Goal: Task Accomplishment & Management: Use online tool/utility

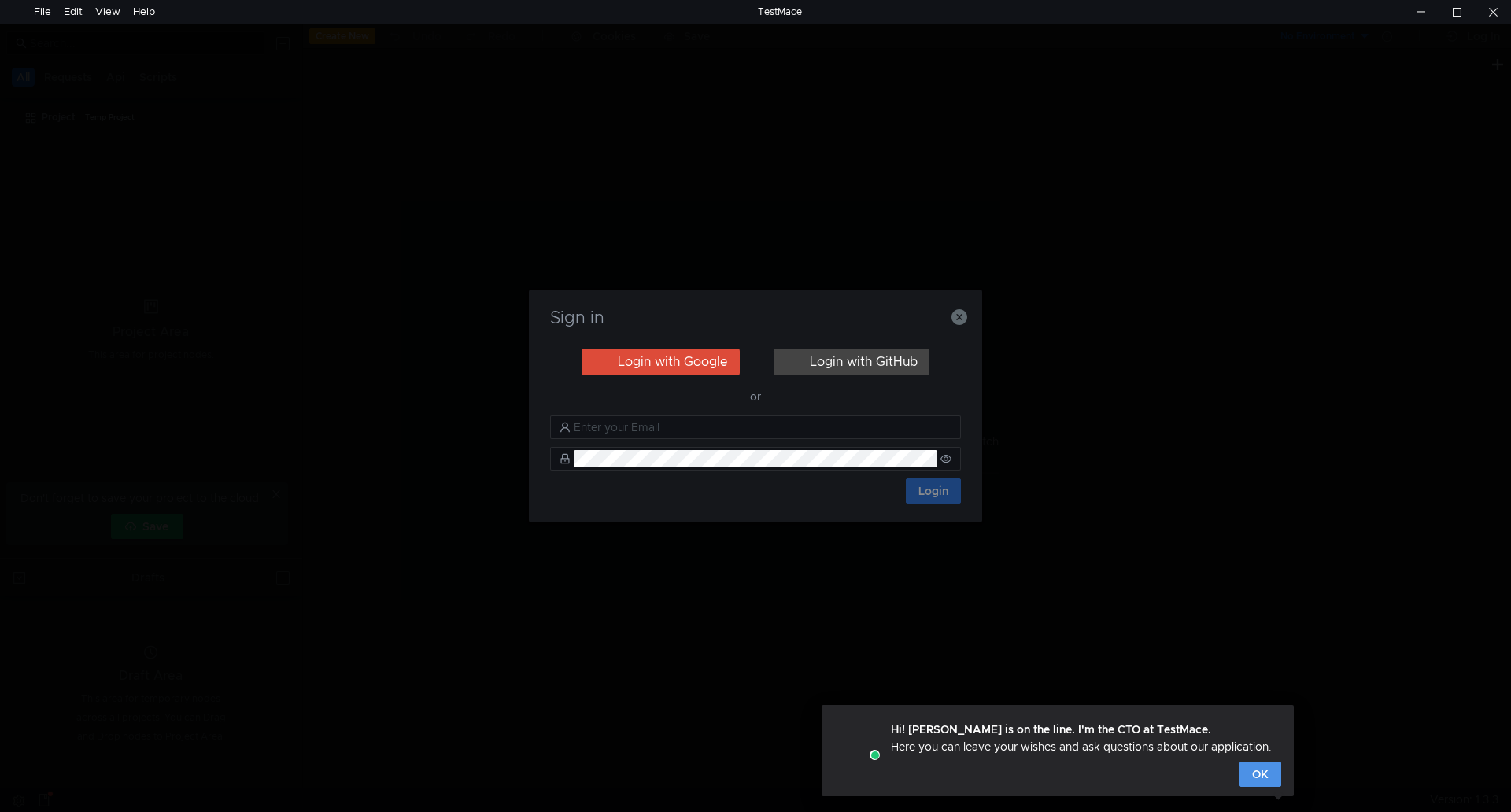
click at [1253, 774] on button "OK" at bounding box center [1260, 774] width 42 height 25
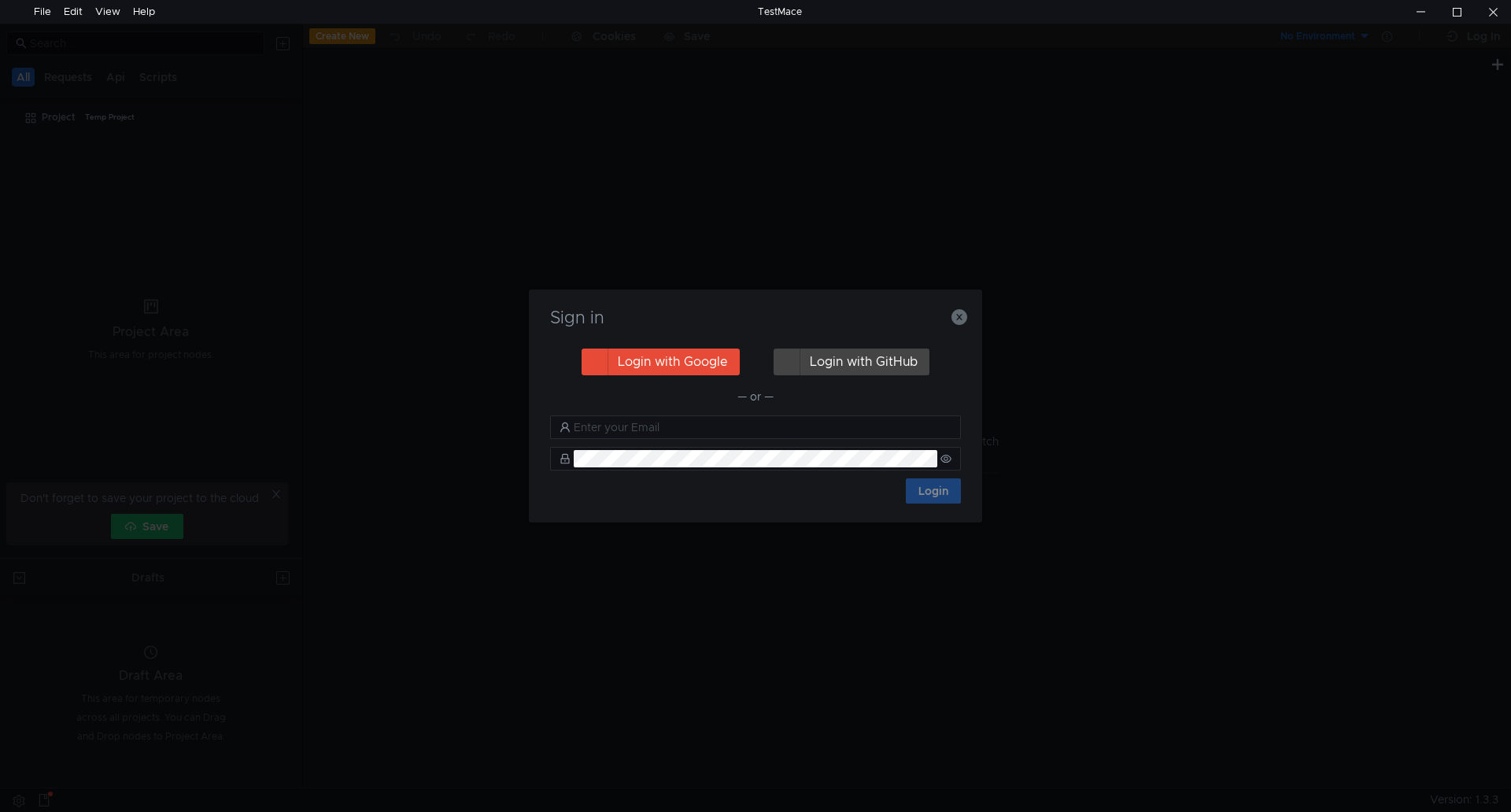
click at [653, 363] on button "Login with Google" at bounding box center [660, 362] width 158 height 27
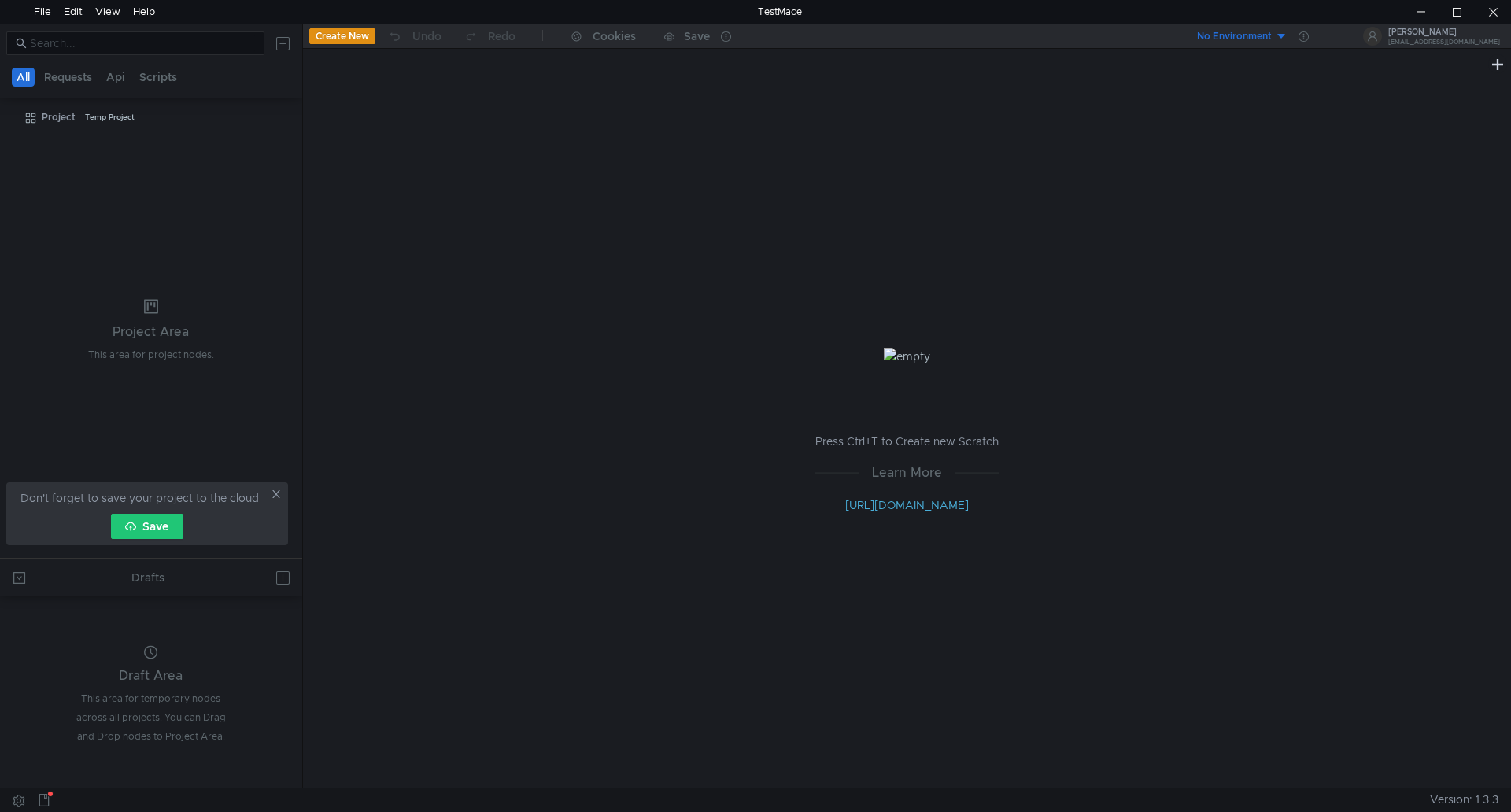
click at [277, 494] on icon at bounding box center [276, 494] width 8 height 8
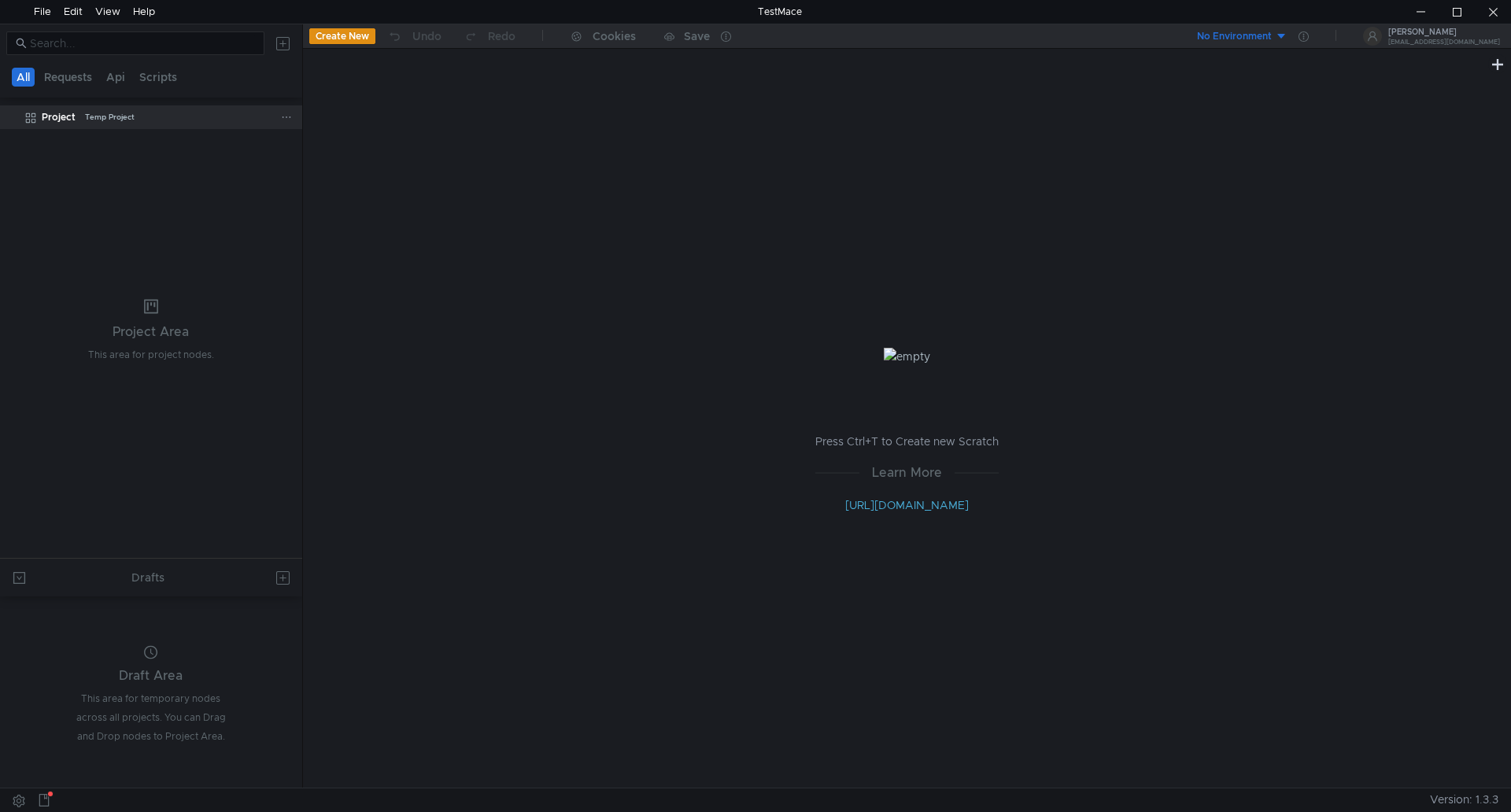
click at [41, 122] on app-tree-icon at bounding box center [33, 117] width 18 height 23
click at [338, 36] on button "Create New" at bounding box center [342, 36] width 66 height 16
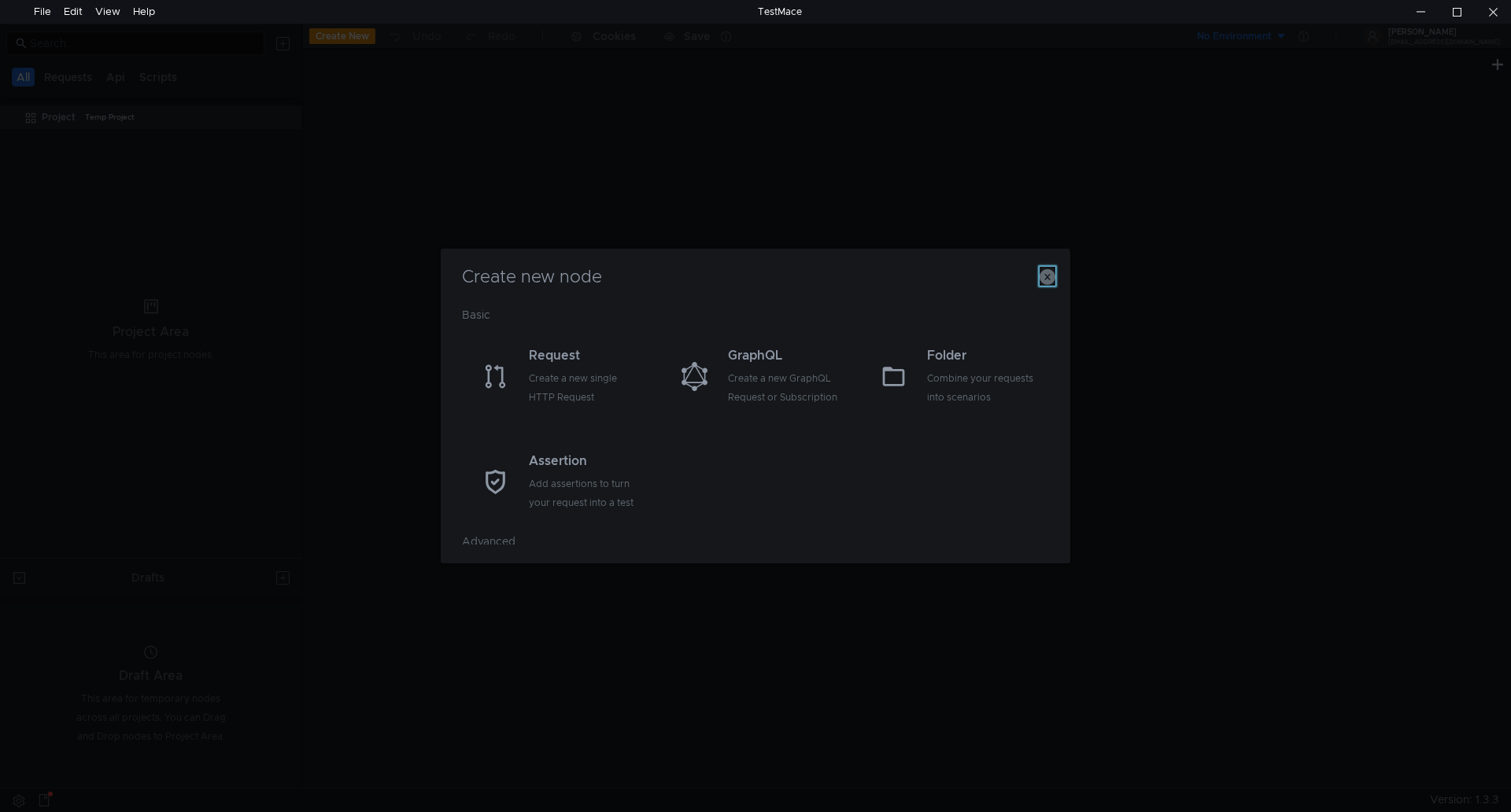
click at [1051, 277] on icon "button" at bounding box center [1048, 277] width 16 height 16
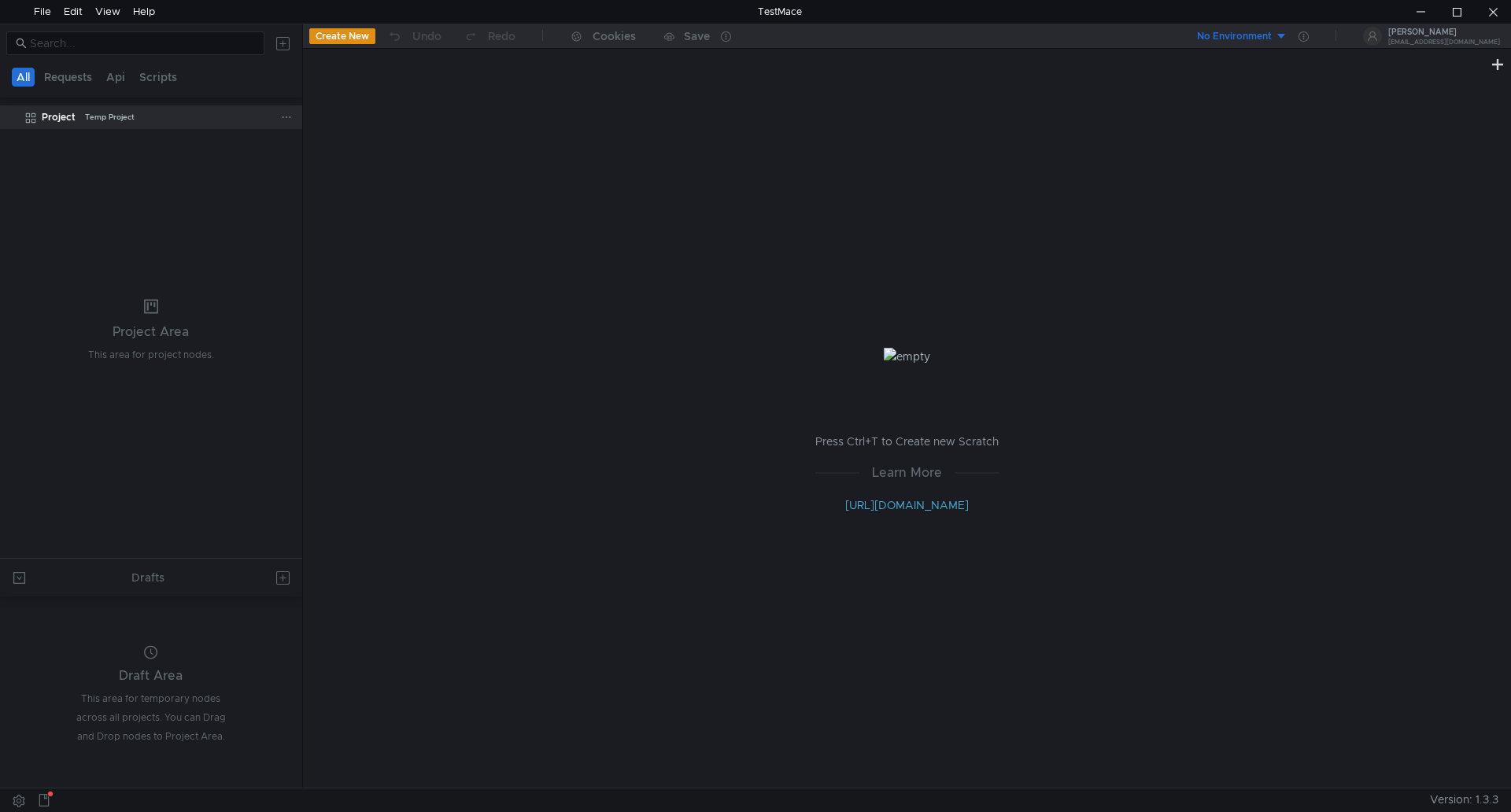
click at [122, 117] on div "Temp Project" at bounding box center [109, 117] width 49 height 23
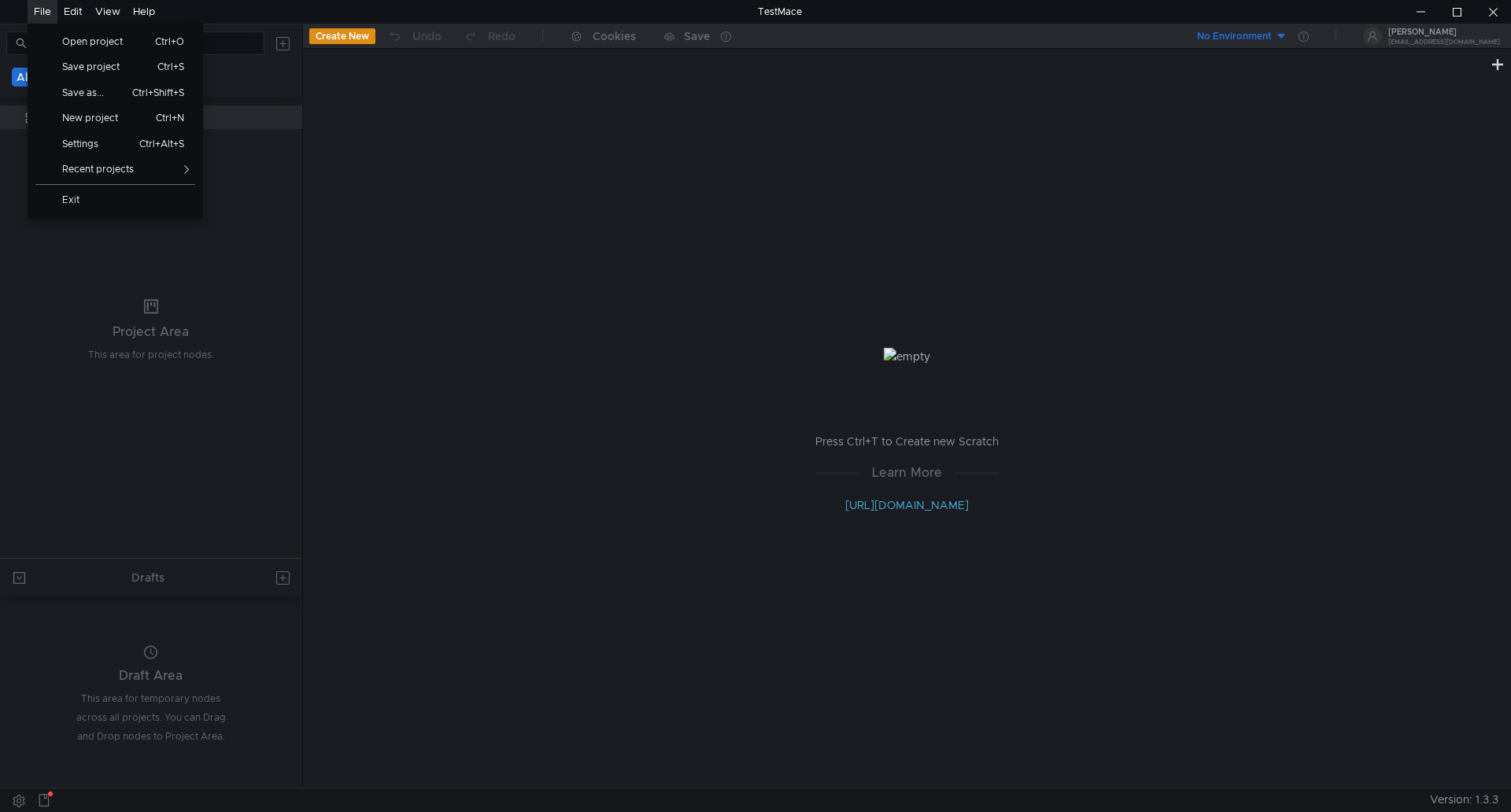
click at [37, 12] on div "File" at bounding box center [42, 12] width 18 height 23
click at [113, 117] on span "New project" at bounding box center [96, 117] width 87 height 9
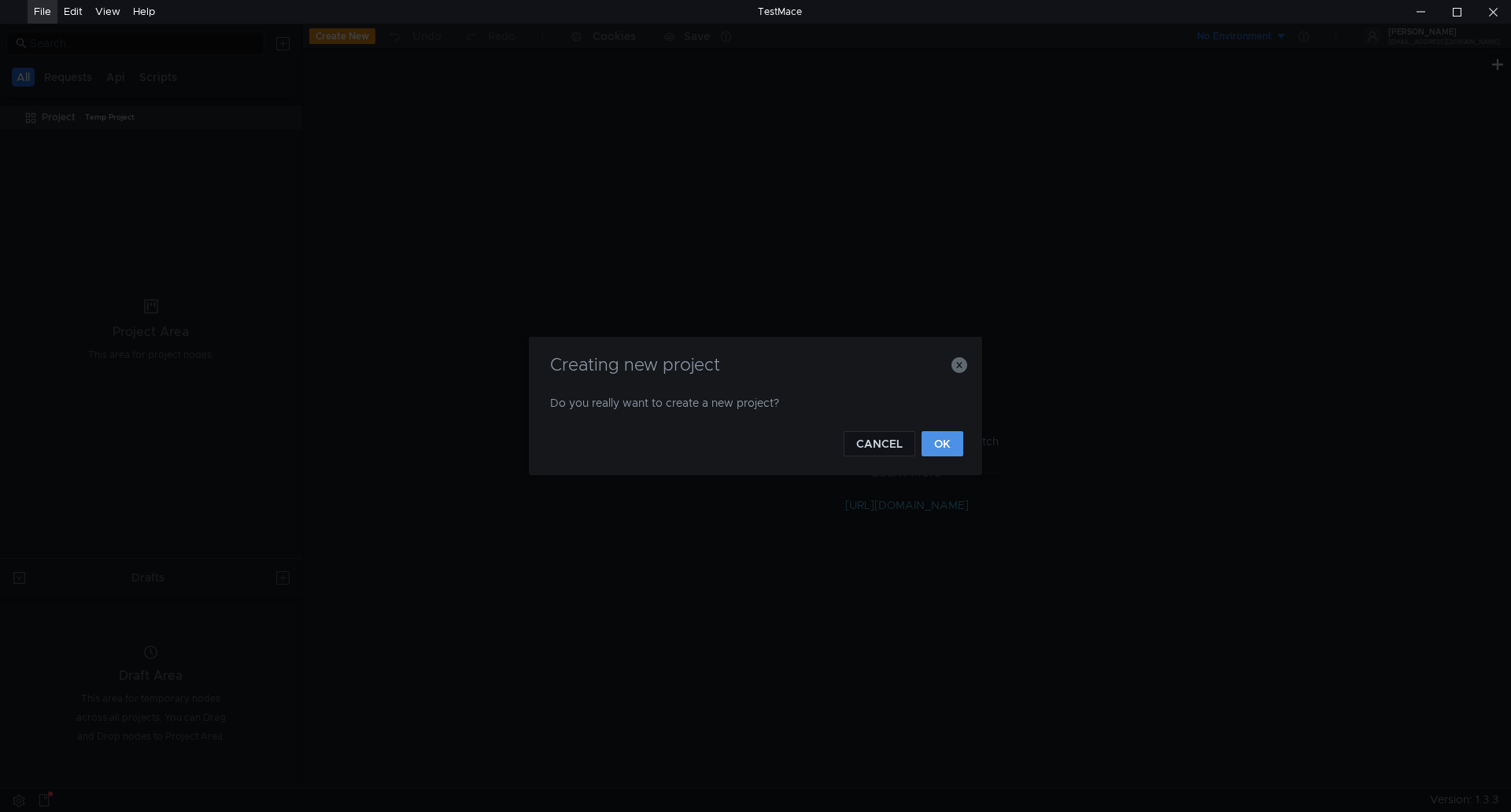
click at [936, 441] on button "OK" at bounding box center [943, 444] width 42 height 25
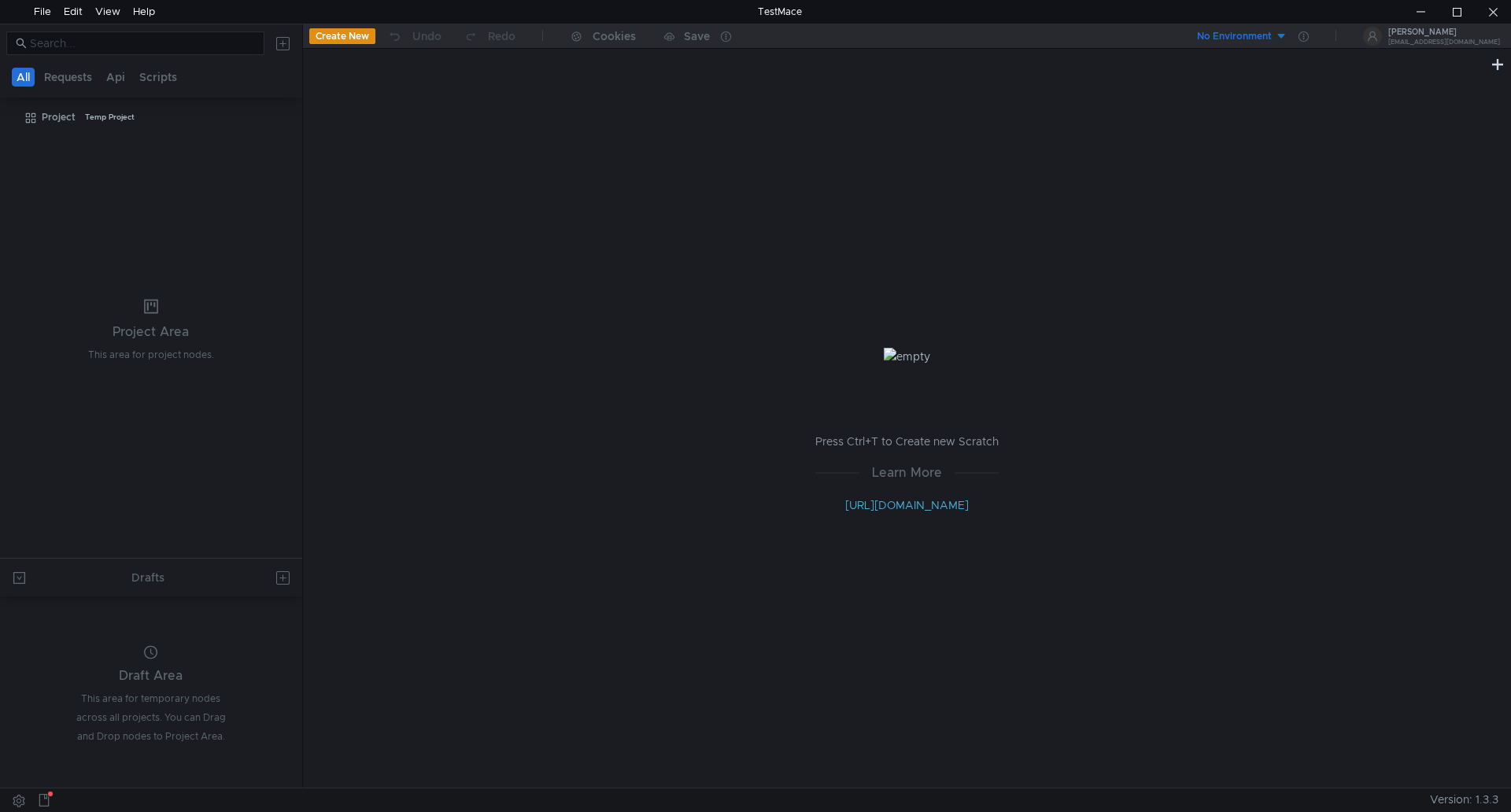
click at [337, 40] on button "Create New" at bounding box center [342, 36] width 66 height 16
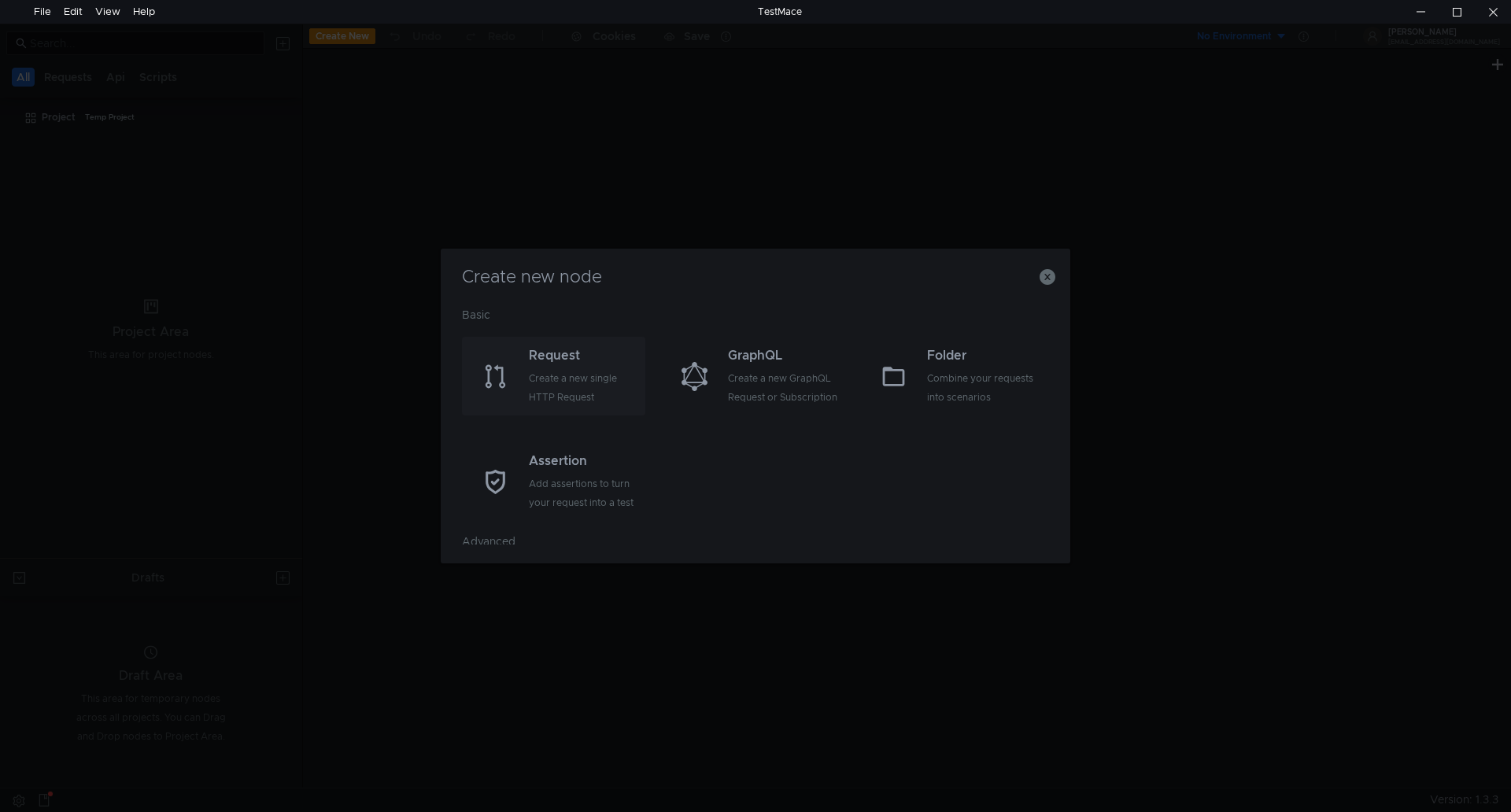
click at [584, 372] on div "Create a new single HTTP Request" at bounding box center [585, 388] width 112 height 38
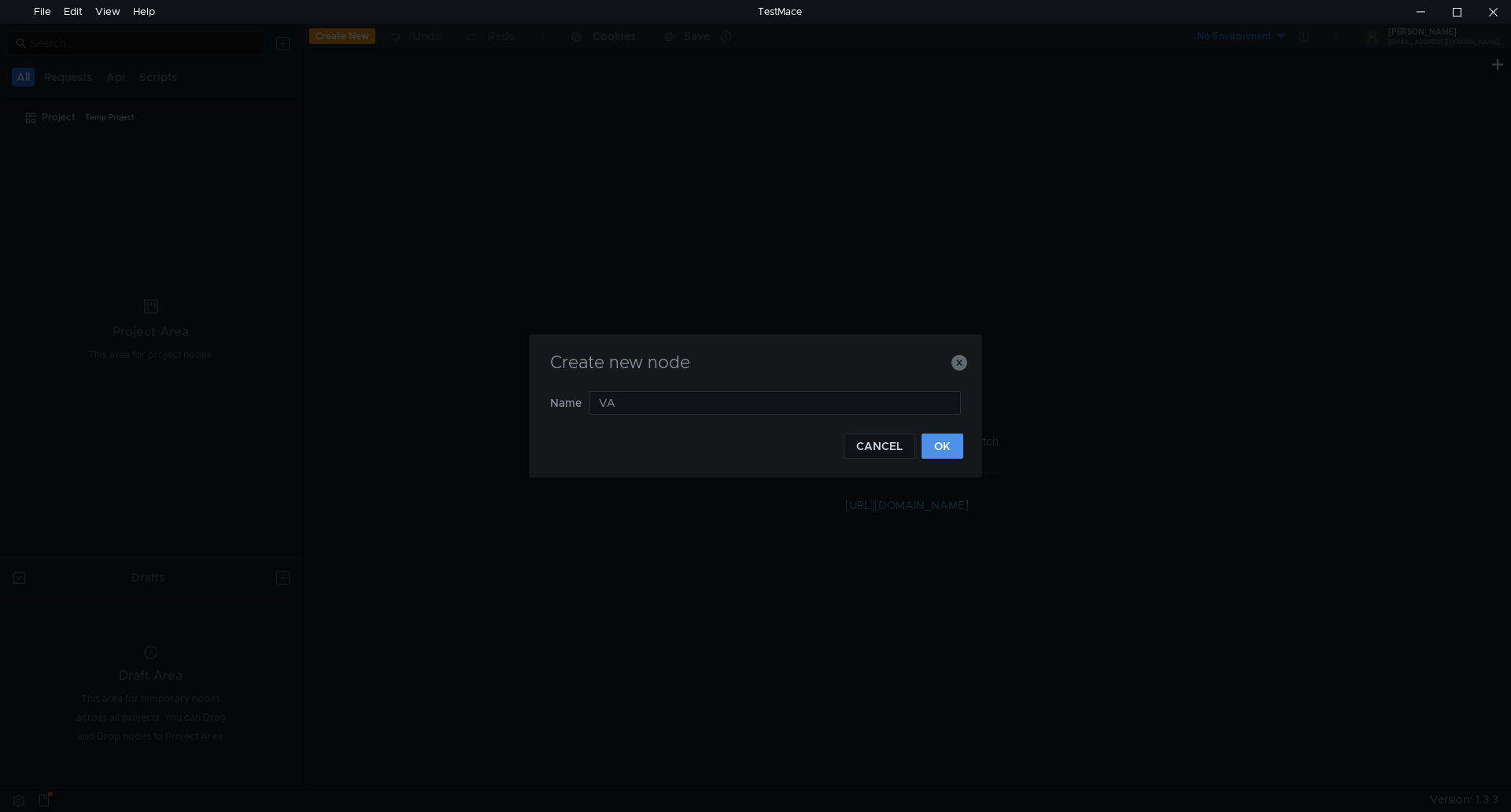
type input "VA"
click at [953, 447] on button "OK" at bounding box center [943, 447] width 42 height 25
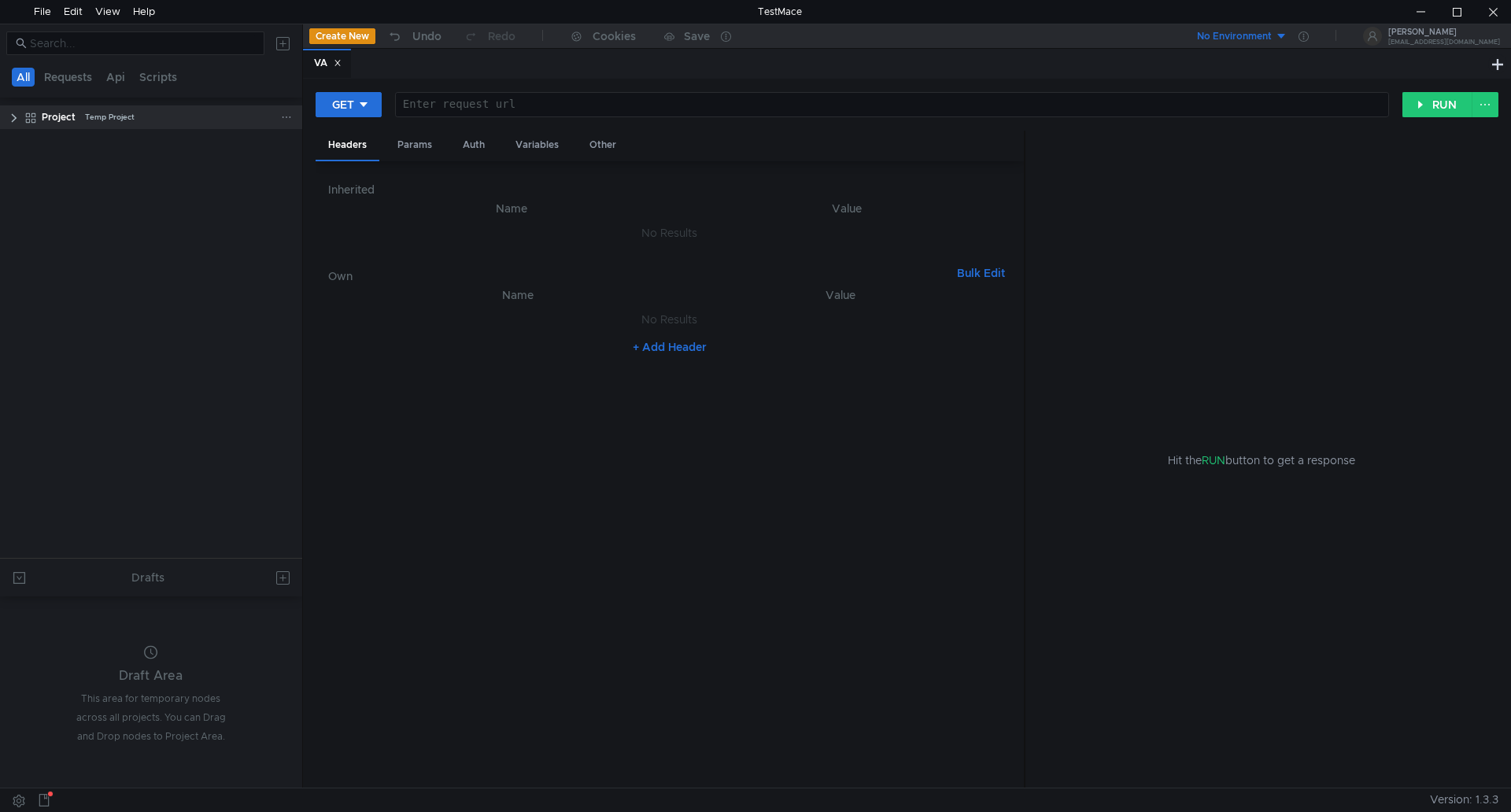
click at [12, 116] on clr-icon at bounding box center [13, 117] width 13 height 13
click at [50, 137] on span "GET" at bounding box center [59, 142] width 19 height 23
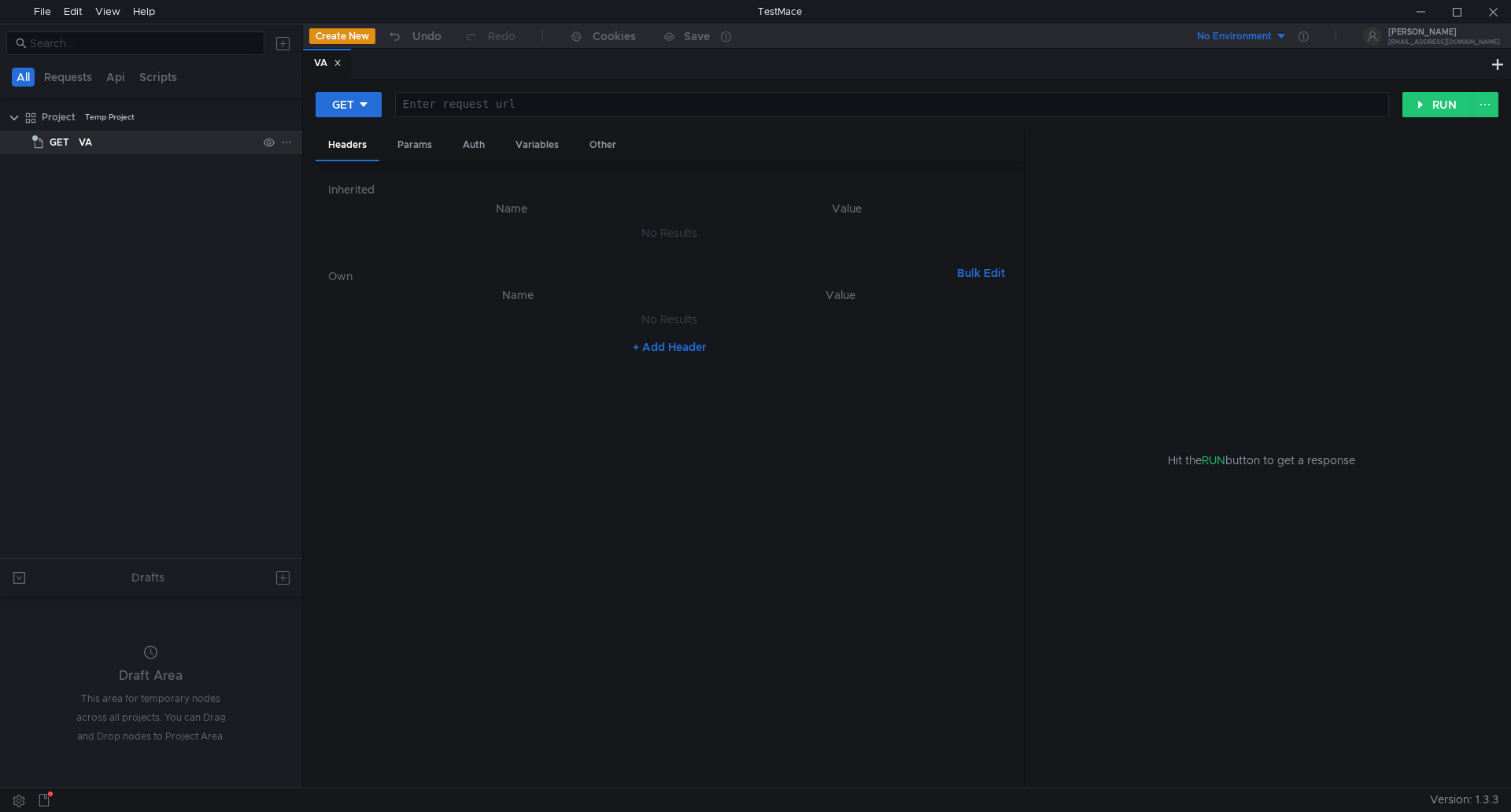
click at [84, 134] on div "VA" at bounding box center [85, 142] width 13 height 23
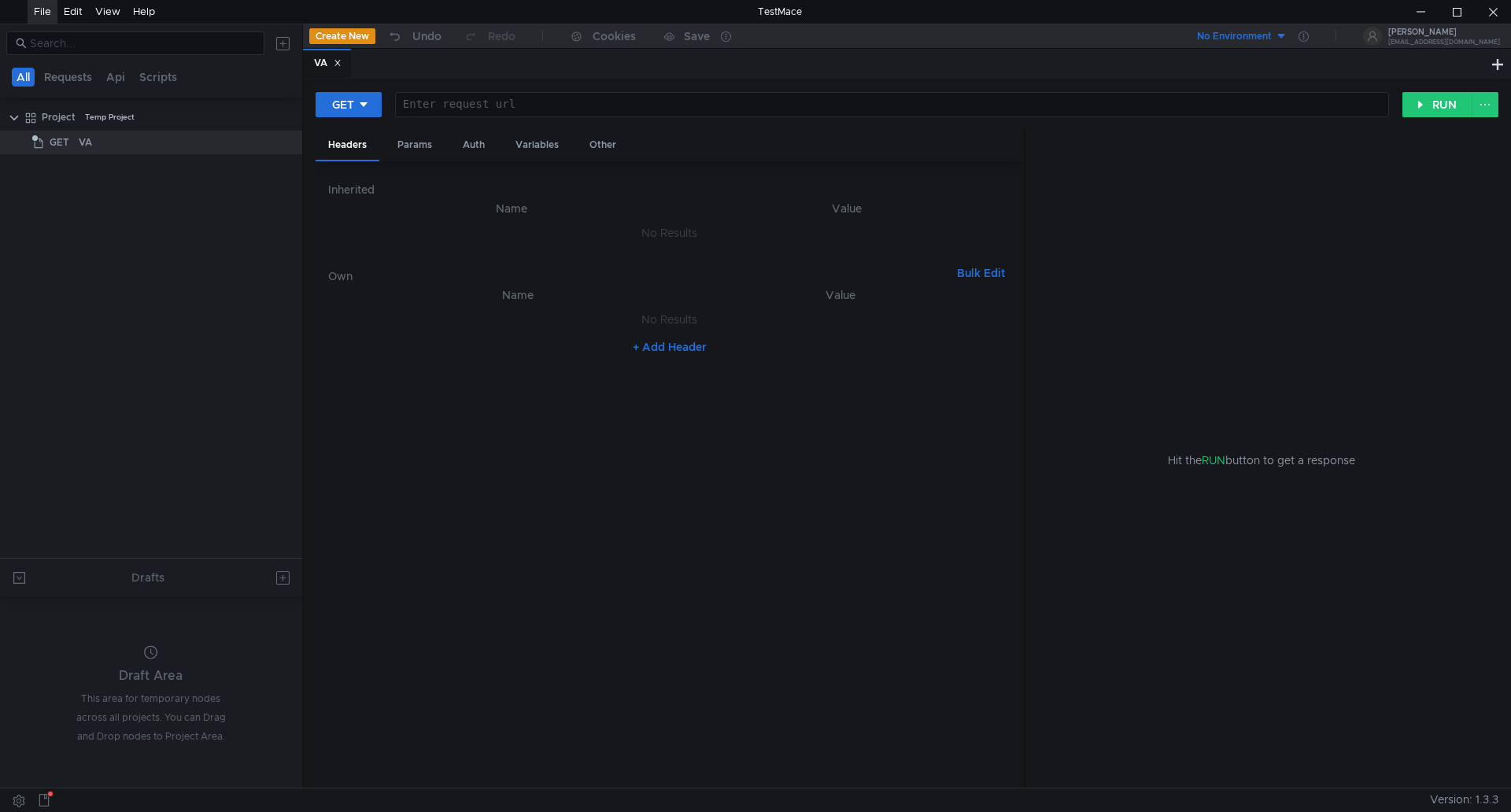
click at [36, 8] on div "File" at bounding box center [42, 12] width 18 height 23
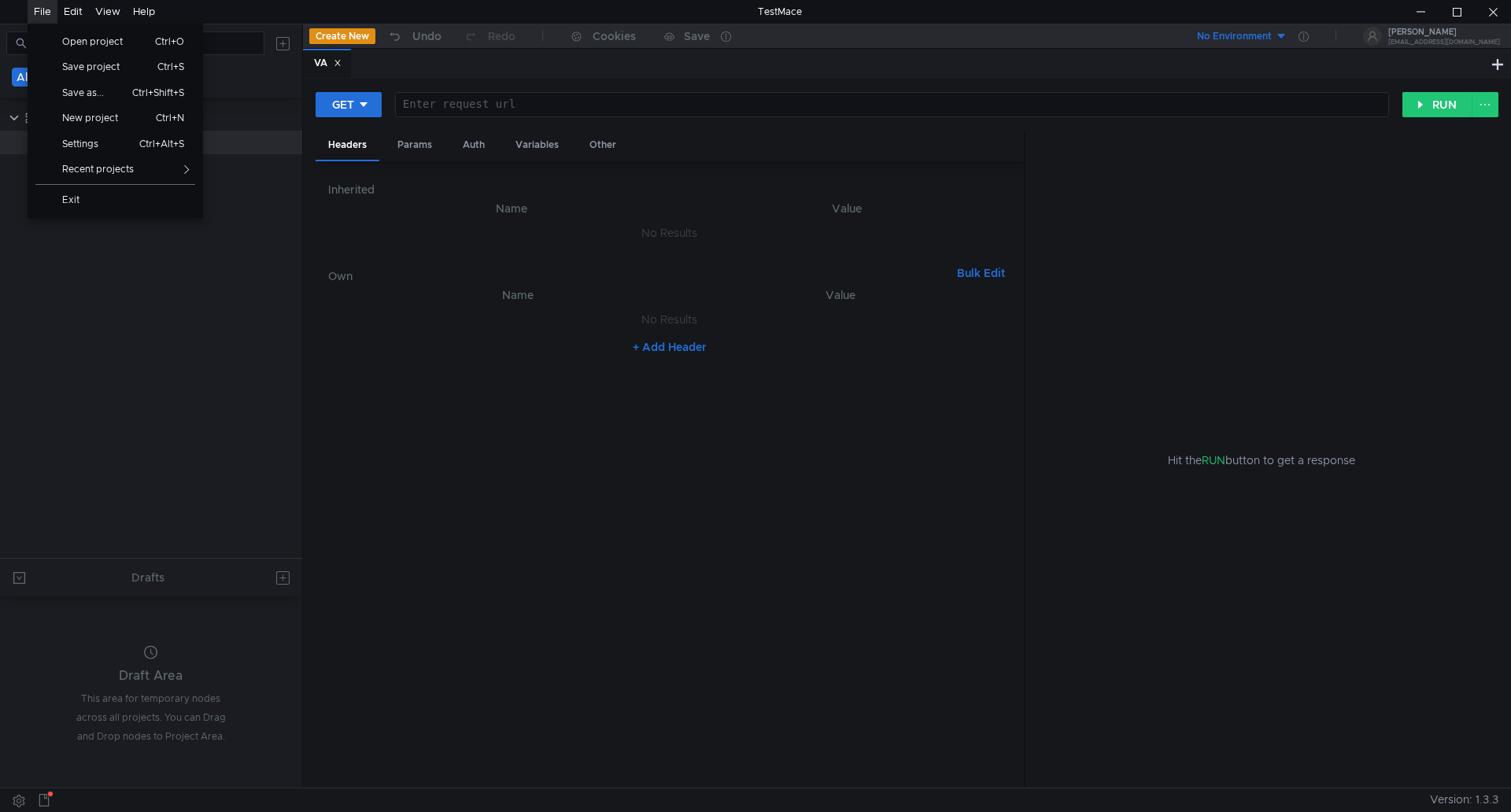
click at [39, 9] on div "File" at bounding box center [42, 12] width 18 height 23
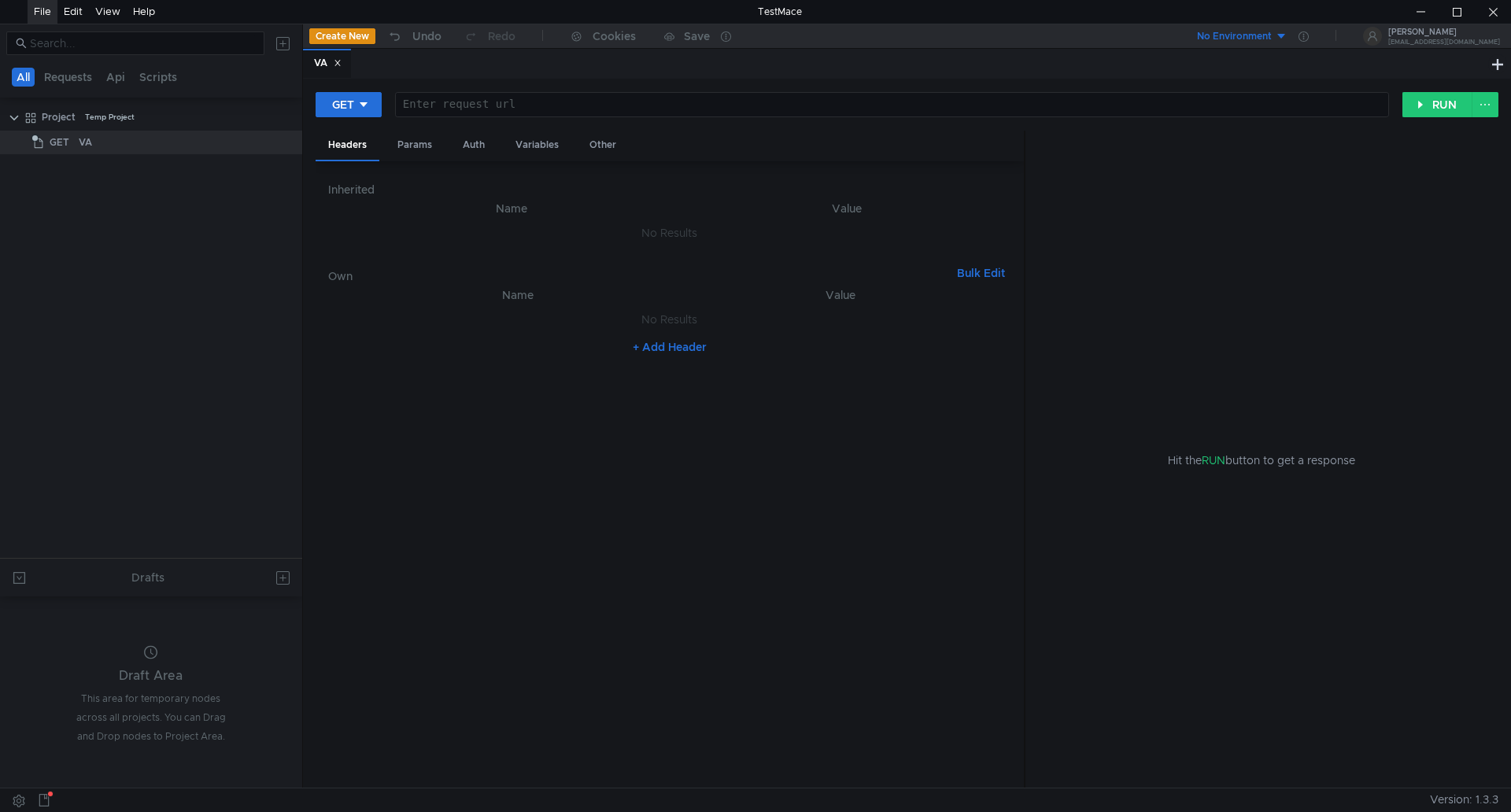
click at [39, 9] on div "File" at bounding box center [42, 12] width 18 height 23
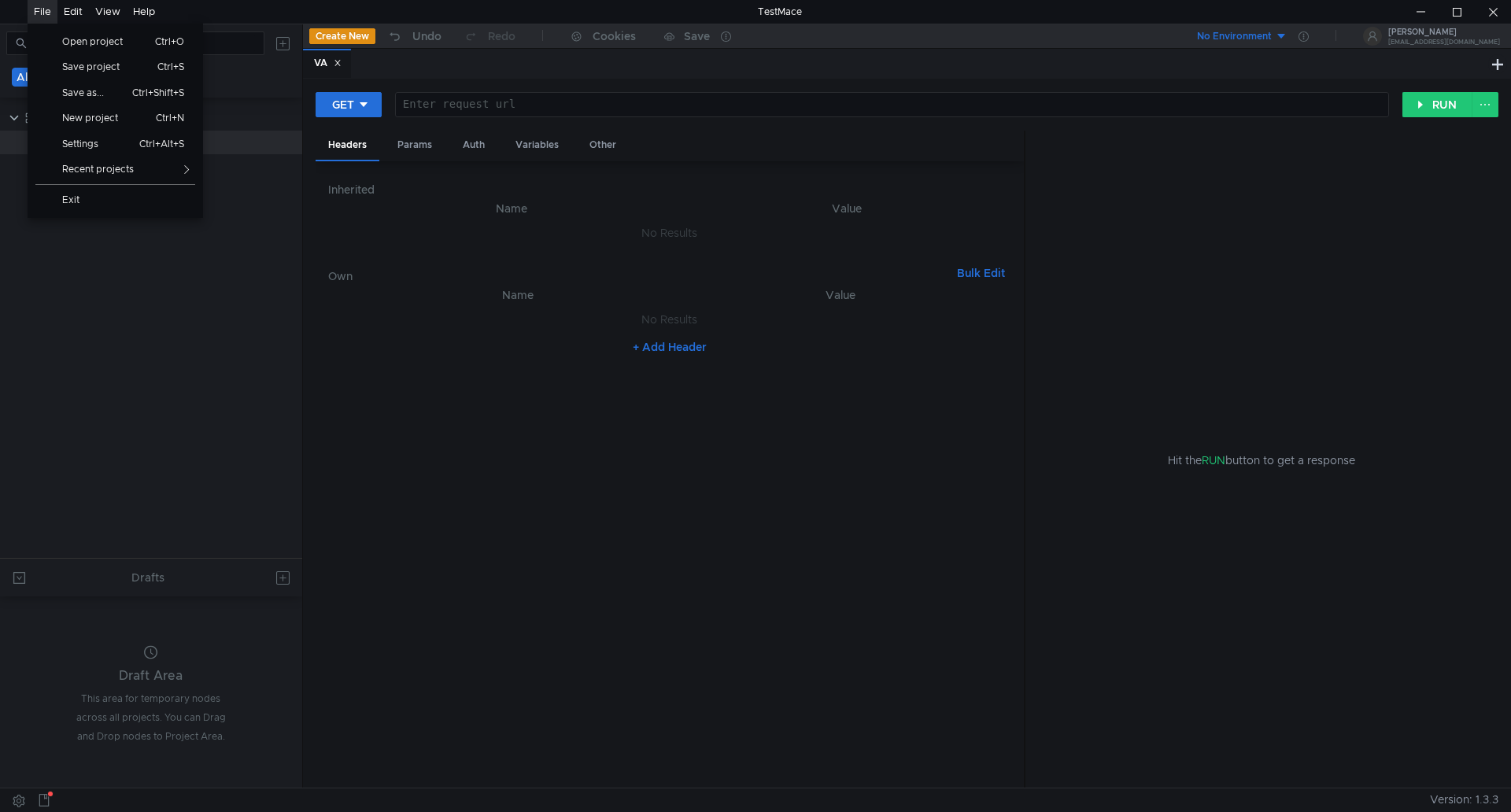
click at [145, 219] on body "File Open project Ctrl+O Save project Ctrl+S Save as... Ctrl+Shift+S New projec…" at bounding box center [755, 406] width 1511 height 812
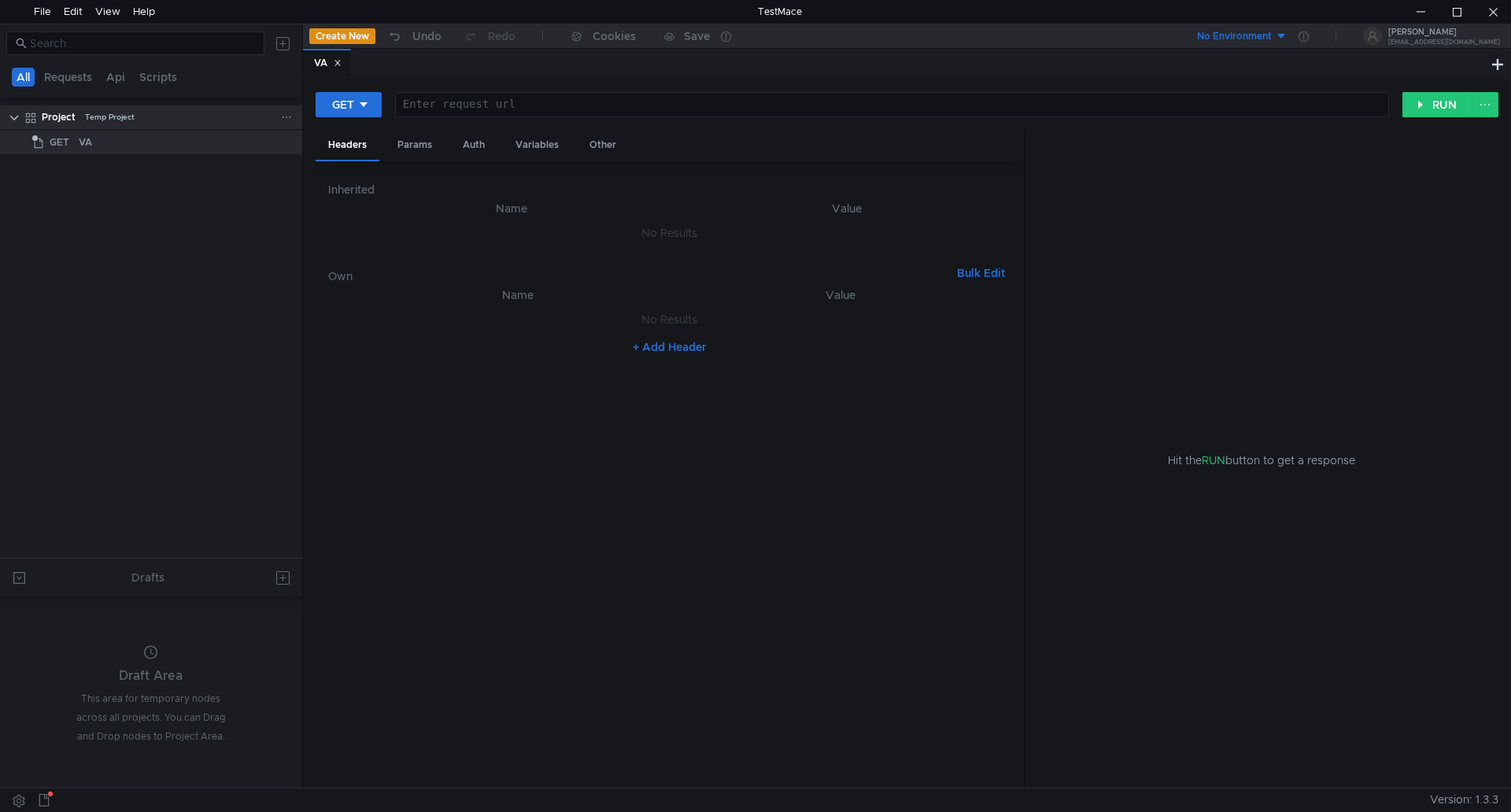
click at [17, 121] on clr-icon at bounding box center [13, 117] width 13 height 13
click at [56, 116] on div "Project" at bounding box center [59, 117] width 34 height 23
click at [13, 116] on clr-icon at bounding box center [13, 117] width 13 height 13
click at [55, 138] on span "GET" at bounding box center [59, 142] width 19 height 23
drag, startPoint x: 56, startPoint y: 139, endPoint x: 256, endPoint y: 147, distance: 200.2
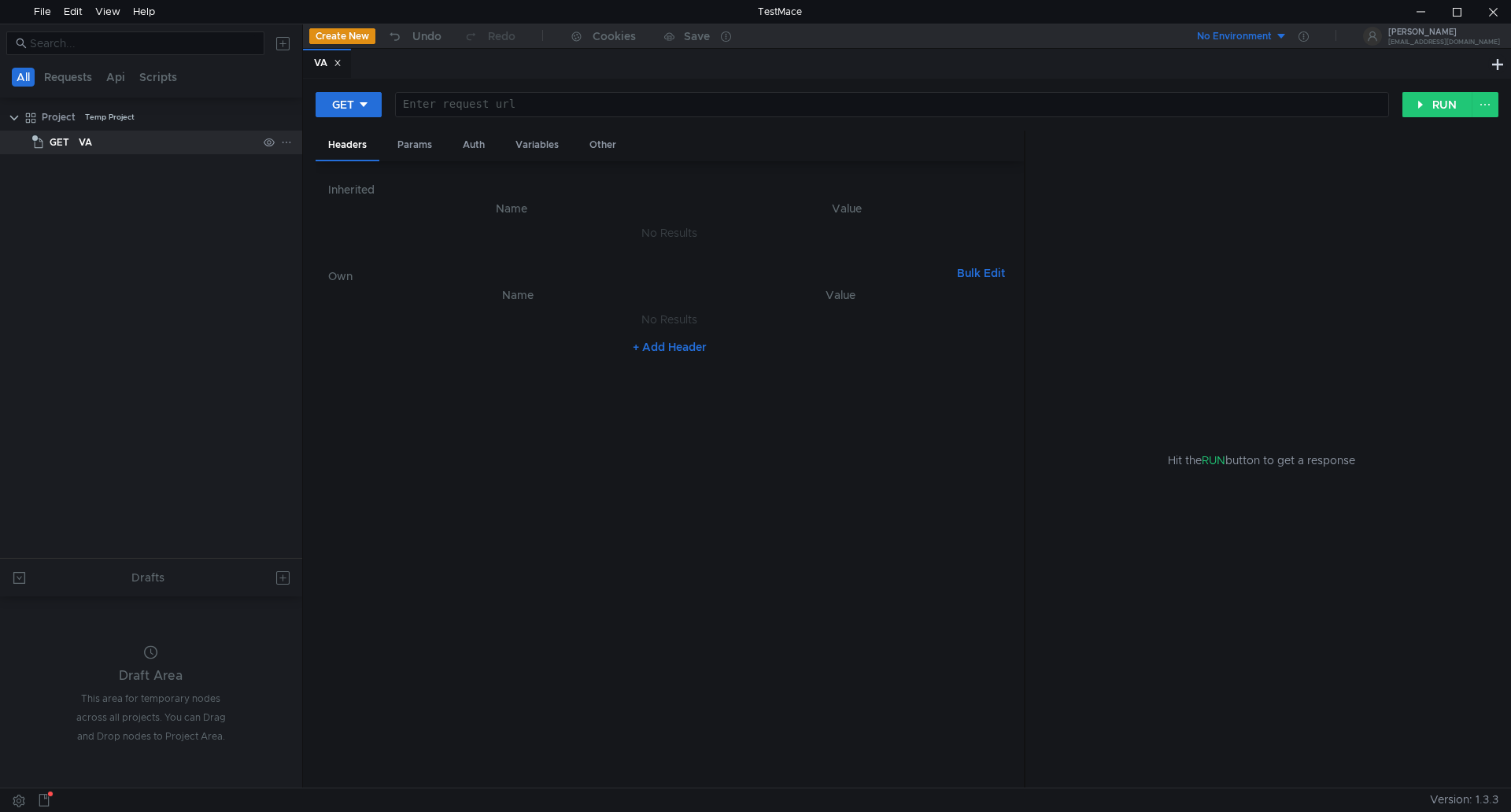
click at [256, 147] on div "GET VA" at bounding box center [165, 142] width 274 height 23
click at [283, 144] on icon at bounding box center [286, 142] width 11 height 11
click at [39, 9] on div "File" at bounding box center [42, 12] width 18 height 23
click at [505, 453] on div at bounding box center [755, 406] width 1511 height 812
click at [42, 113] on div "Project" at bounding box center [59, 117] width 34 height 23
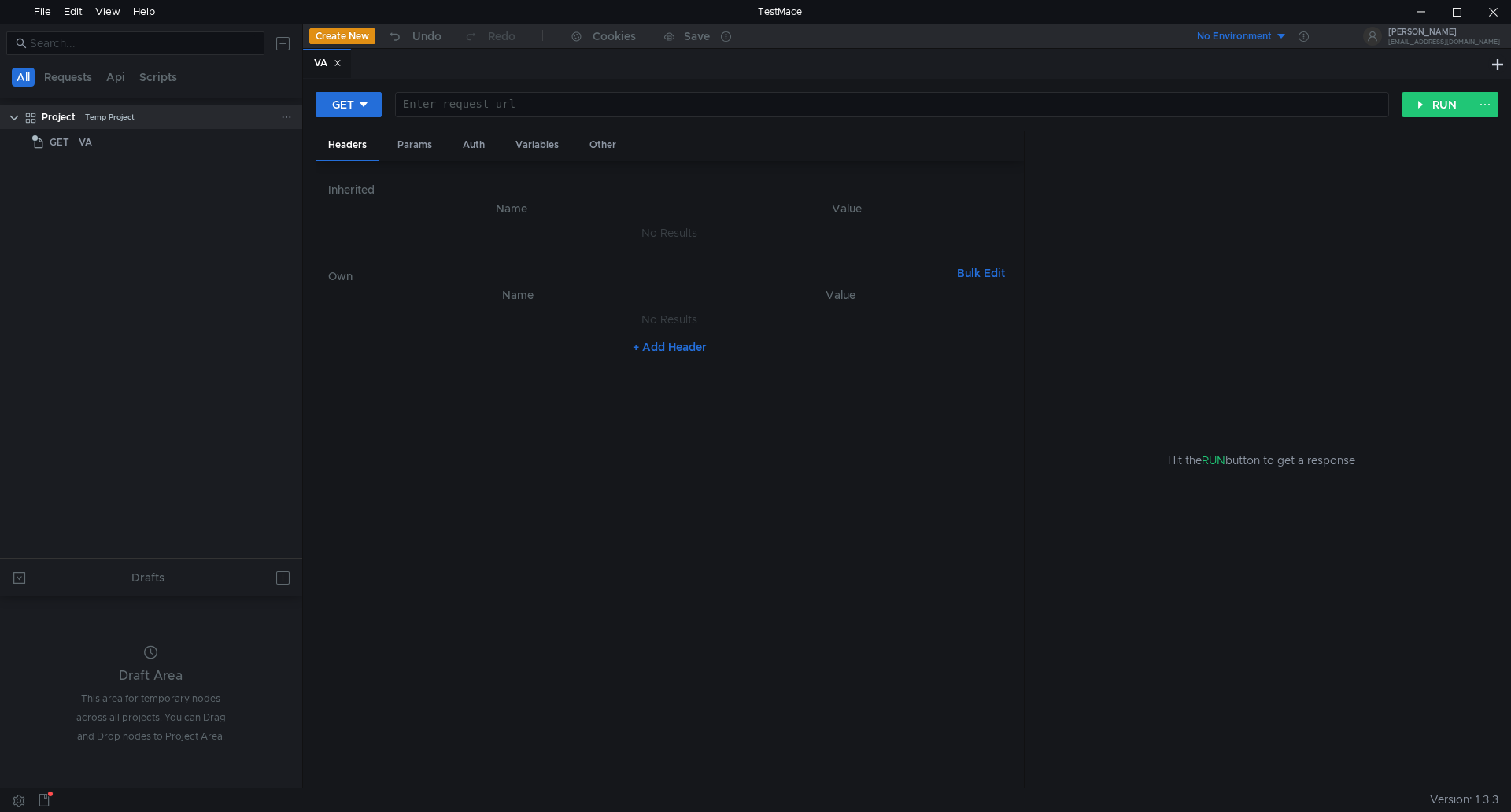
click at [13, 116] on clr-icon at bounding box center [13, 117] width 13 height 13
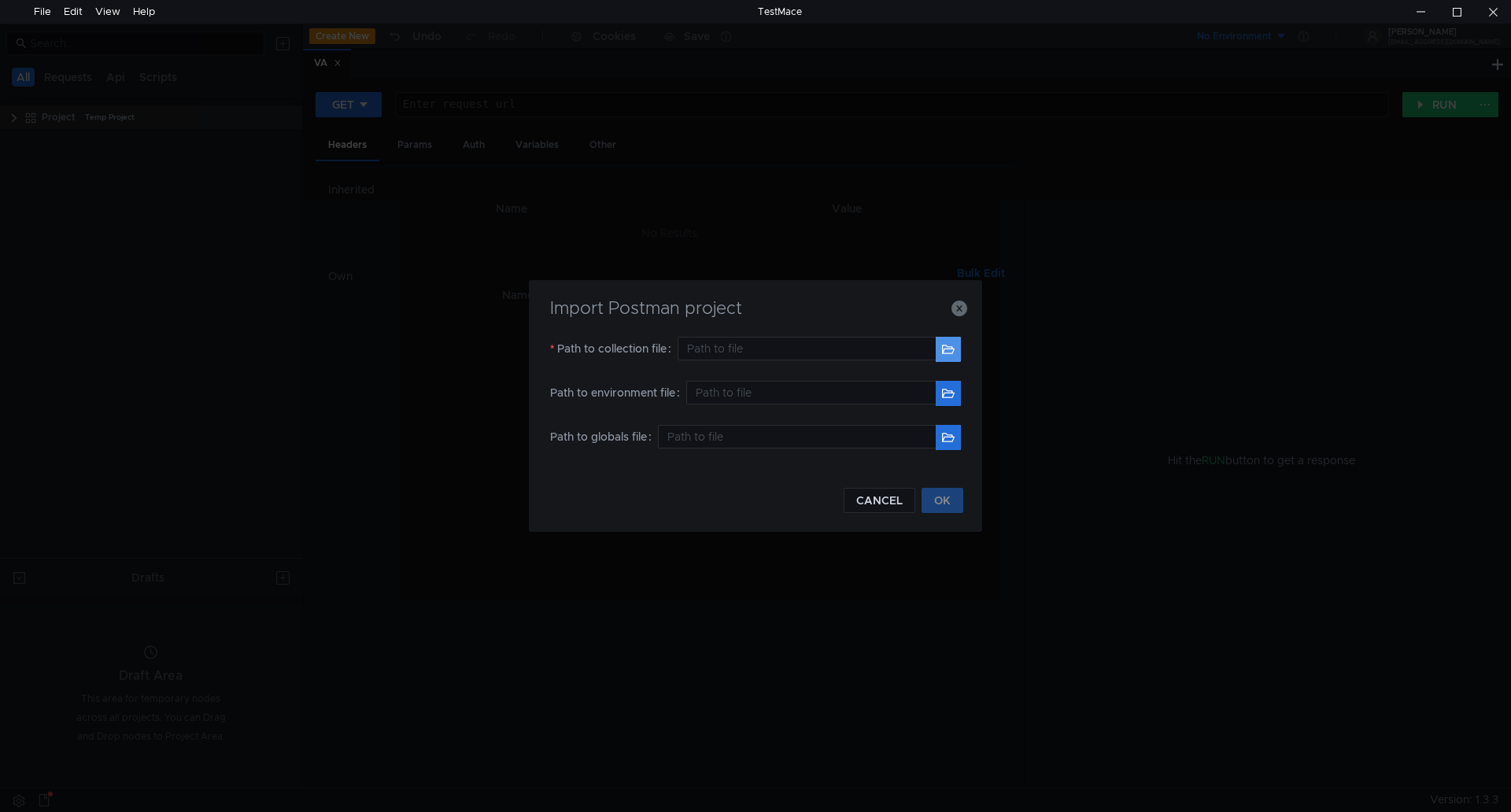
click at [948, 348] on button "button" at bounding box center [949, 349] width 25 height 25
type input "E:\Testing\VA\Uniworks Value-Add.postman_collection (4).json"
click at [719, 395] on input "text" at bounding box center [811, 393] width 250 height 23
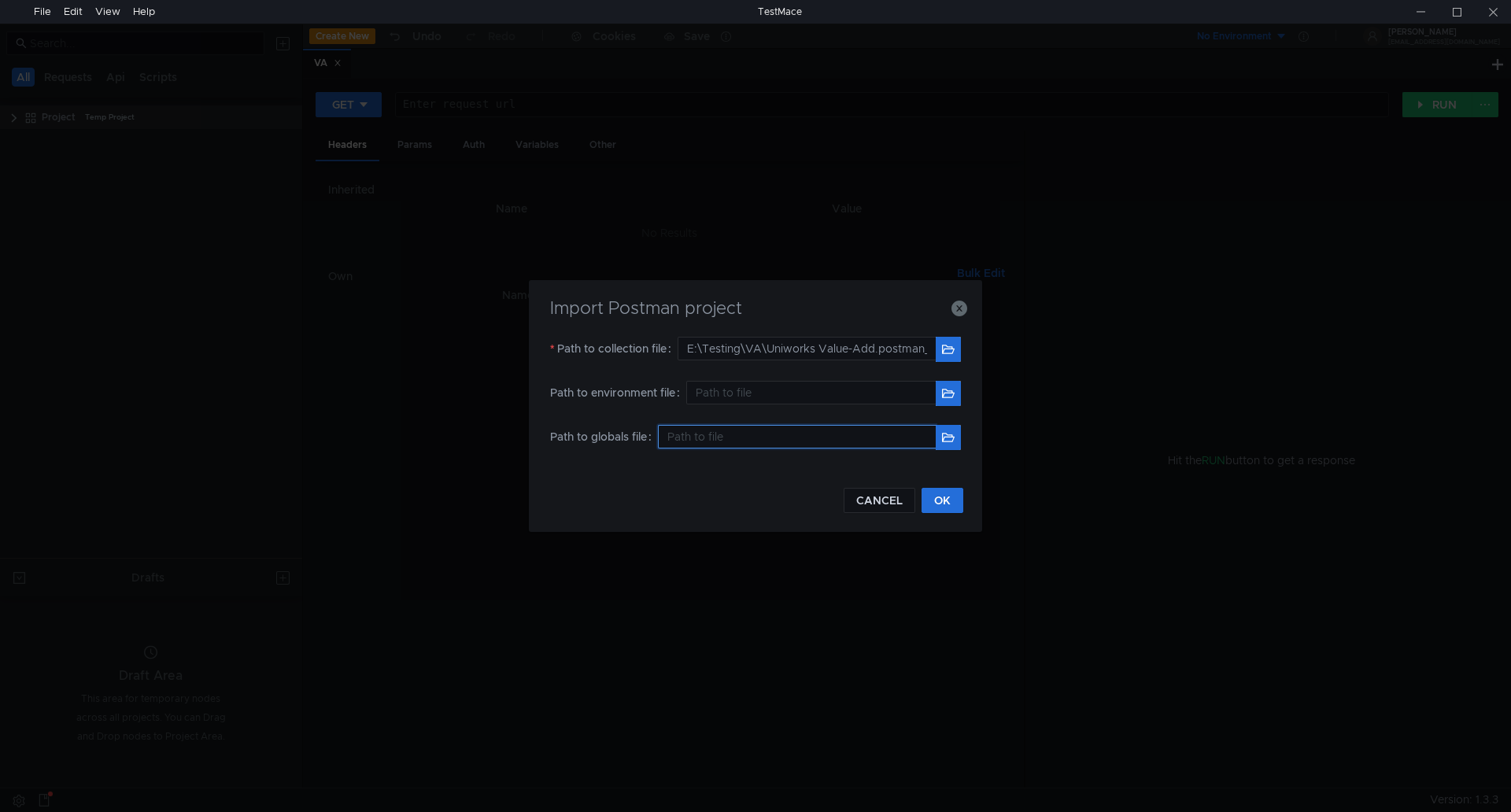
click at [760, 444] on input "text" at bounding box center [797, 437] width 278 height 23
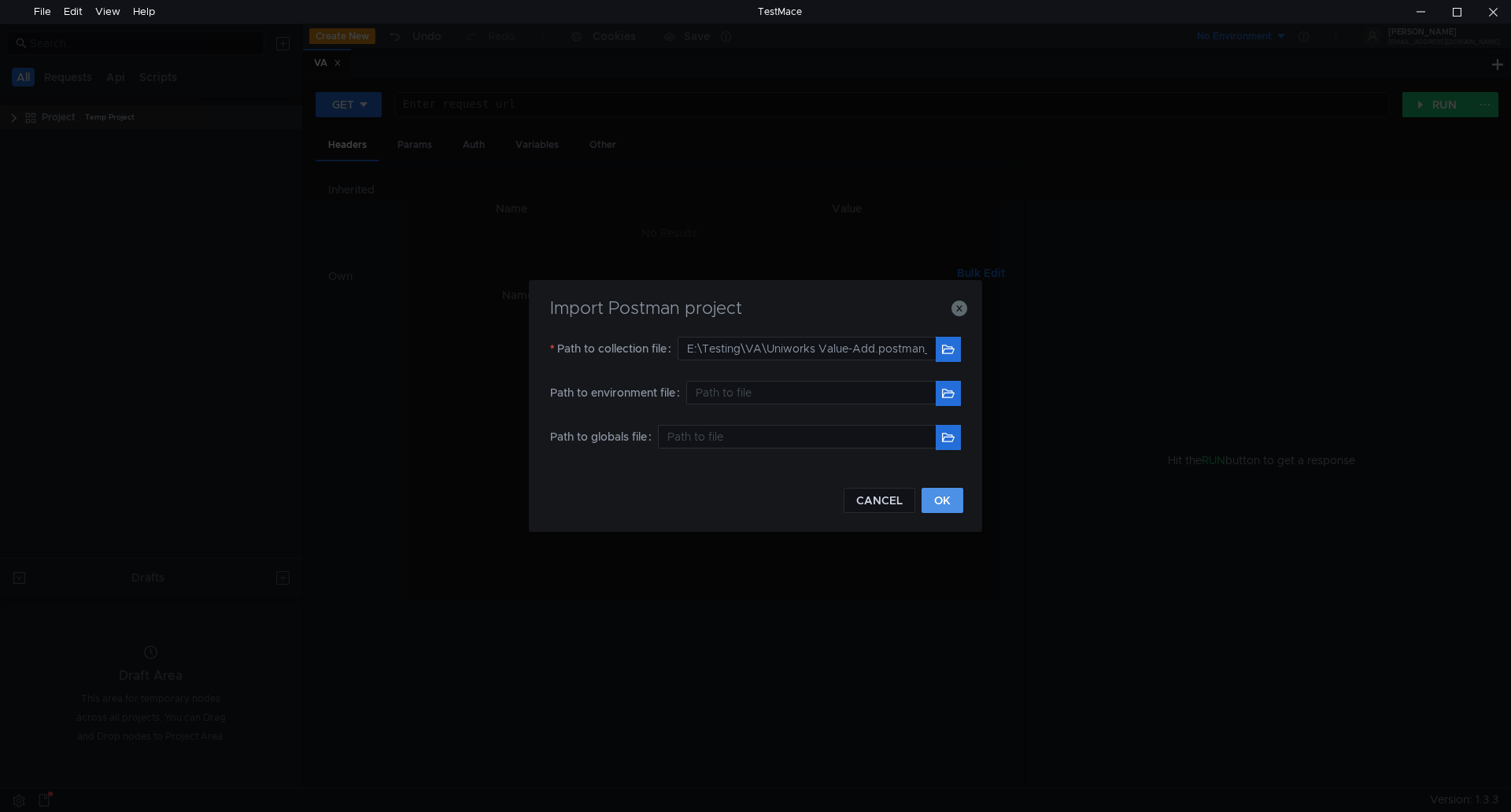
click at [939, 499] on button "OK" at bounding box center [943, 500] width 42 height 25
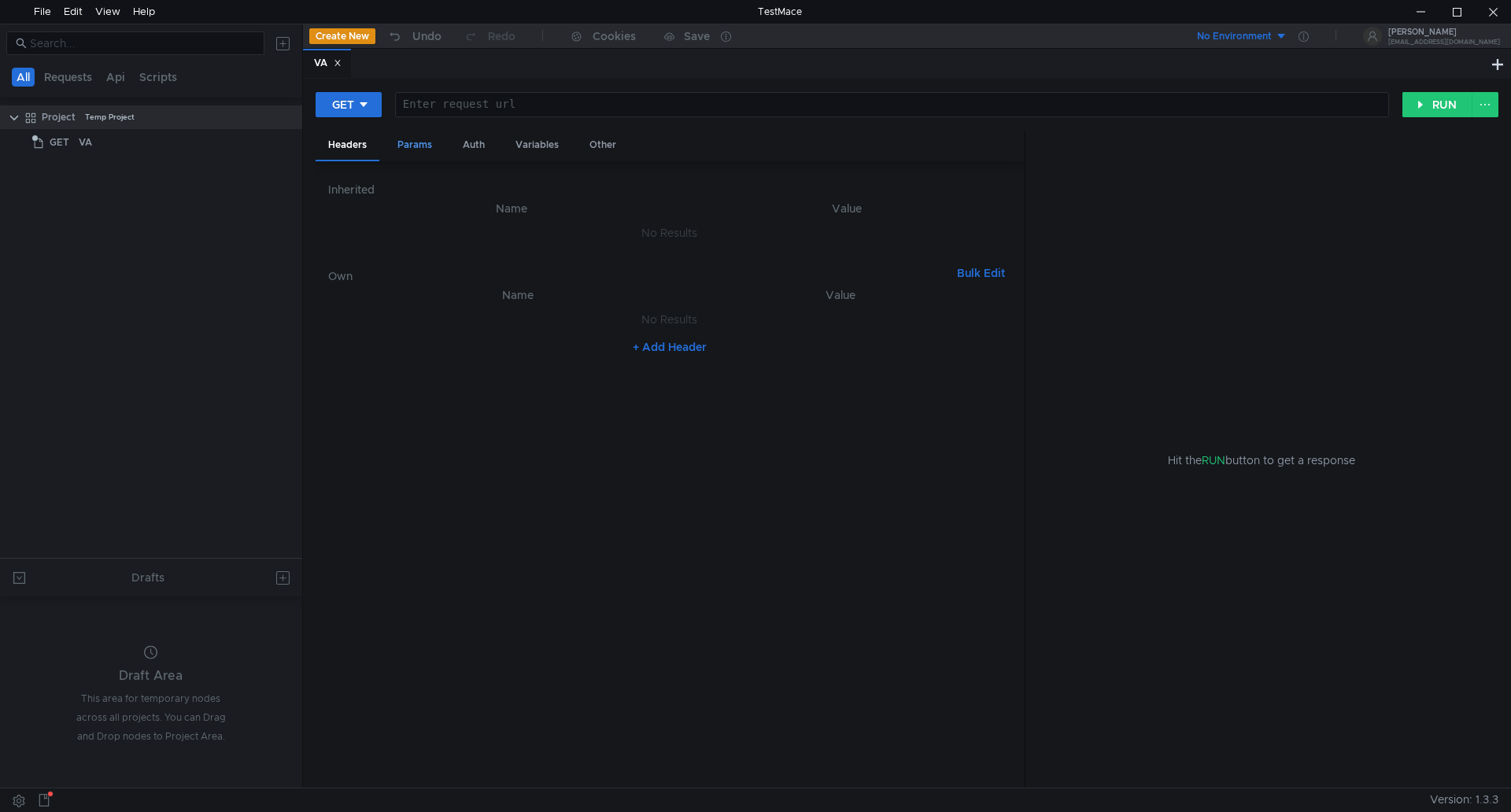
click at [422, 149] on div "Params" at bounding box center [414, 145] width 60 height 29
click at [463, 145] on div "Auth" at bounding box center [473, 145] width 47 height 29
drag, startPoint x: 535, startPoint y: 148, endPoint x: 551, endPoint y: 149, distance: 16.0
click at [536, 148] on div "Variables" at bounding box center [537, 145] width 69 height 29
click at [608, 142] on div "Other" at bounding box center [603, 145] width 52 height 29
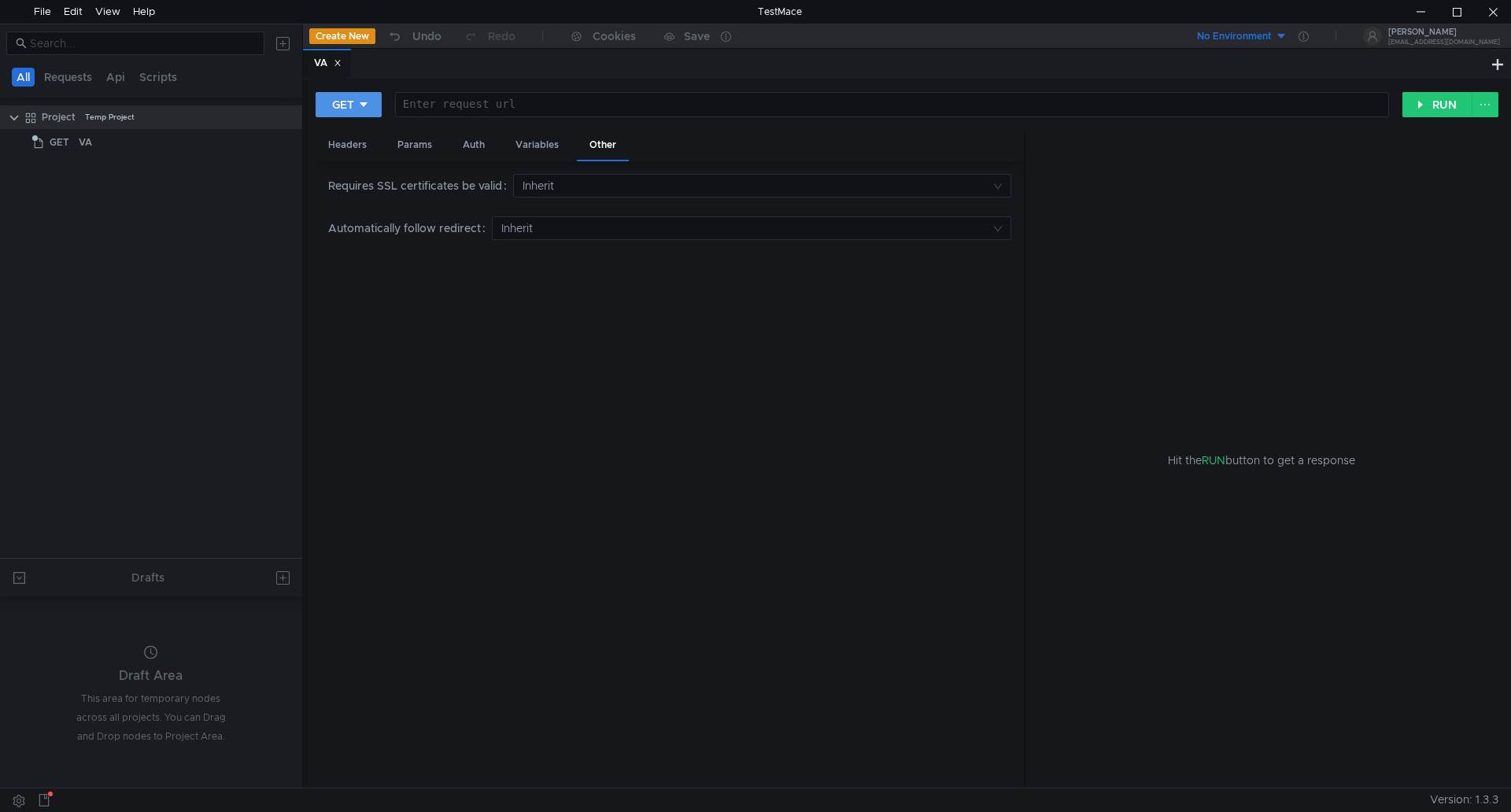
click at [360, 103] on icon at bounding box center [363, 104] width 11 height 11
click at [360, 103] on div at bounding box center [755, 406] width 1511 height 812
click at [44, 114] on div "Project" at bounding box center [59, 117] width 34 height 23
click at [47, 140] on div "GET" at bounding box center [54, 142] width 42 height 23
click at [45, 115] on div "Project" at bounding box center [59, 117] width 34 height 23
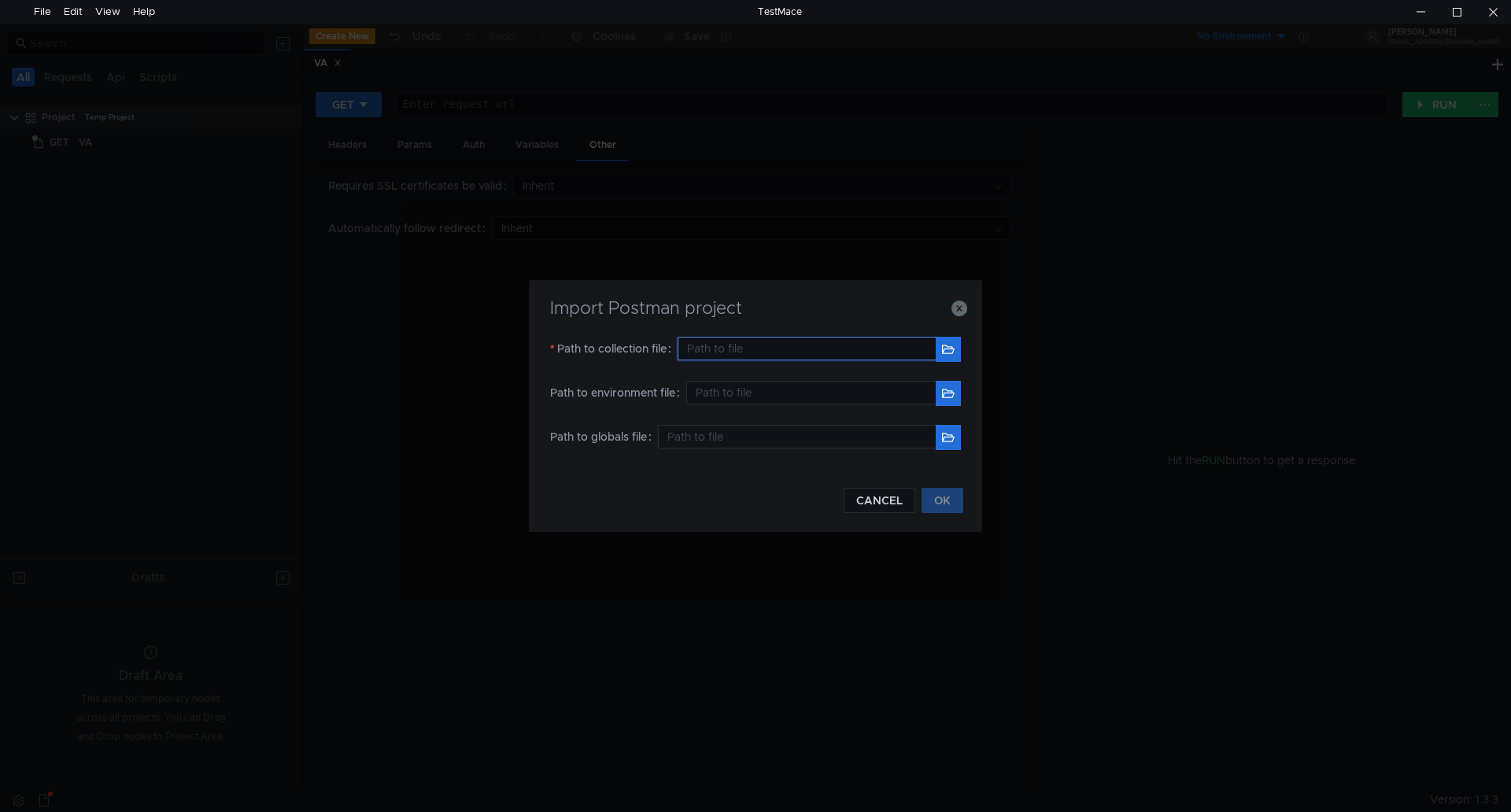
drag, startPoint x: 768, startPoint y: 351, endPoint x: 914, endPoint y: 377, distance: 148.3
click at [771, 353] on input "text" at bounding box center [807, 349] width 258 height 23
click at [955, 351] on button "button" at bounding box center [949, 349] width 25 height 25
type input "E:\Testing\VA\Uniworks Value-Add.postman_collection (4).json"
click at [830, 393] on input "text" at bounding box center [811, 393] width 250 height 23
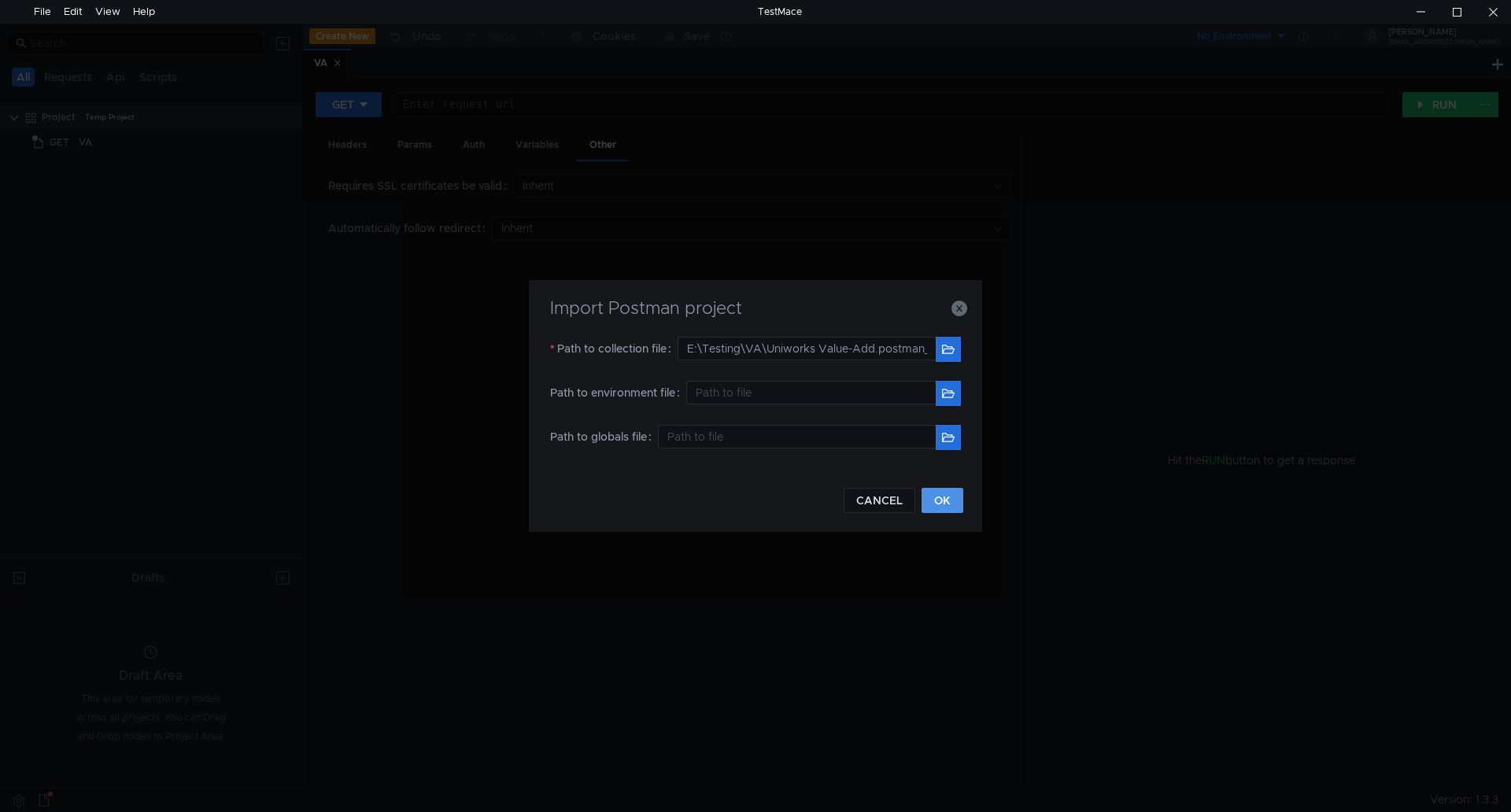
click at [943, 499] on button "OK" at bounding box center [943, 500] width 42 height 25
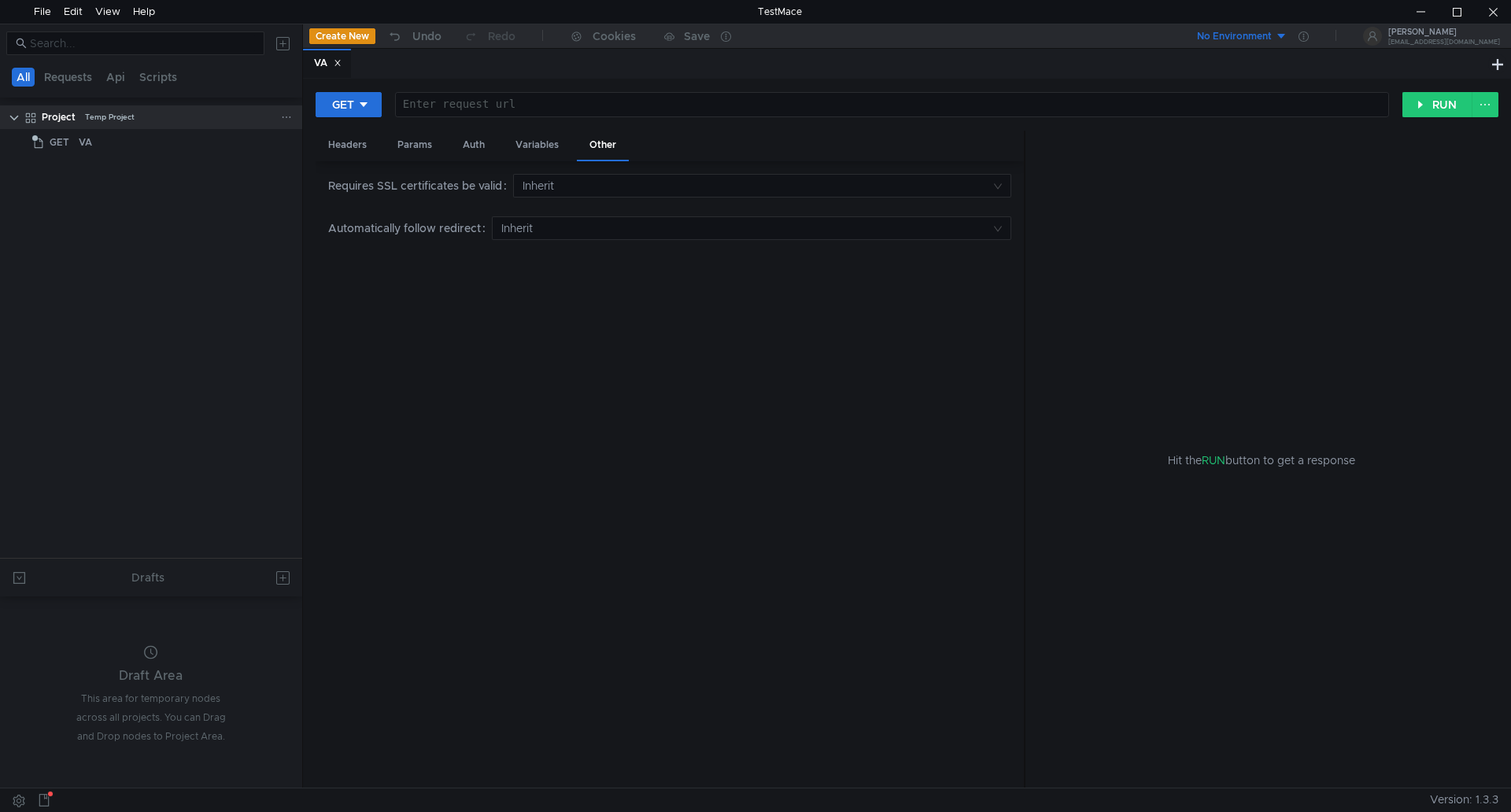
click at [148, 112] on div "Project Temp Project" at bounding box center [162, 117] width 240 height 23
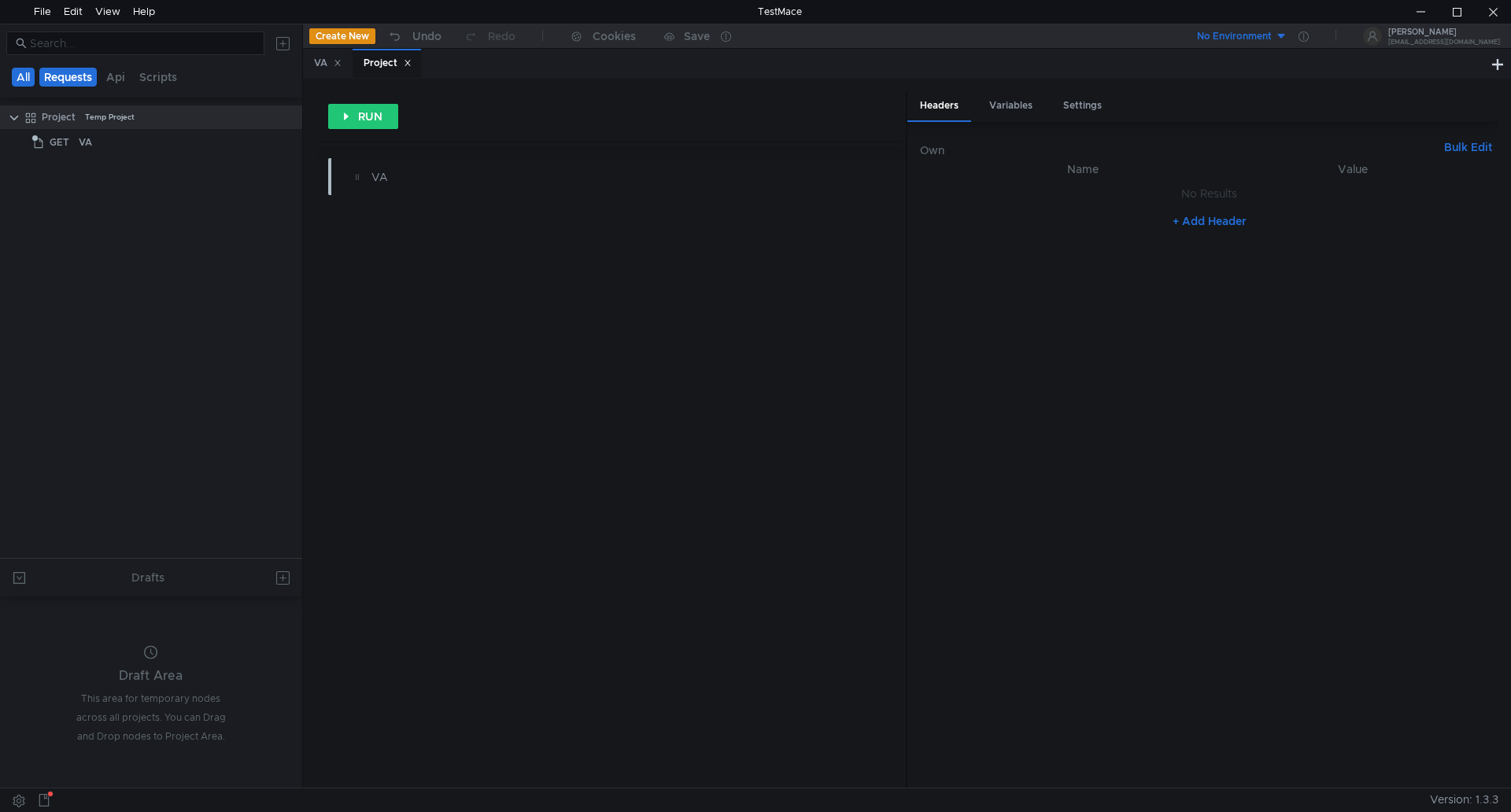
click at [75, 81] on button "Requests" at bounding box center [68, 77] width 58 height 19
click at [120, 76] on button "Api" at bounding box center [117, 77] width 28 height 19
click at [162, 80] on button "Scripts" at bounding box center [159, 77] width 47 height 19
click at [315, 58] on div "VA" at bounding box center [328, 64] width 28 height 17
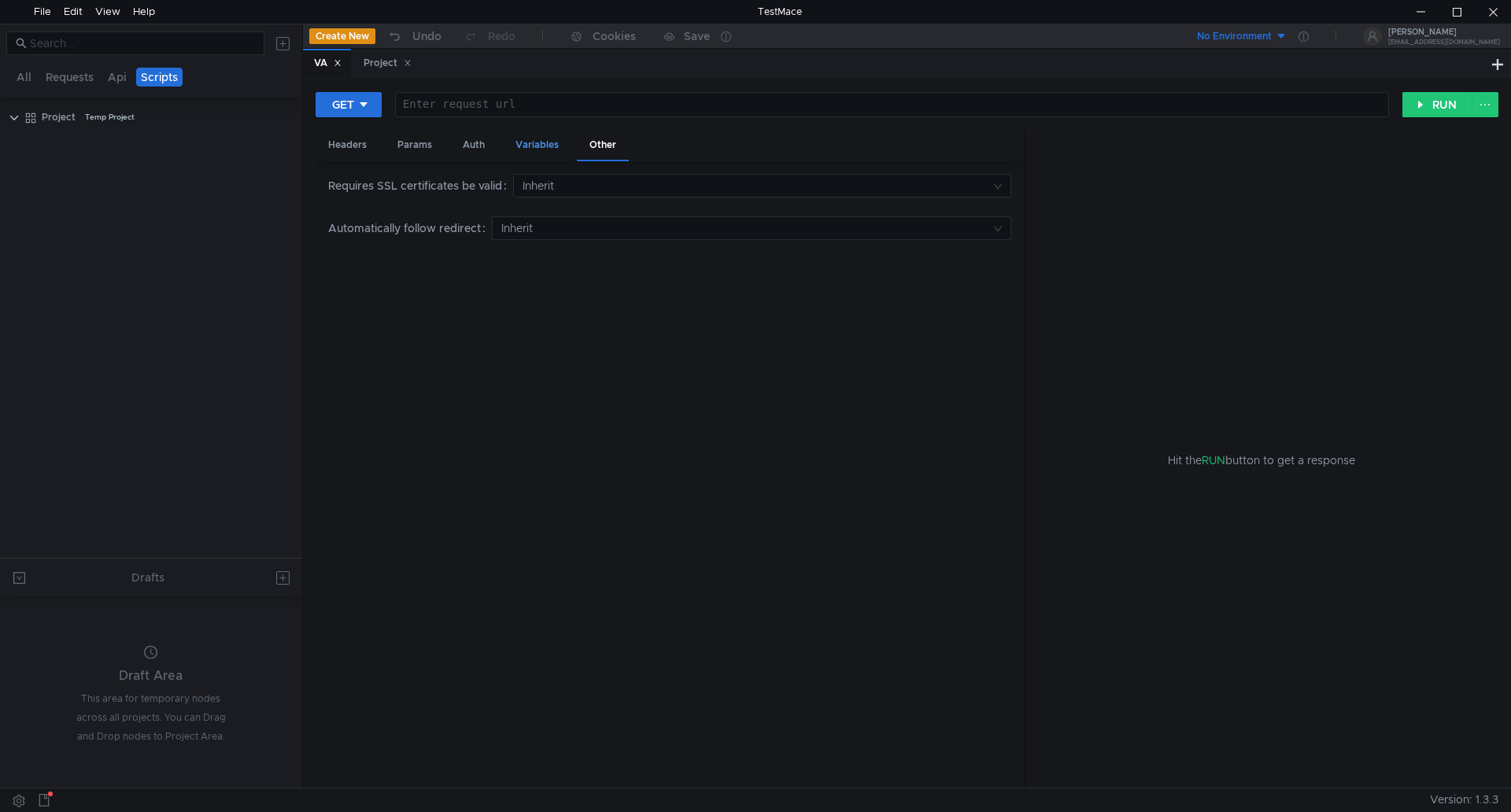
click at [528, 146] on div "Variables" at bounding box center [537, 145] width 69 height 29
drag, startPoint x: 475, startPoint y: 142, endPoint x: 463, endPoint y: 143, distance: 12.0
click at [474, 142] on div "Auth" at bounding box center [473, 145] width 47 height 29
drag, startPoint x: 409, startPoint y: 136, endPoint x: 385, endPoint y: 142, distance: 24.7
click at [409, 137] on div "Params" at bounding box center [414, 145] width 60 height 29
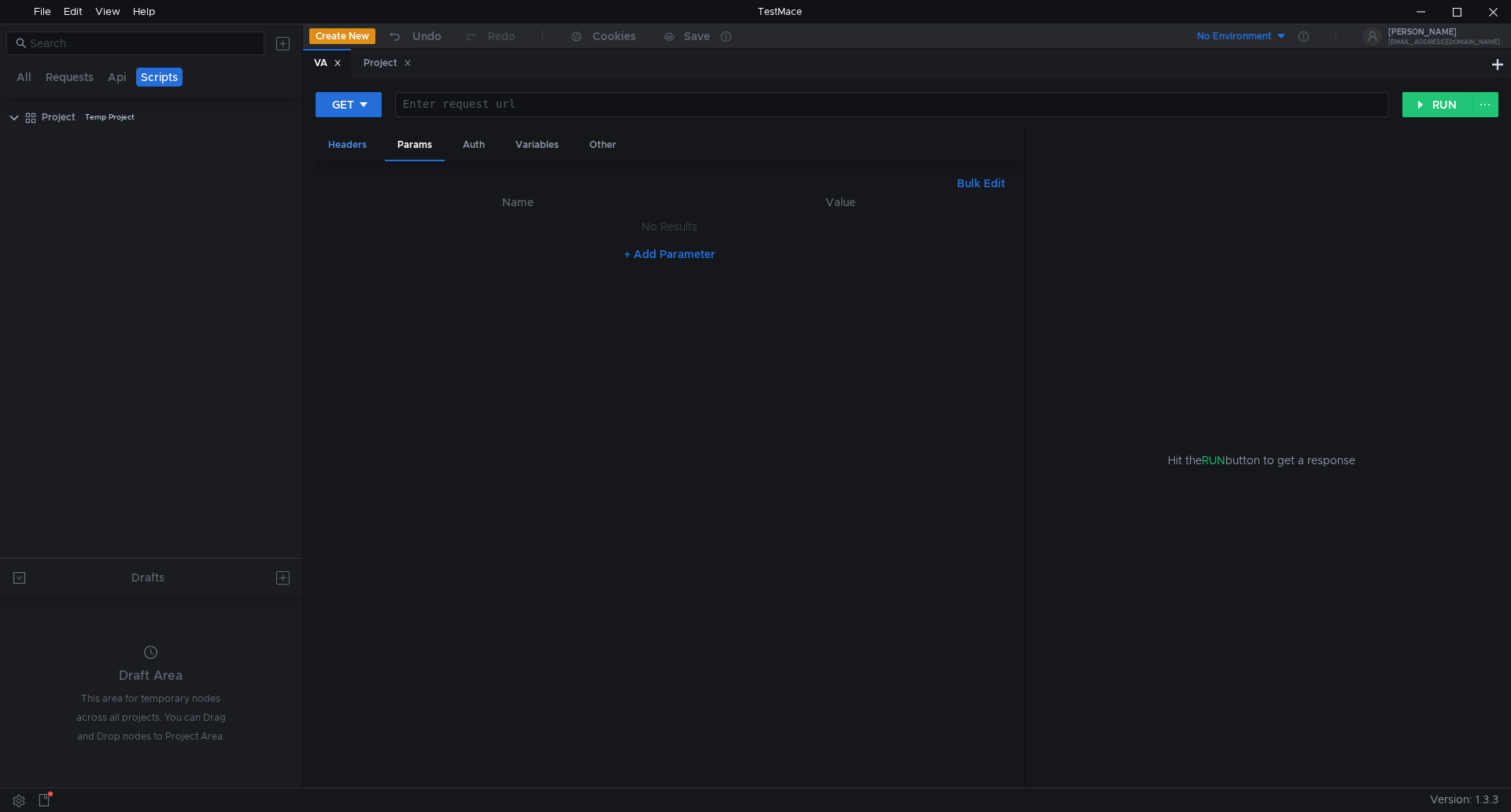
click at [352, 141] on div "Headers" at bounding box center [348, 145] width 64 height 29
click at [22, 77] on button "All" at bounding box center [23, 77] width 24 height 19
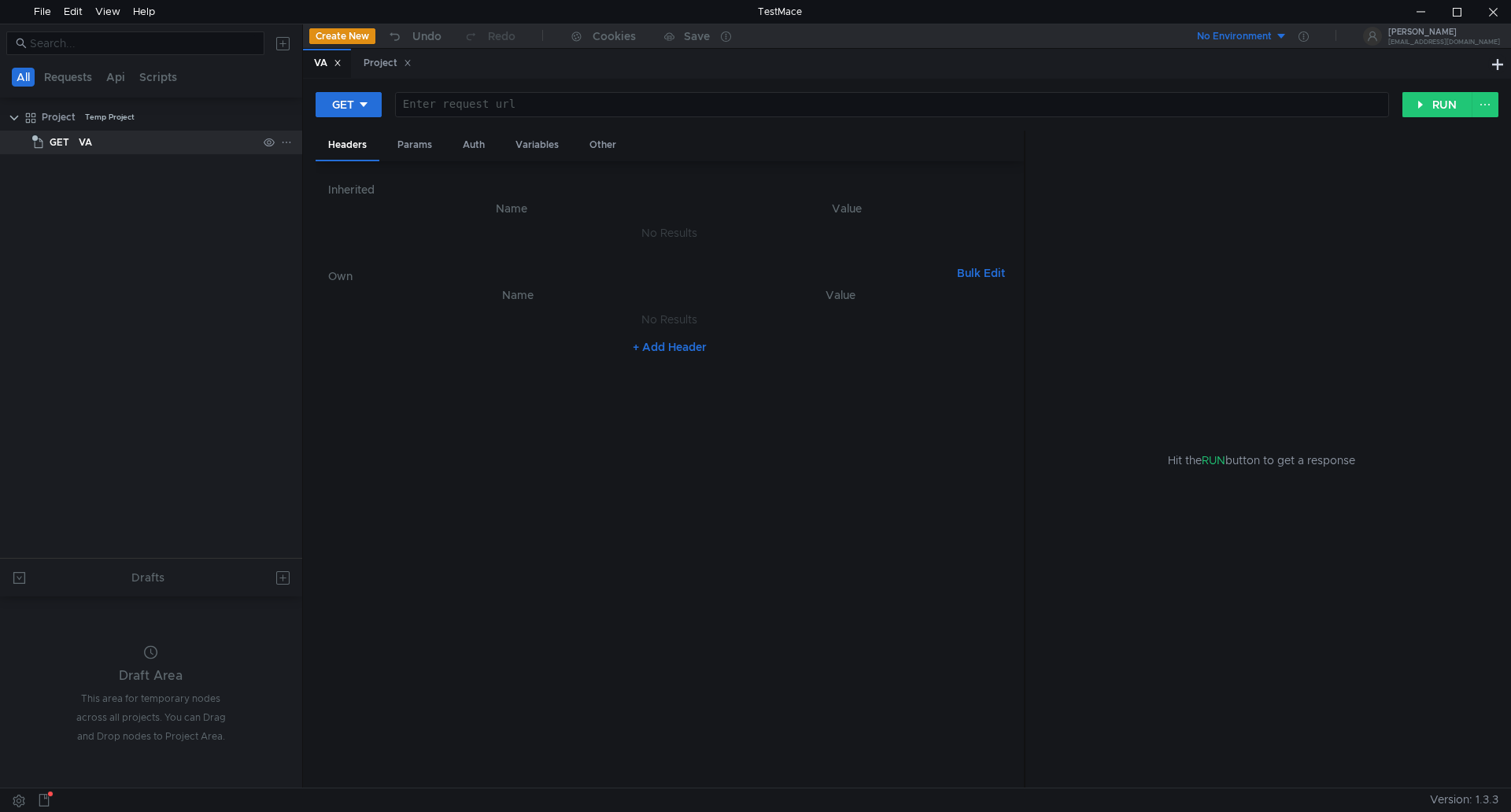
click at [97, 144] on div "VA" at bounding box center [168, 142] width 179 height 23
click at [79, 120] on div "Project Temp Project" at bounding box center [162, 117] width 240 height 23
click at [291, 145] on icon at bounding box center [286, 142] width 11 height 11
click at [192, 116] on div at bounding box center [755, 406] width 1511 height 812
click at [287, 116] on icon at bounding box center [286, 117] width 8 height 2
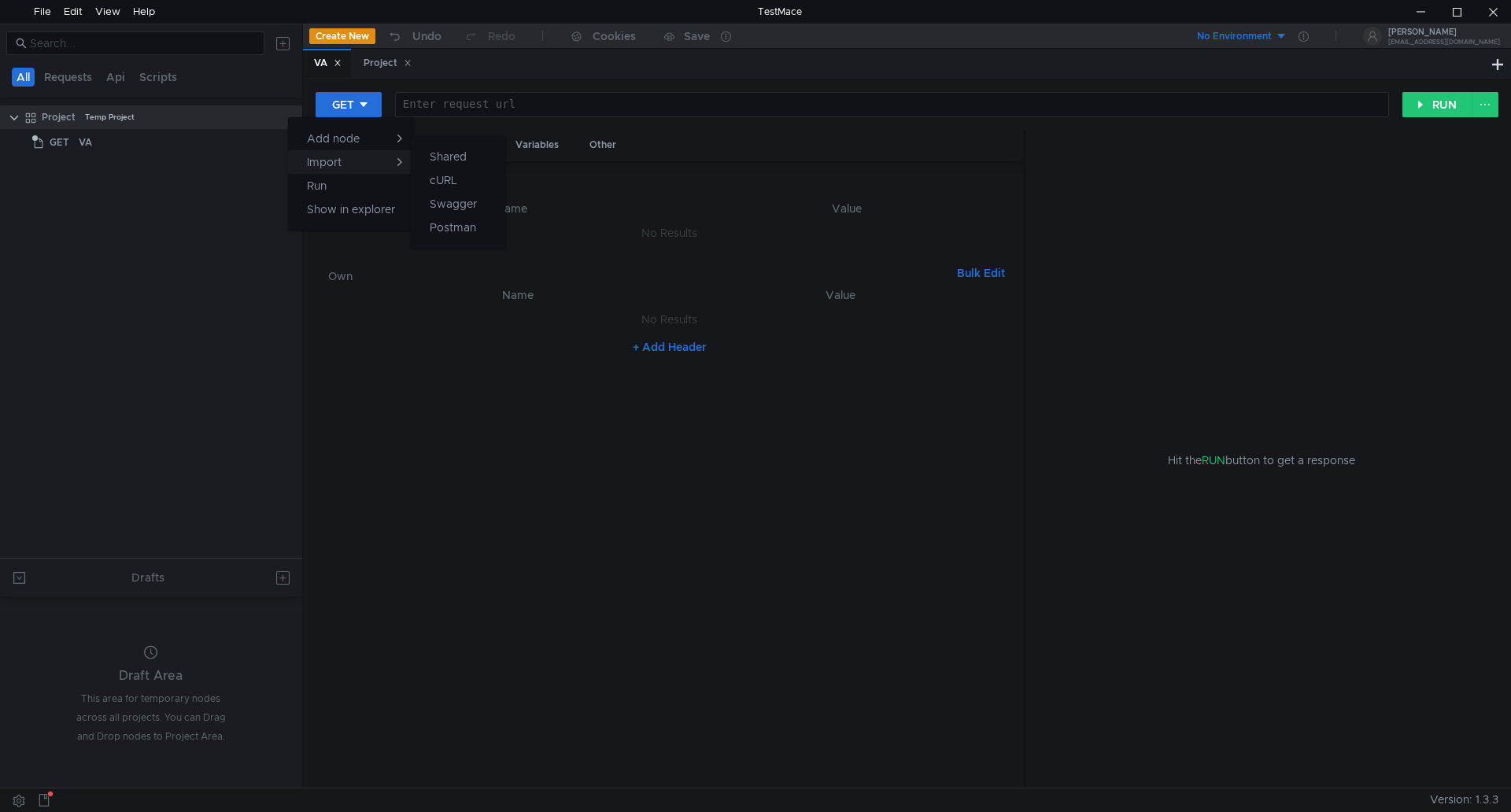
click at [342, 163] on button "Import" at bounding box center [351, 162] width 126 height 23
click at [168, 115] on div at bounding box center [755, 406] width 1511 height 812
click at [284, 114] on icon at bounding box center [286, 116] width 11 height 11
click at [453, 227] on app-tour-anchor "Postman" at bounding box center [453, 227] width 46 height 19
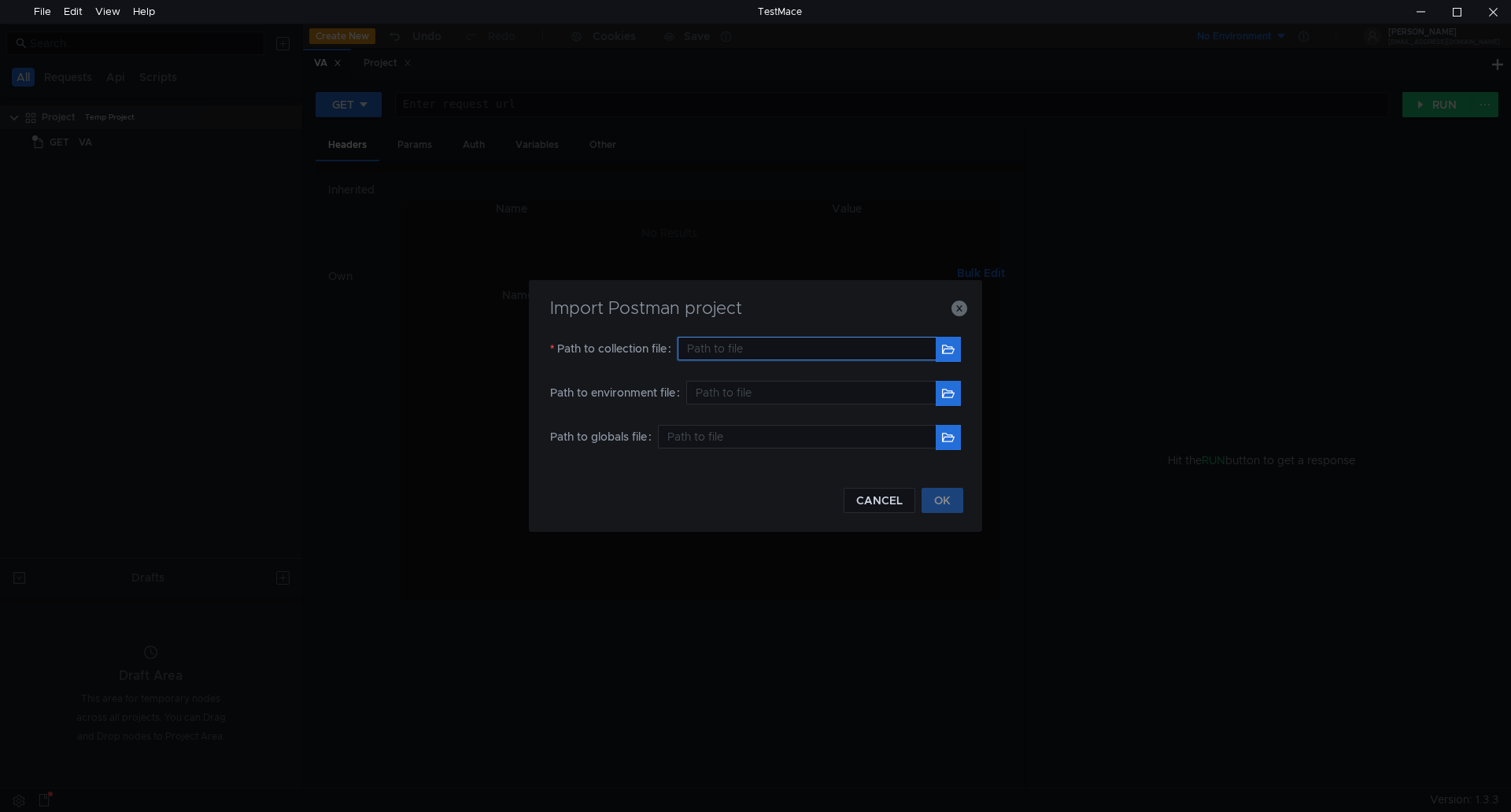
click at [701, 350] on input "text" at bounding box center [807, 349] width 258 height 23
click at [947, 349] on button "button" at bounding box center [949, 349] width 25 height 25
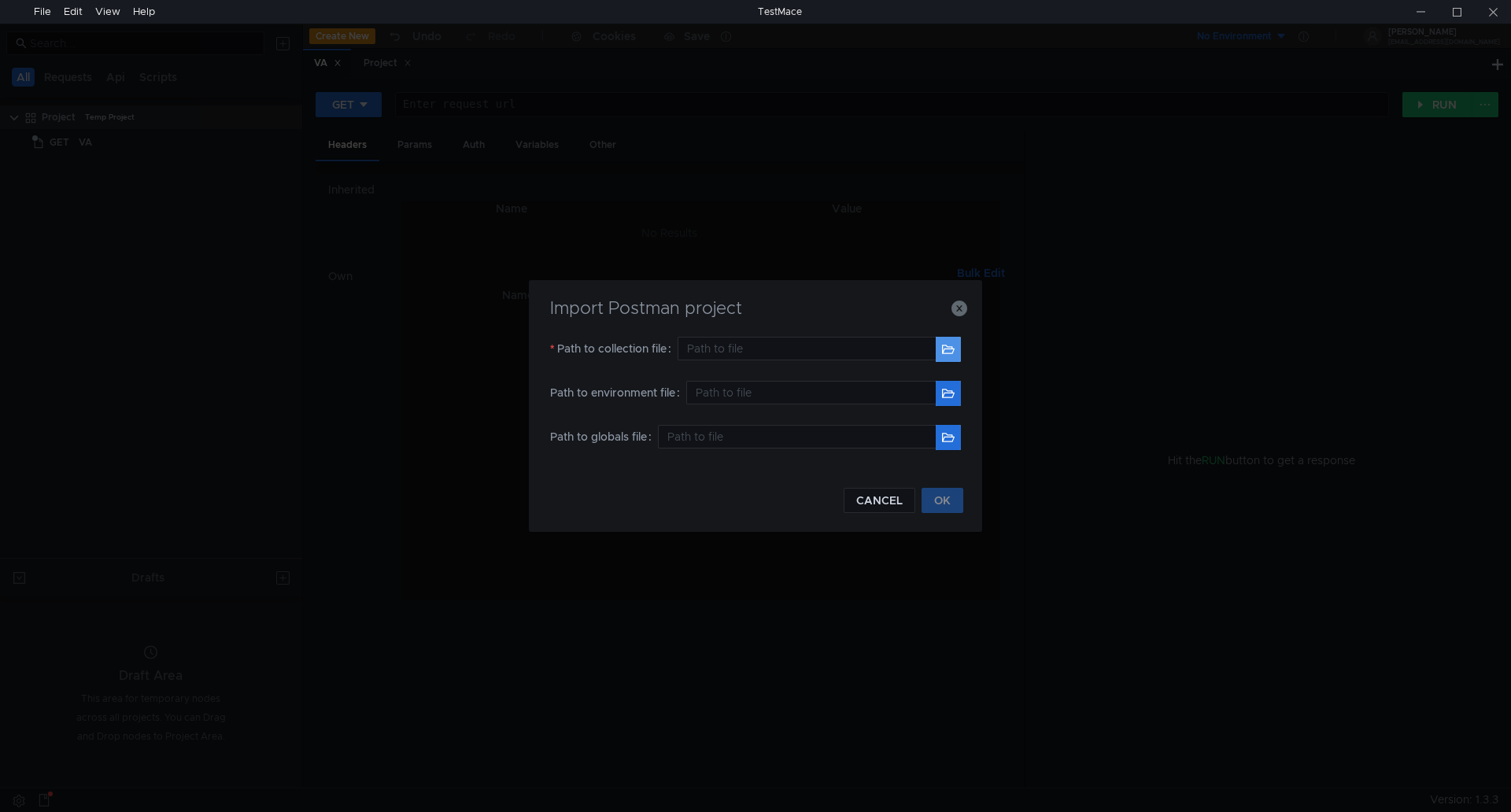
type input "E:\Testing\VA\Uniworks Value-Add.postman_collection (4).json"
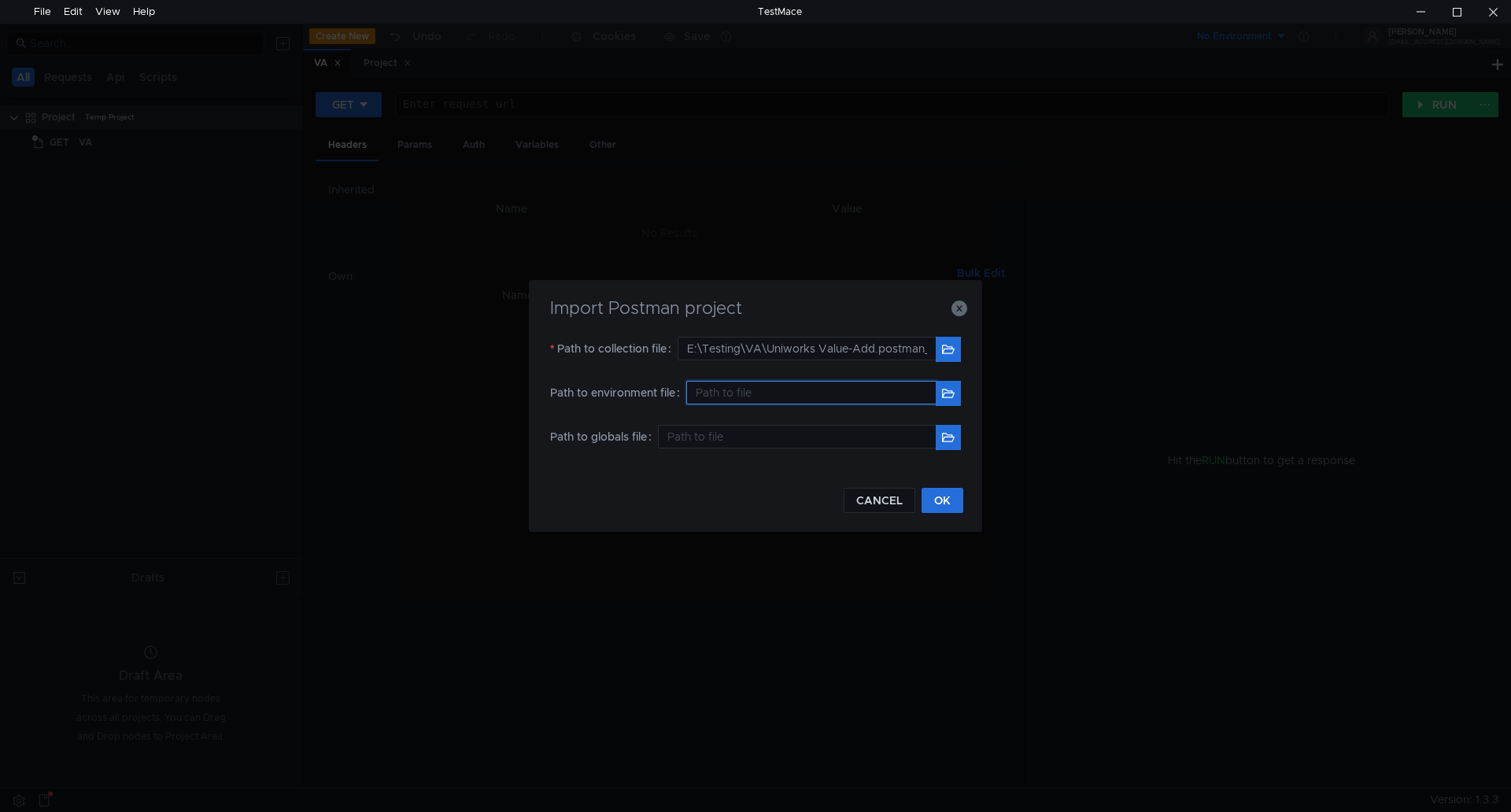
click at [707, 394] on input "text" at bounding box center [811, 393] width 250 height 23
click at [712, 400] on input "text" at bounding box center [811, 393] width 250 height 23
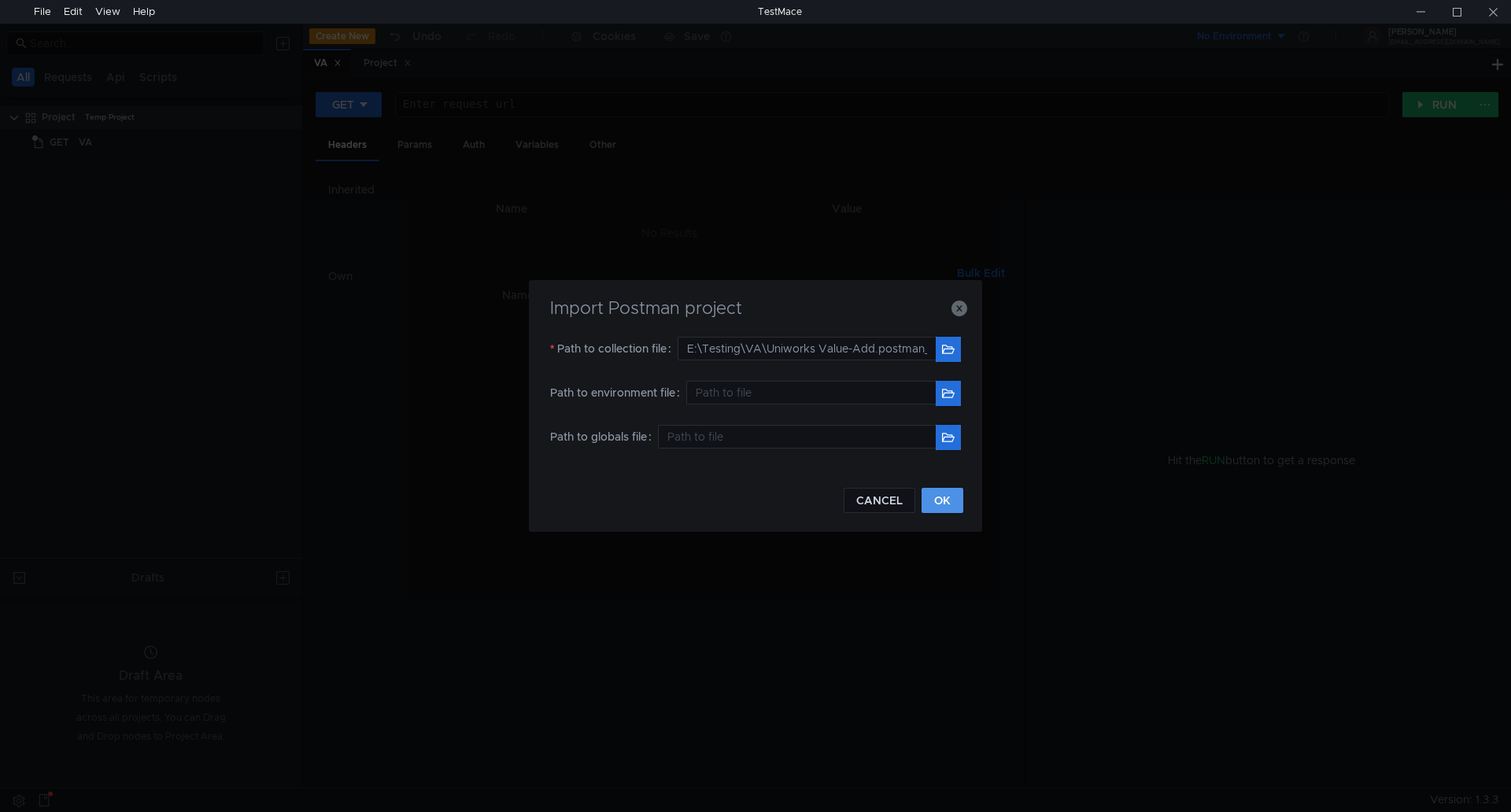
click at [939, 498] on button "OK" at bounding box center [943, 500] width 42 height 25
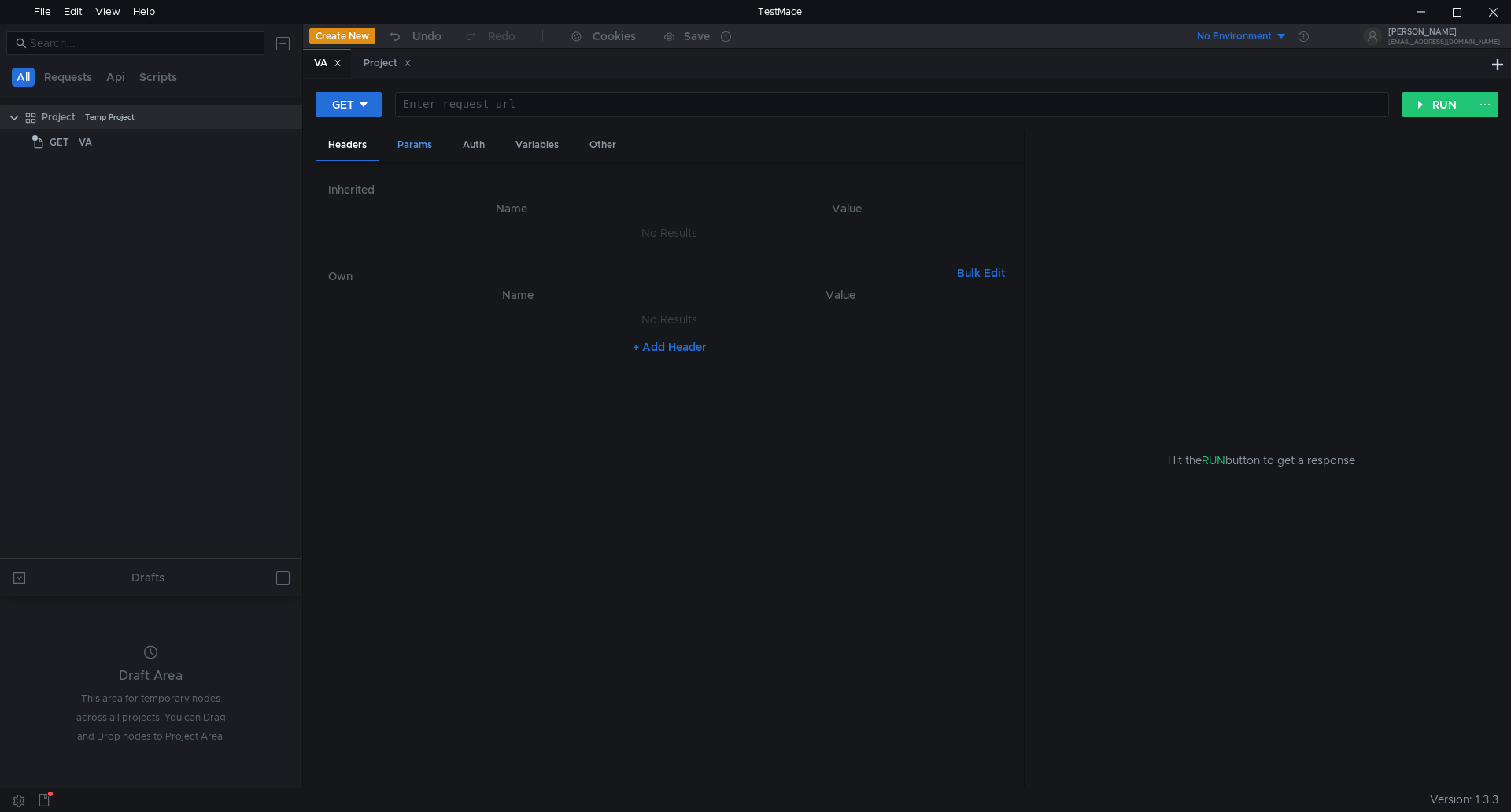
click at [424, 145] on div "Params" at bounding box center [414, 145] width 60 height 29
click at [479, 151] on div "Auth" at bounding box center [473, 145] width 47 height 29
click at [525, 151] on div "Variables" at bounding box center [537, 145] width 69 height 29
click at [419, 102] on div at bounding box center [891, 116] width 992 height 38
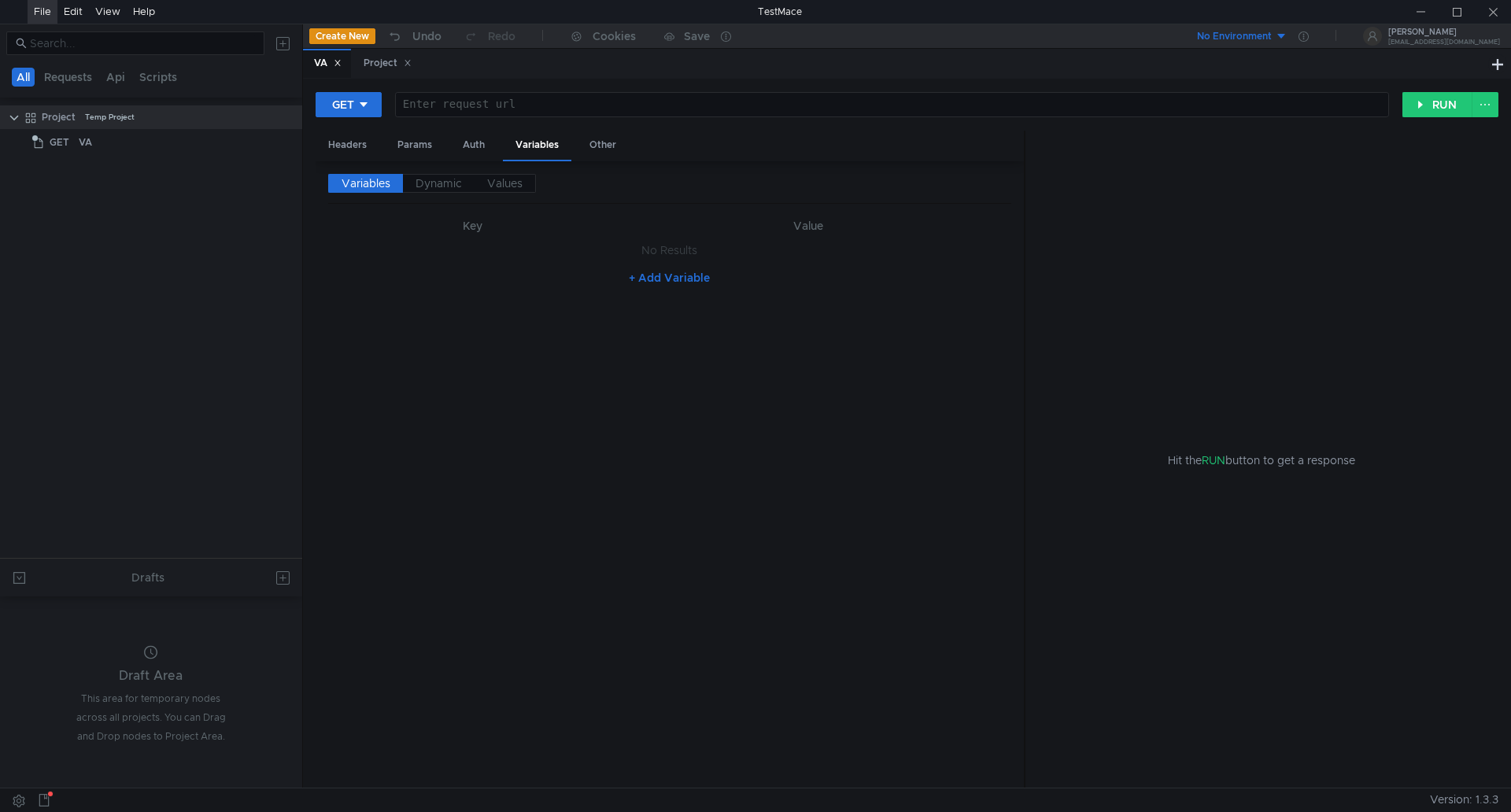
click at [44, 18] on div "File" at bounding box center [42, 12] width 18 height 23
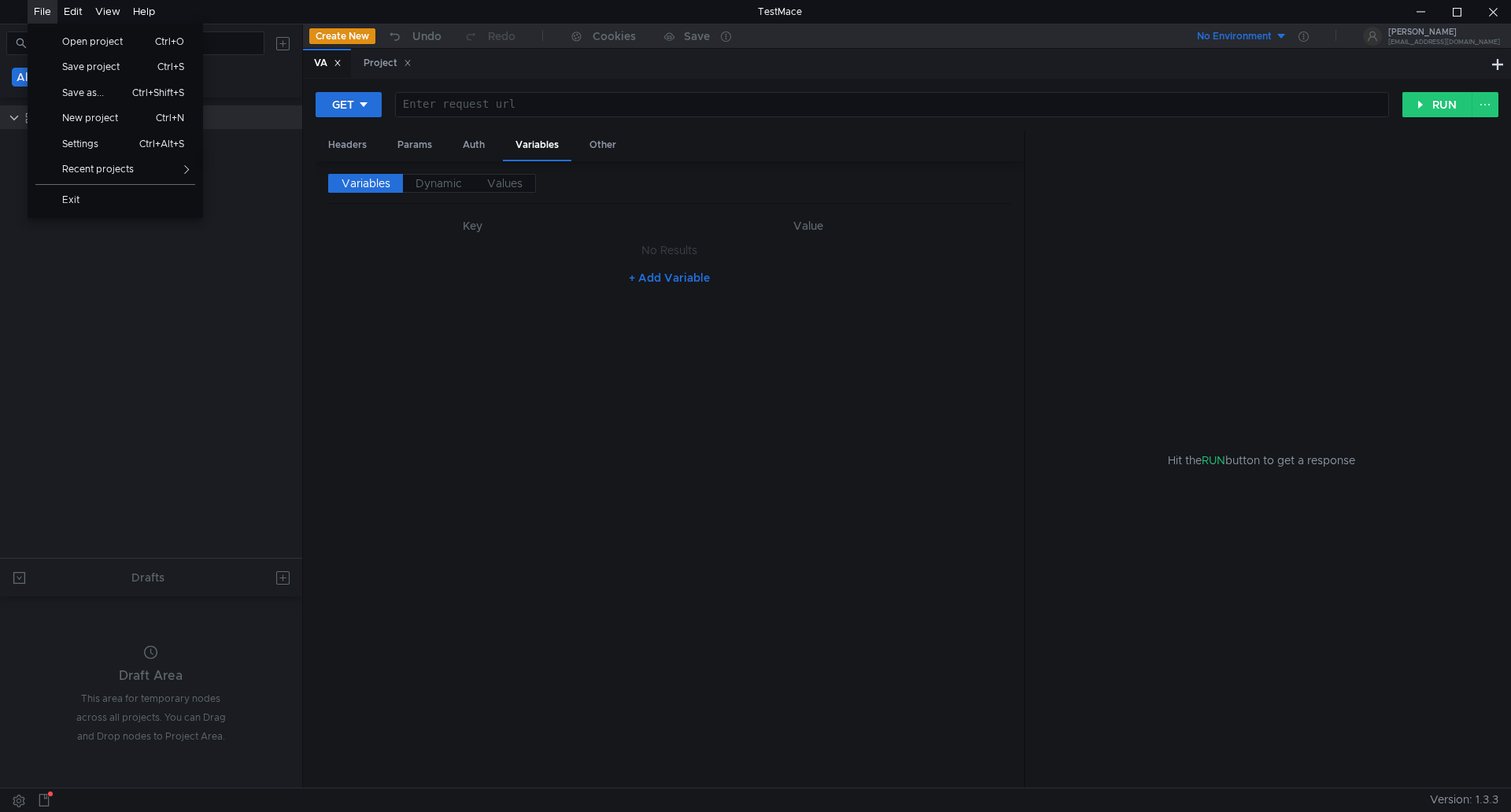
drag, startPoint x: 468, startPoint y: 267, endPoint x: 382, endPoint y: 240, distance: 90.1
click at [467, 268] on div "+ Add Variable" at bounding box center [670, 278] width 683 height 25
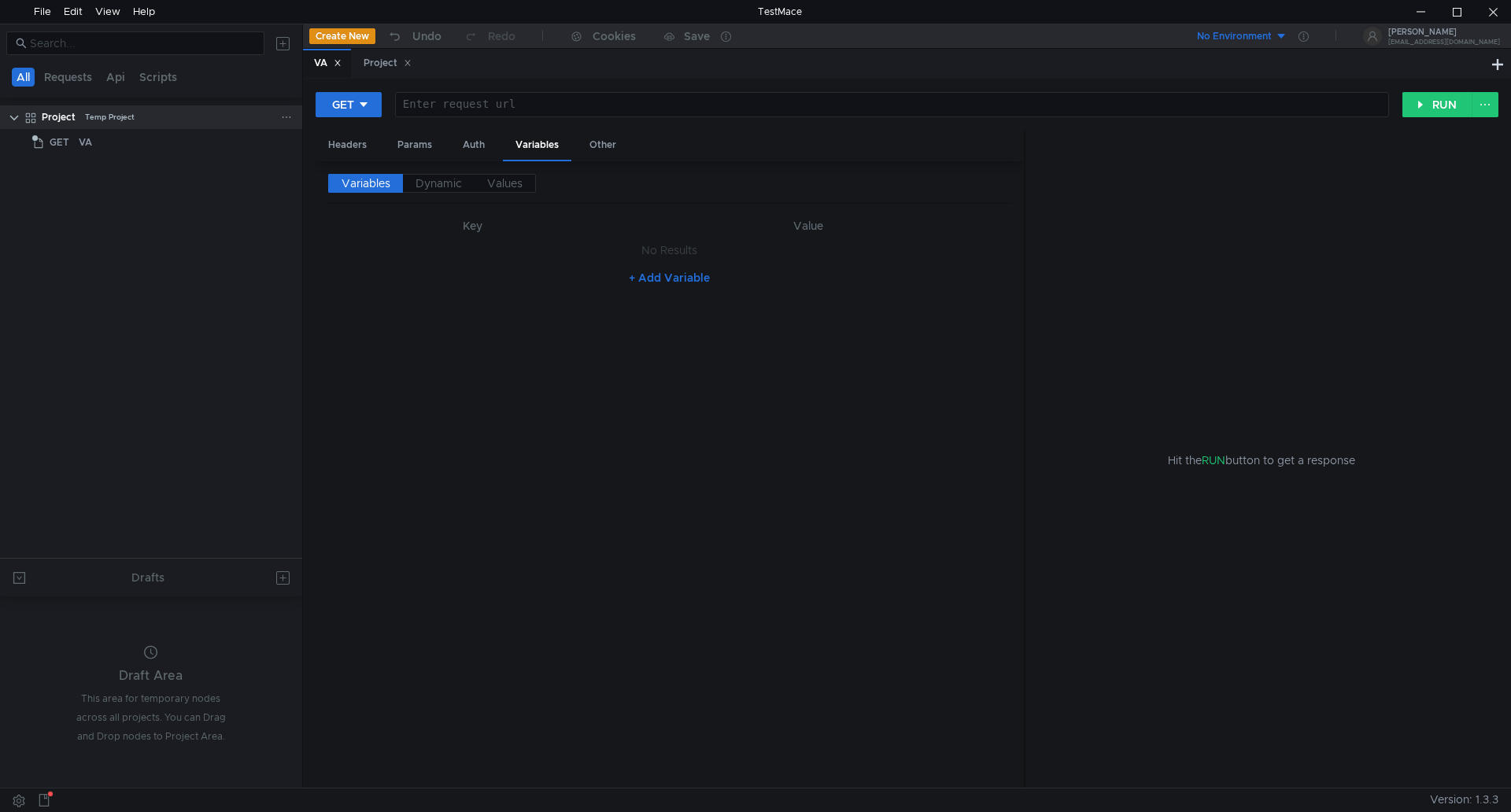
click at [100, 114] on div "Temp Project" at bounding box center [109, 117] width 49 height 23
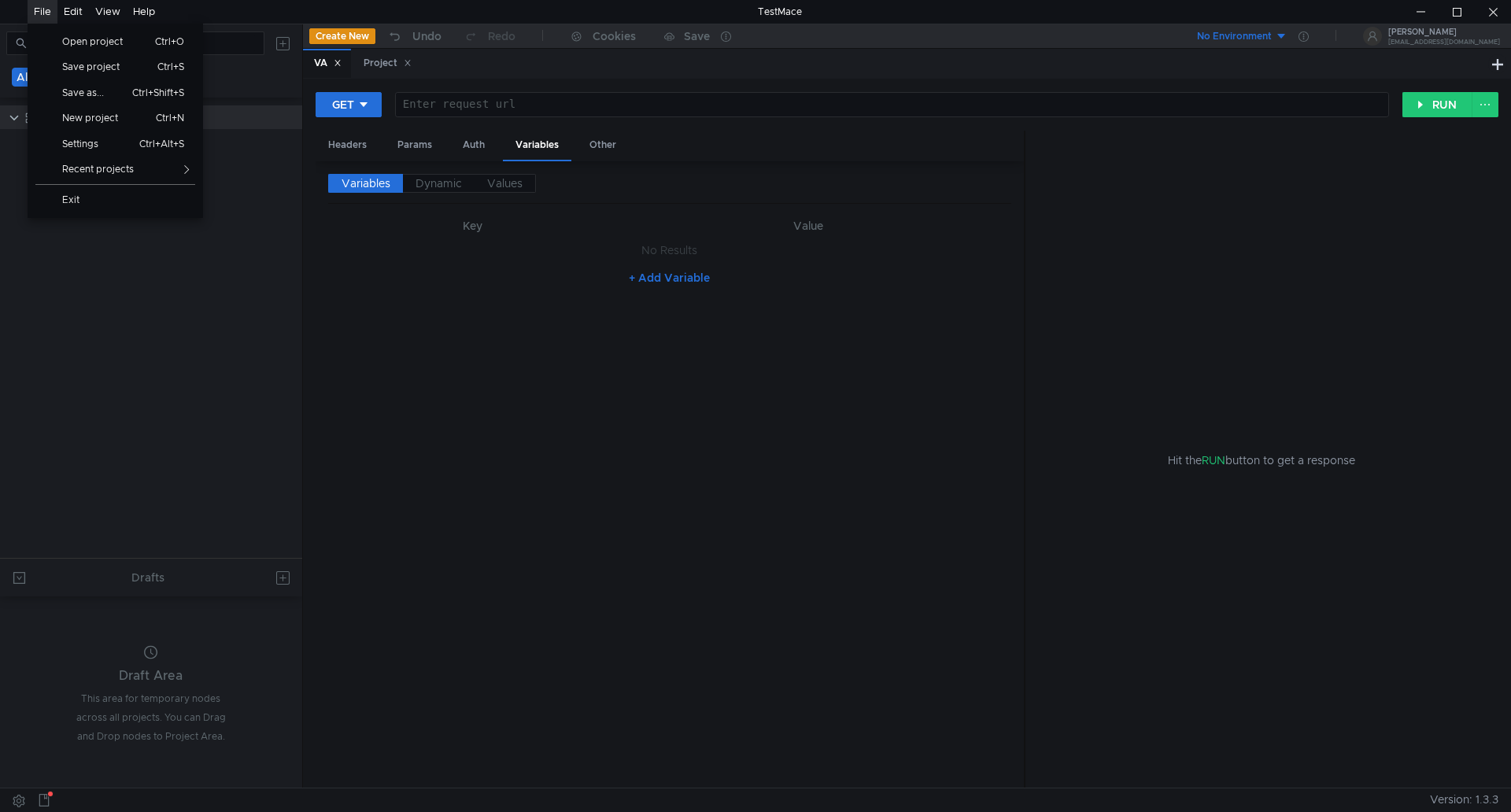
click at [43, 10] on div "File" at bounding box center [42, 12] width 18 height 23
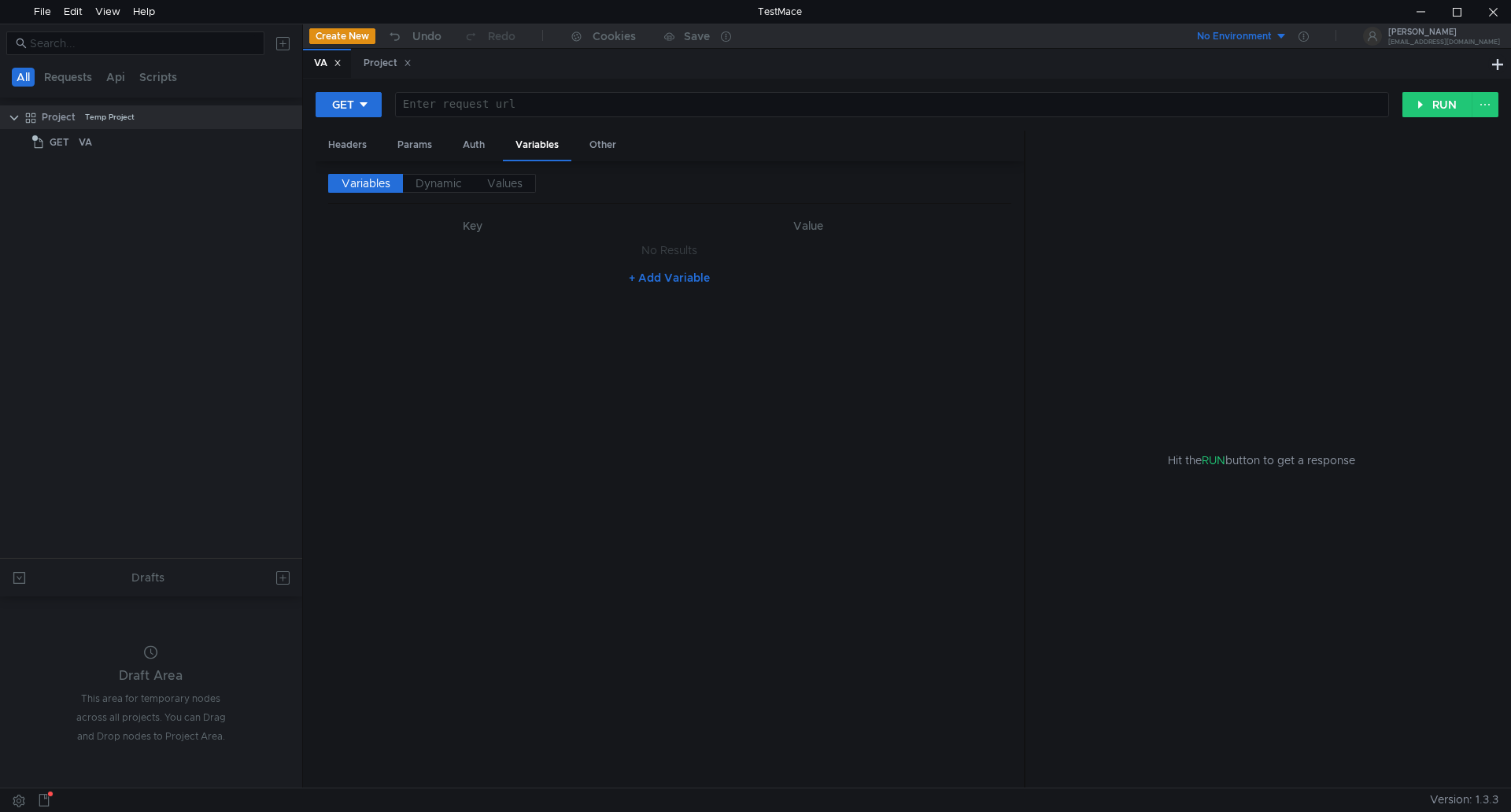
drag, startPoint x: 223, startPoint y: 202, endPoint x: 220, endPoint y: 184, distance: 18.2
click at [223, 201] on tree-viewport "Project Temp Project GET VA" at bounding box center [151, 331] width 303 height 454
click at [1272, 37] on div "No Environment" at bounding box center [1234, 37] width 75 height 15
click at [1281, 44] on div at bounding box center [755, 406] width 1511 height 812
click at [1414, 101] on button "RUN" at bounding box center [1438, 105] width 70 height 25
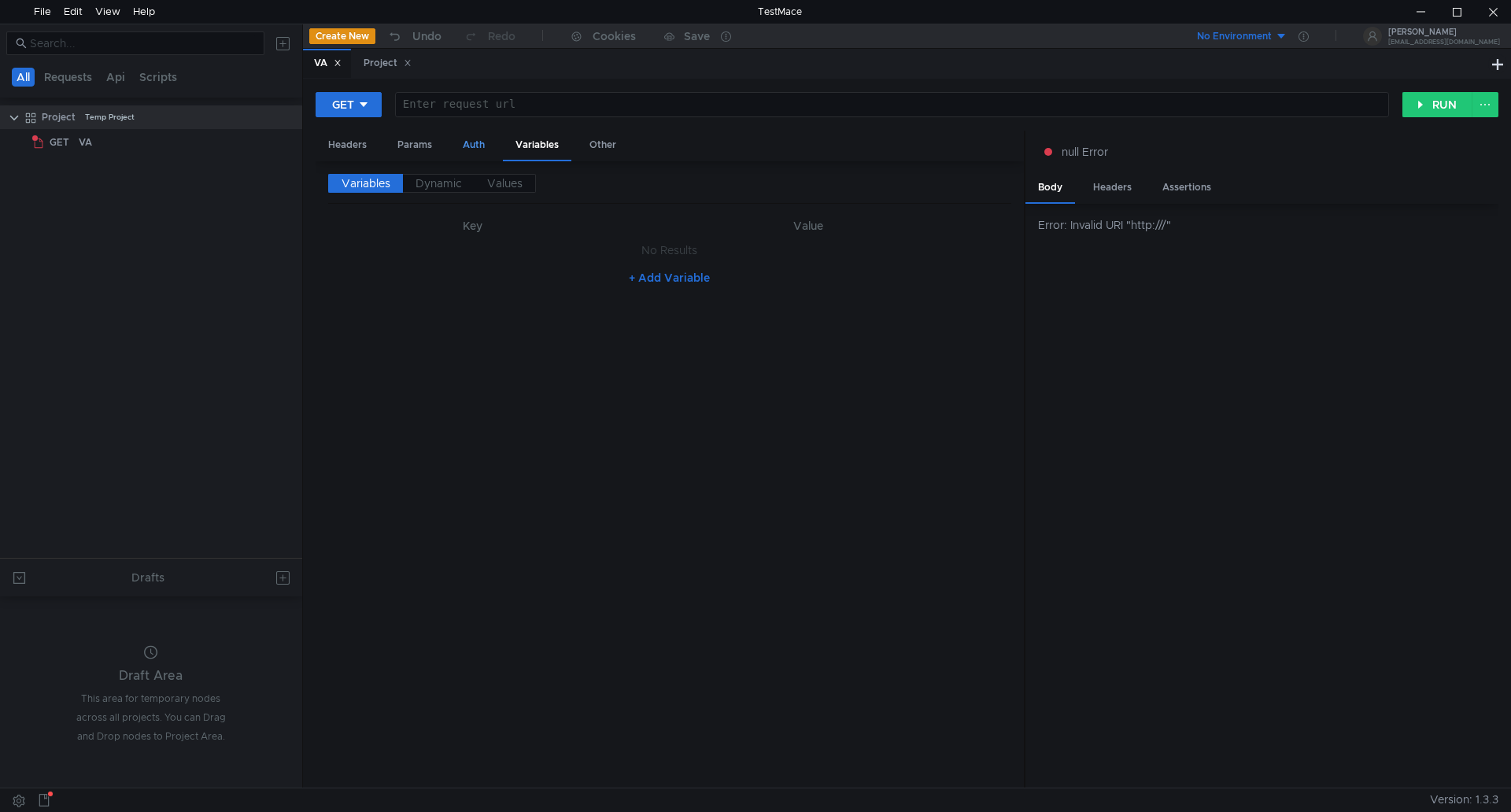
click at [480, 147] on div "Auth" at bounding box center [473, 145] width 47 height 29
drag, startPoint x: 412, startPoint y: 150, endPoint x: 346, endPoint y: 142, distance: 66.5
click at [411, 150] on div "Params" at bounding box center [414, 145] width 60 height 29
click at [339, 142] on div "Headers" at bounding box center [348, 145] width 64 height 29
click at [72, 122] on div "Project" at bounding box center [59, 117] width 34 height 23
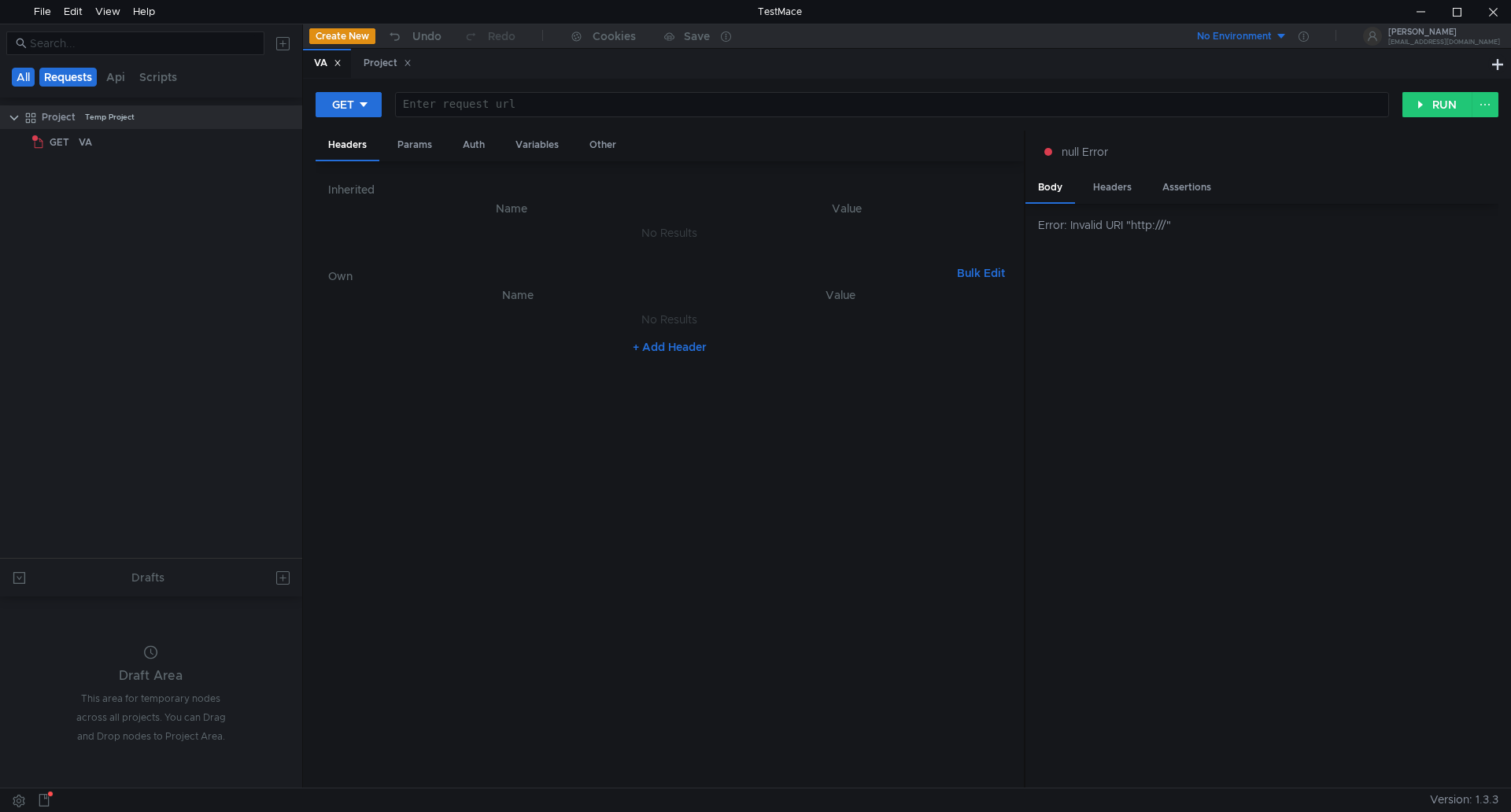
click at [78, 75] on button "Requests" at bounding box center [68, 77] width 58 height 19
click at [123, 75] on button "Api" at bounding box center [117, 77] width 28 height 19
click at [158, 75] on button "Scripts" at bounding box center [159, 77] width 47 height 19
click at [22, 75] on button "All" at bounding box center [23, 77] width 24 height 19
click at [59, 136] on span "GET" at bounding box center [59, 142] width 19 height 23
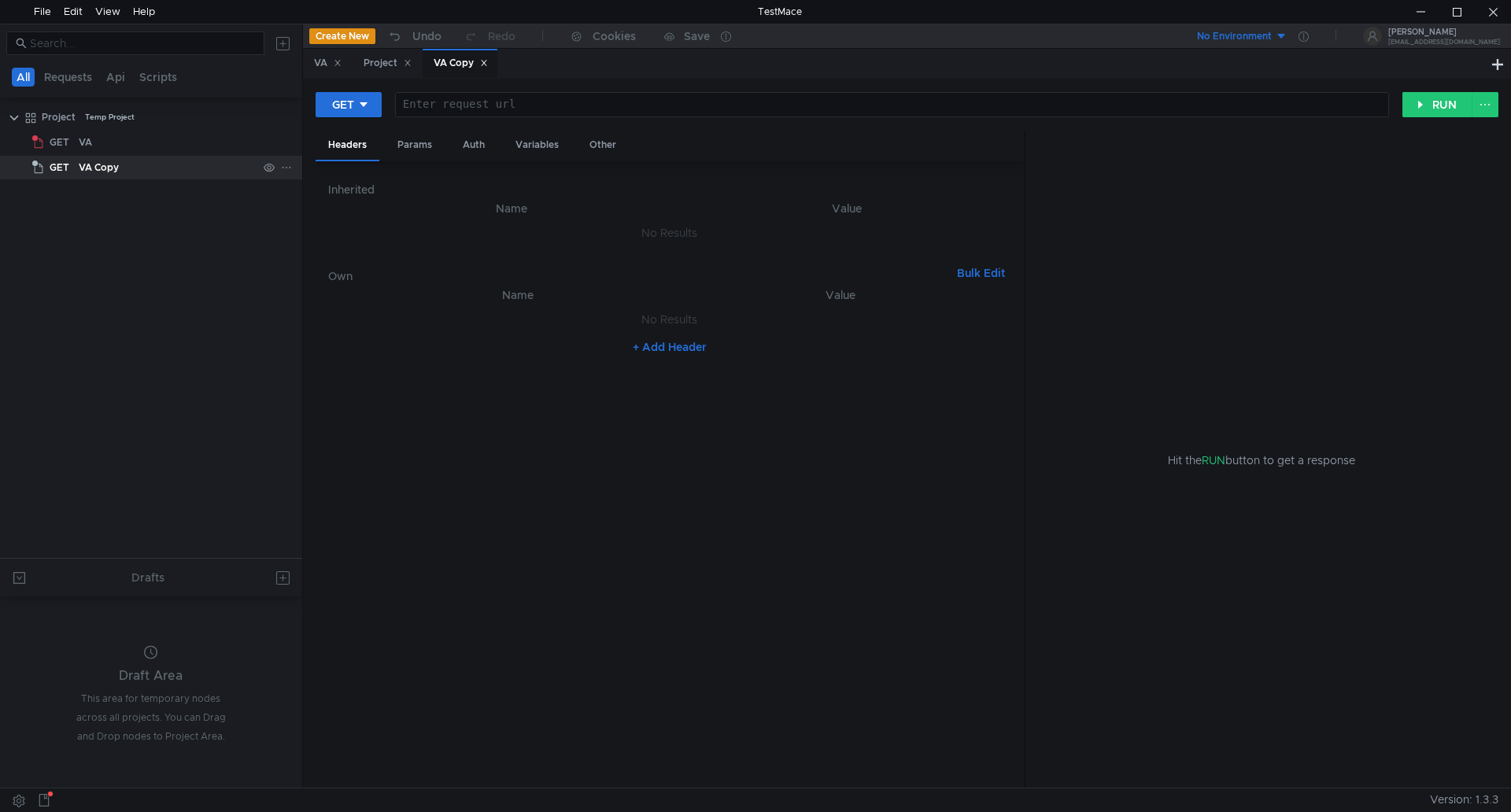
drag, startPoint x: 109, startPoint y: 142, endPoint x: 85, endPoint y: 169, distance: 36.1
drag, startPoint x: 85, startPoint y: 169, endPoint x: 227, endPoint y: 162, distance: 142.2
click at [227, 162] on div "VA Copy" at bounding box center [168, 168] width 179 height 23
click at [285, 165] on icon at bounding box center [286, 167] width 11 height 11
click at [130, 165] on div at bounding box center [755, 406] width 1511 height 812
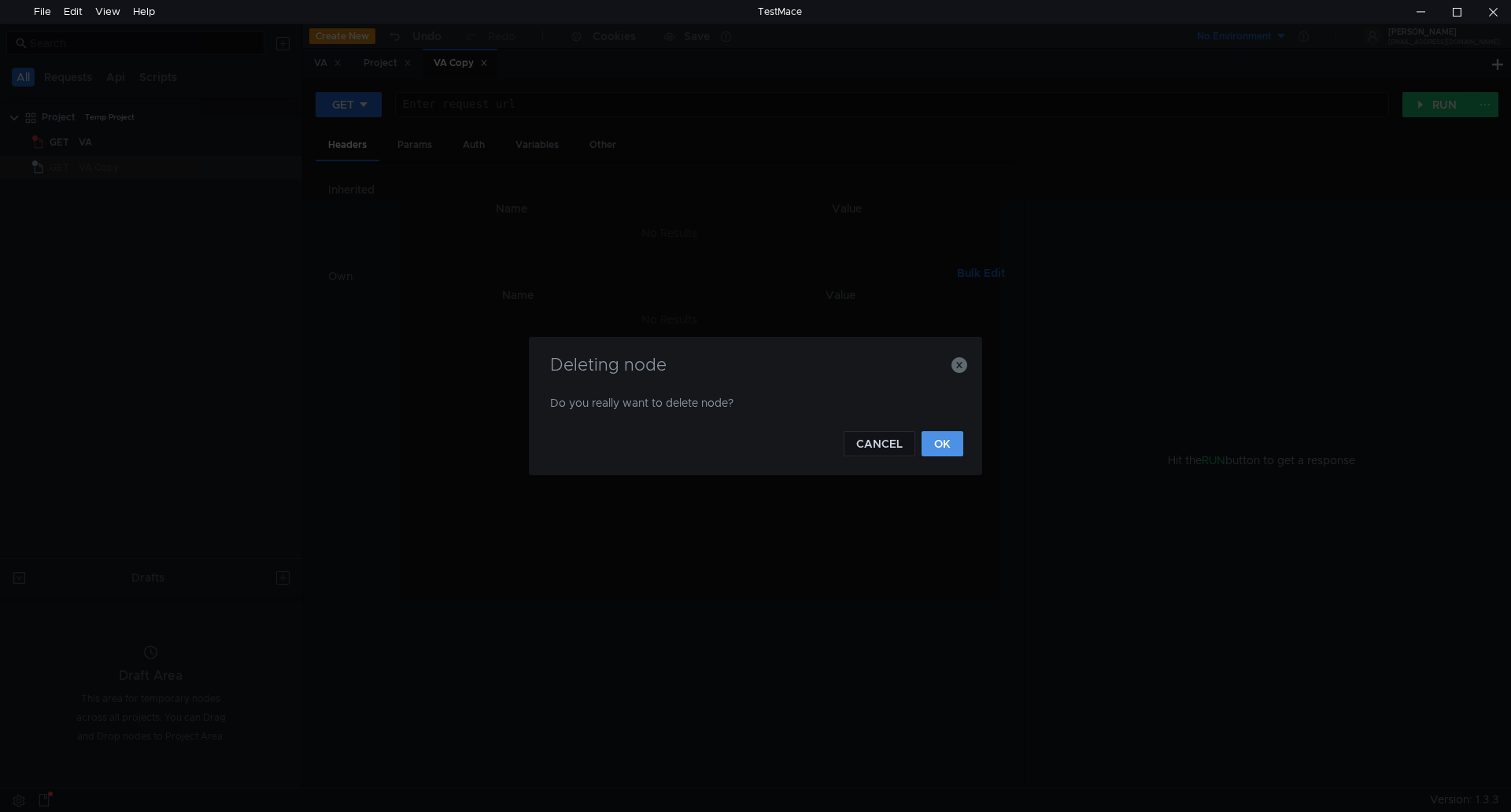
click at [950, 446] on button "OK" at bounding box center [943, 444] width 42 height 25
click at [941, 441] on button "OK" at bounding box center [943, 444] width 42 height 25
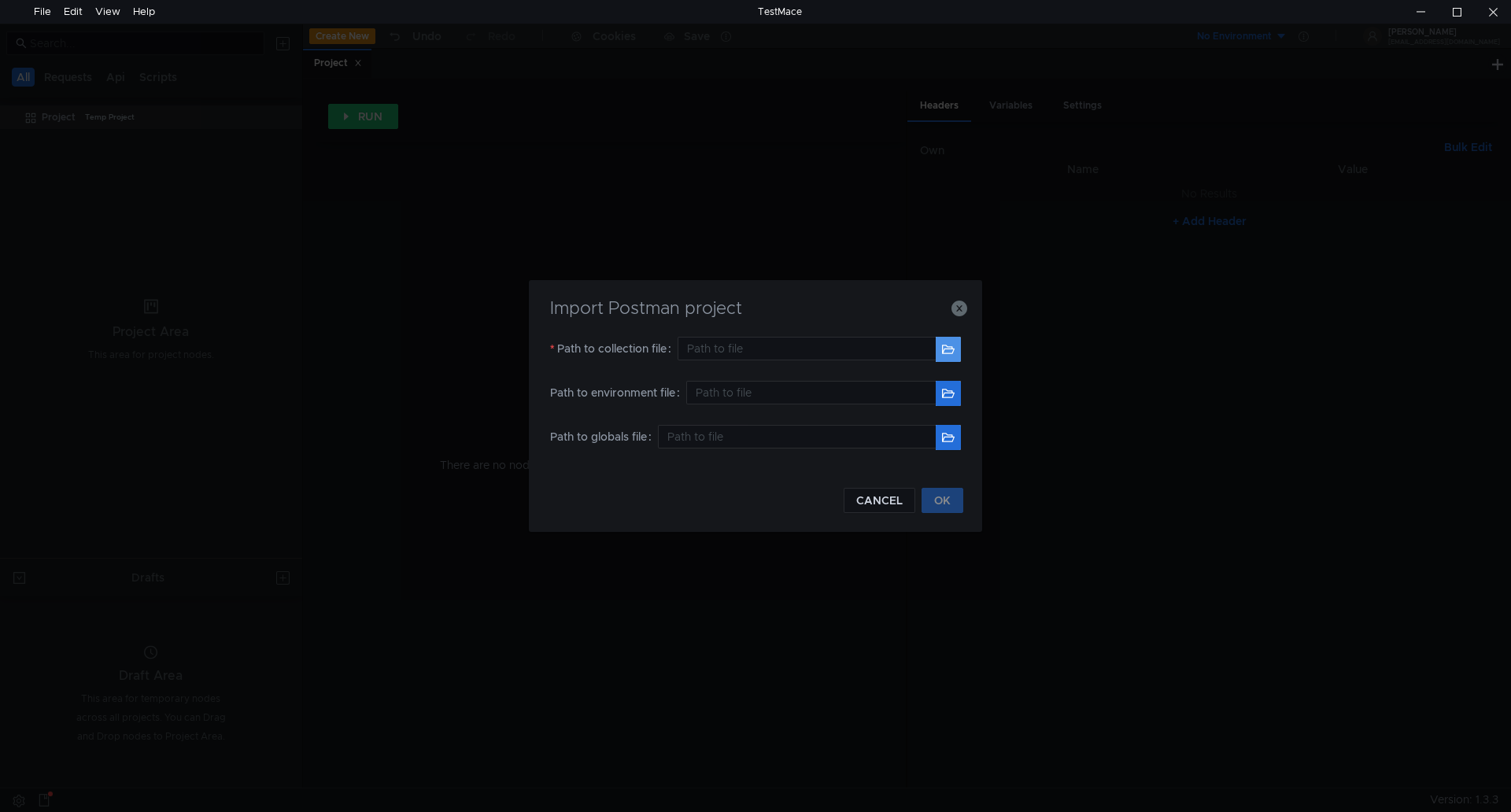
click at [950, 358] on button "button" at bounding box center [949, 349] width 25 height 25
type input "E:\Testing\VA\Uniworks Value-Add.postman_collection (4).json"
click at [937, 499] on button "OK" at bounding box center [943, 500] width 42 height 25
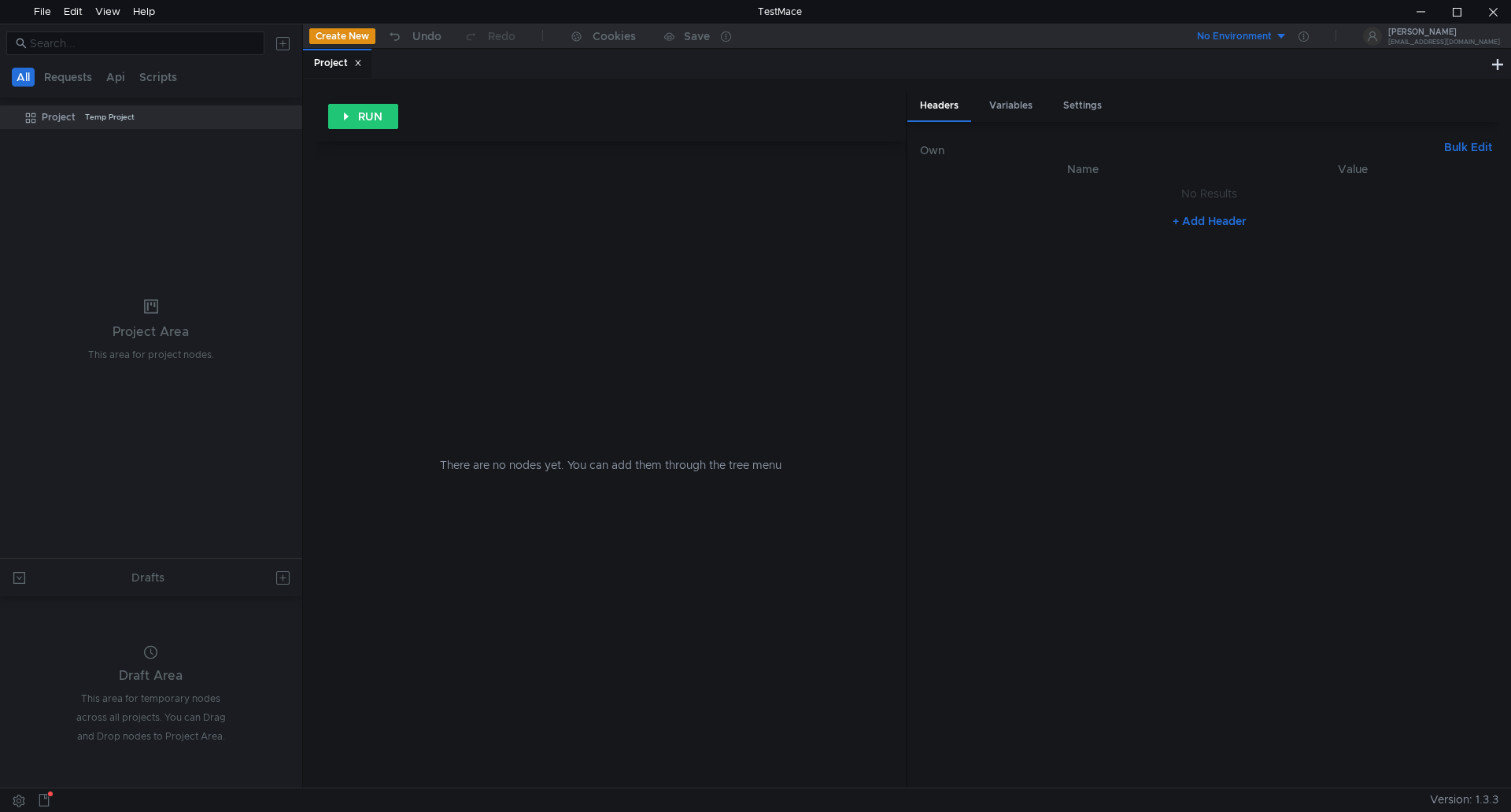
click at [361, 39] on button "Create New" at bounding box center [342, 36] width 66 height 16
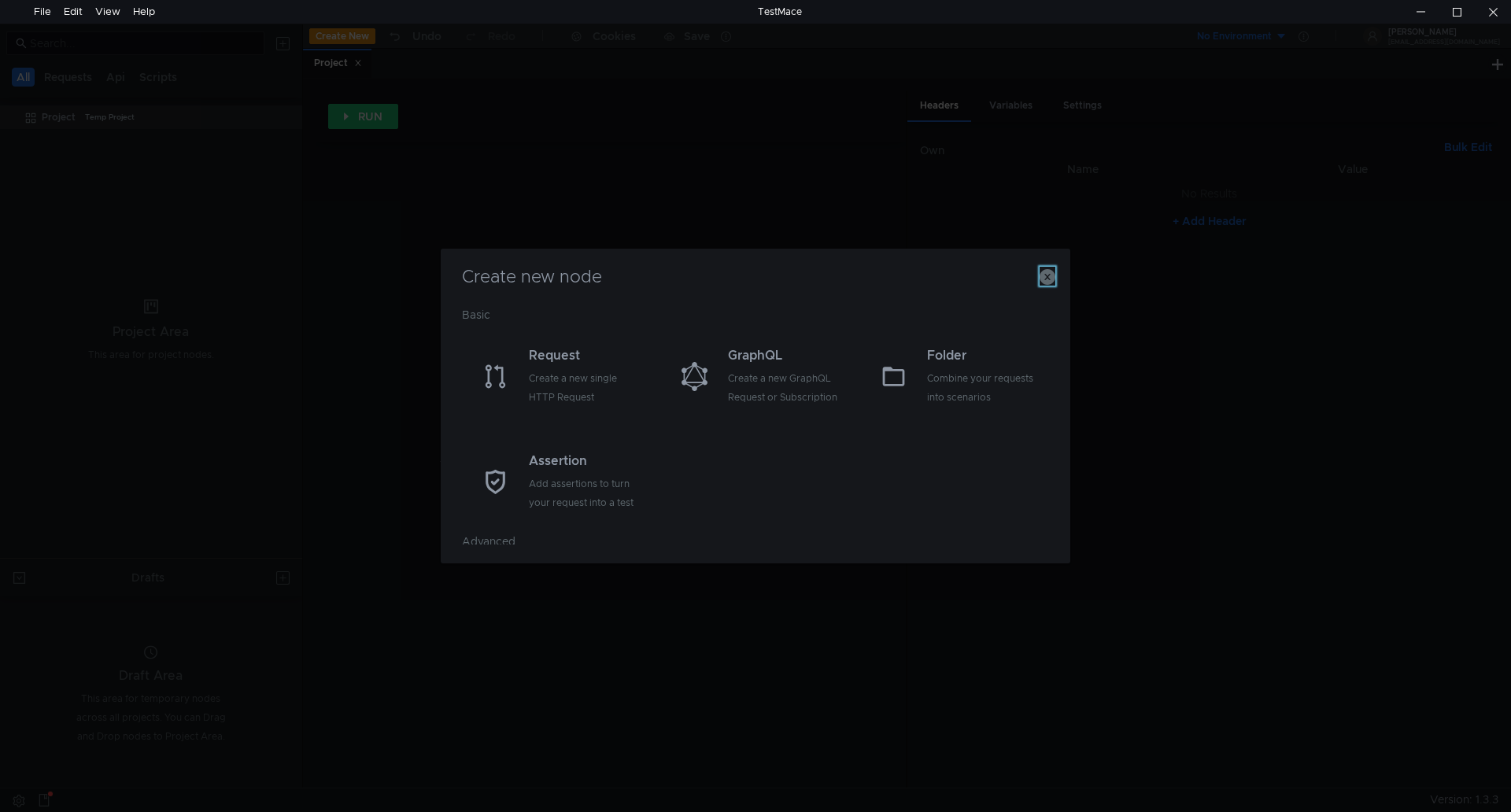
click at [1049, 277] on icon "button" at bounding box center [1048, 277] width 16 height 16
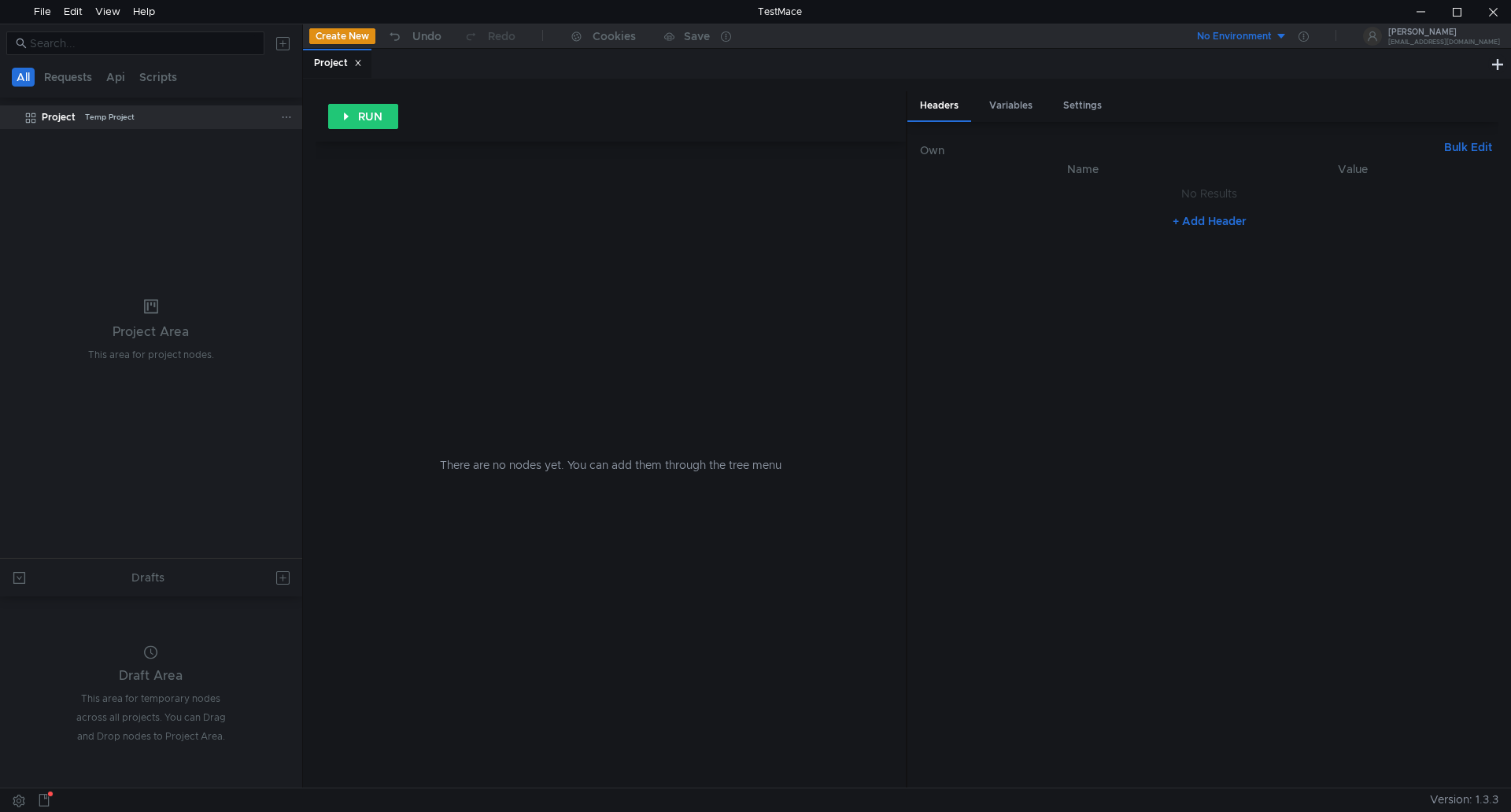
click at [88, 115] on div "Temp Project" at bounding box center [109, 117] width 49 height 23
click at [179, 589] on div "Drafts" at bounding box center [151, 577] width 303 height 38
click at [1492, 8] on div at bounding box center [1493, 12] width 36 height 23
click at [96, 120] on div "Temp Project" at bounding box center [109, 117] width 49 height 23
click at [43, 115] on div "Project" at bounding box center [59, 117] width 34 height 23
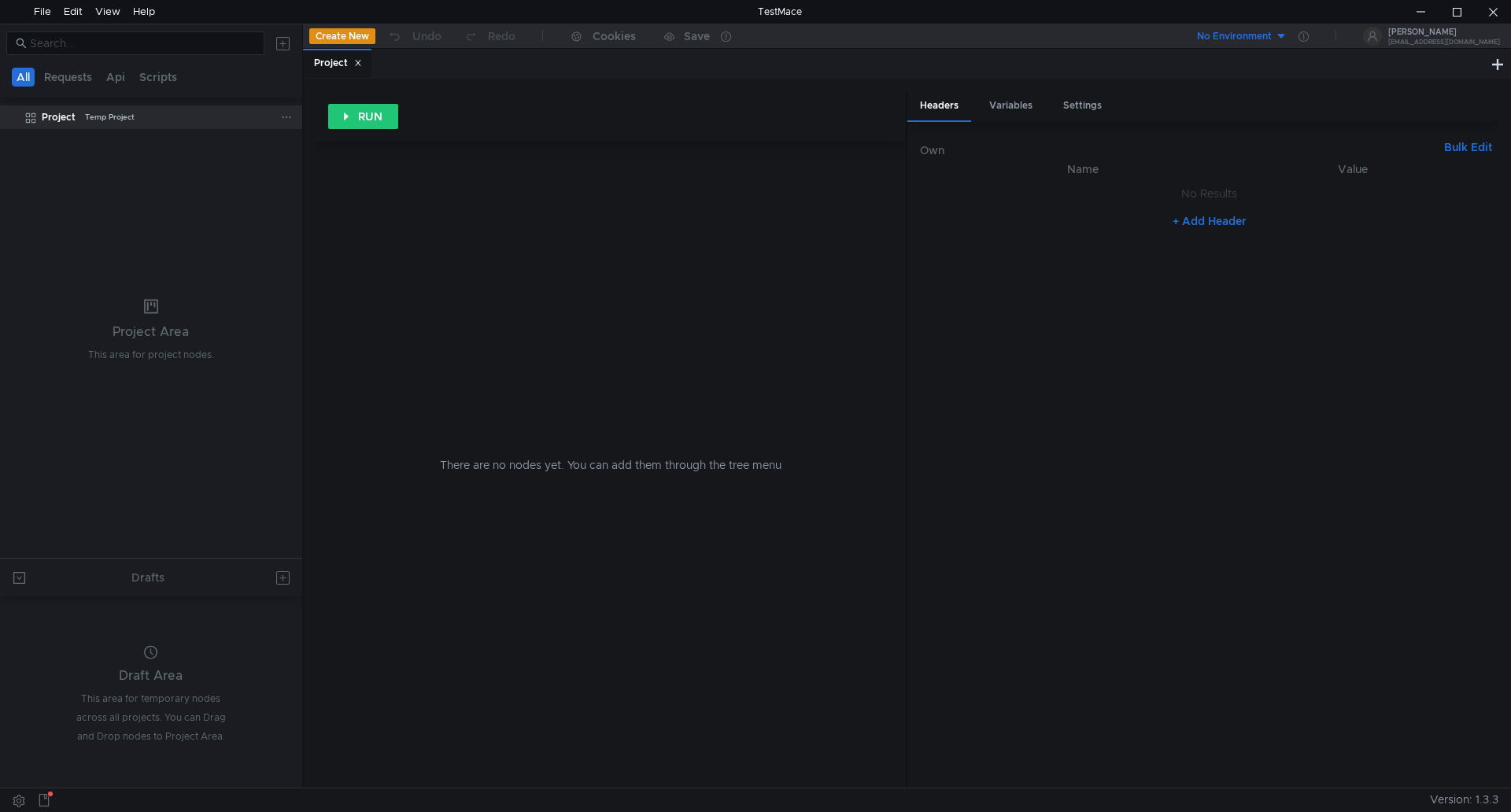
click at [43, 115] on div "Project" at bounding box center [59, 117] width 34 height 23
click at [334, 59] on div "Project" at bounding box center [338, 64] width 48 height 17
click at [71, 76] on button "Requests" at bounding box center [68, 77] width 58 height 19
click at [116, 77] on button "Api" at bounding box center [117, 77] width 28 height 19
click at [162, 79] on button "Scripts" at bounding box center [159, 77] width 47 height 19
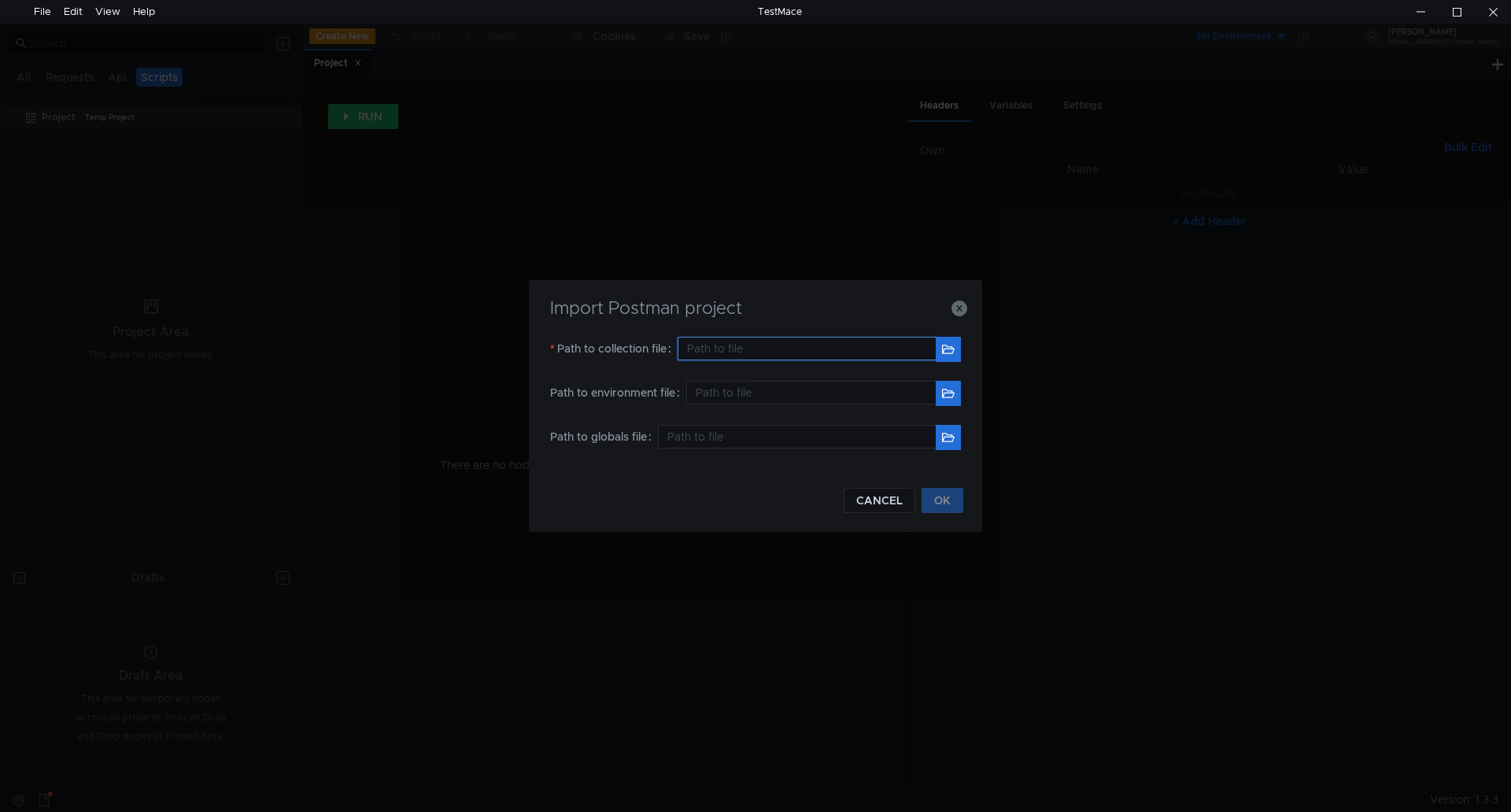
click at [724, 352] on input "text" at bounding box center [807, 349] width 258 height 23
click at [951, 350] on button "button" at bounding box center [949, 349] width 25 height 25
type input "E:\Testing\VA\Uniworks Value-Add.postman_collection (4).json"
click at [941, 499] on button "OK" at bounding box center [943, 500] width 42 height 25
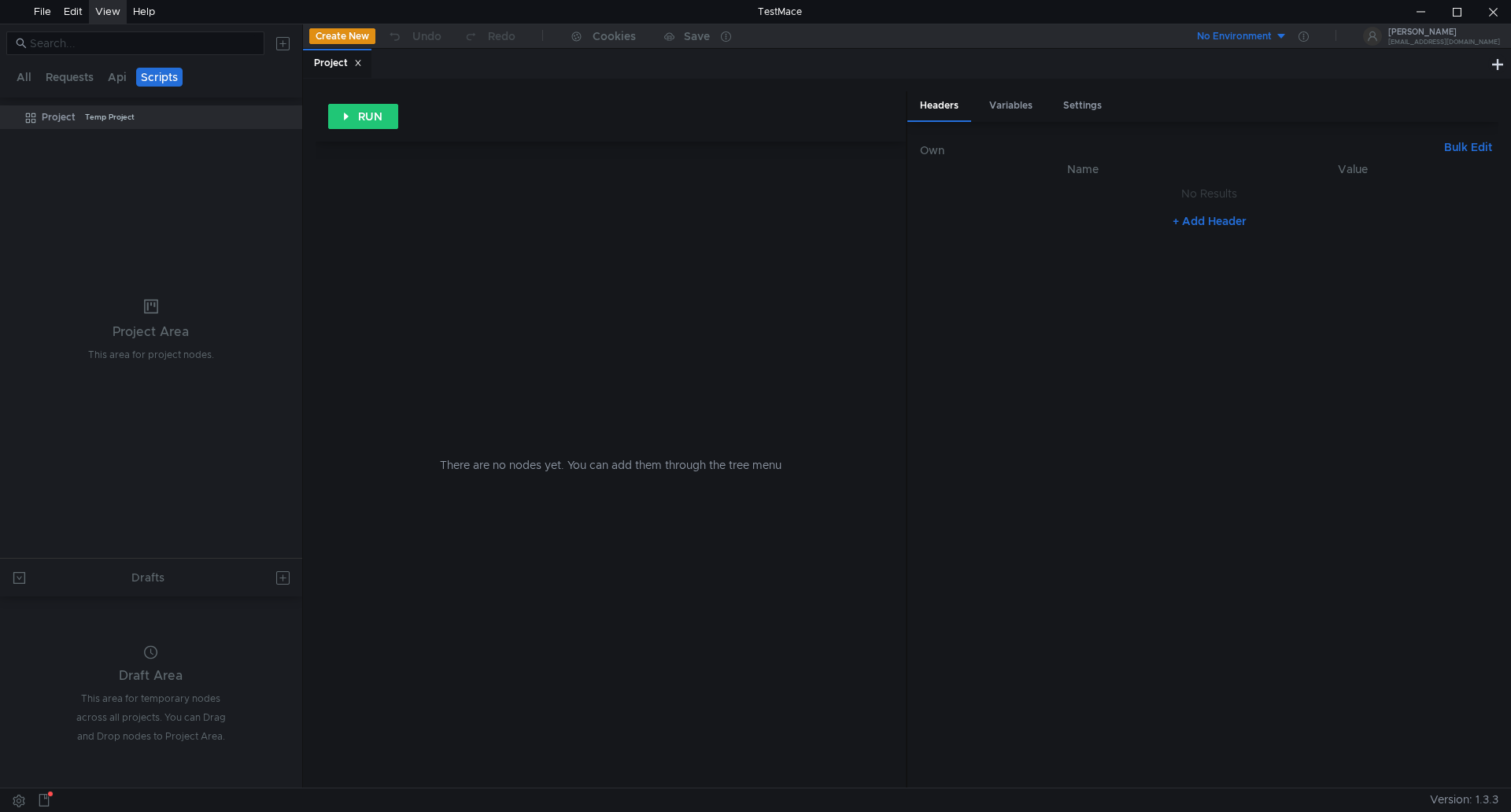
click at [104, 9] on div "View" at bounding box center [108, 12] width 25 height 23
click at [142, 11] on div "Help" at bounding box center [144, 12] width 22 height 23
click at [67, 8] on div "Edit" at bounding box center [73, 12] width 19 height 23
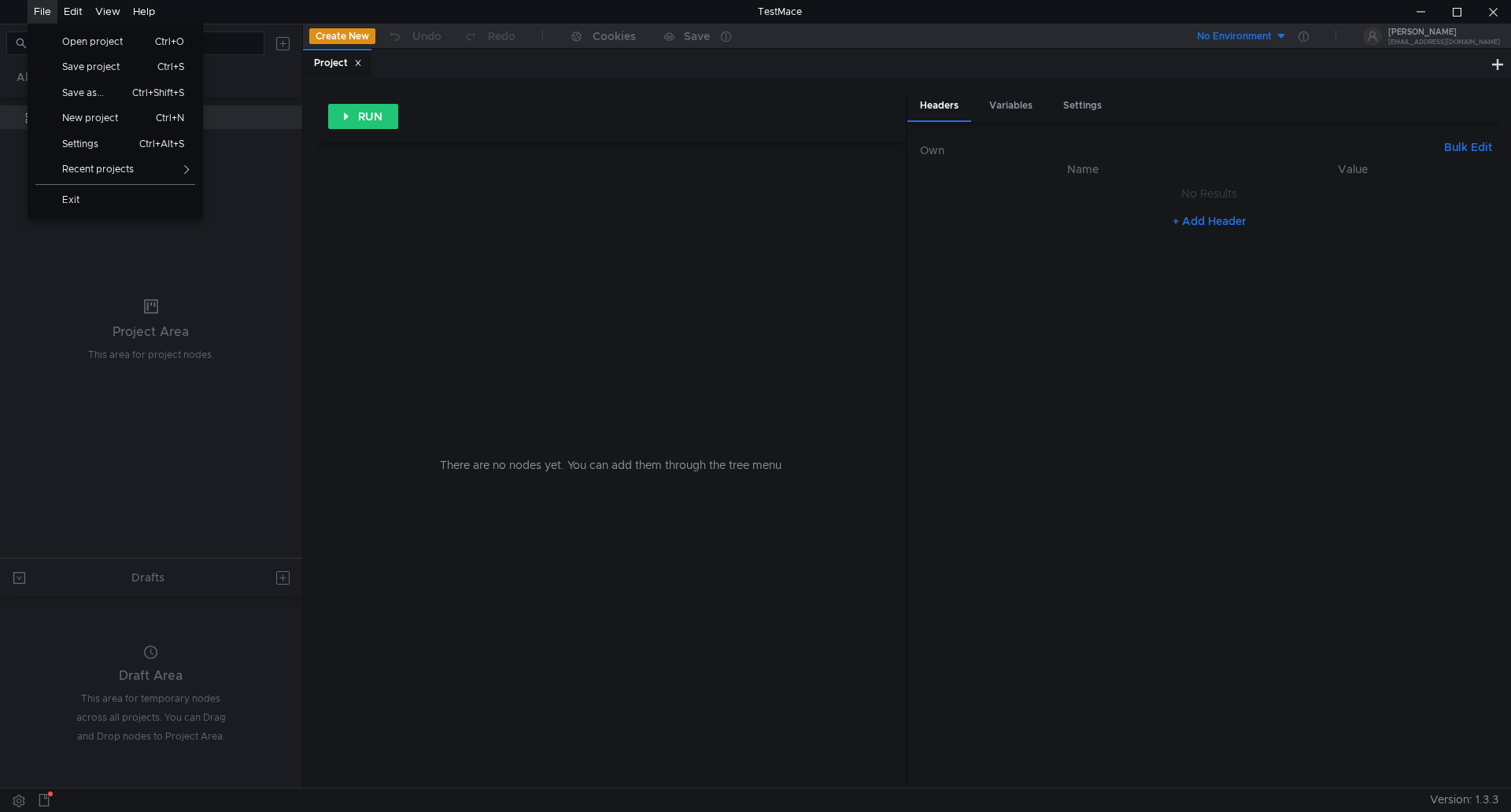
click at [45, 13] on div "File" at bounding box center [42, 12] width 18 height 23
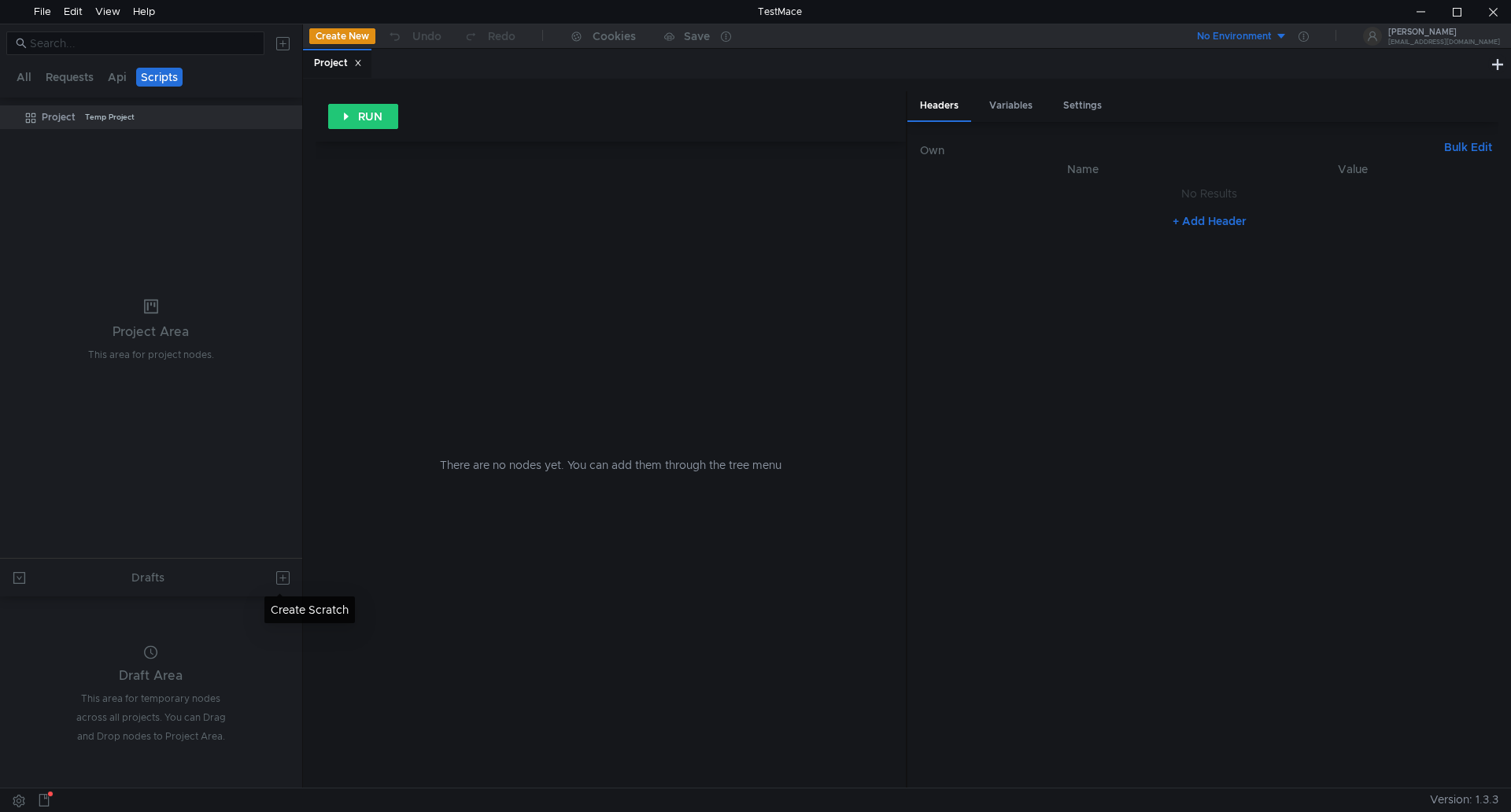
click at [283, 572] on button at bounding box center [283, 577] width 25 height 25
click at [55, 79] on div at bounding box center [755, 406] width 1511 height 812
click at [20, 72] on button "All" at bounding box center [23, 77] width 24 height 19
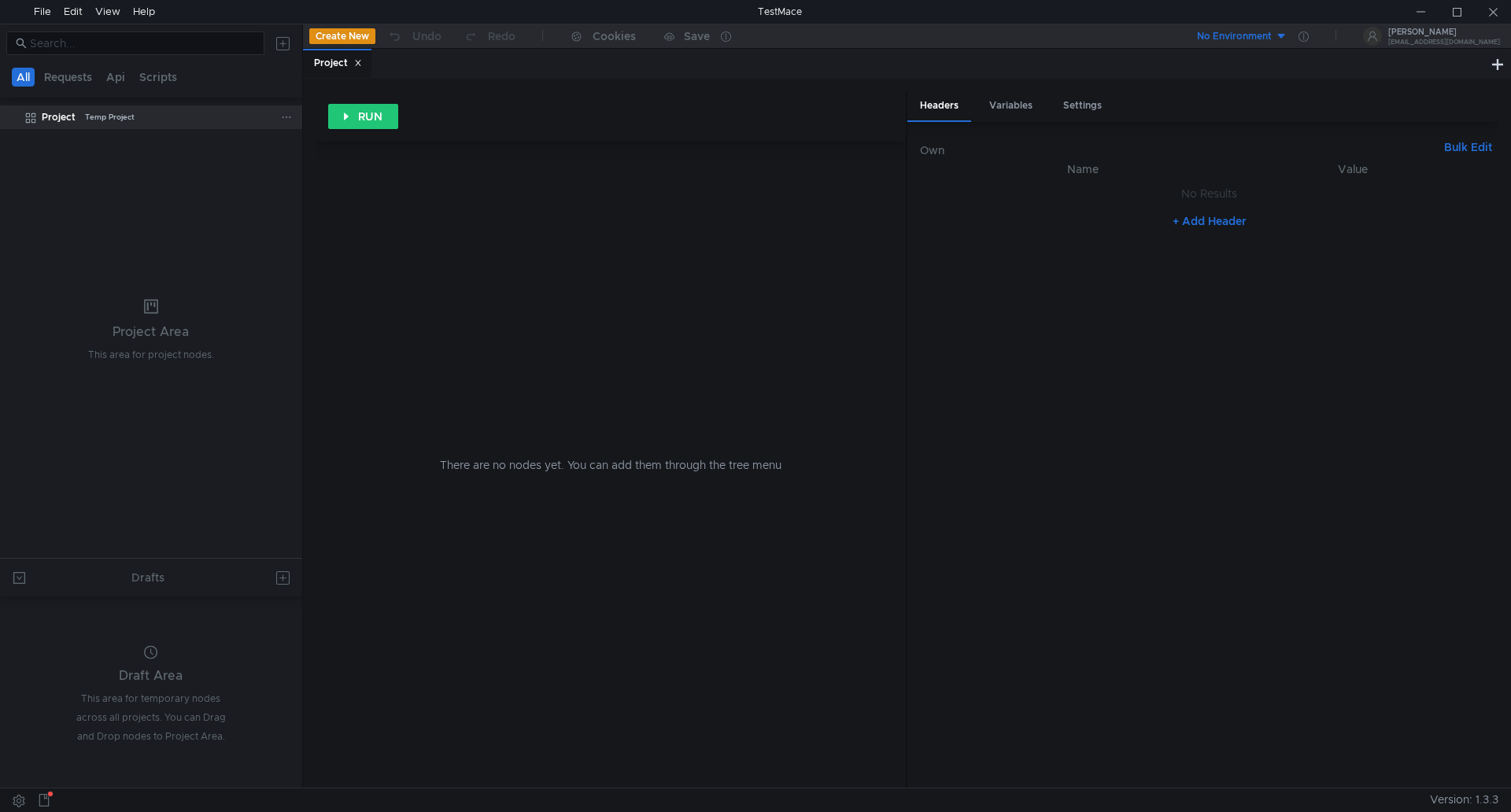
click at [225, 122] on div "Project Temp Project" at bounding box center [162, 117] width 240 height 23
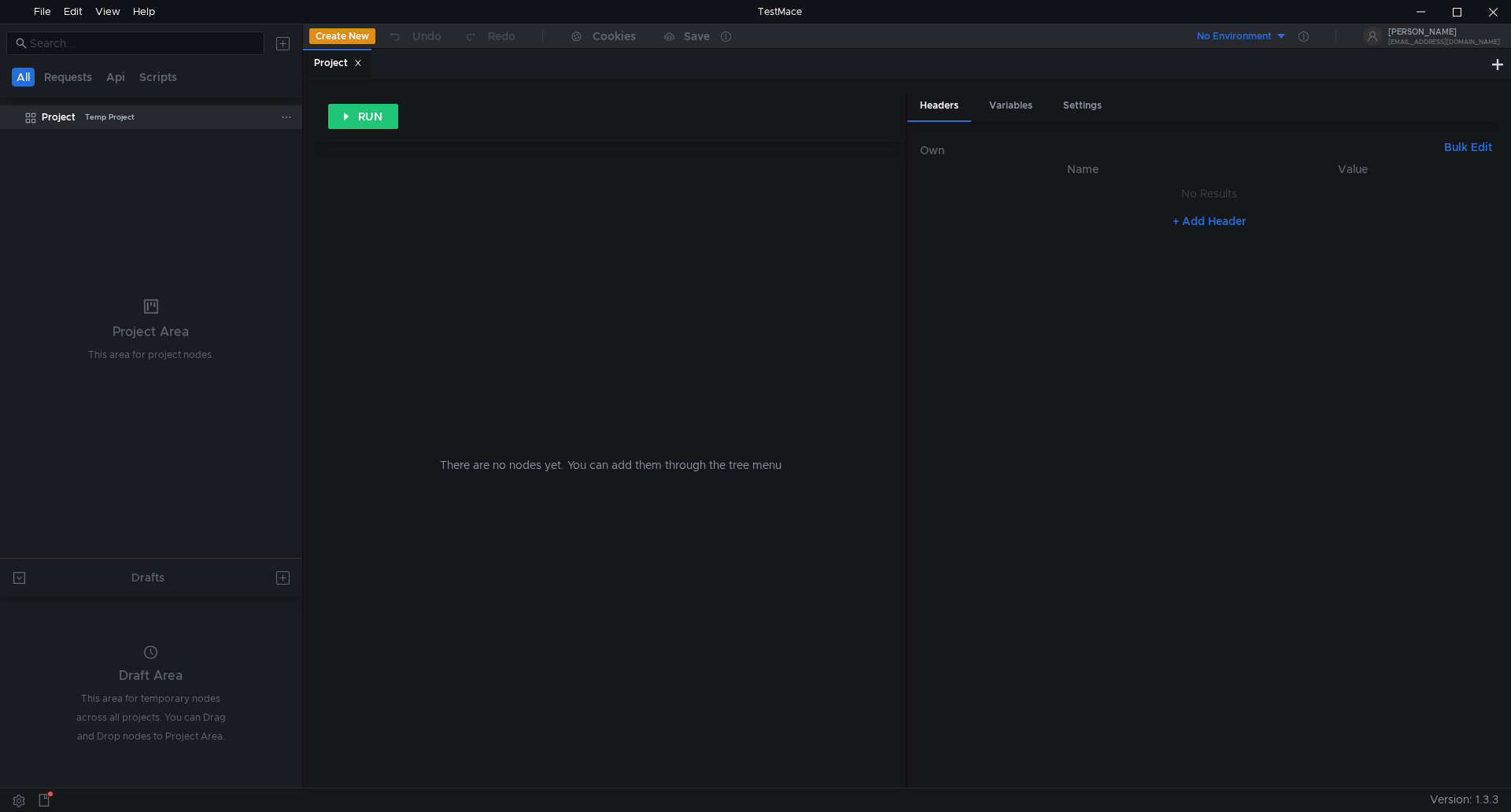
click at [283, 116] on icon at bounding box center [286, 116] width 11 height 11
click at [344, 162] on button "Import" at bounding box center [351, 162] width 126 height 23
click at [289, 116] on div at bounding box center [755, 406] width 1511 height 812
click at [288, 119] on icon at bounding box center [286, 116] width 11 height 11
click at [460, 230] on app-tour-anchor "Postman" at bounding box center [453, 227] width 46 height 19
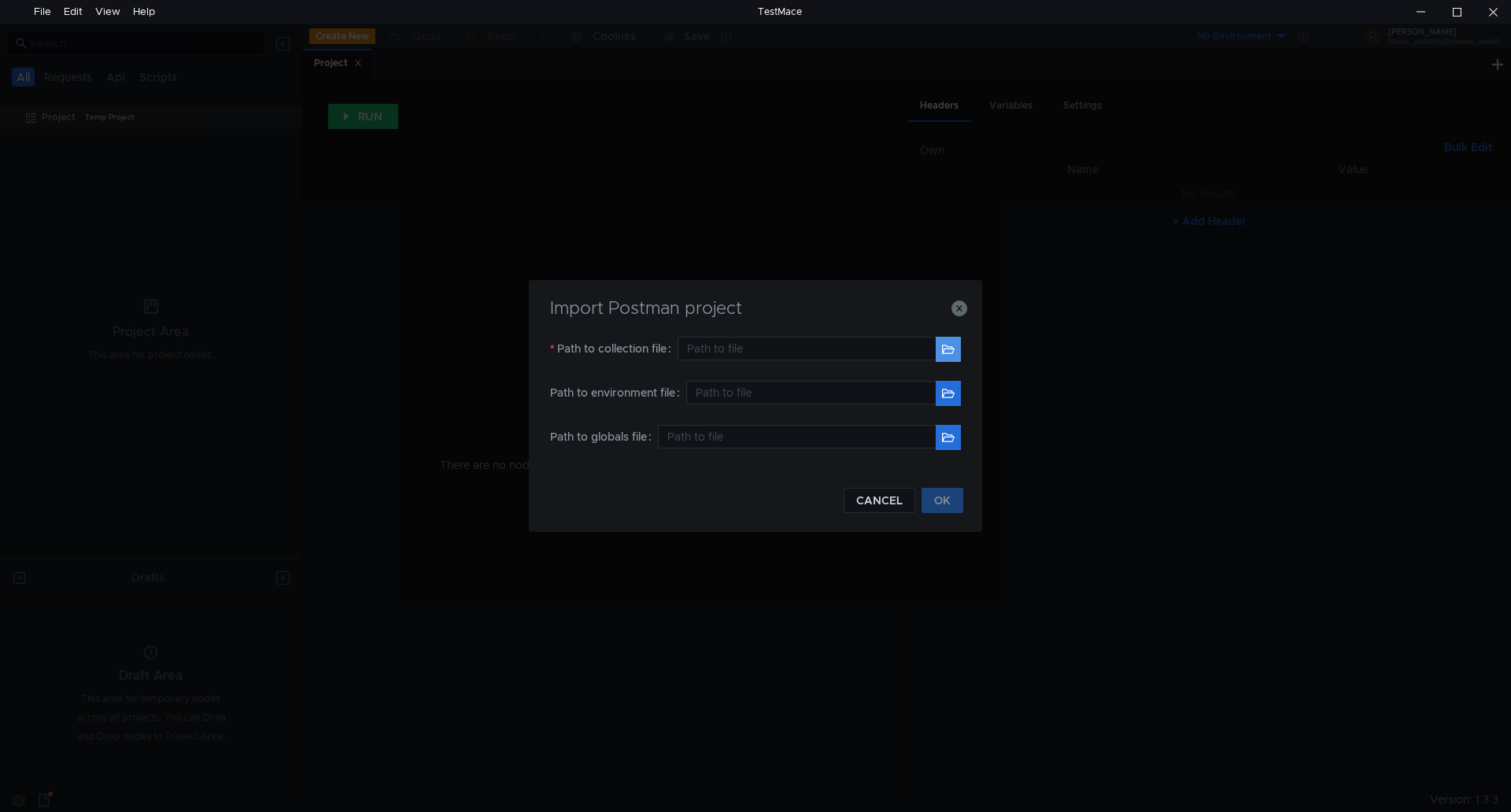
click at [947, 354] on button "button" at bounding box center [949, 349] width 25 height 25
type input "D:\Uniworks Value-Add.postman_collection.json"
click at [947, 504] on button "OK" at bounding box center [943, 500] width 42 height 25
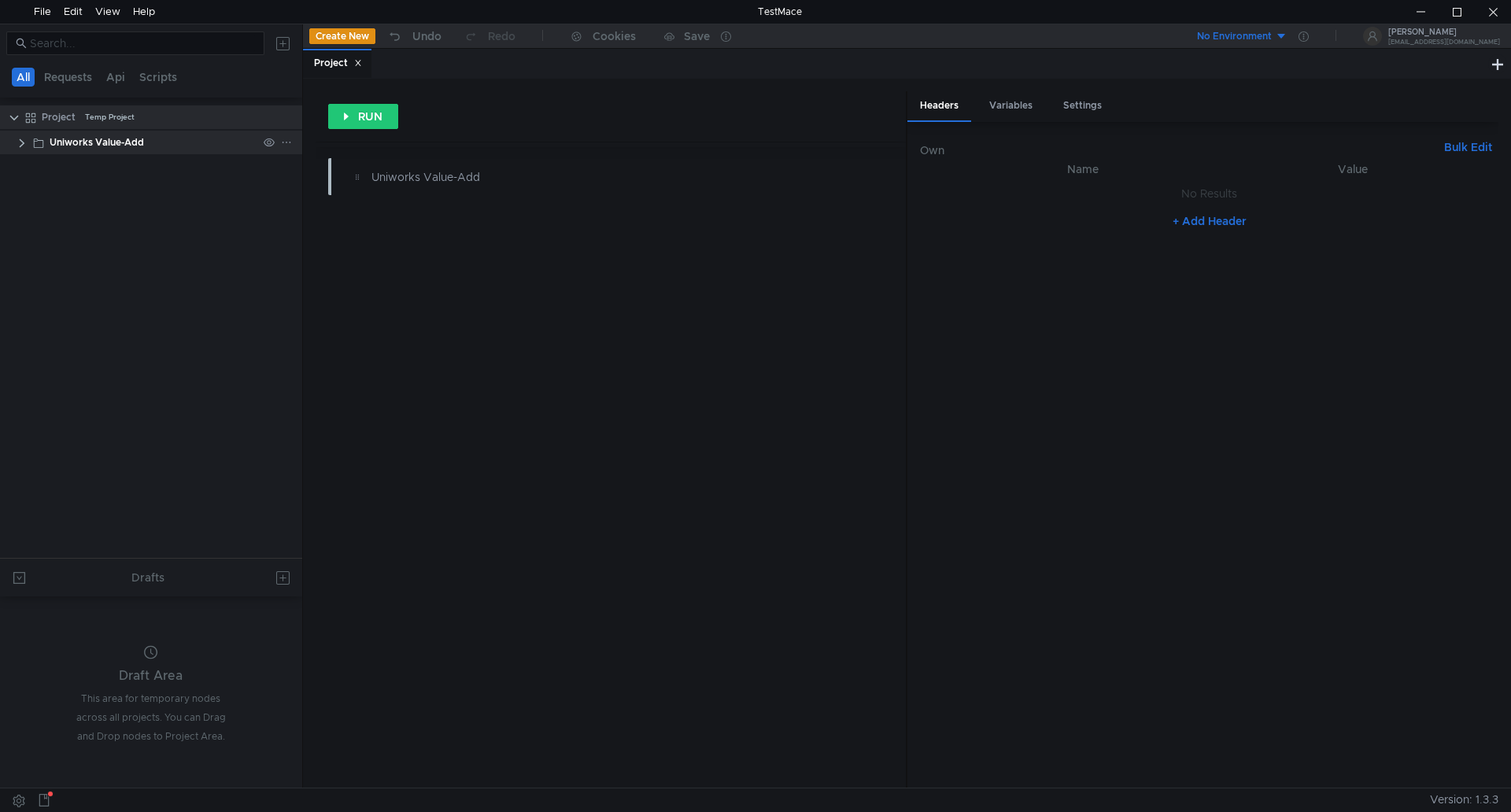
click at [21, 144] on clr-icon at bounding box center [22, 142] width 13 height 13
click at [28, 165] on clr-icon at bounding box center [29, 168] width 13 height 13
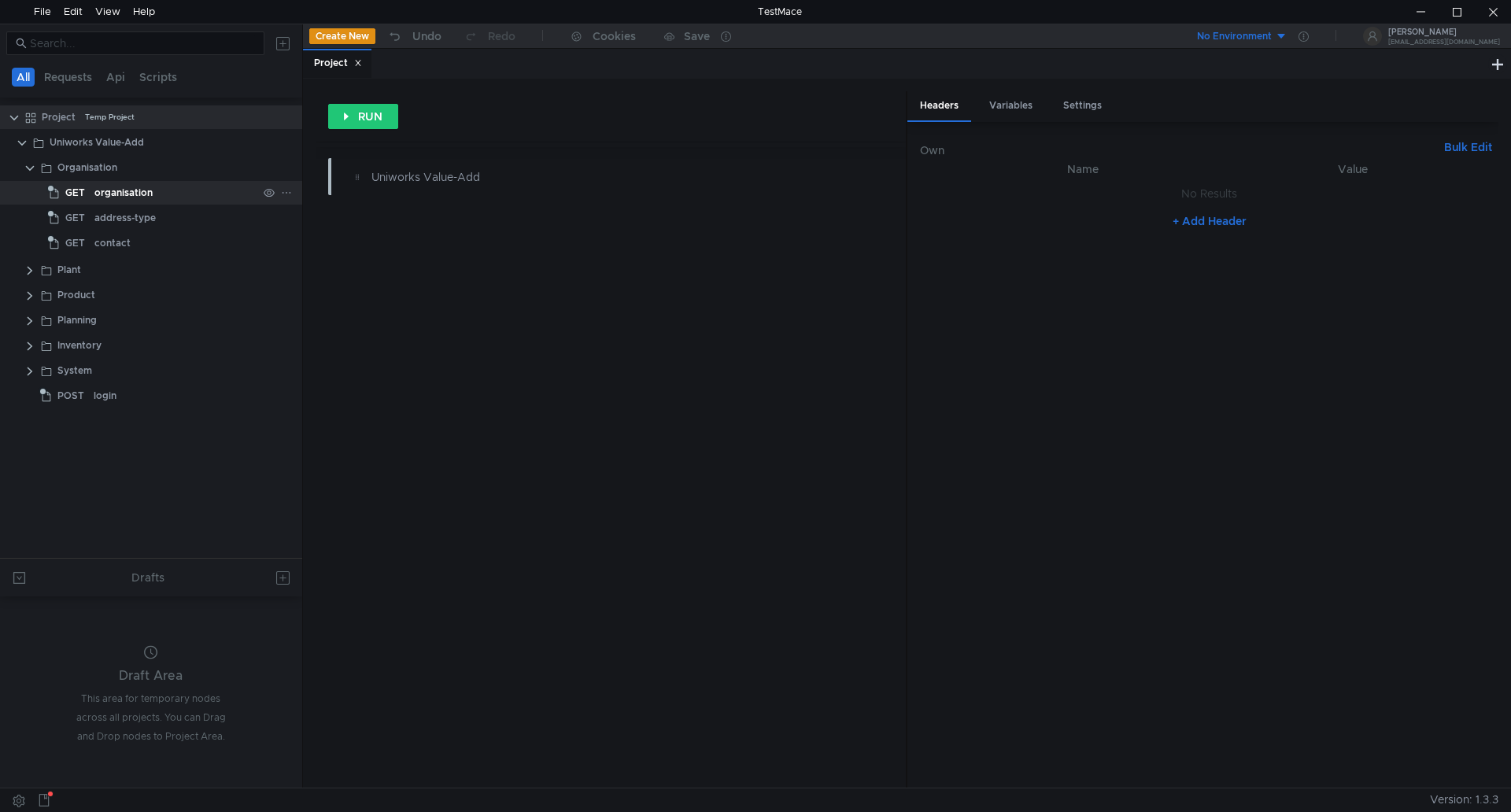
click at [76, 195] on span "GET" at bounding box center [75, 193] width 19 height 23
click at [93, 217] on app-tree-icon "GET" at bounding box center [70, 218] width 46 height 23
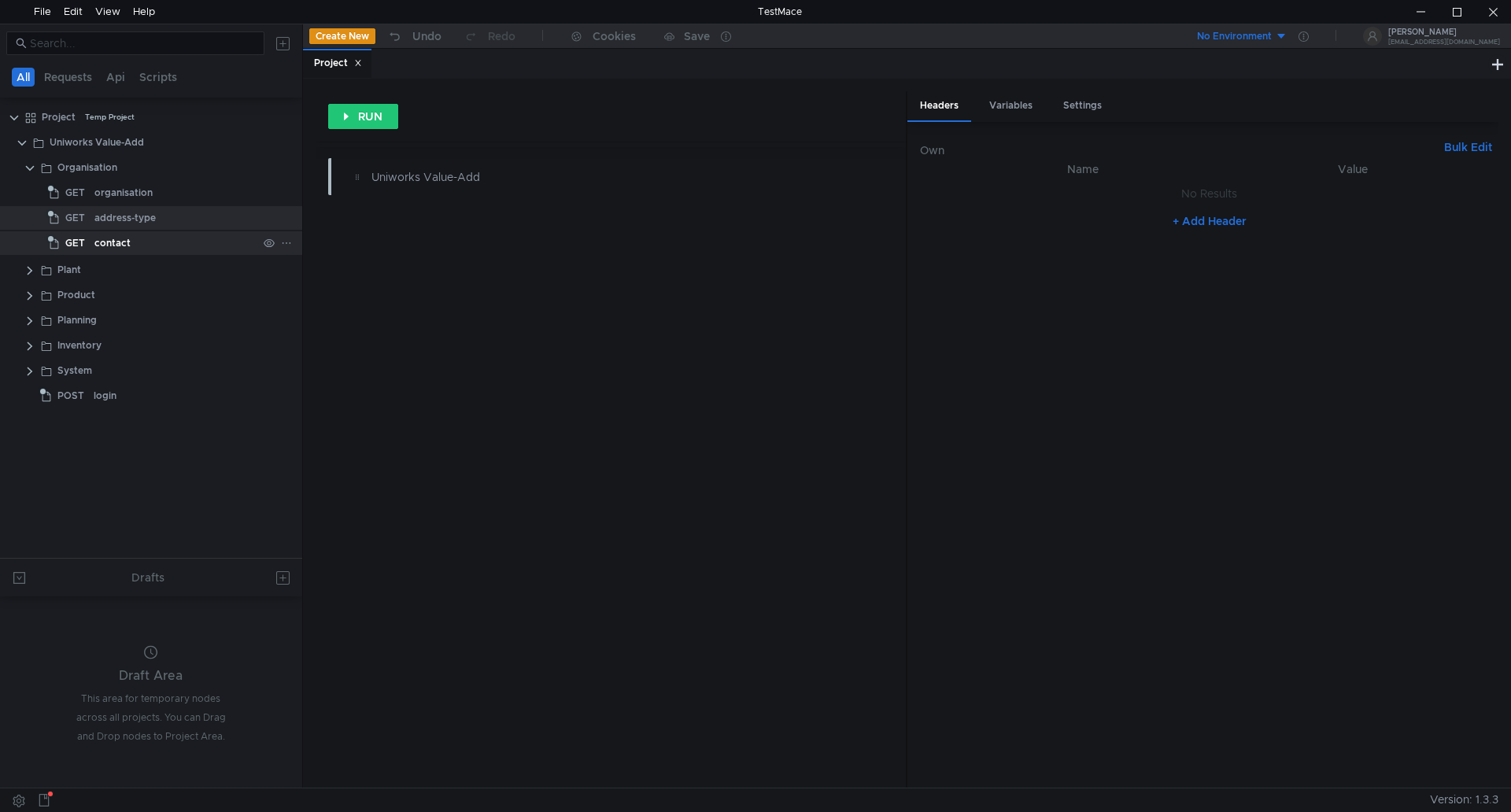
click at [80, 240] on span "GET" at bounding box center [75, 243] width 19 height 23
click at [109, 199] on div "organisation" at bounding box center [124, 193] width 59 height 23
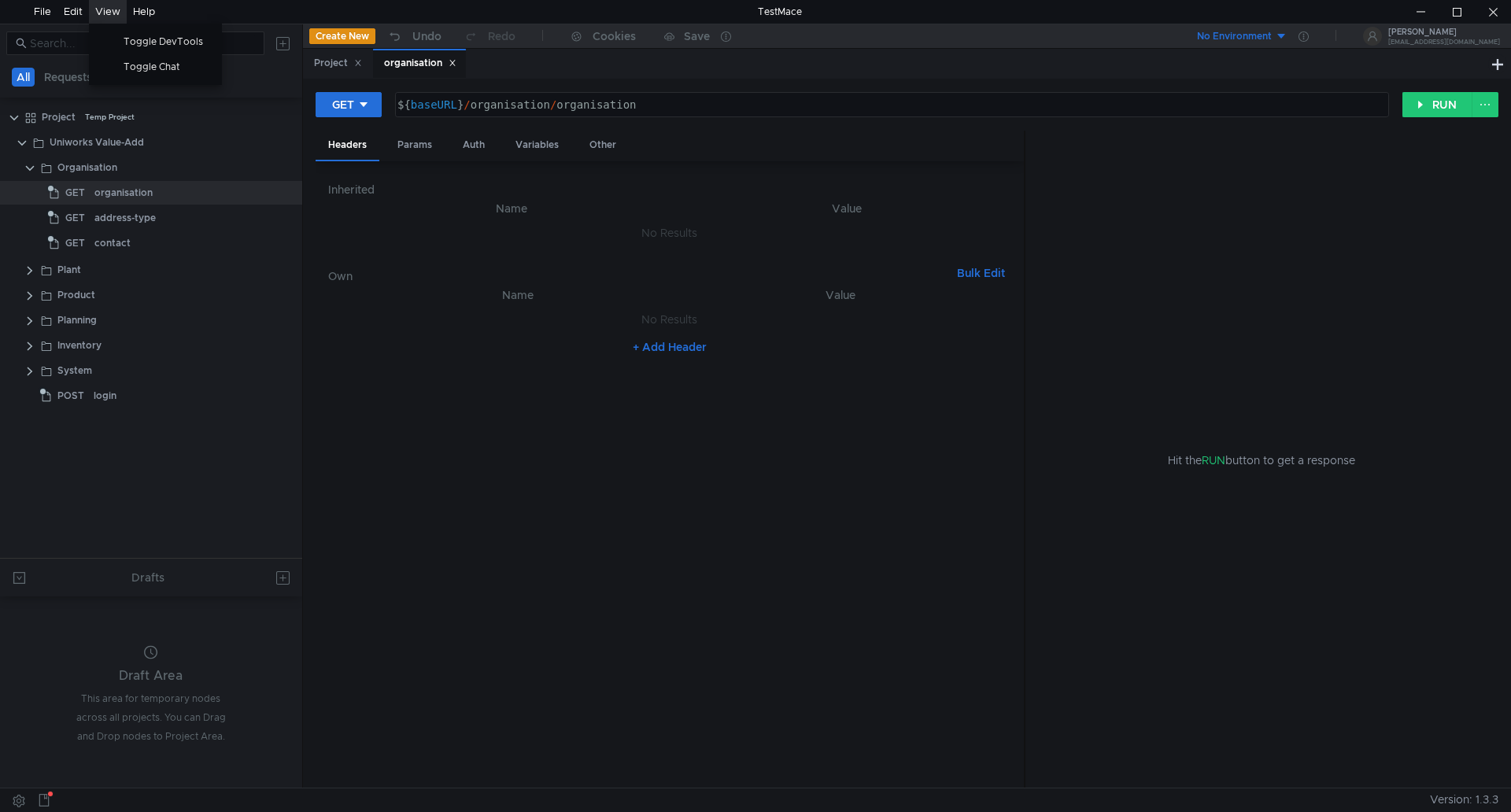
click at [111, 12] on div "View" at bounding box center [108, 12] width 25 height 23
click at [67, 10] on div "Edit" at bounding box center [73, 12] width 19 height 23
click at [19, 800] on button at bounding box center [19, 800] width 25 height 23
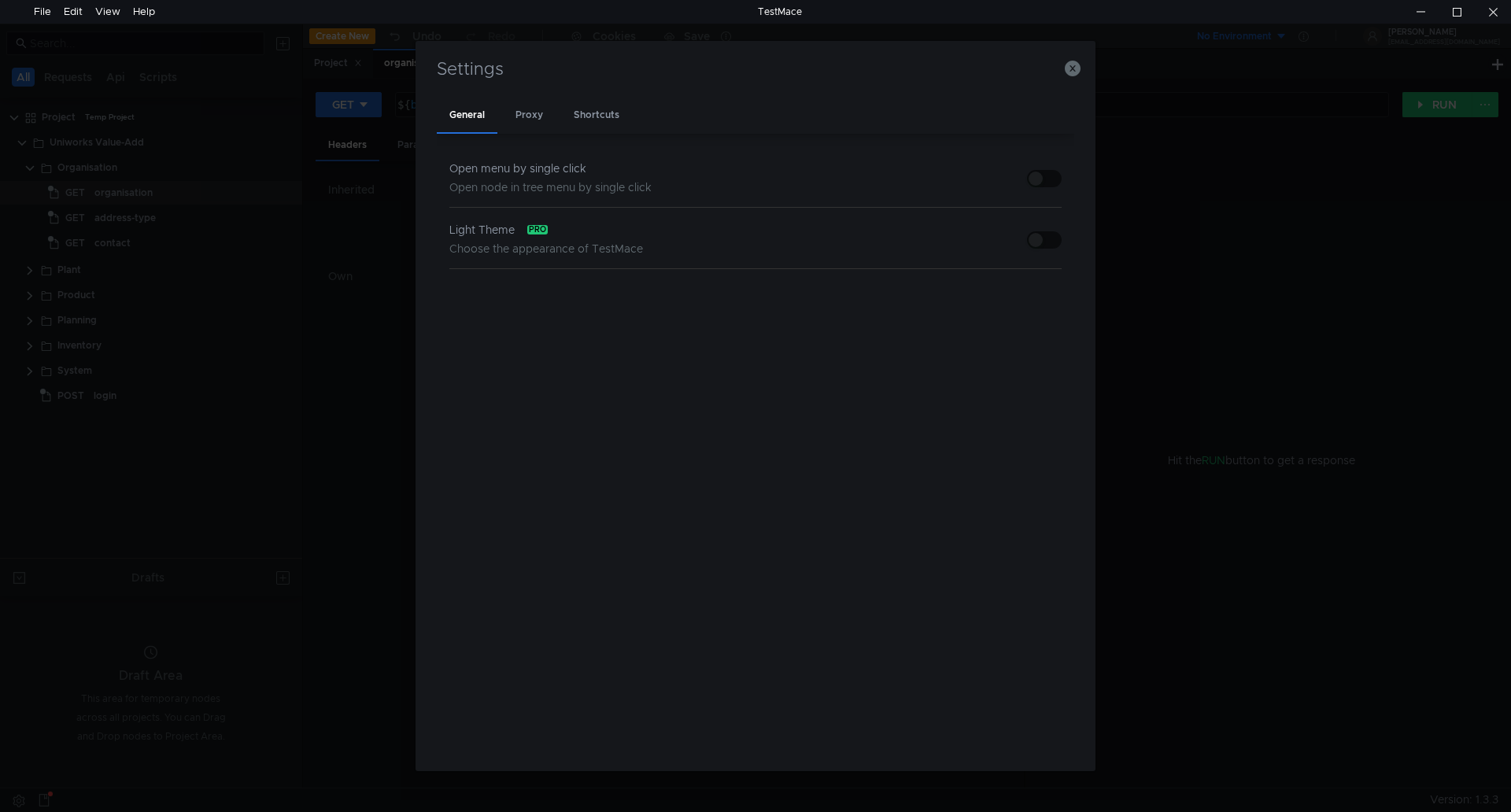
click at [491, 240] on div "Choose the appearance of TestMace" at bounding box center [546, 249] width 194 height 19
click at [537, 221] on div "Light Theme pro" at bounding box center [546, 230] width 194 height 19
click at [516, 178] on div "Open node in tree menu by single click" at bounding box center [550, 187] width 202 height 19
click at [541, 227] on div "pro" at bounding box center [537, 230] width 20 height 9
click at [1069, 70] on icon "button" at bounding box center [1073, 68] width 16 height 16
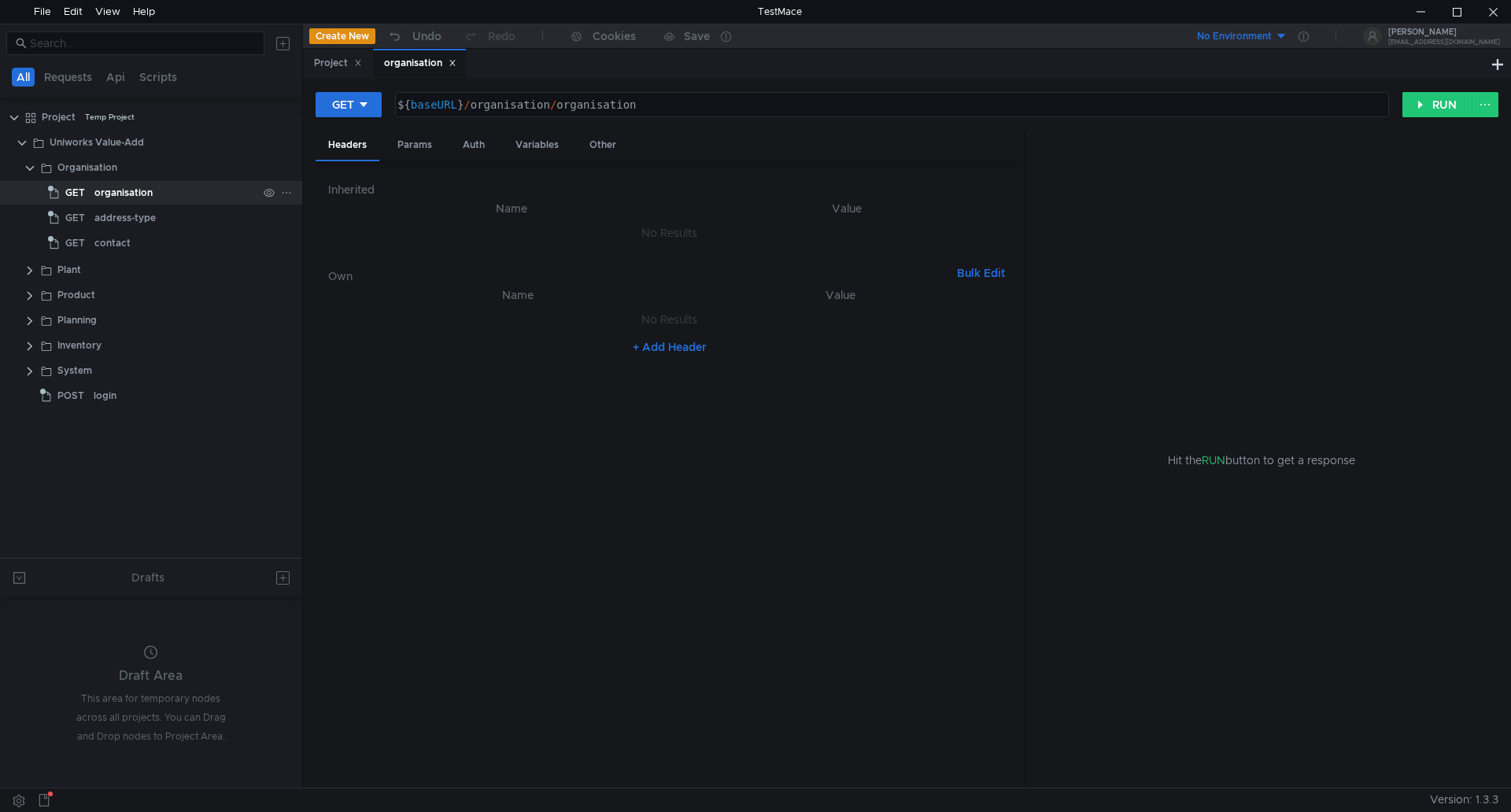
click at [68, 201] on span "GET" at bounding box center [75, 193] width 19 height 23
click at [1430, 101] on button "RUN" at bounding box center [1438, 105] width 70 height 25
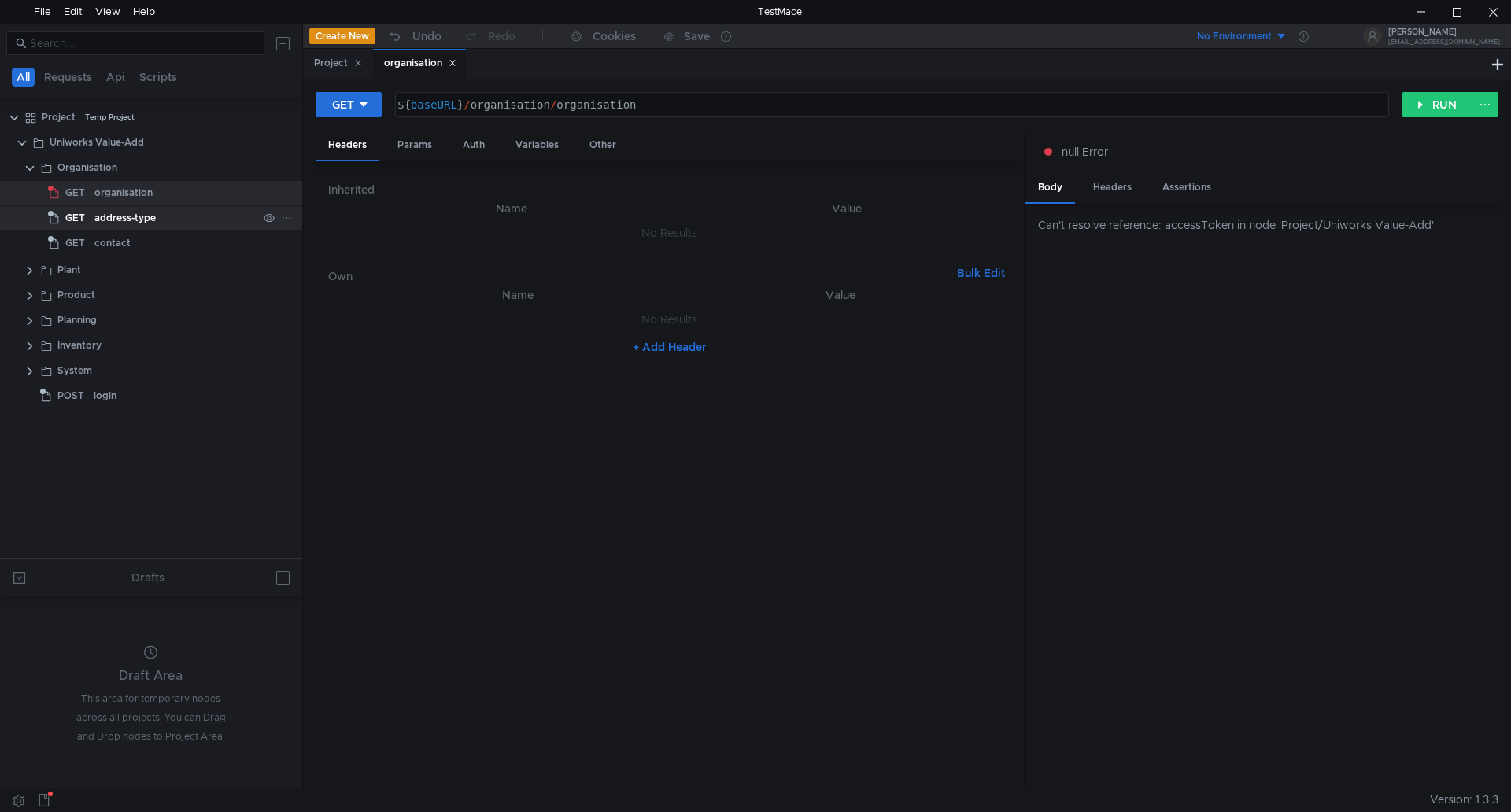
click at [147, 216] on div "address-type" at bounding box center [125, 218] width 61 height 23
click at [1441, 104] on button "RUN" at bounding box center [1438, 105] width 70 height 25
type textarea "${baseURL}/organisation/organisation"
click at [423, 108] on div "${ baseURL } / organisation / organisation" at bounding box center [891, 116] width 992 height 38
click at [428, 102] on div "${ baseURL } / organisation / organisation" at bounding box center [891, 116] width 992 height 38
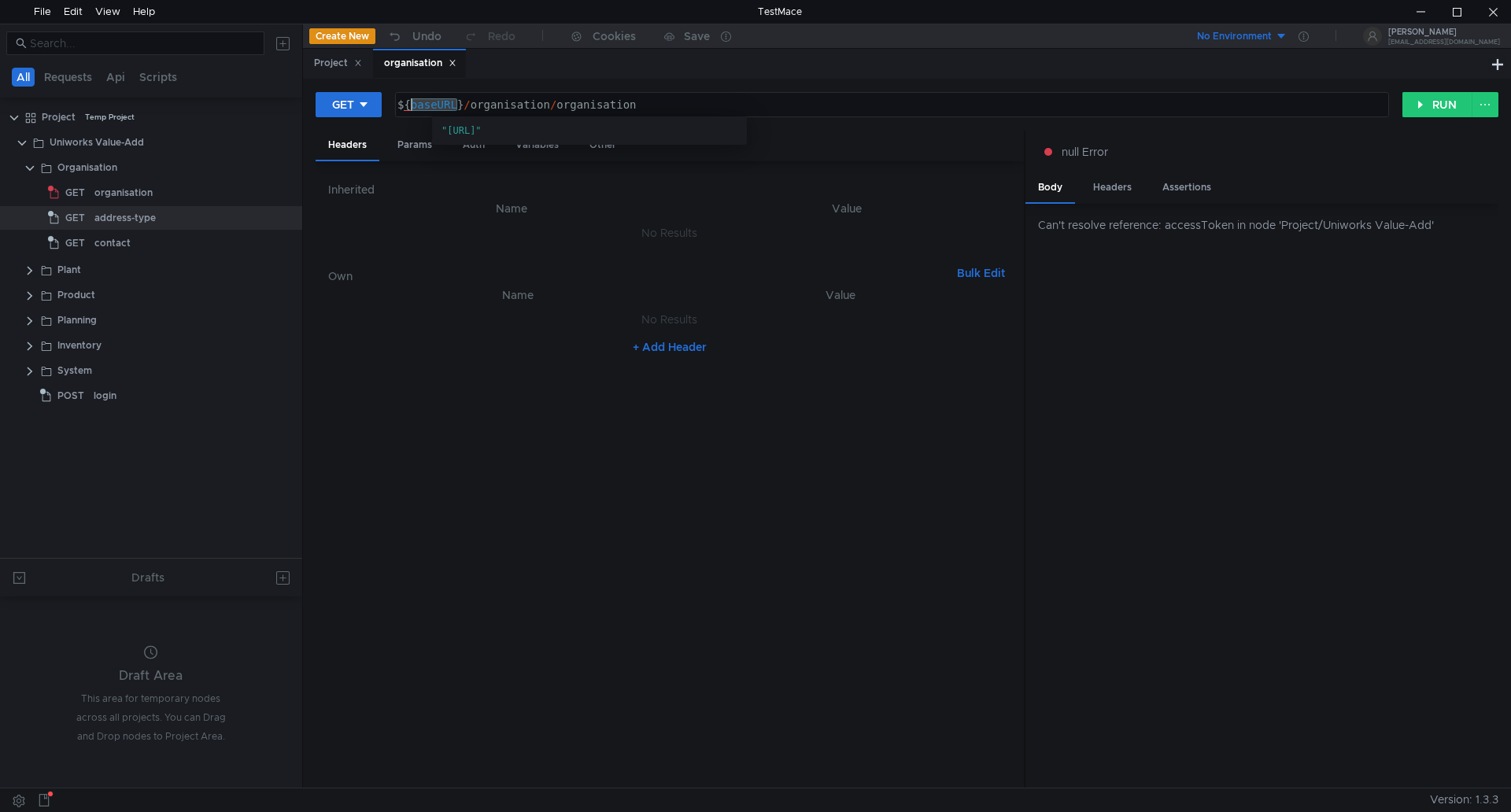
click at [428, 102] on div "${ baseURL } / organisation / organisation" at bounding box center [891, 116] width 992 height 38
click at [430, 102] on div "${ baseURL } / organisation / organisation" at bounding box center [892, 105] width 992 height 23
click at [452, 106] on div "${ baseURL } / organisation / organisation" at bounding box center [891, 116] width 992 height 38
click at [453, 106] on div "${ baseURL } / organisation / organisation" at bounding box center [891, 116] width 992 height 38
click at [482, 133] on span ""http://localhost:8081/api/v1"" at bounding box center [462, 130] width 40 height 11
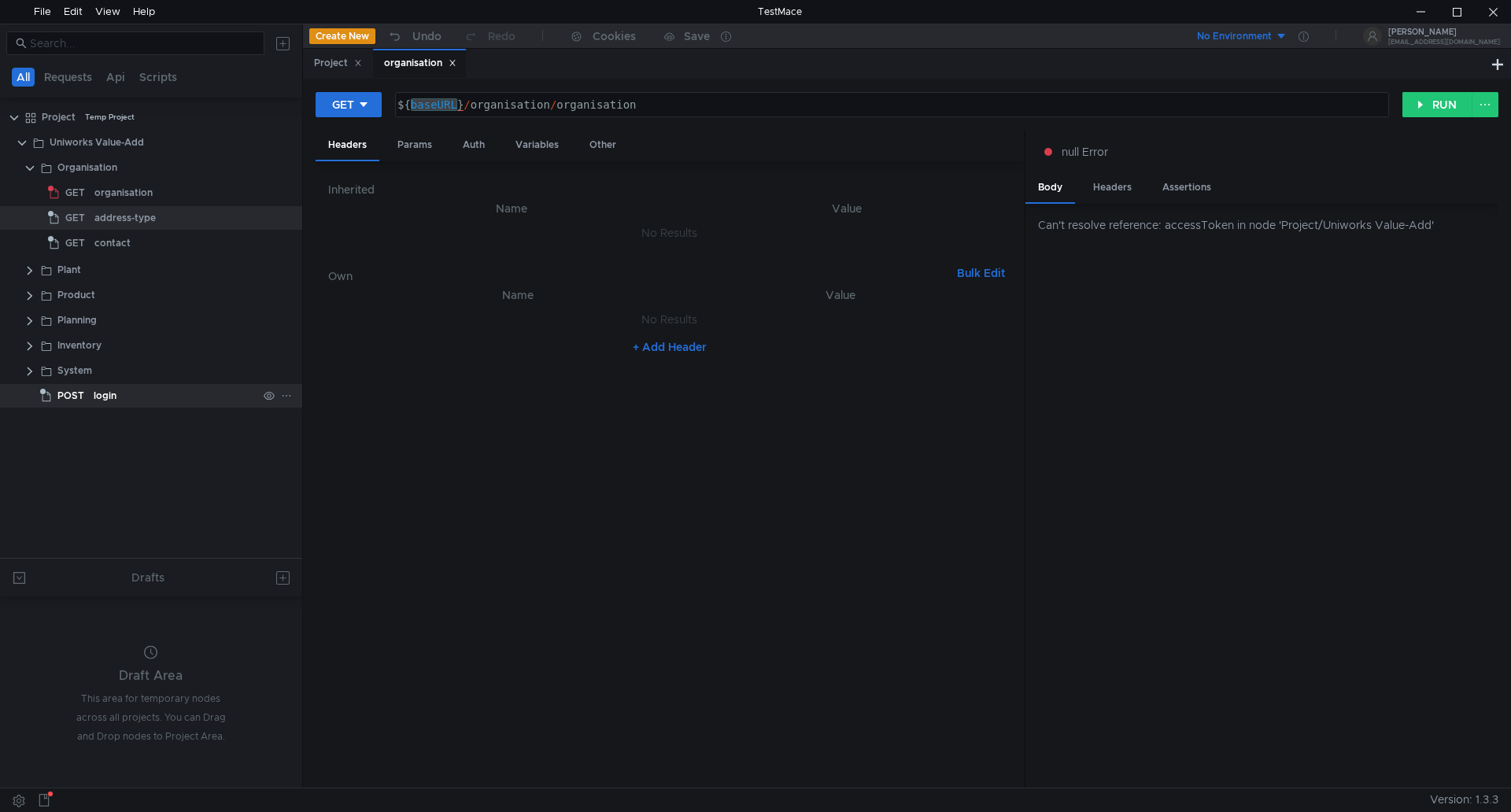
click at [94, 399] on div "login" at bounding box center [105, 396] width 23 height 23
click at [442, 108] on div "${ baseURL } / organisation / organisation" at bounding box center [892, 105] width 992 height 23
drag, startPoint x: 485, startPoint y: 132, endPoint x: 530, endPoint y: 132, distance: 45.0
click at [482, 132] on span ""http://localhost:8081/api/v1"" at bounding box center [462, 130] width 40 height 11
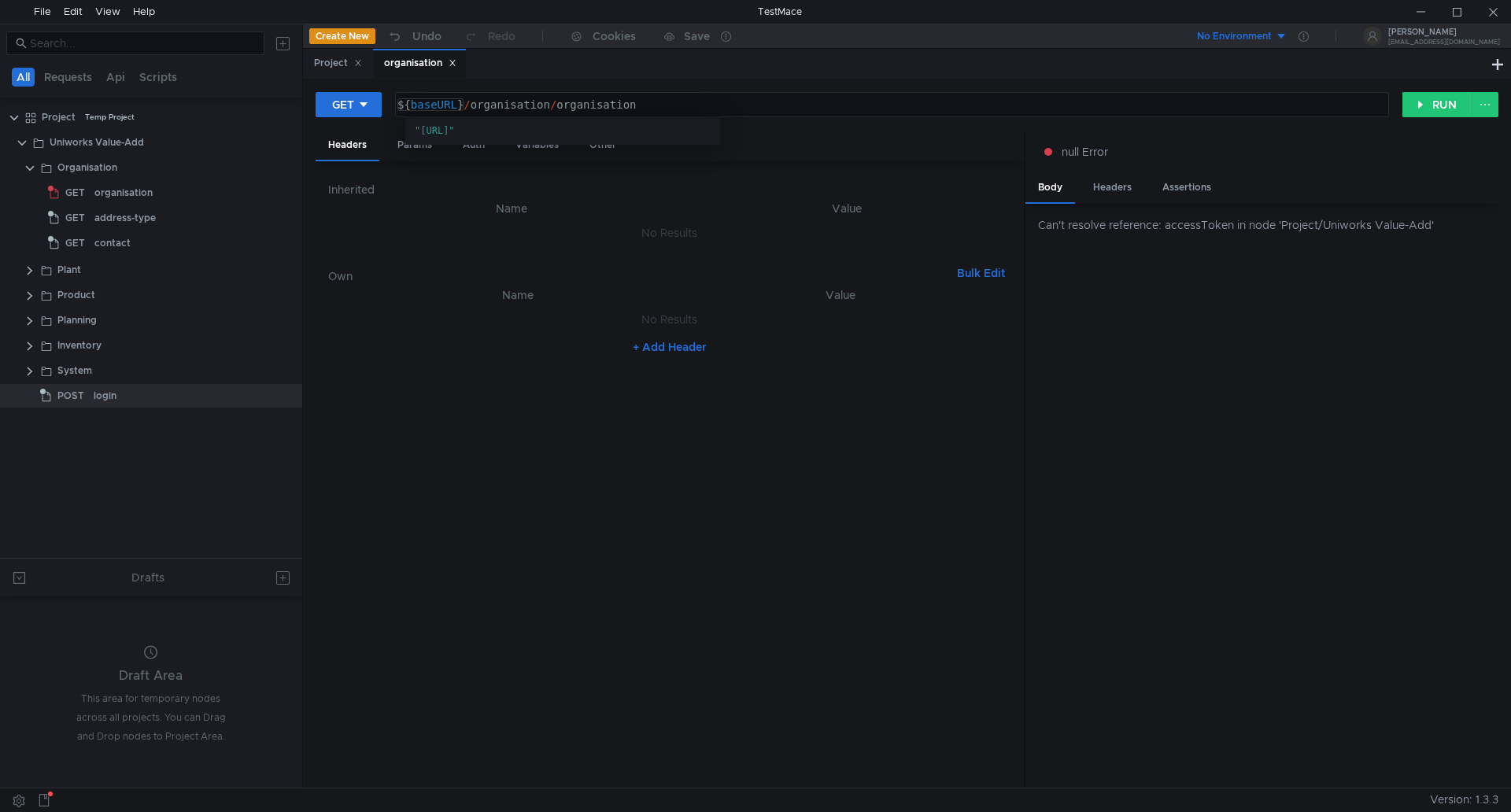
click at [411, 103] on div "${ baseURL } / organisation / organisation" at bounding box center [891, 116] width 992 height 38
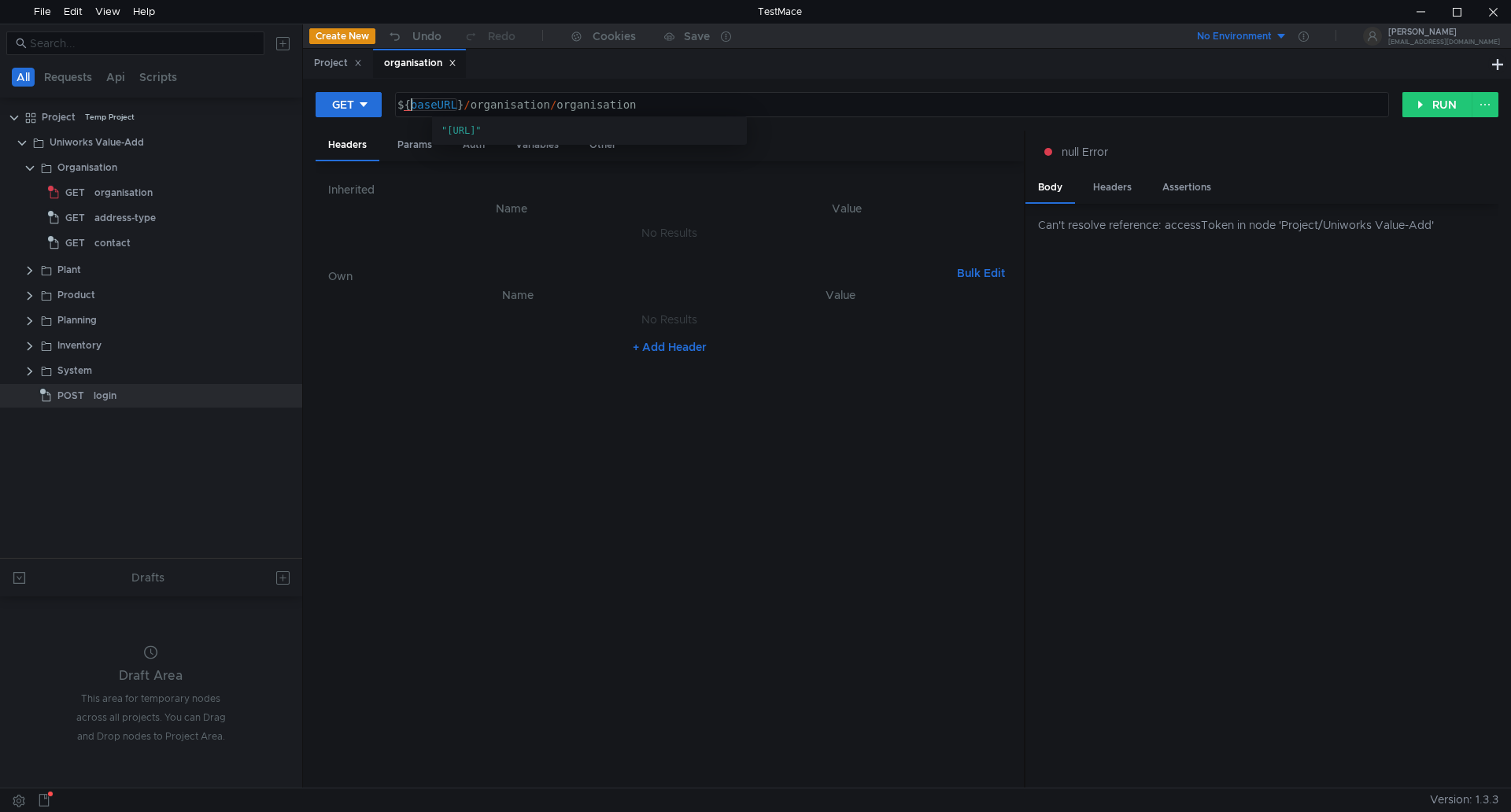
click at [445, 102] on div "${ baseURL } / organisation / organisation" at bounding box center [891, 116] width 992 height 38
click at [509, 132] on span ""http://localhost:8081/api/v1"" at bounding box center [489, 130] width 40 height 11
drag, startPoint x: 512, startPoint y: 133, endPoint x: 553, endPoint y: 130, distance: 41.1
click at [509, 130] on span ""[URL]"" at bounding box center [489, 130] width 40 height 11
drag, startPoint x: 538, startPoint y: 101, endPoint x: 552, endPoint y: 125, distance: 27.8
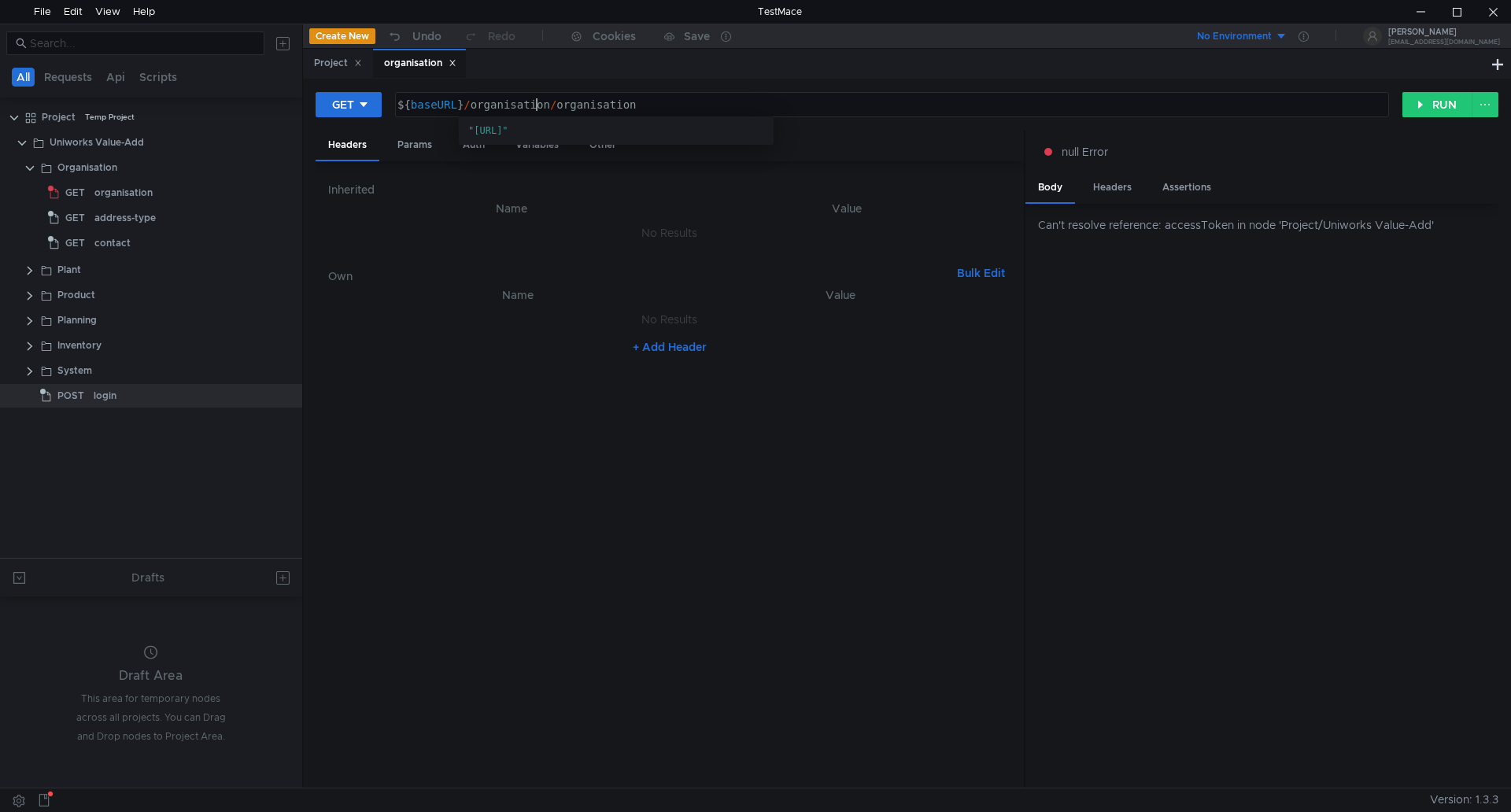
click at [538, 101] on div "${ baseURL } / organisation / organisation" at bounding box center [891, 116] width 992 height 38
click at [542, 150] on div "Variables" at bounding box center [537, 145] width 69 height 29
click at [430, 109] on div "${ baseURL } / organisation / organisation" at bounding box center [891, 116] width 992 height 38
click at [417, 145] on div "Params" at bounding box center [414, 145] width 60 height 29
click at [472, 149] on div "Auth" at bounding box center [473, 145] width 47 height 29
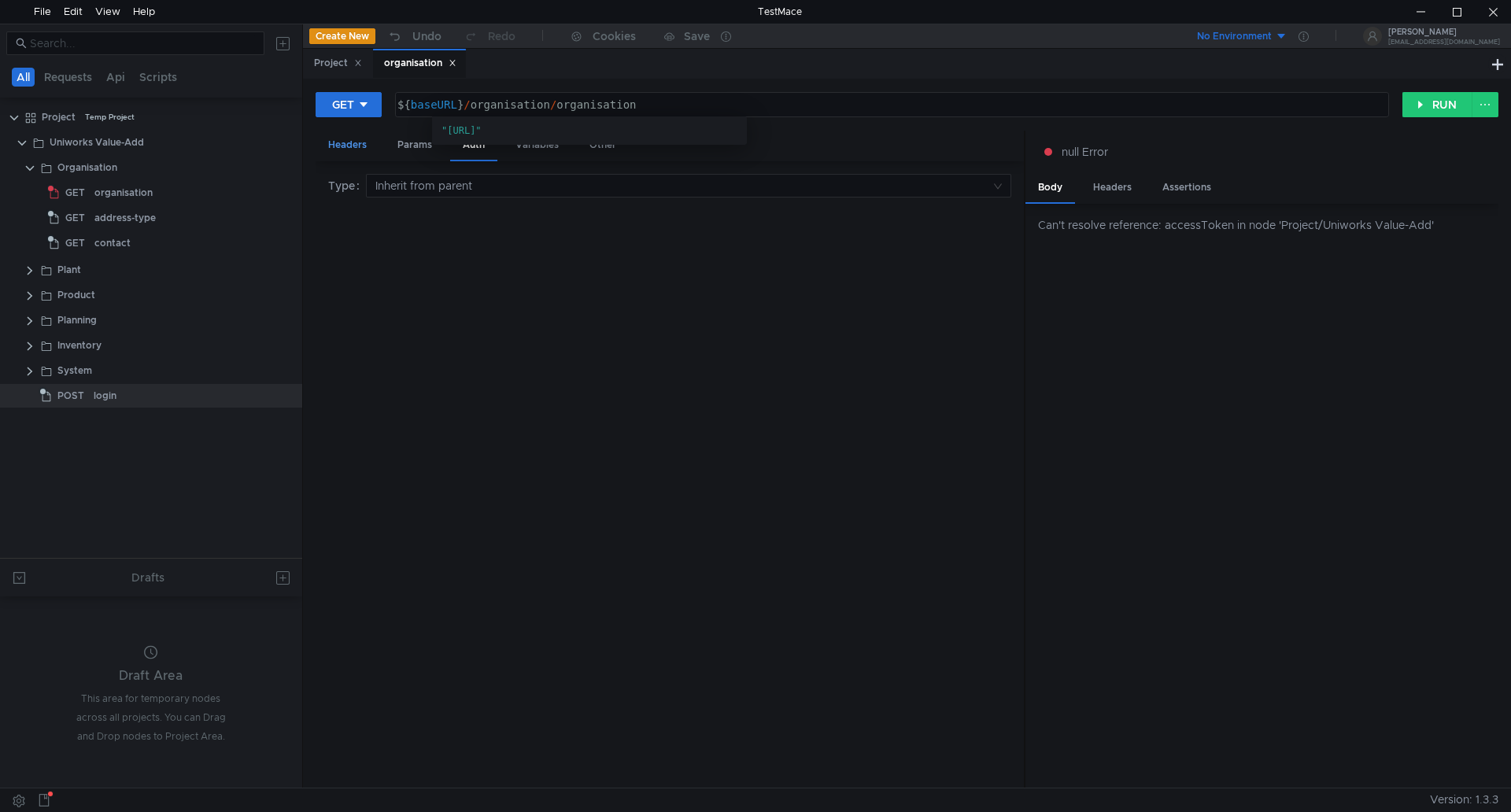
click at [347, 146] on div "Headers" at bounding box center [348, 145] width 64 height 29
click at [420, 146] on div "Params" at bounding box center [414, 145] width 60 height 29
click at [539, 146] on div "Variables" at bounding box center [537, 145] width 69 height 29
click at [655, 279] on button "+ Add Variable" at bounding box center [669, 278] width 106 height 25
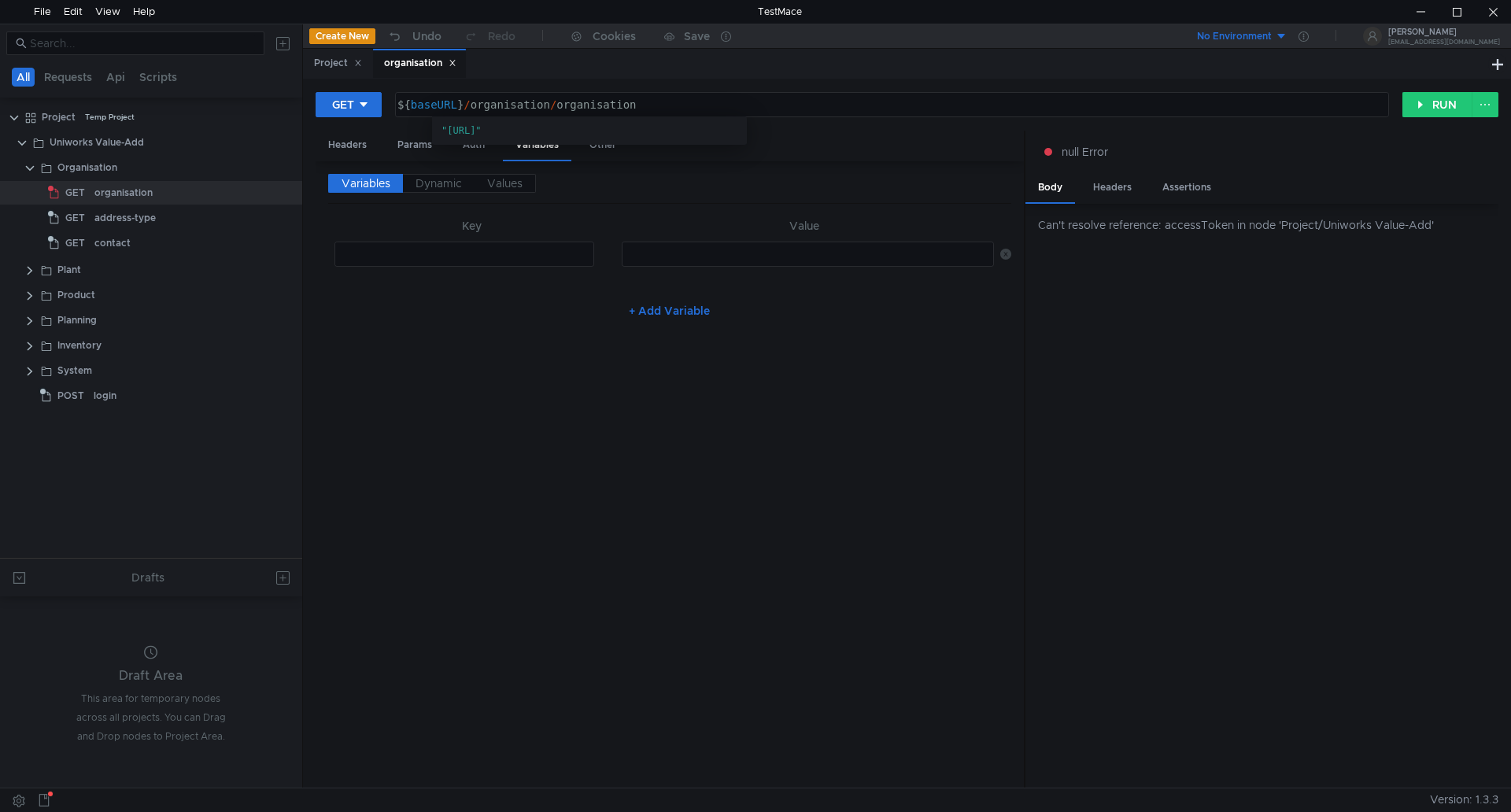
click at [646, 308] on button "+ Add Variable" at bounding box center [669, 311] width 106 height 25
click at [489, 256] on div at bounding box center [465, 266] width 263 height 38
type textarea "baseU"
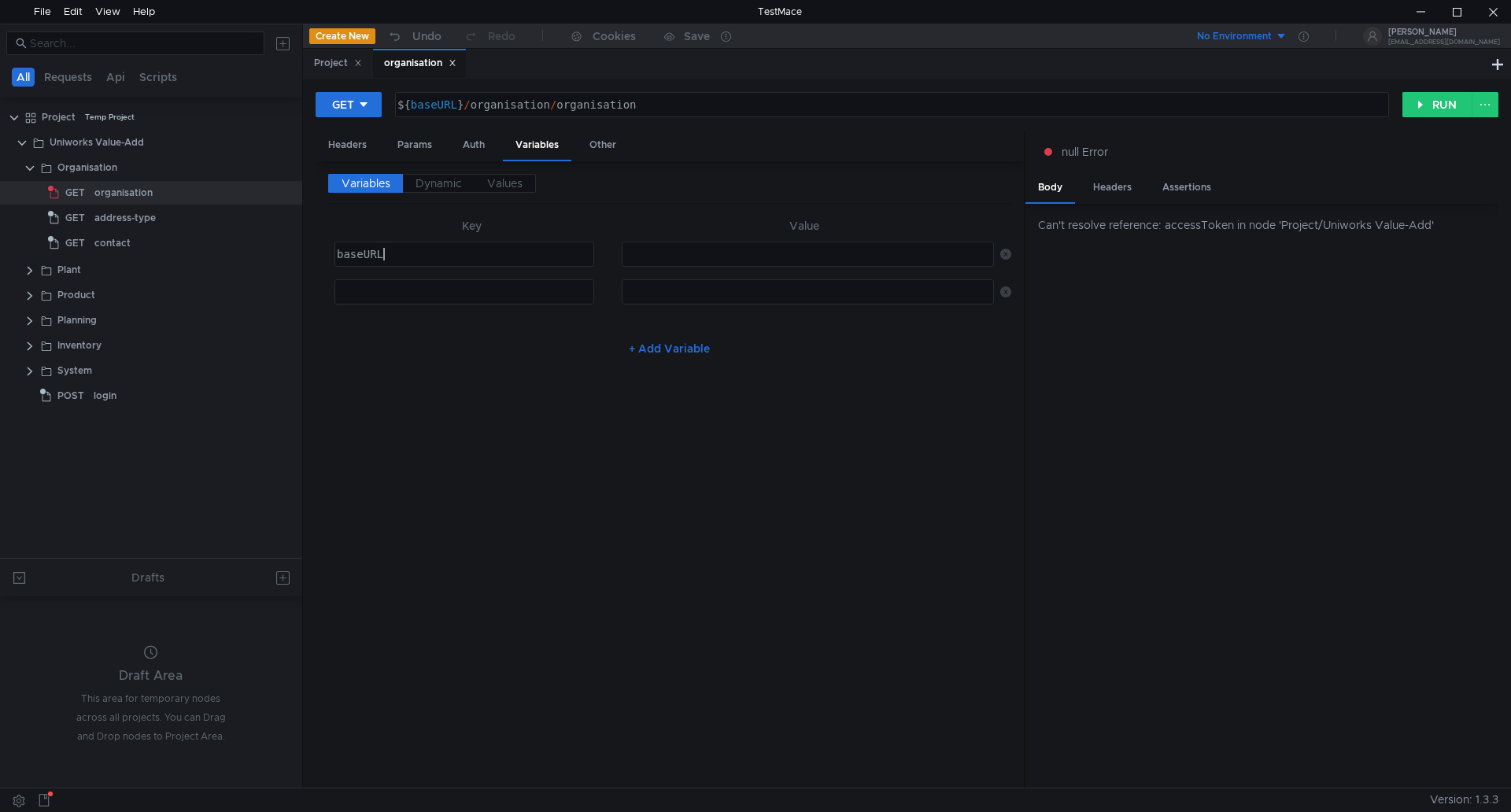
click at [420, 256] on div "baseURL" at bounding box center [465, 266] width 263 height 38
type textarea "baseURL"
click at [668, 252] on div at bounding box center [806, 266] width 370 height 38
click at [687, 250] on div "va-linux" at bounding box center [806, 266] width 370 height 38
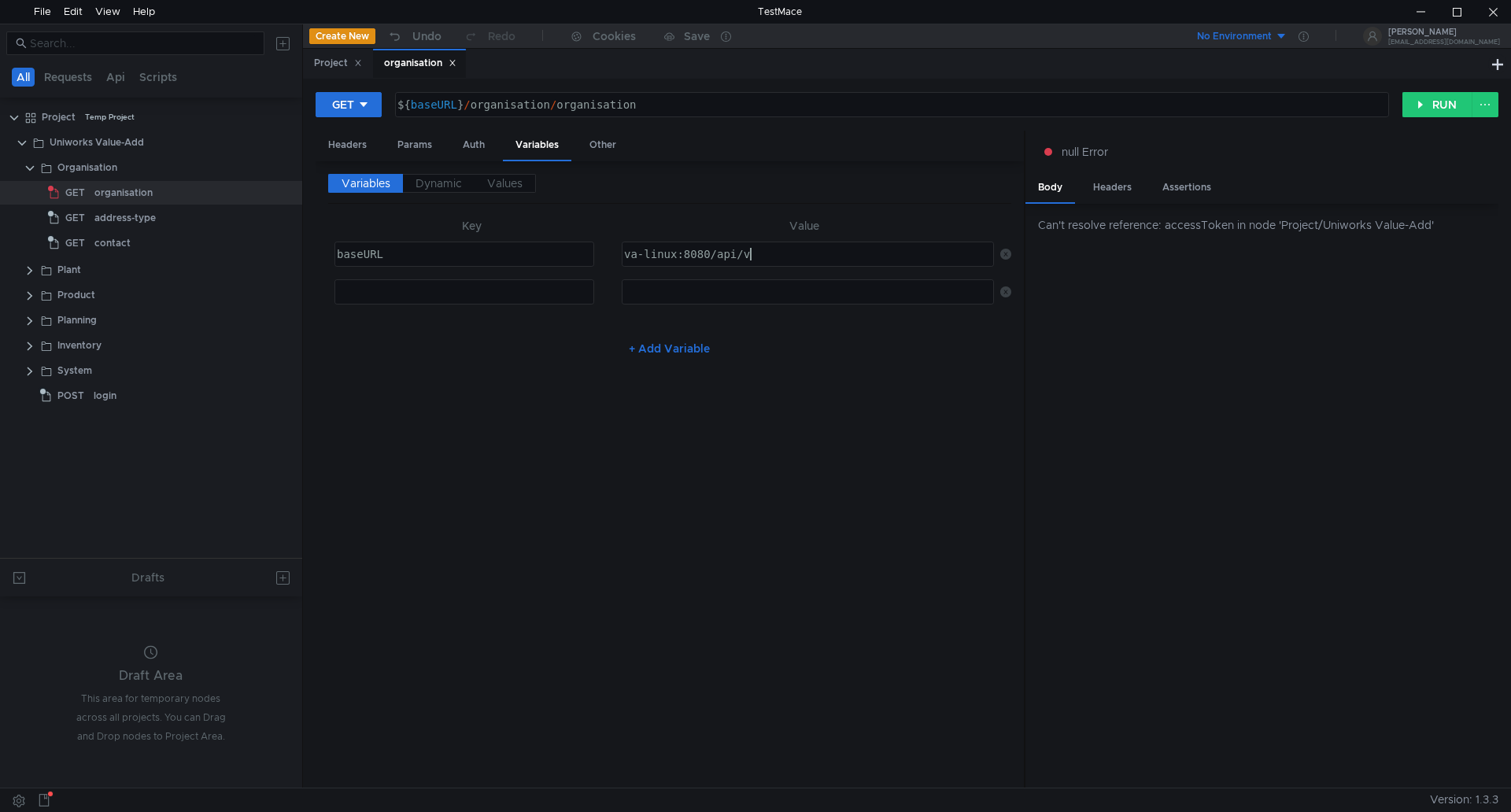
scroll to position [0, 8]
click at [838, 350] on div "+ Add Variable" at bounding box center [670, 349] width 683 height 25
drag, startPoint x: 710, startPoint y: 251, endPoint x: 708, endPoint y: 265, distance: 14.1
click at [710, 252] on div "va-linux:8080/api/v1" at bounding box center [806, 266] width 370 height 38
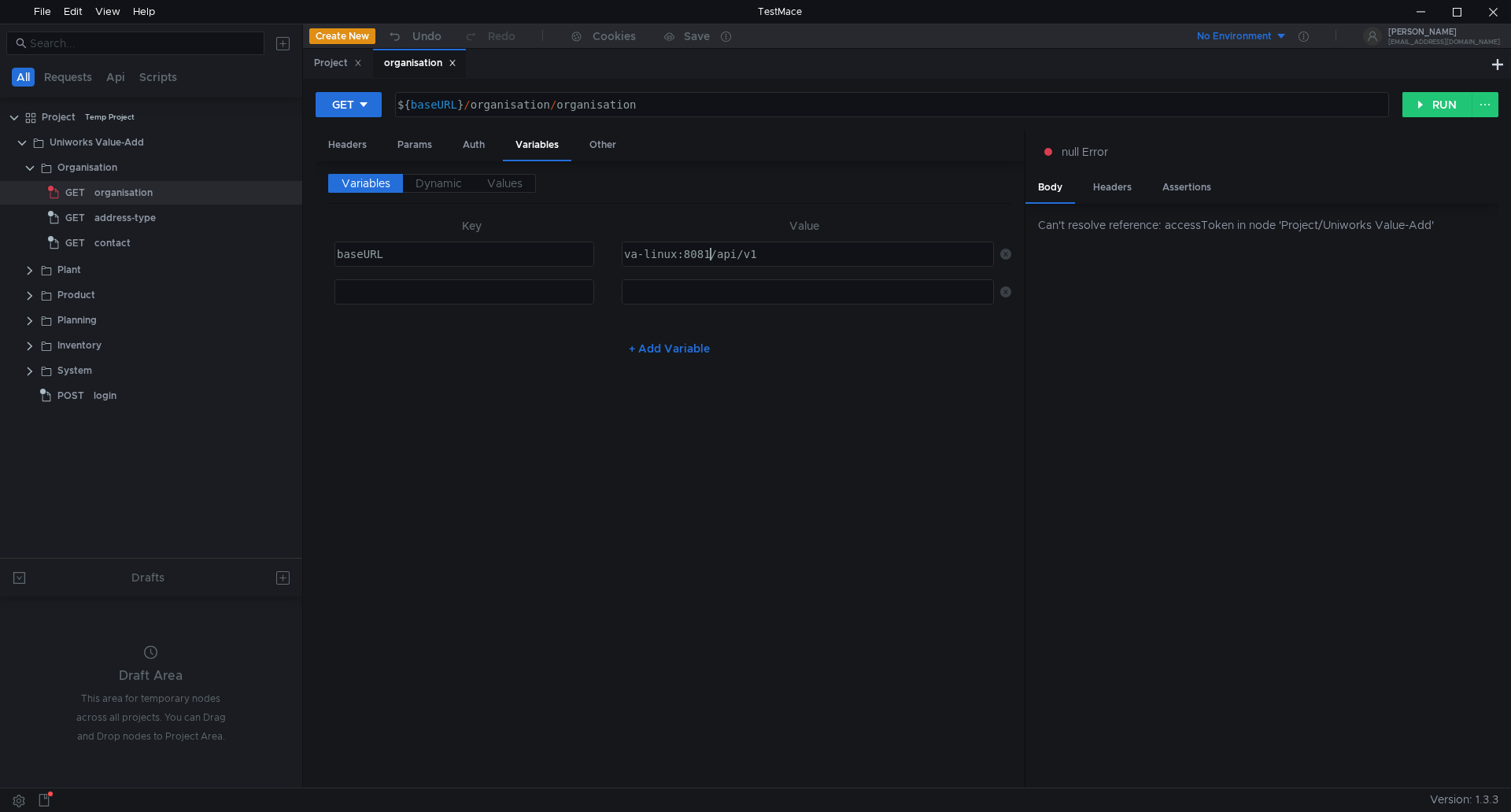
type textarea "va-linux:8081/api/v1"
click at [927, 408] on div "Variables Dynamic Values Key Value baseURL baseURL הההההההההההההההההההההההההההה…" at bounding box center [670, 475] width 683 height 603
click at [405, 144] on div "Params" at bounding box center [414, 145] width 60 height 29
click at [358, 142] on div "Headers" at bounding box center [348, 145] width 64 height 29
click at [470, 145] on div "Auth" at bounding box center [473, 145] width 47 height 29
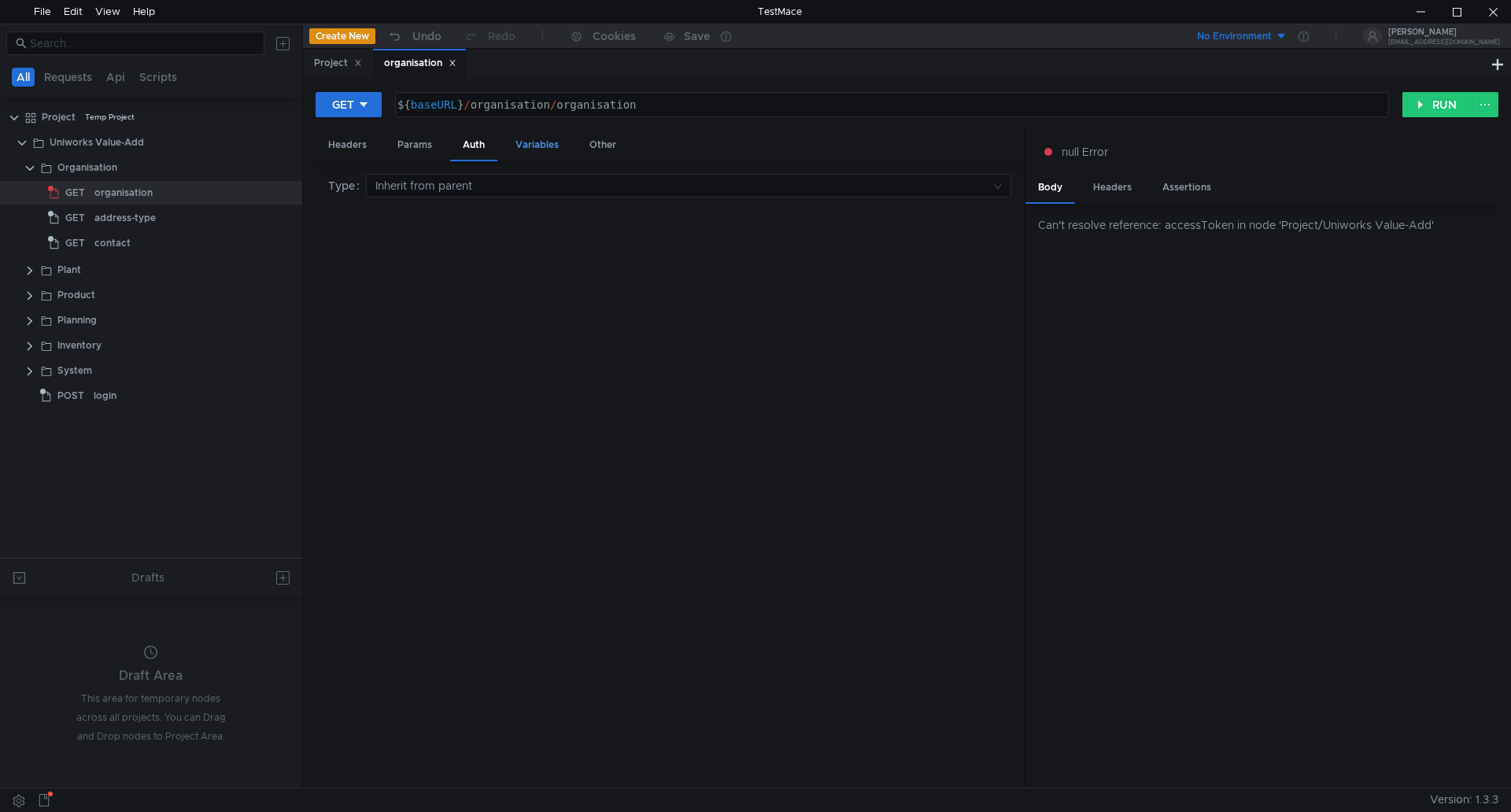
click at [520, 148] on div "Variables" at bounding box center [537, 145] width 69 height 29
click at [364, 147] on div "Headers" at bounding box center [348, 145] width 64 height 29
click at [146, 189] on div "organisation" at bounding box center [124, 193] width 59 height 23
click at [1436, 102] on button "RUN" at bounding box center [1438, 105] width 70 height 25
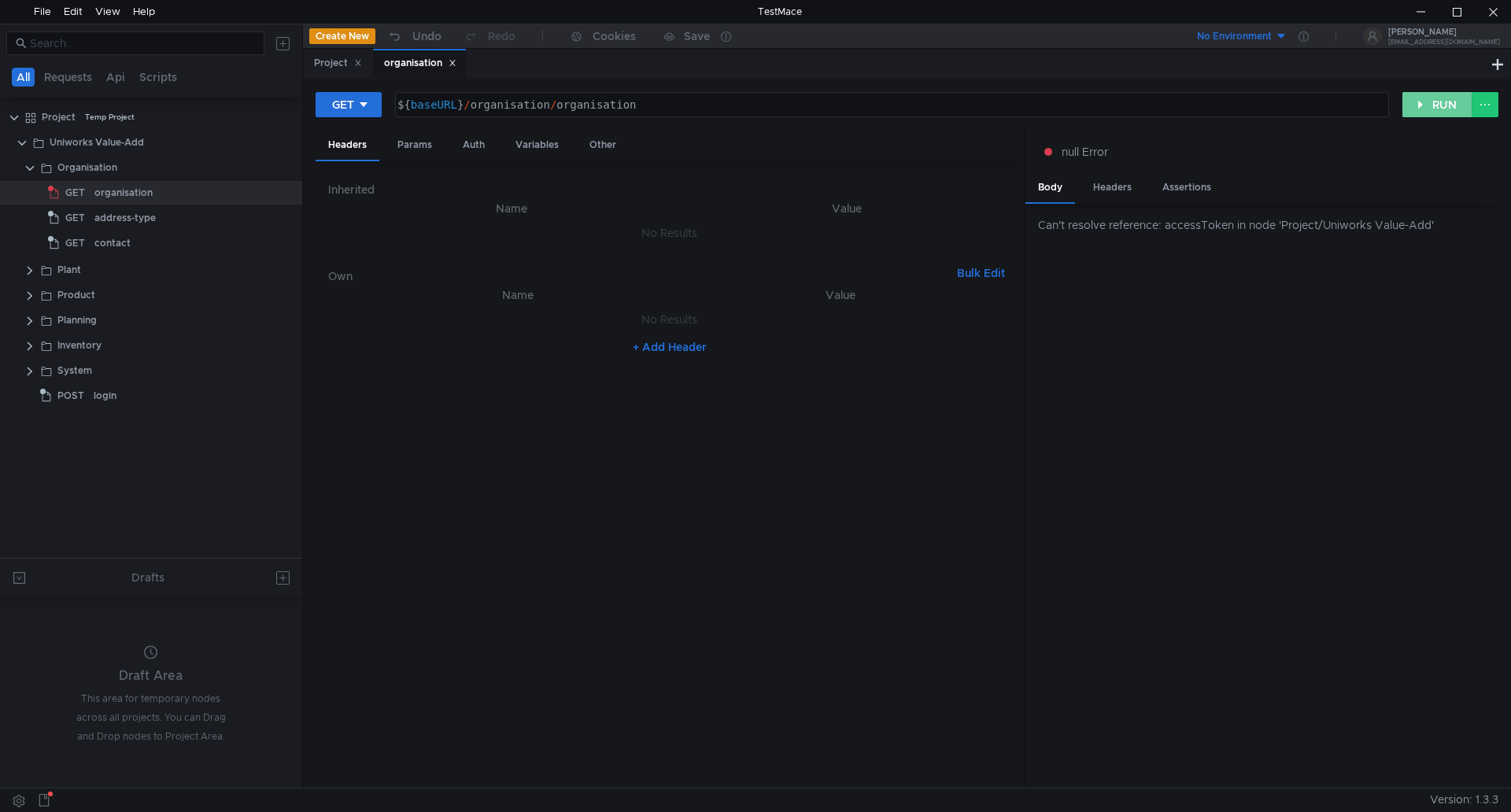
click at [1427, 100] on button "RUN" at bounding box center [1438, 105] width 70 height 25
click at [109, 193] on div "organisation" at bounding box center [124, 193] width 59 height 23
click at [408, 137] on div "Params" at bounding box center [414, 145] width 60 height 29
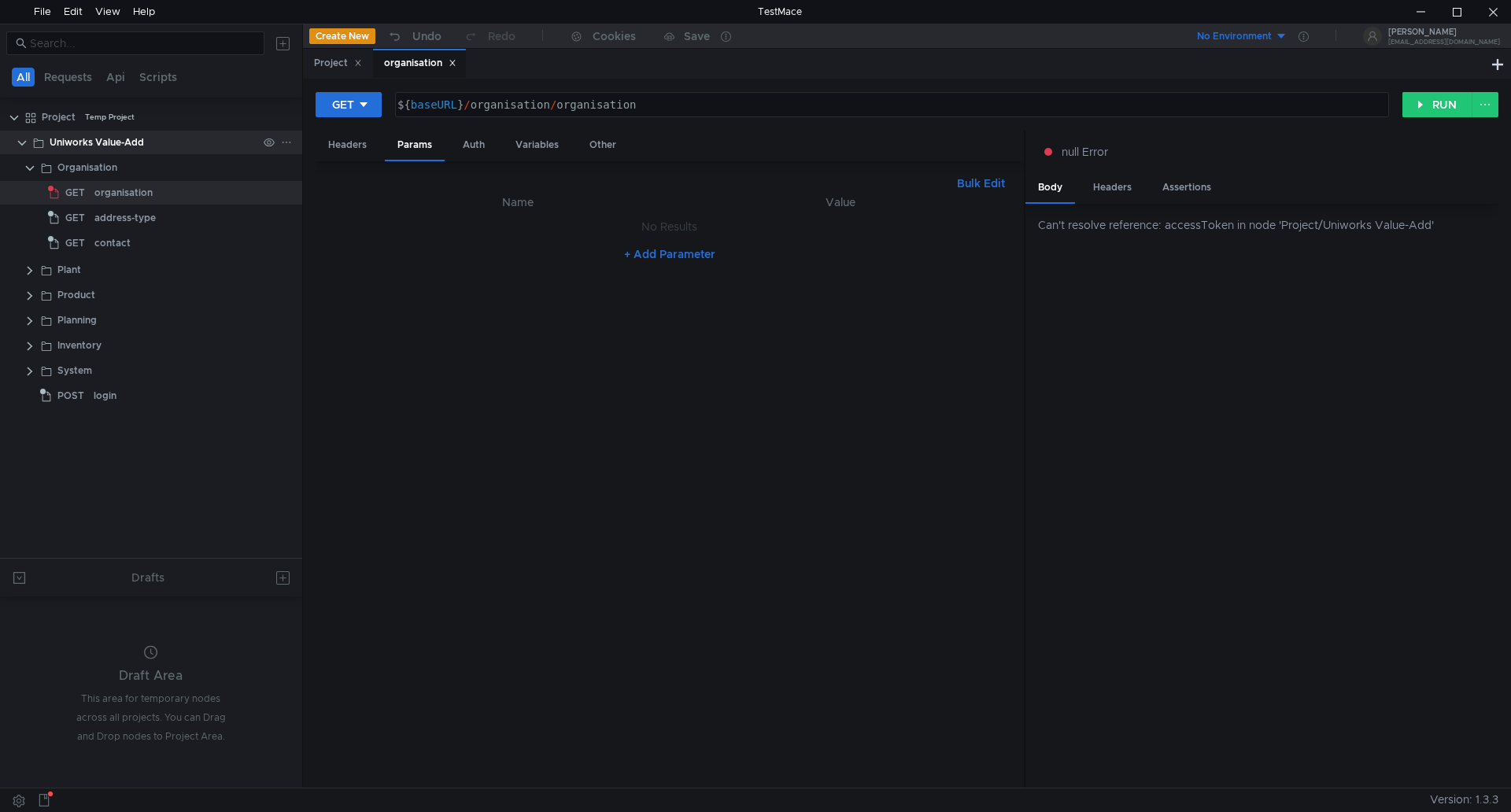
click at [79, 140] on div "Uniworks Value-Add" at bounding box center [96, 142] width 95 height 23
click at [427, 145] on div "Params" at bounding box center [414, 146] width 60 height 31
click at [106, 189] on div "organisation" at bounding box center [124, 193] width 59 height 23
click at [421, 142] on div "Params" at bounding box center [414, 146] width 60 height 31
click at [479, 147] on div "Auth" at bounding box center [473, 145] width 47 height 29
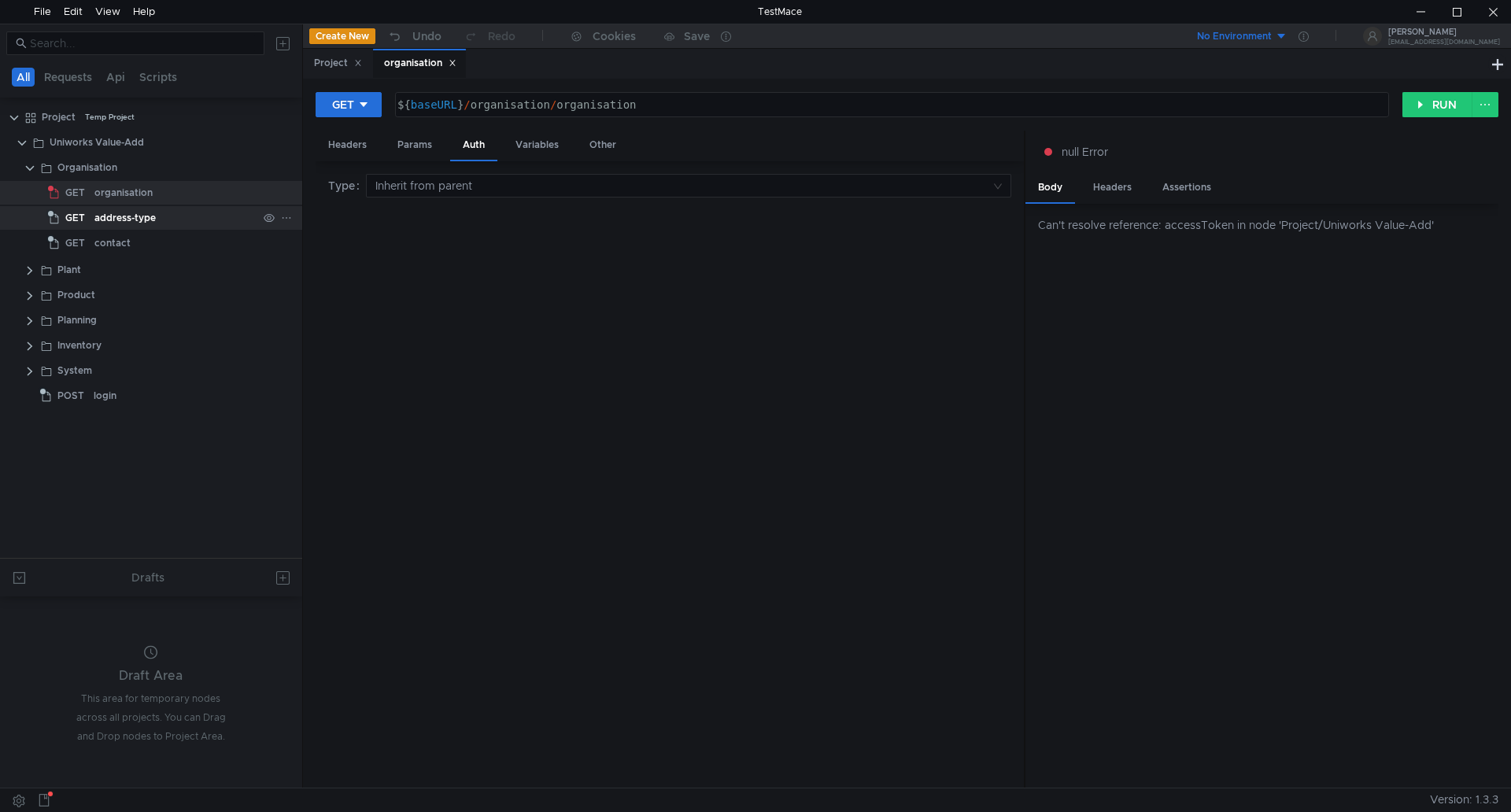
click at [124, 211] on div "address-type" at bounding box center [125, 218] width 61 height 23
click at [418, 149] on div "Params" at bounding box center [414, 145] width 60 height 29
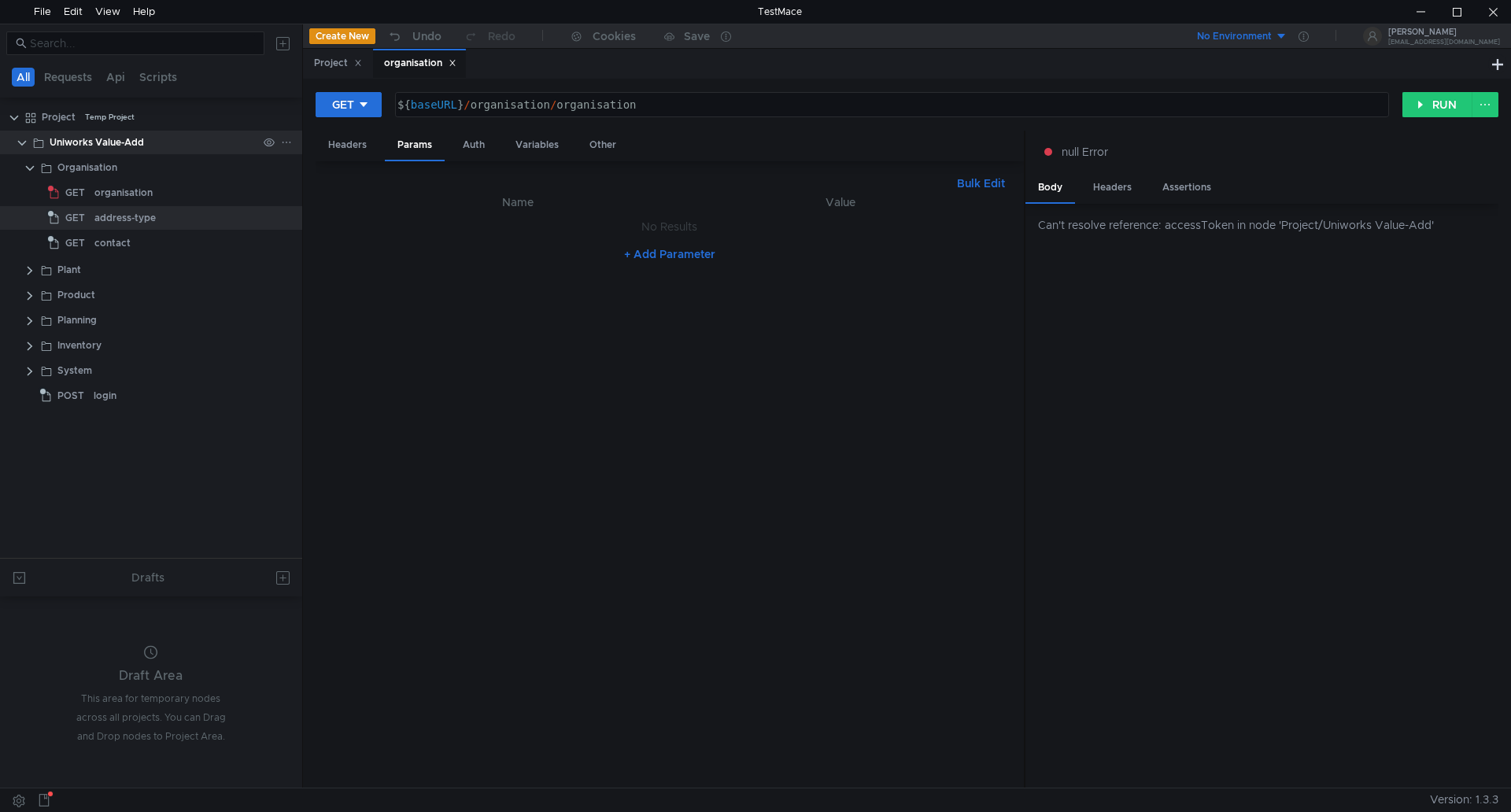
click at [93, 134] on div "Uniworks Value-Add" at bounding box center [96, 142] width 95 height 23
click at [525, 197] on th "Name" at bounding box center [518, 202] width 329 height 19
click at [705, 254] on button "+ Add Parameter" at bounding box center [670, 254] width 104 height 19
click at [391, 225] on div at bounding box center [525, 243] width 313 height 38
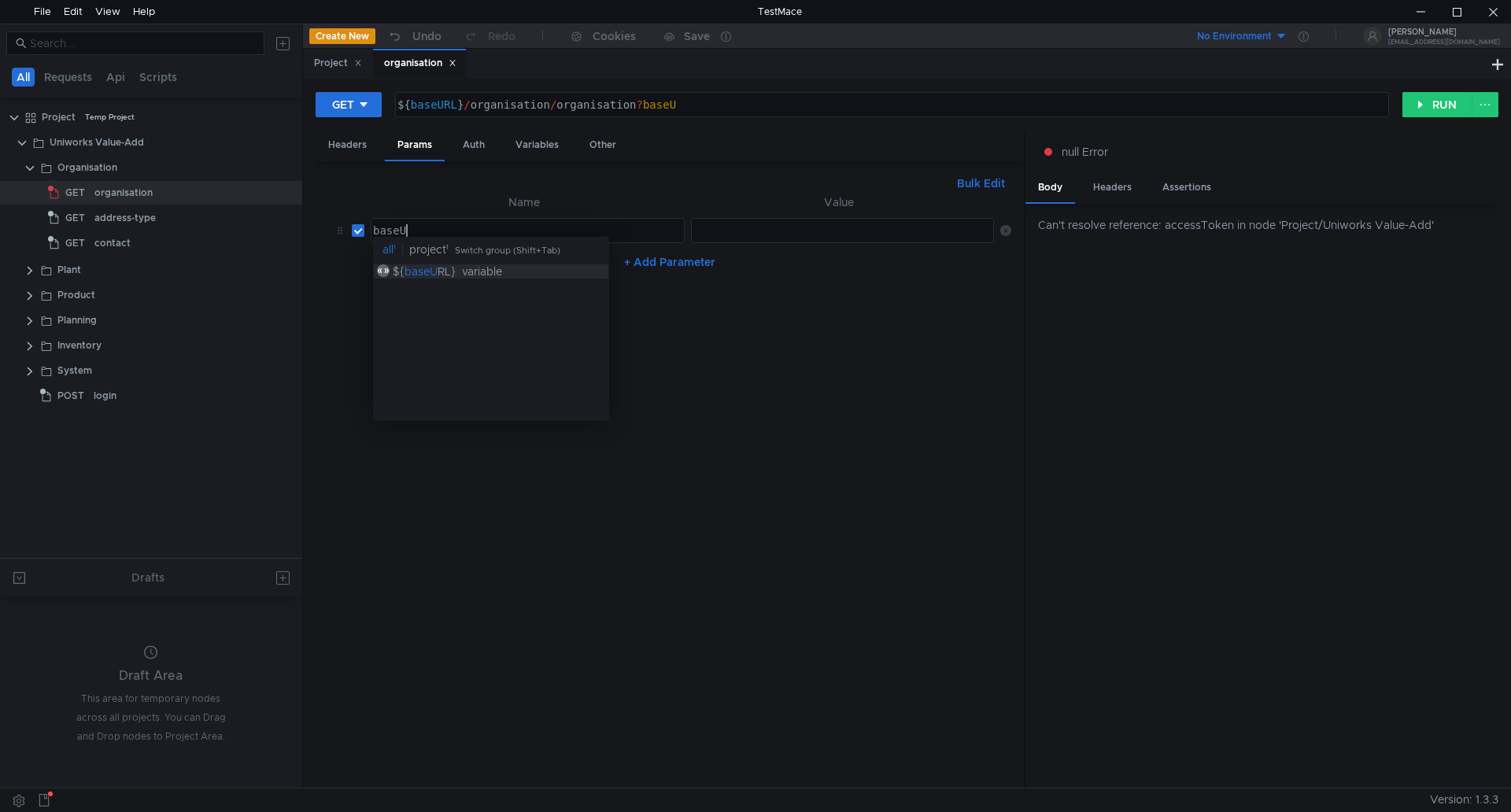
scroll to position [0, 3]
type textarea "baseURL"
click at [417, 269] on div "baseURL" at bounding box center [427, 272] width 46 height 14
click at [706, 235] on div at bounding box center [842, 243] width 304 height 38
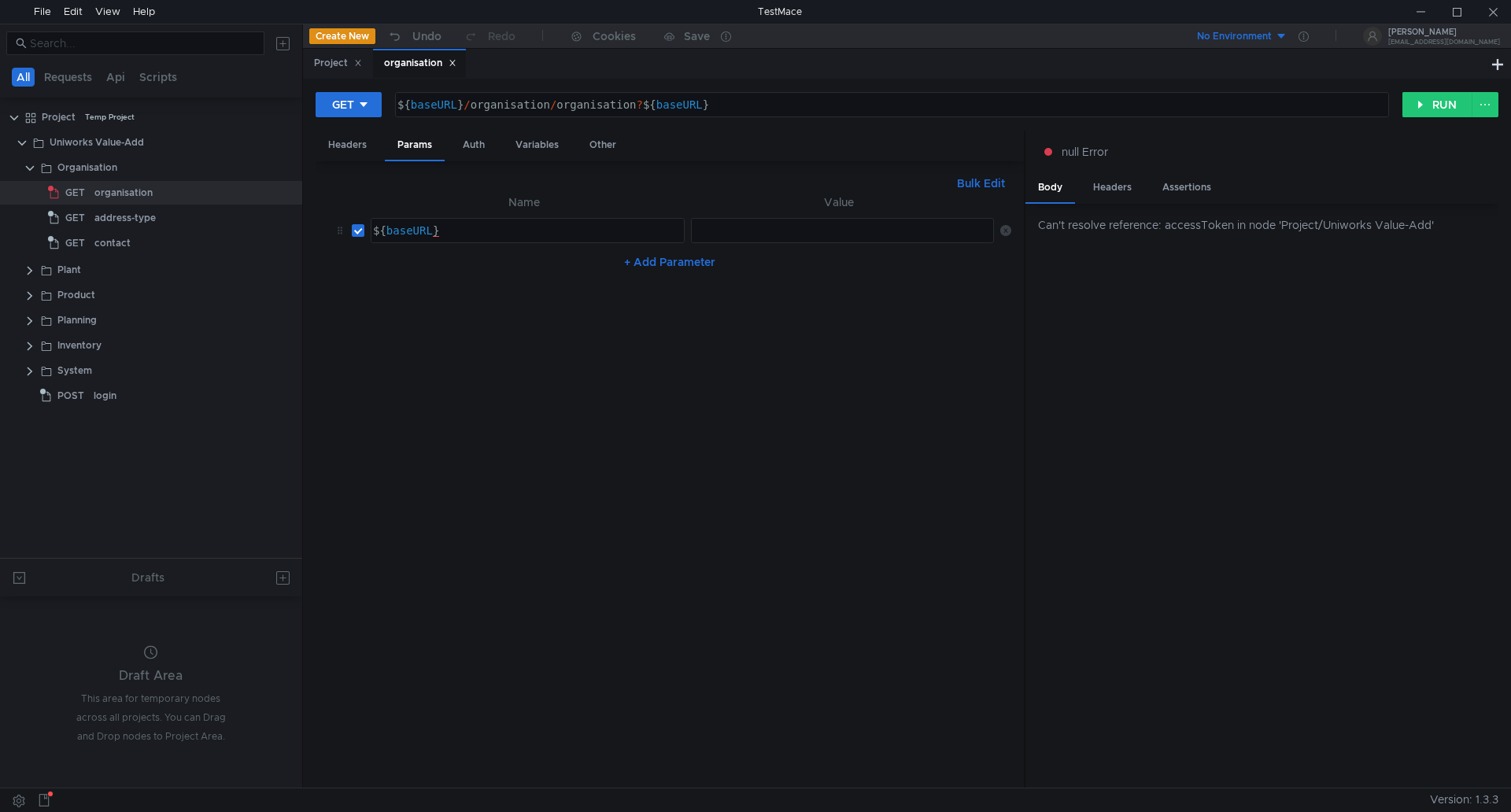
click at [732, 227] on div at bounding box center [842, 243] width 304 height 38
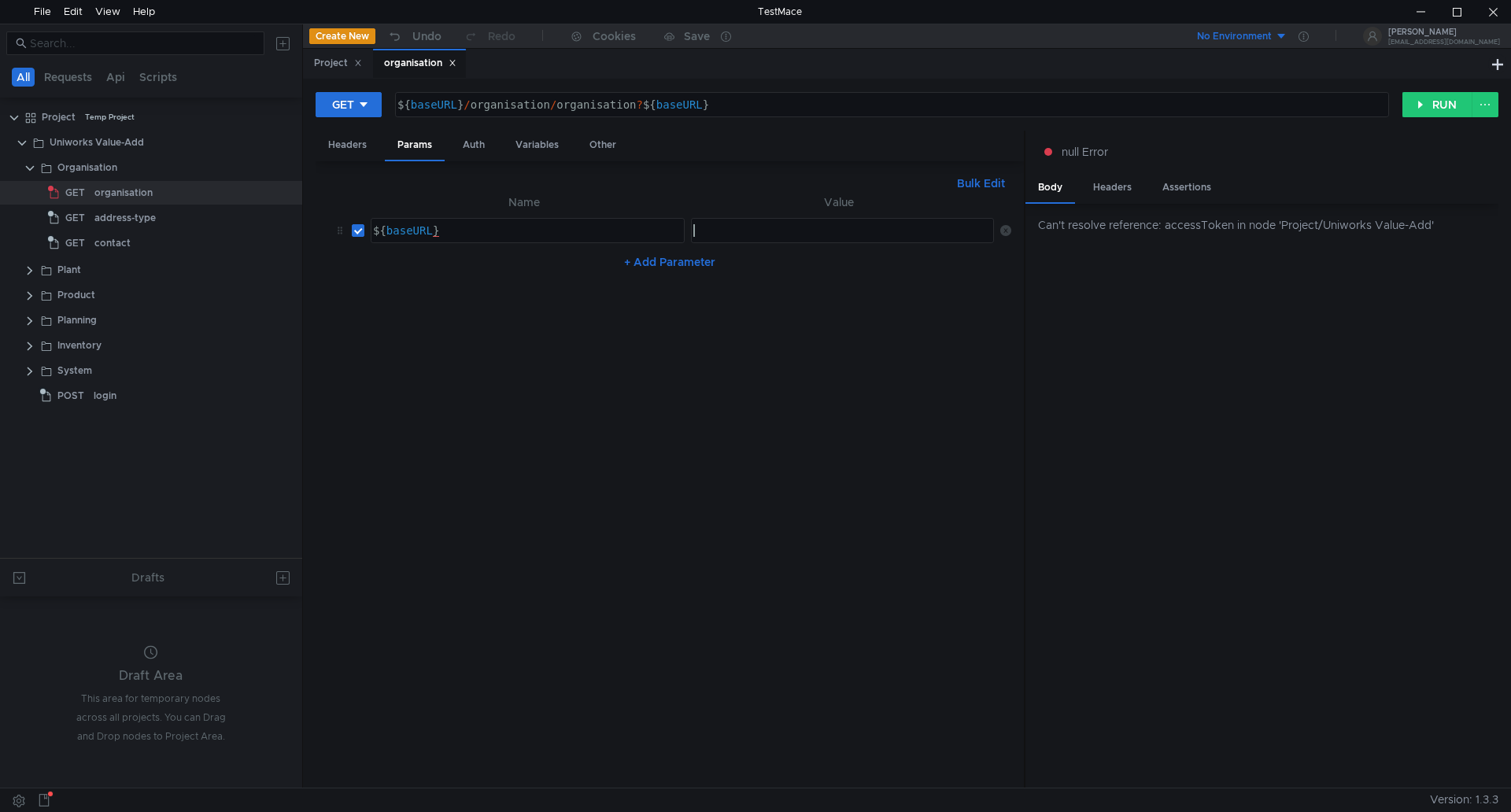
paste textarea "[URL]"
type textarea "[URL]"
click at [737, 302] on nz-table "Name Value baseURL ${ baseURL } ההההההההההההההההההההההההההההההההההההההההההההההה…" at bounding box center [670, 484] width 683 height 583
click at [1097, 257] on div "Can't resolve reference: accessToken in node 'Project/Uniworks Value-Add'" at bounding box center [1262, 496] width 473 height 585
click at [712, 292] on nz-table "Name Value baseURL ${ baseURL } ההההההההההההההההההההההההההההההההההההההההההההההה…" at bounding box center [670, 484] width 683 height 583
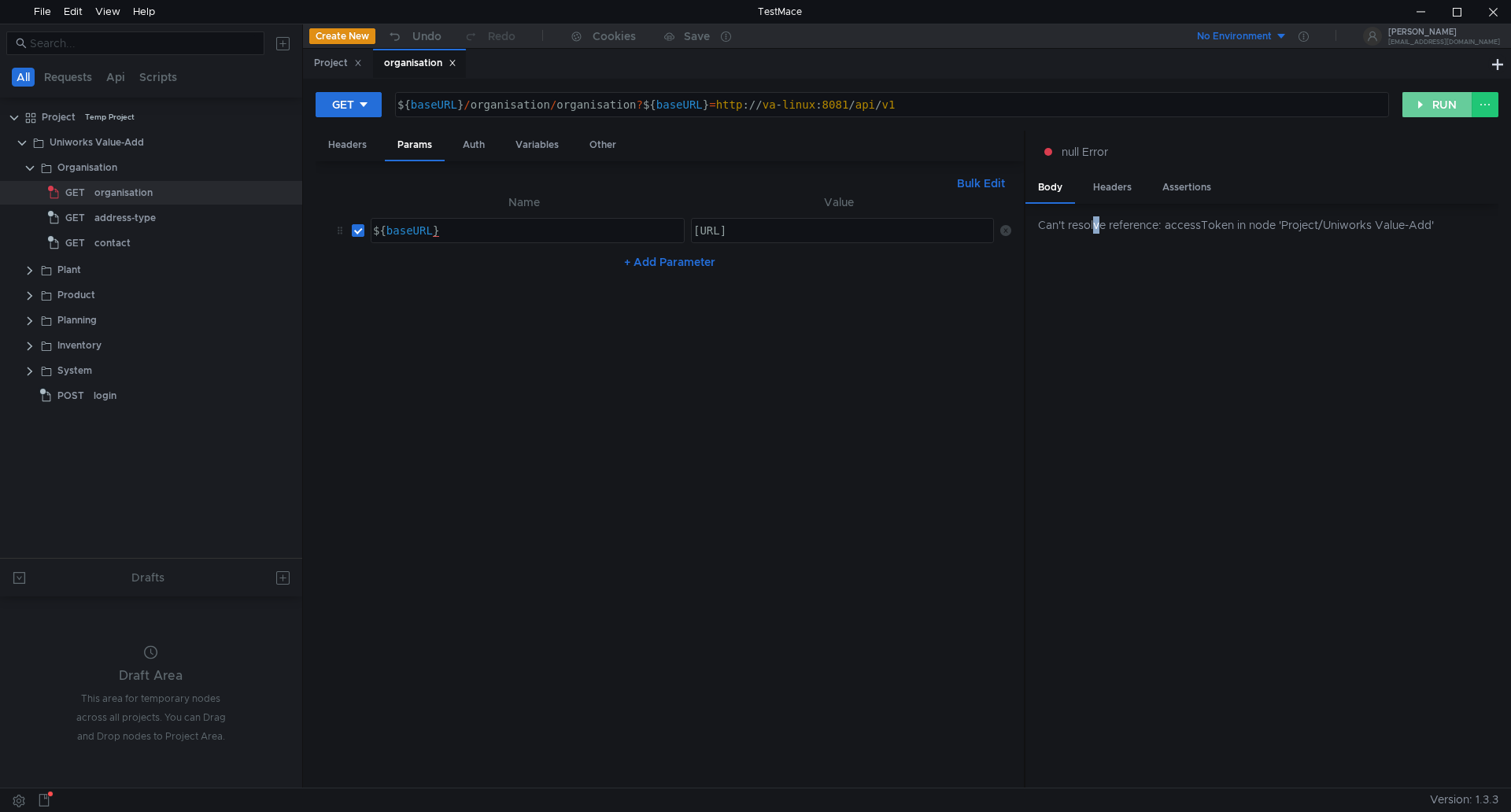
click at [1425, 100] on button "RUN" at bounding box center [1438, 105] width 70 height 25
click at [130, 194] on div "organisation" at bounding box center [124, 193] width 59 height 23
click at [1435, 100] on button "RUN" at bounding box center [1438, 105] width 70 height 25
click at [110, 217] on div "address-type" at bounding box center [125, 218] width 61 height 23
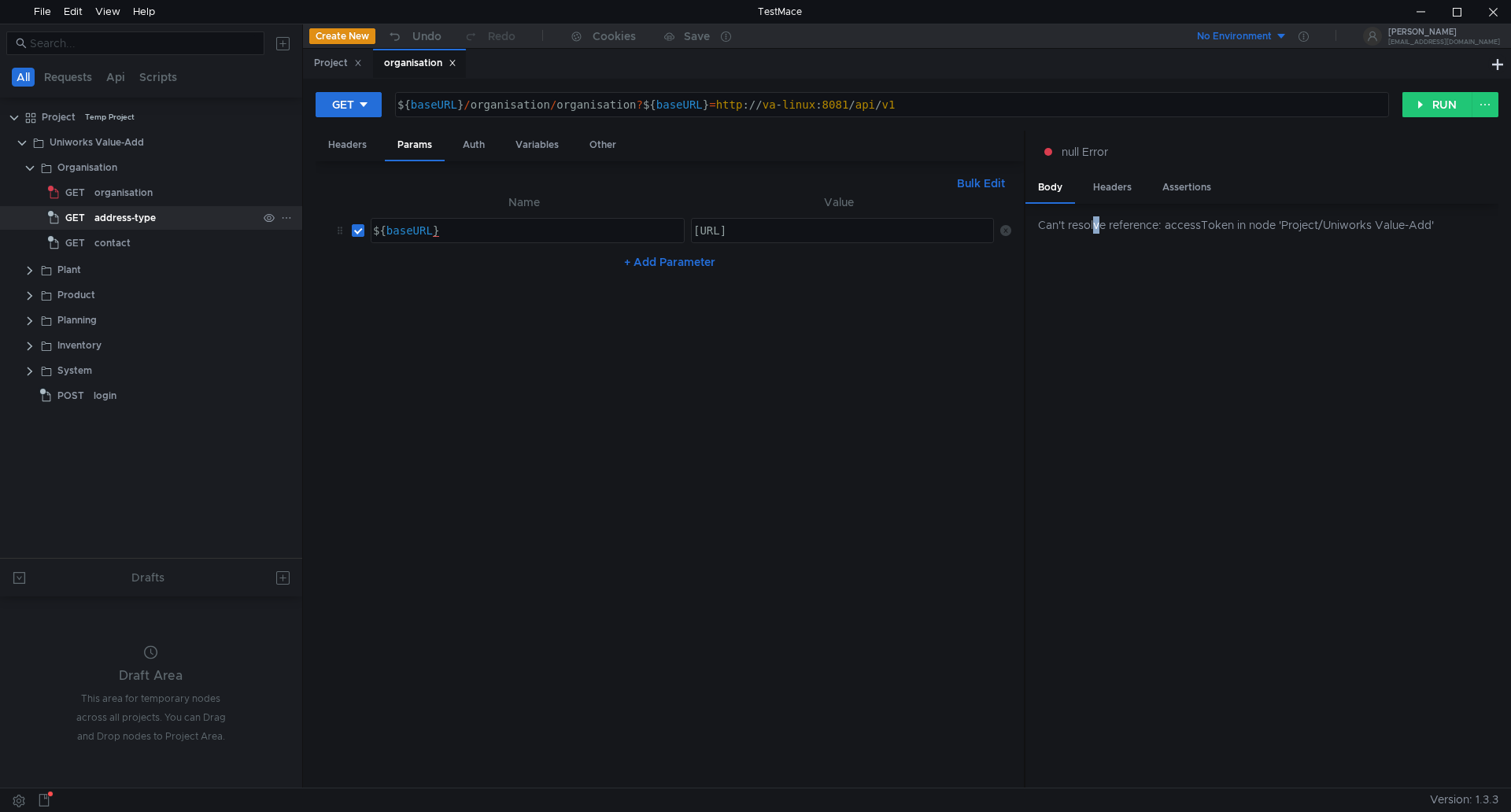
click at [290, 216] on icon at bounding box center [286, 218] width 11 height 11
click at [318, 332] on app-tour-anchor "Run" at bounding box center [316, 334] width 19 height 19
type textarea "${baseURL}"
click at [451, 229] on div "${ baseURL }" at bounding box center [525, 243] width 313 height 38
click at [893, 231] on div "[URL]" at bounding box center [842, 243] width 304 height 38
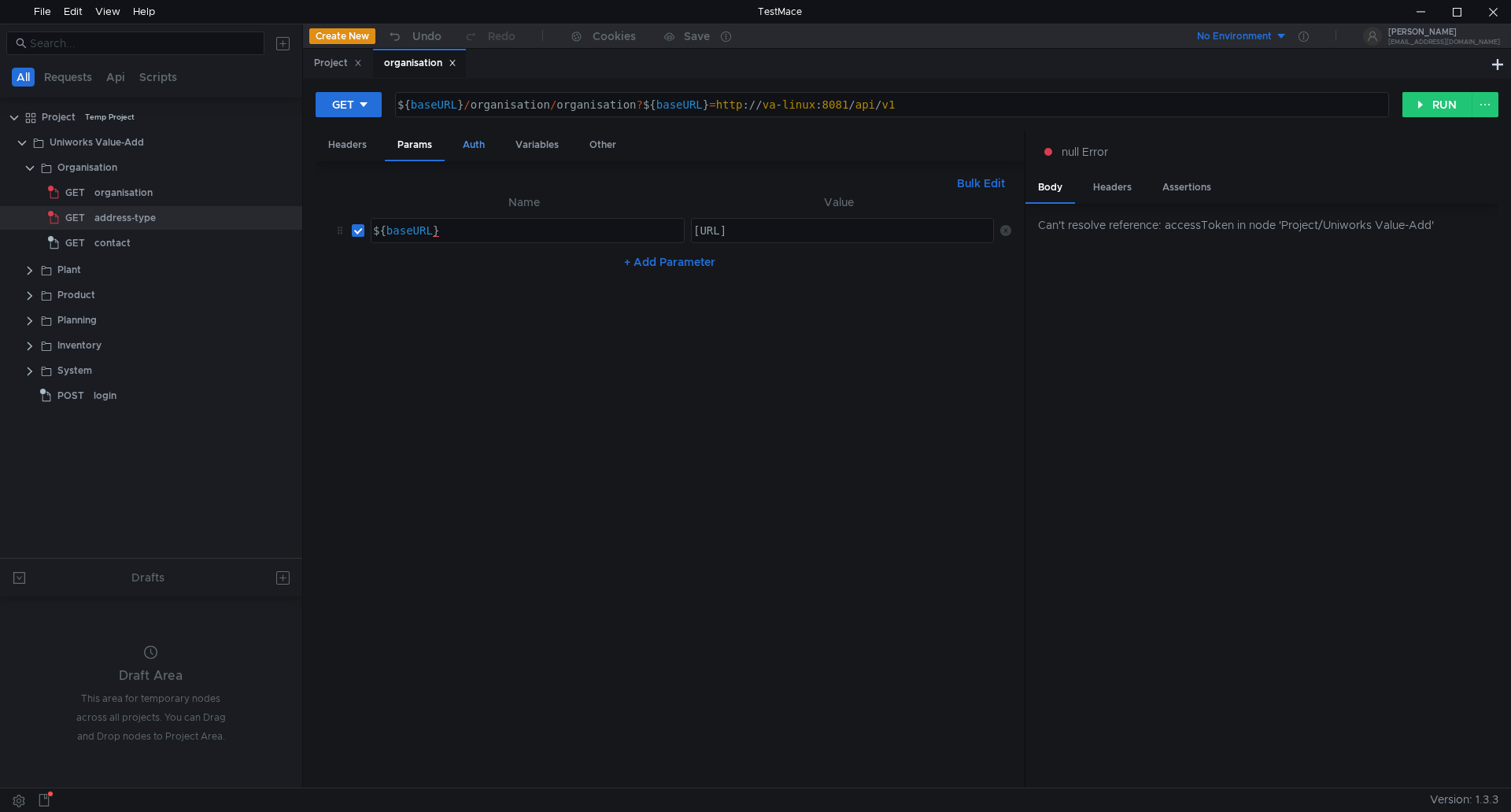
click at [472, 144] on div "Auth" at bounding box center [473, 145] width 47 height 29
click at [538, 148] on div "Variables" at bounding box center [537, 145] width 69 height 29
click at [597, 145] on div "Other" at bounding box center [603, 145] width 52 height 29
click at [349, 147] on div "Headers" at bounding box center [348, 145] width 64 height 29
drag, startPoint x: 116, startPoint y: 242, endPoint x: 126, endPoint y: 243, distance: 10.0
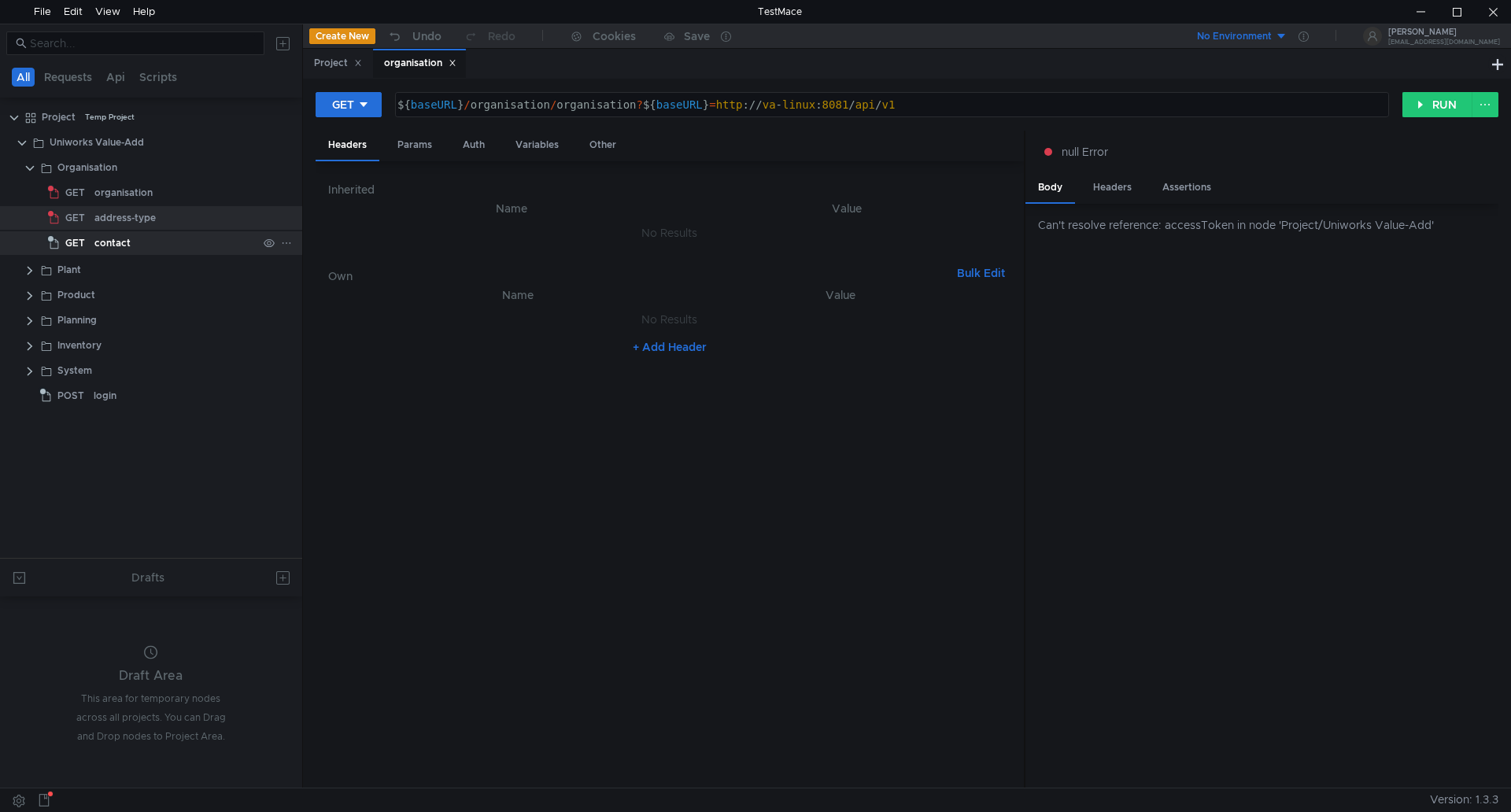
click at [117, 244] on div "contact" at bounding box center [112, 243] width 36 height 23
click at [1432, 106] on button "RUN" at bounding box center [1438, 105] width 70 height 25
click at [103, 187] on div "organisation" at bounding box center [124, 193] width 59 height 23
click at [123, 188] on div "organisation" at bounding box center [124, 193] width 59 height 23
click at [371, 284] on h6 "Own" at bounding box center [639, 276] width 623 height 19
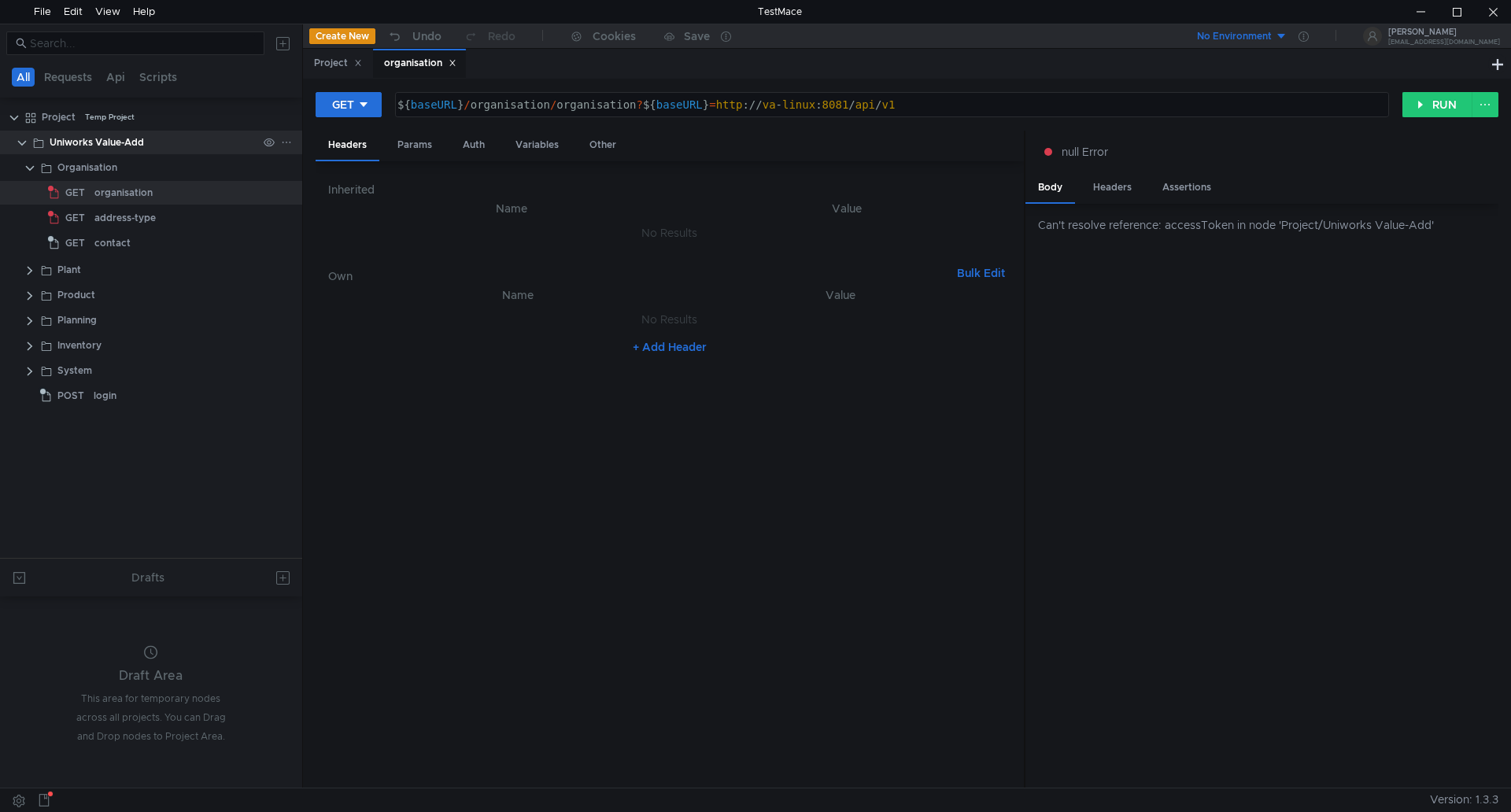
click at [116, 139] on div "Uniworks Value-Add" at bounding box center [96, 142] width 95 height 23
click at [88, 169] on div "Organisation" at bounding box center [87, 168] width 60 height 23
click at [107, 141] on div "Uniworks Value-Add" at bounding box center [96, 142] width 95 height 23
click at [114, 190] on div "organisation" at bounding box center [124, 193] width 59 height 23
click at [111, 243] on div "contact" at bounding box center [112, 243] width 36 height 23
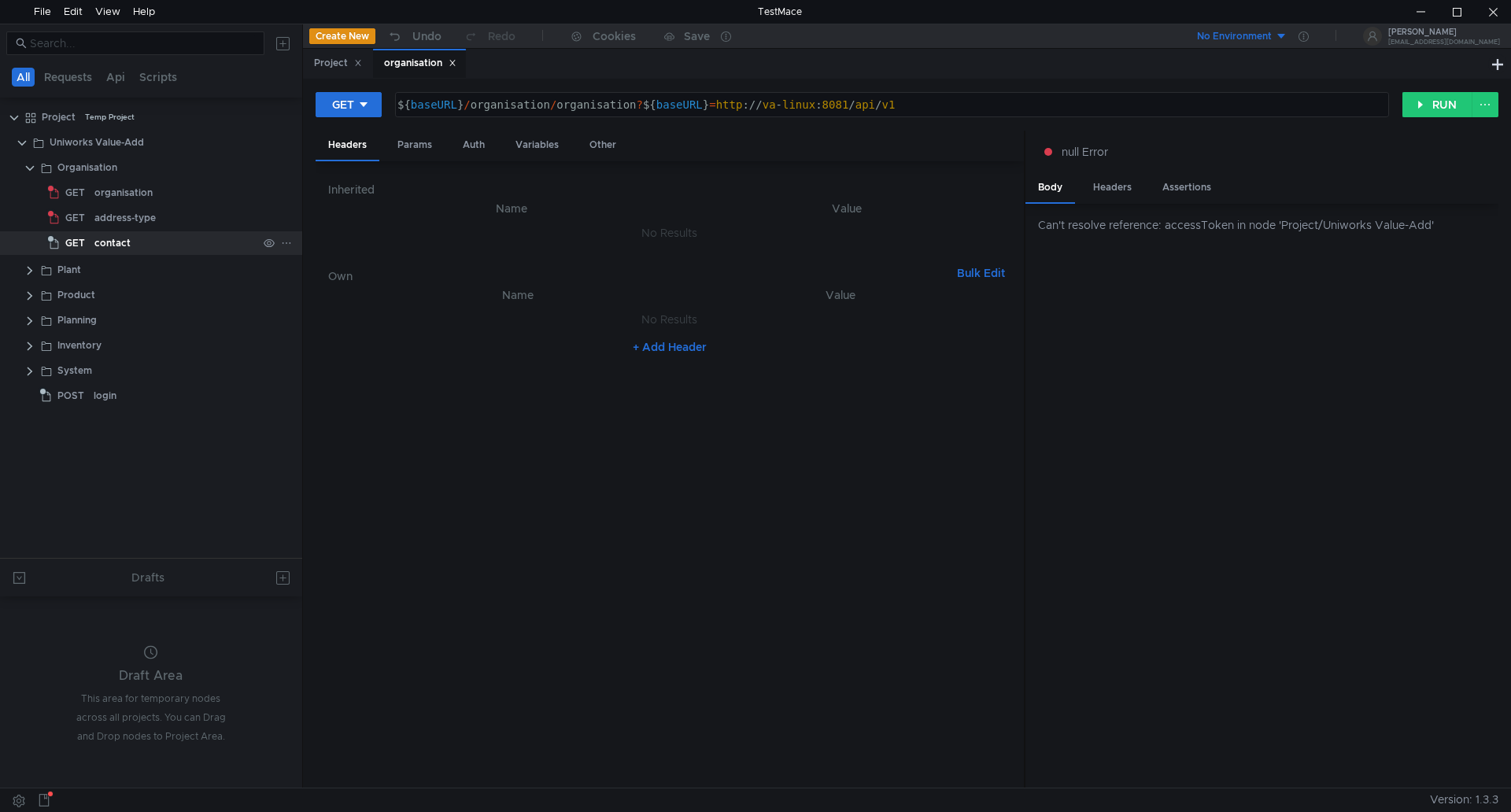
click at [113, 243] on div "contact" at bounding box center [112, 243] width 36 height 23
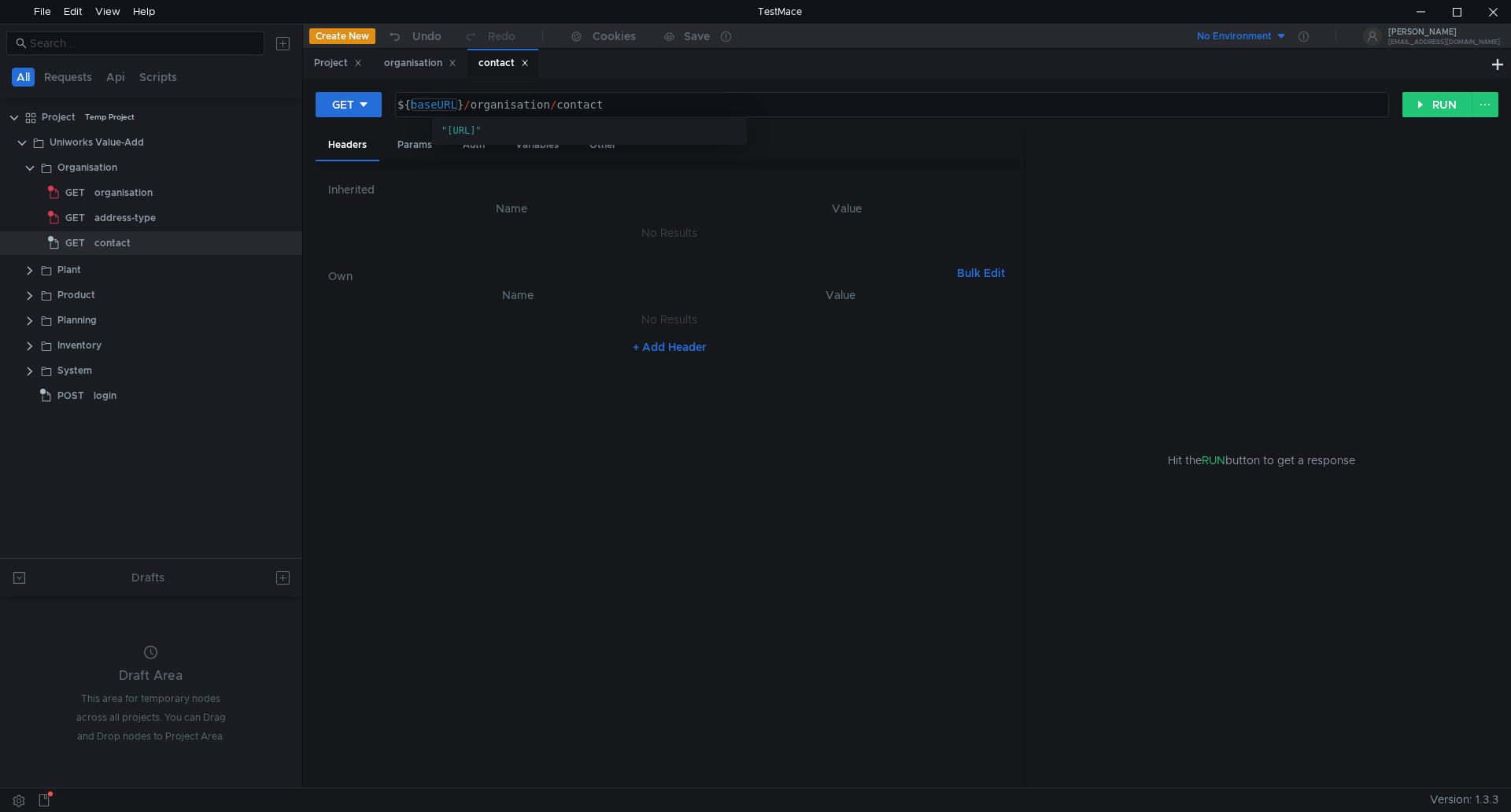
type textarea "${baseURL}/organisation/contact"
click at [429, 107] on div "${ baseURL } / organisation / contact" at bounding box center [891, 116] width 992 height 38
click at [416, 150] on div "Params" at bounding box center [414, 145] width 60 height 29
click at [471, 147] on div "Auth" at bounding box center [473, 145] width 47 height 29
click at [534, 148] on div "Variables" at bounding box center [537, 145] width 69 height 29
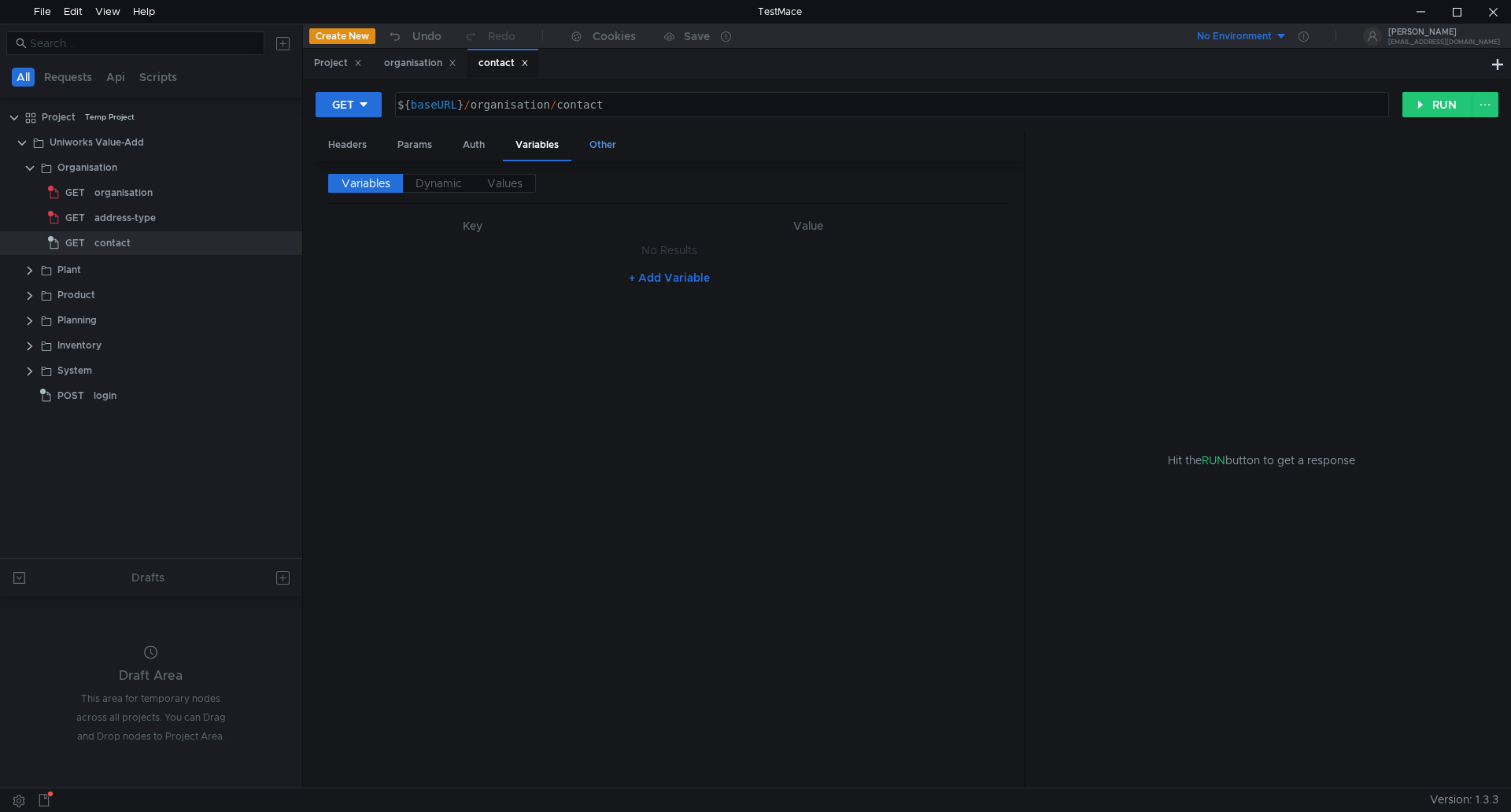
click at [594, 148] on div "Other" at bounding box center [603, 145] width 52 height 29
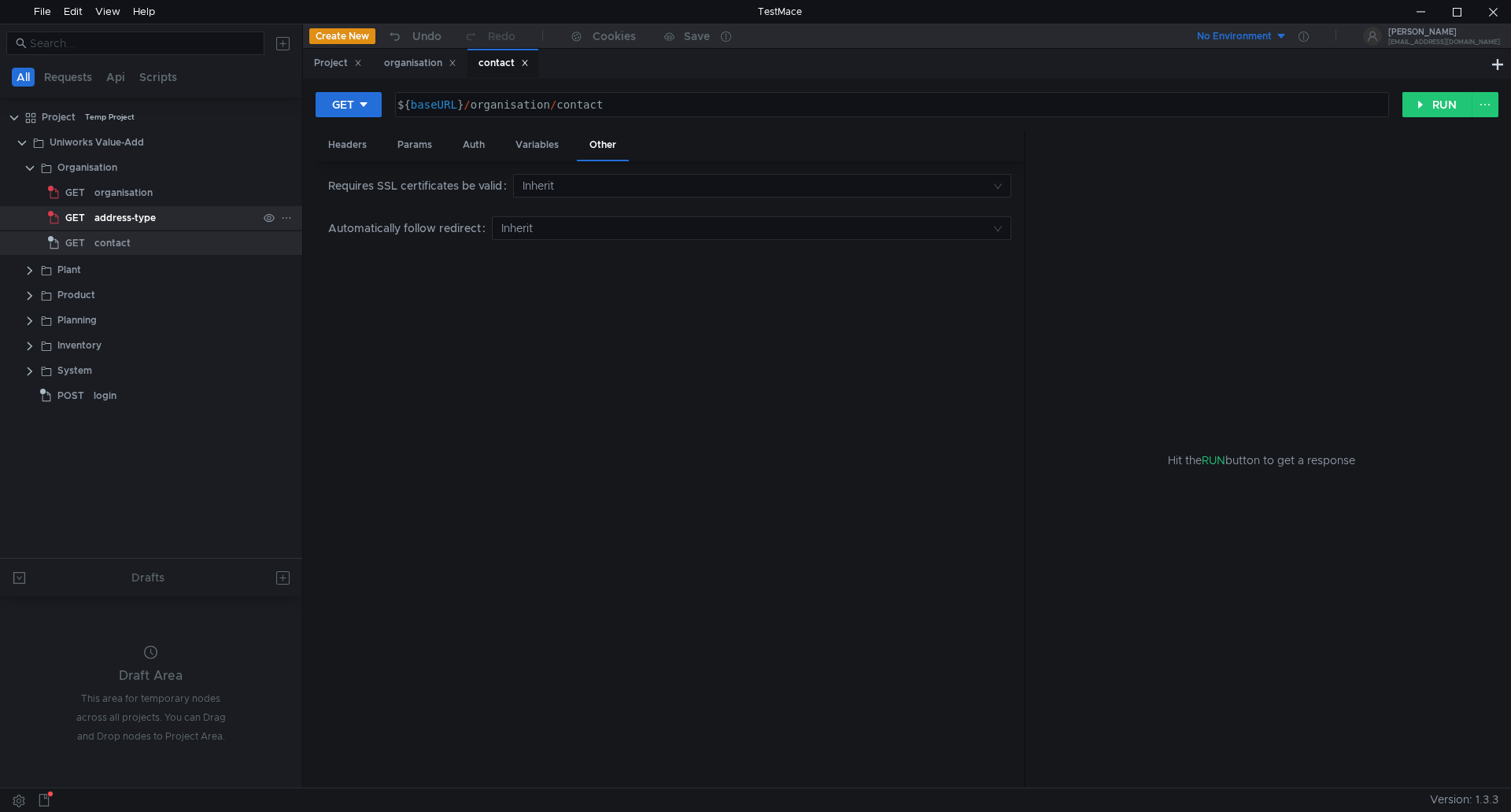
click at [106, 220] on div "address-type" at bounding box center [125, 218] width 61 height 23
click at [109, 220] on div "address-type" at bounding box center [125, 218] width 61 height 23
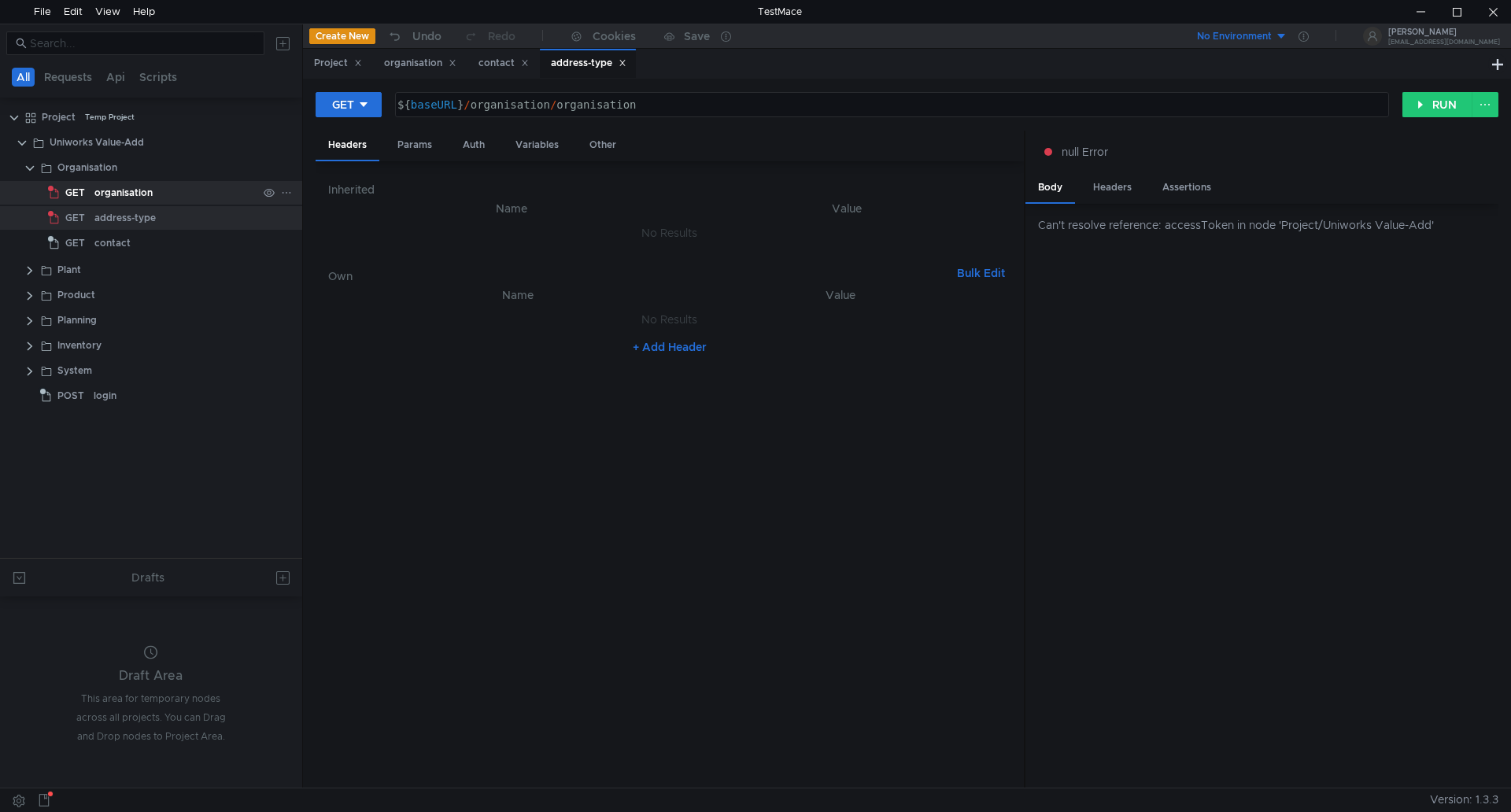
click at [125, 194] on div "organisation" at bounding box center [124, 193] width 59 height 23
click at [125, 193] on div "organisation" at bounding box center [124, 193] width 59 height 23
click at [409, 142] on div "Params" at bounding box center [414, 145] width 60 height 29
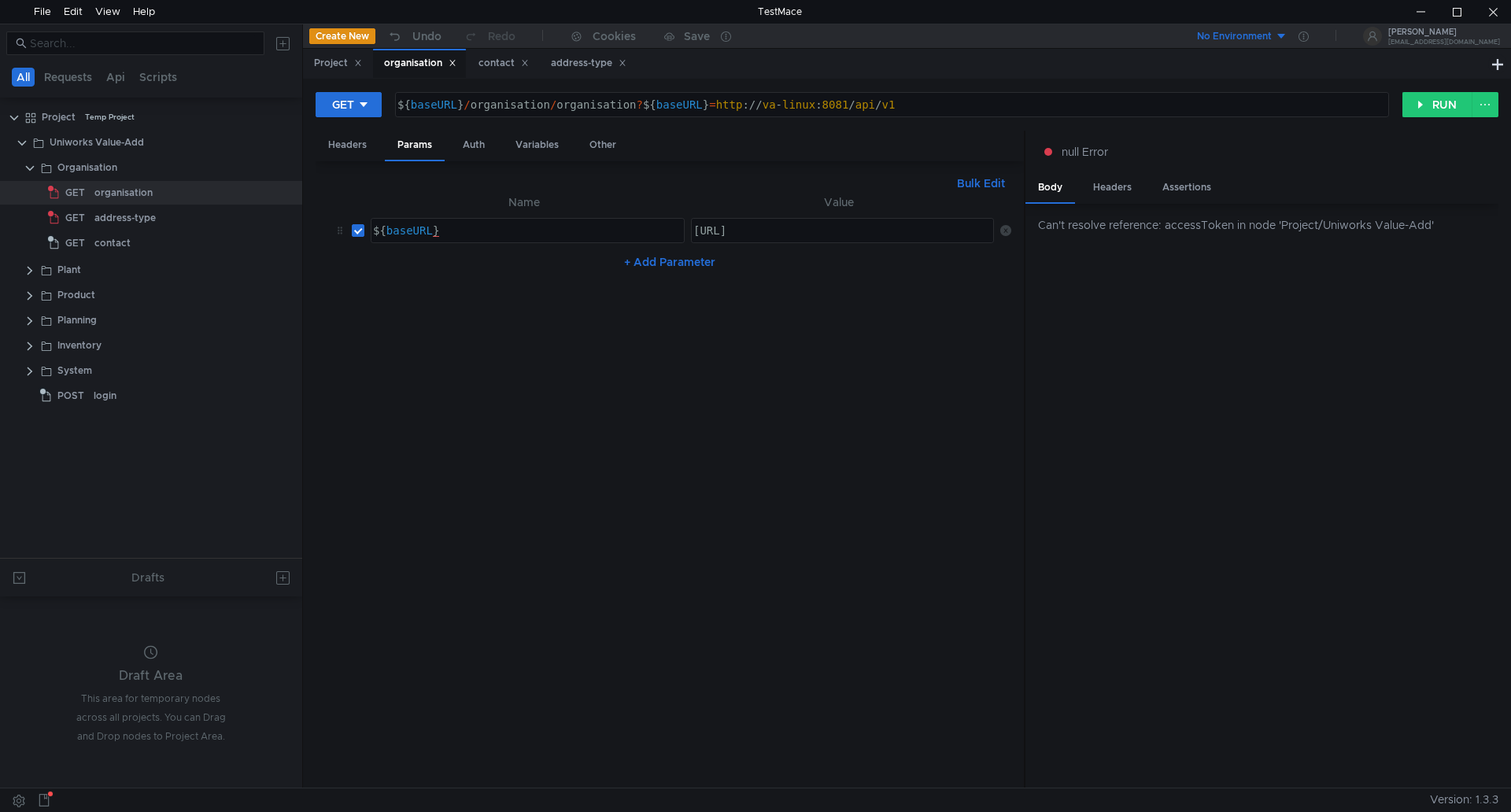
click at [1004, 230] on icon at bounding box center [1006, 230] width 11 height 11
click at [108, 213] on div "address-type" at bounding box center [125, 218] width 61 height 23
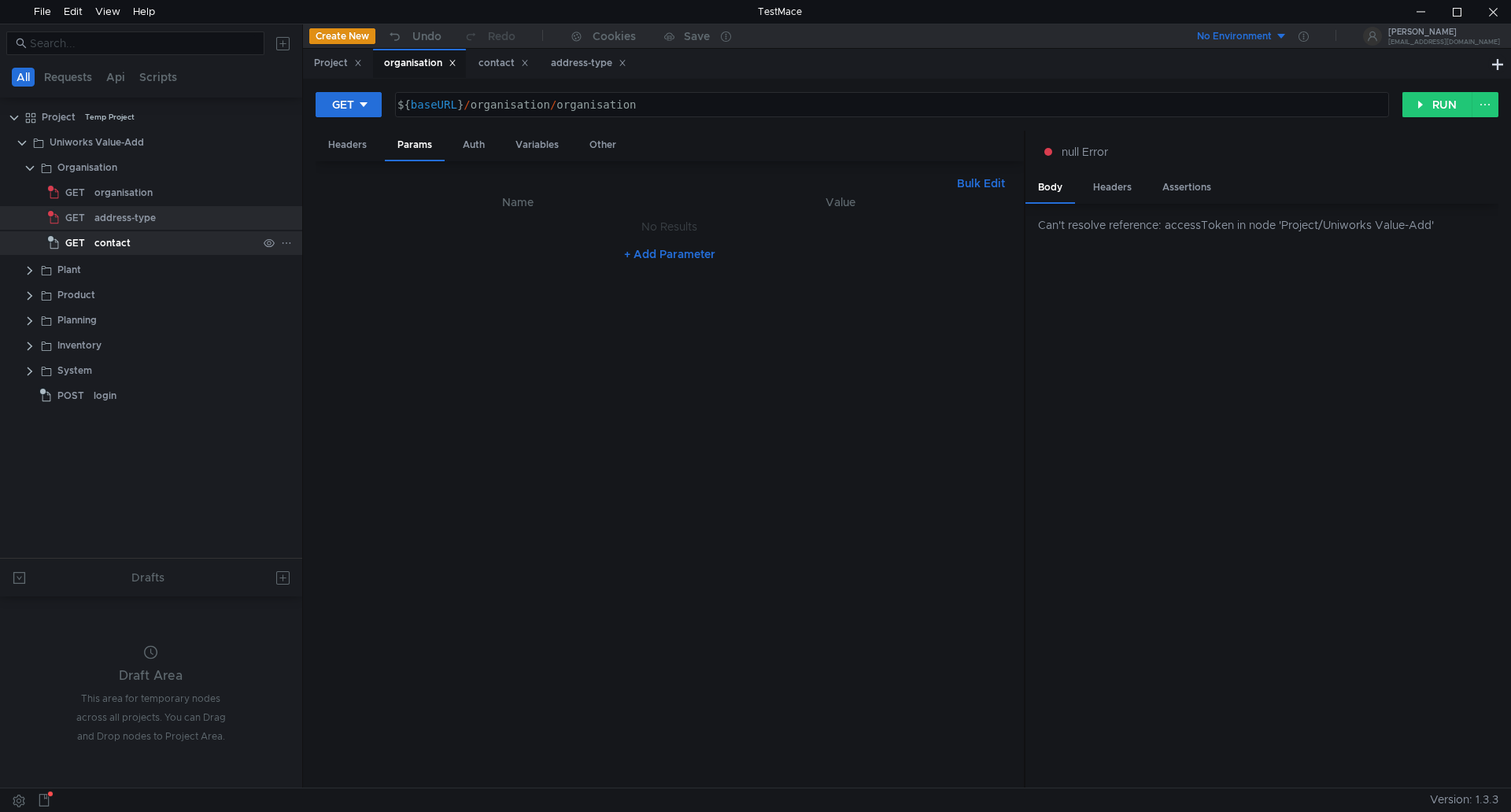
click at [122, 234] on div "contact" at bounding box center [112, 243] width 36 height 23
click at [132, 213] on div "address-type" at bounding box center [125, 218] width 61 height 23
click at [138, 188] on div "organisation" at bounding box center [124, 193] width 59 height 23
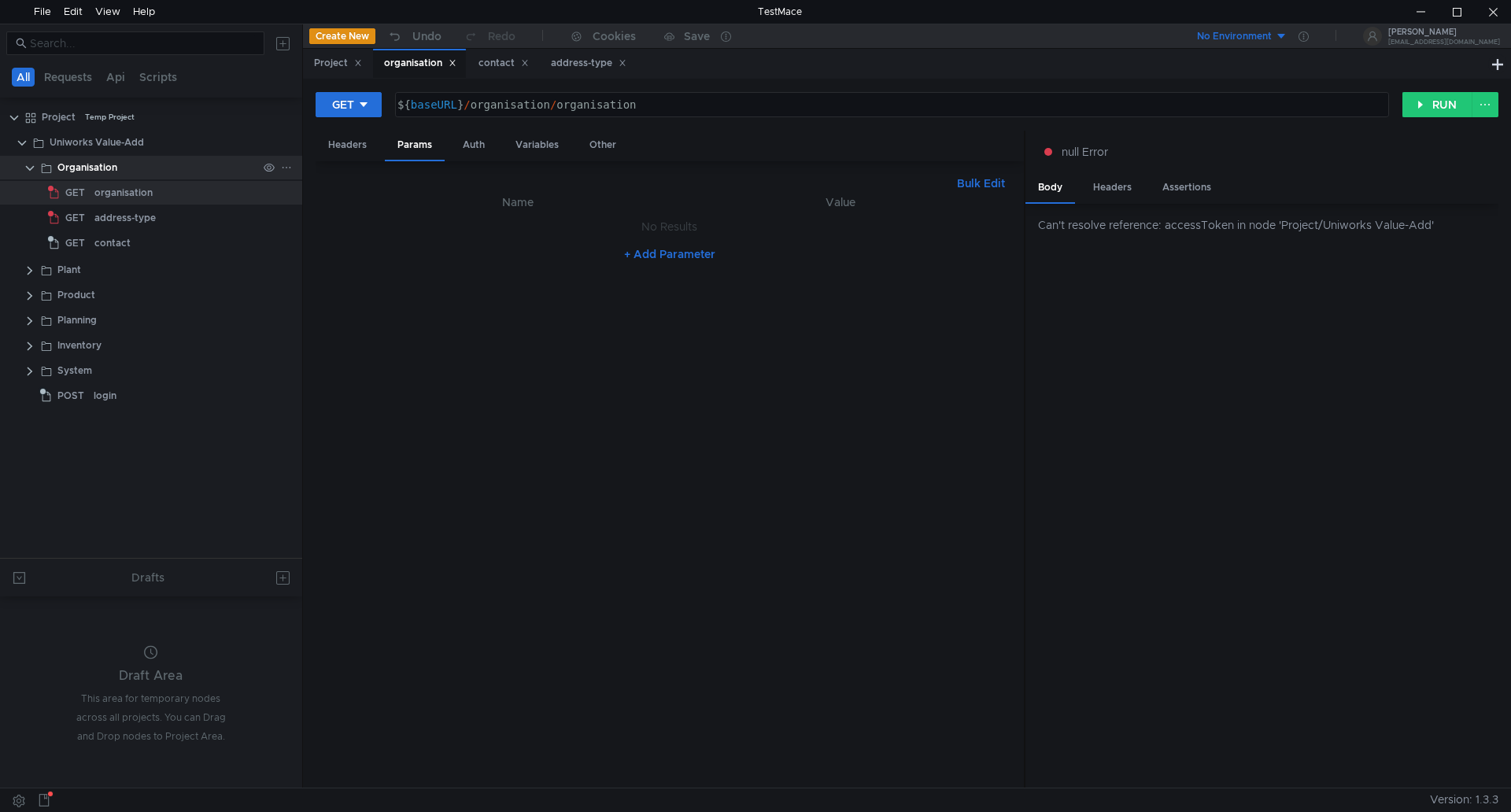
click at [70, 164] on div "Organisation" at bounding box center [87, 168] width 60 height 23
click at [70, 164] on div "Organisation" at bounding box center [87, 168] width 60 height 23
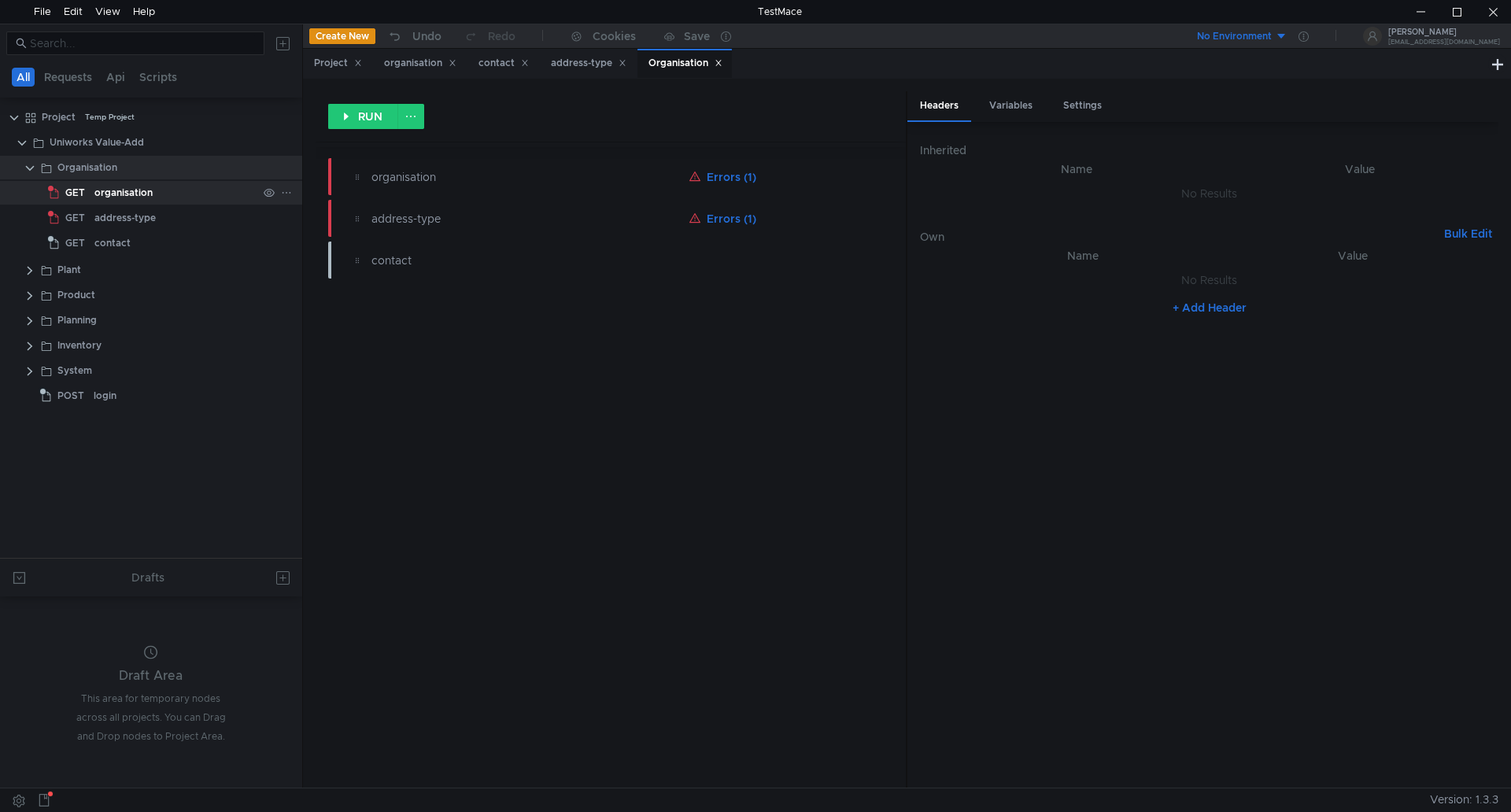
click at [97, 198] on div "organisation" at bounding box center [124, 193] width 59 height 23
click at [350, 113] on button "RUN" at bounding box center [364, 116] width 70 height 25
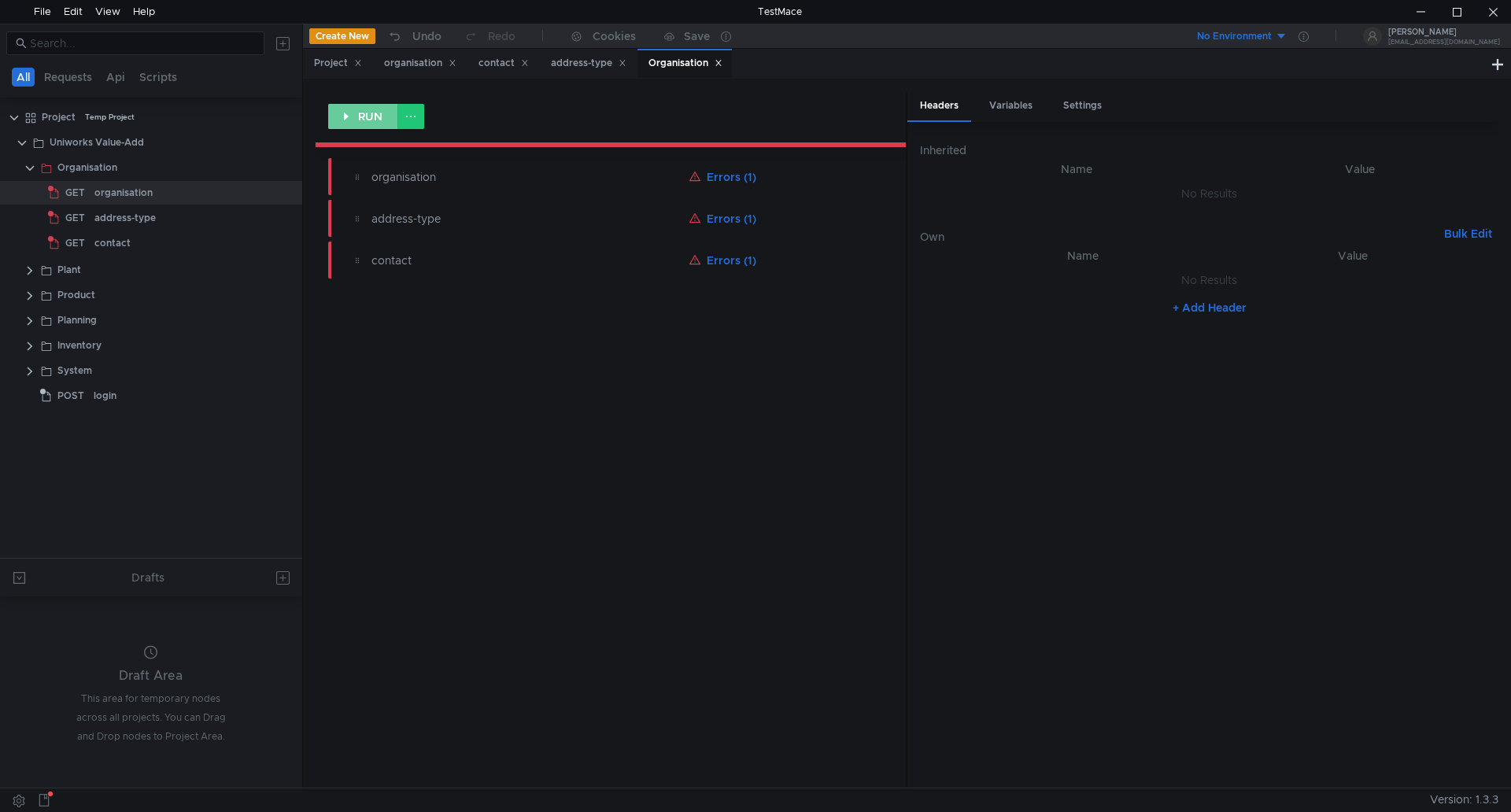
click at [350, 113] on button "RUN" at bounding box center [364, 116] width 70 height 25
click at [455, 65] on icon at bounding box center [452, 63] width 6 height 6
click at [430, 61] on icon at bounding box center [430, 62] width 8 height 8
click at [456, 64] on icon at bounding box center [455, 62] width 8 height 8
click at [458, 59] on icon at bounding box center [453, 62] width 8 height 8
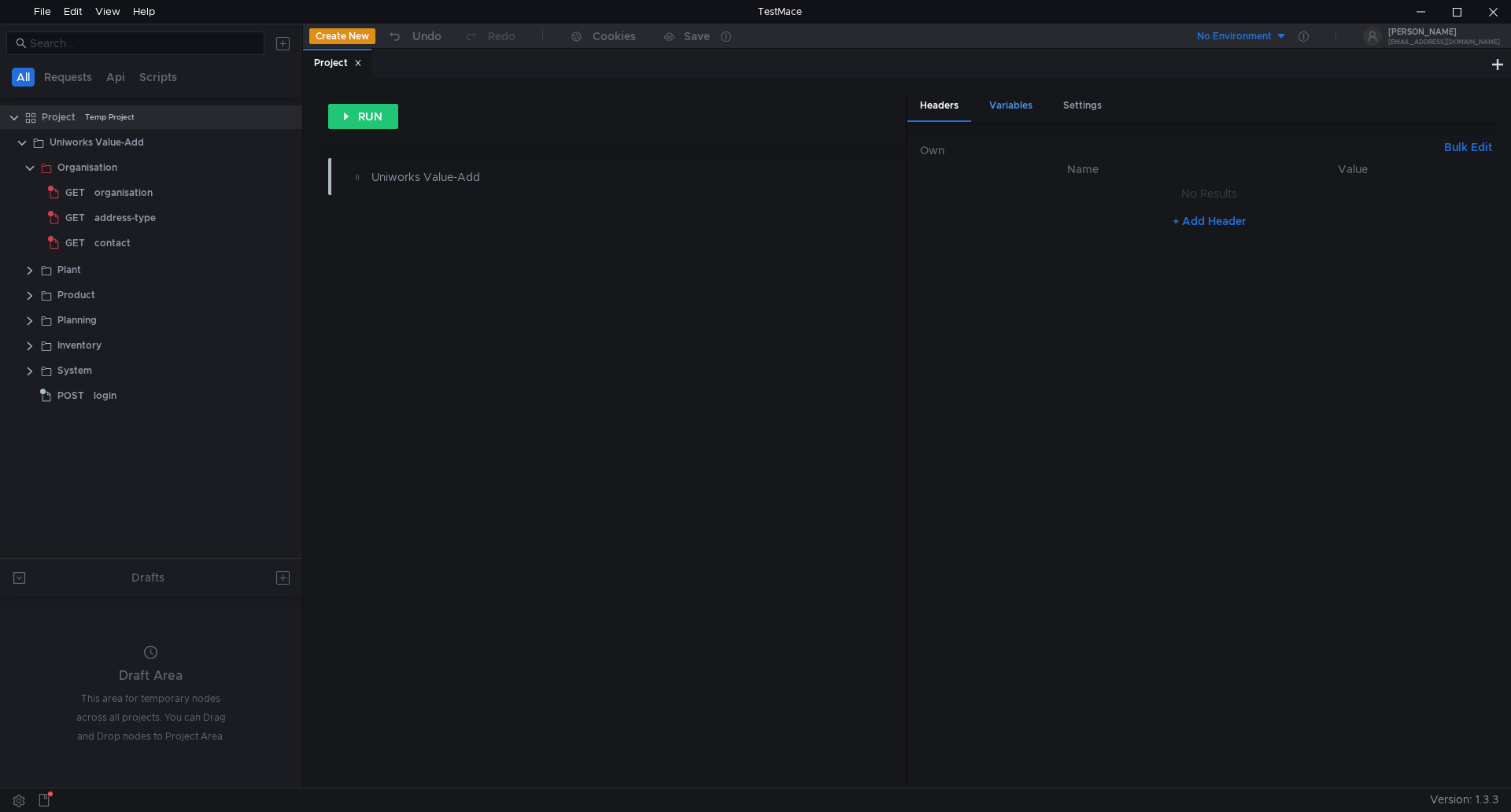
click at [1007, 110] on div "Variables" at bounding box center [1012, 106] width 69 height 29
drag, startPoint x: 86, startPoint y: 142, endPoint x: 85, endPoint y: 153, distance: 11.0
click at [88, 143] on div "Uniworks Value-Add" at bounding box center [96, 142] width 95 height 23
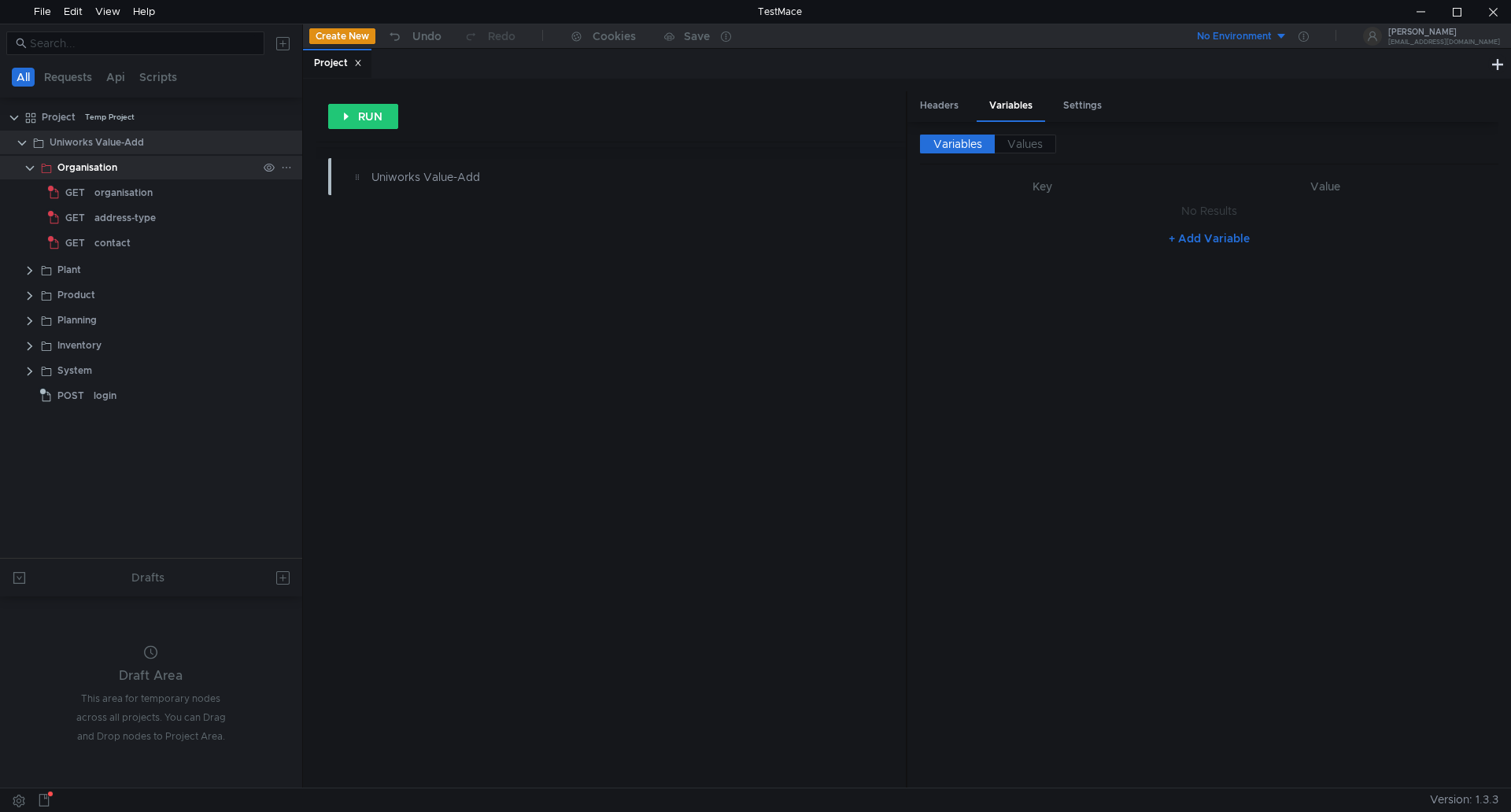
click at [59, 168] on div "Organisation" at bounding box center [87, 168] width 60 height 23
click at [110, 144] on div "Uniworks Value-Add" at bounding box center [96, 142] width 95 height 23
click at [110, 143] on div "Uniworks Value-Add" at bounding box center [96, 142] width 95 height 23
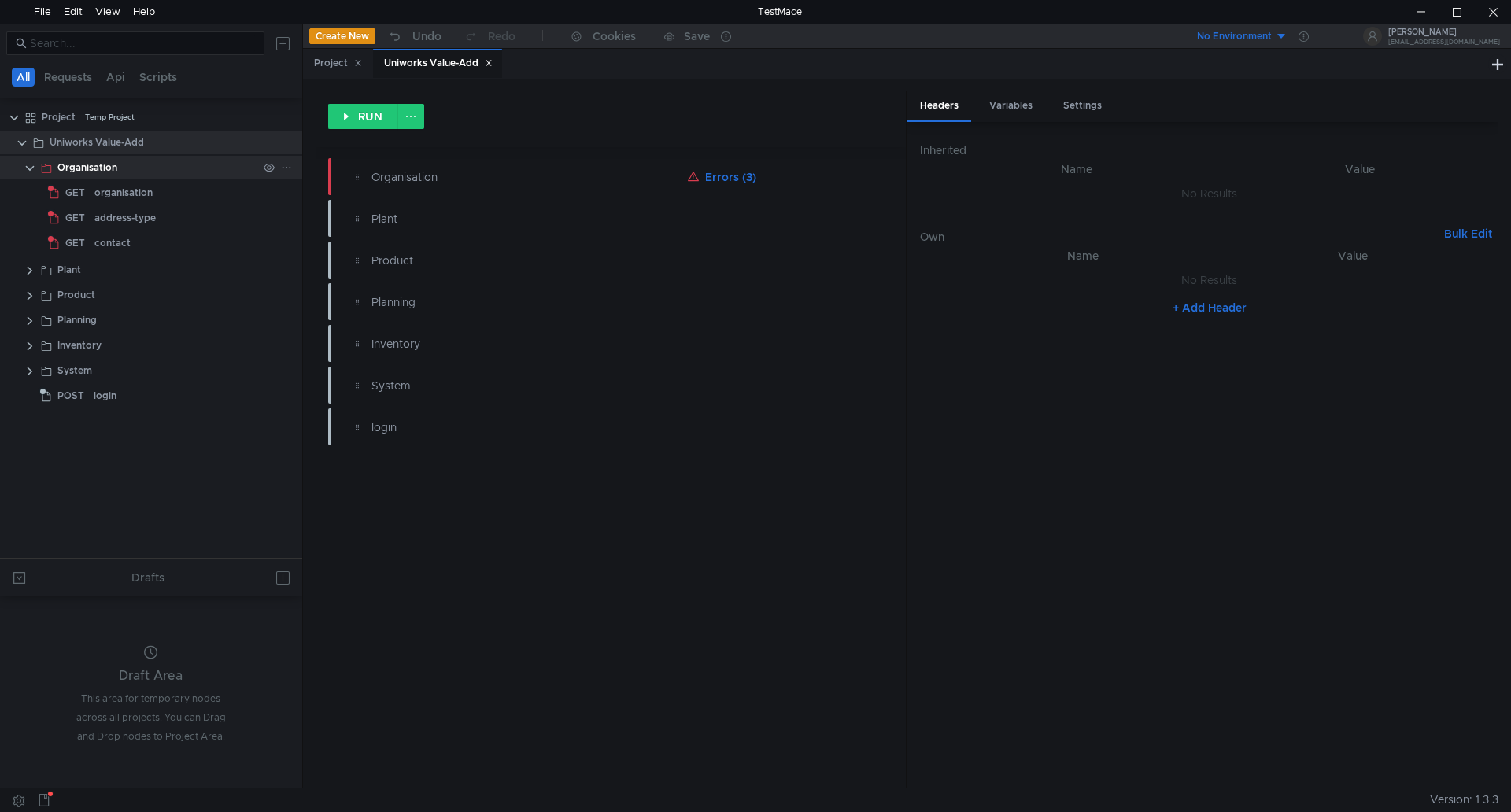
click at [80, 162] on div "Organisation" at bounding box center [87, 168] width 60 height 23
click at [84, 165] on div "Organisation" at bounding box center [87, 168] width 60 height 23
click at [84, 164] on div "Organisation" at bounding box center [87, 168] width 60 height 23
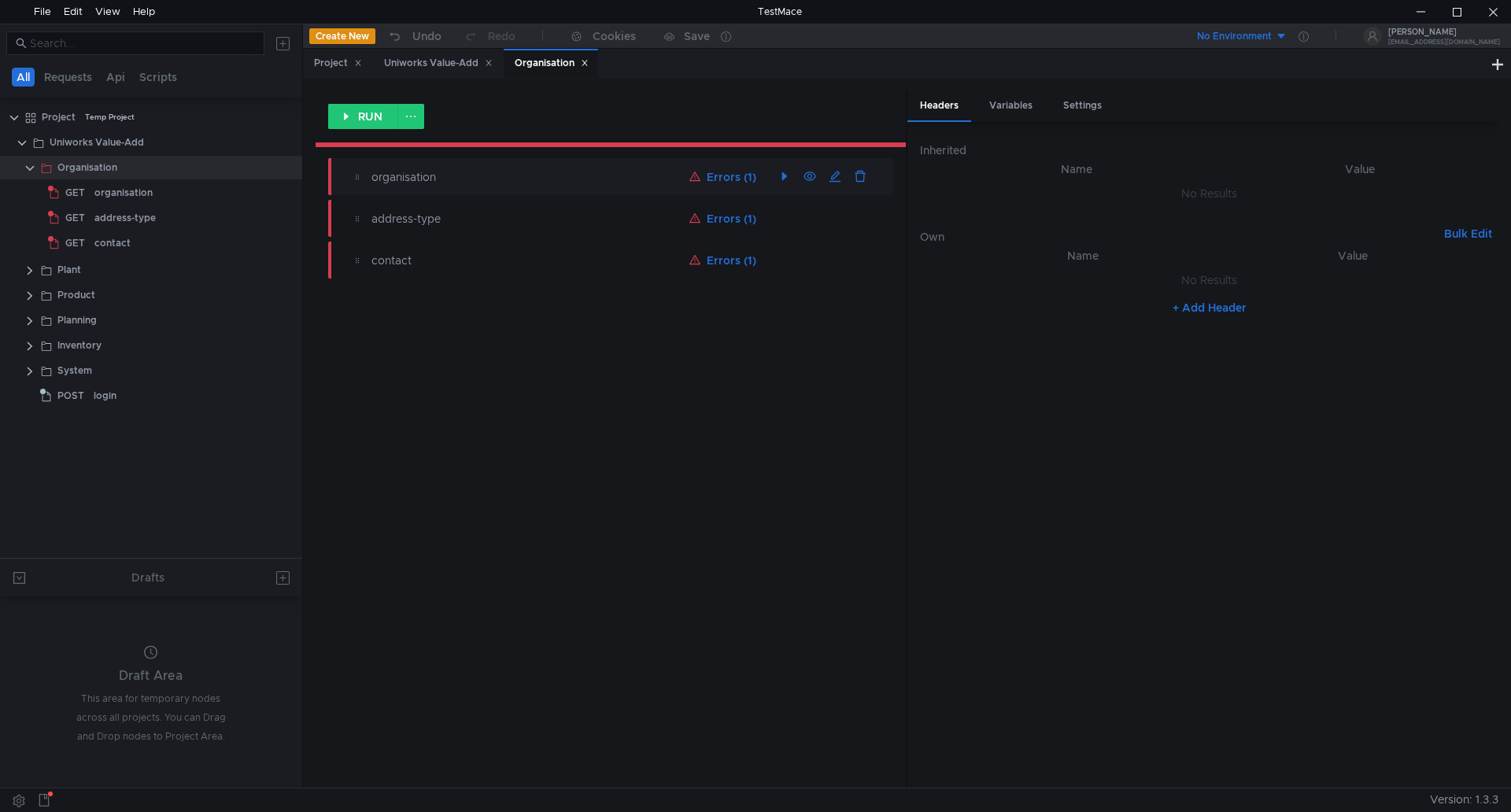
click at [722, 178] on button "Errors (1)" at bounding box center [722, 177] width 80 height 19
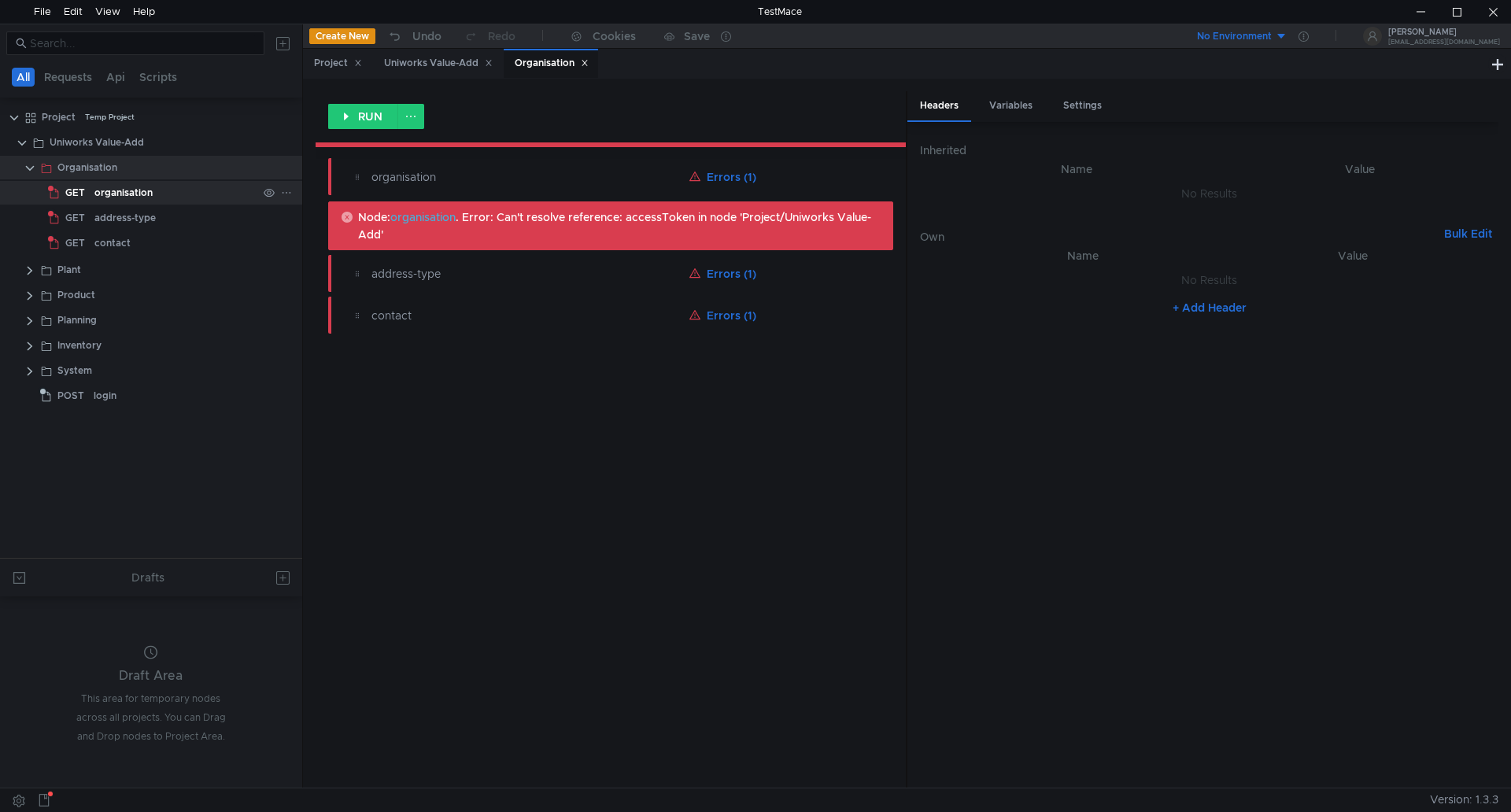
click at [111, 194] on div "organisation" at bounding box center [124, 193] width 59 height 23
click at [110, 195] on div "organisation" at bounding box center [124, 193] width 59 height 23
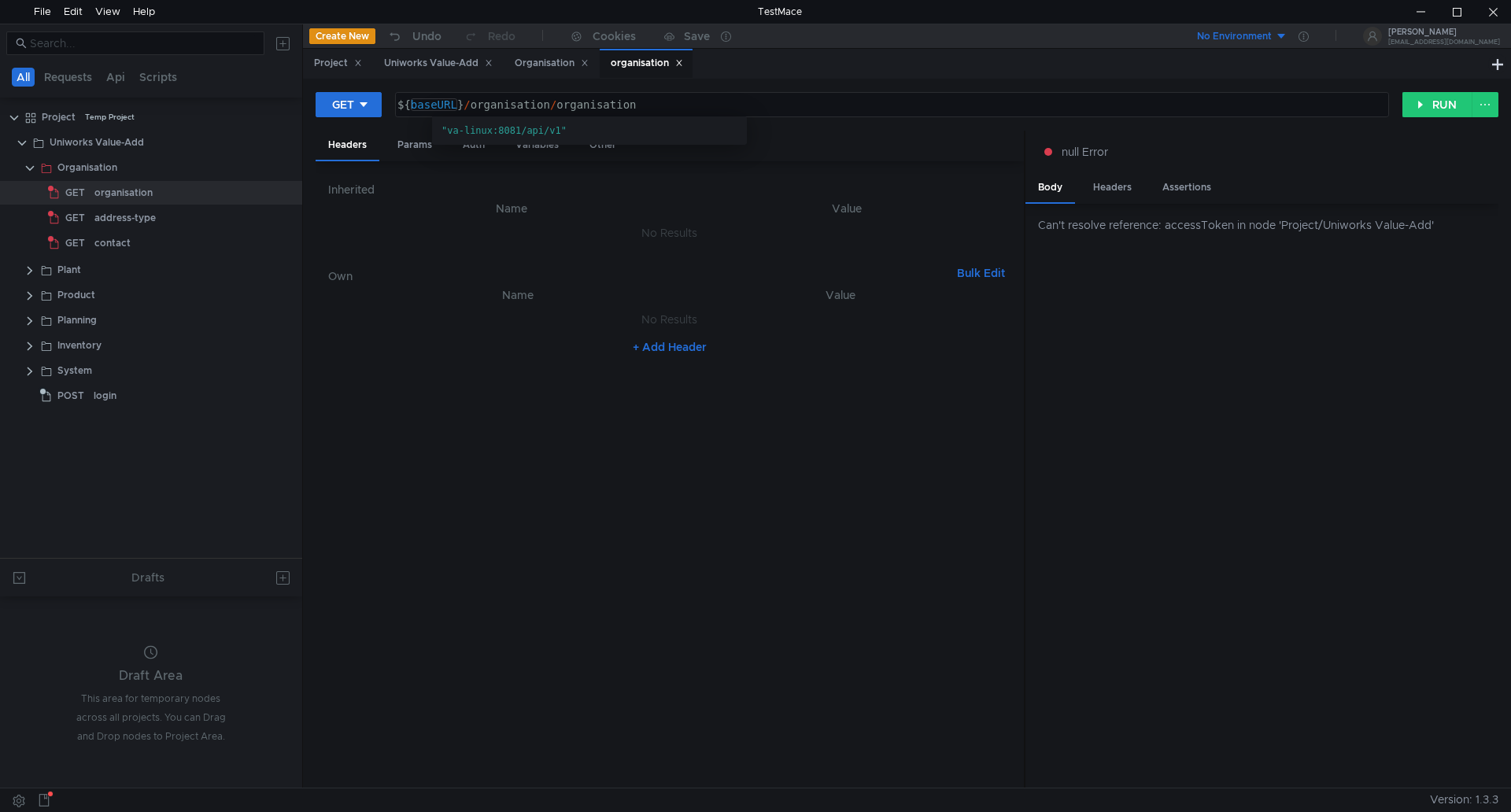
type textarea "${baseURL}/organisation/organisation"
click at [444, 106] on div "${ baseURL } / organisation / organisation" at bounding box center [891, 116] width 992 height 38
click at [107, 142] on div "Uniworks Value-Add" at bounding box center [96, 142] width 95 height 23
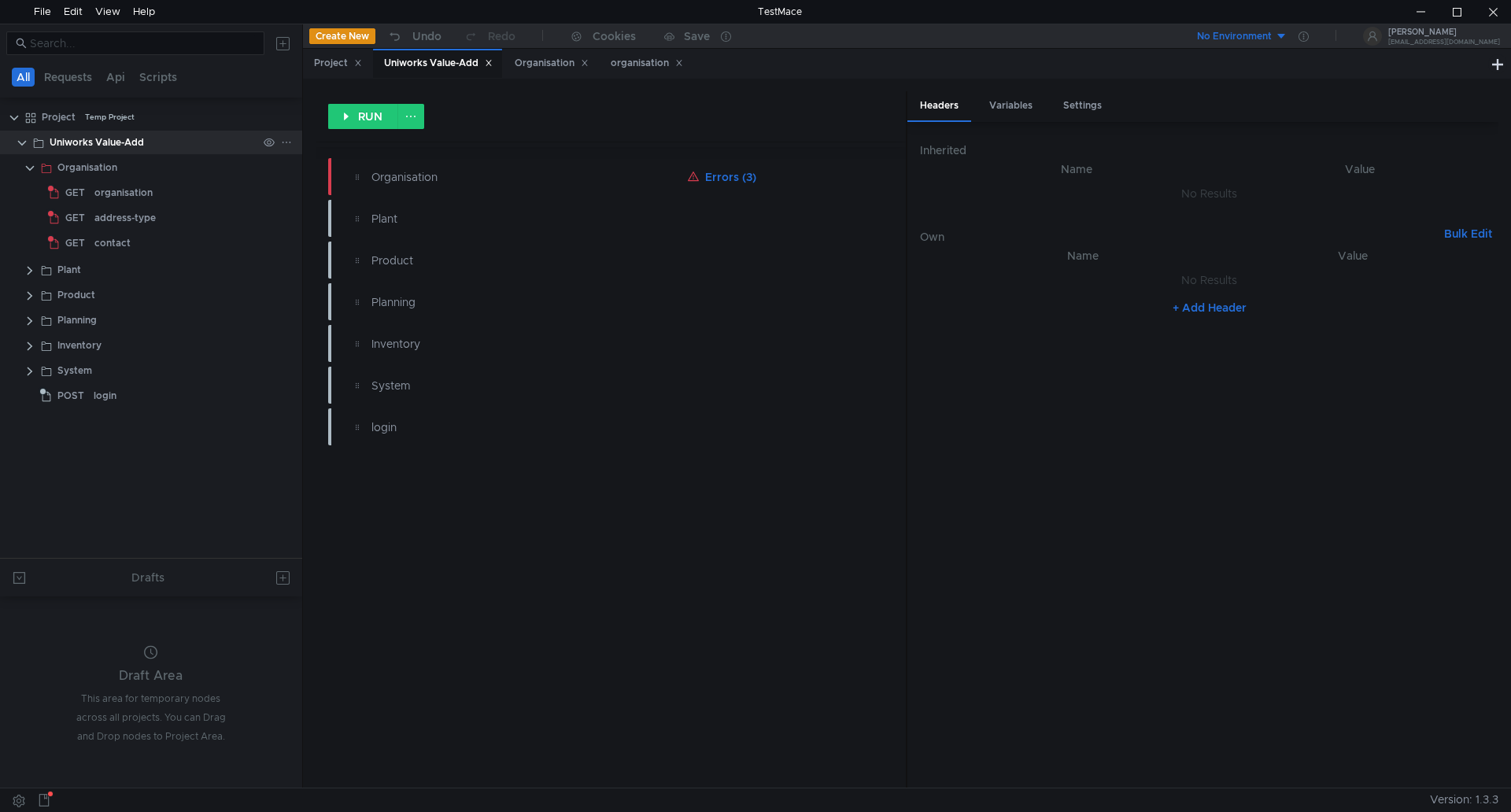
click at [20, 141] on clr-icon at bounding box center [22, 142] width 13 height 13
click at [77, 147] on div "Uniworks Value-Add" at bounding box center [96, 142] width 95 height 23
click at [81, 142] on div "Uniworks Value-Add" at bounding box center [96, 142] width 95 height 23
click at [337, 59] on div "Project" at bounding box center [338, 64] width 48 height 17
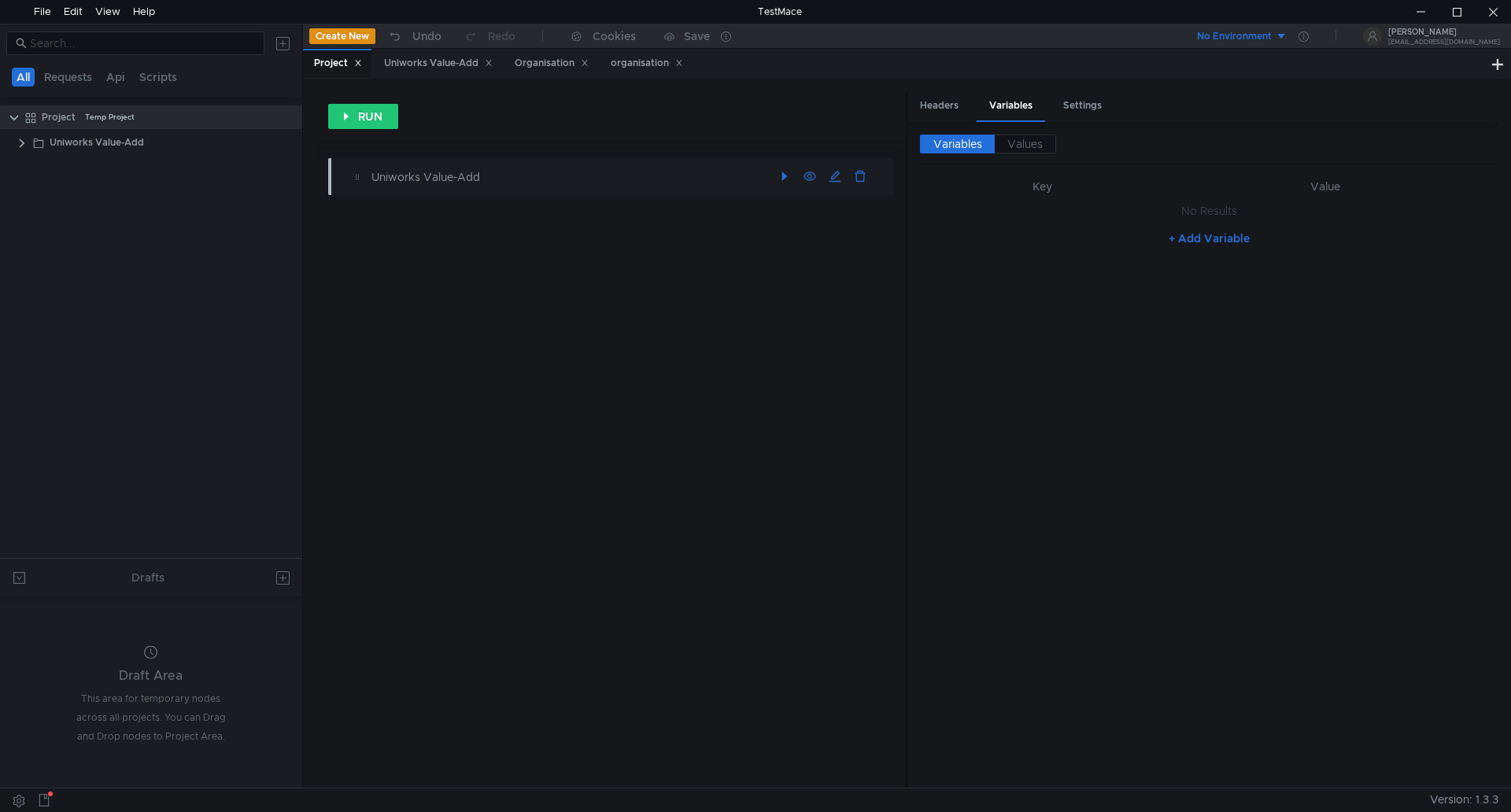
click at [429, 178] on div "Uniworks Value-Add" at bounding box center [567, 177] width 392 height 18
click at [956, 142] on span "Variables" at bounding box center [958, 143] width 49 height 14
click at [956, 142] on span "Variables" at bounding box center [958, 143] width 49 height 14
click at [944, 101] on div "Headers" at bounding box center [939, 106] width 64 height 29
click at [1080, 101] on div "Settings" at bounding box center [1083, 106] width 64 height 29
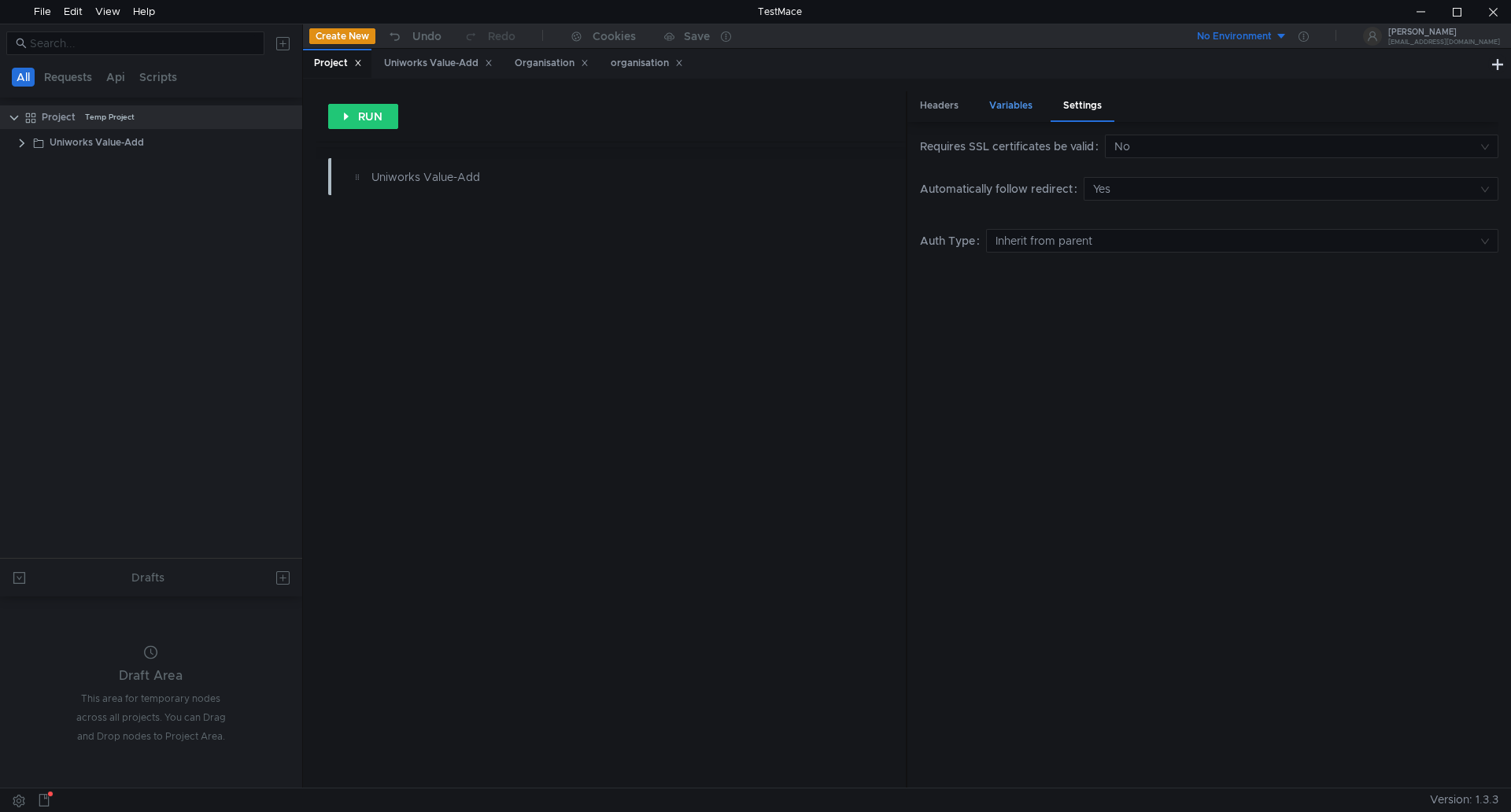
click at [1021, 108] on div "Variables" at bounding box center [1012, 106] width 69 height 29
click at [941, 135] on label "Variables" at bounding box center [957, 144] width 75 height 19
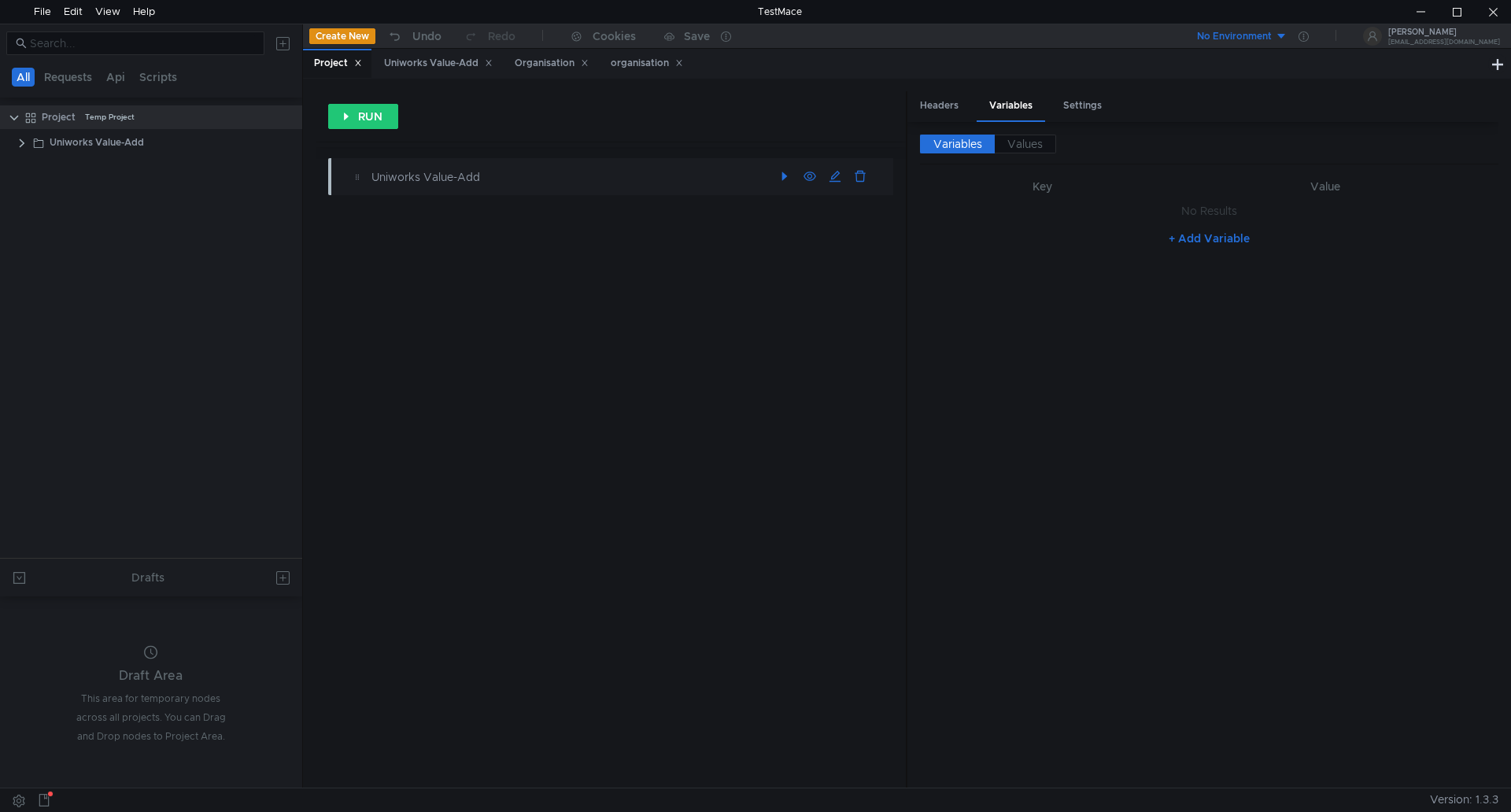
click at [395, 178] on div "Uniworks Value-Add" at bounding box center [567, 177] width 392 height 18
click at [605, 176] on div "Uniworks Value-Add" at bounding box center [567, 177] width 392 height 18
click at [836, 178] on button "button" at bounding box center [836, 177] width 25 height 25
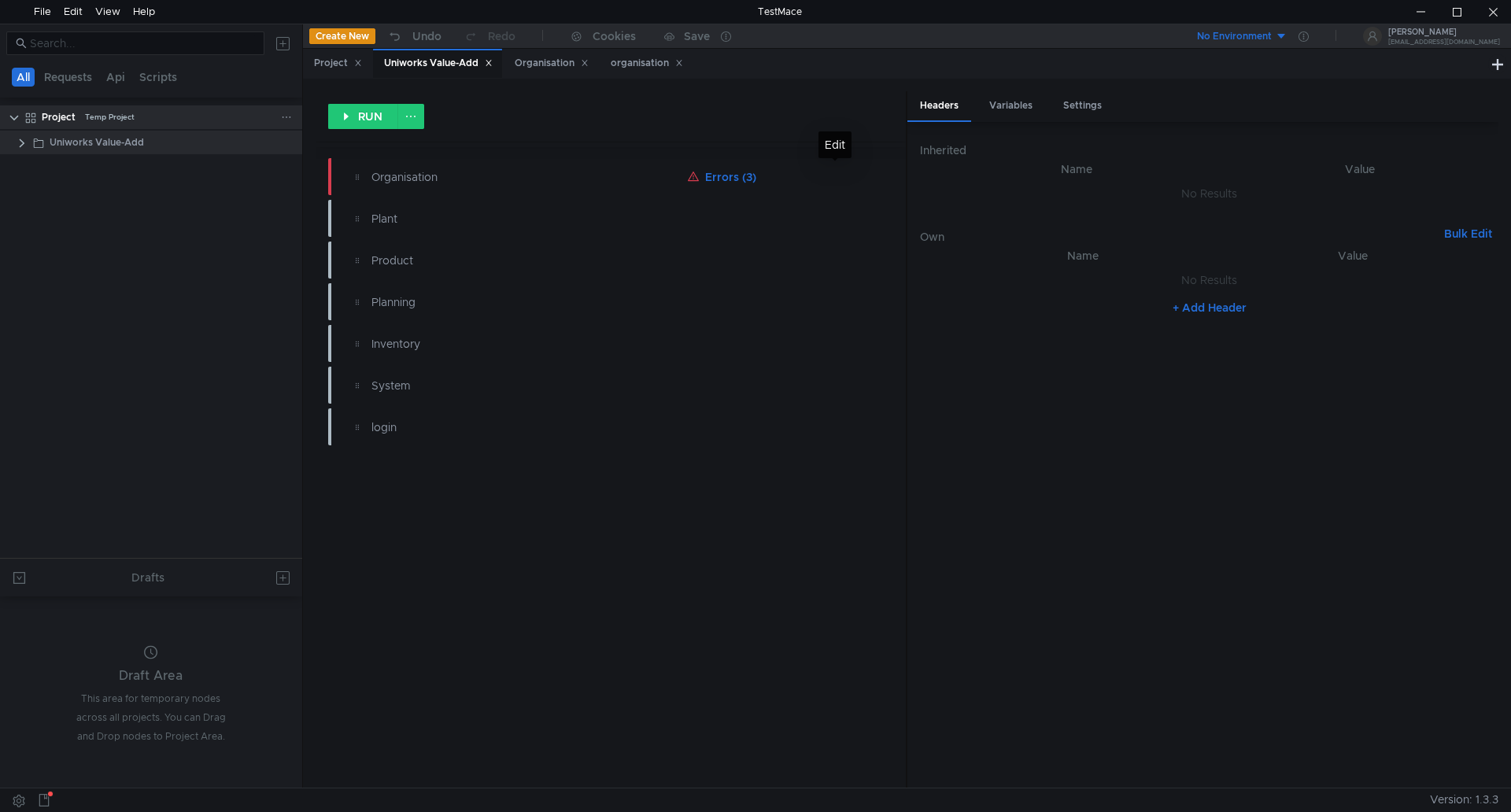
click at [83, 116] on div "Project Temp Project" at bounding box center [162, 117] width 240 height 23
click at [138, 134] on div "Uniworks Value-Add" at bounding box center [96, 142] width 95 height 23
click at [138, 135] on div "Uniworks Value-Add" at bounding box center [96, 142] width 95 height 23
click at [21, 142] on clr-icon at bounding box center [22, 142] width 13 height 13
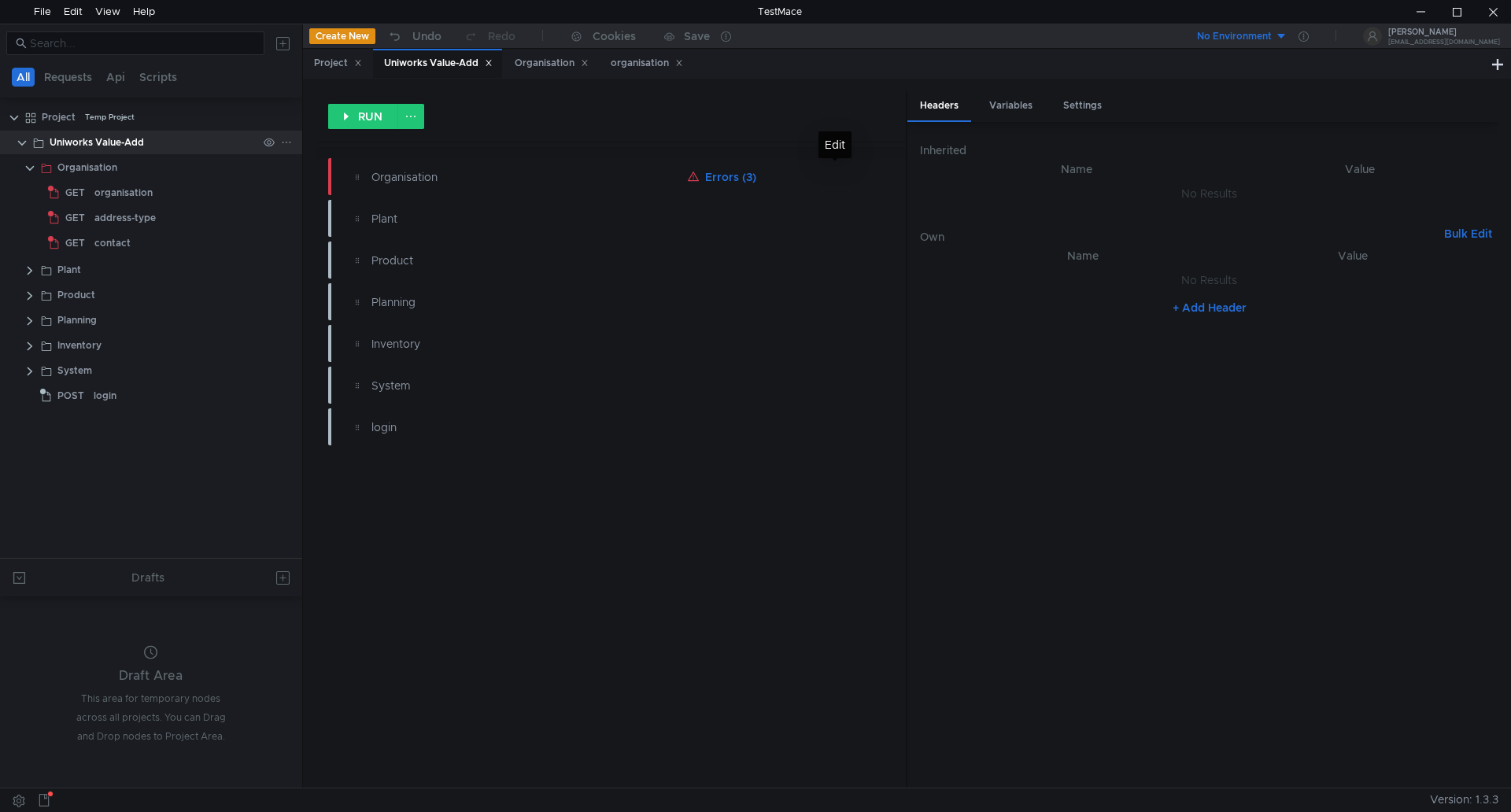
click at [287, 143] on icon at bounding box center [286, 142] width 11 height 11
click at [104, 146] on div at bounding box center [755, 406] width 1511 height 812
click at [266, 143] on icon at bounding box center [269, 142] width 11 height 11
click at [289, 142] on icon at bounding box center [286, 142] width 11 height 11
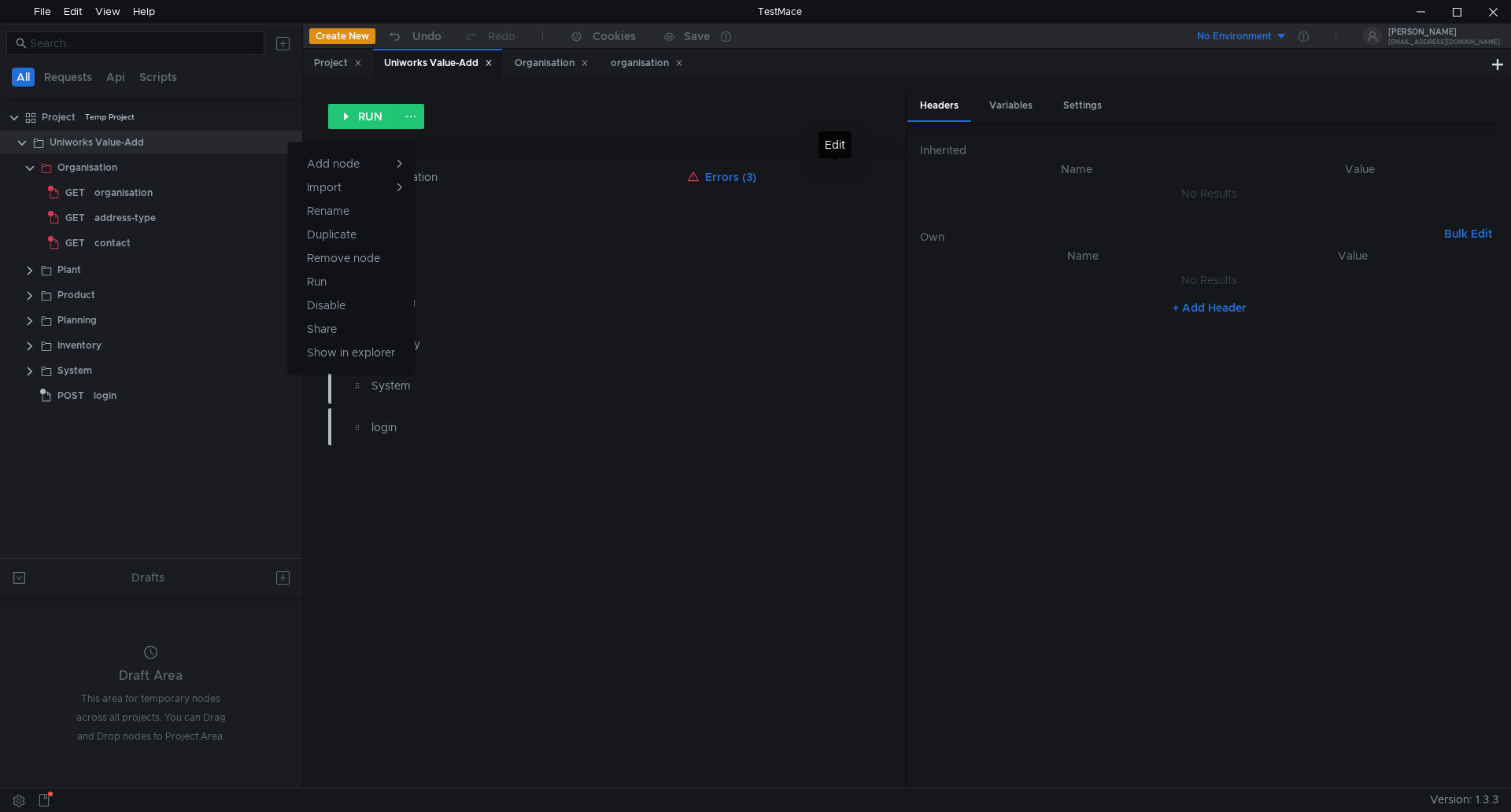
click at [110, 141] on div at bounding box center [755, 406] width 1511 height 812
click at [786, 177] on button "button" at bounding box center [784, 177] width 25 height 25
click at [944, 101] on div "Headers" at bounding box center [939, 106] width 64 height 31
click at [1003, 107] on div "Variables" at bounding box center [1012, 106] width 69 height 29
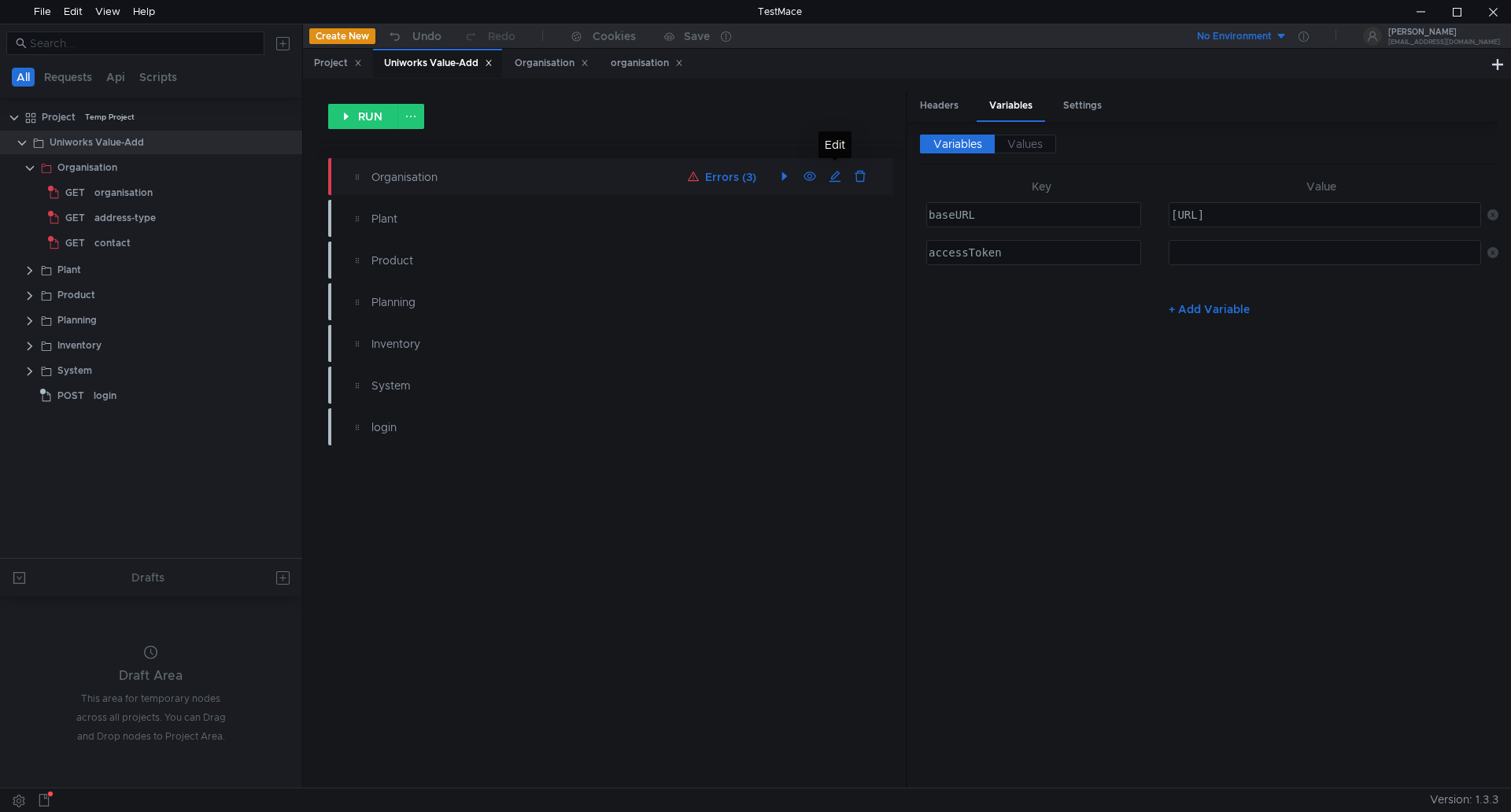
type textarea "http://localhost:8081/api/v1"
click at [1235, 219] on div "http://localhost:8081/api/v1" at bounding box center [1323, 227] width 311 height 38
click at [1281, 214] on div "http://localhost:8081/api/v1" at bounding box center [1323, 227] width 311 height 38
click at [1228, 214] on div "http://localhost:8081/api/v1" at bounding box center [1323, 227] width 311 height 38
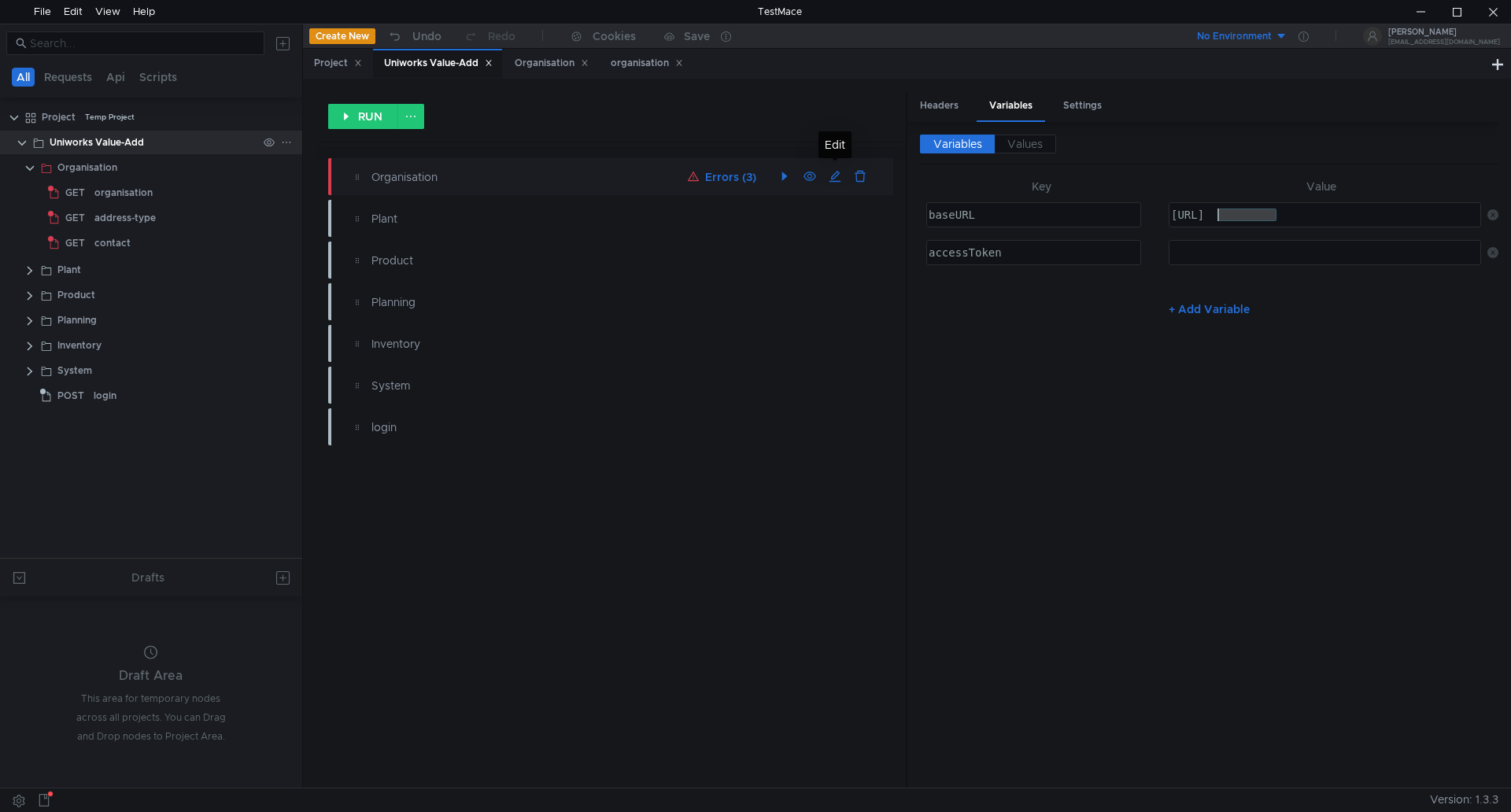
click at [115, 143] on div "Uniworks Value-Add" at bounding box center [96, 142] width 95 height 23
click at [20, 140] on clr-icon at bounding box center [22, 142] width 13 height 13
click at [91, 145] on div "Uniworks Value-Add" at bounding box center [96, 142] width 95 height 23
click at [87, 137] on div "Uniworks Value-Add" at bounding box center [96, 142] width 95 height 23
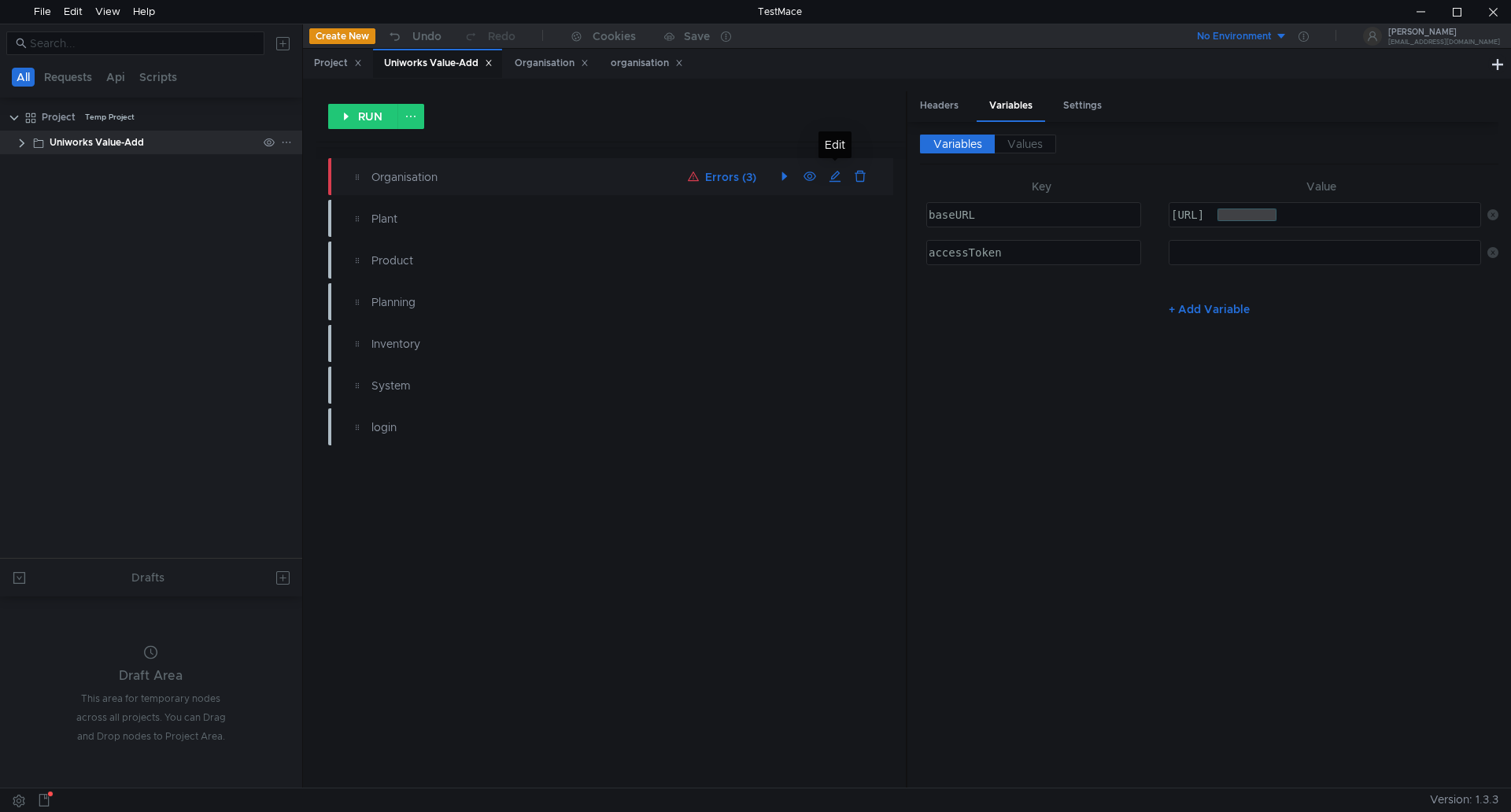
click at [23, 144] on clr-icon at bounding box center [22, 142] width 13 height 13
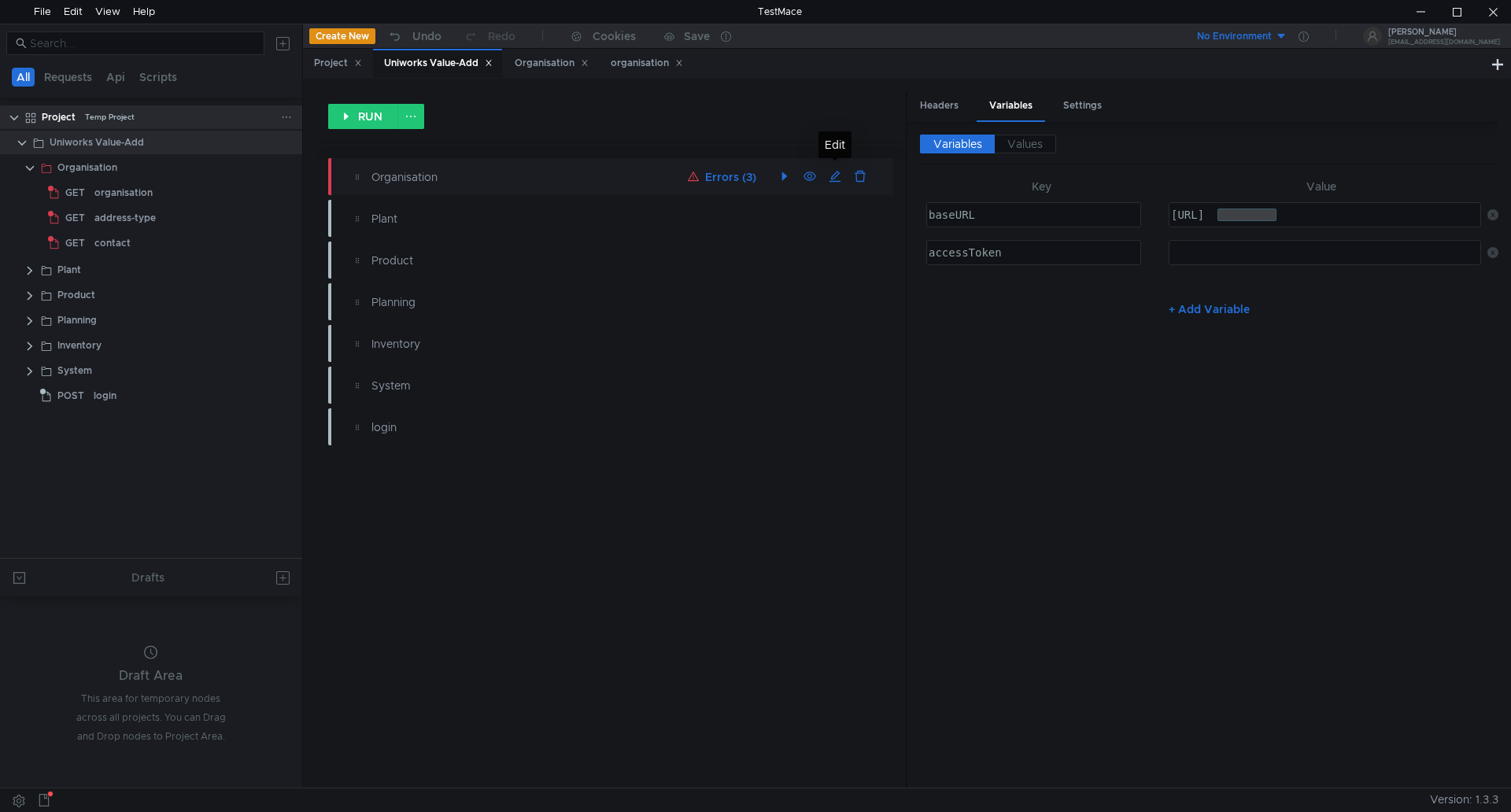
click at [65, 119] on div "Project" at bounding box center [59, 117] width 34 height 23
click at [89, 137] on div "Uniworks Value-Add" at bounding box center [96, 142] width 95 height 23
click at [1288, 33] on button "No Environment" at bounding box center [1233, 36] width 110 height 25
click at [1277, 37] on div at bounding box center [755, 406] width 1511 height 812
click at [71, 116] on div "Project" at bounding box center [59, 117] width 34 height 23
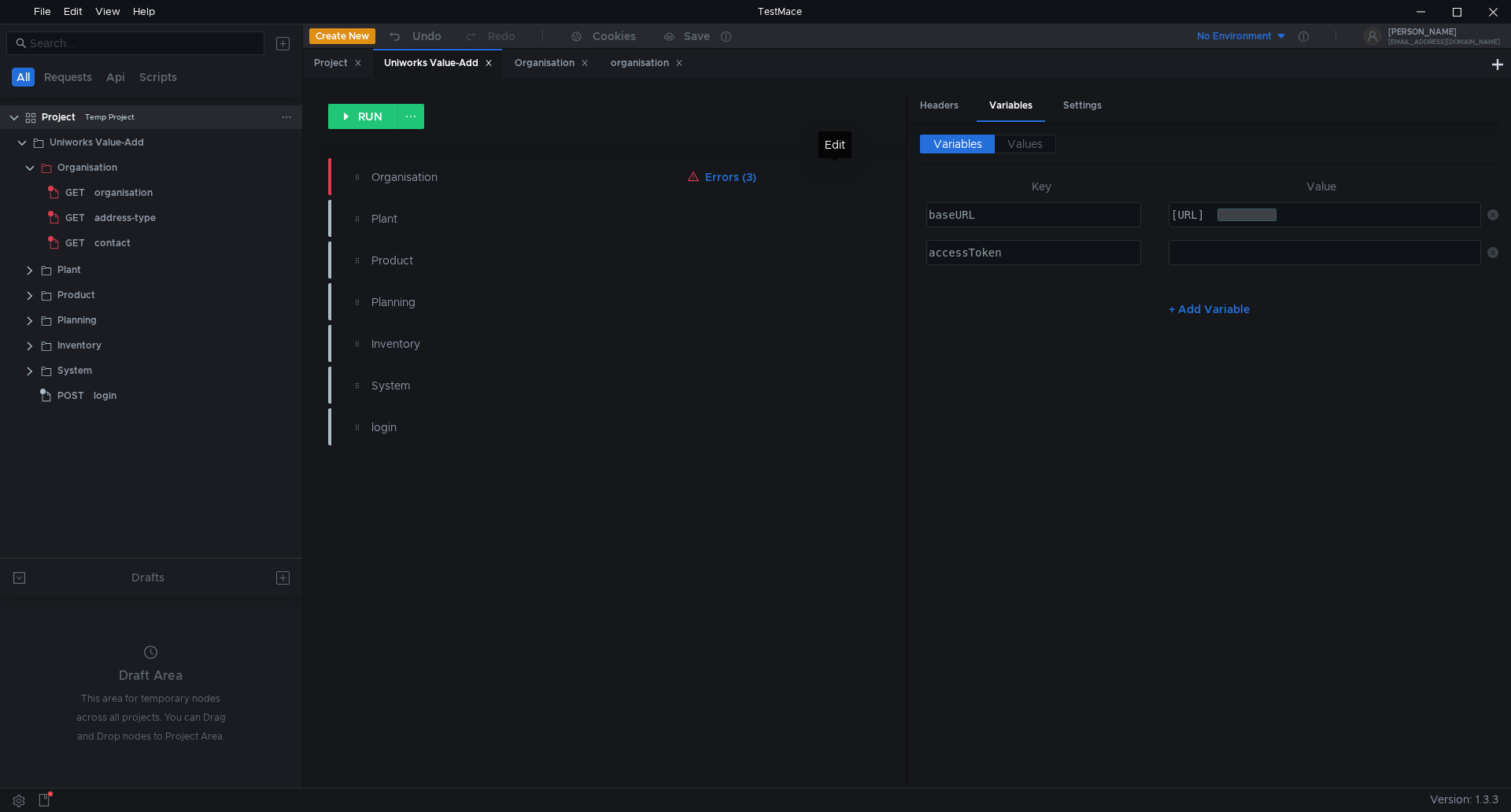
click at [291, 118] on icon at bounding box center [286, 116] width 11 height 11
click at [90, 142] on div at bounding box center [755, 406] width 1511 height 812
click at [291, 146] on icon at bounding box center [286, 142] width 11 height 11
click at [1272, 35] on div at bounding box center [755, 406] width 1511 height 812
click at [69, 4] on div at bounding box center [755, 3] width 1511 height 5
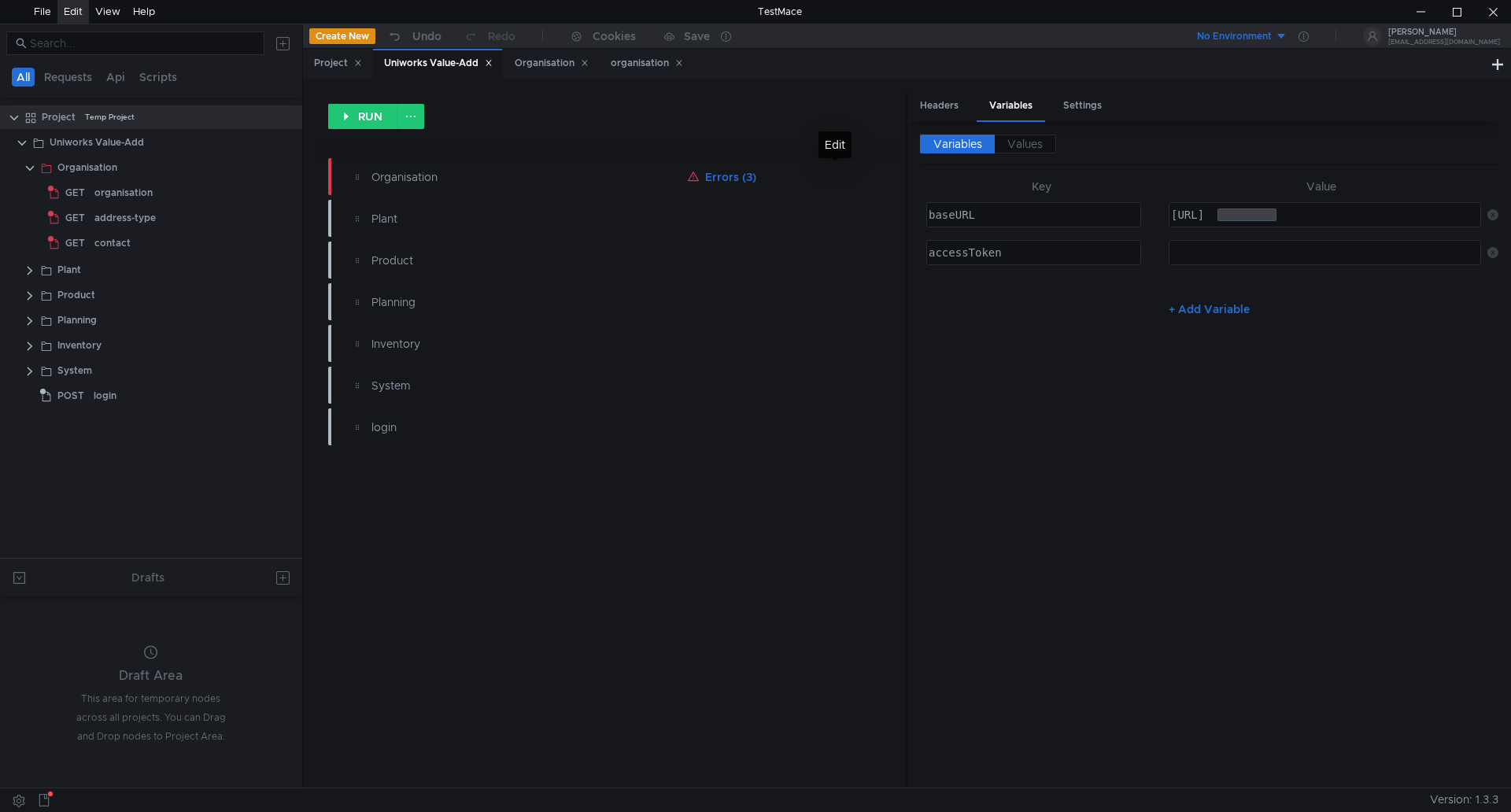
click at [68, 10] on div "Edit" at bounding box center [73, 12] width 19 height 23
click at [48, 44] on input at bounding box center [142, 43] width 225 height 18
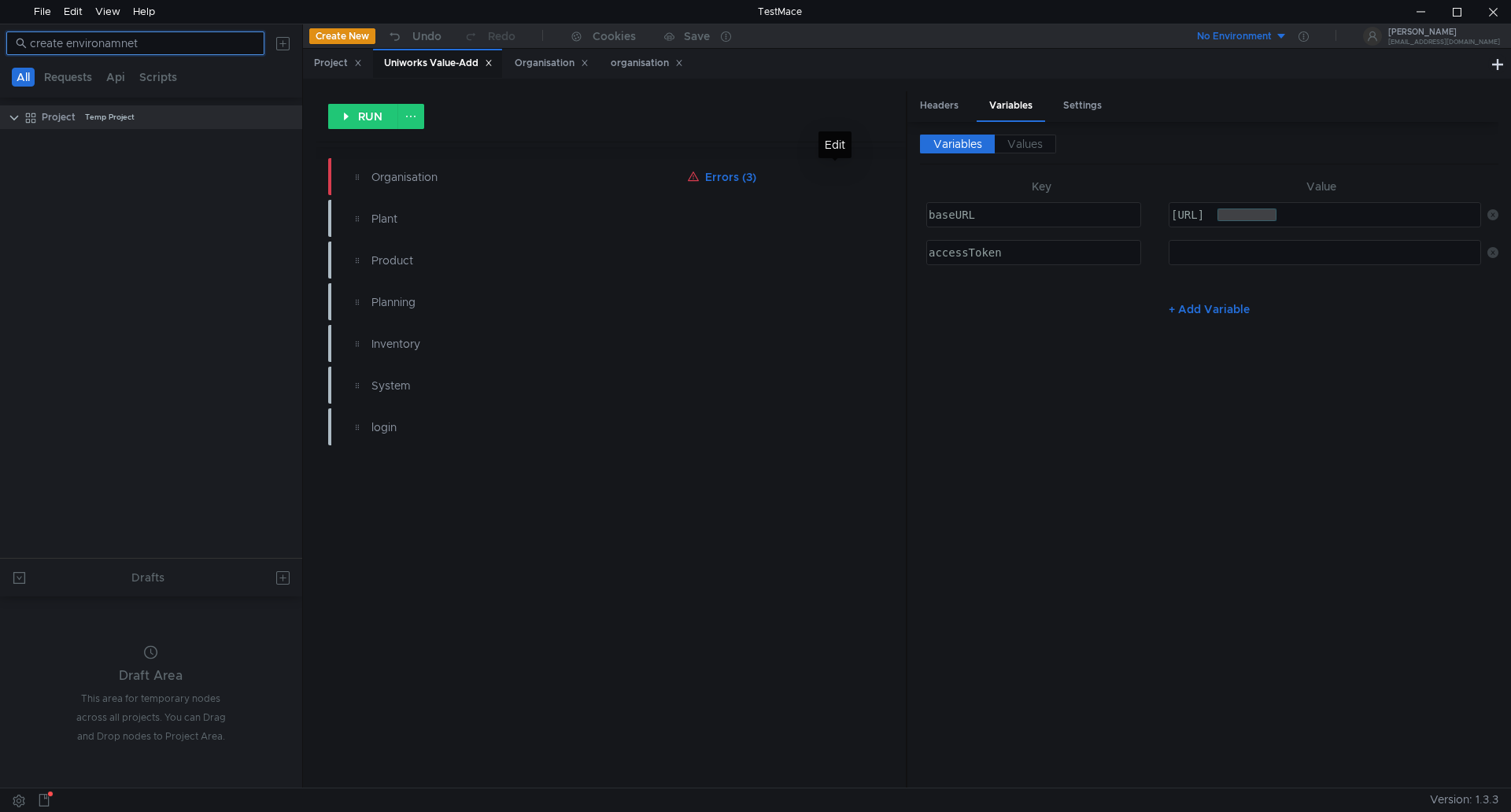
click at [116, 38] on input "create environamnet" at bounding box center [142, 43] width 225 height 18
click at [111, 43] on input "create environamnet" at bounding box center [142, 43] width 225 height 18
drag, startPoint x: 107, startPoint y: 45, endPoint x: 182, endPoint y: 53, distance: 75.4
click at [182, 53] on nz-input-group "create environamnet" at bounding box center [136, 44] width 258 height 23
type input "create environment"
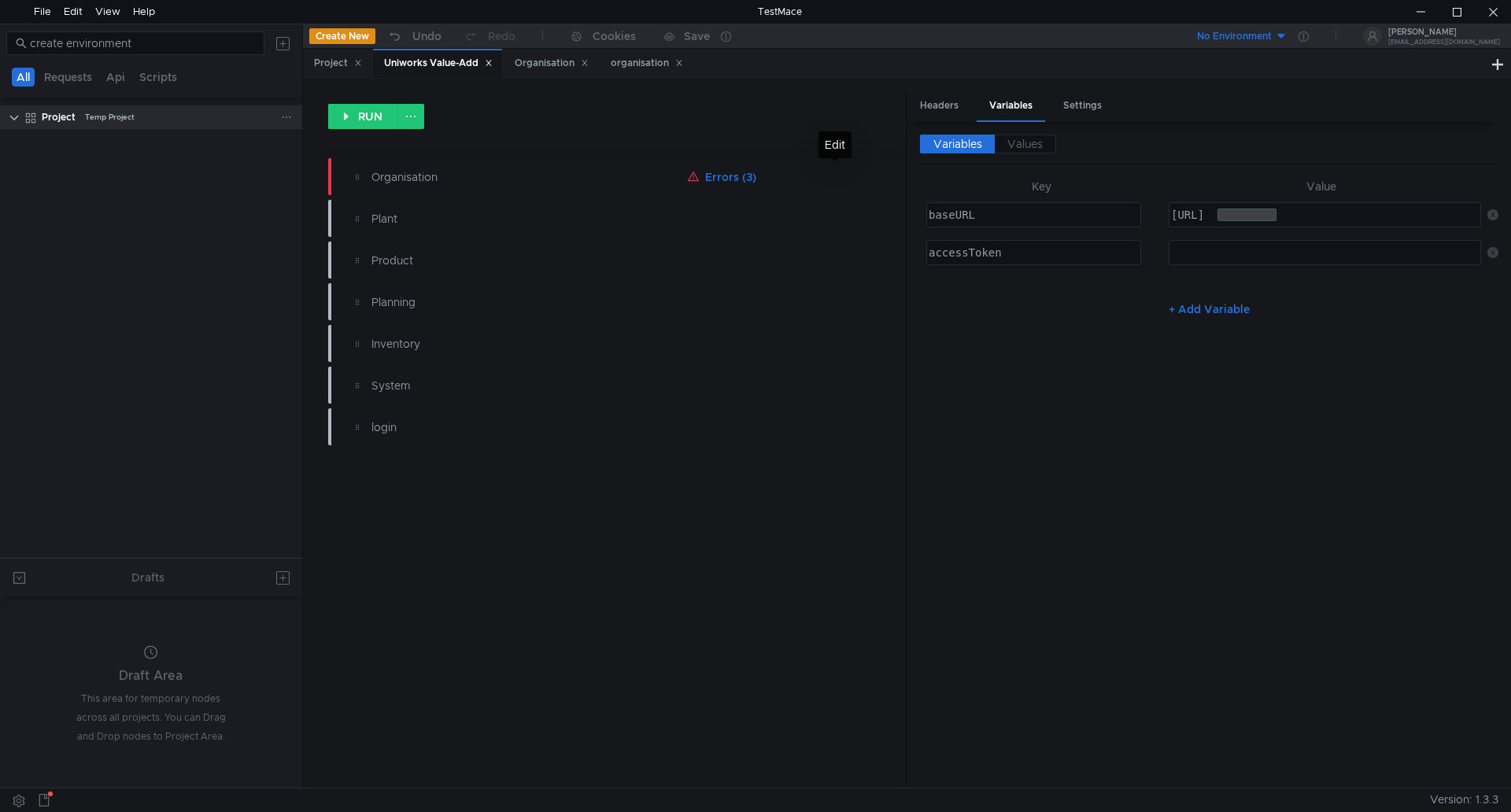
click at [8, 113] on clr-icon at bounding box center [13, 117] width 13 height 13
click at [39, 113] on app-tree-icon at bounding box center [33, 117] width 18 height 23
click at [18, 115] on clr-icon at bounding box center [13, 117] width 13 height 13
click at [208, 144] on tree-viewport "Project Temp Project" at bounding box center [151, 331] width 303 height 454
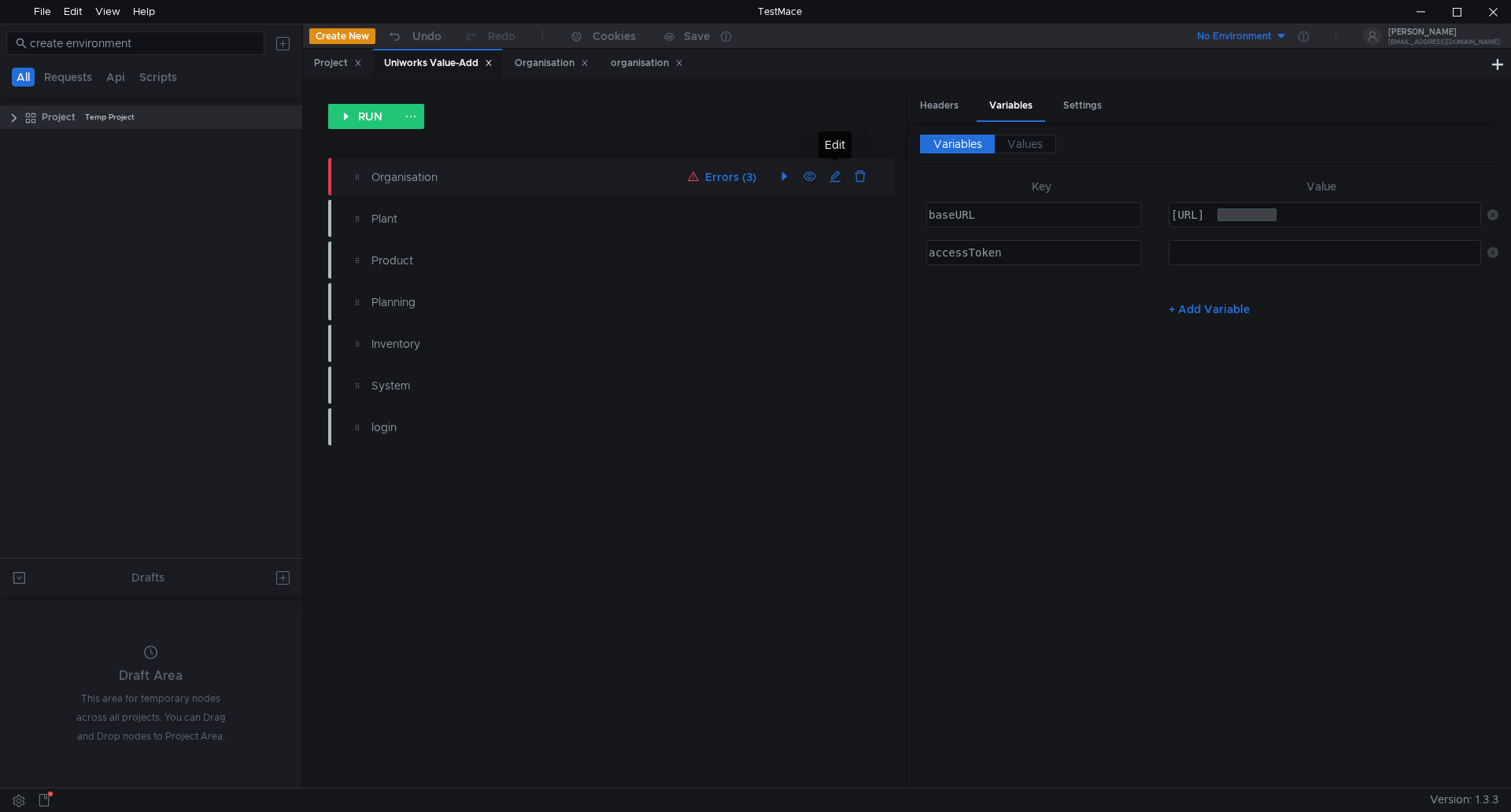
click at [390, 185] on div "Organisation" at bounding box center [526, 177] width 311 height 18
click at [70, 77] on button "Requests" at bounding box center [68, 77] width 58 height 19
click at [331, 65] on div "Project" at bounding box center [338, 64] width 48 height 17
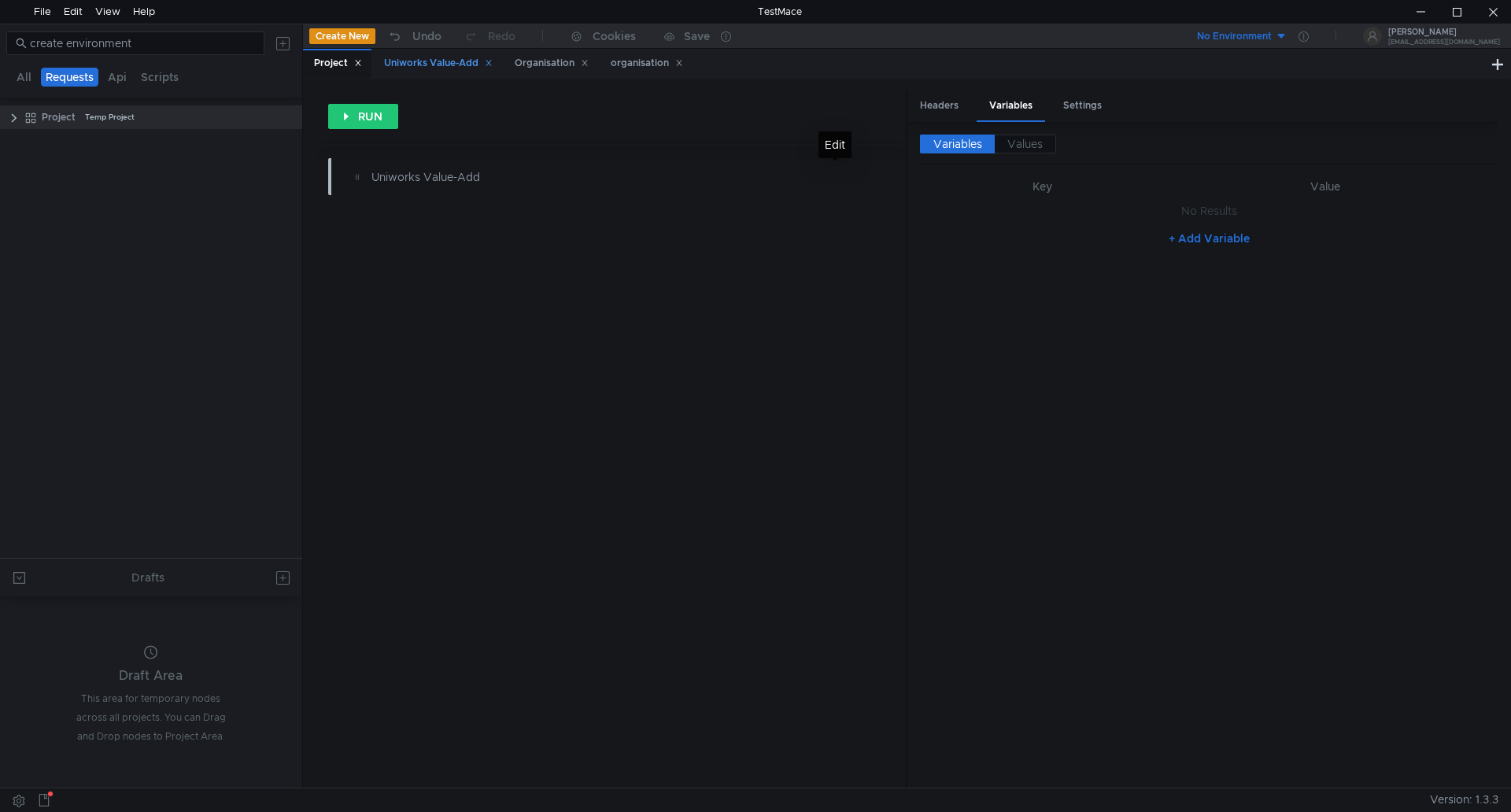
click at [429, 60] on div "Uniworks Value-Add" at bounding box center [438, 64] width 109 height 17
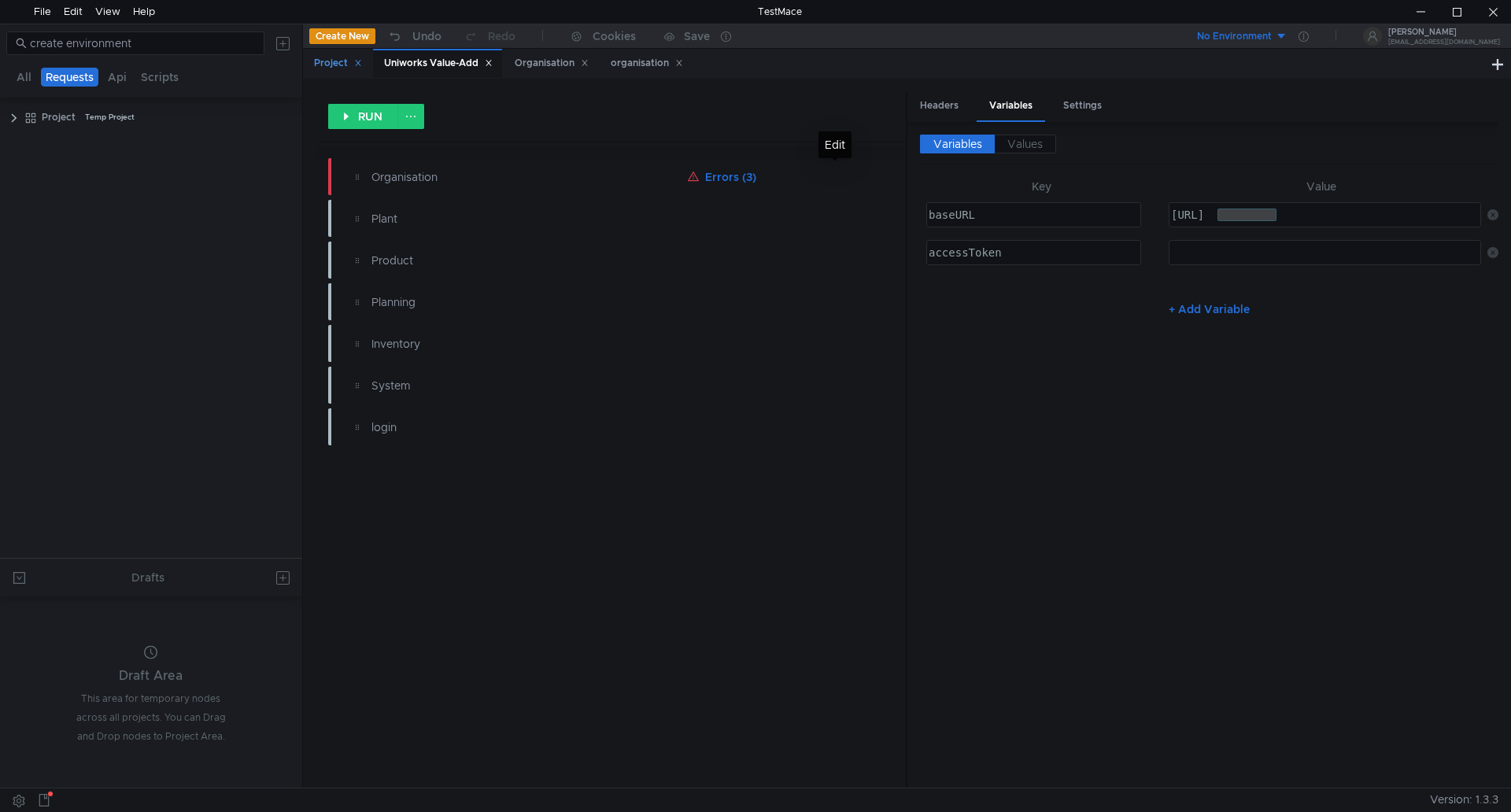
click at [337, 60] on div "Project" at bounding box center [338, 64] width 48 height 17
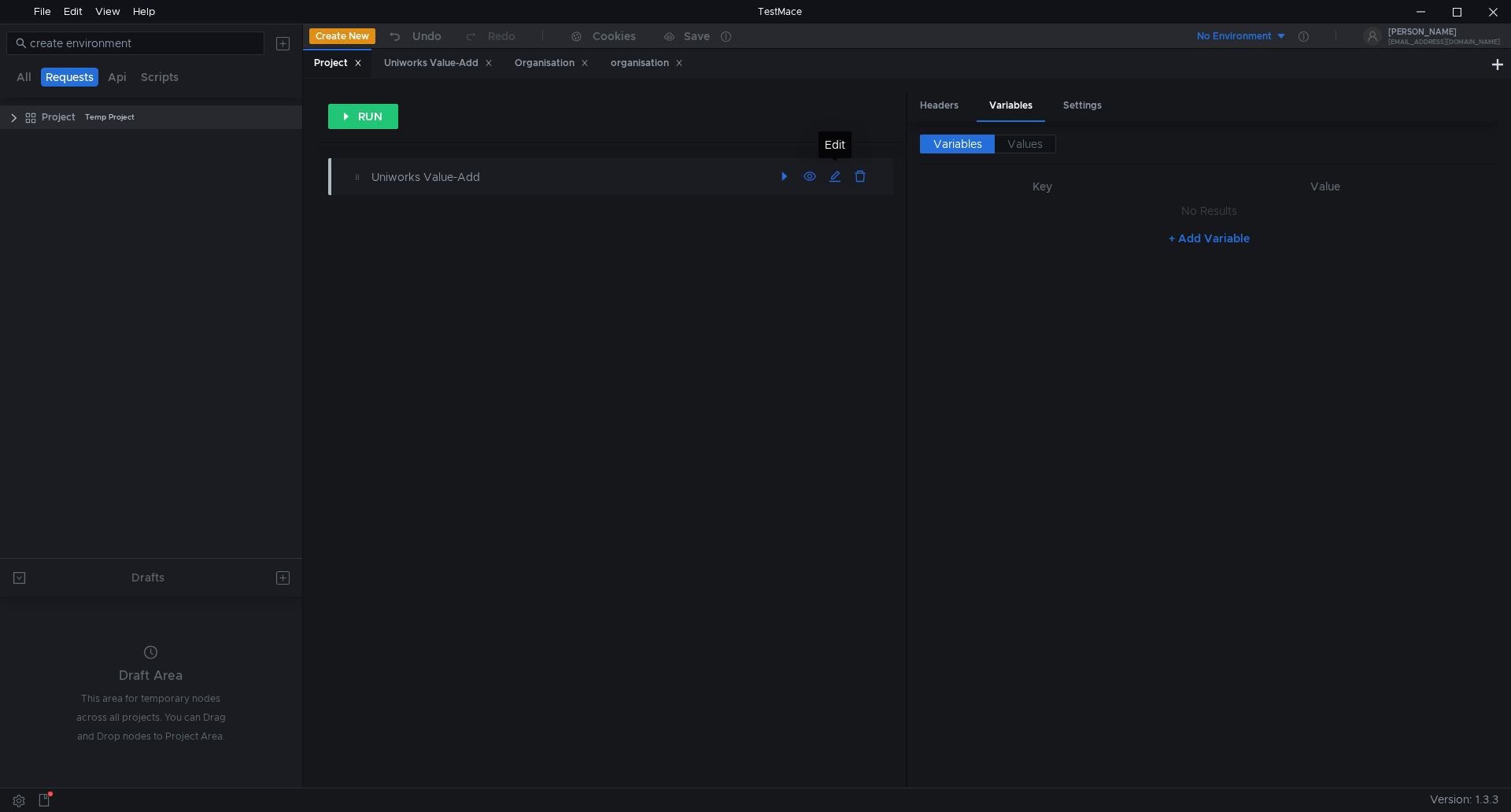
click at [389, 183] on div "Uniworks Value-Add" at bounding box center [567, 177] width 392 height 18
click at [389, 182] on div "Uniworks Value-Add" at bounding box center [567, 177] width 392 height 18
click at [838, 178] on button "button" at bounding box center [836, 177] width 25 height 25
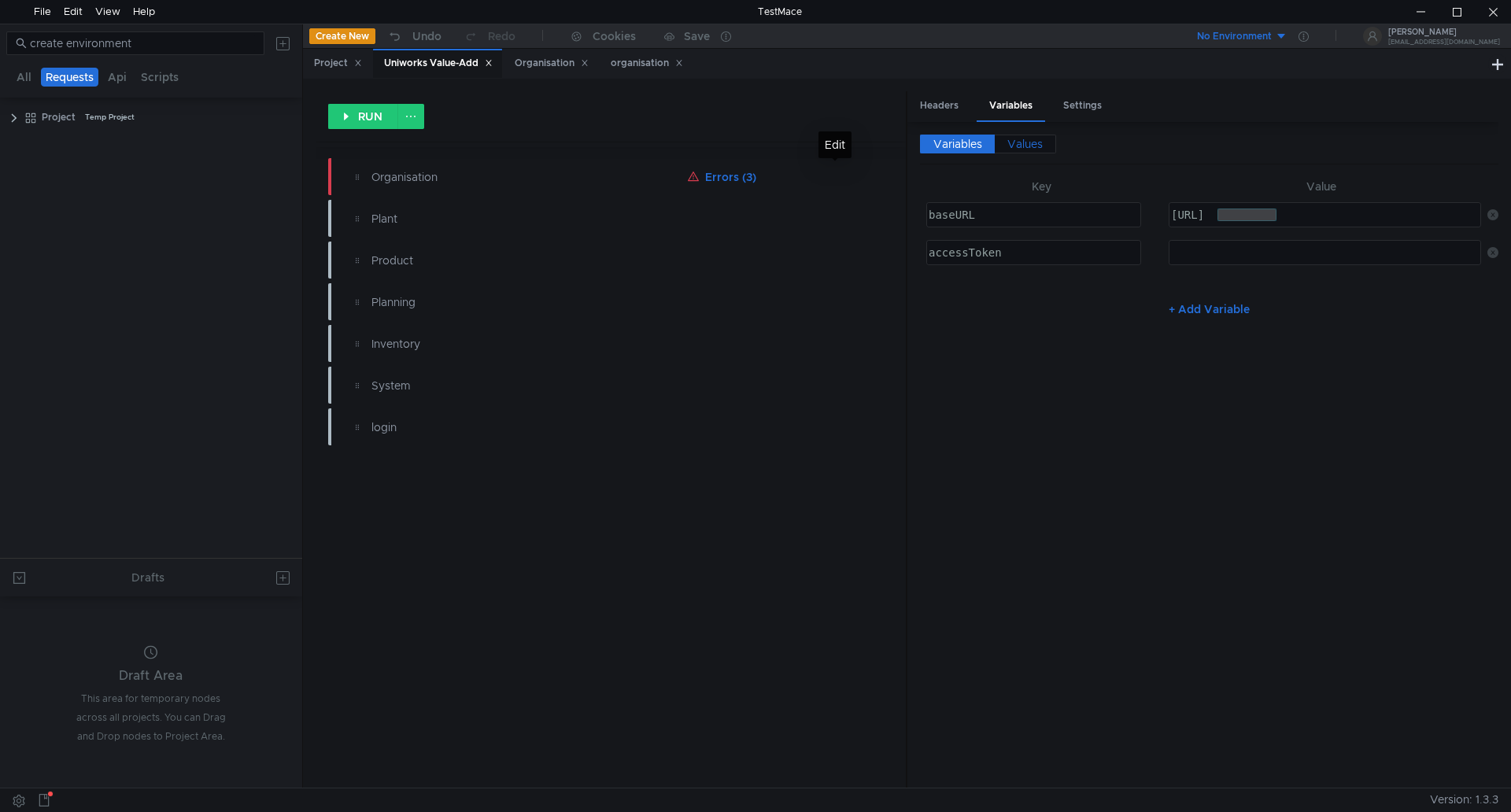
click at [1041, 147] on span "Values" at bounding box center [1025, 143] width 35 height 14
click at [1086, 99] on div "Settings" at bounding box center [1083, 106] width 64 height 29
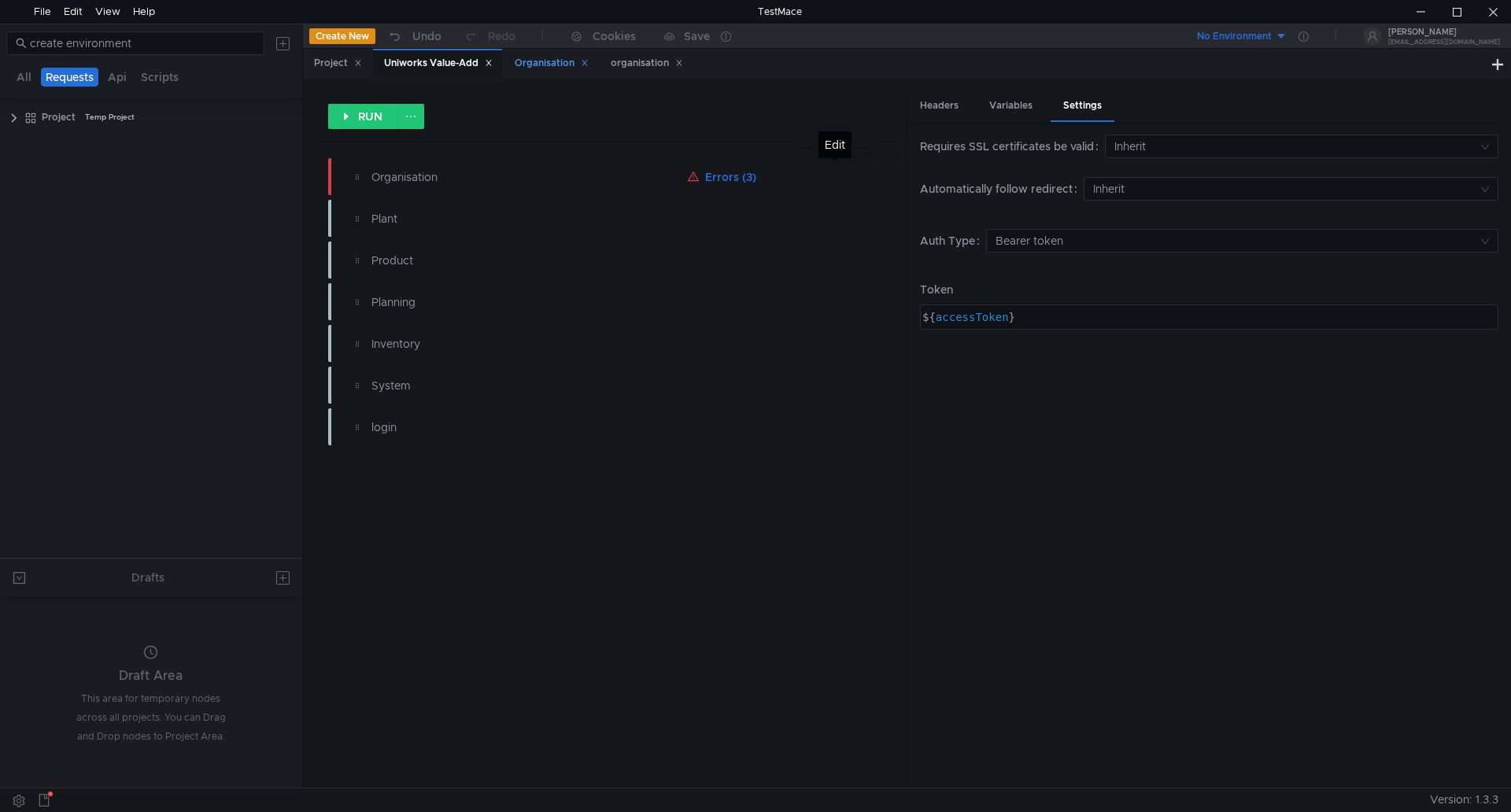
click at [563, 59] on div "Organisation" at bounding box center [551, 64] width 74 height 17
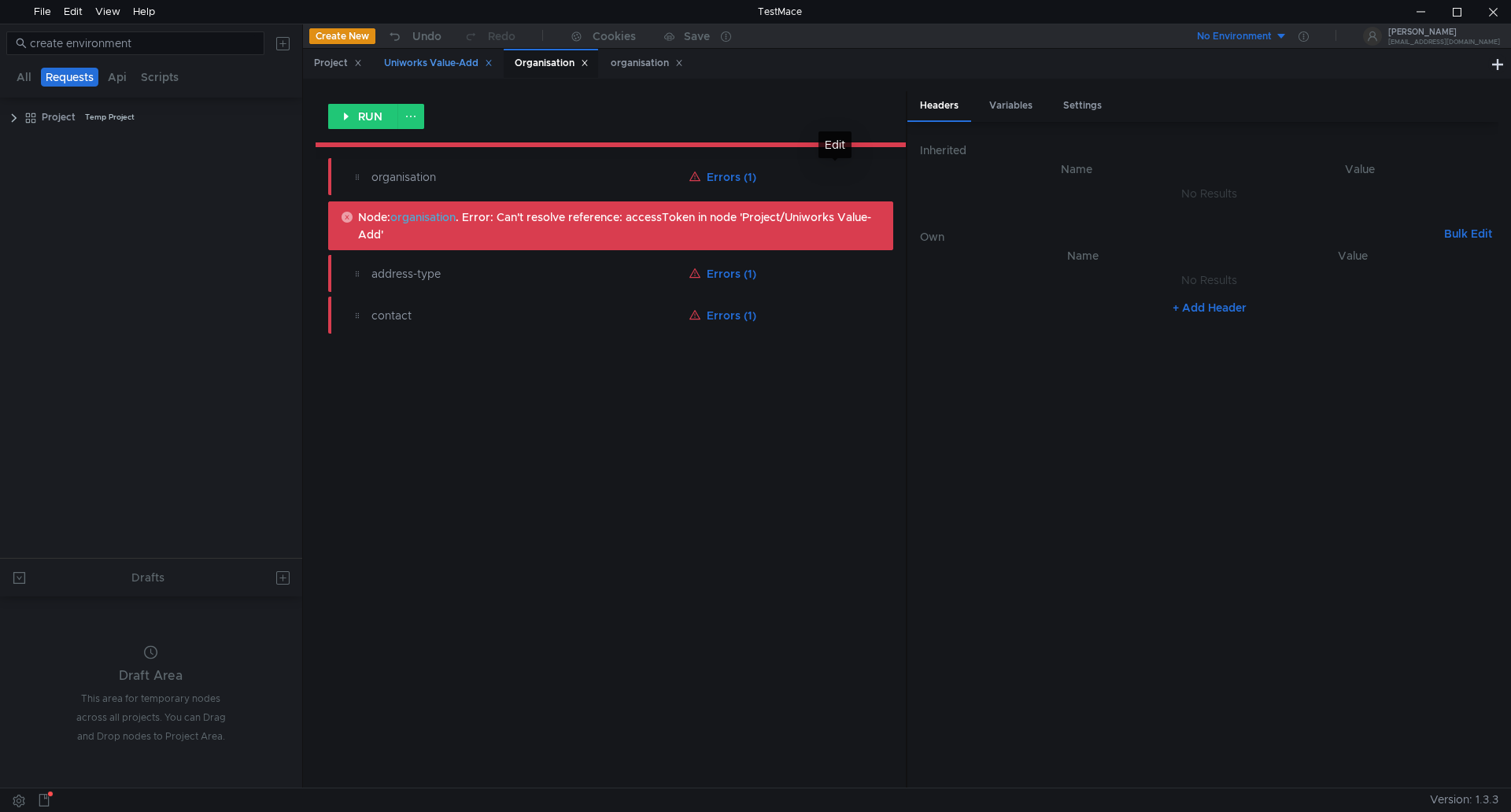
click at [460, 58] on div "Uniworks Value-Add" at bounding box center [438, 64] width 109 height 17
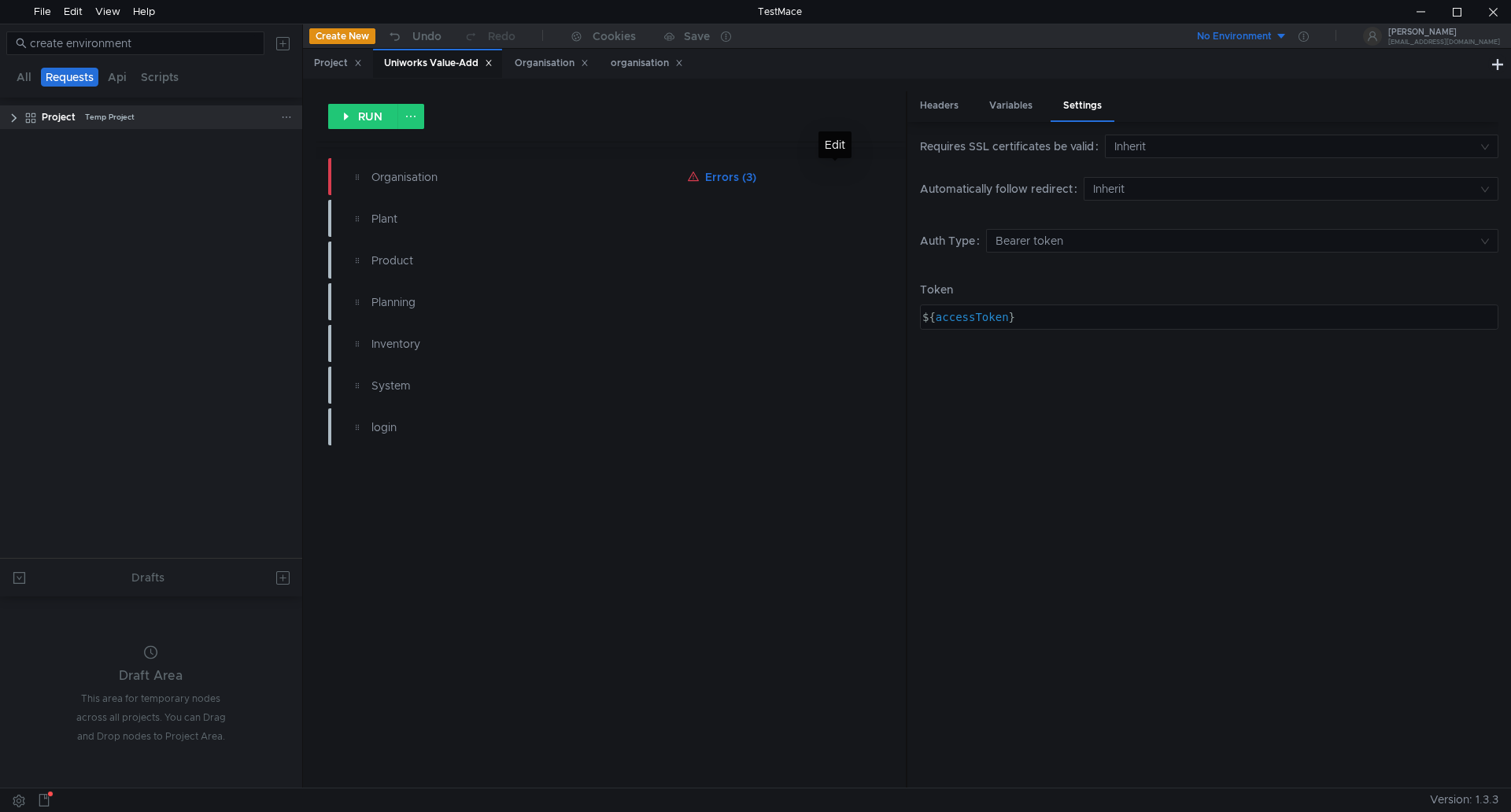
click at [9, 118] on clr-icon at bounding box center [13, 117] width 13 height 13
click at [13, 116] on clr-icon at bounding box center [13, 117] width 13 height 13
click at [54, 117] on div "Project" at bounding box center [59, 117] width 34 height 23
click at [339, 64] on div "Project" at bounding box center [338, 64] width 48 height 17
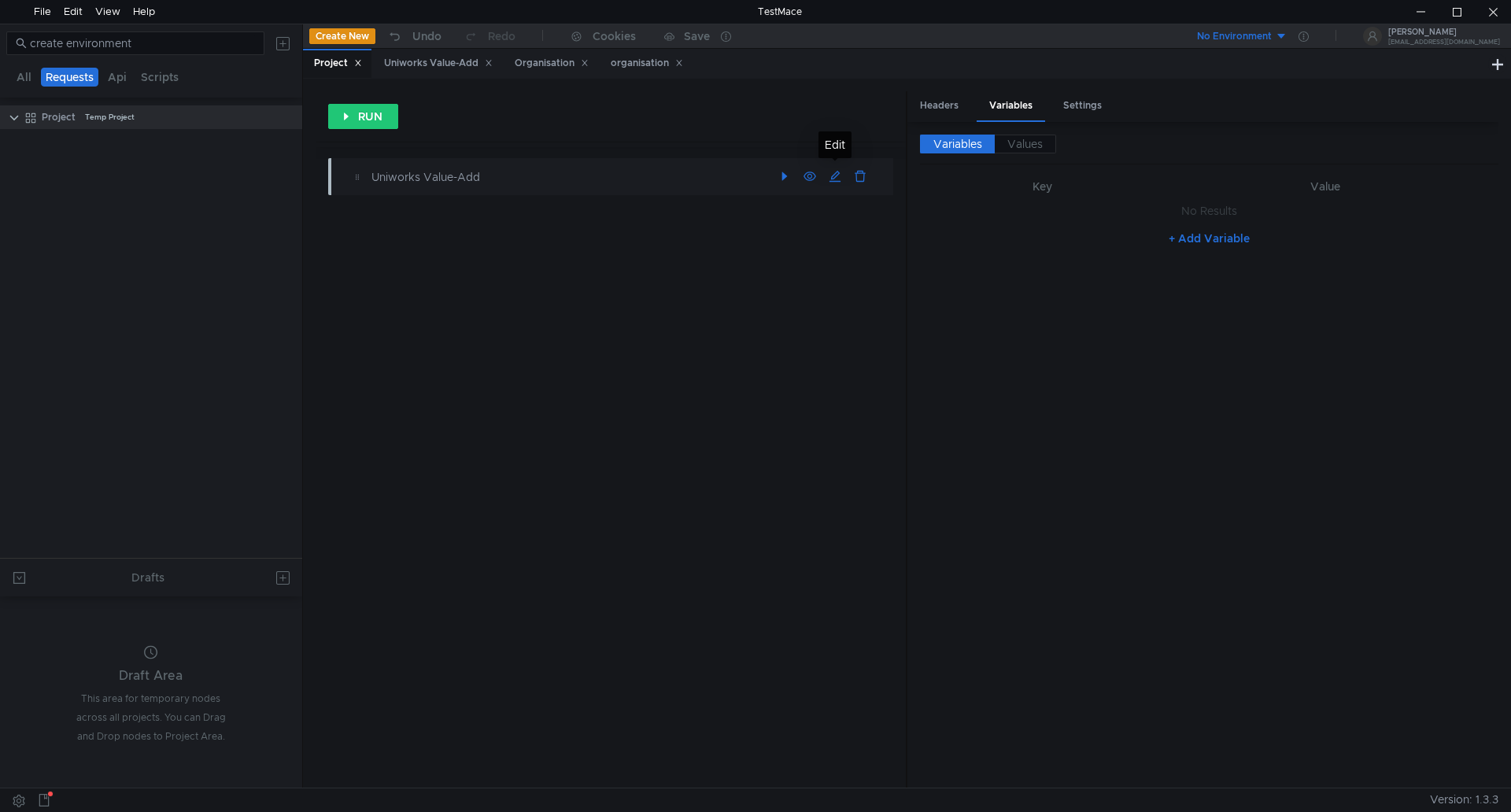
click at [416, 176] on div "Uniworks Value-Add" at bounding box center [567, 177] width 392 height 18
click at [418, 176] on div "Uniworks Value-Add" at bounding box center [567, 177] width 392 height 18
click at [66, 39] on input "create environment" at bounding box center [142, 43] width 225 height 18
click at [117, 10] on div "View" at bounding box center [108, 12] width 25 height 23
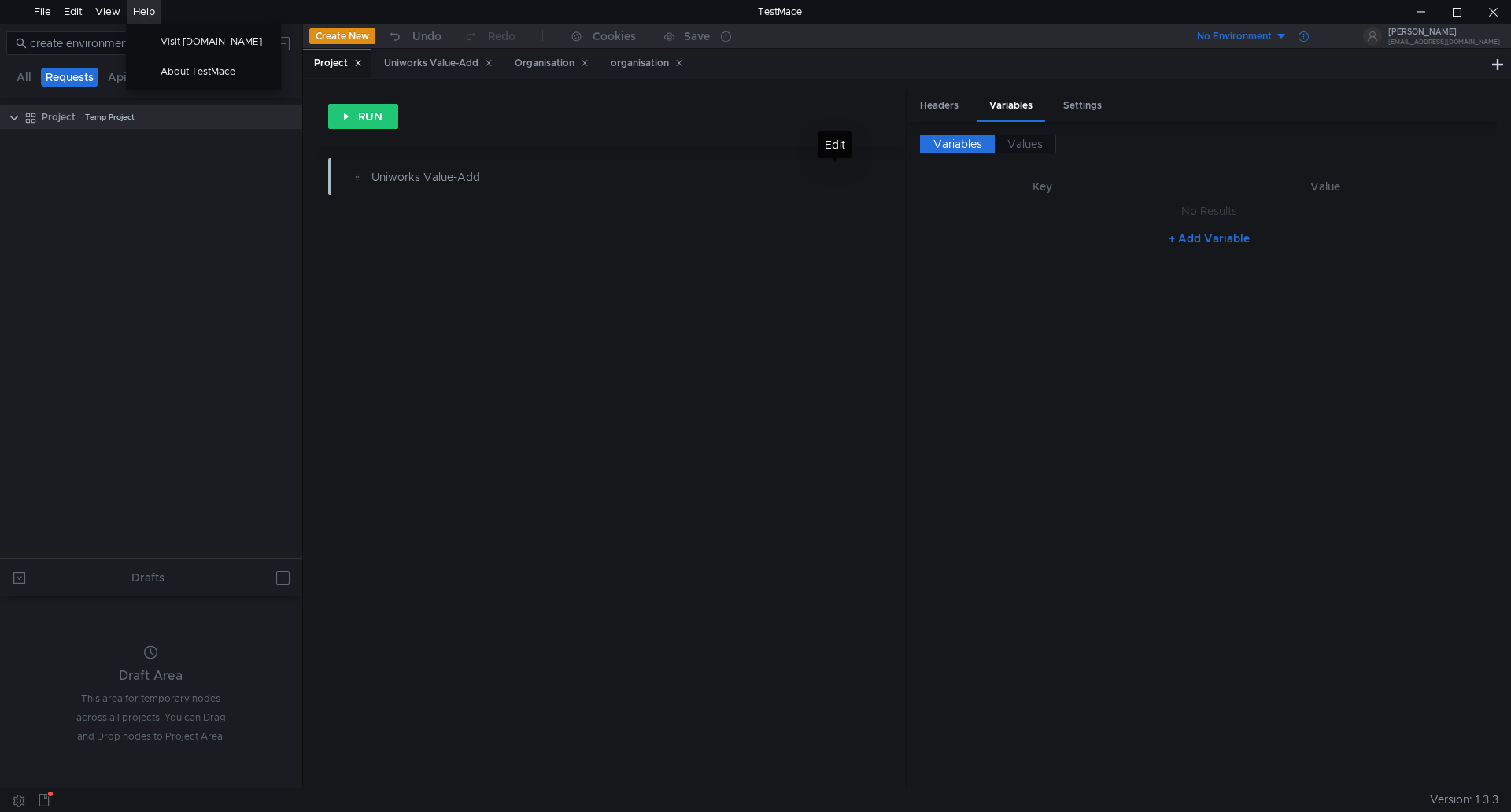
click at [1309, 36] on icon at bounding box center [1304, 37] width 10 height 10
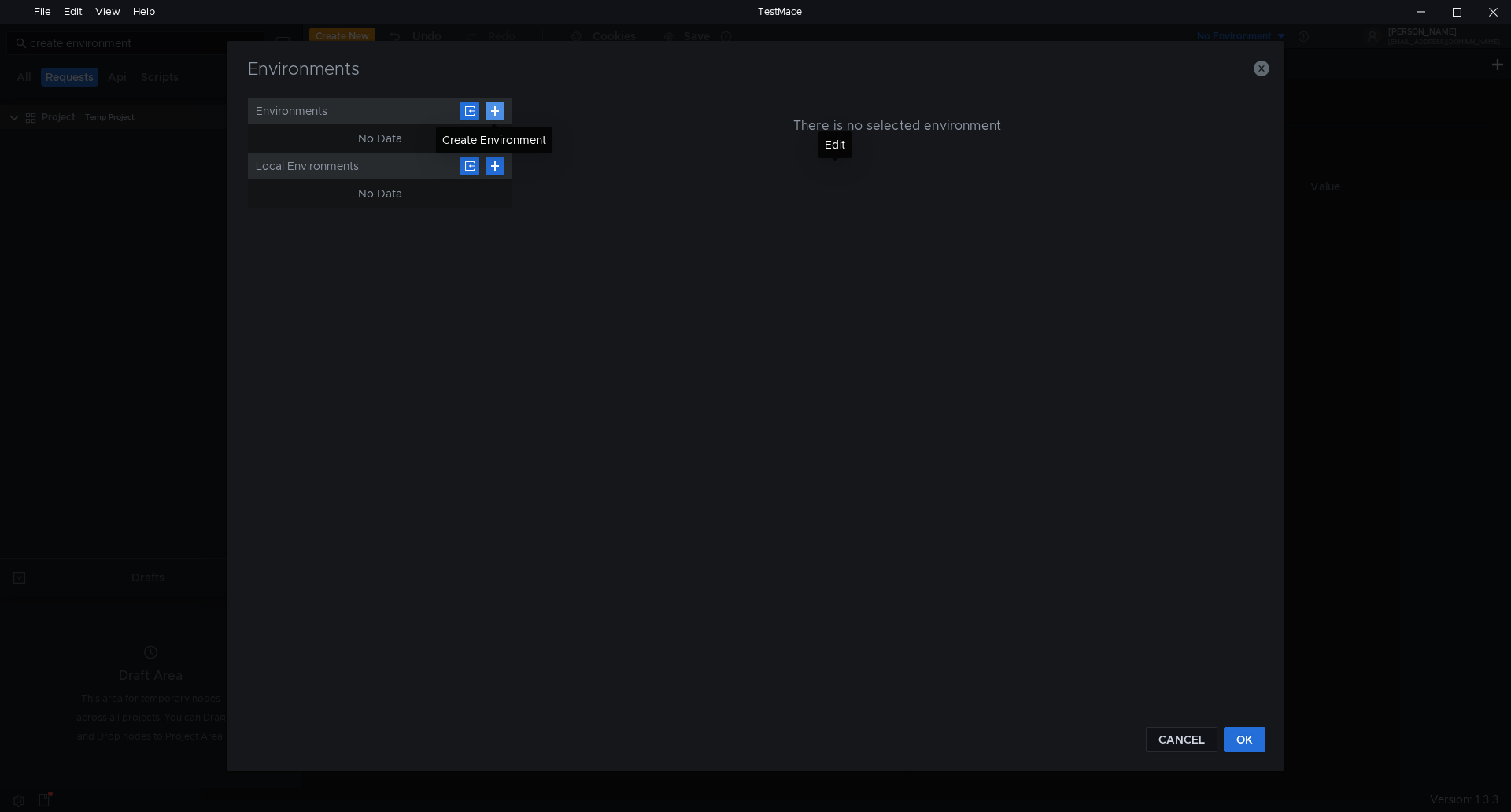
click at [497, 107] on button at bounding box center [495, 111] width 19 height 19
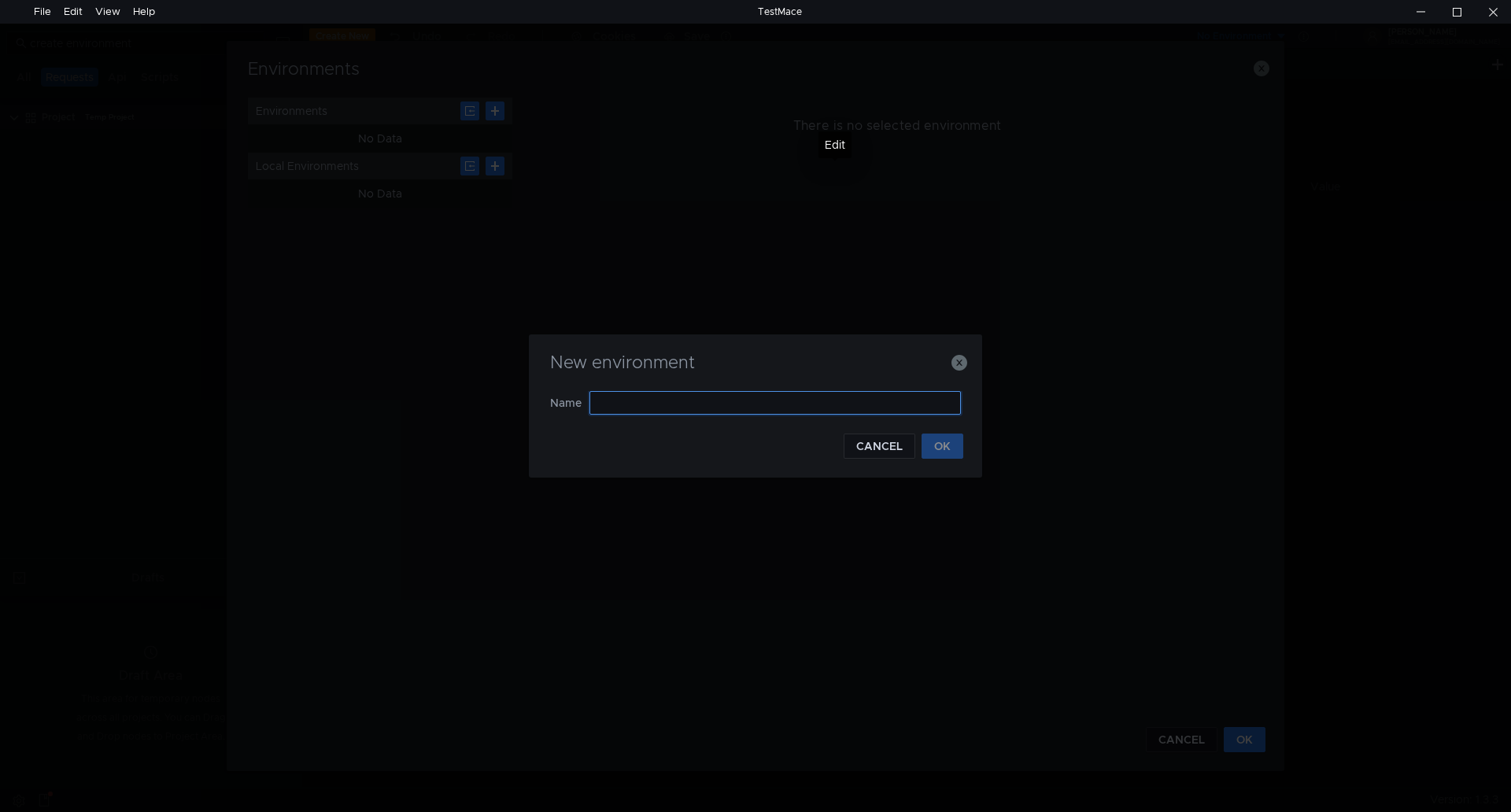
click at [647, 404] on input "text" at bounding box center [775, 403] width 371 height 23
type input "V"
type input "va-linux"
click at [941, 447] on button "OK" at bounding box center [943, 447] width 42 height 25
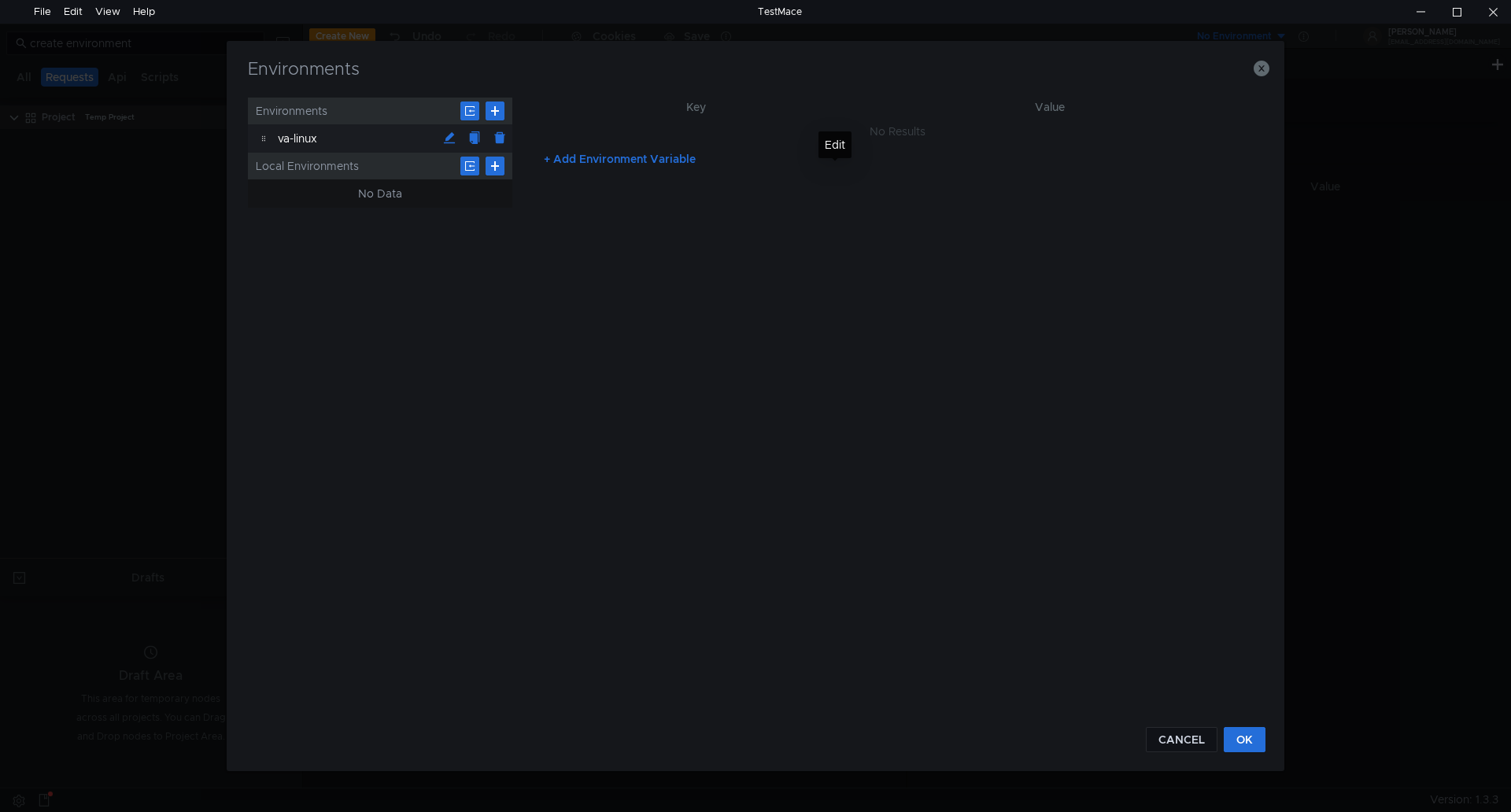
click at [334, 144] on div "va-linux" at bounding box center [358, 138] width 159 height 28
click at [351, 136] on div "va-linux" at bounding box center [358, 138] width 159 height 28
click at [1251, 737] on button "OK" at bounding box center [1245, 740] width 42 height 25
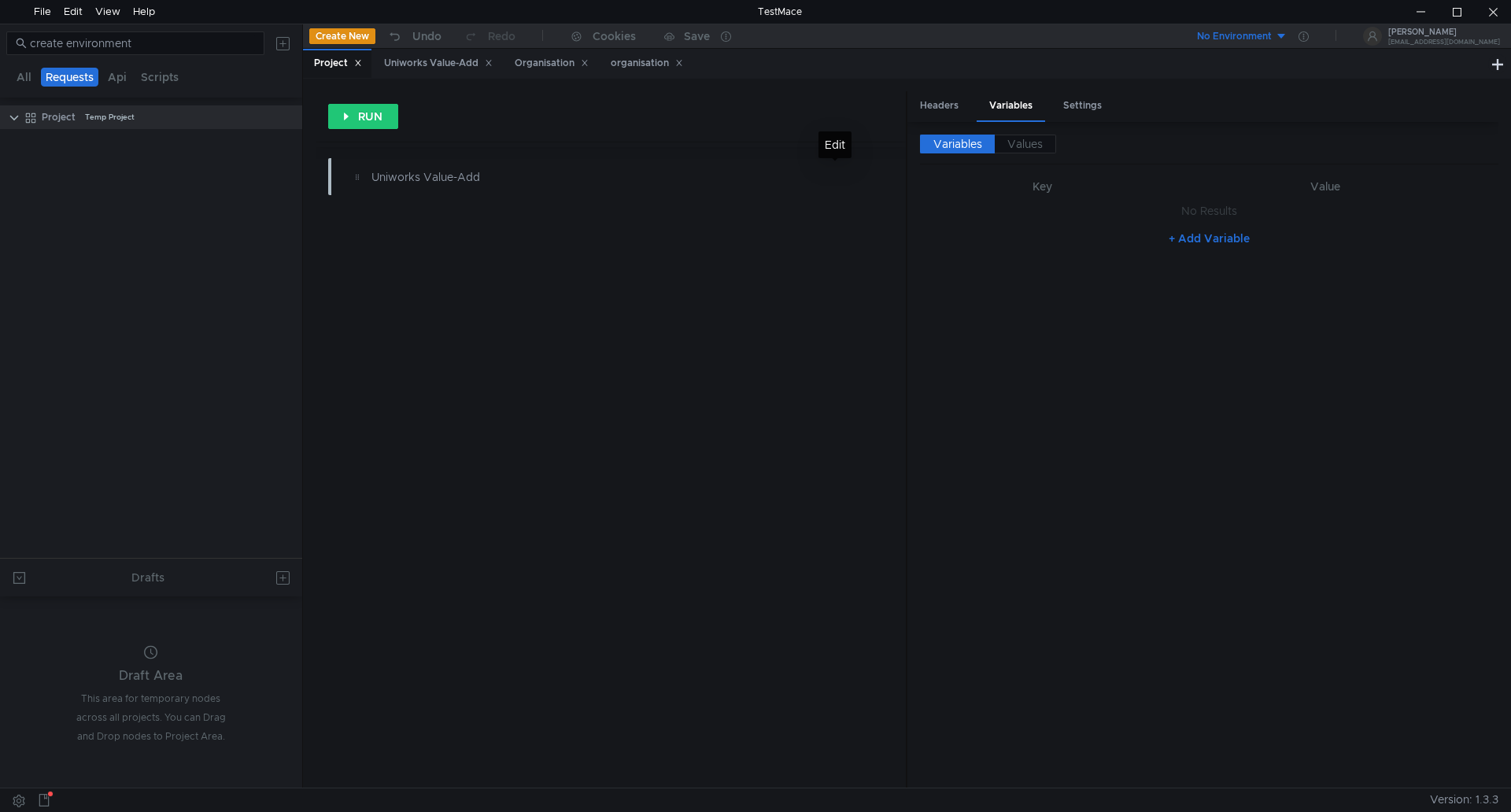
click at [1288, 34] on button "No Environment" at bounding box center [1233, 36] width 110 height 25
click at [1261, 93] on li "va-linux" at bounding box center [1270, 95] width 110 height 25
click at [1173, 240] on button "+ Add Variable" at bounding box center [1209, 239] width 106 height 25
click at [1049, 215] on div at bounding box center [1034, 227] width 216 height 38
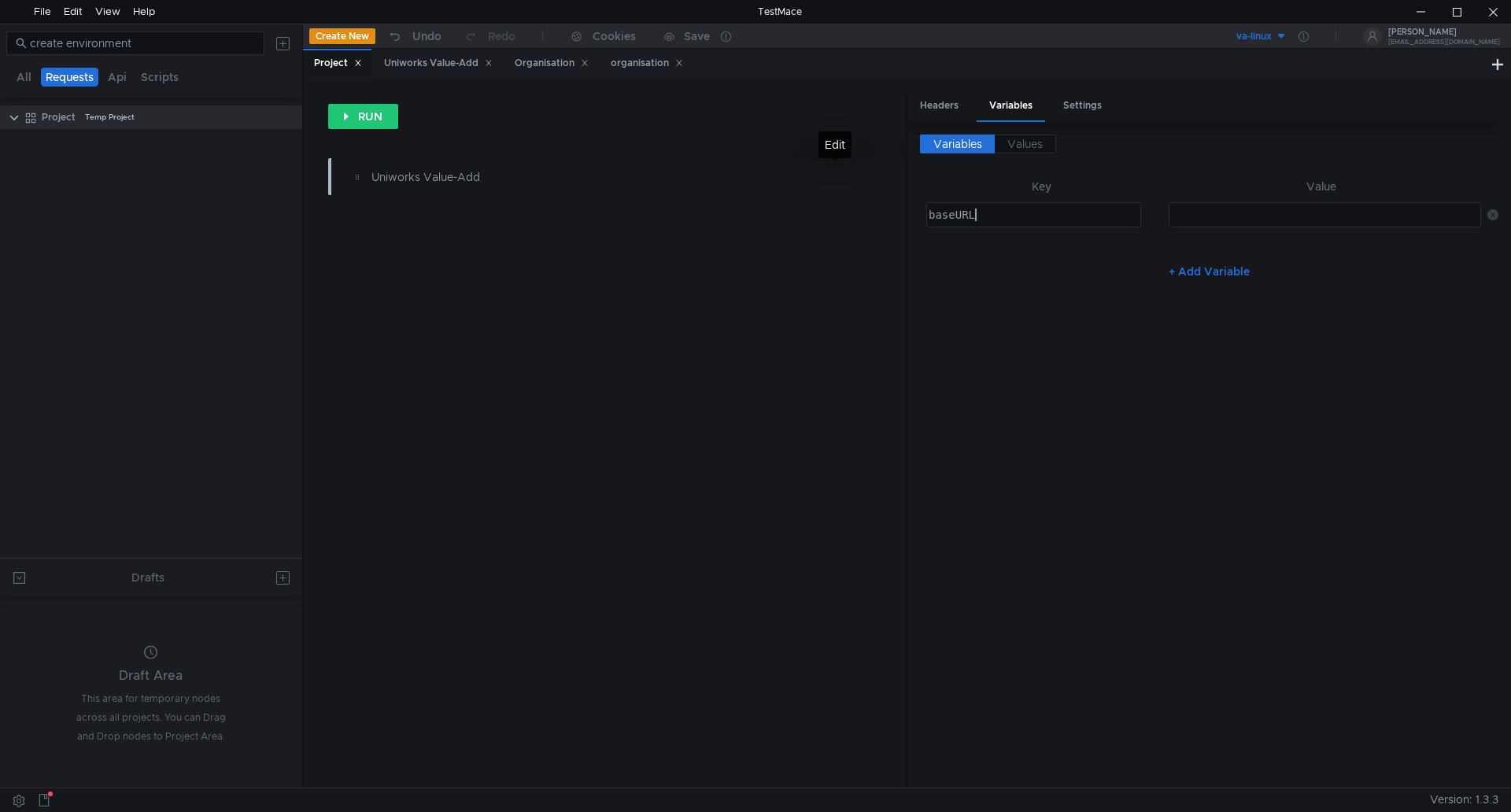
type textarea "baseURL"
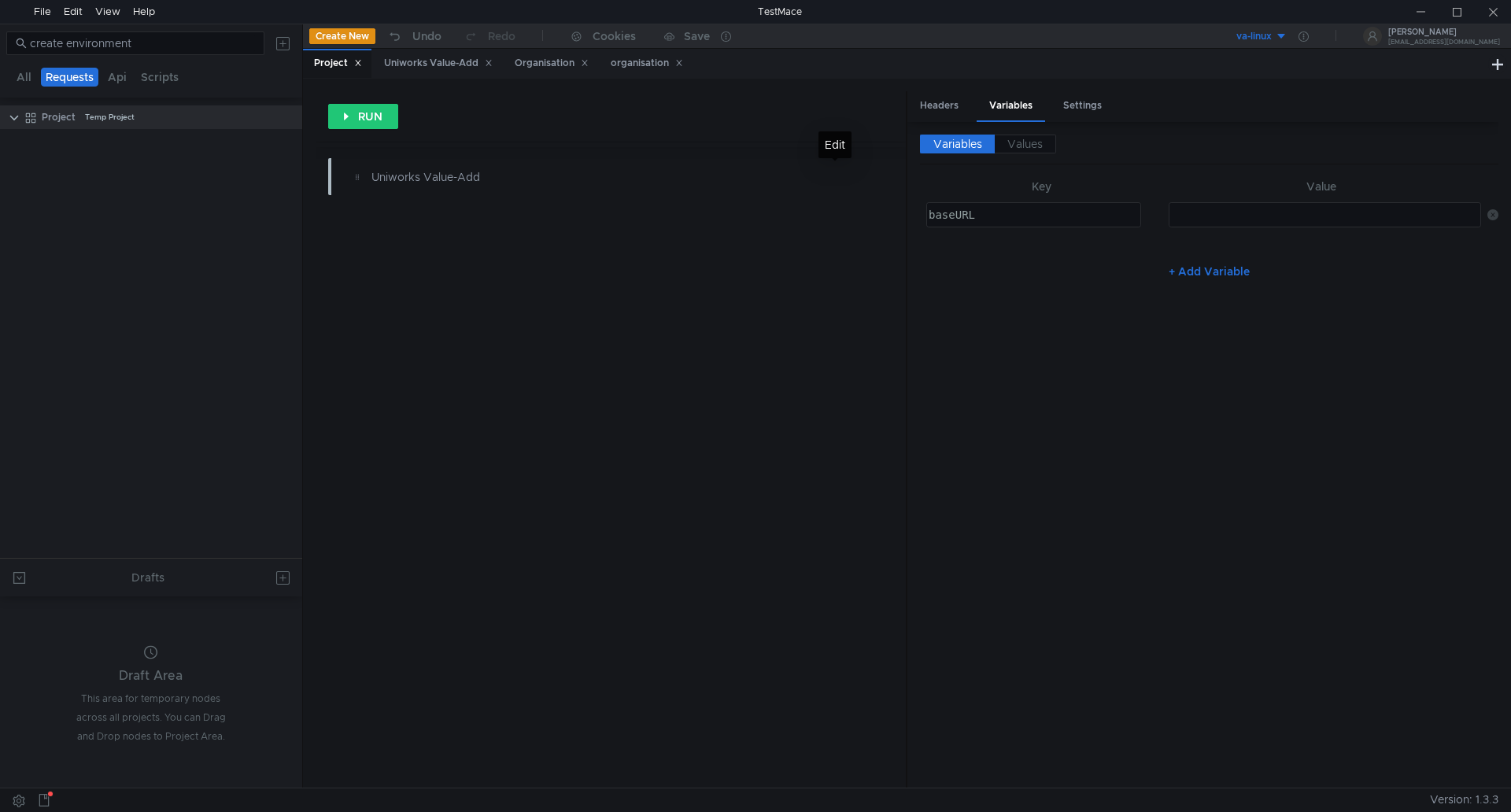
click at [1243, 219] on div at bounding box center [1323, 227] width 311 height 38
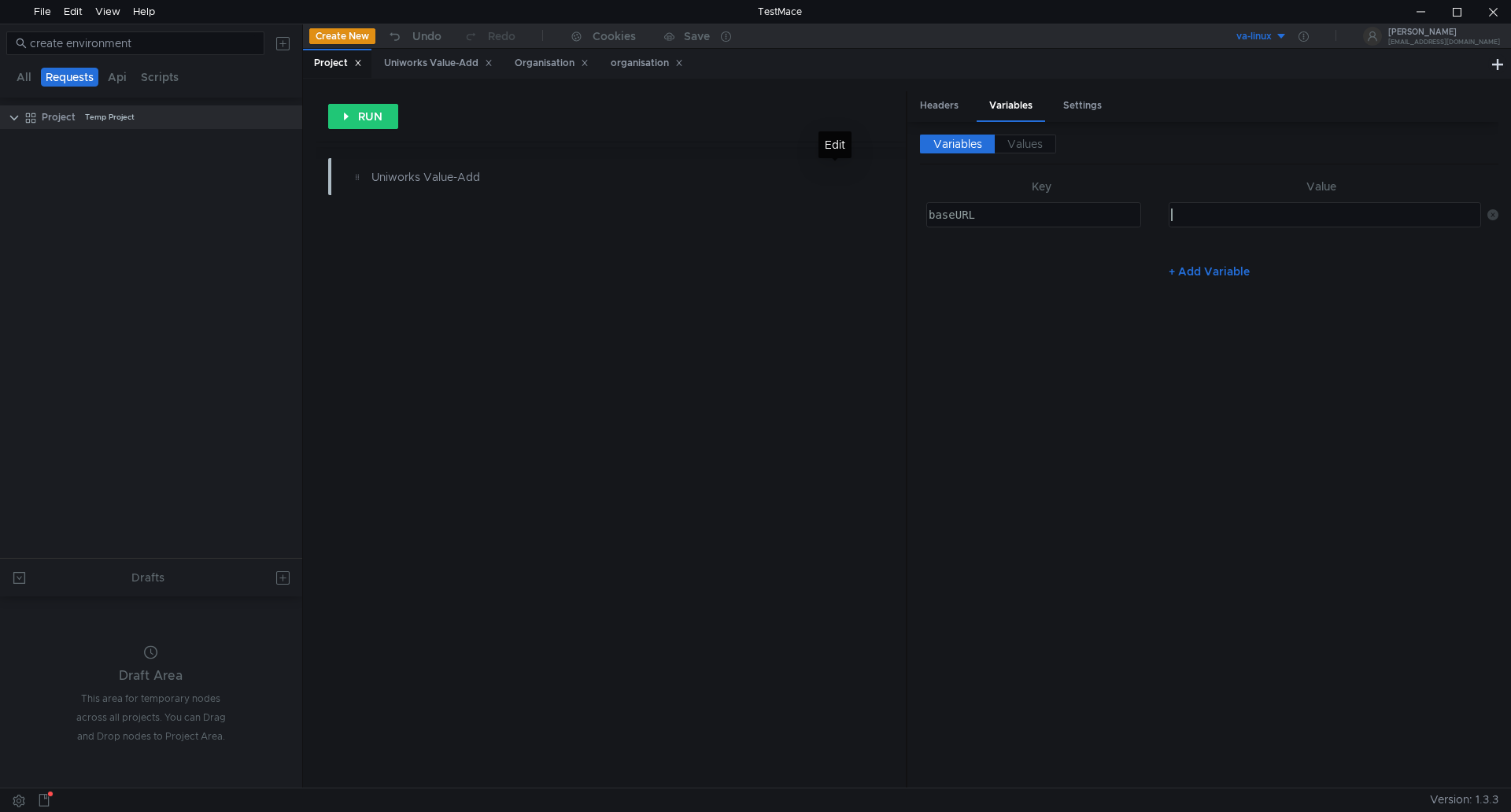
paste textarea "http://va-linux:8081/api/v1"
type textarea "http://va-linux:8081/api/v1"
drag, startPoint x: 1027, startPoint y: 435, endPoint x: 1038, endPoint y: 442, distance: 13.0
click at [1027, 439] on div "Variables Values Key Value baseURL baseURL הההההההההההההההההההההההההההההההההההה…" at bounding box center [1209, 455] width 578 height 640
drag, startPoint x: 1293, startPoint y: 427, endPoint x: 1234, endPoint y: 457, distance: 66.2
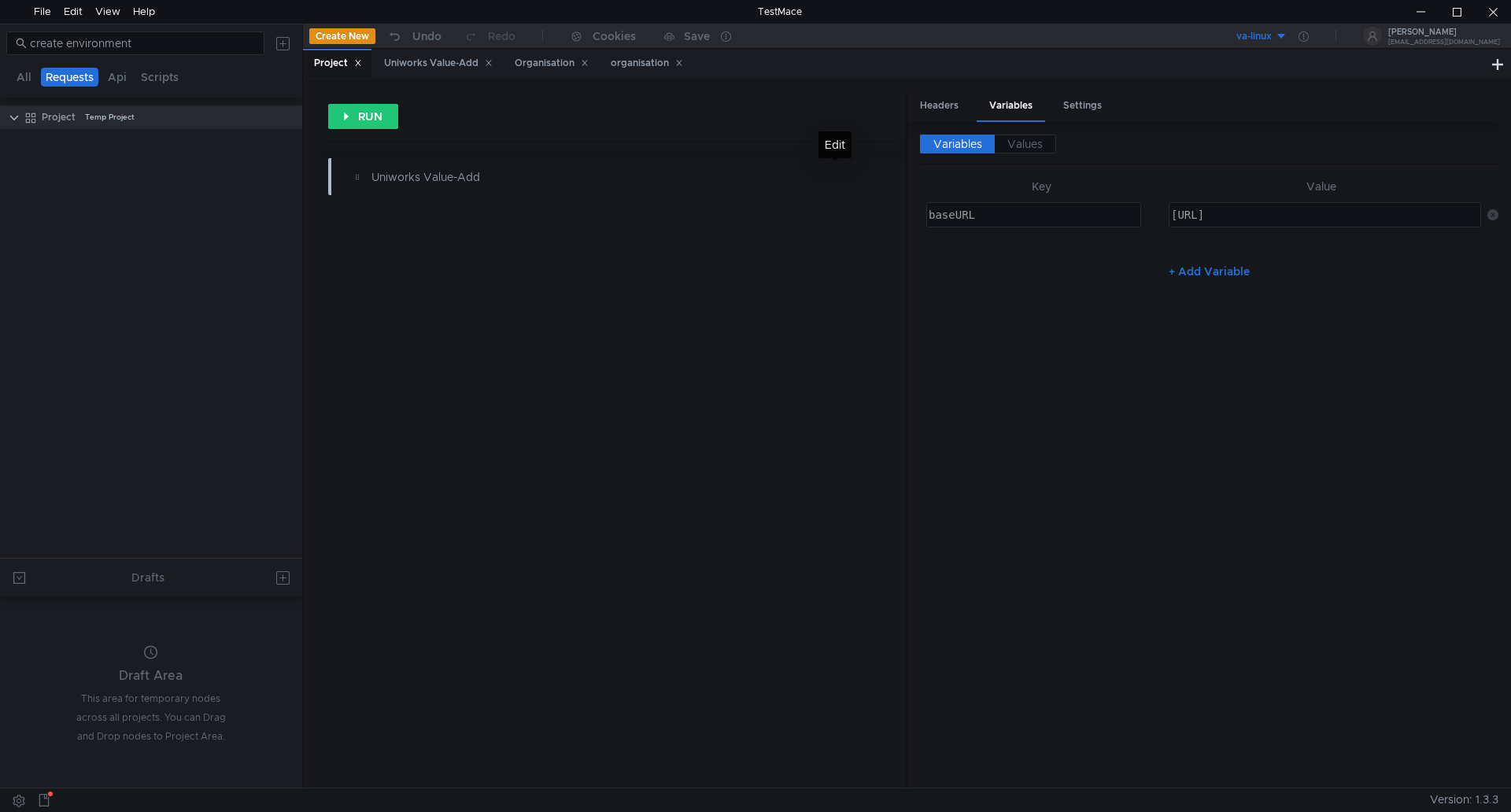
click at [1296, 427] on div "Variables Values Key Value baseURL baseURL הההההההההההההההההההההההההההההההההההה…" at bounding box center [1209, 455] width 578 height 640
click at [405, 178] on div "Uniworks Value-Add" at bounding box center [567, 177] width 392 height 18
click at [363, 178] on clr-icon at bounding box center [357, 177] width 13 height 13
click at [380, 178] on div "Uniworks Value-Add" at bounding box center [567, 177] width 392 height 18
click at [380, 178] on div "Uniworks Value-Add" at bounding box center [567, 177] width 392 height 18
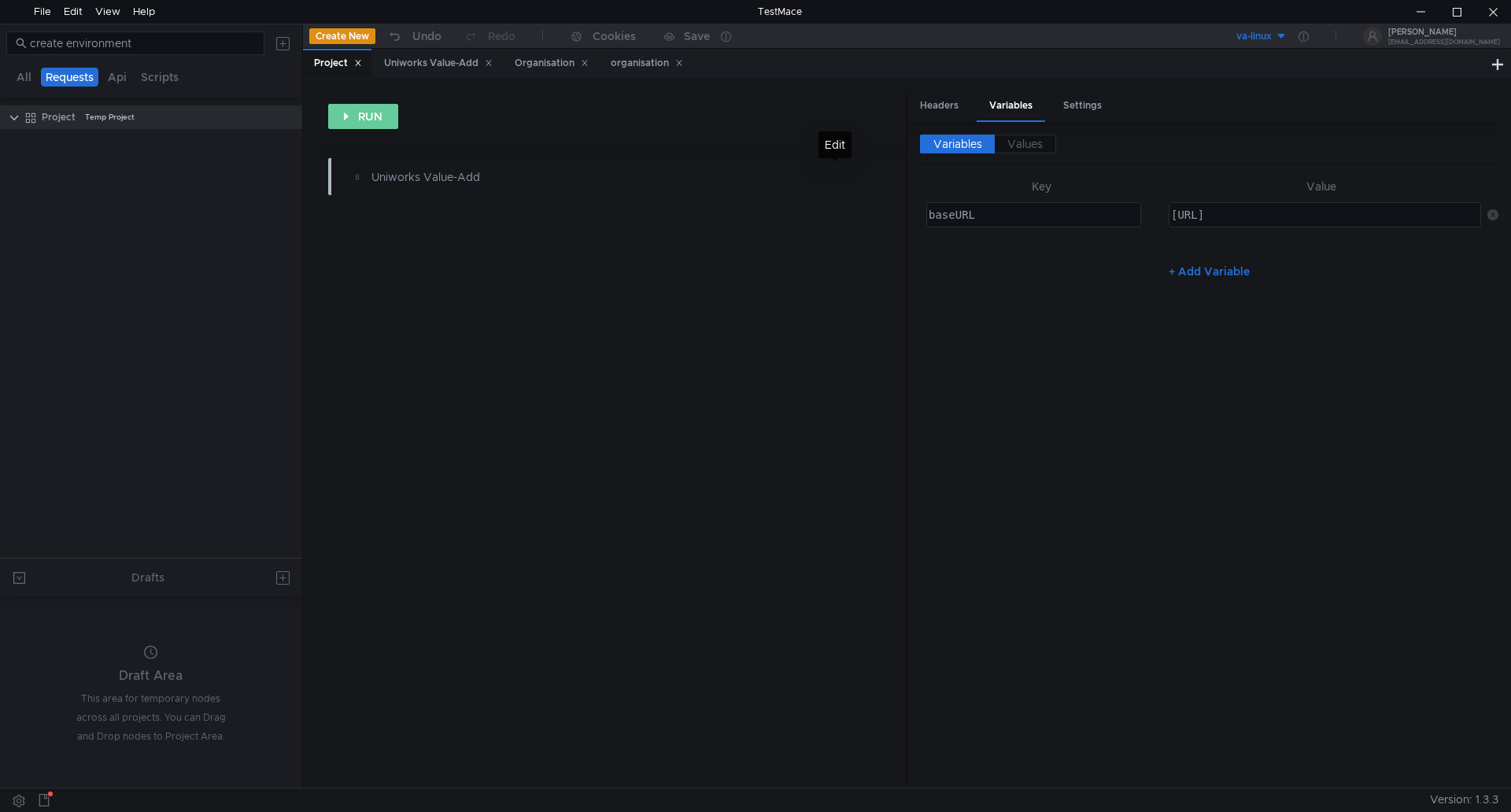
click at [374, 111] on button "RUN" at bounding box center [364, 116] width 70 height 25
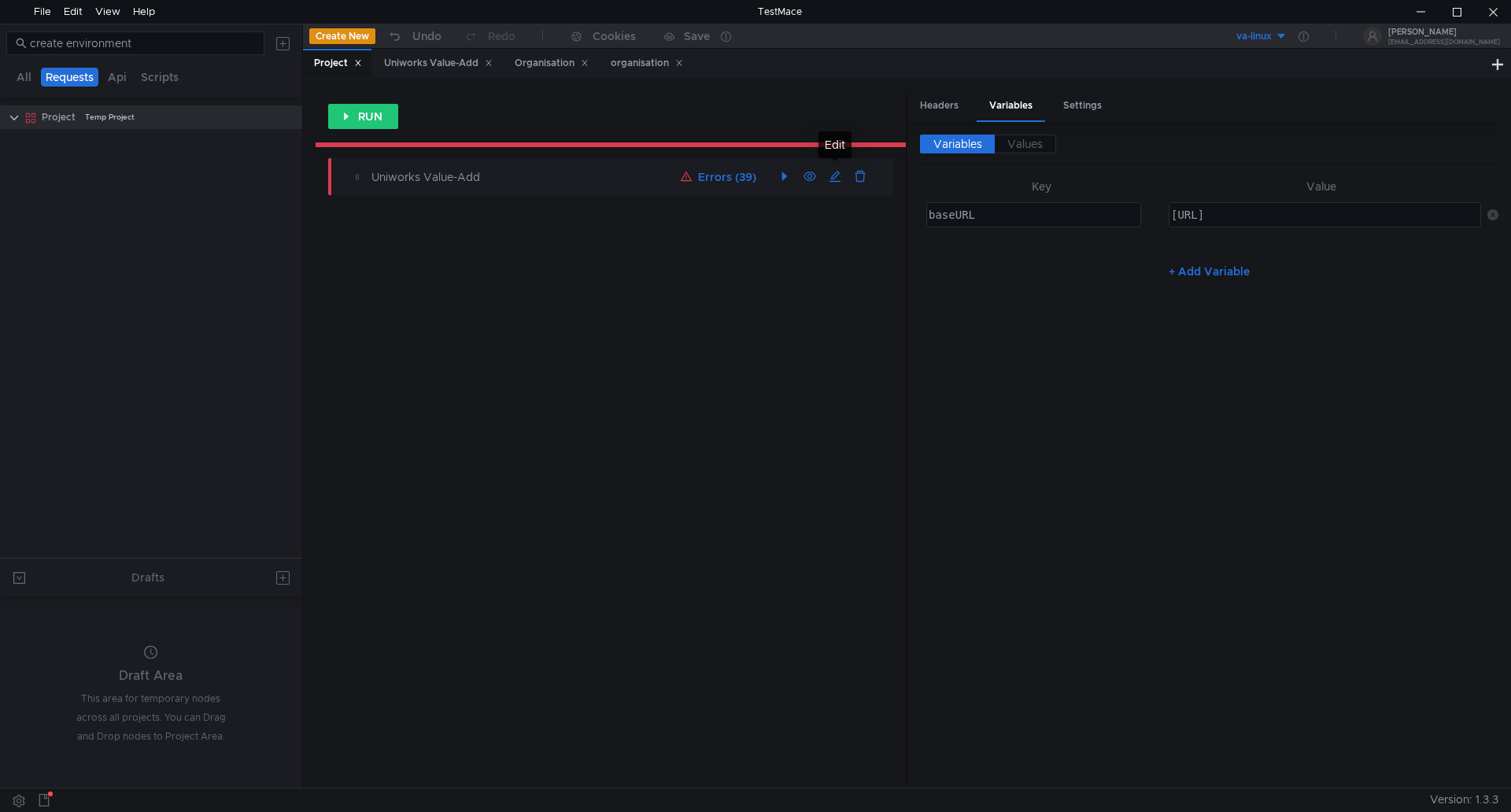
click at [356, 178] on clr-icon at bounding box center [357, 177] width 13 height 13
drag, startPoint x: 471, startPoint y: 179, endPoint x: 509, endPoint y: 177, distance: 38.1
click at [472, 178] on div "Uniworks Value-Add" at bounding box center [523, 177] width 304 height 18
click at [713, 173] on button "Errors (39)" at bounding box center [718, 177] width 88 height 19
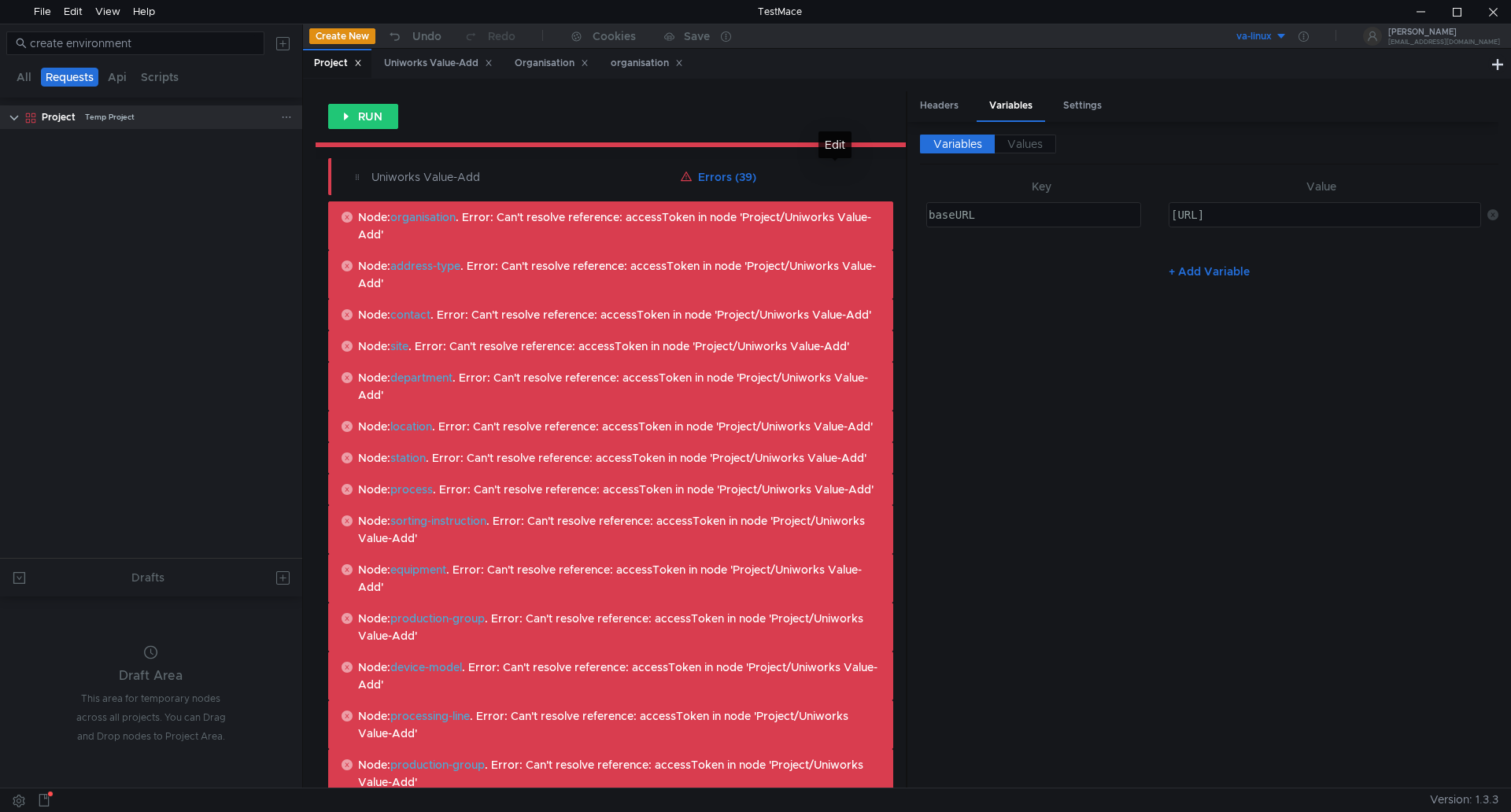
click at [14, 117] on clr-icon at bounding box center [13, 117] width 13 height 13
click at [158, 116] on div "Project Temp Project" at bounding box center [162, 117] width 240 height 23
click at [13, 119] on clr-icon at bounding box center [13, 117] width 13 height 13
click at [539, 178] on div "Uniworks Value-Add" at bounding box center [523, 177] width 304 height 18
click at [457, 232] on span "Node: organisation . Error: Can't resolve reference: accessToken in node 'Proje…" at bounding box center [619, 225] width 524 height 34
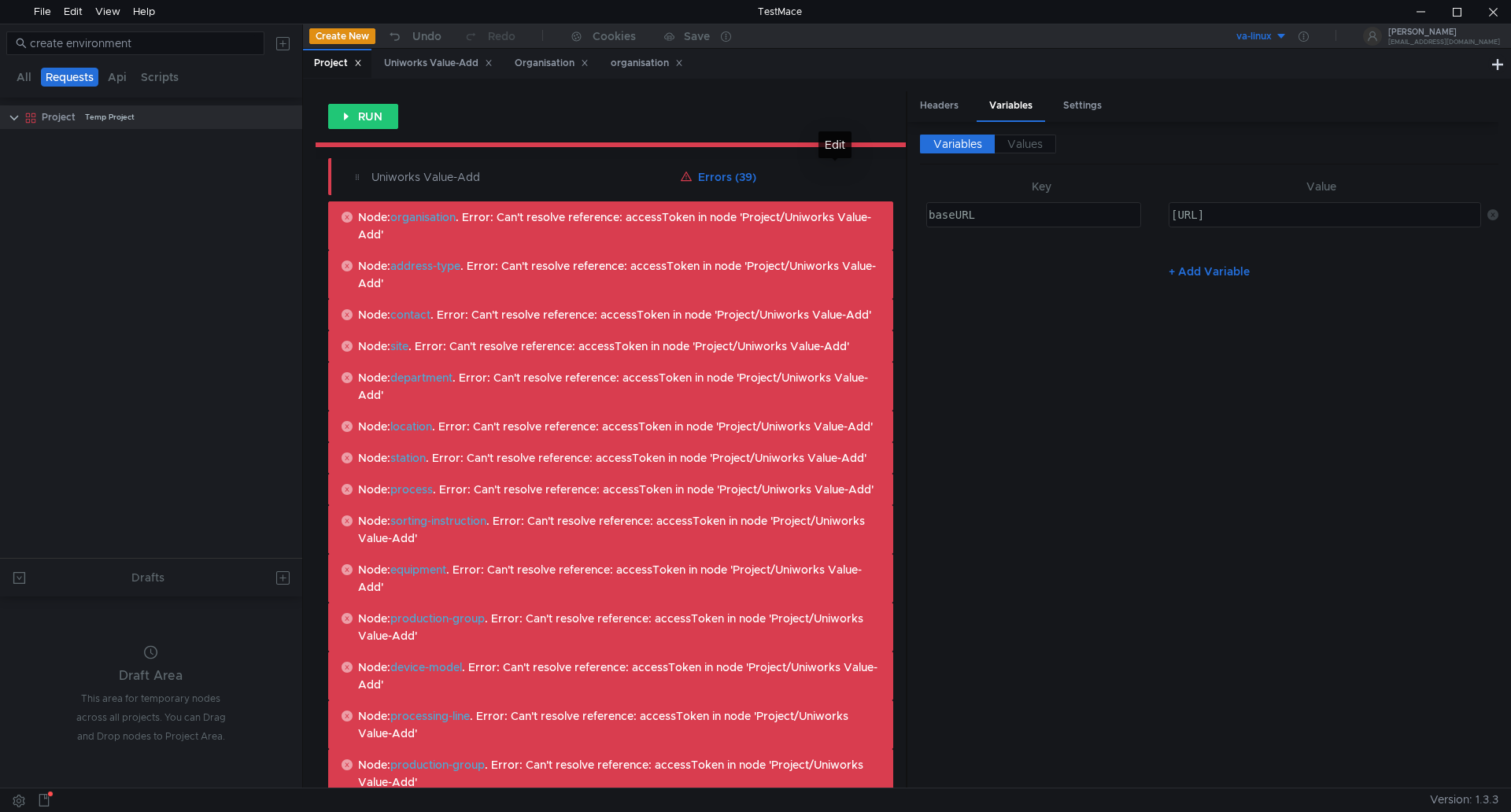
click at [457, 232] on span "Node: organisation . Error: Can't resolve reference: accessToken in node 'Proje…" at bounding box center [619, 225] width 524 height 34
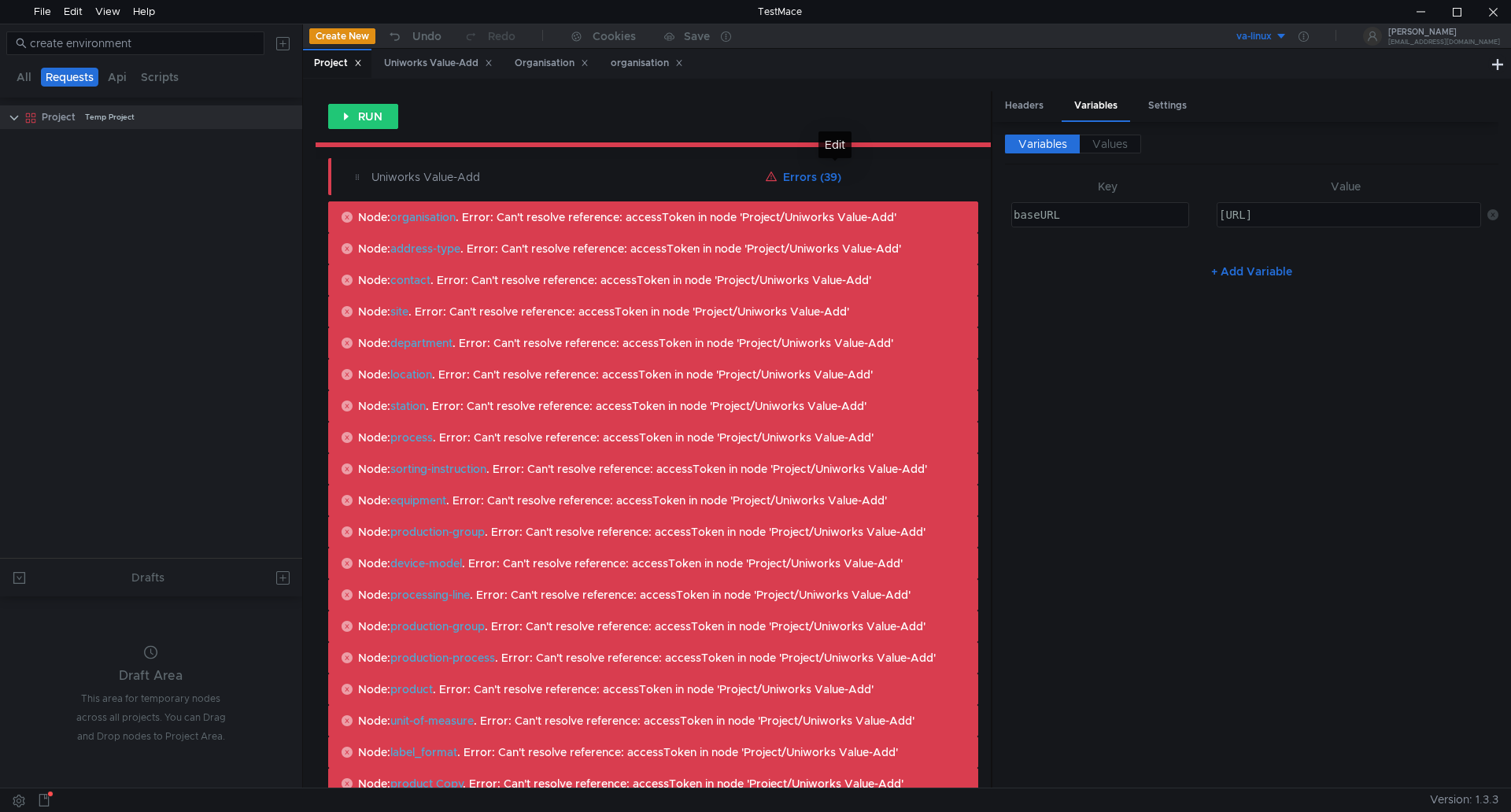
drag, startPoint x: 907, startPoint y: 236, endPoint x: 955, endPoint y: 243, distance: 48.5
click at [991, 240] on div at bounding box center [992, 439] width 2 height 696
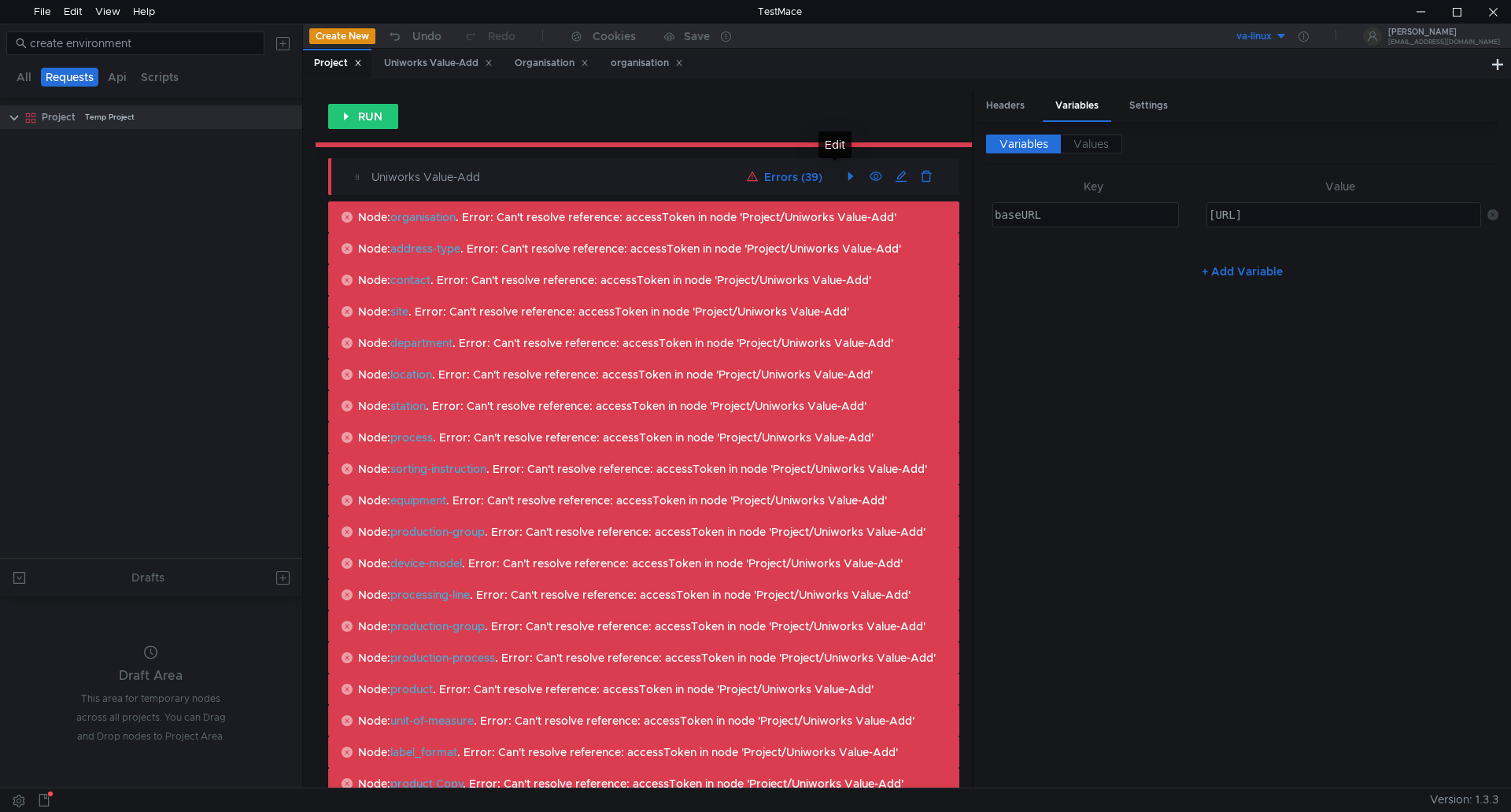
click at [405, 175] on div "Uniworks Value-Add" at bounding box center [556, 177] width 370 height 18
click at [431, 61] on div "Uniworks Value-Add" at bounding box center [438, 64] width 109 height 17
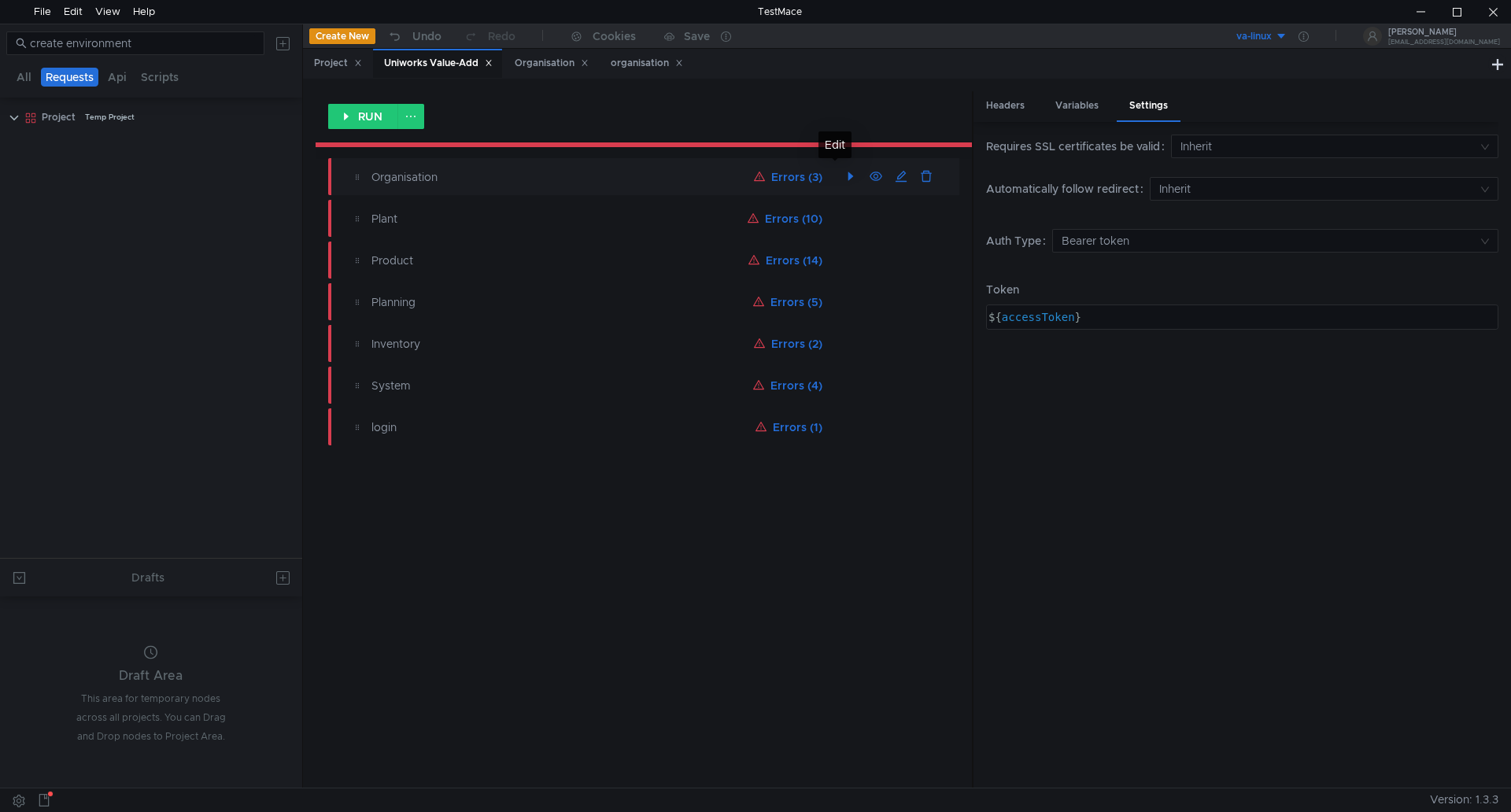
click at [385, 176] on div "Organisation" at bounding box center [560, 177] width 377 height 18
click at [406, 178] on div "Organisation" at bounding box center [560, 177] width 377 height 18
click at [382, 173] on div "Organisation" at bounding box center [560, 177] width 377 height 18
click at [382, 173] on div "Organisation" at bounding box center [560, 177] width 377 height 18
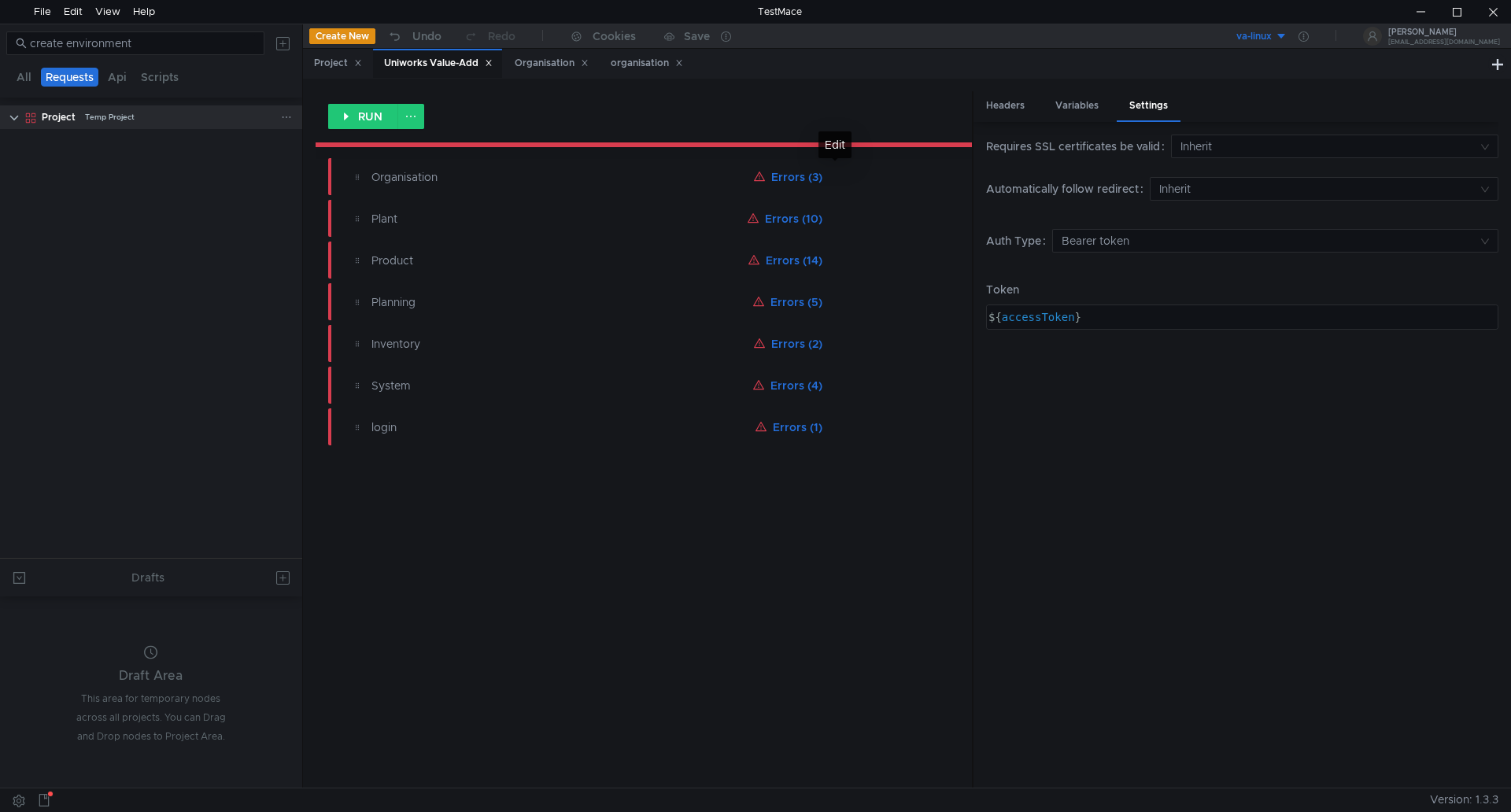
click at [13, 119] on clr-icon at bounding box center [13, 117] width 13 height 13
click at [28, 116] on clr-icon at bounding box center [30, 117] width 13 height 13
click at [15, 115] on clr-icon at bounding box center [13, 117] width 13 height 13
click at [87, 115] on div "Temp Project" at bounding box center [109, 117] width 49 height 23
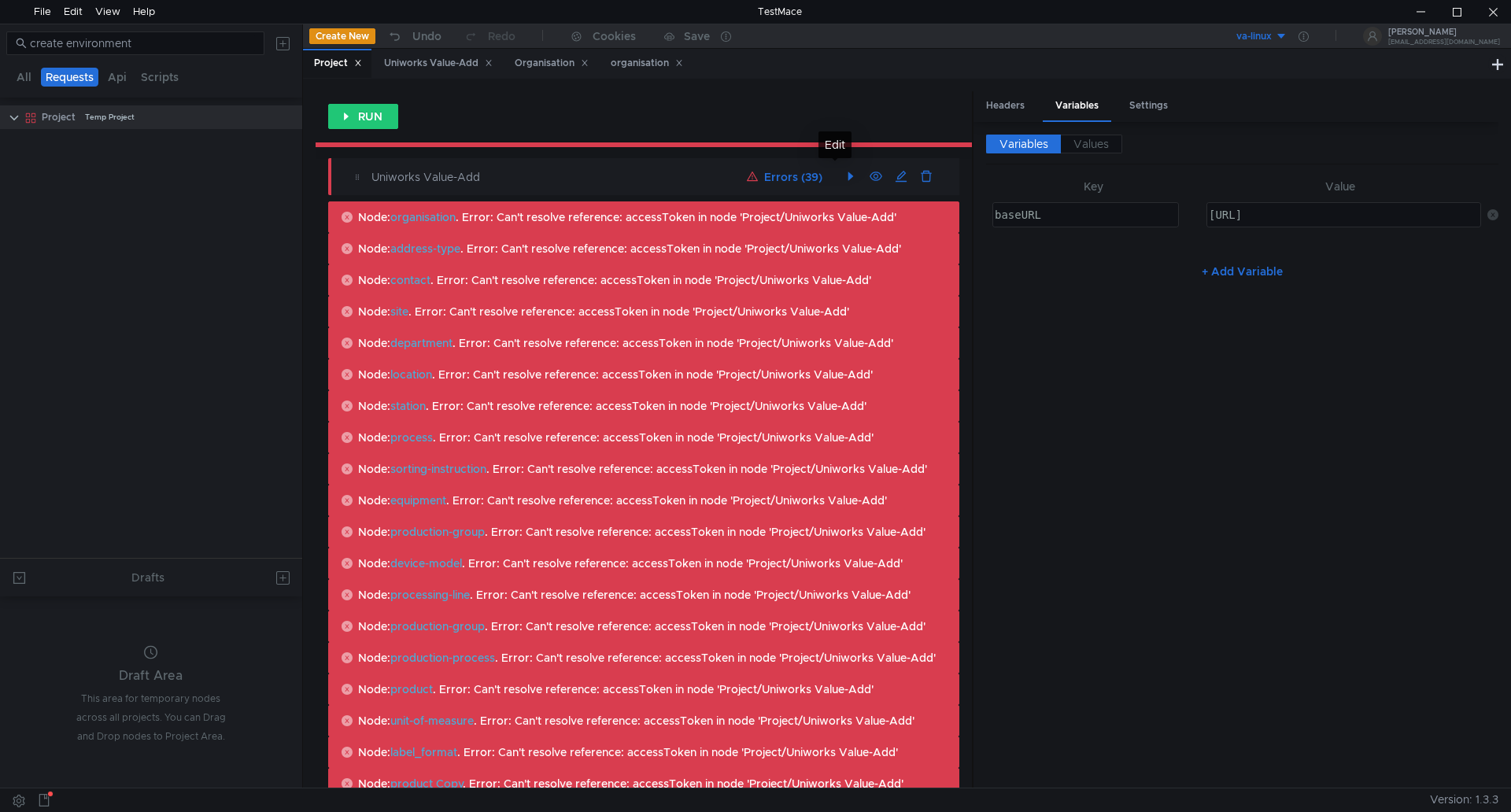
click at [402, 178] on div "Uniworks Value-Add" at bounding box center [556, 177] width 370 height 18
click at [360, 60] on icon at bounding box center [358, 63] width 6 height 6
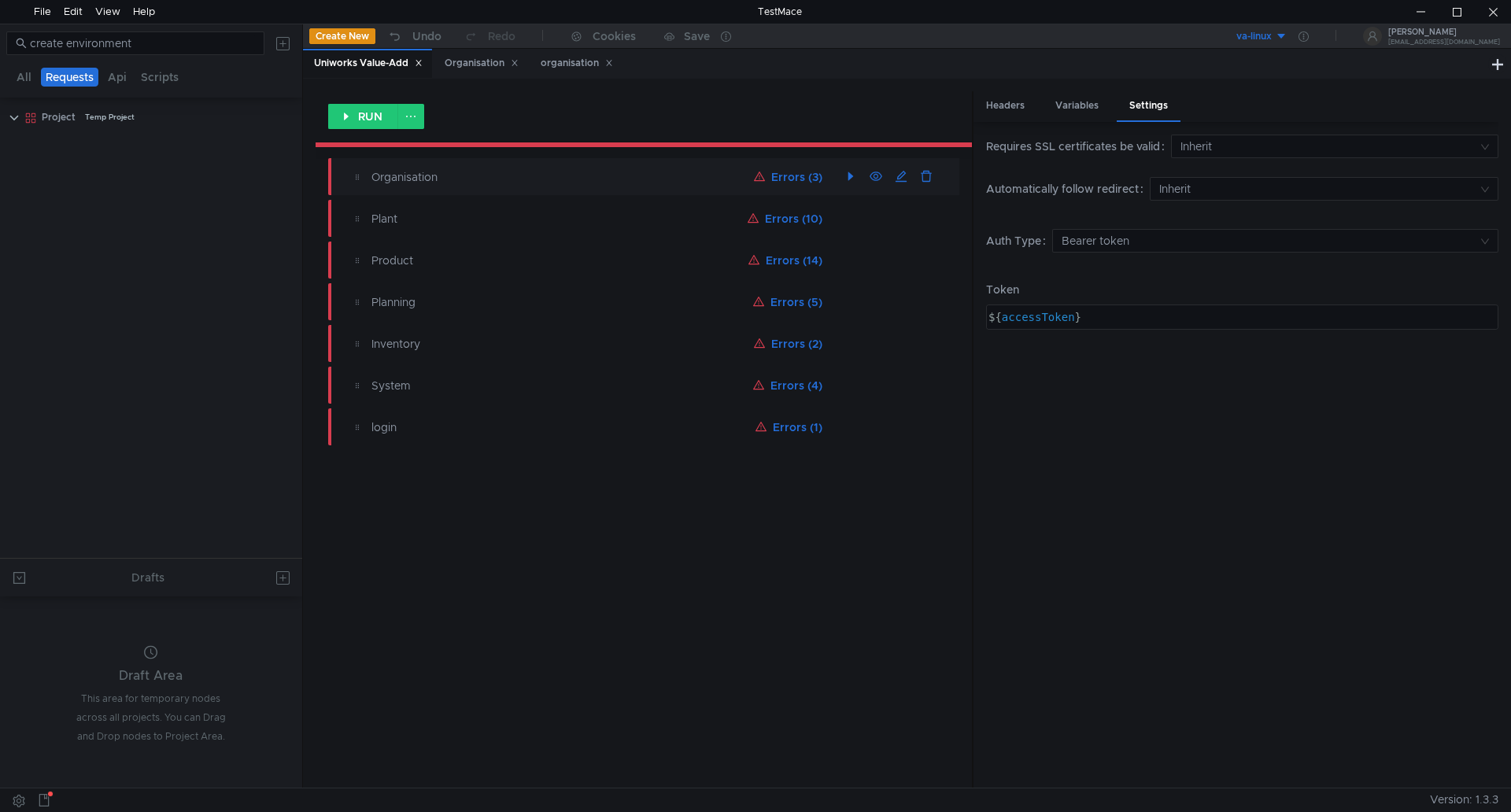
click at [397, 181] on div "Organisation" at bounding box center [560, 177] width 377 height 18
click at [1078, 110] on div "Variables" at bounding box center [1078, 106] width 69 height 29
click at [1014, 108] on div "Headers" at bounding box center [1006, 106] width 64 height 29
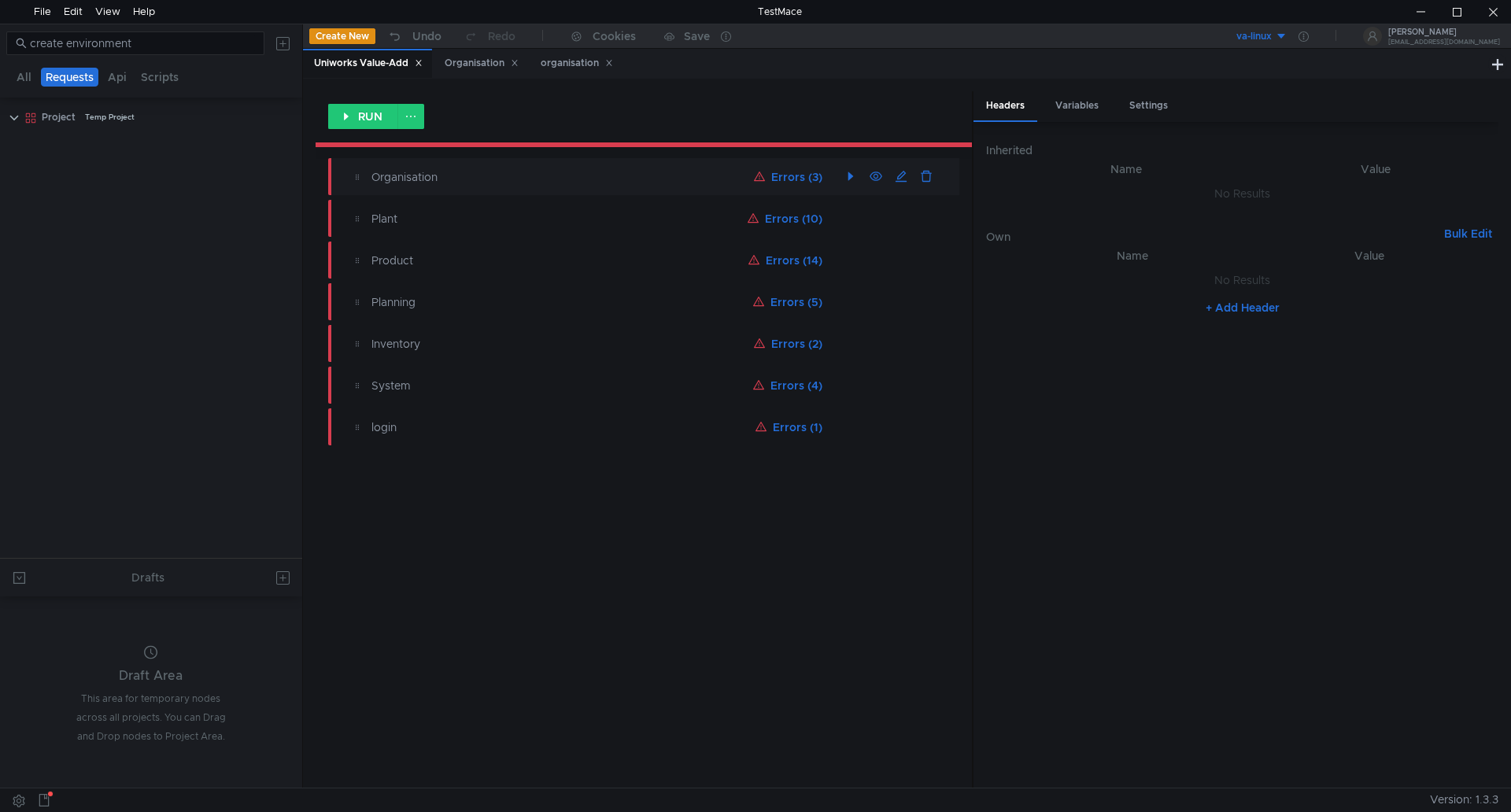
click at [381, 177] on div "Organisation" at bounding box center [560, 177] width 377 height 18
click at [849, 178] on button "button" at bounding box center [851, 177] width 25 height 25
click at [902, 178] on button "button" at bounding box center [901, 177] width 25 height 25
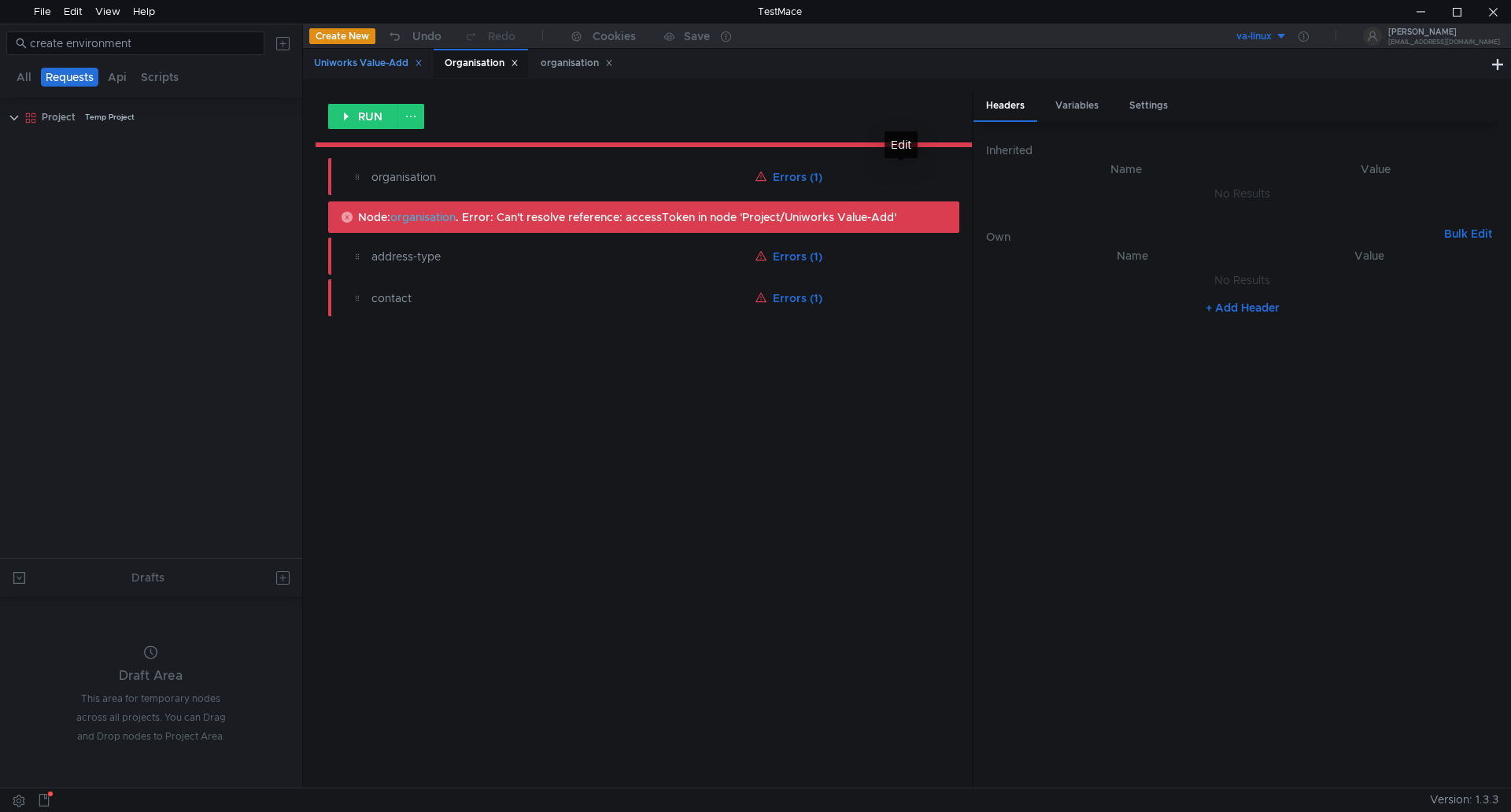
click at [382, 64] on div "Uniworks Value-Add" at bounding box center [369, 64] width 109 height 17
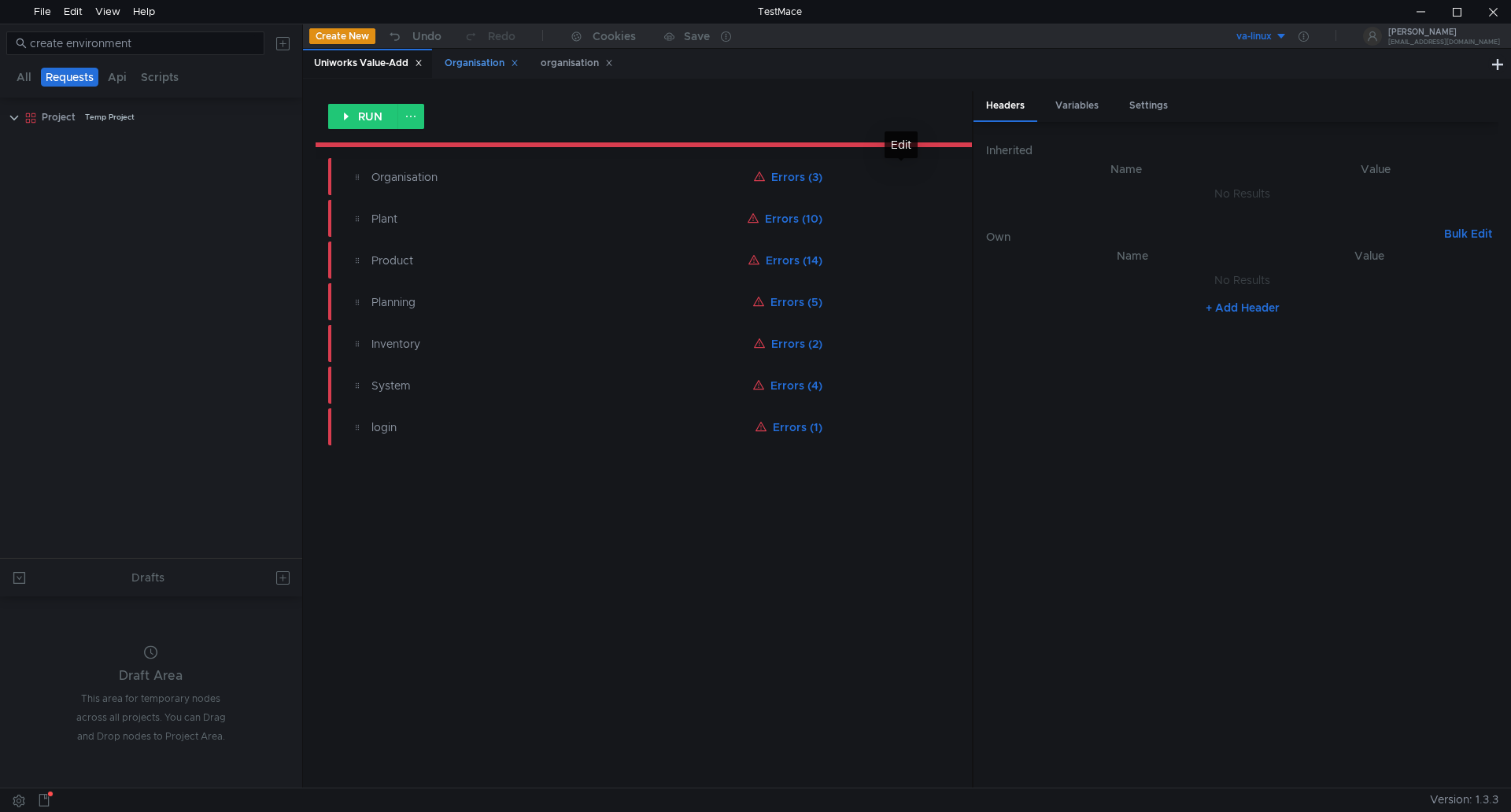
click at [458, 62] on div "Organisation" at bounding box center [482, 64] width 74 height 17
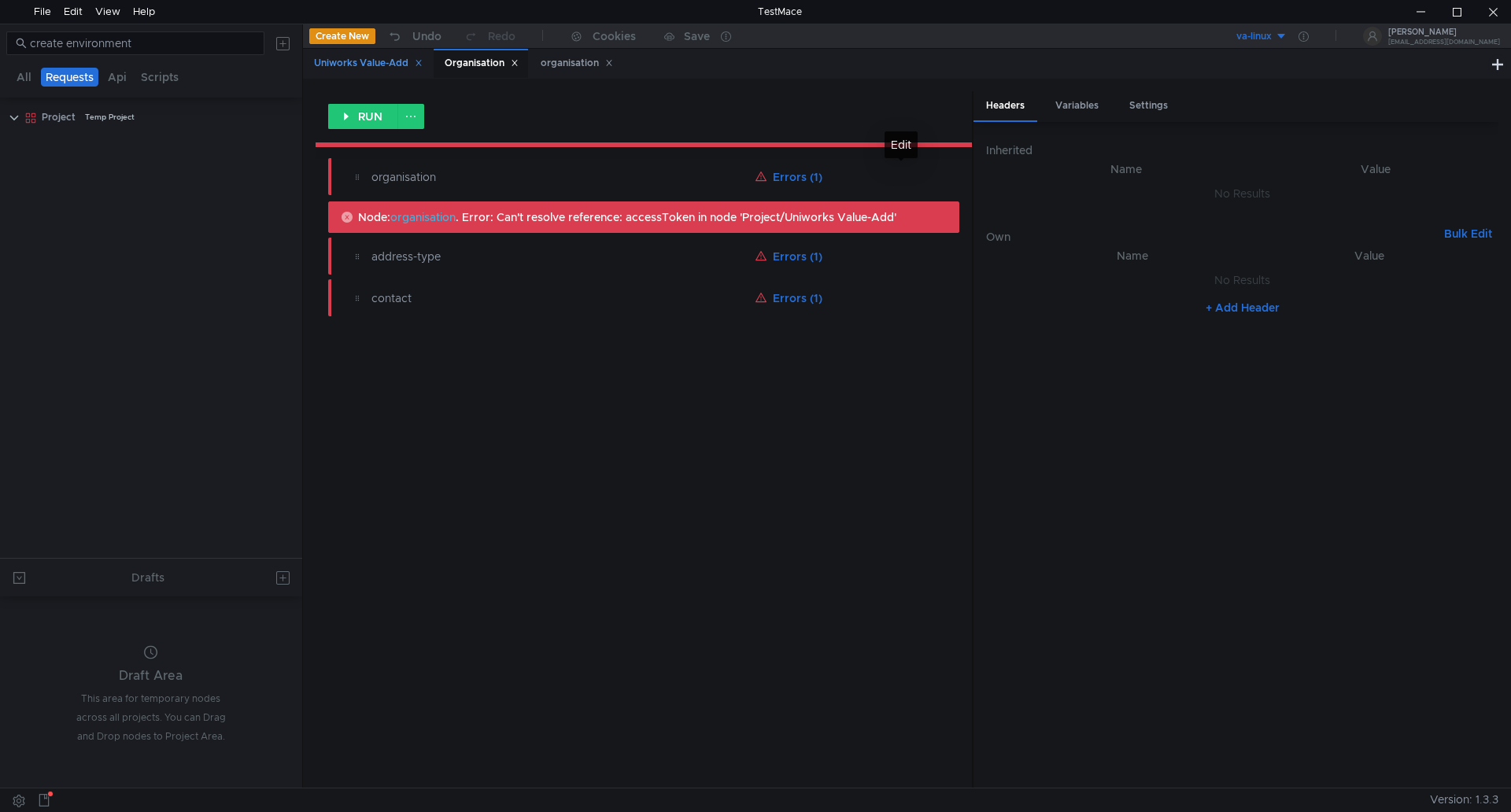
click at [365, 65] on div "Uniworks Value-Add" at bounding box center [369, 64] width 109 height 17
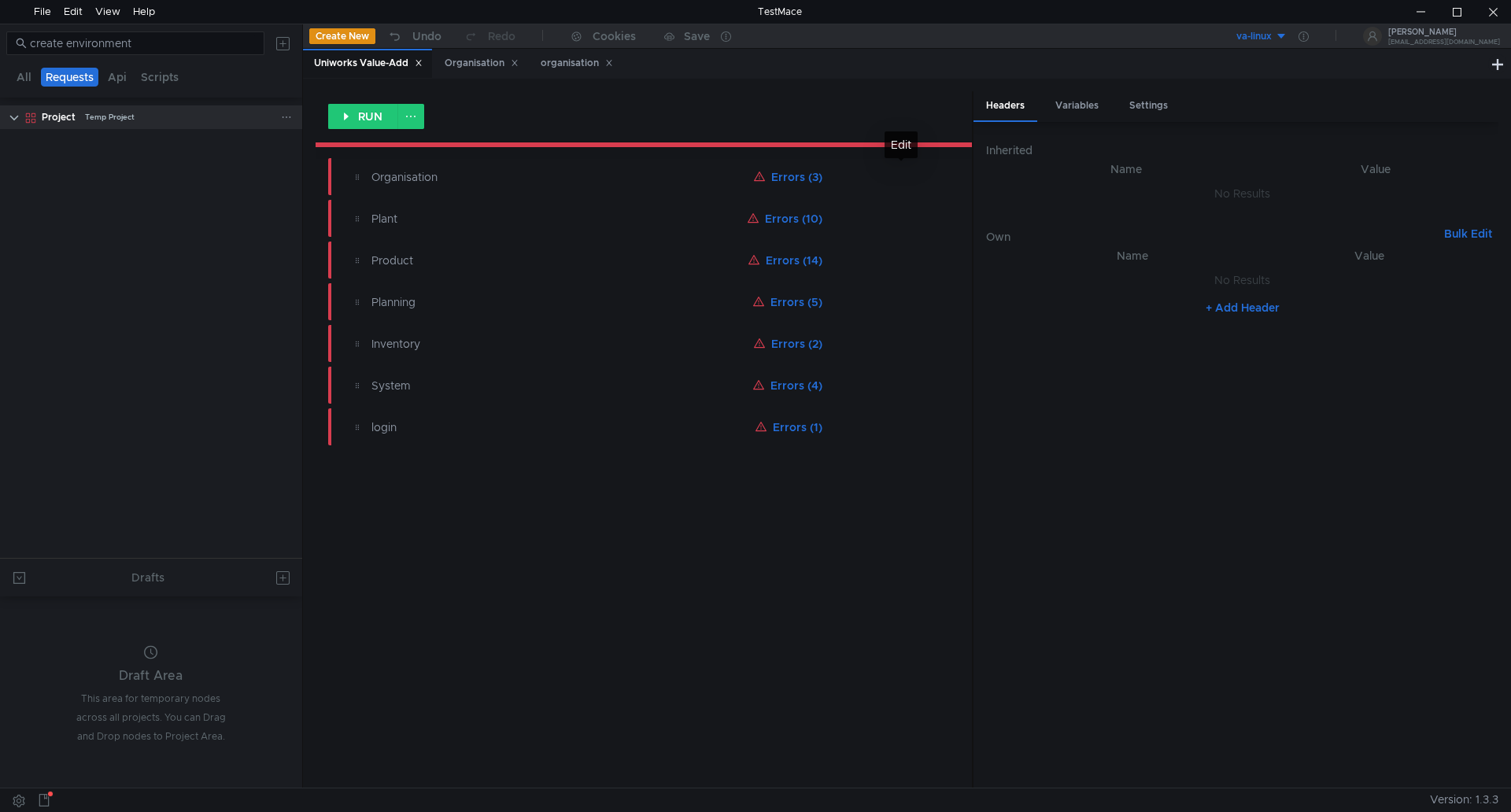
click at [9, 116] on clr-icon at bounding box center [13, 117] width 13 height 13
click at [81, 111] on div "Project Temp Project" at bounding box center [162, 117] width 240 height 23
click at [13, 118] on clr-icon at bounding box center [13, 117] width 13 height 13
click at [380, 61] on div "Uniworks Value-Add" at bounding box center [369, 64] width 109 height 17
click at [422, 60] on icon at bounding box center [418, 62] width 8 height 8
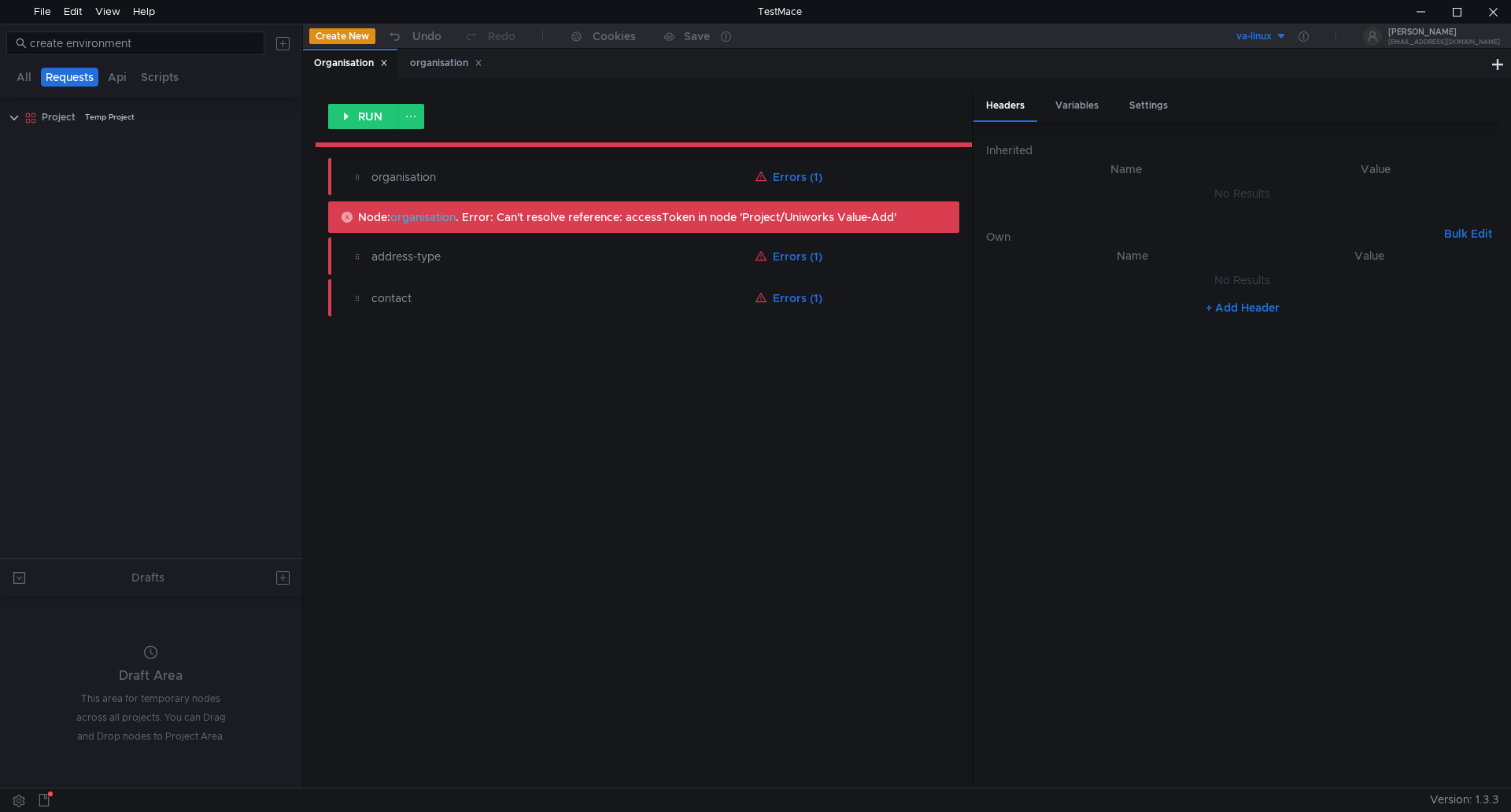
drag, startPoint x: 482, startPoint y: 65, endPoint x: 453, endPoint y: 67, distance: 29.1
click at [482, 64] on icon at bounding box center [478, 62] width 8 height 8
click at [382, 64] on icon at bounding box center [384, 62] width 8 height 8
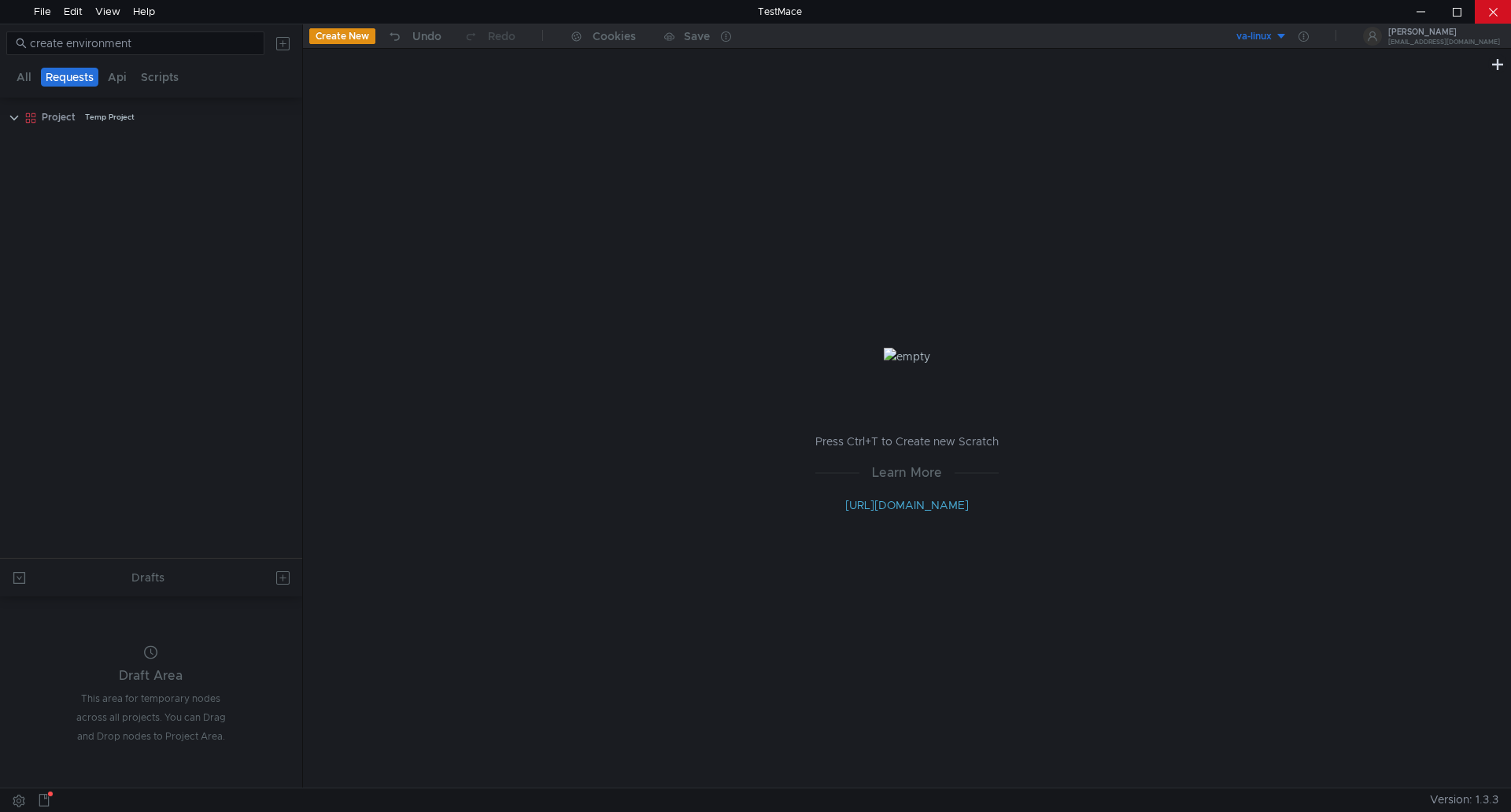
click at [1489, 16] on div at bounding box center [1493, 12] width 36 height 23
click at [13, 121] on clr-icon at bounding box center [13, 117] width 13 height 13
click at [71, 118] on div "Project" at bounding box center [59, 117] width 34 height 23
click at [44, 15] on div "File" at bounding box center [42, 12] width 18 height 23
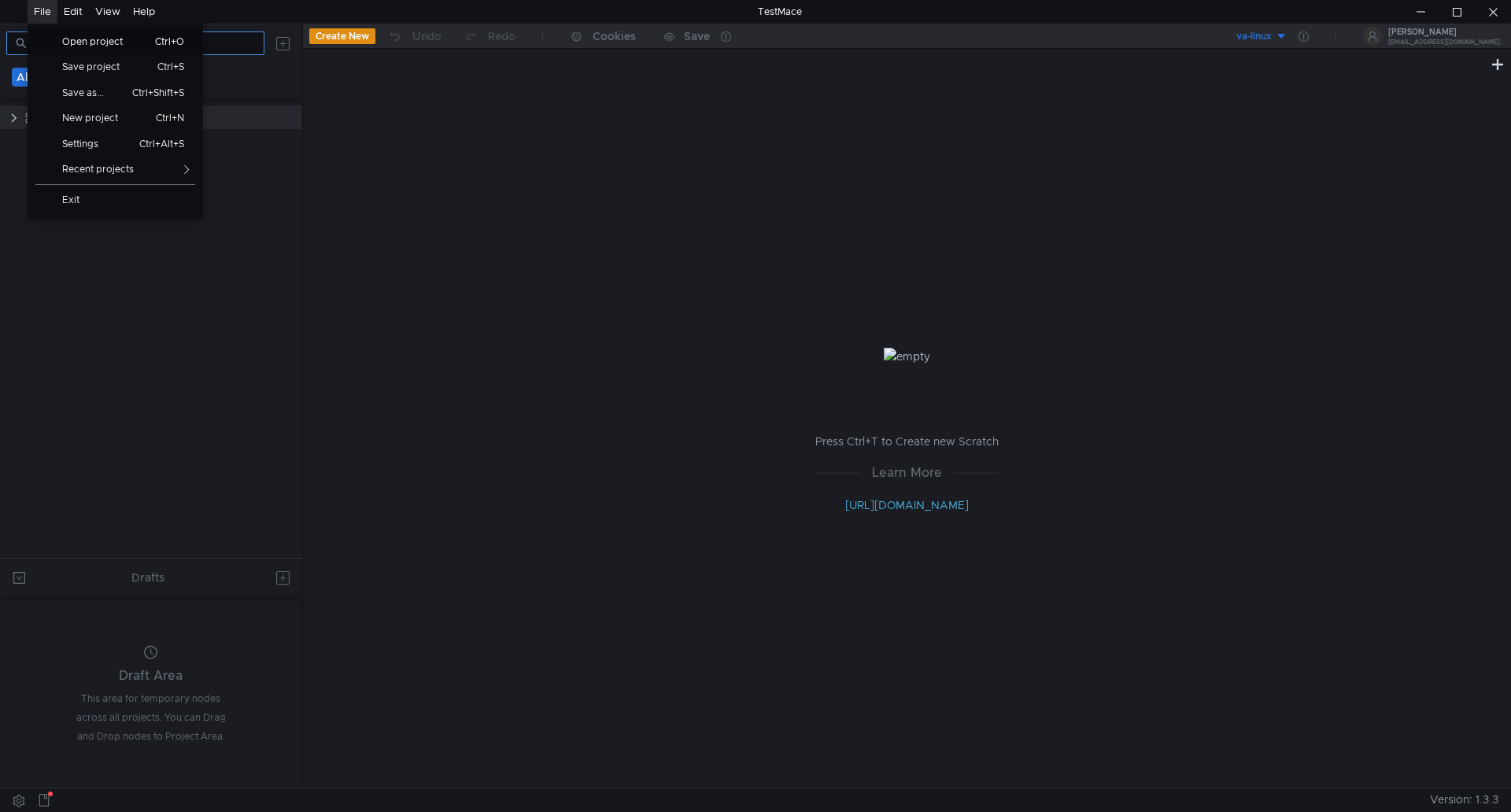
click at [94, 41] on span "Open project" at bounding box center [98, 41] width 91 height 9
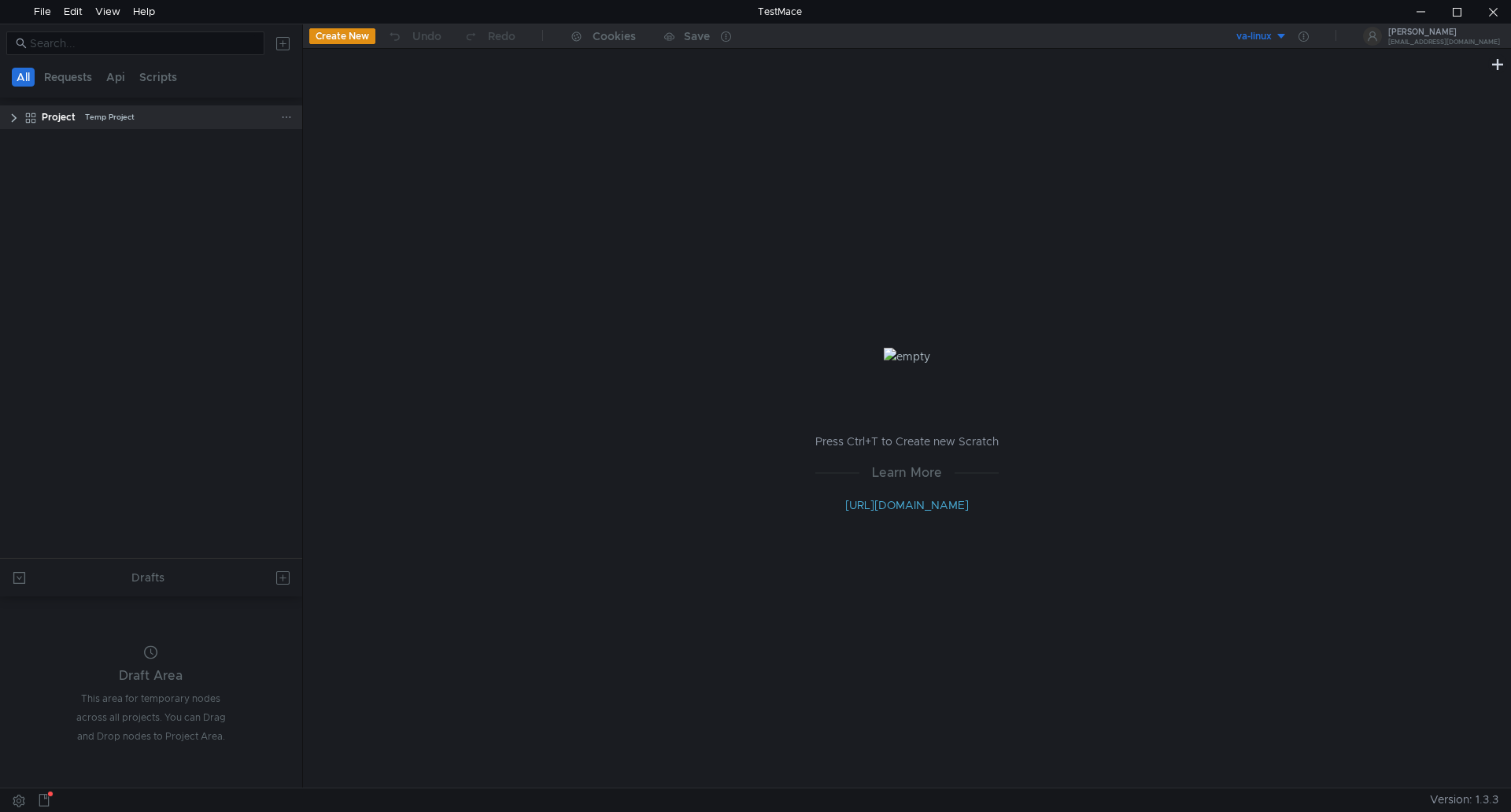
click at [10, 117] on clr-icon at bounding box center [13, 117] width 13 height 13
click at [79, 119] on div "Project Temp Project" at bounding box center [162, 117] width 240 height 23
click at [1272, 39] on div "va-linux" at bounding box center [1255, 37] width 35 height 15
click at [1269, 36] on div at bounding box center [755, 406] width 1511 height 812
click at [11, 118] on clr-icon at bounding box center [13, 117] width 13 height 13
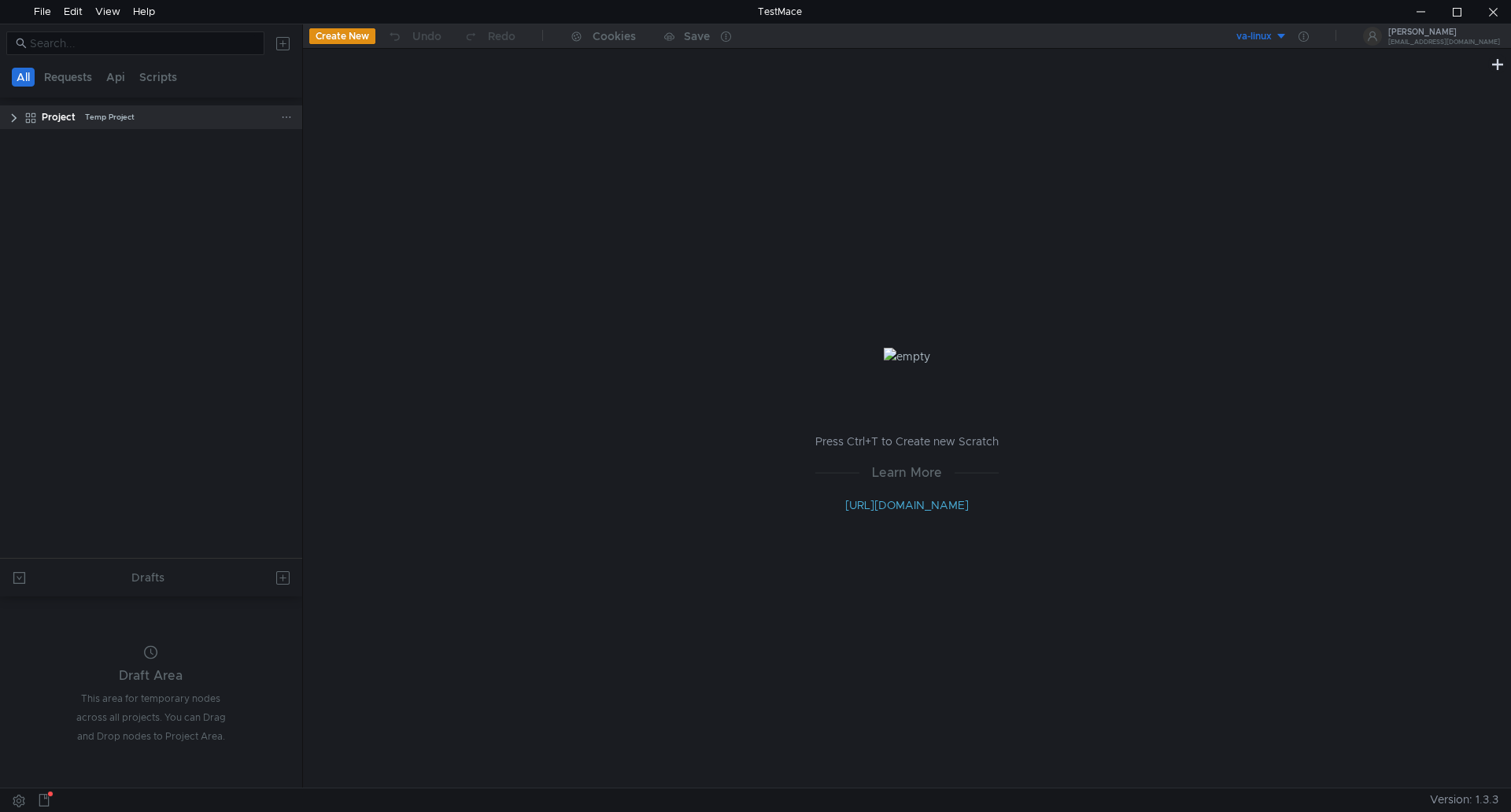
click at [284, 117] on icon at bounding box center [286, 116] width 11 height 11
click at [328, 163] on app-tour-anchor "Import" at bounding box center [323, 162] width 34 height 14
click at [194, 115] on div at bounding box center [755, 406] width 1511 height 812
click at [105, 8] on div "View" at bounding box center [108, 12] width 25 height 23
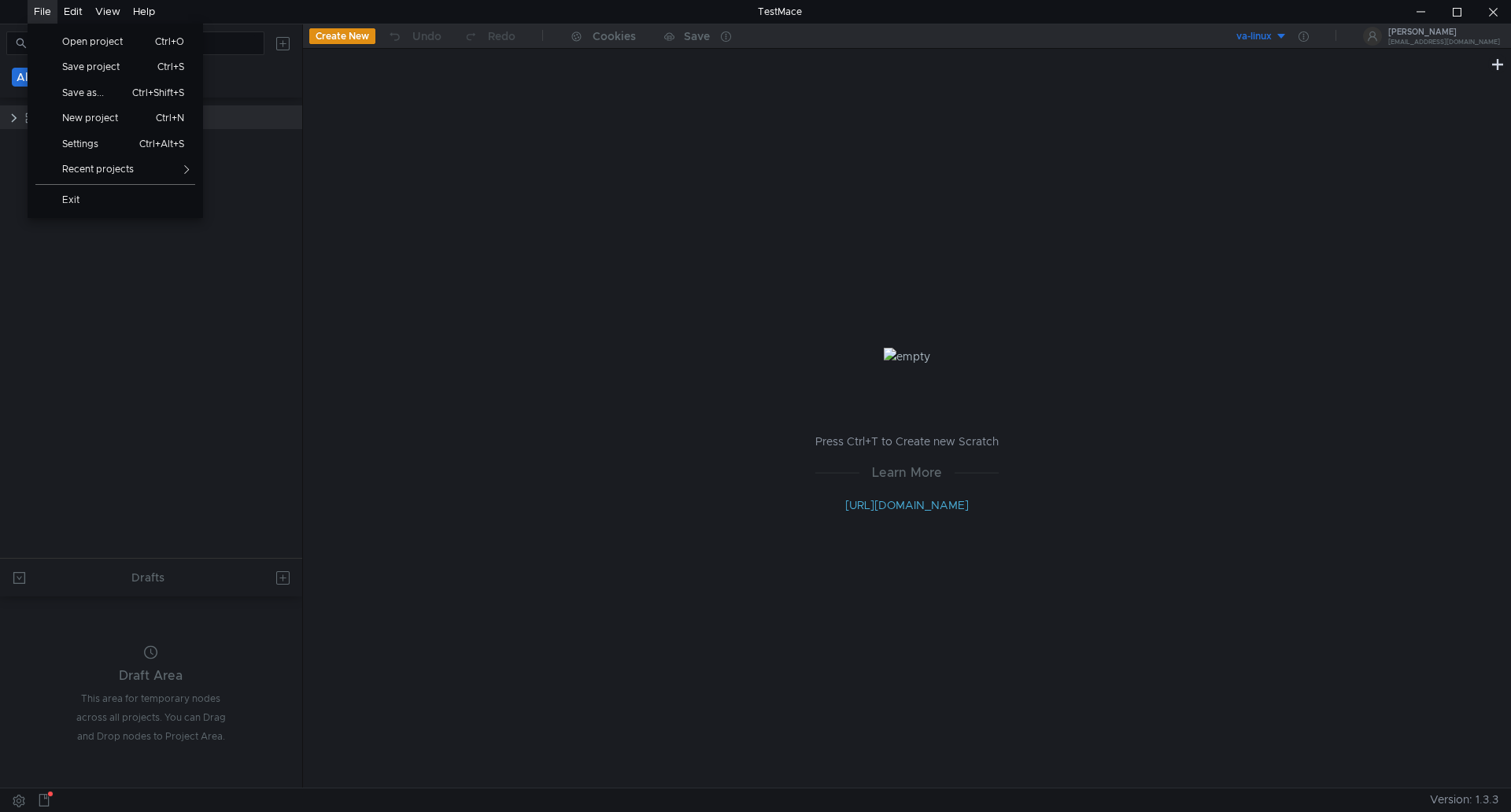
click at [46, 10] on div "File" at bounding box center [42, 12] width 18 height 23
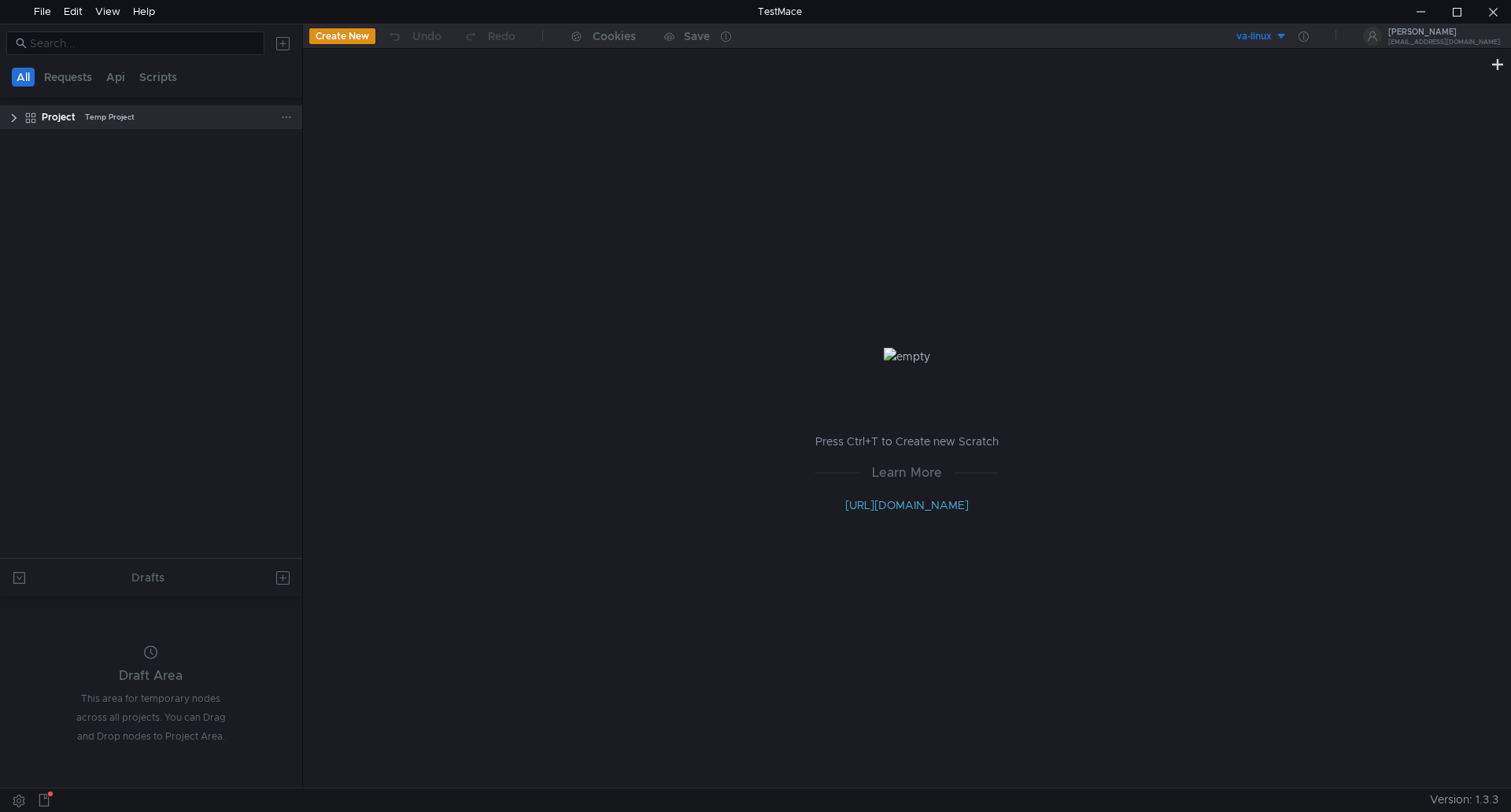
click at [285, 124] on app-menu-trigger at bounding box center [286, 117] width 11 height 23
click at [290, 115] on icon at bounding box center [286, 116] width 11 height 11
click at [330, 167] on app-tour-anchor "Import" at bounding box center [323, 162] width 34 height 14
click at [204, 122] on div at bounding box center [755, 406] width 1511 height 812
click at [282, 121] on icon at bounding box center [286, 116] width 11 height 11
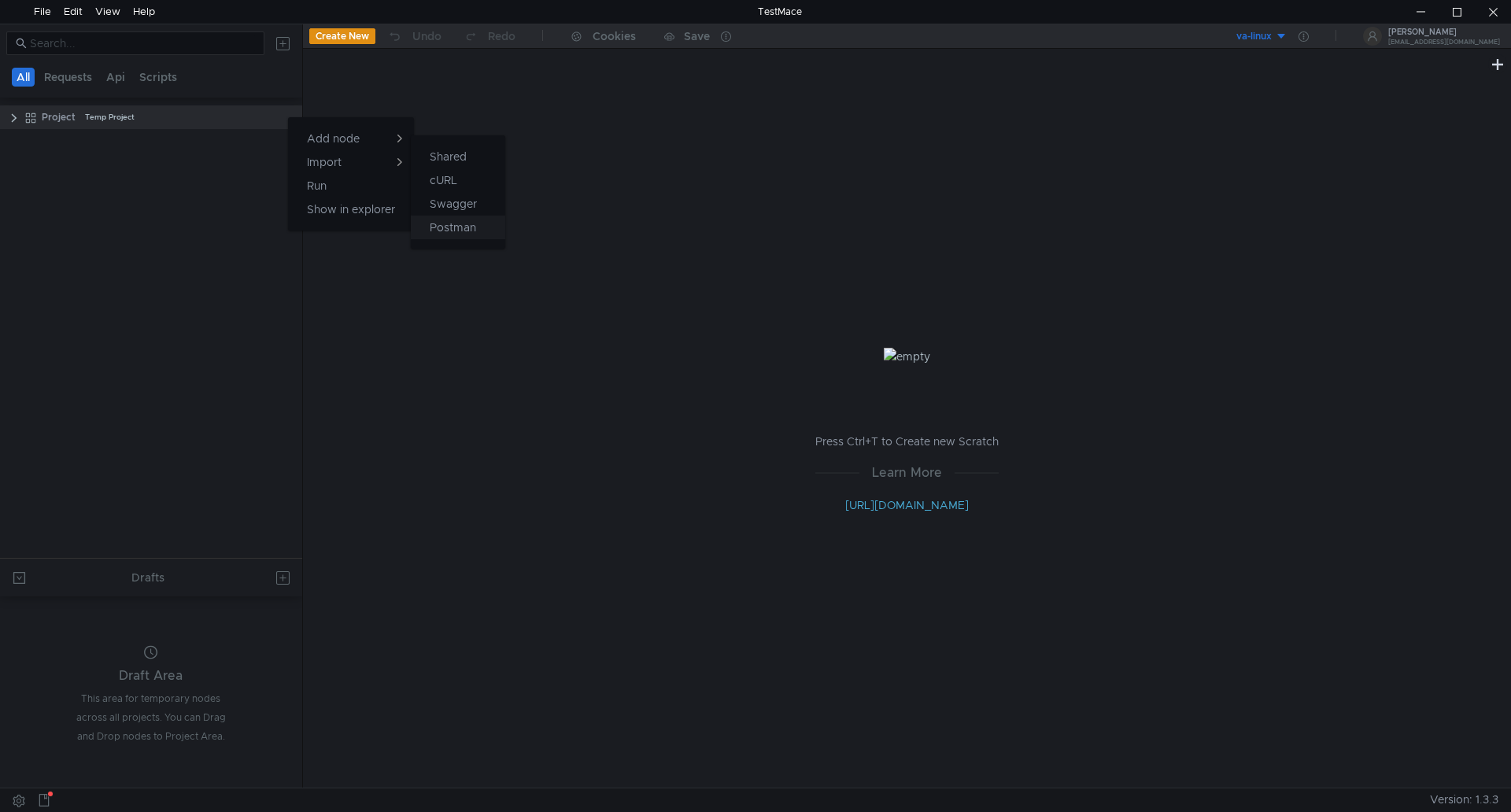
click at [476, 226] on app-tour-anchor "Postman" at bounding box center [453, 227] width 46 height 19
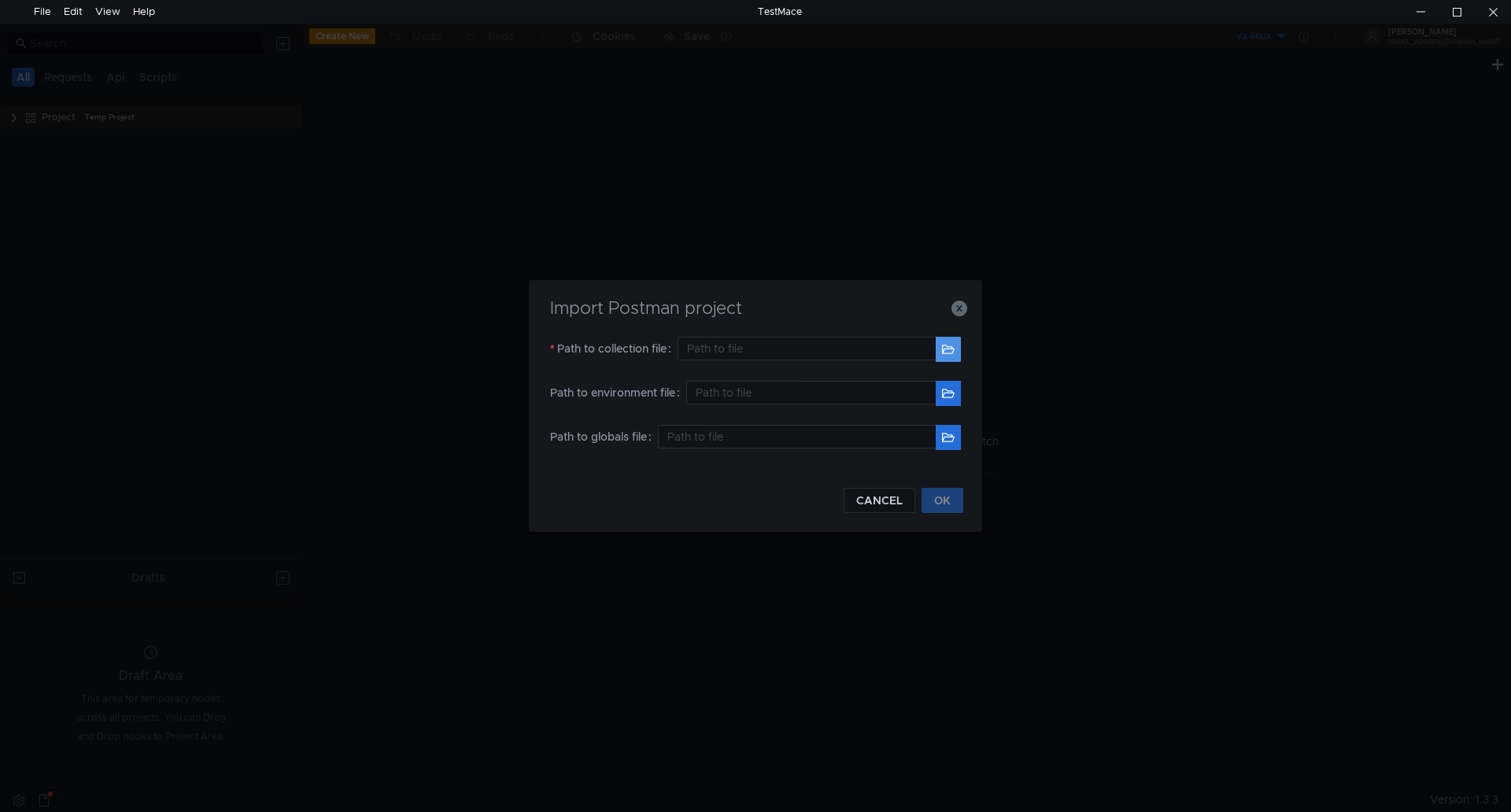
click at [949, 354] on button "button" at bounding box center [949, 349] width 25 height 25
type input "D:\Uniworks Value-Add.postman_collection.json"
click at [948, 499] on button "OK" at bounding box center [943, 500] width 42 height 25
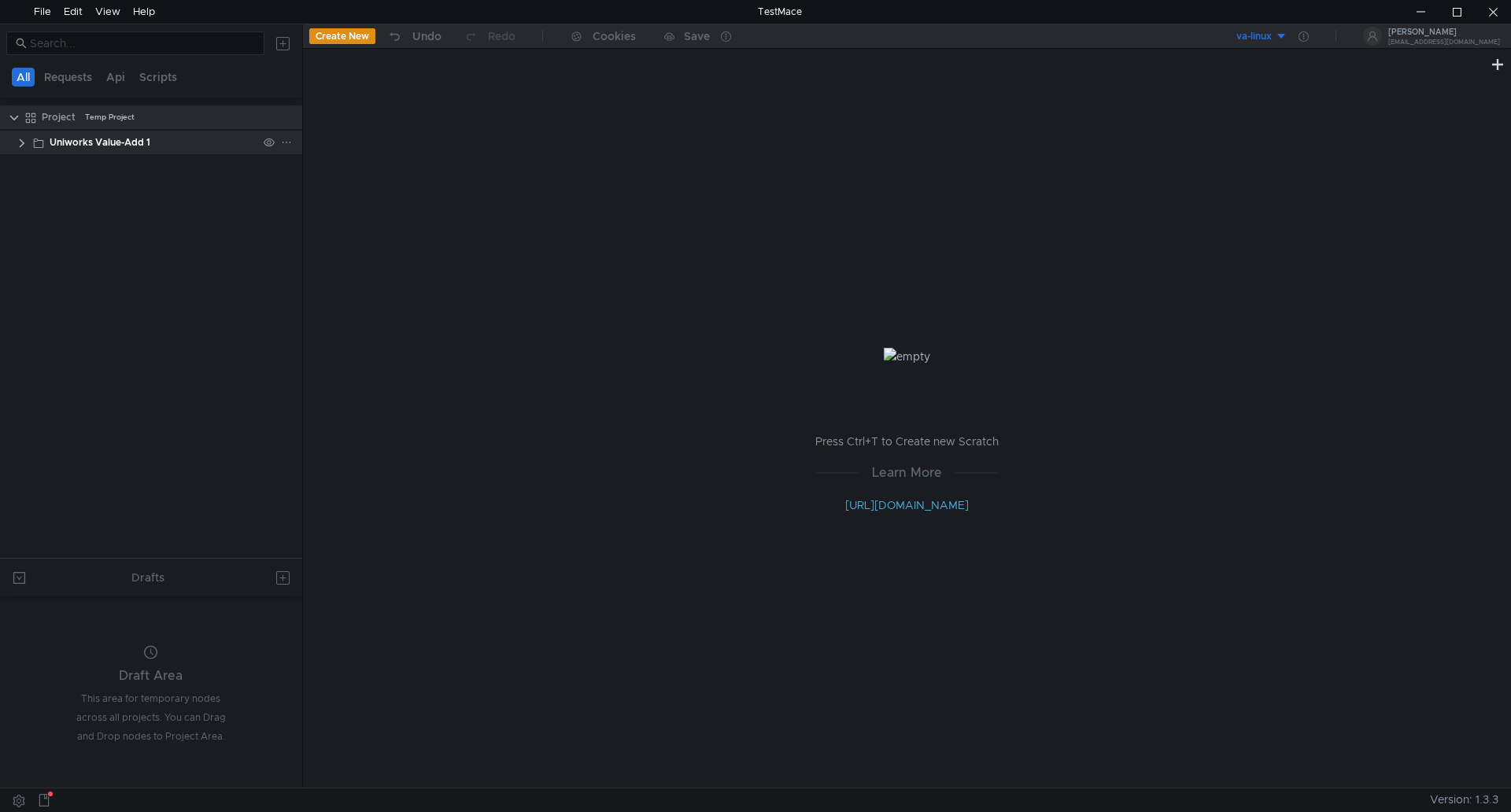
click at [284, 142] on icon at bounding box center [286, 142] width 11 height 11
click at [327, 213] on app-tour-anchor "Rename" at bounding box center [328, 210] width 43 height 19
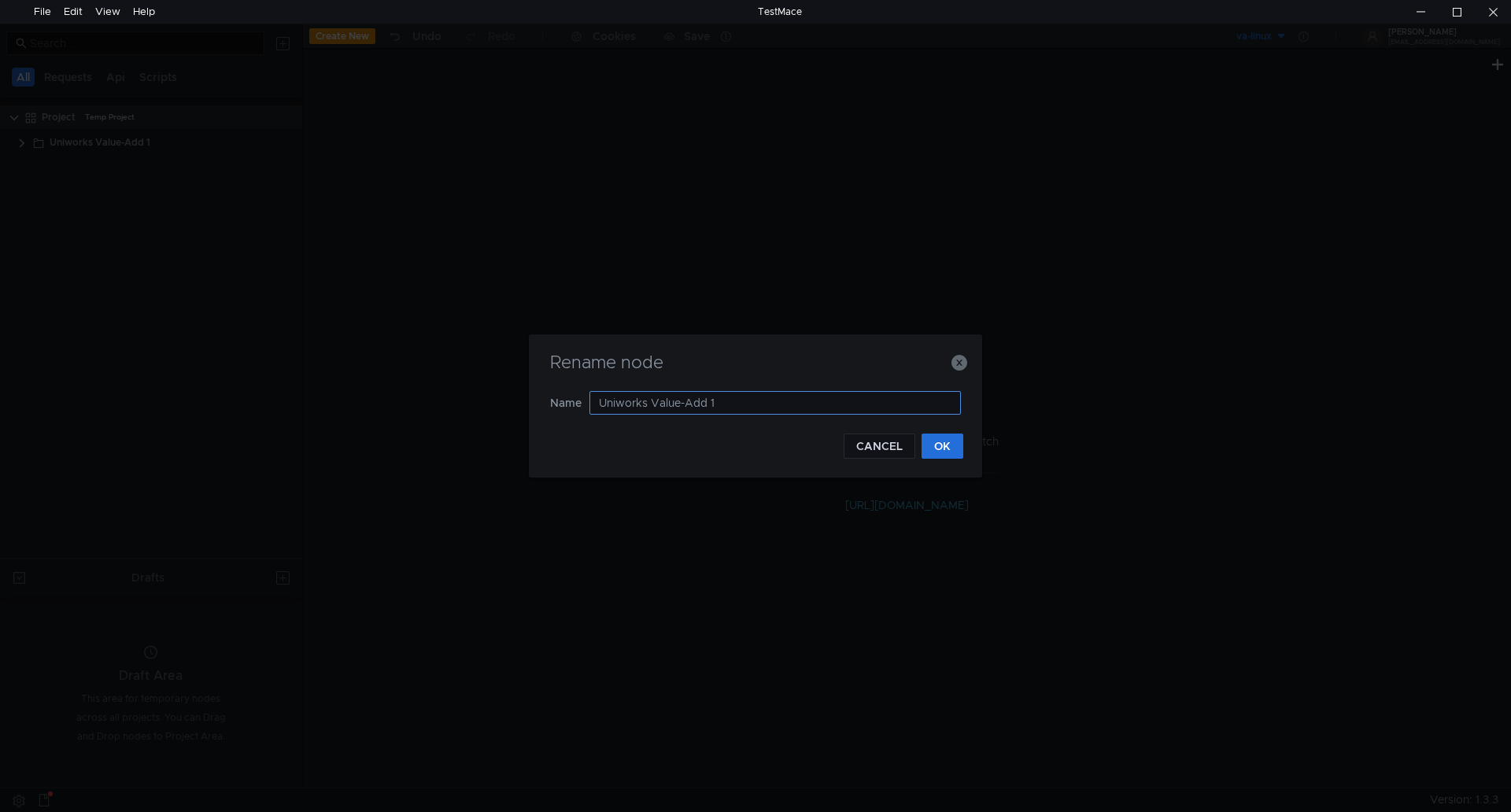
click at [732, 408] on input "Uniworks Value-Add 1" at bounding box center [775, 403] width 371 height 23
type input "Uniworks Value-Add"
click at [876, 442] on button "CANCEL" at bounding box center [879, 447] width 71 height 25
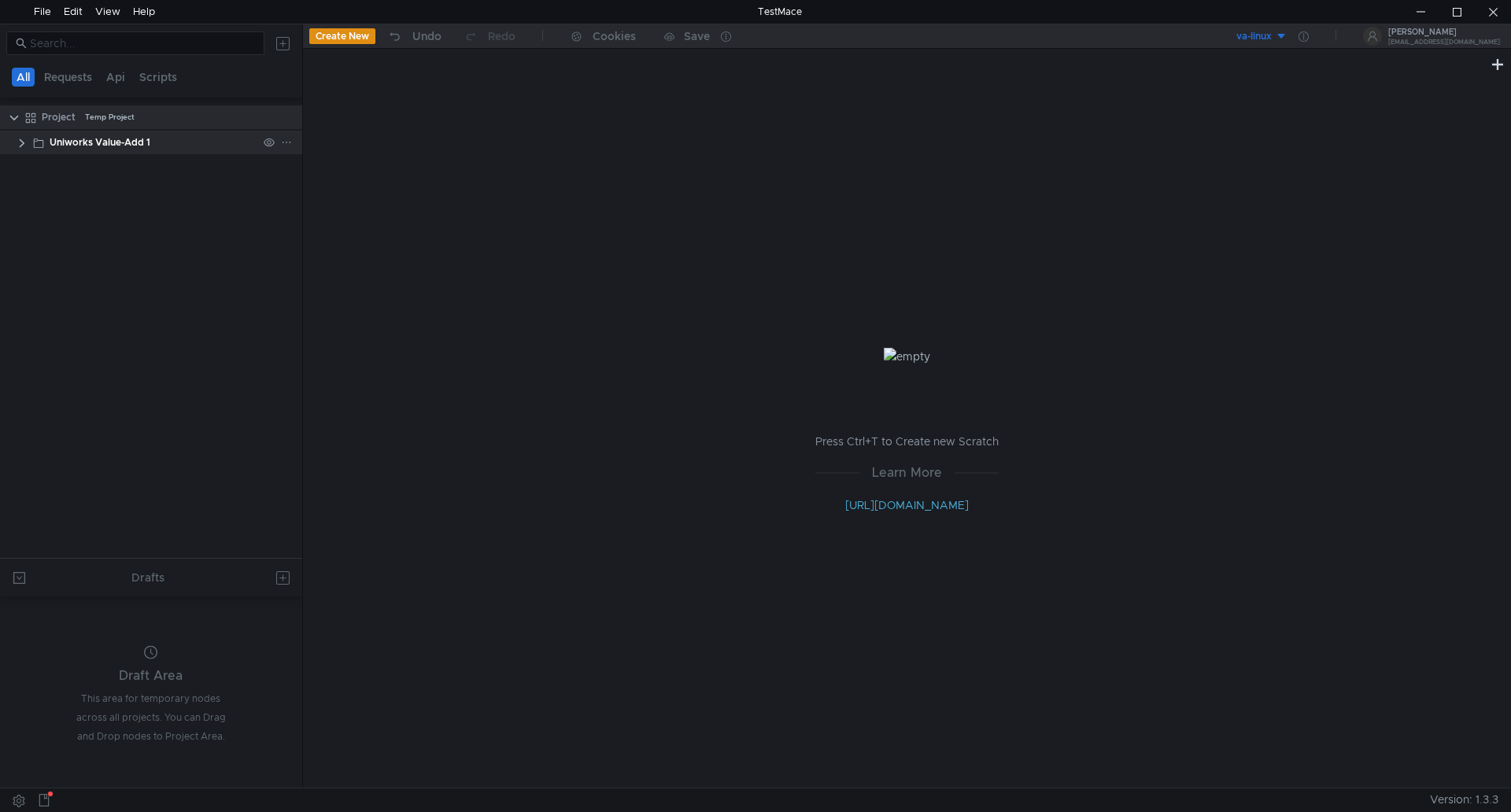
drag, startPoint x: 91, startPoint y: 142, endPoint x: 76, endPoint y: 137, distance: 15.8
click at [75, 137] on div "Uniworks Value-Add 1" at bounding box center [100, 142] width 101 height 23
click at [284, 144] on icon at bounding box center [286, 142] width 11 height 11
click at [171, 140] on div at bounding box center [755, 406] width 1511 height 812
click at [287, 144] on icon at bounding box center [286, 142] width 11 height 11
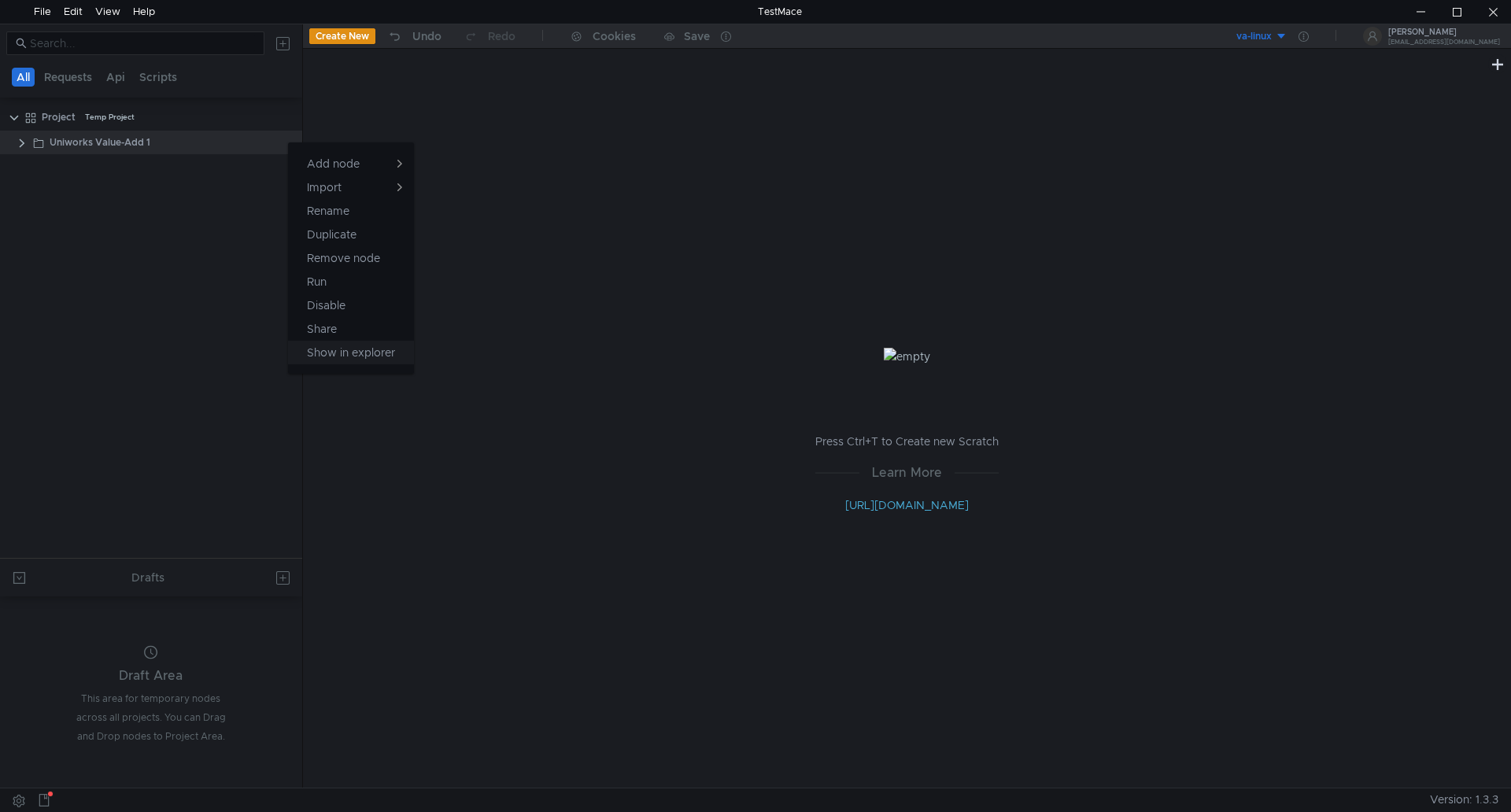
click at [360, 353] on app-tour-anchor "Show in explorer" at bounding box center [350, 353] width 88 height 19
click at [18, 147] on clr-icon at bounding box center [22, 142] width 13 height 13
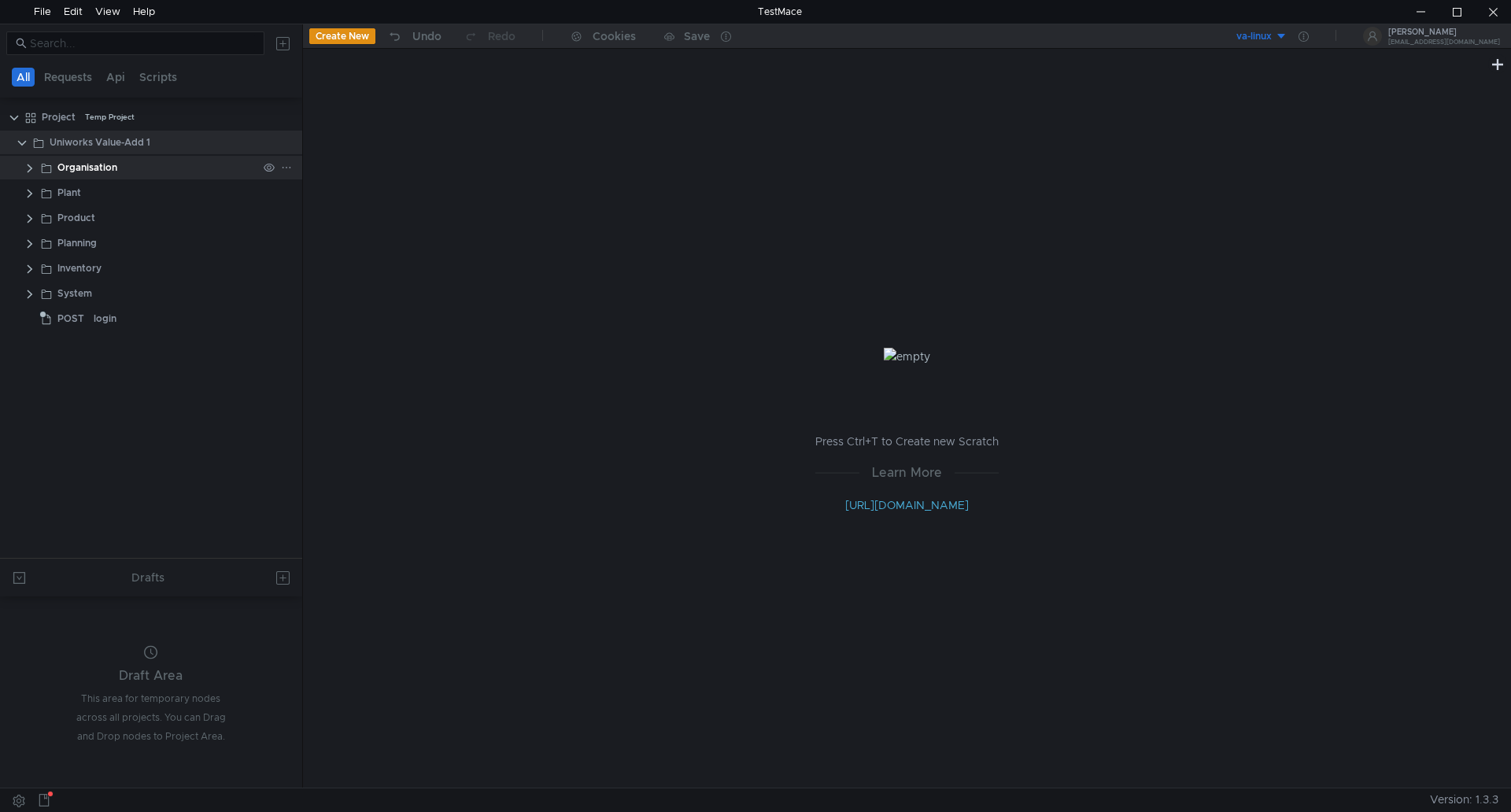
click at [22, 171] on div "Organisation" at bounding box center [151, 168] width 303 height 23
click at [70, 170] on div "Organisation" at bounding box center [87, 168] width 60 height 23
click at [28, 171] on clr-icon at bounding box center [29, 168] width 13 height 13
click at [97, 192] on div "organisation" at bounding box center [124, 193] width 59 height 23
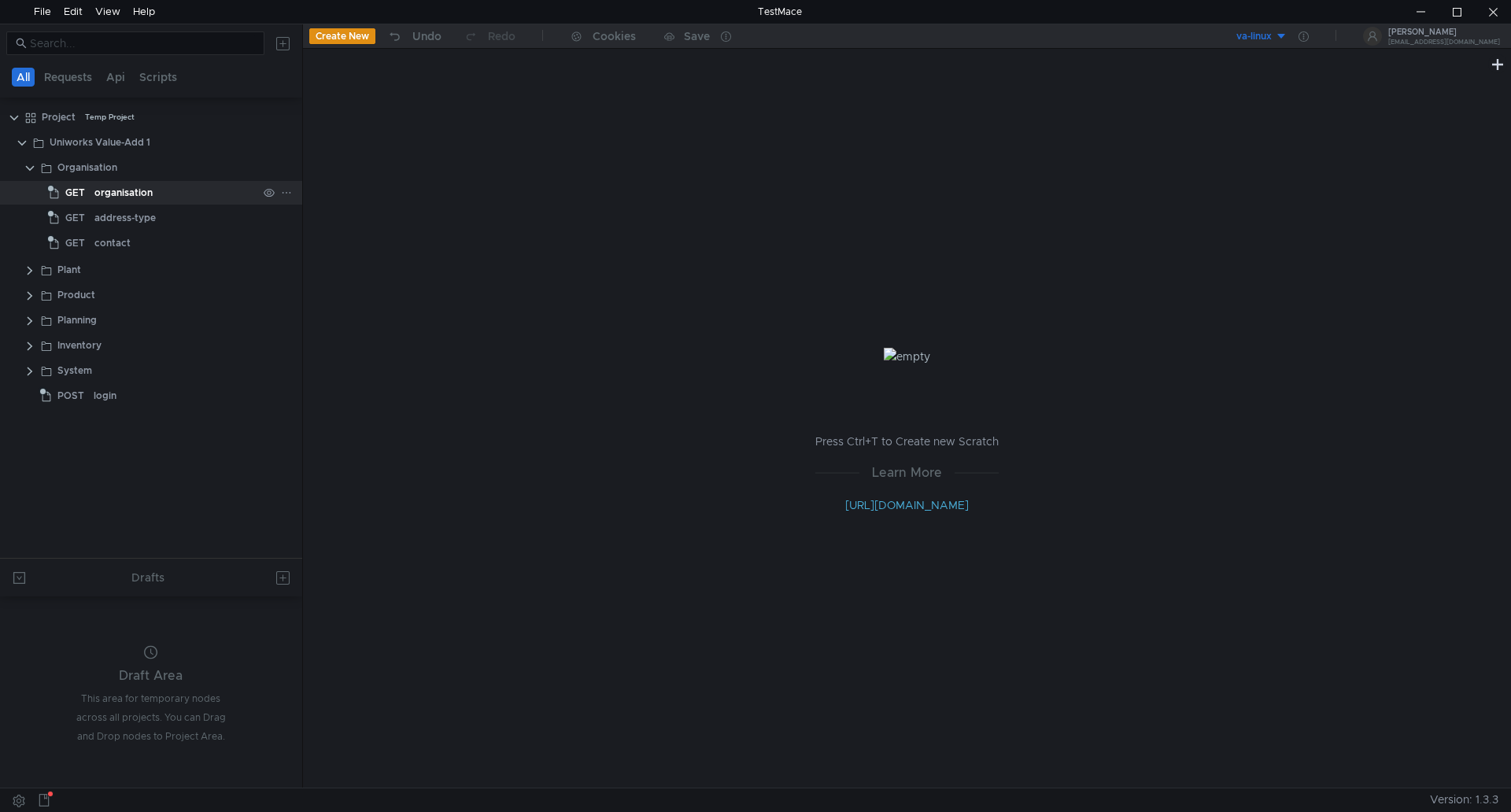
click at [97, 192] on div "organisation" at bounding box center [124, 193] width 59 height 23
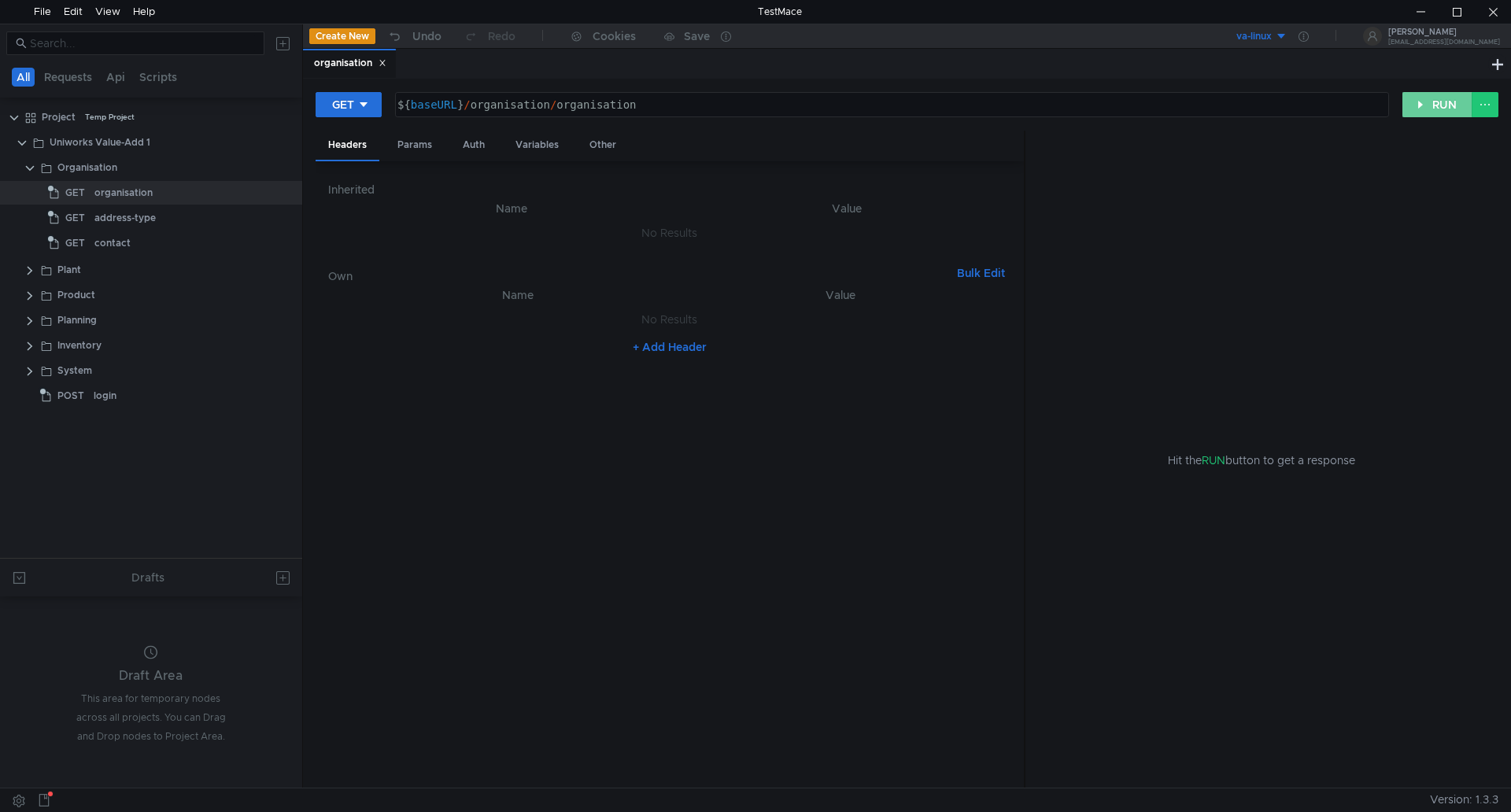
click at [1436, 105] on button "RUN" at bounding box center [1438, 105] width 70 height 25
click at [417, 149] on div "Params" at bounding box center [414, 145] width 60 height 29
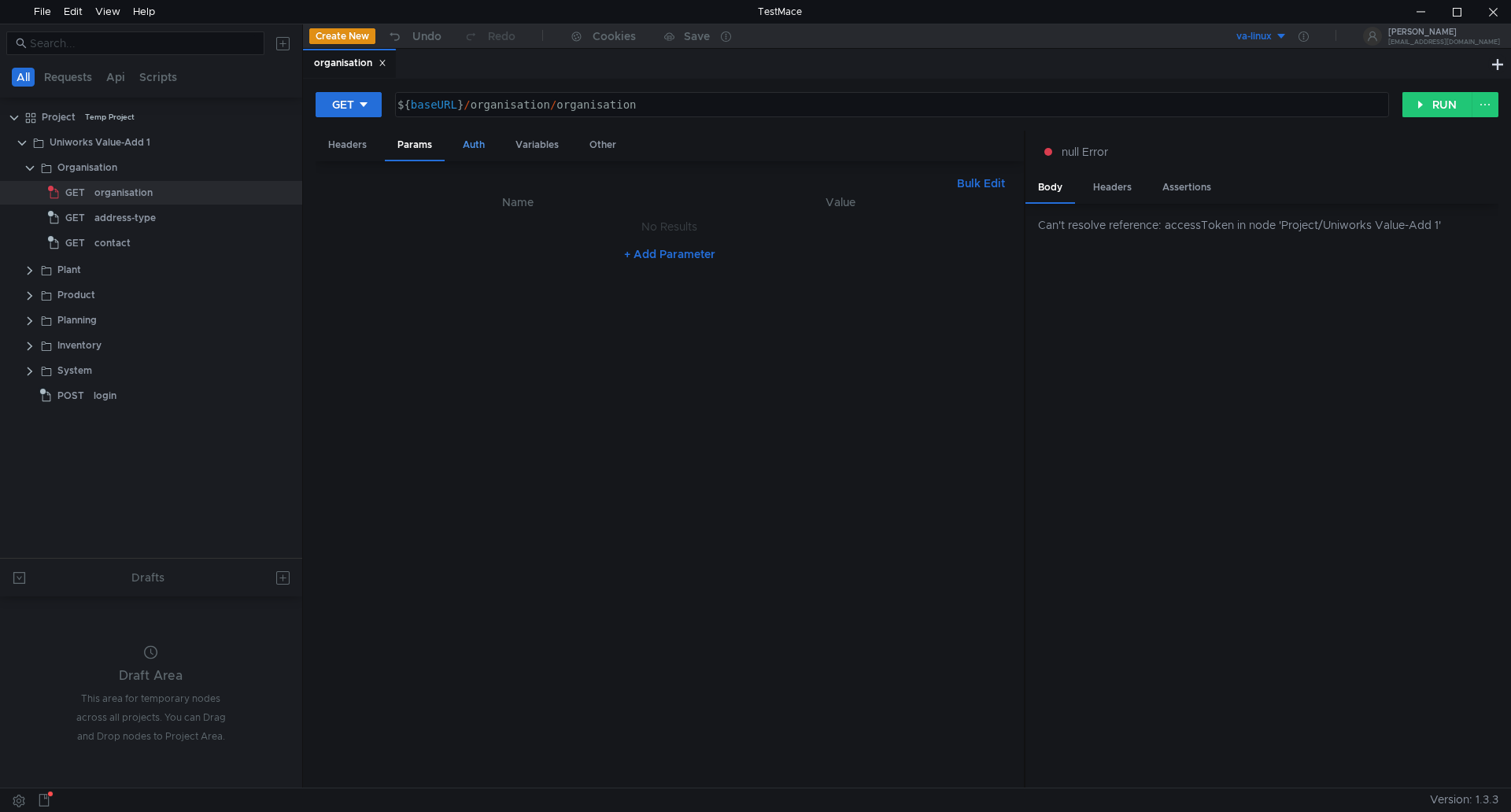
click at [474, 146] on div "Auth" at bounding box center [473, 145] width 47 height 29
click at [535, 142] on div "Variables" at bounding box center [537, 145] width 69 height 29
click at [1288, 37] on button "va-linux" at bounding box center [1233, 36] width 110 height 25
click at [1251, 91] on li "va-linux" at bounding box center [1270, 95] width 110 height 25
click at [1120, 183] on div "Headers" at bounding box center [1113, 188] width 64 height 29
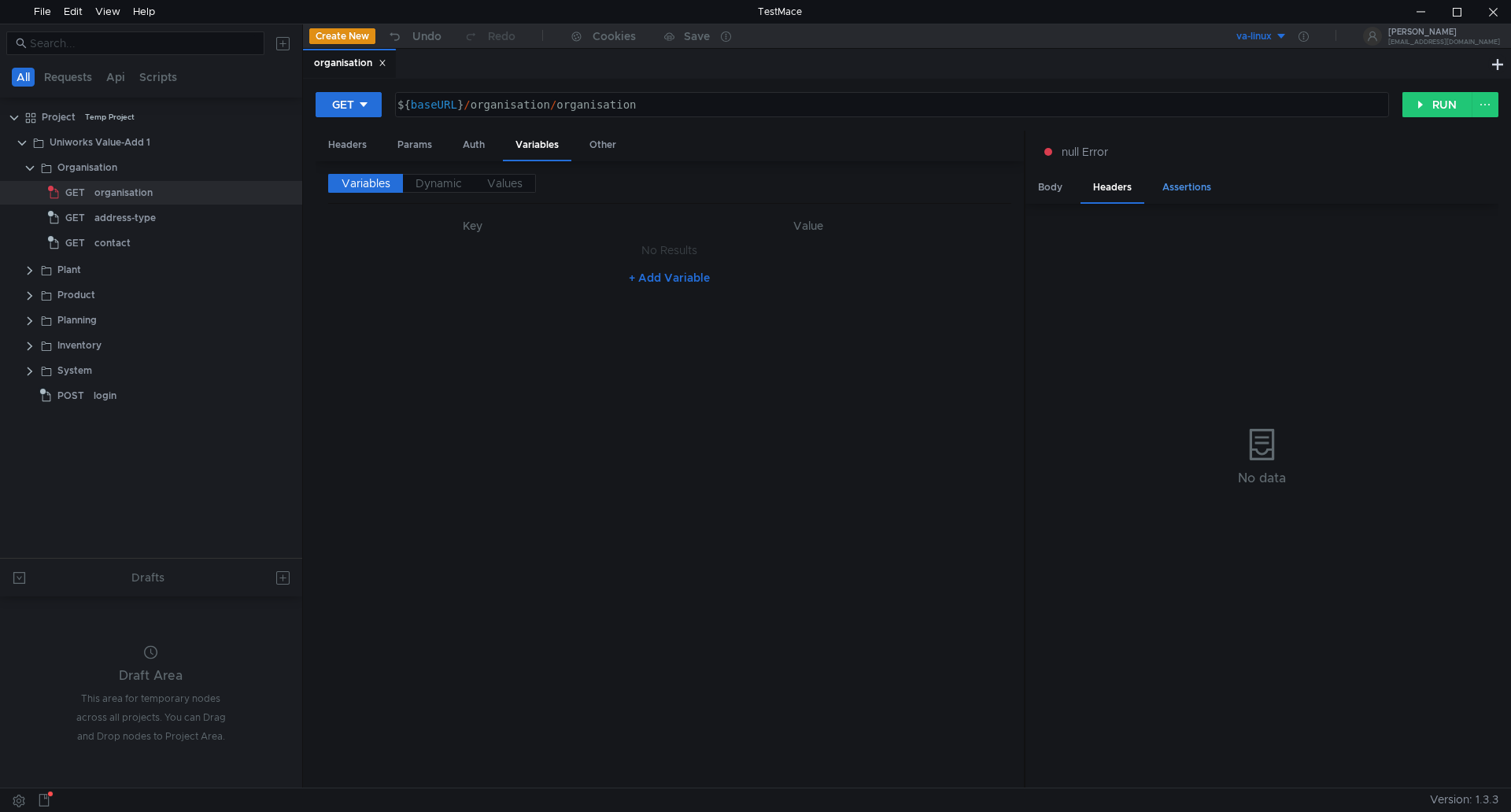
click at [1188, 186] on div "Assertions" at bounding box center [1187, 188] width 74 height 29
click at [1142, 188] on div "Headers" at bounding box center [1113, 188] width 64 height 29
click at [1048, 187] on div "Body" at bounding box center [1050, 188] width 49 height 29
click at [403, 106] on div "${ baseURL } / organisation / organisation" at bounding box center [891, 116] width 992 height 38
click at [1272, 33] on div "va-linux" at bounding box center [1255, 37] width 35 height 15
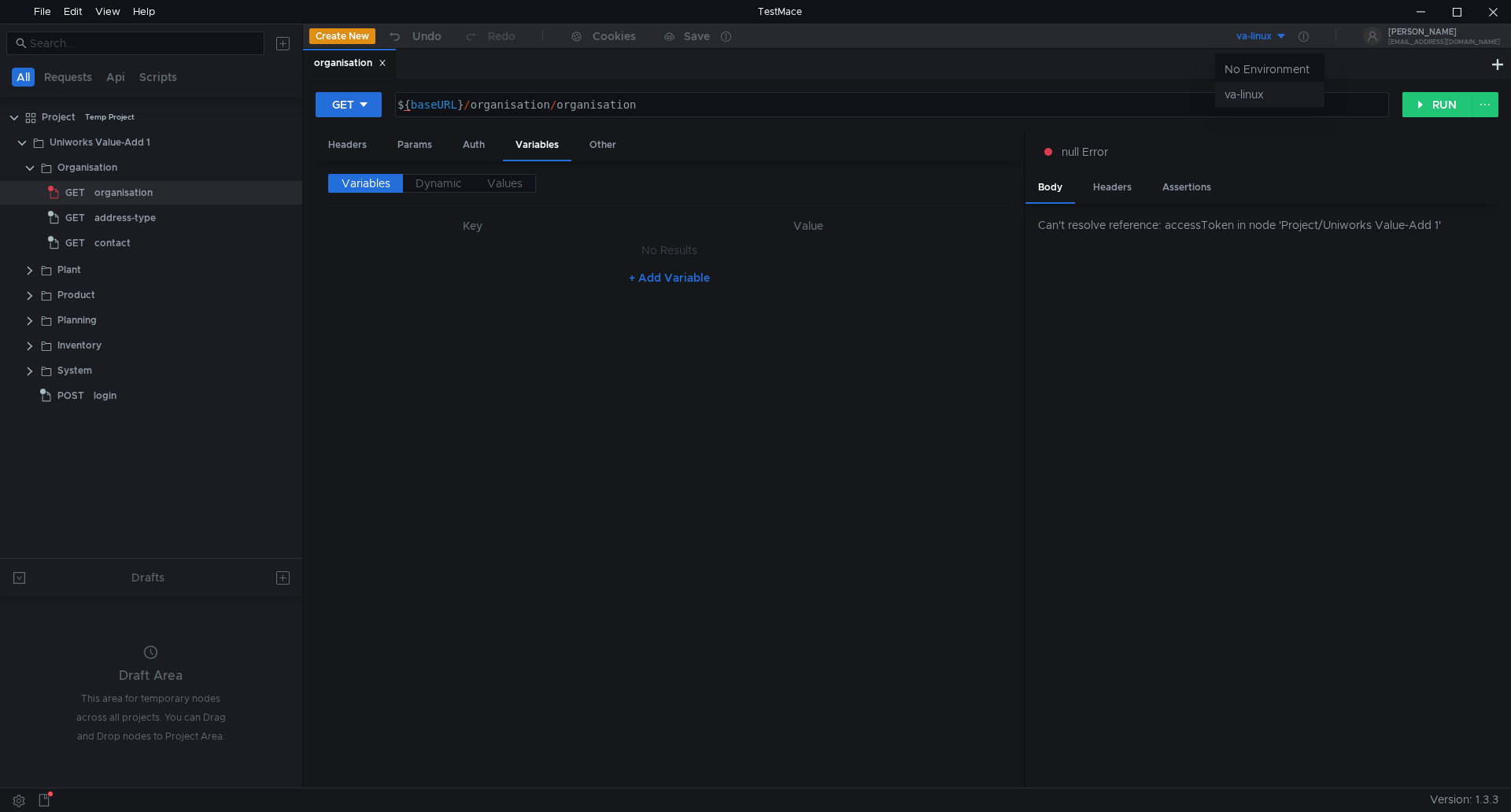
click at [1261, 97] on li "va-linux" at bounding box center [1270, 95] width 110 height 25
click at [1272, 35] on div "va-linux" at bounding box center [1255, 37] width 35 height 15
click at [1249, 96] on li "va-linux" at bounding box center [1270, 95] width 110 height 25
click at [1250, 96] on div "${ baseURL } / organisation / organisation" at bounding box center [892, 105] width 992 height 23
click at [399, 103] on div "${ baseURL } / organisation / organisation" at bounding box center [891, 116] width 992 height 38
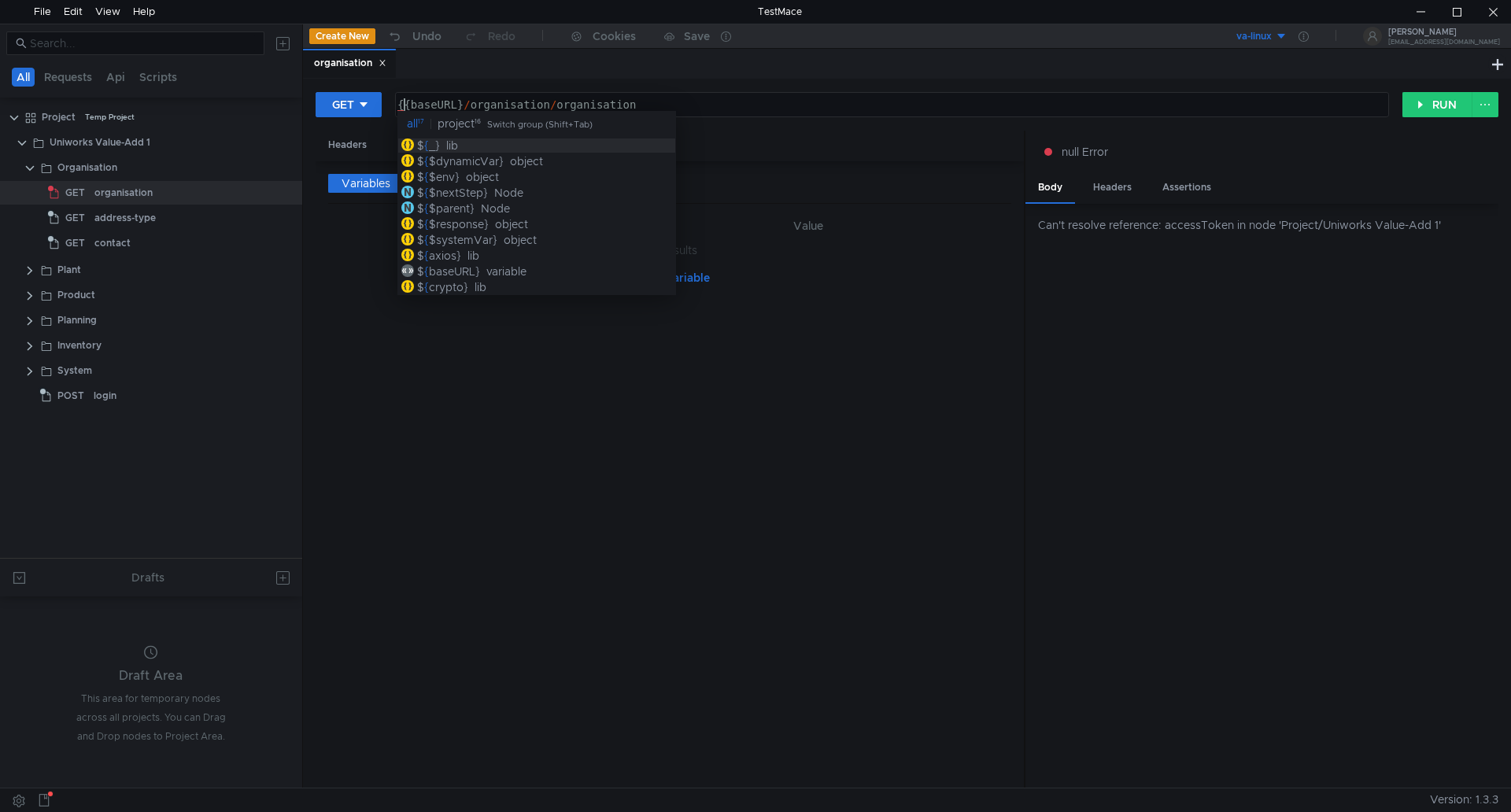
scroll to position [0, 2]
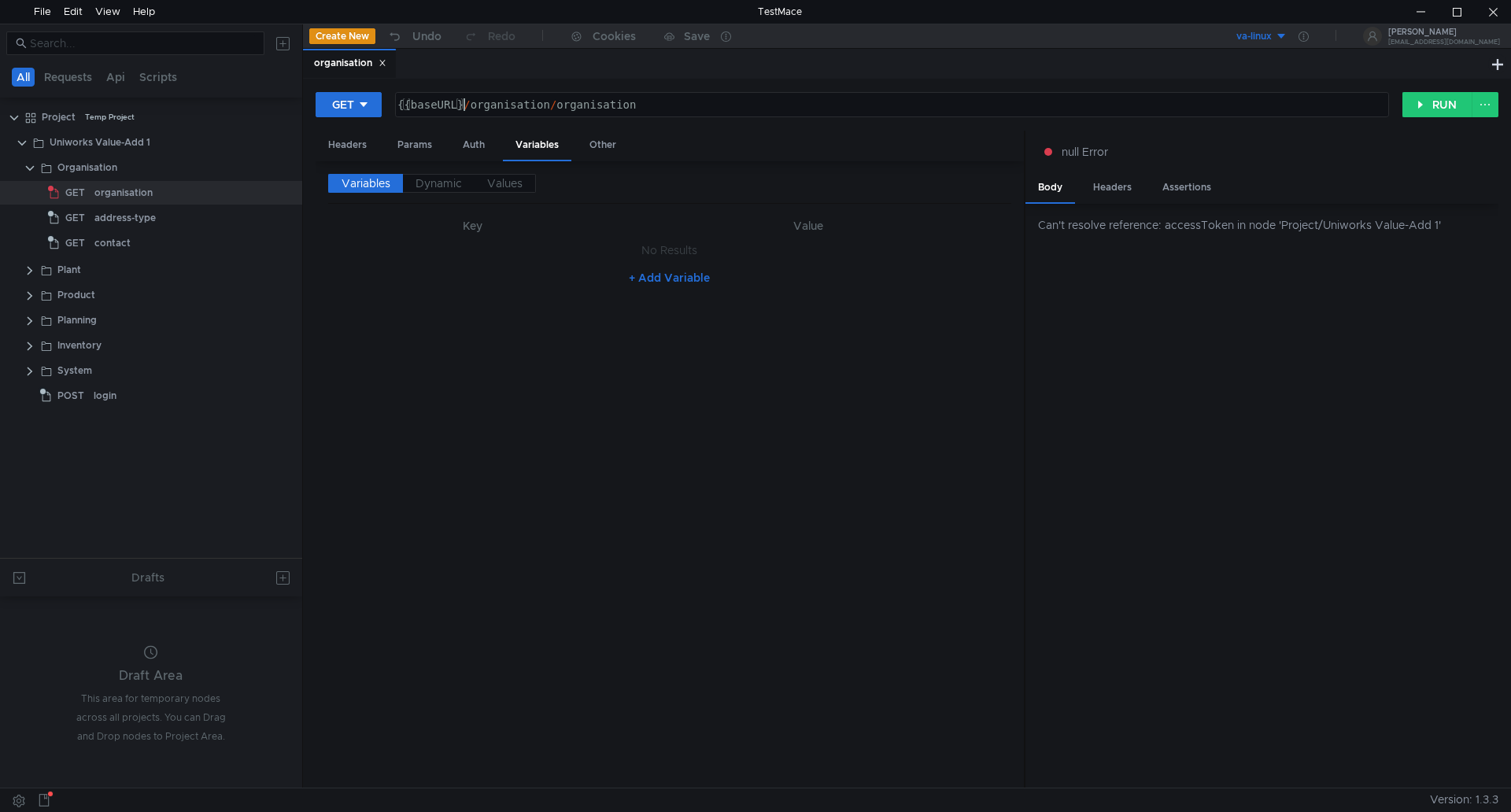
drag, startPoint x: 464, startPoint y: 101, endPoint x: 463, endPoint y: 114, distance: 13.0
click at [464, 103] on div "{{baseURL} / organisation / organisation" at bounding box center [891, 116] width 992 height 38
type textarea "{{baseURL})/organisation/organisation"
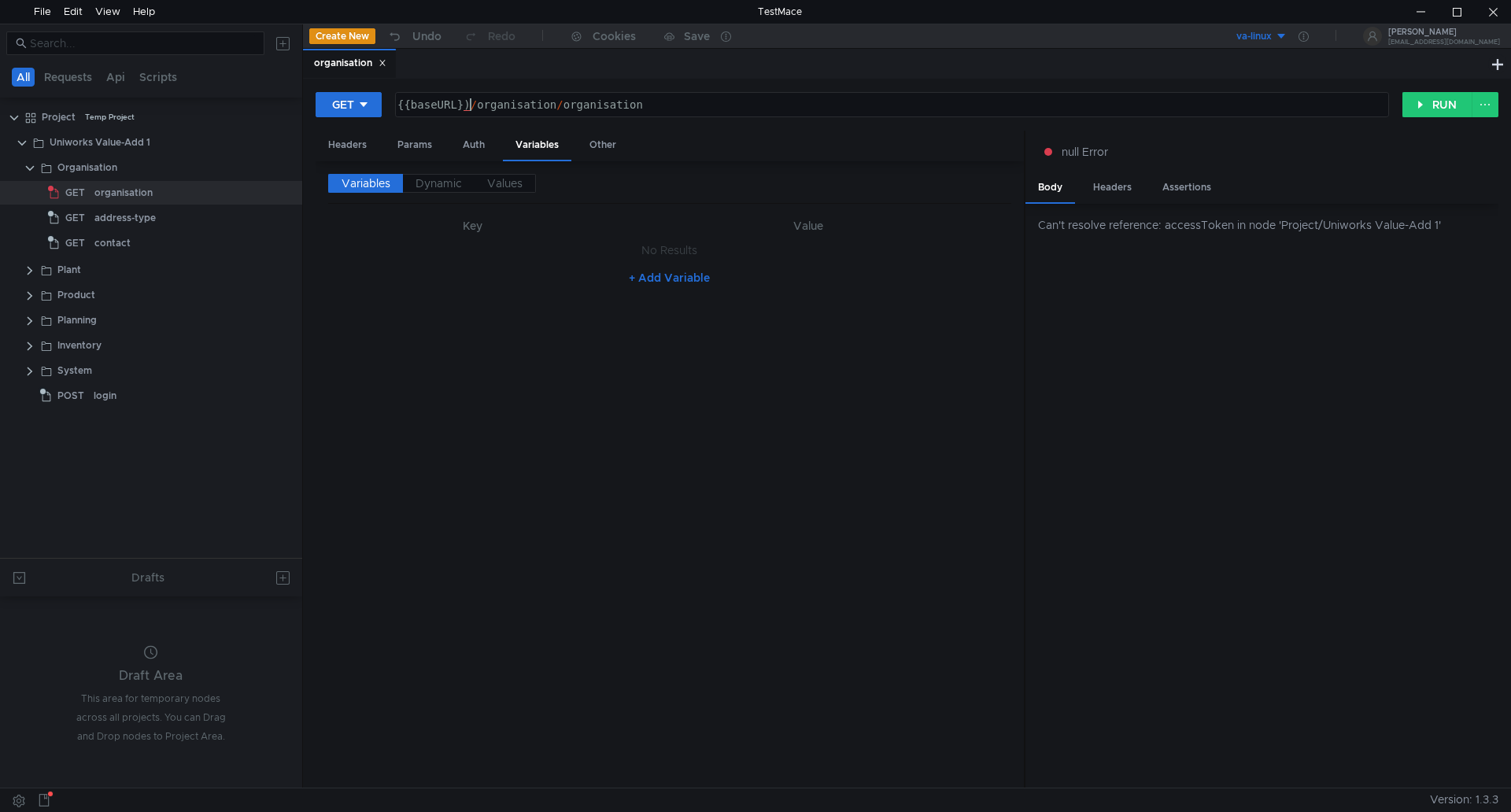
click at [469, 102] on div "{{baseURL}) / organisation / organisation" at bounding box center [891, 116] width 992 height 38
type textarea "{{baseURL}}/organisation/organisation"
click at [1425, 101] on button "RUN" at bounding box center [1438, 105] width 70 height 25
click at [163, 194] on div "organisation" at bounding box center [176, 193] width 163 height 23
click at [541, 144] on div "Variables" at bounding box center [537, 146] width 69 height 31
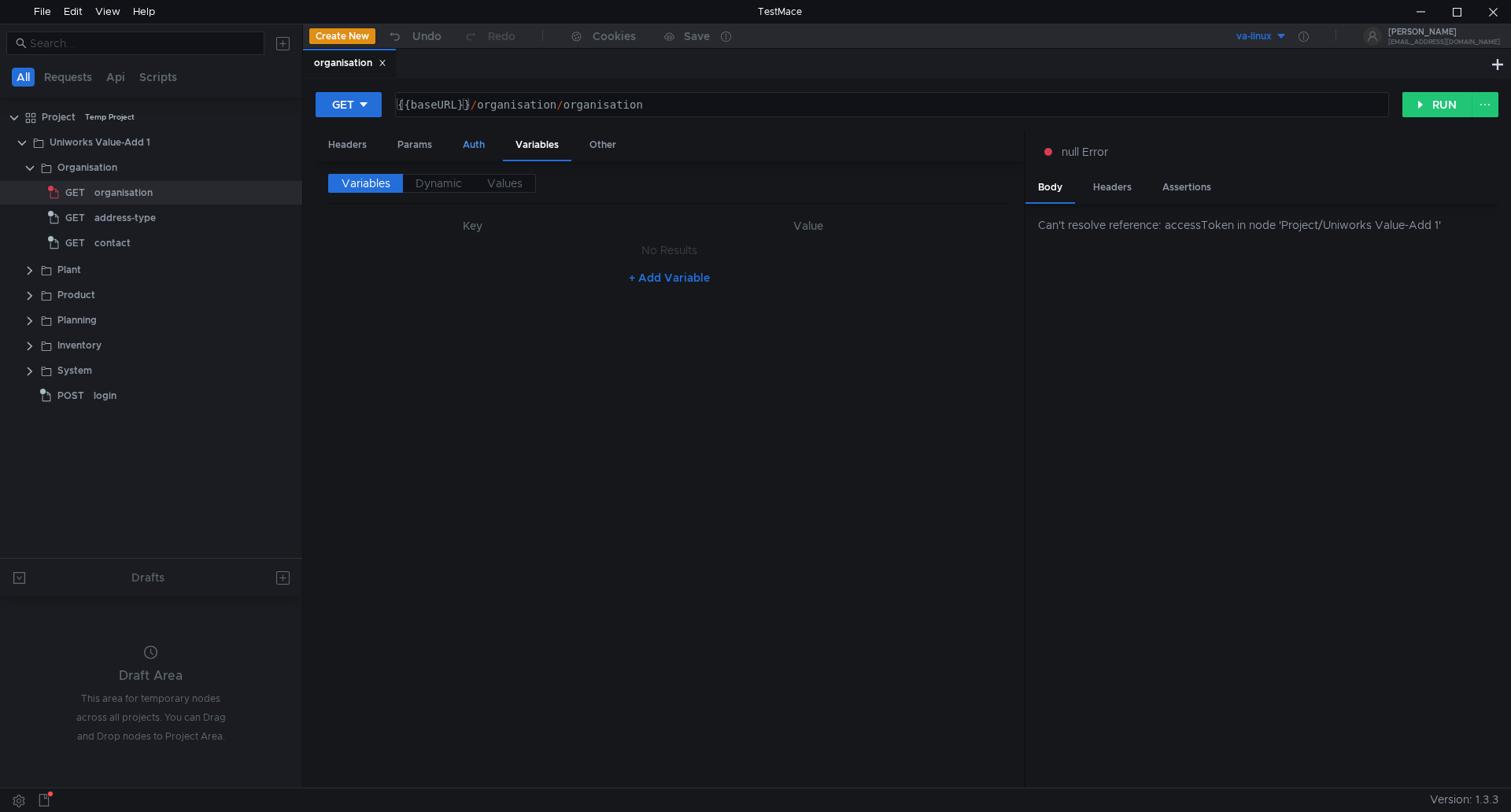
click at [468, 145] on div "Auth" at bounding box center [473, 145] width 47 height 29
click at [601, 143] on div "Other" at bounding box center [603, 145] width 52 height 29
click at [1424, 89] on div "GET {{baseURL}}/organisation/organisation {{baseURL}} / organisation / organisa…" at bounding box center [908, 433] width 1208 height 709
click at [184, 192] on div "organisation" at bounding box center [176, 193] width 163 height 23
click at [468, 105] on div "{{baseURL}} / organisation / organisation" at bounding box center [891, 116] width 992 height 38
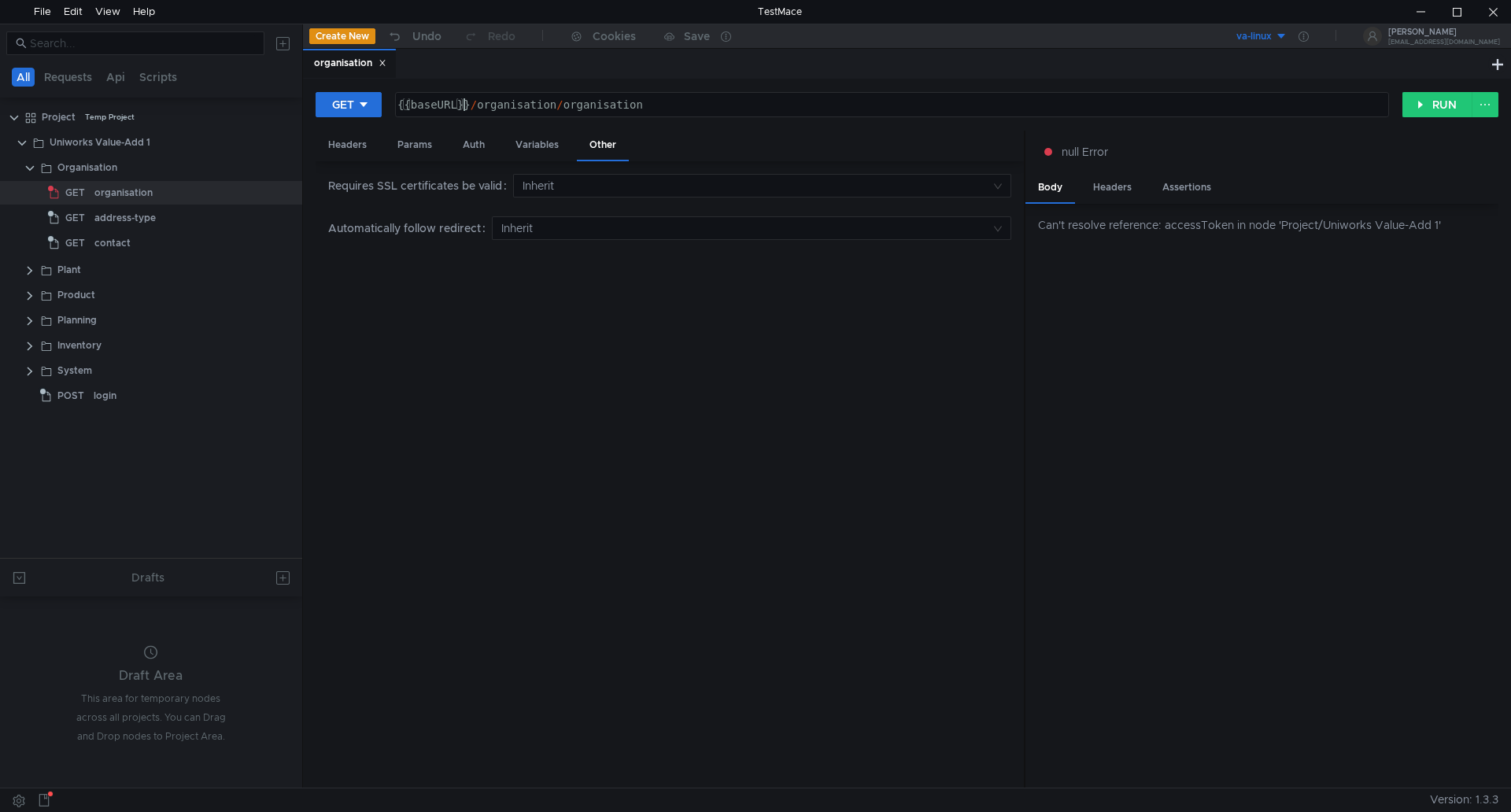
scroll to position [0, 7]
click at [401, 97] on div "{{baseURL}} / organisation / organisation" at bounding box center [892, 105] width 992 height 23
drag, startPoint x: 664, startPoint y: 107, endPoint x: 348, endPoint y: 81, distance: 317.1
click at [348, 81] on div "GET {{baseURL}}/organisation/organisation {{baseURL}} / organisation / organisa…" at bounding box center [908, 433] width 1208 height 709
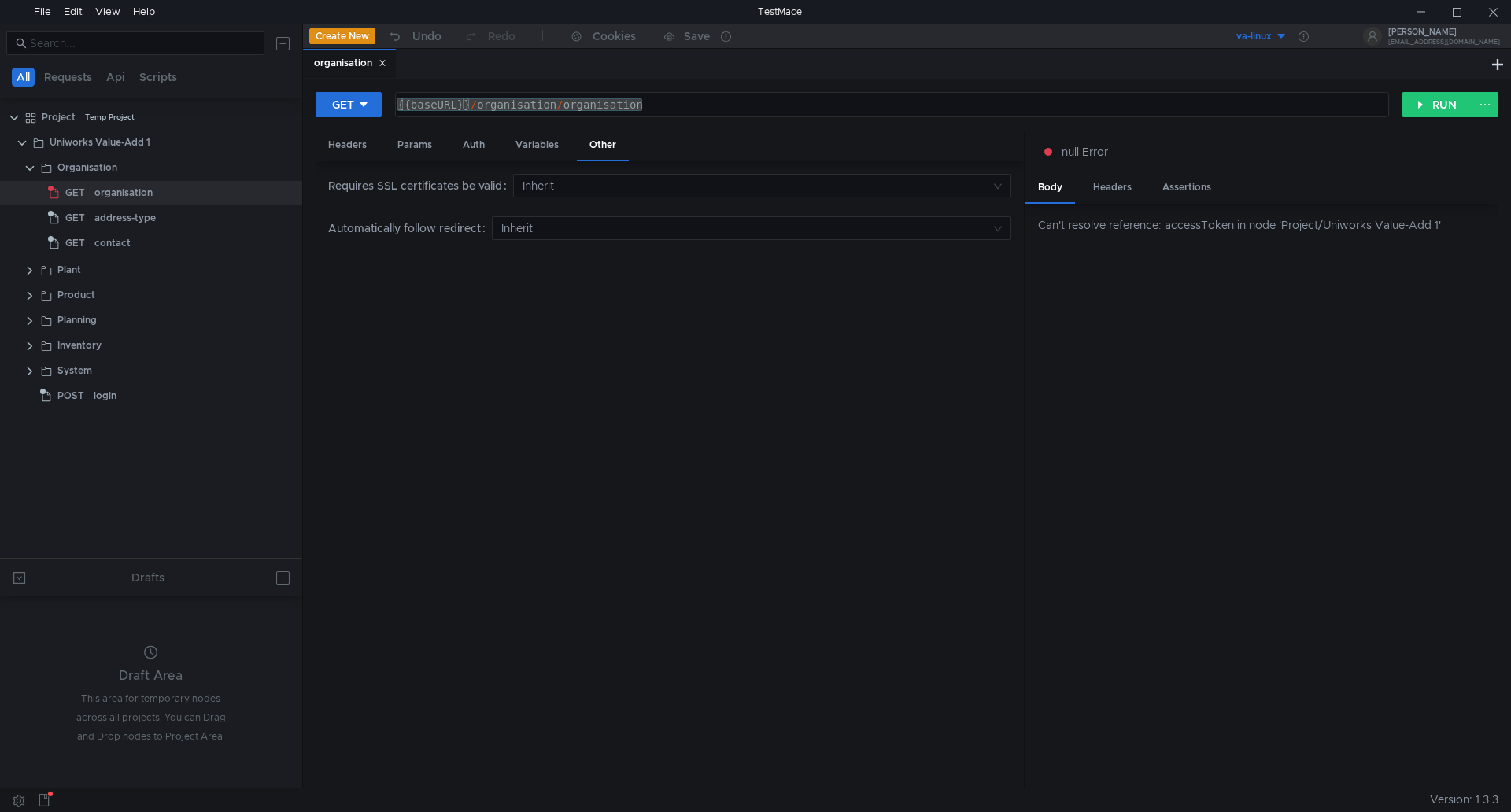
click at [1288, 34] on button "va-linux" at bounding box center [1233, 36] width 110 height 25
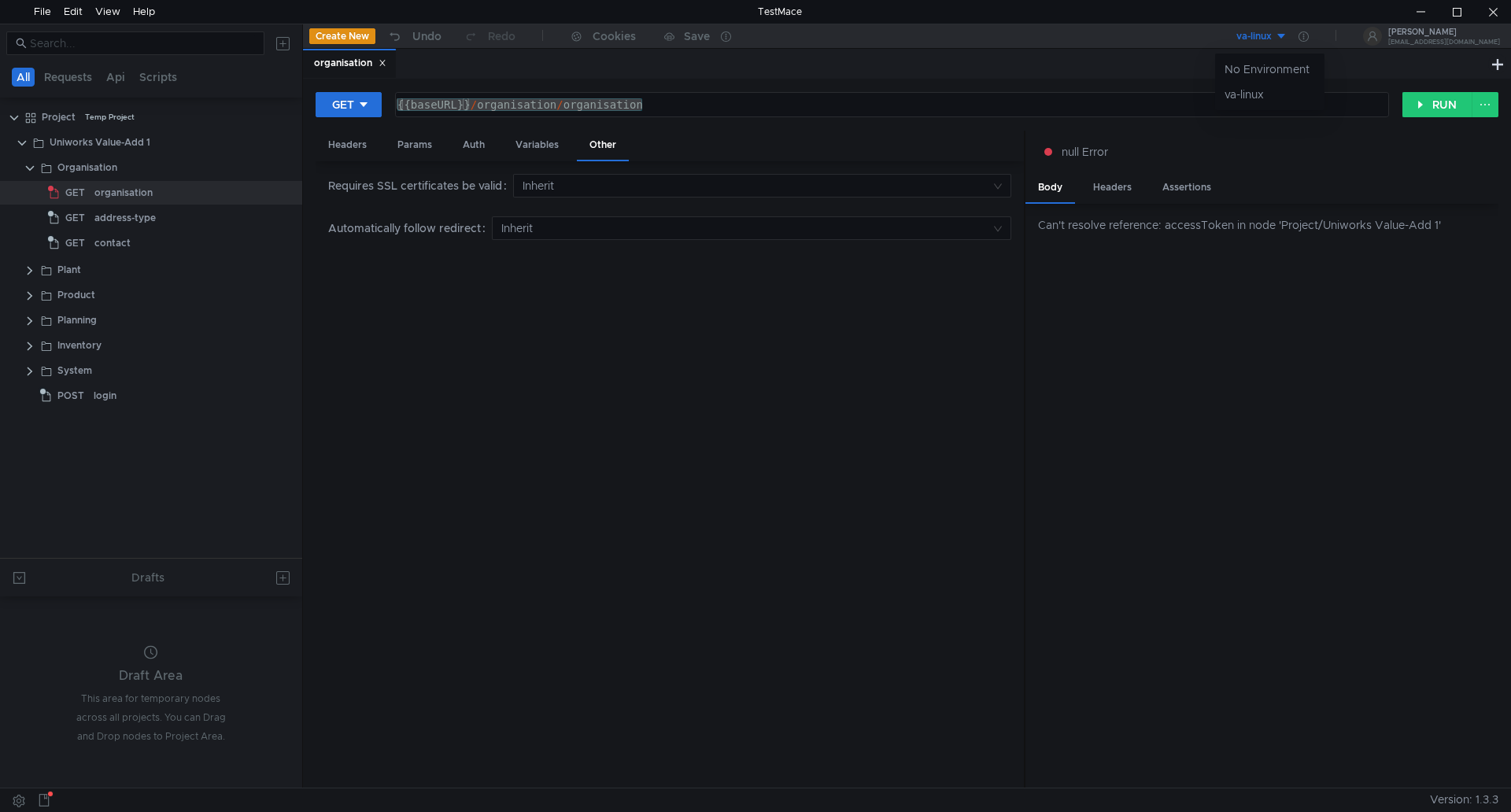
click at [1296, 39] on div at bounding box center [755, 406] width 1511 height 812
click at [1296, 39] on body "File Edit View Help TestMace All Requests Api Scripts Project Temp Project Uniw…" at bounding box center [755, 406] width 1511 height 812
click at [1272, 37] on div "va-linux" at bounding box center [1255, 37] width 35 height 15
click at [1260, 98] on li "va-linux" at bounding box center [1270, 95] width 110 height 25
click at [1424, 102] on button "RUN" at bounding box center [1438, 105] width 70 height 25
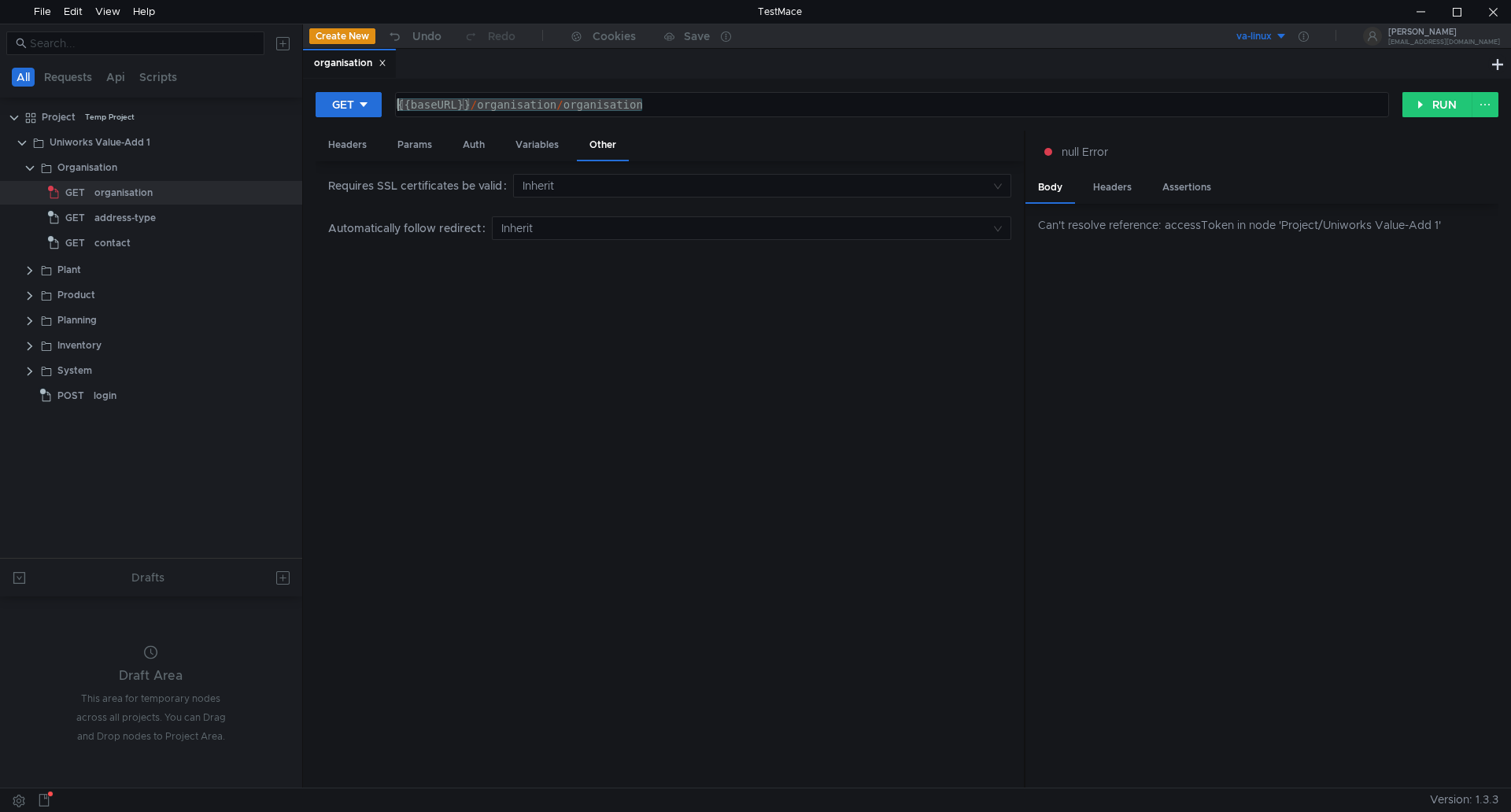
click at [470, 109] on div "{{baseURL}} / organisation / organisation" at bounding box center [892, 105] width 992 height 23
click at [1272, 34] on div "va-linux" at bounding box center [1255, 37] width 35 height 15
click at [1324, 33] on div at bounding box center [755, 406] width 1511 height 812
click at [1288, 33] on button "va-linux" at bounding box center [1233, 36] width 110 height 25
click at [1265, 91] on li "va-linux" at bounding box center [1270, 95] width 110 height 25
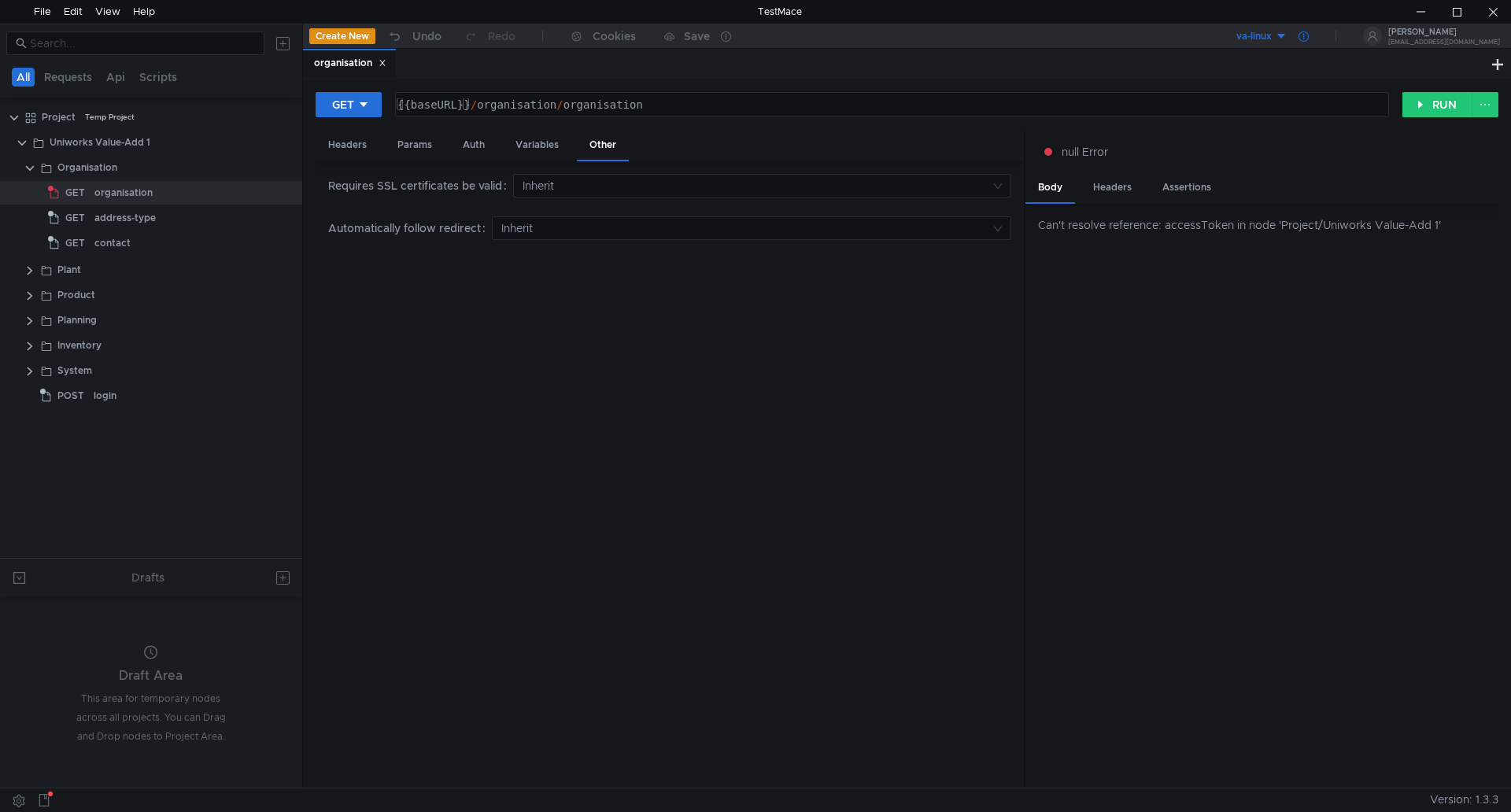
click at [1309, 34] on icon at bounding box center [1304, 37] width 10 height 10
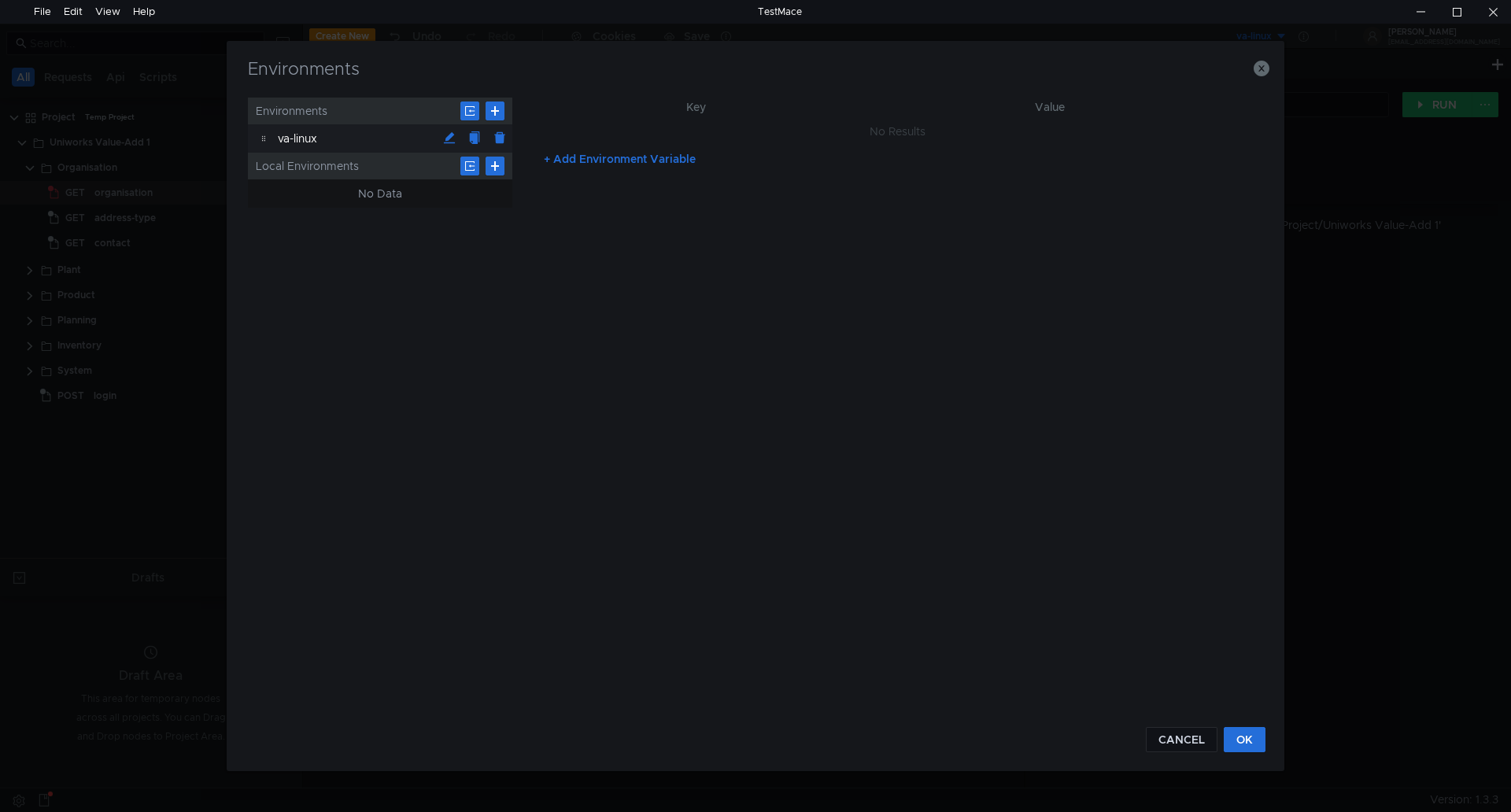
click at [312, 138] on div "va-linux" at bounding box center [358, 138] width 159 height 28
click at [564, 159] on button "+ Add Environment Variable" at bounding box center [619, 159] width 177 height 25
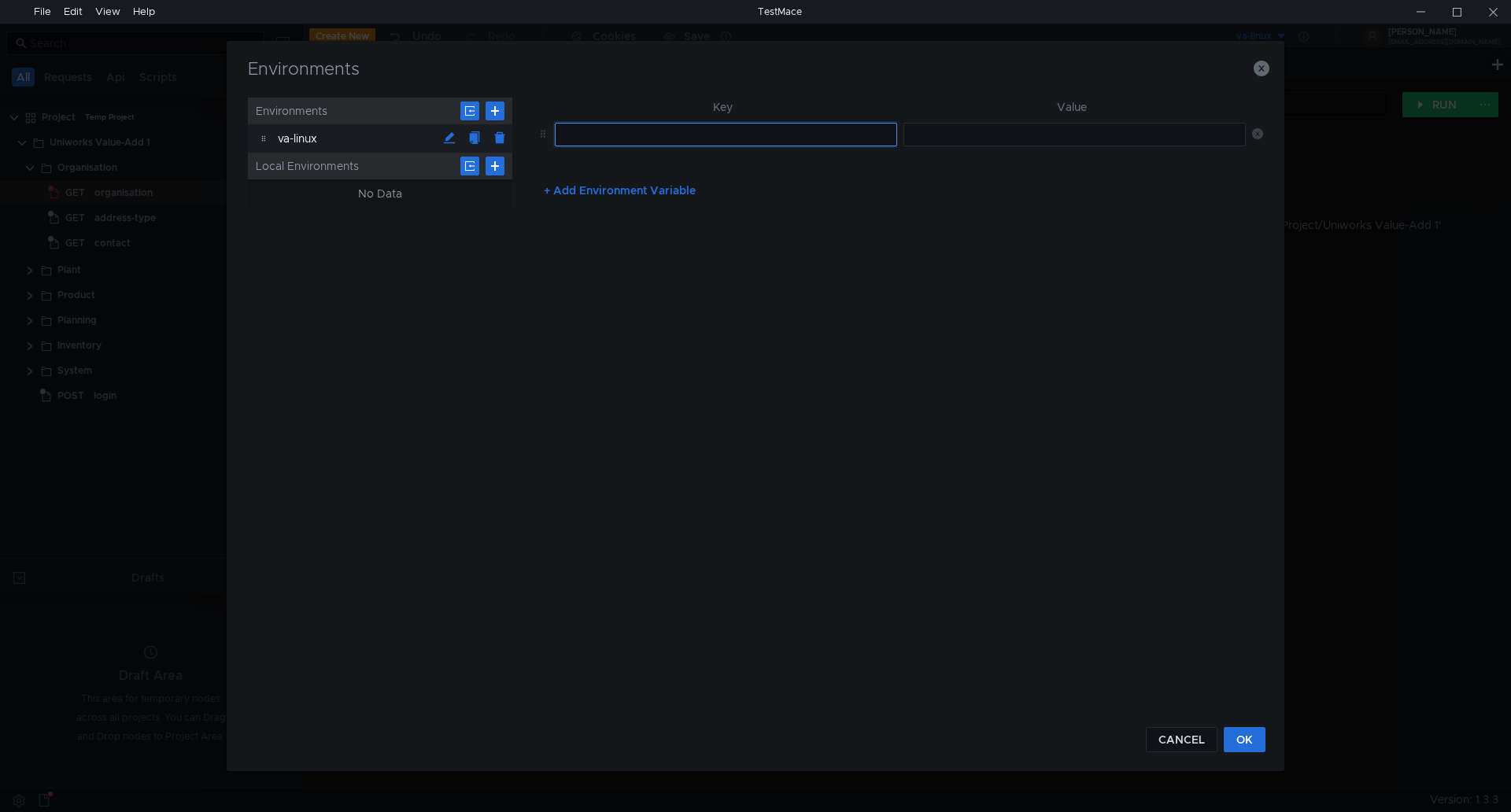
click at [687, 141] on input "text" at bounding box center [726, 135] width 343 height 23
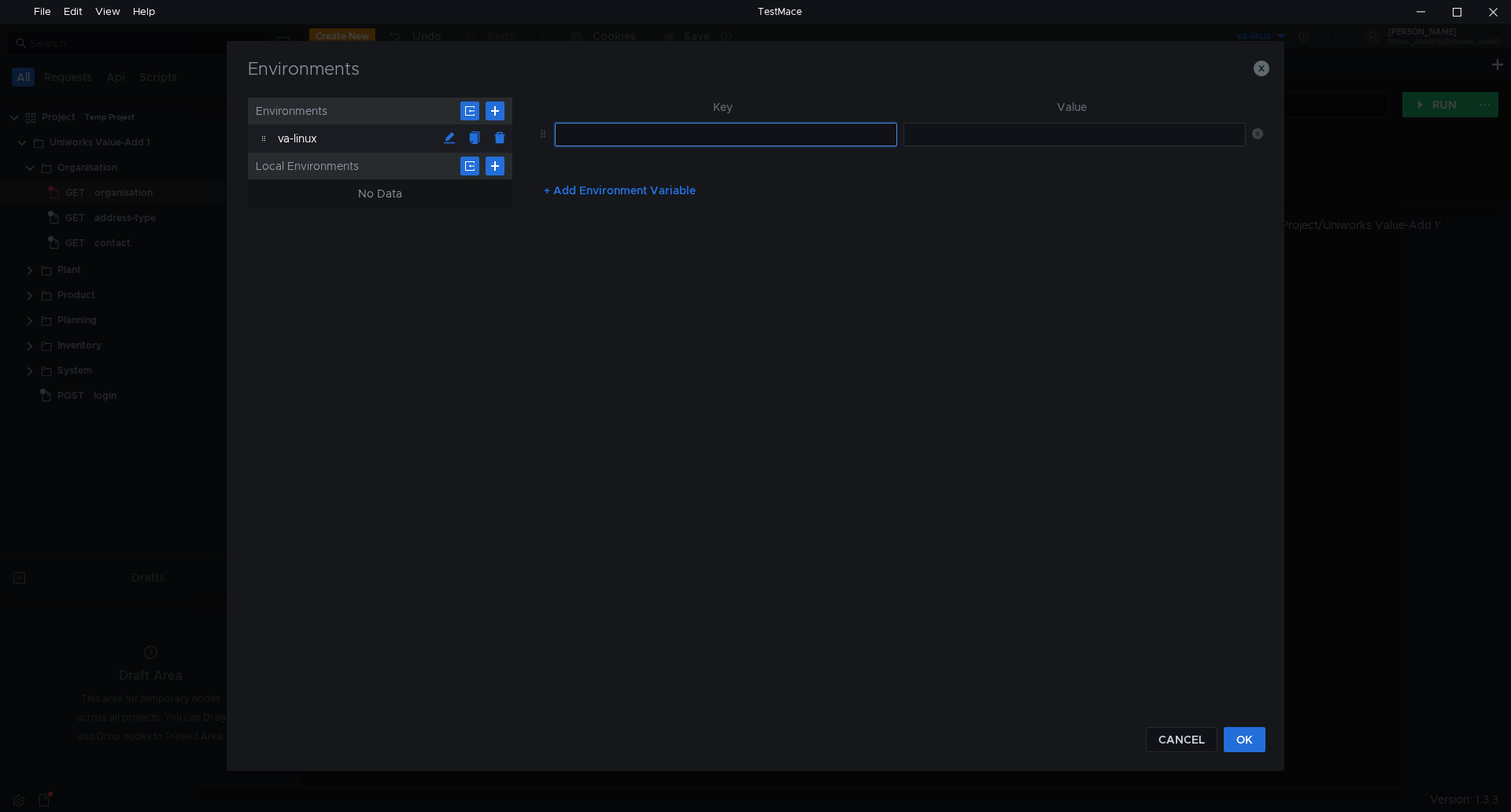
paste input "baseUrl"
type input "baseUrl"
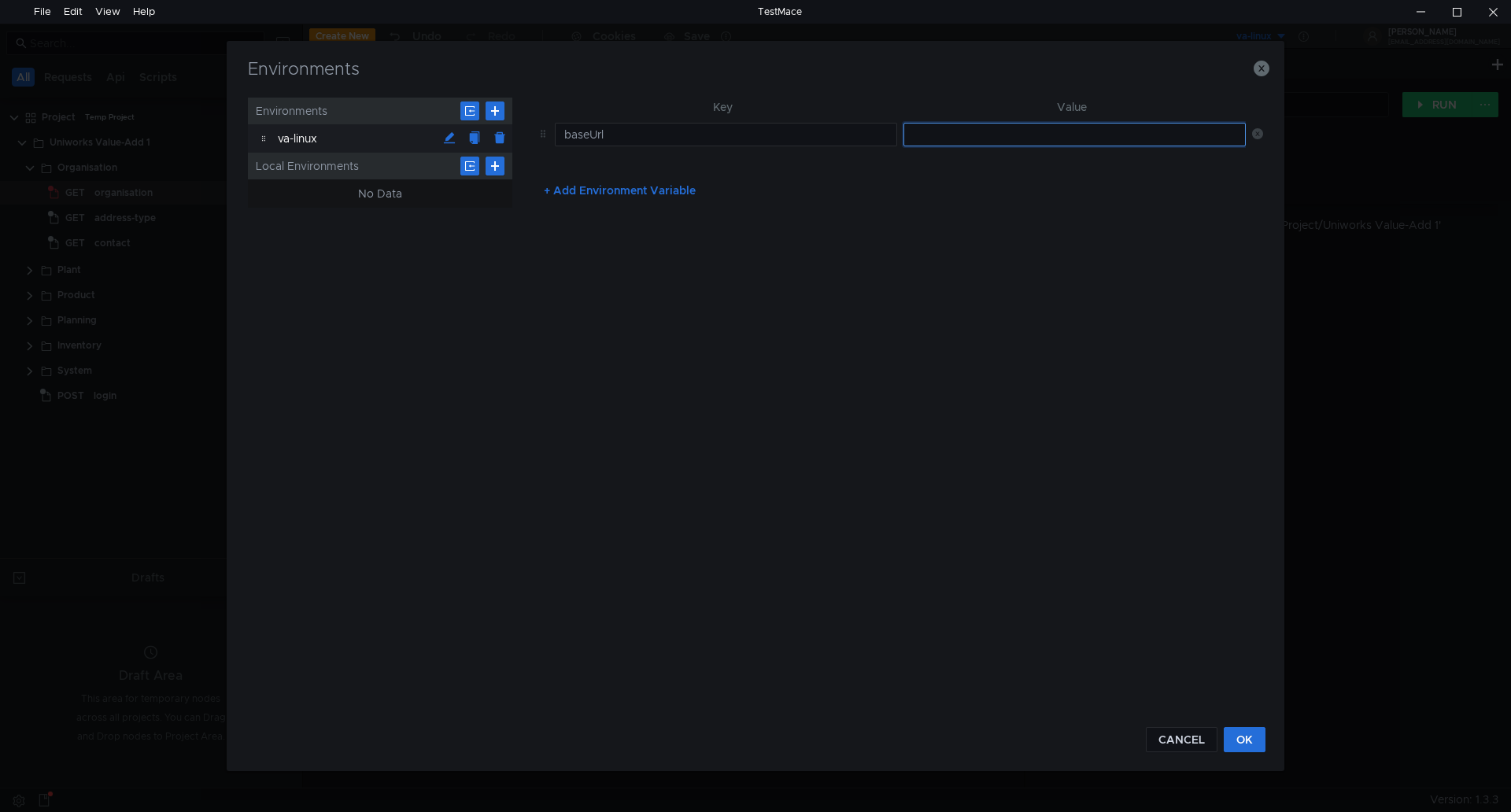
click at [1069, 143] on input "text" at bounding box center [1074, 135] width 343 height 23
paste input "http://va-linux:8081/api/v1"
type input "http://va-linux:8081/api/v1"
click at [1242, 742] on button "OK" at bounding box center [1245, 740] width 42 height 25
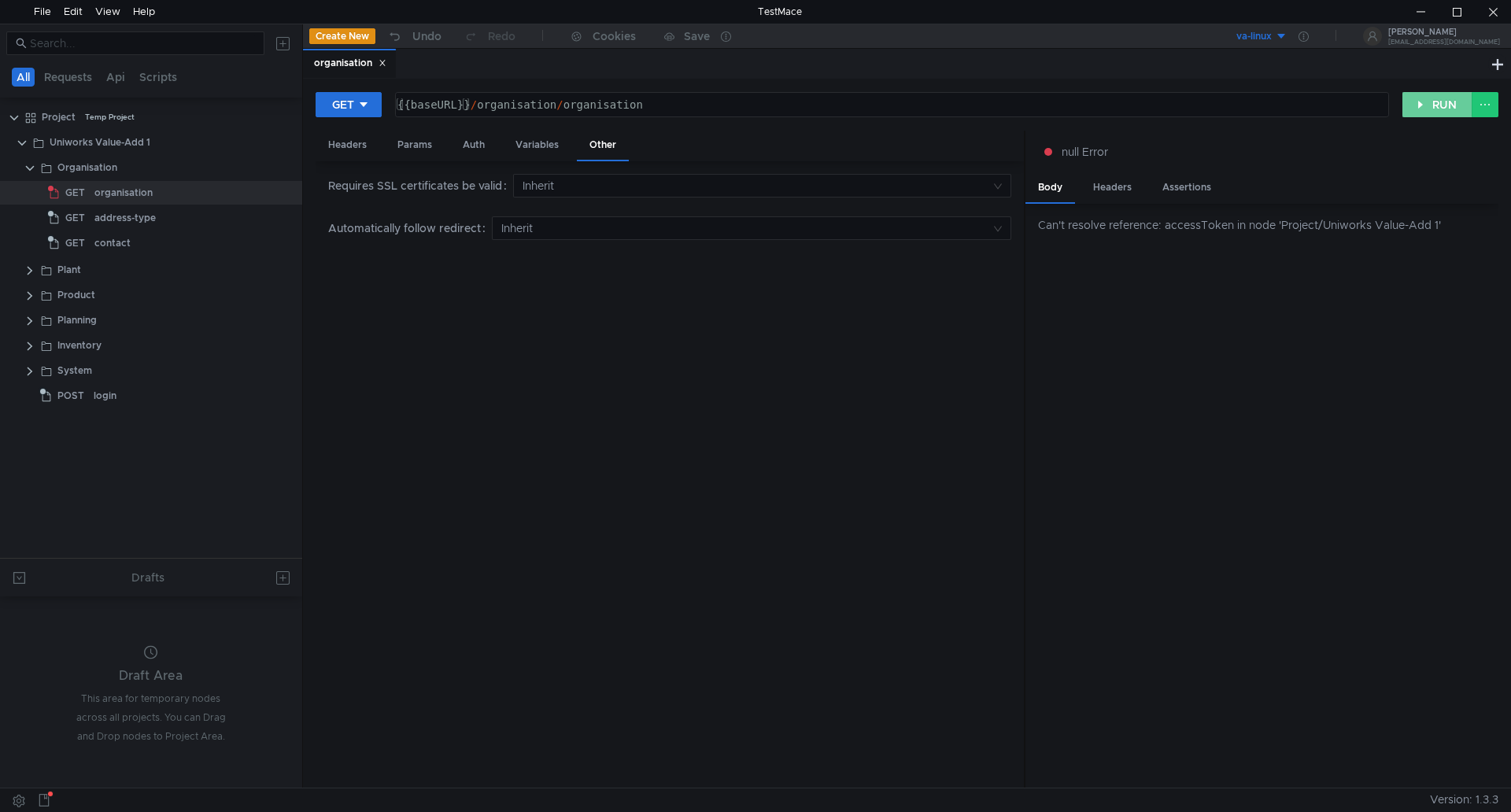
click at [1419, 102] on button "RUN" at bounding box center [1438, 105] width 70 height 25
click at [602, 149] on div "Other" at bounding box center [603, 146] width 52 height 31
click at [85, 189] on span "GET" at bounding box center [75, 193] width 19 height 23
drag, startPoint x: 1418, startPoint y: 105, endPoint x: 1426, endPoint y: 103, distance: 8.2
click at [1422, 104] on button "RUN" at bounding box center [1438, 105] width 70 height 25
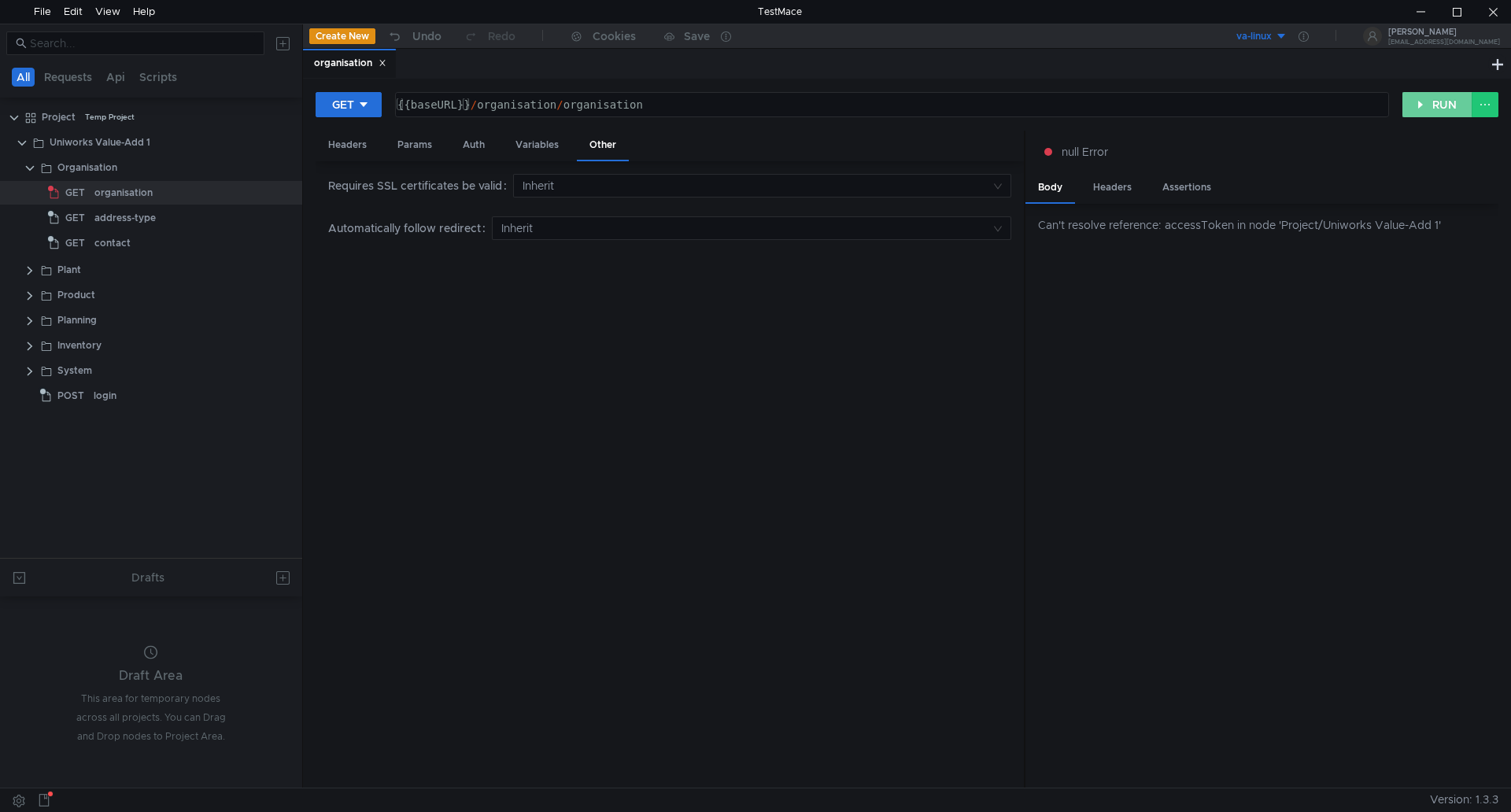
click at [1451, 103] on button "RUN" at bounding box center [1438, 105] width 70 height 25
click at [1483, 102] on button at bounding box center [1485, 105] width 27 height 25
click at [1425, 106] on div at bounding box center [755, 406] width 1511 height 812
click at [1272, 37] on div "va-linux" at bounding box center [1255, 37] width 35 height 15
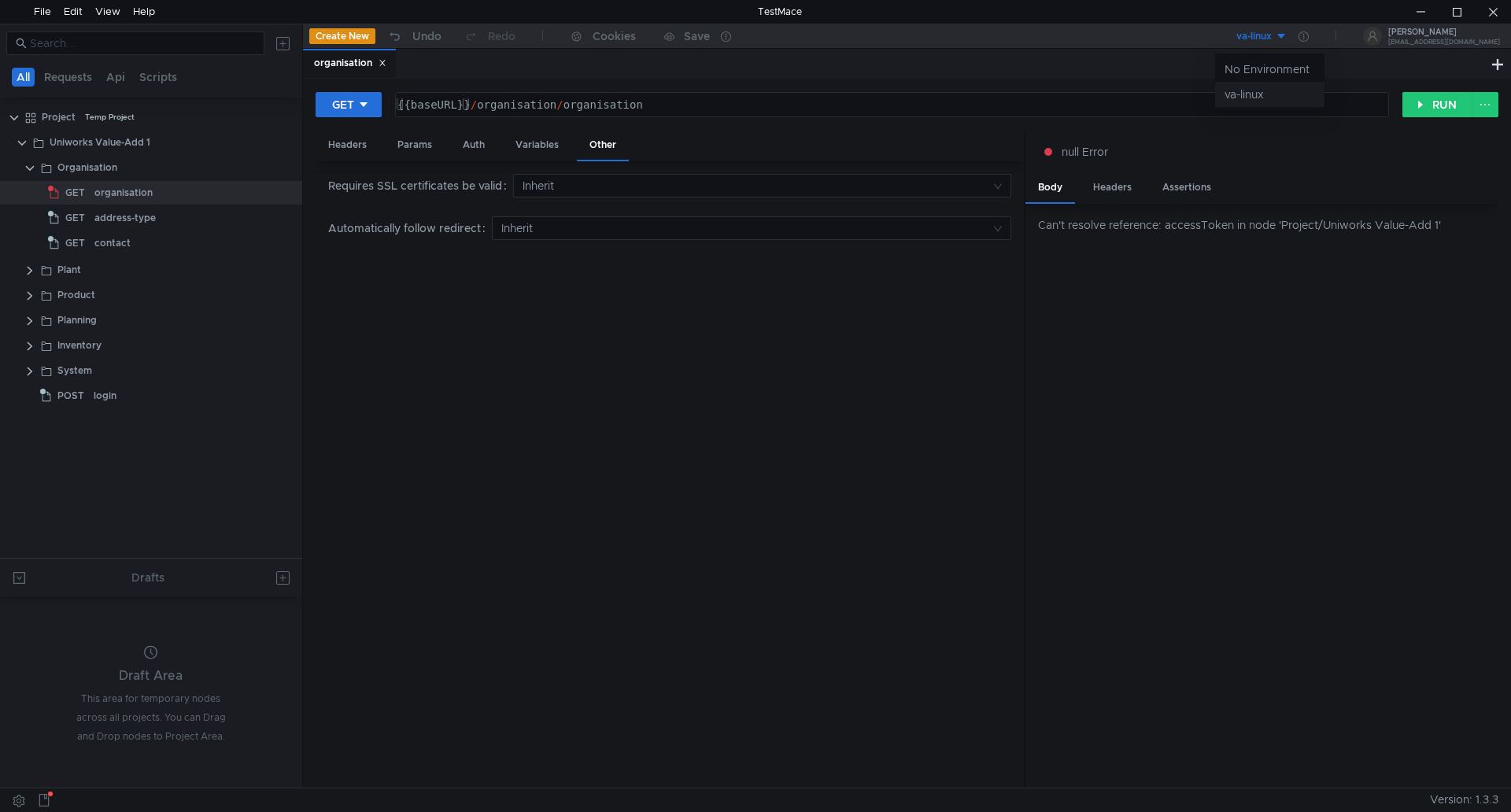
click at [1250, 94] on li "va-linux" at bounding box center [1270, 95] width 110 height 25
click at [1309, 38] on icon at bounding box center [1304, 37] width 10 height 10
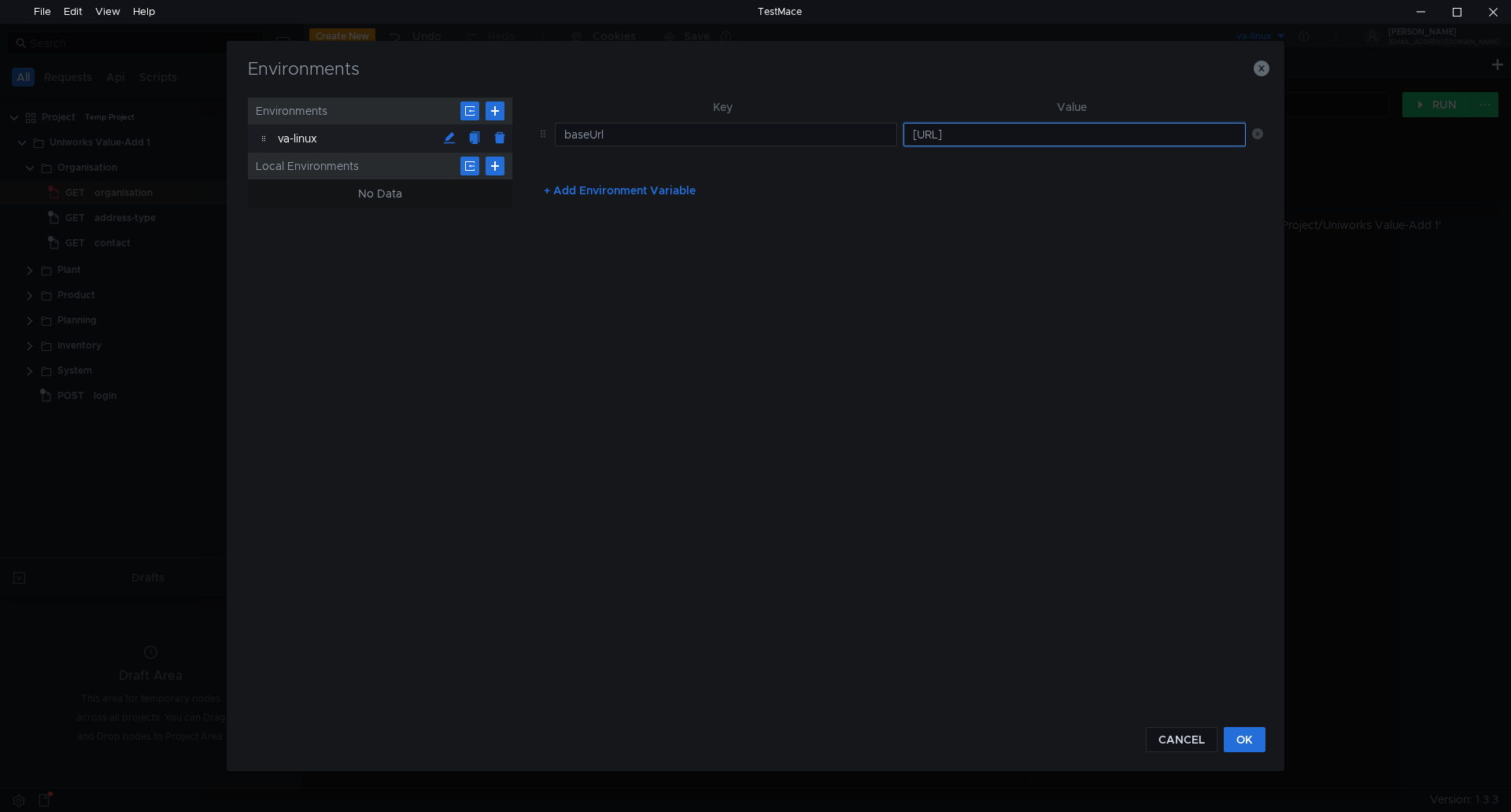
click at [1069, 137] on input "[URL]" at bounding box center [1074, 135] width 343 height 23
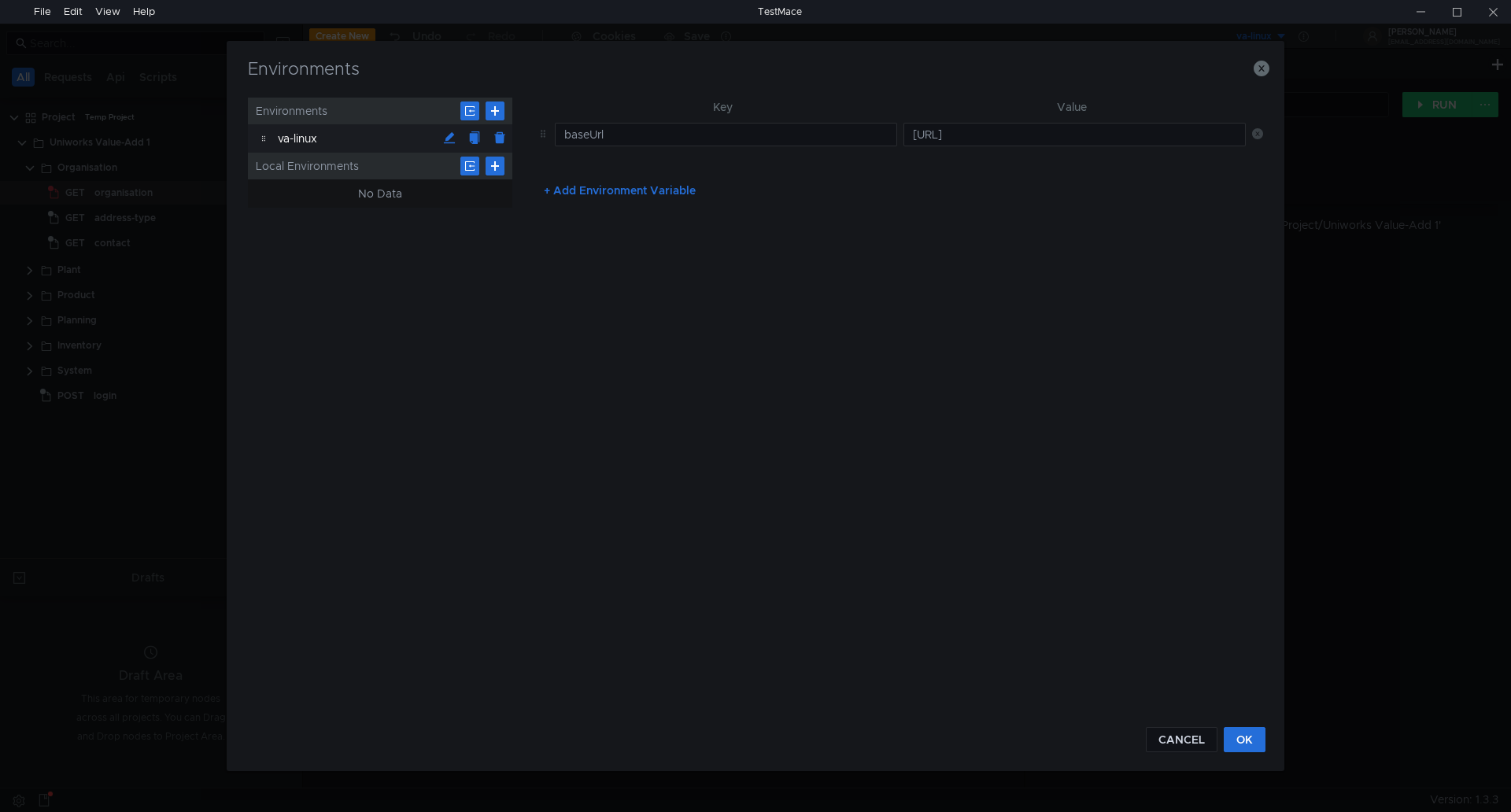
click at [886, 122] on td "baseUrl" at bounding box center [723, 134] width 349 height 36
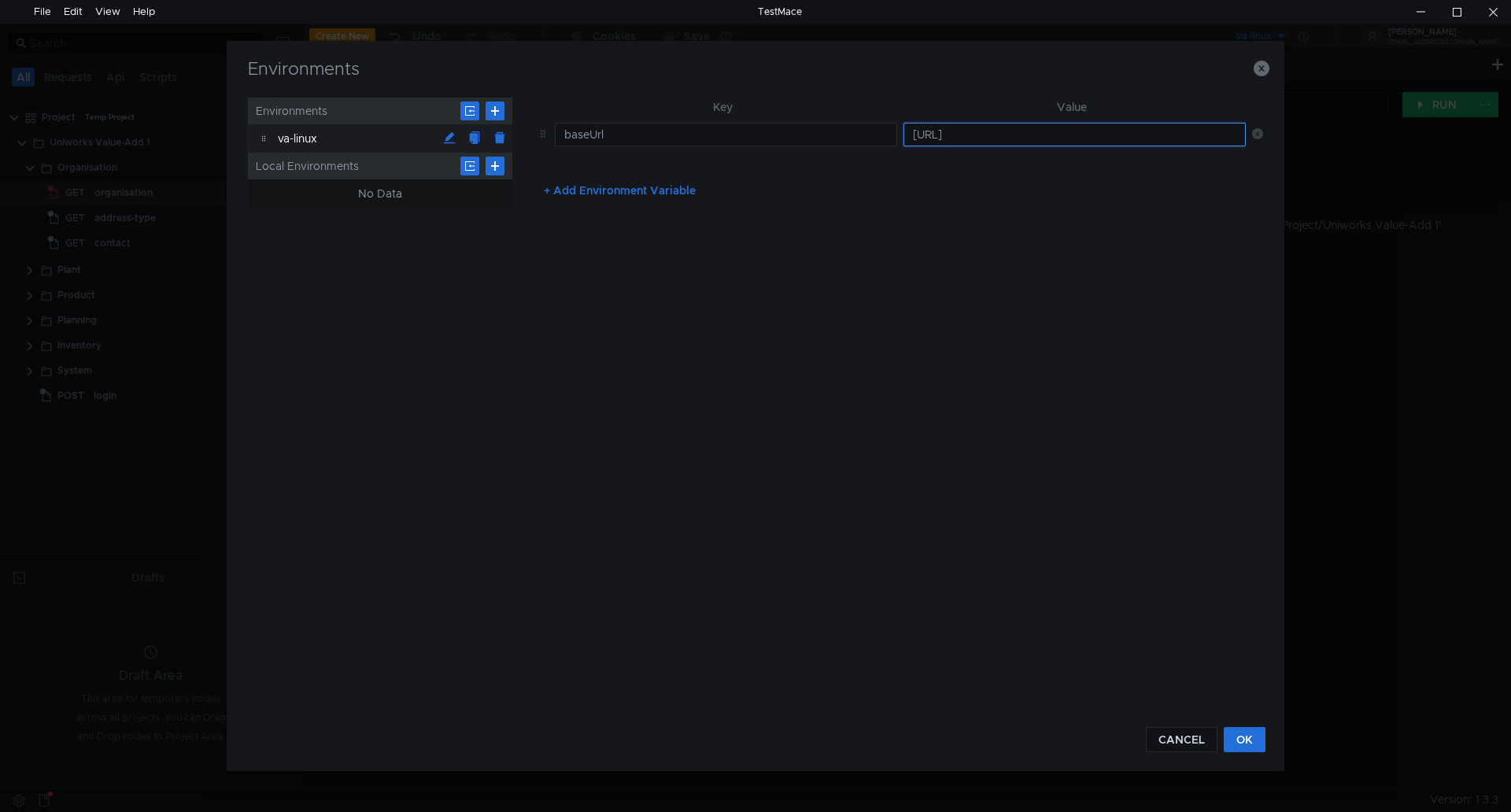
click at [1028, 132] on input "[URL]" at bounding box center [1074, 135] width 343 height 23
drag, startPoint x: 1059, startPoint y: 133, endPoint x: 849, endPoint y: 123, distance: 210.2
click at [849, 123] on tr "baseUrl http://va-linux:8081/api/v1" at bounding box center [898, 134] width 732 height 36
click at [1029, 184] on div "+ Add Environment Variable" at bounding box center [898, 190] width 732 height 25
click at [1242, 741] on button "OK" at bounding box center [1245, 740] width 42 height 25
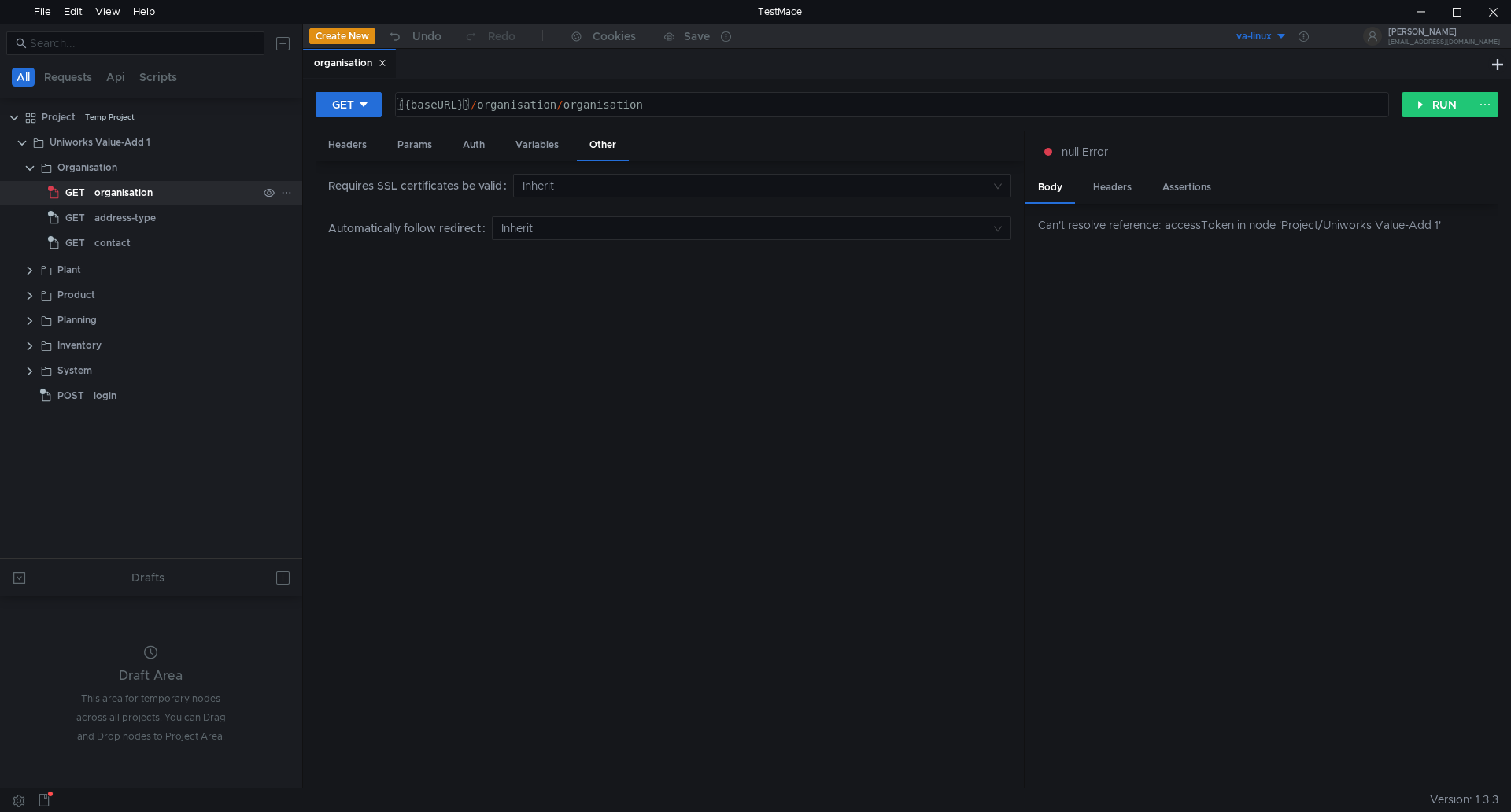
click at [155, 189] on div "organisation" at bounding box center [176, 193] width 163 height 23
click at [368, 99] on icon at bounding box center [363, 104] width 11 height 11
click at [336, 139] on li "GET" at bounding box center [350, 137] width 69 height 25
click at [1439, 101] on button "RUN" at bounding box center [1438, 105] width 70 height 25
click at [445, 105] on div "{{baseURL}} / organisation / organisation" at bounding box center [891, 116] width 992 height 38
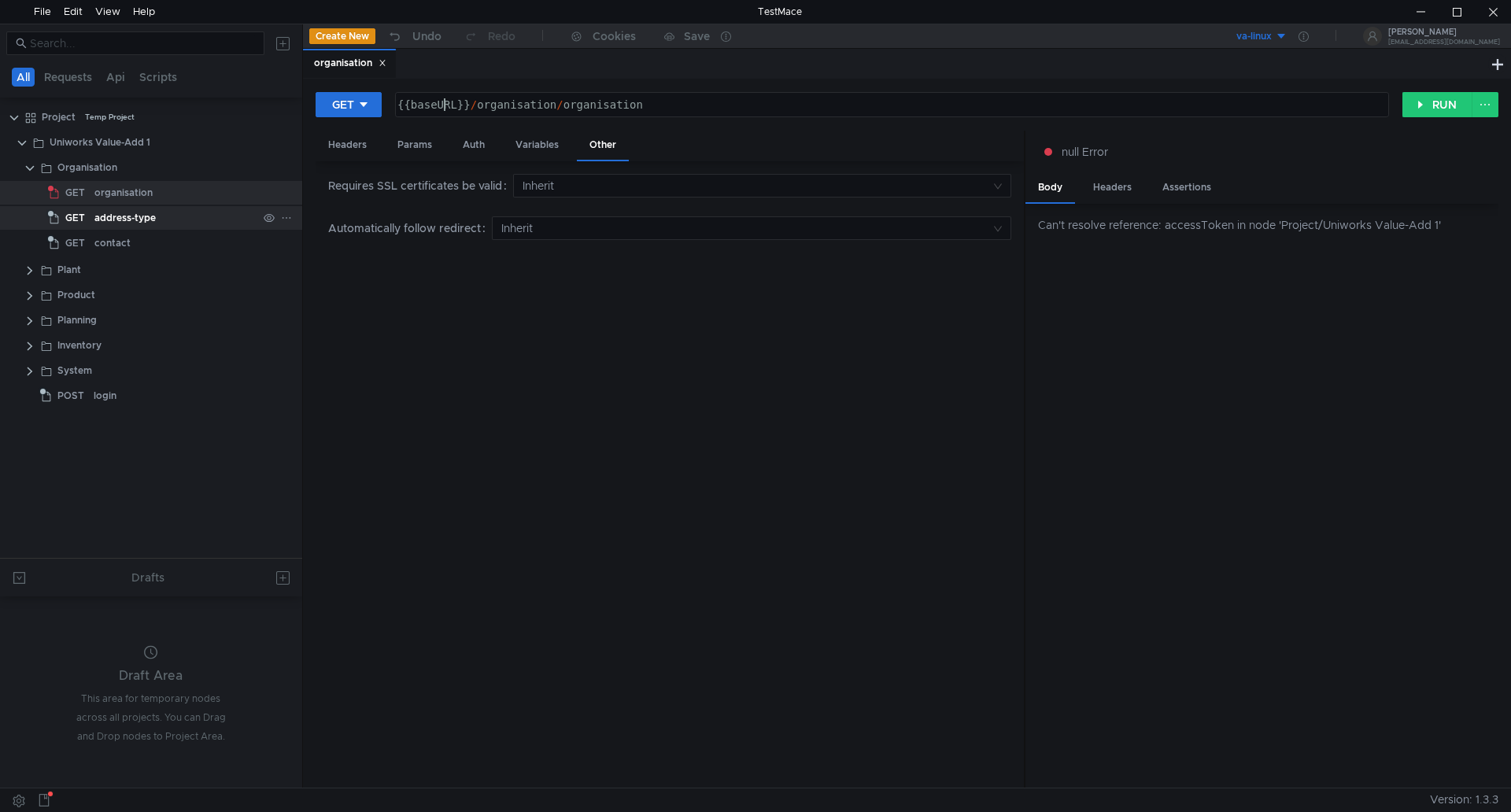
click at [128, 214] on div "address-type" at bounding box center [125, 218] width 61 height 23
click at [134, 220] on div "address-type" at bounding box center [125, 218] width 61 height 23
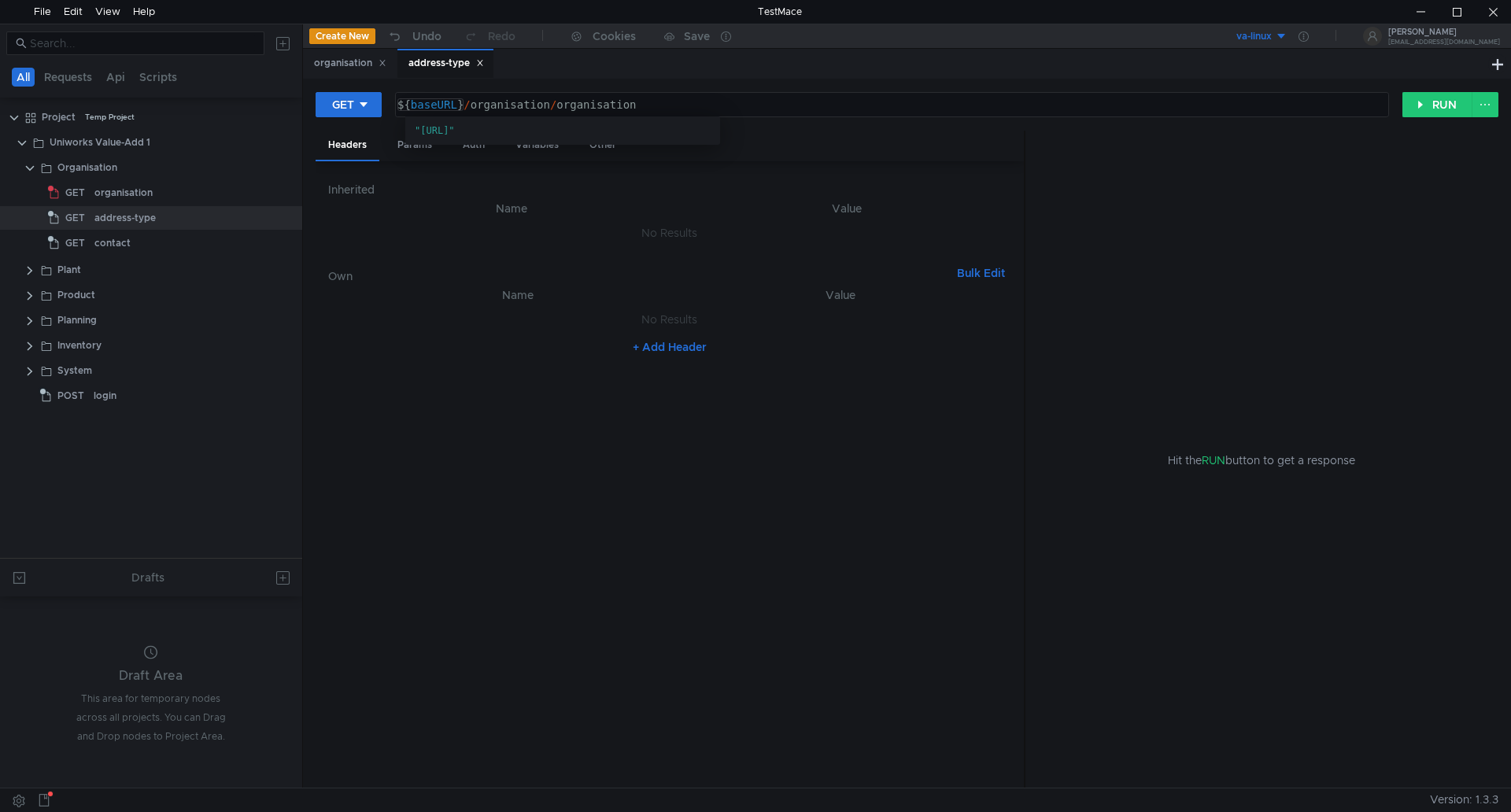
drag, startPoint x: 406, startPoint y: 108, endPoint x: 396, endPoint y: 119, distance: 14.9
click at [406, 110] on div "${ baseURL } / organisation / organisation" at bounding box center [891, 116] width 992 height 38
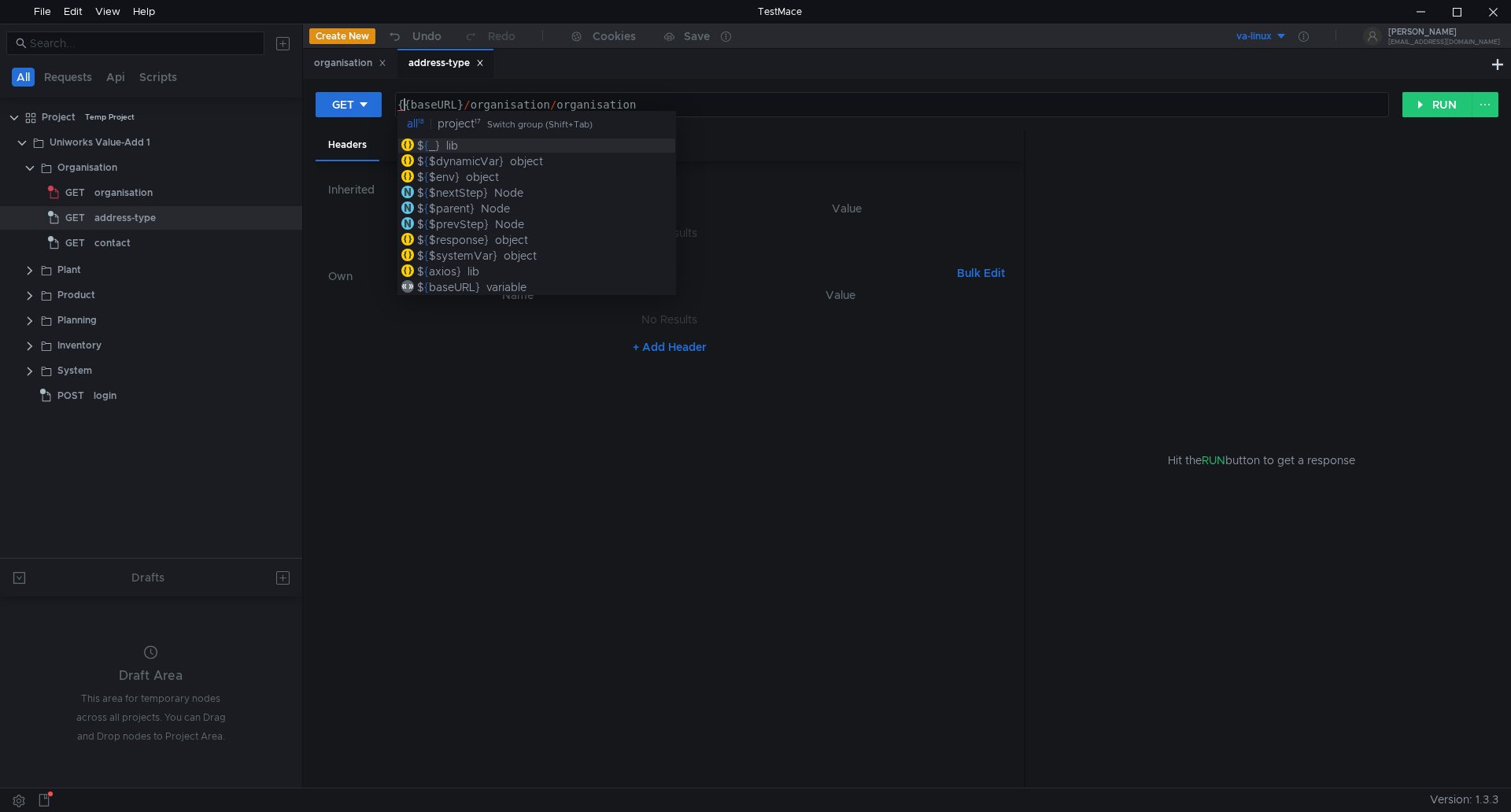
scroll to position [0, 2]
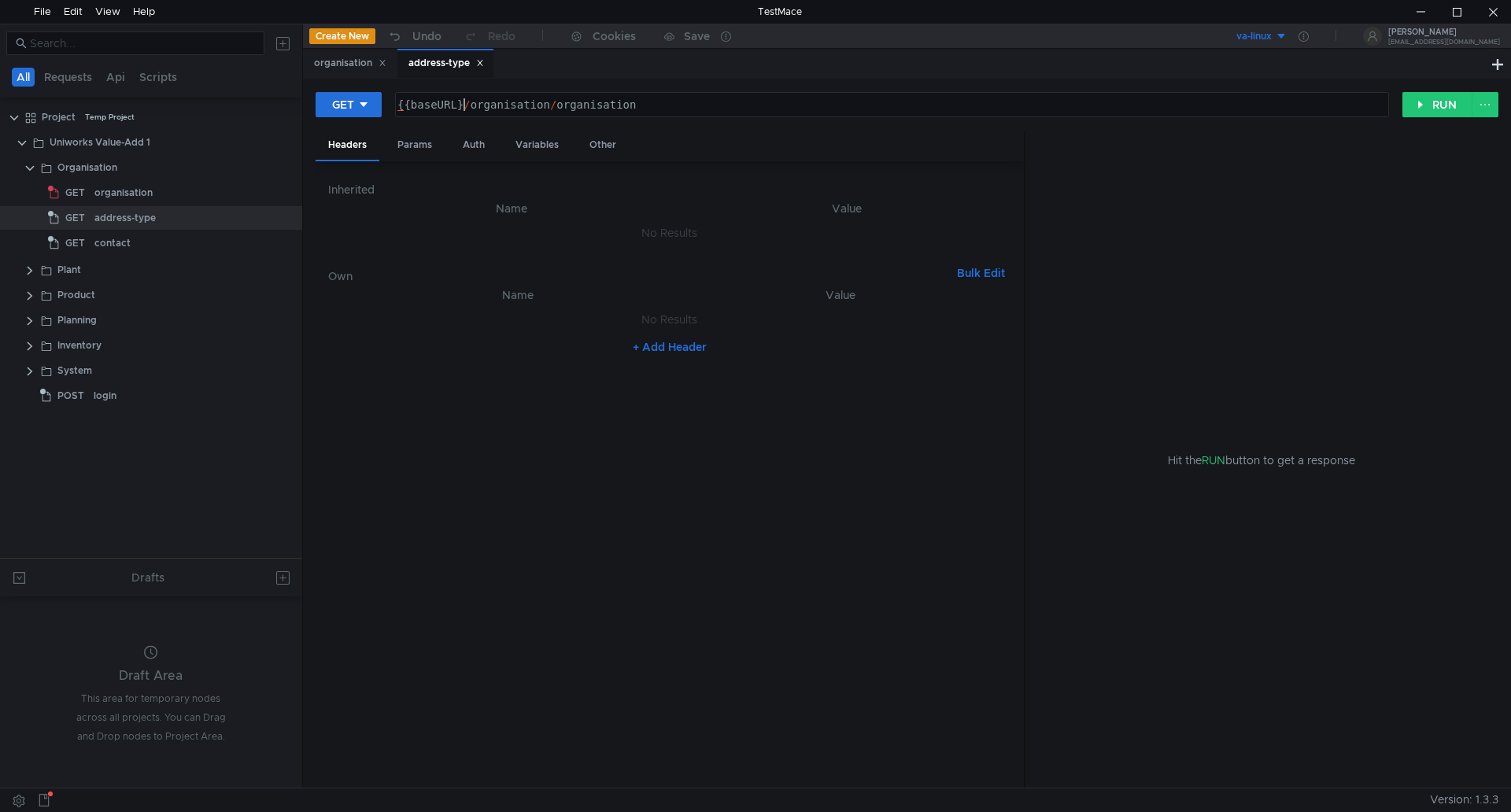
click at [463, 104] on div "{{baseURL} / organisation / organisation" at bounding box center [891, 116] width 992 height 38
type textarea "{{baseURL}}/organisation/organisation"
click at [154, 216] on div "address-type" at bounding box center [125, 218] width 61 height 23
click at [1430, 101] on button "RUN" at bounding box center [1438, 105] width 70 height 25
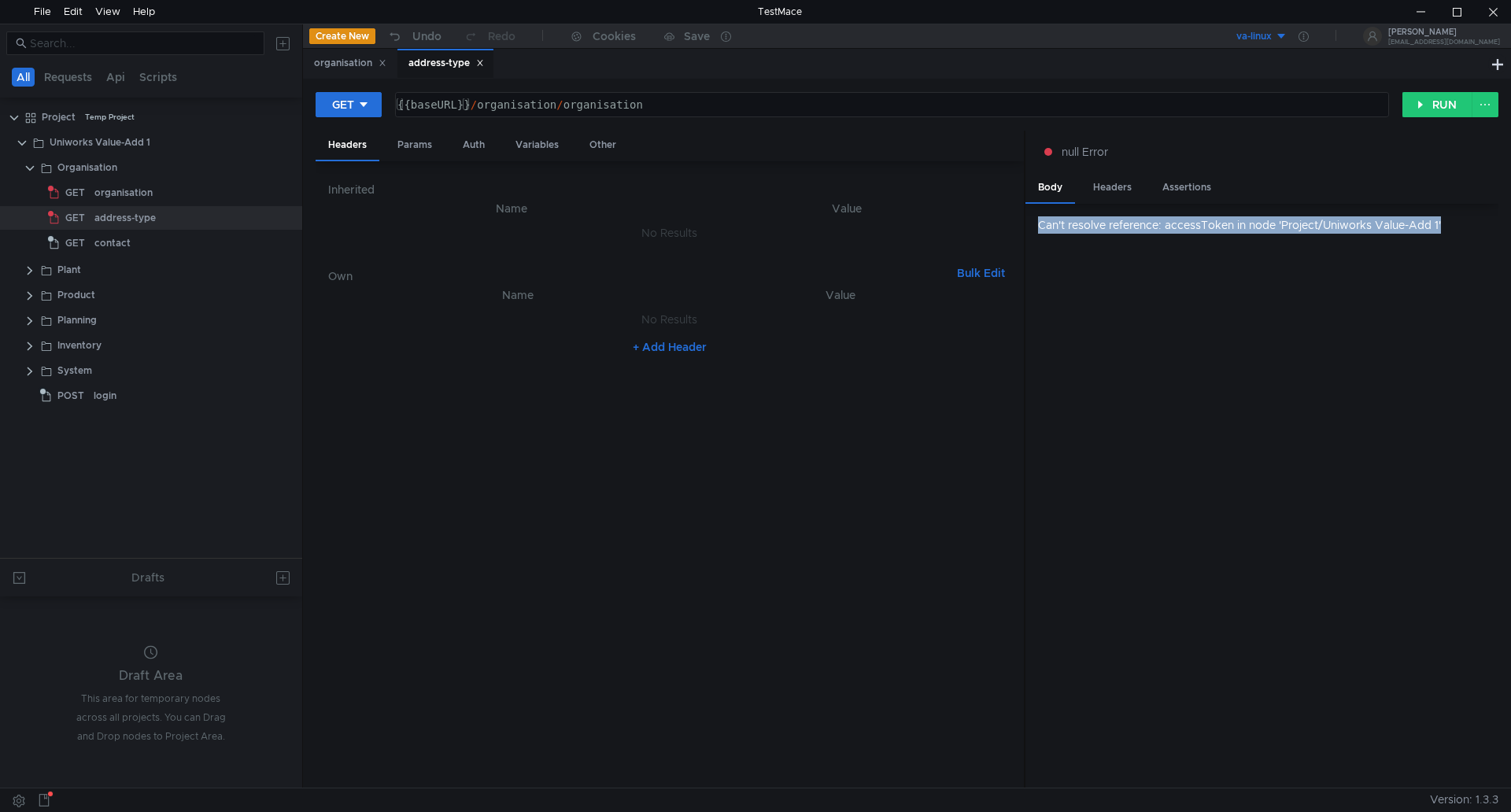
drag, startPoint x: 1043, startPoint y: 225, endPoint x: 1462, endPoint y: 264, distance: 420.8
click at [1482, 220] on div "Can't resolve reference: accessToken in node 'Project/Uniworks Value-Add 1'" at bounding box center [1268, 225] width 460 height 18
copy div "Can't resolve reference: accessToken in node 'Project/Uniworks Value-Add 1'"
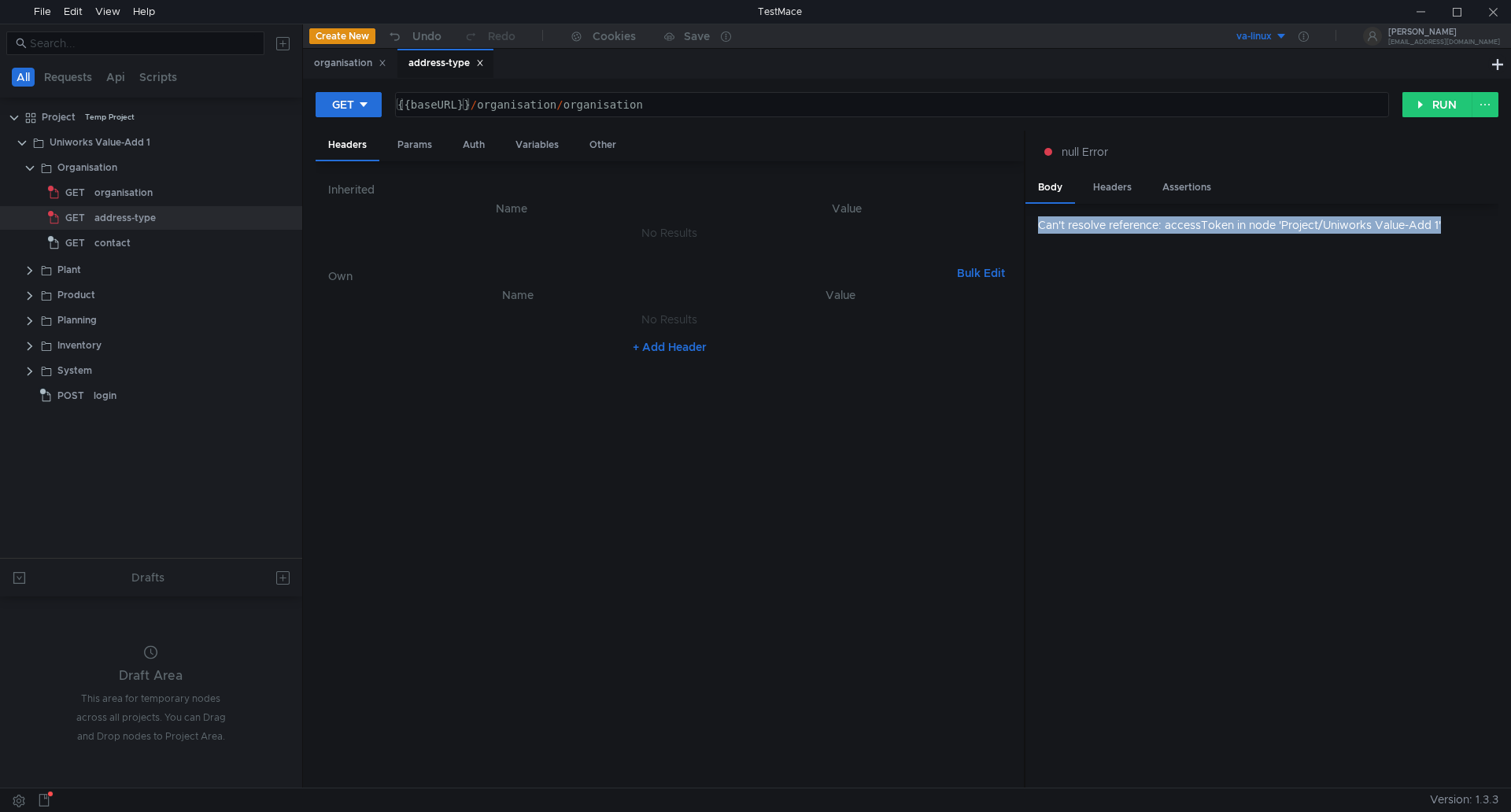
click at [1272, 38] on div "va-linux" at bounding box center [1255, 37] width 35 height 15
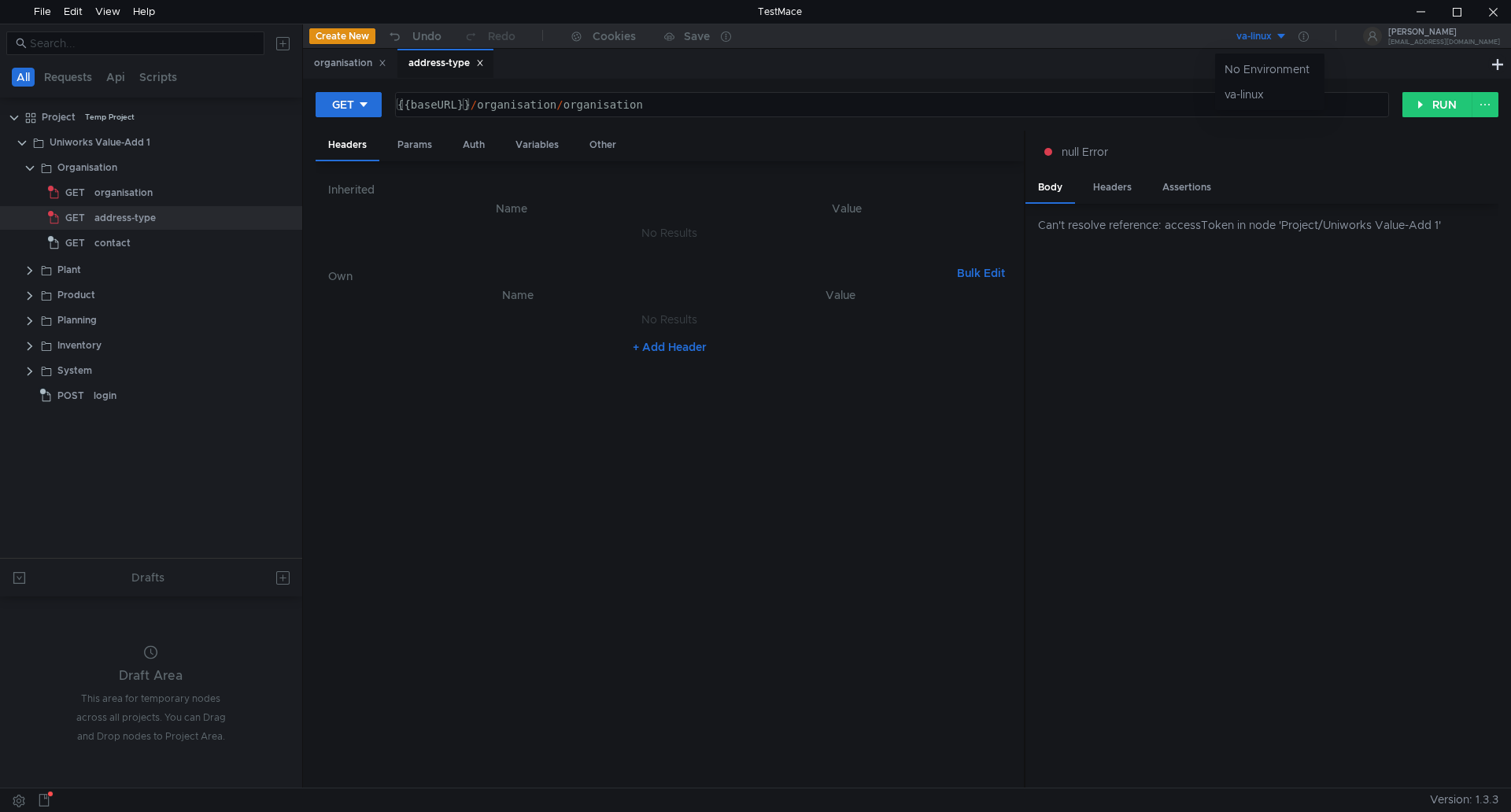
click at [1339, 37] on div at bounding box center [755, 406] width 1511 height 812
click at [1309, 34] on icon at bounding box center [1304, 37] width 10 height 10
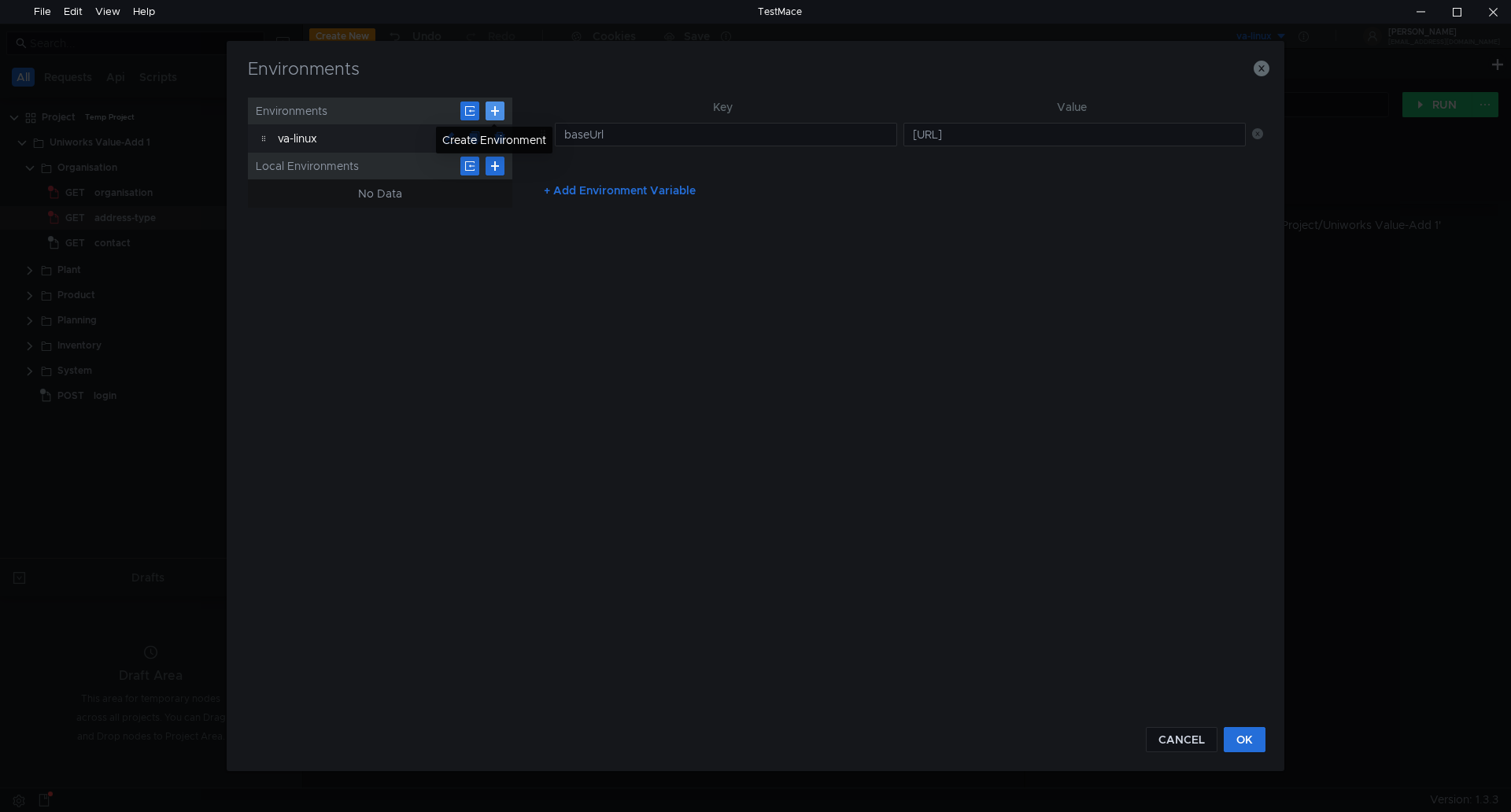
click at [494, 110] on button at bounding box center [495, 111] width 19 height 19
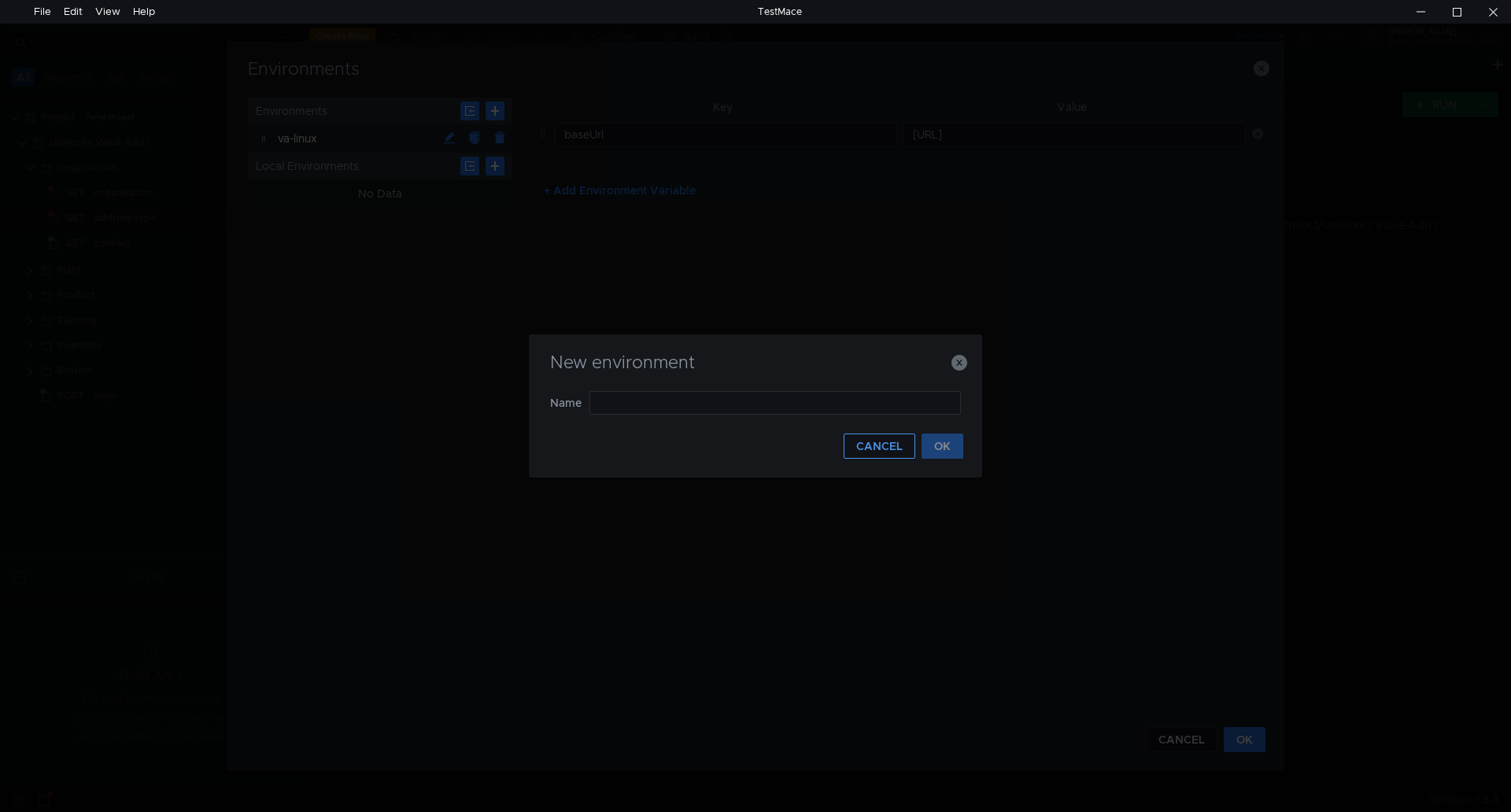
drag, startPoint x: 883, startPoint y: 446, endPoint x: 893, endPoint y: 447, distance: 10.0
click at [883, 447] on button "CANCEL" at bounding box center [879, 447] width 71 height 25
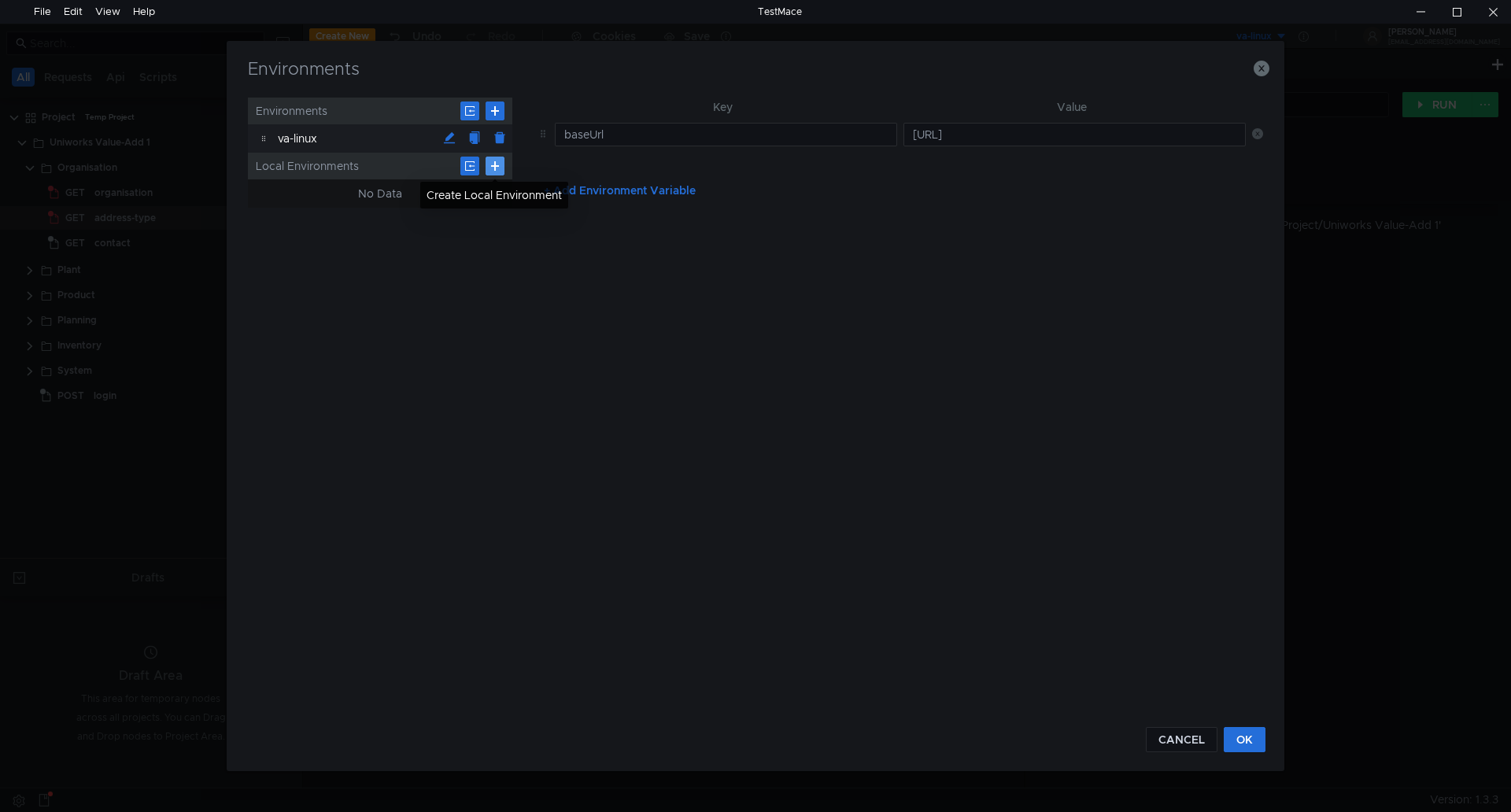
click at [496, 167] on button at bounding box center [495, 166] width 19 height 19
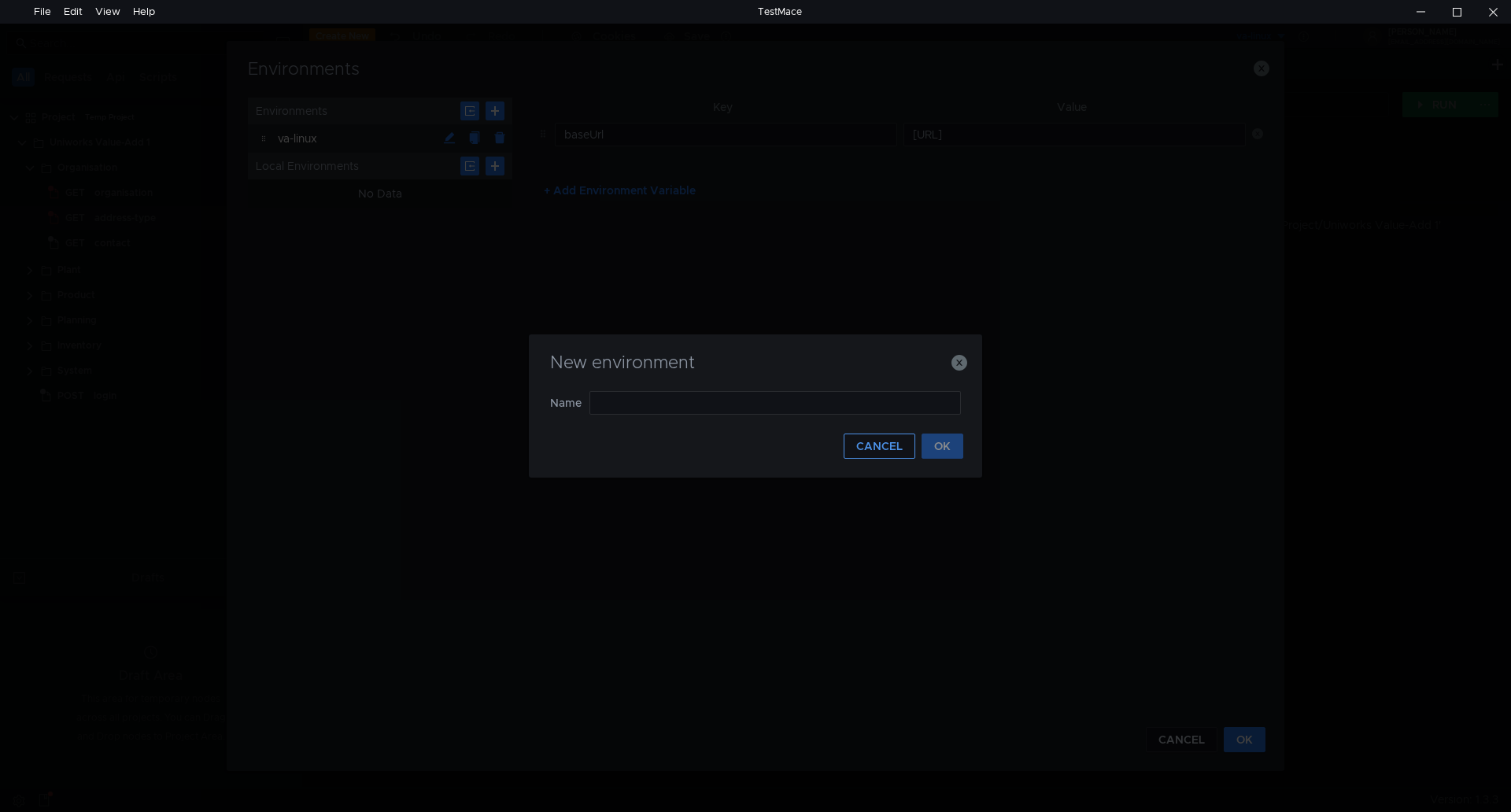
click at [903, 449] on button "CANCEL" at bounding box center [879, 447] width 71 height 25
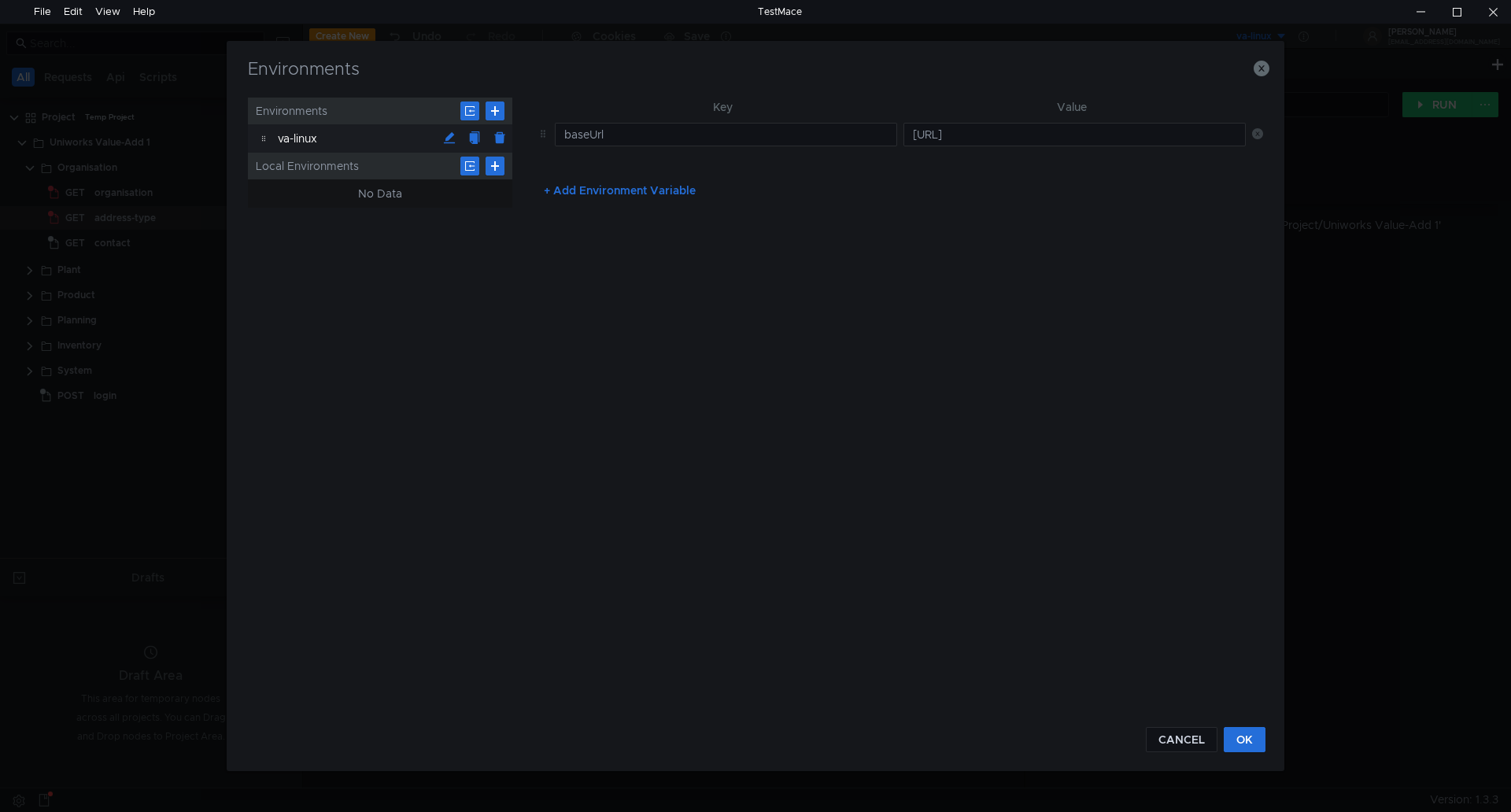
click at [546, 194] on button "+ Add Environment Variable" at bounding box center [619, 190] width 177 height 25
type input "accessToken"
click at [738, 222] on div "+ Add Environment Variable" at bounding box center [898, 226] width 732 height 25
click at [1245, 737] on button "OK" at bounding box center [1245, 740] width 42 height 25
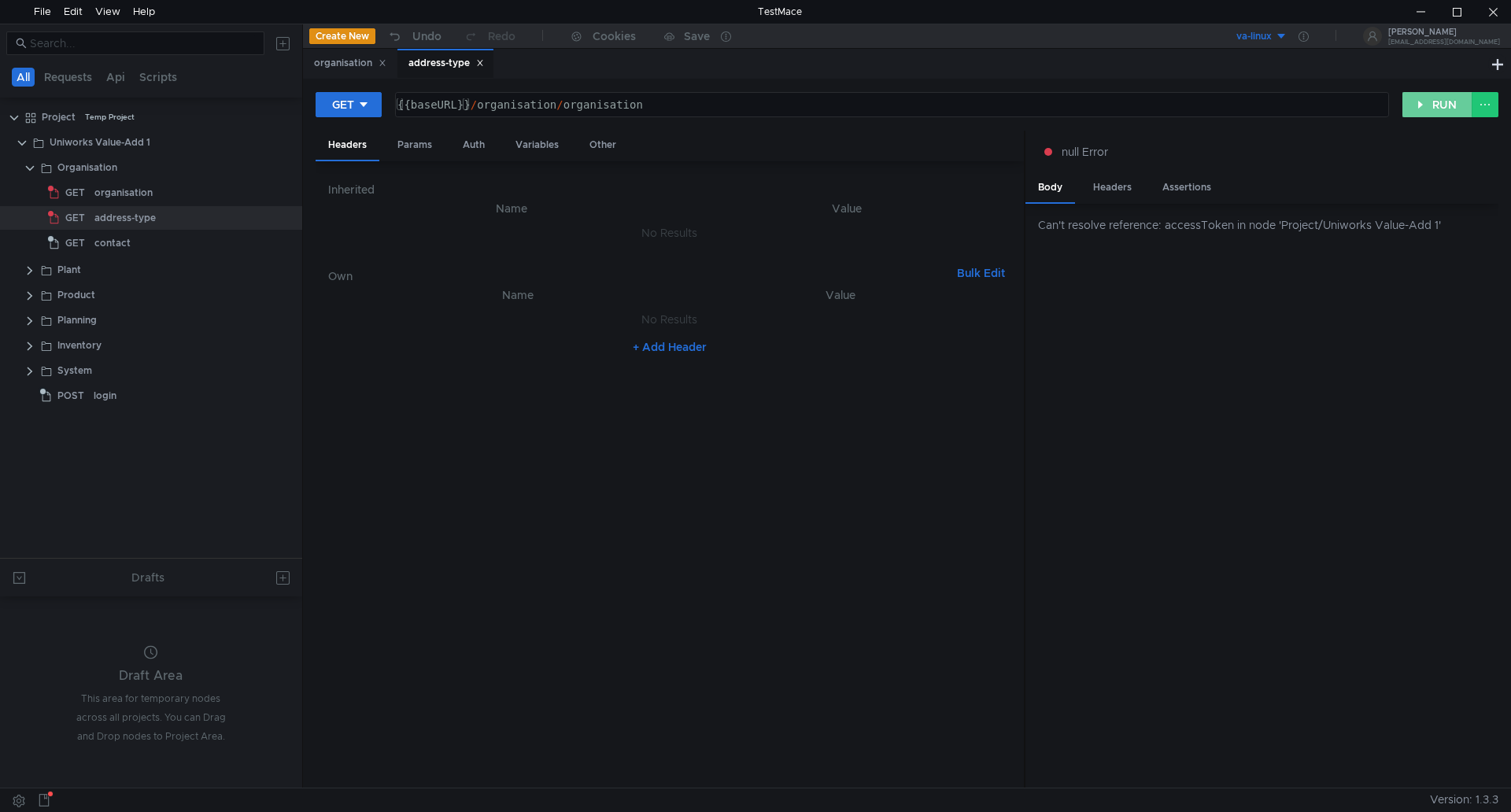
click at [1420, 98] on button "RUN" at bounding box center [1438, 105] width 70 height 25
click at [1416, 100] on button "RUN" at bounding box center [1438, 105] width 70 height 25
click at [435, 112] on div "{{baseURL}} / organisation / organisation" at bounding box center [891, 116] width 992 height 38
click at [415, 144] on div "Params" at bounding box center [414, 145] width 60 height 29
click at [1438, 106] on button "RUN" at bounding box center [1438, 105] width 70 height 25
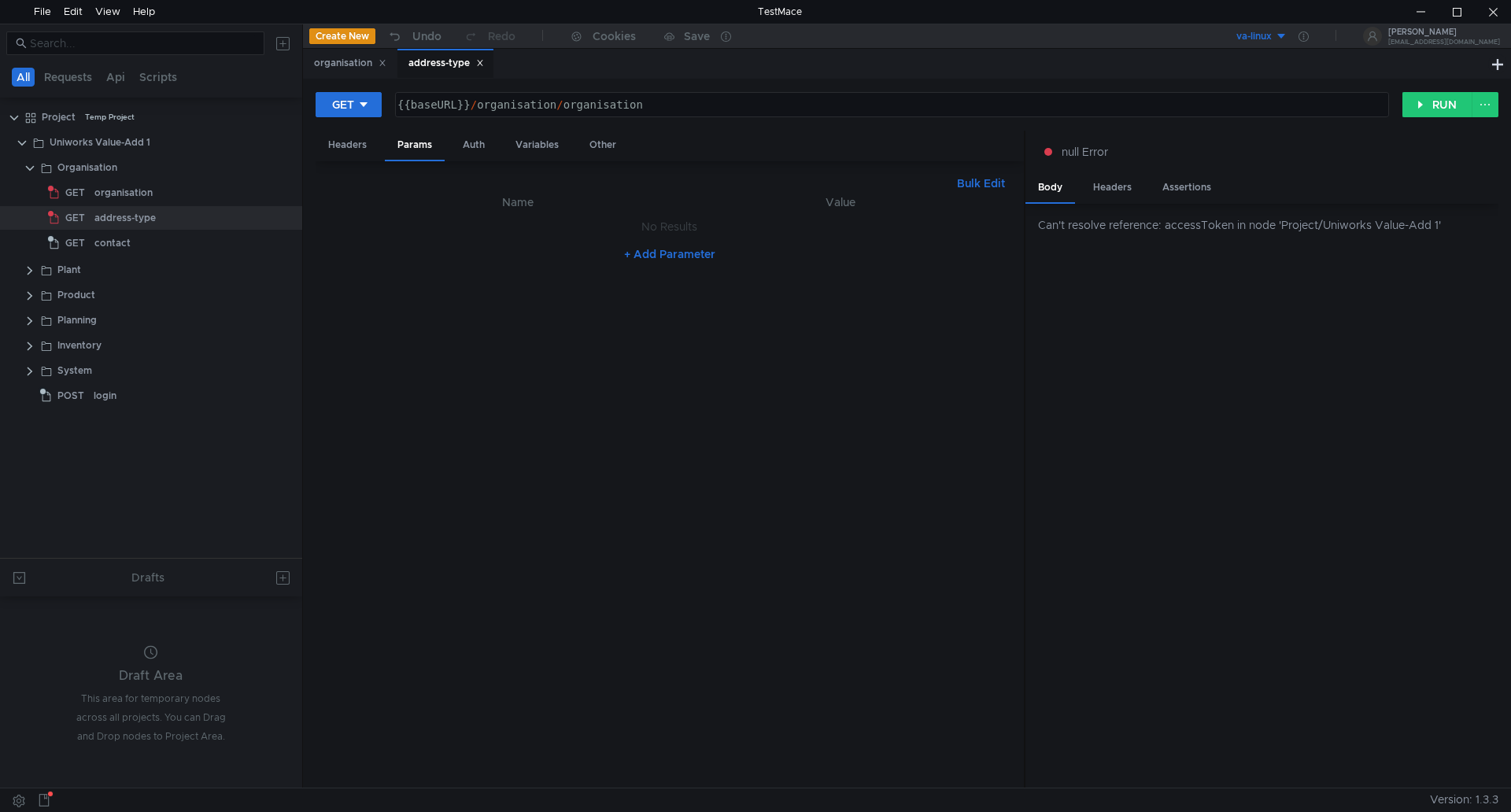
click at [1272, 33] on div "va-linux" at bounding box center [1255, 37] width 35 height 15
click at [1260, 91] on li "va-linux" at bounding box center [1270, 95] width 110 height 25
click at [1309, 36] on icon at bounding box center [1304, 37] width 10 height 10
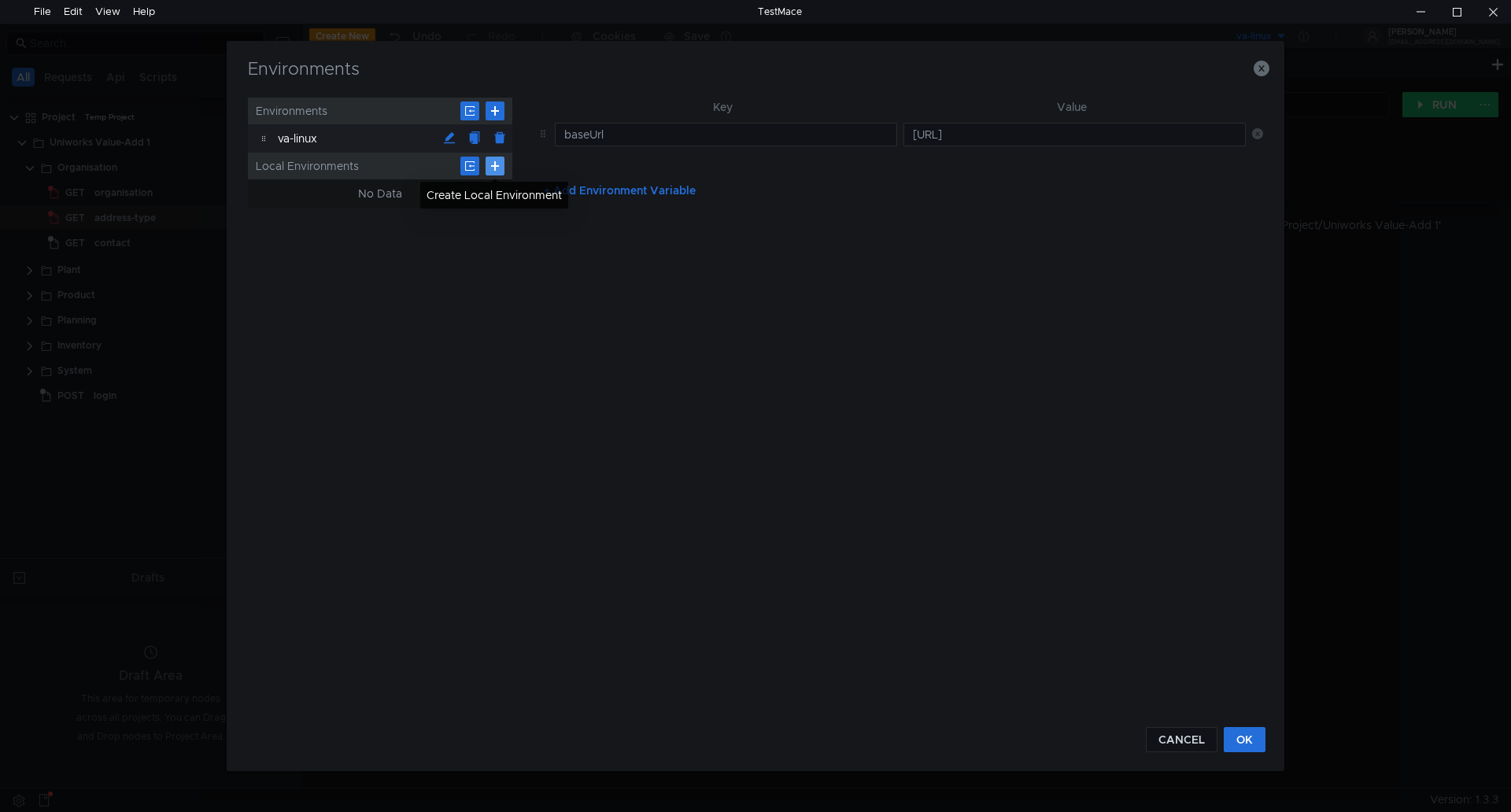
click at [496, 163] on button at bounding box center [495, 166] width 19 height 19
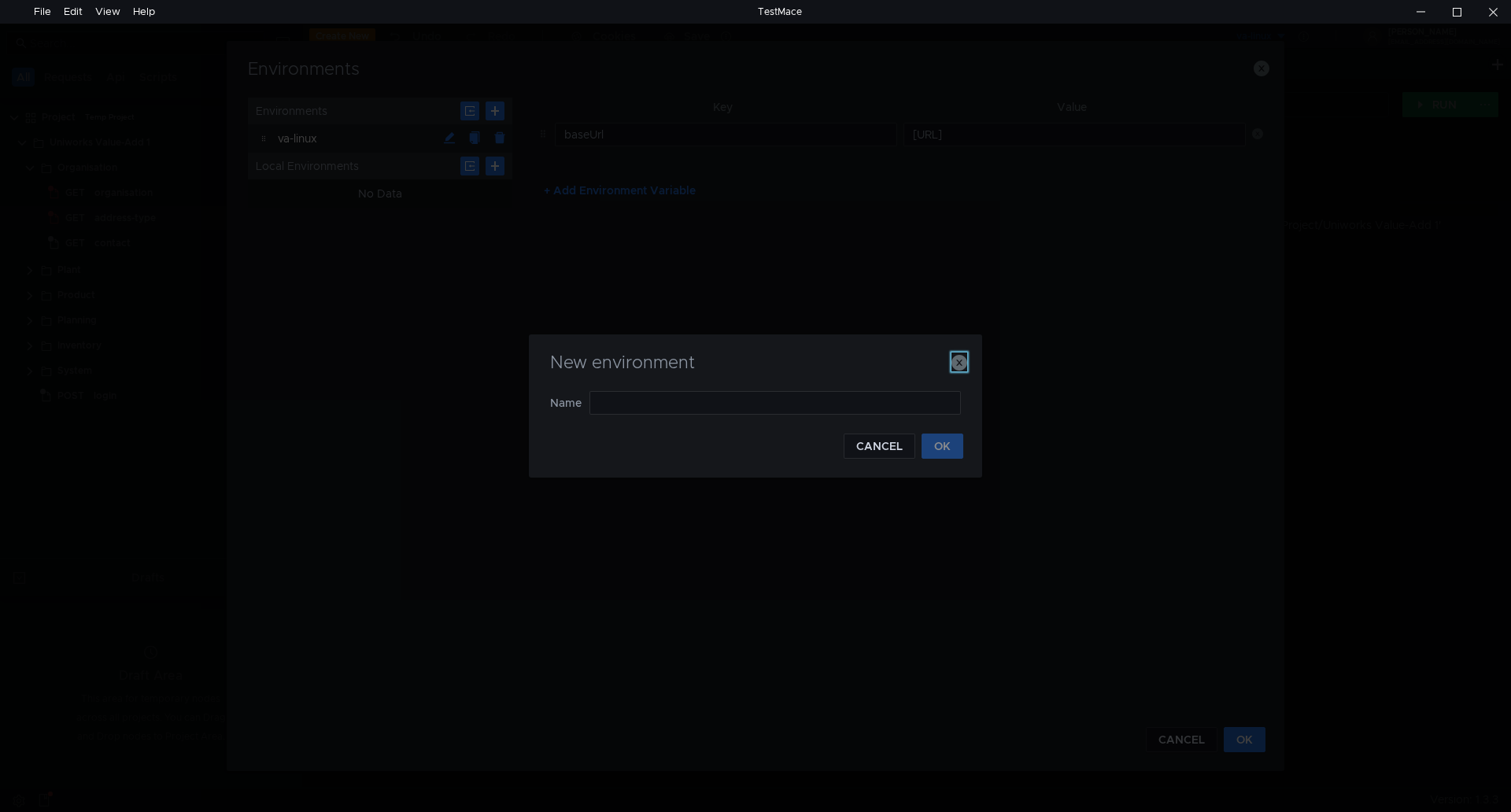
click at [958, 362] on icon "button" at bounding box center [960, 363] width 16 height 16
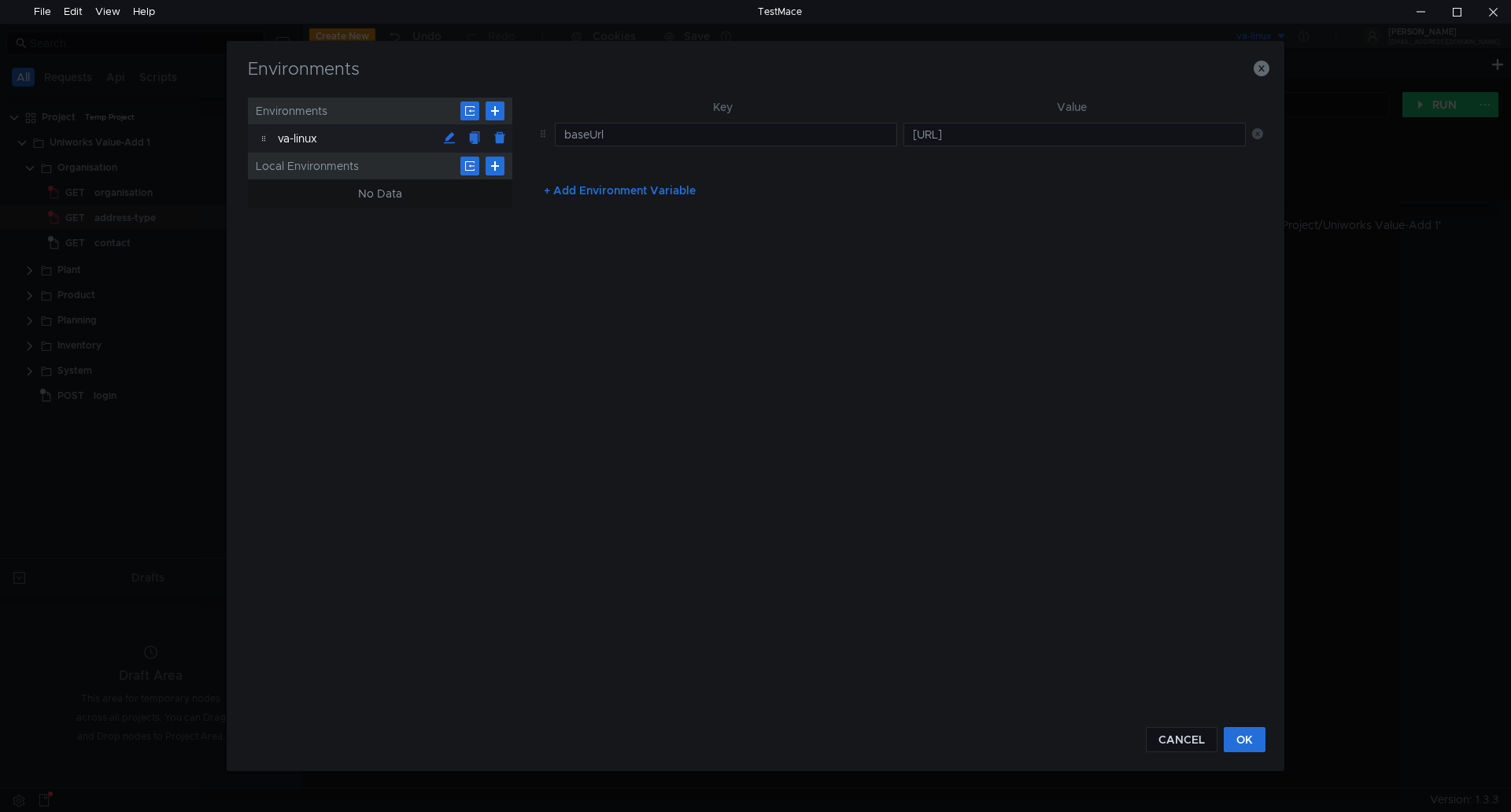
click at [547, 191] on button "+ Add Environment Variable" at bounding box center [619, 190] width 177 height 25
click at [592, 173] on input "acccess" at bounding box center [726, 171] width 343 height 23
type input "accessToken"
click at [927, 180] on input "text" at bounding box center [1074, 171] width 343 height 23
click at [1252, 741] on button "OK" at bounding box center [1245, 740] width 42 height 25
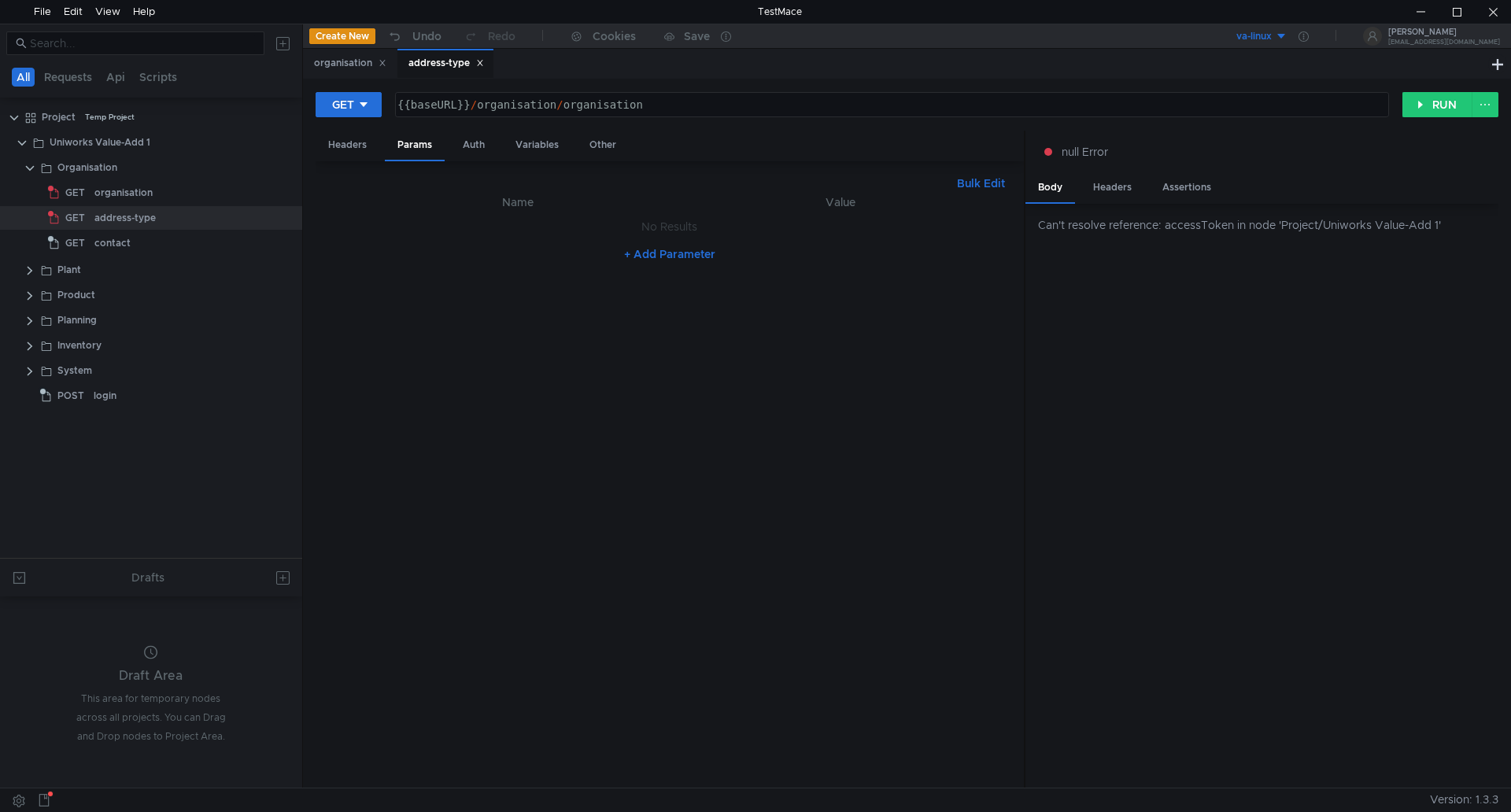
click at [1272, 34] on div "va-linux" at bounding box center [1255, 37] width 35 height 15
click at [1248, 92] on li "va-linux" at bounding box center [1270, 95] width 110 height 25
click at [1288, 34] on button "va-linux" at bounding box center [1233, 36] width 110 height 25
click at [1274, 94] on li "va-linux" at bounding box center [1270, 95] width 110 height 25
click at [1309, 38] on icon at bounding box center [1304, 37] width 10 height 10
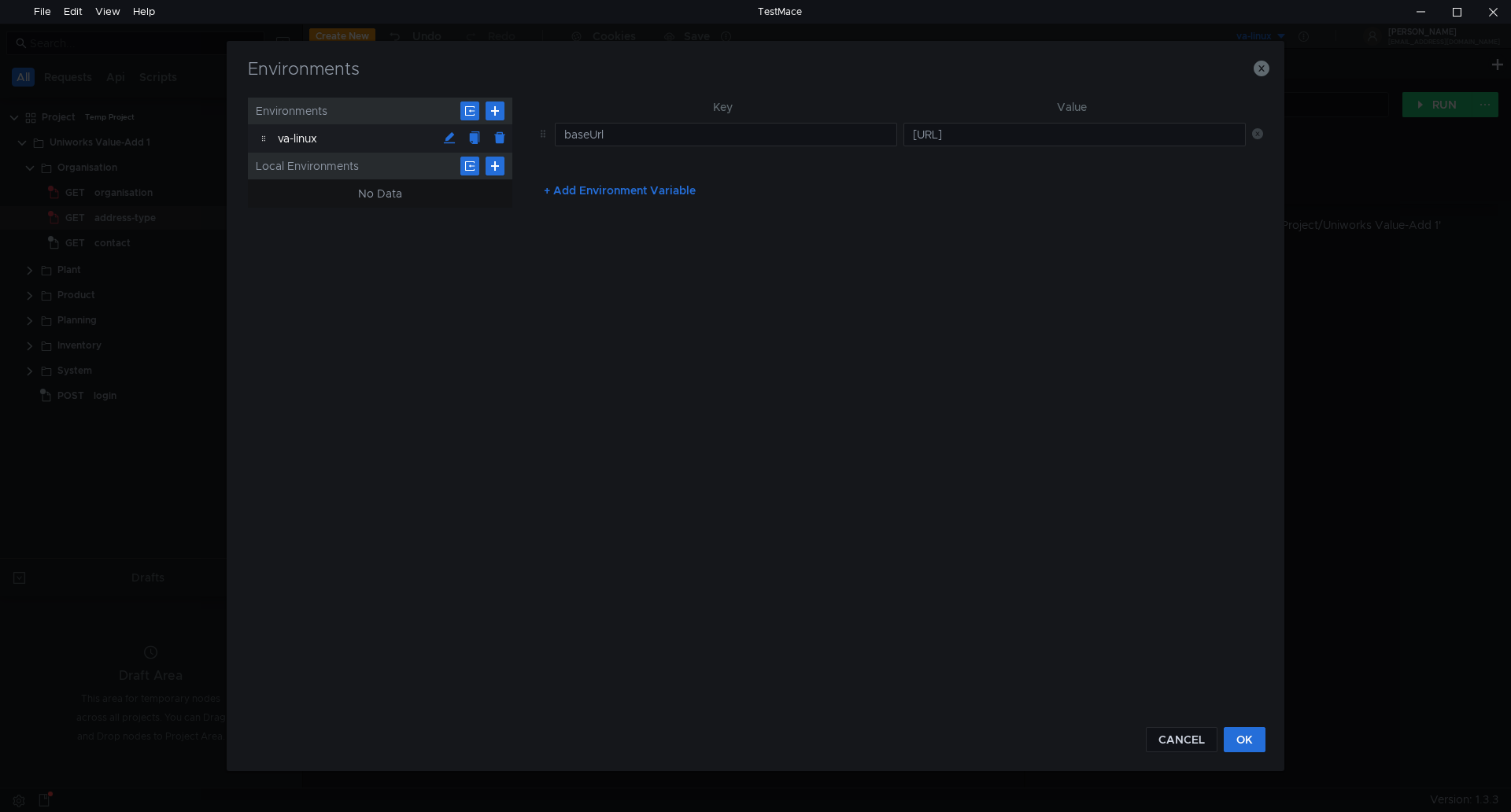
drag, startPoint x: 618, startPoint y: 193, endPoint x: 570, endPoint y: 194, distance: 48.0
click at [615, 193] on button "+ Add Environment Variable" at bounding box center [619, 190] width 177 height 25
type input "accessToken"
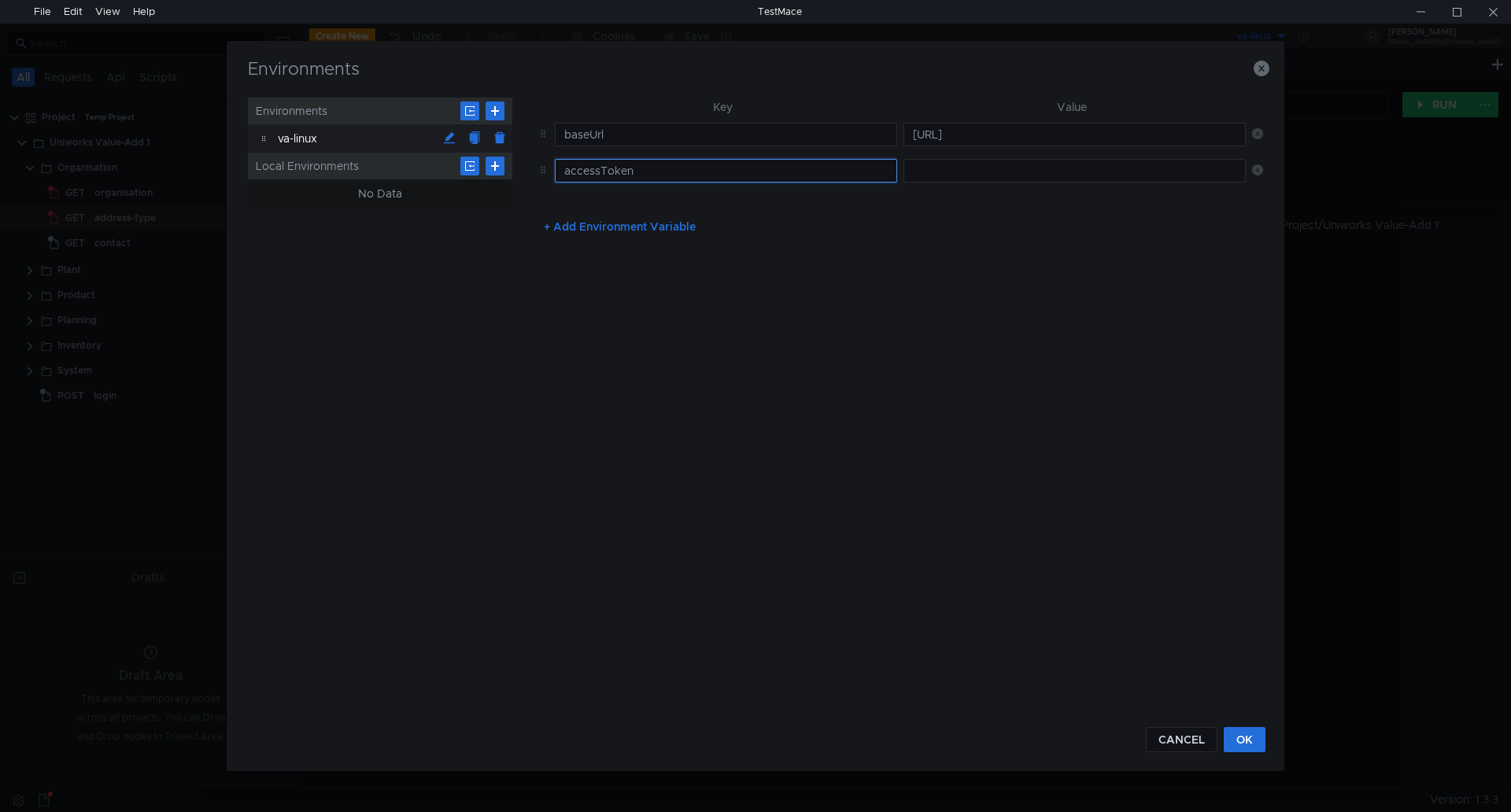
click at [746, 173] on input "accessToken" at bounding box center [726, 171] width 343 height 23
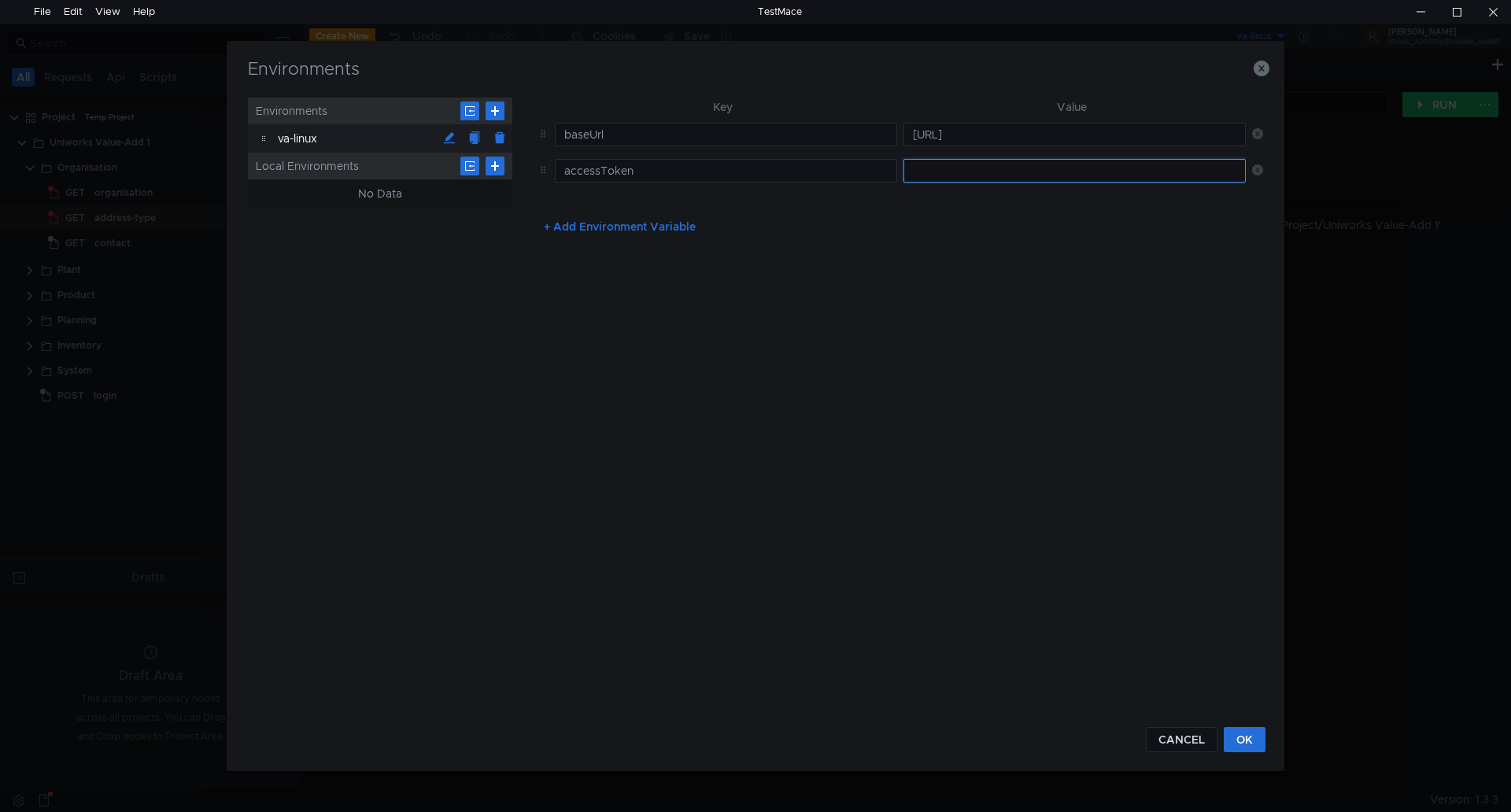
click at [939, 168] on input "text" at bounding box center [1074, 171] width 343 height 23
click at [1002, 209] on nz-table "Key Value baseUrl [URL] accessToken" at bounding box center [898, 155] width 732 height 116
click at [546, 231] on button "+ Add Environment Variable" at bounding box center [619, 226] width 177 height 25
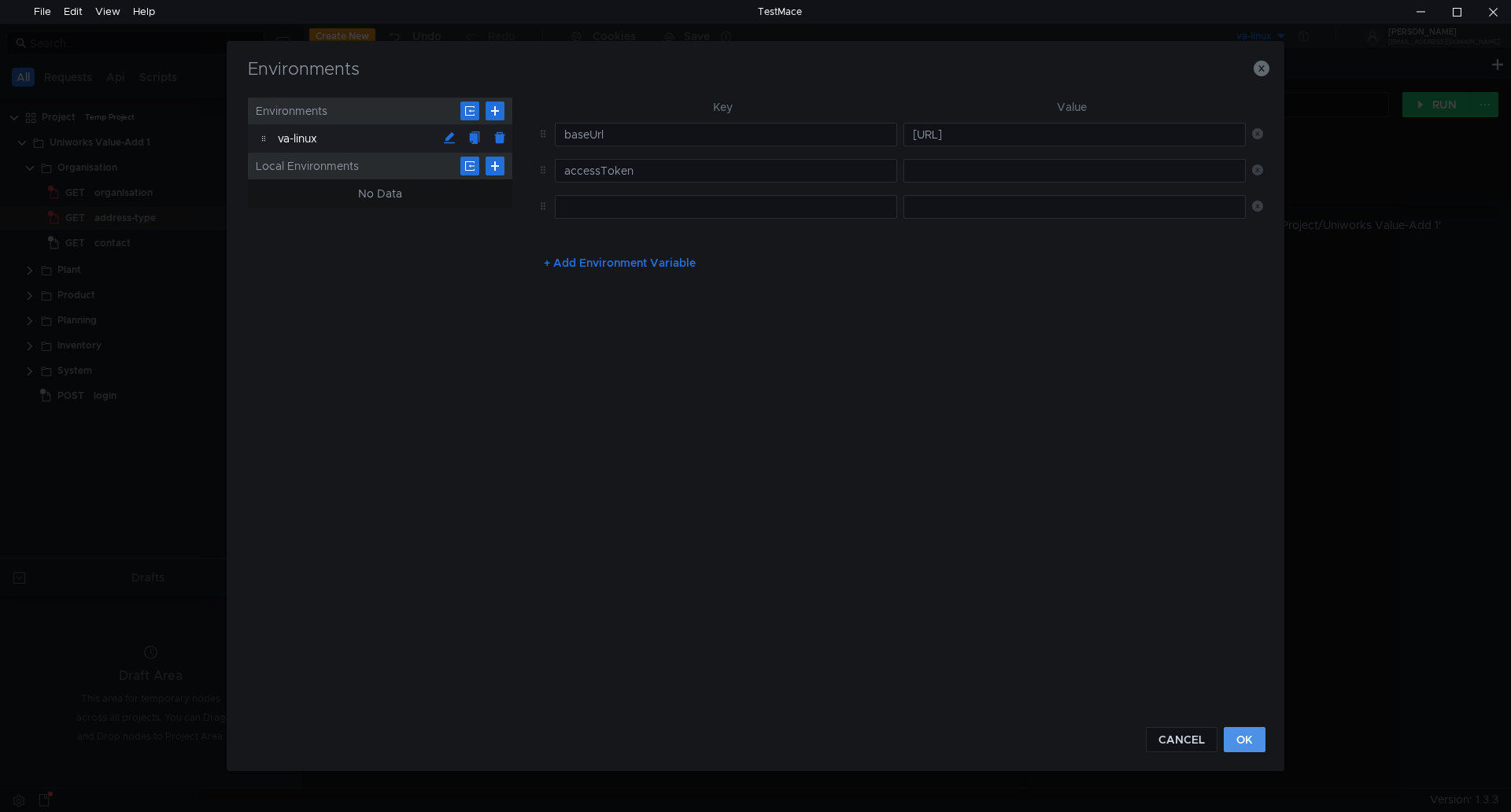
click at [1245, 734] on button "OK" at bounding box center [1245, 740] width 42 height 25
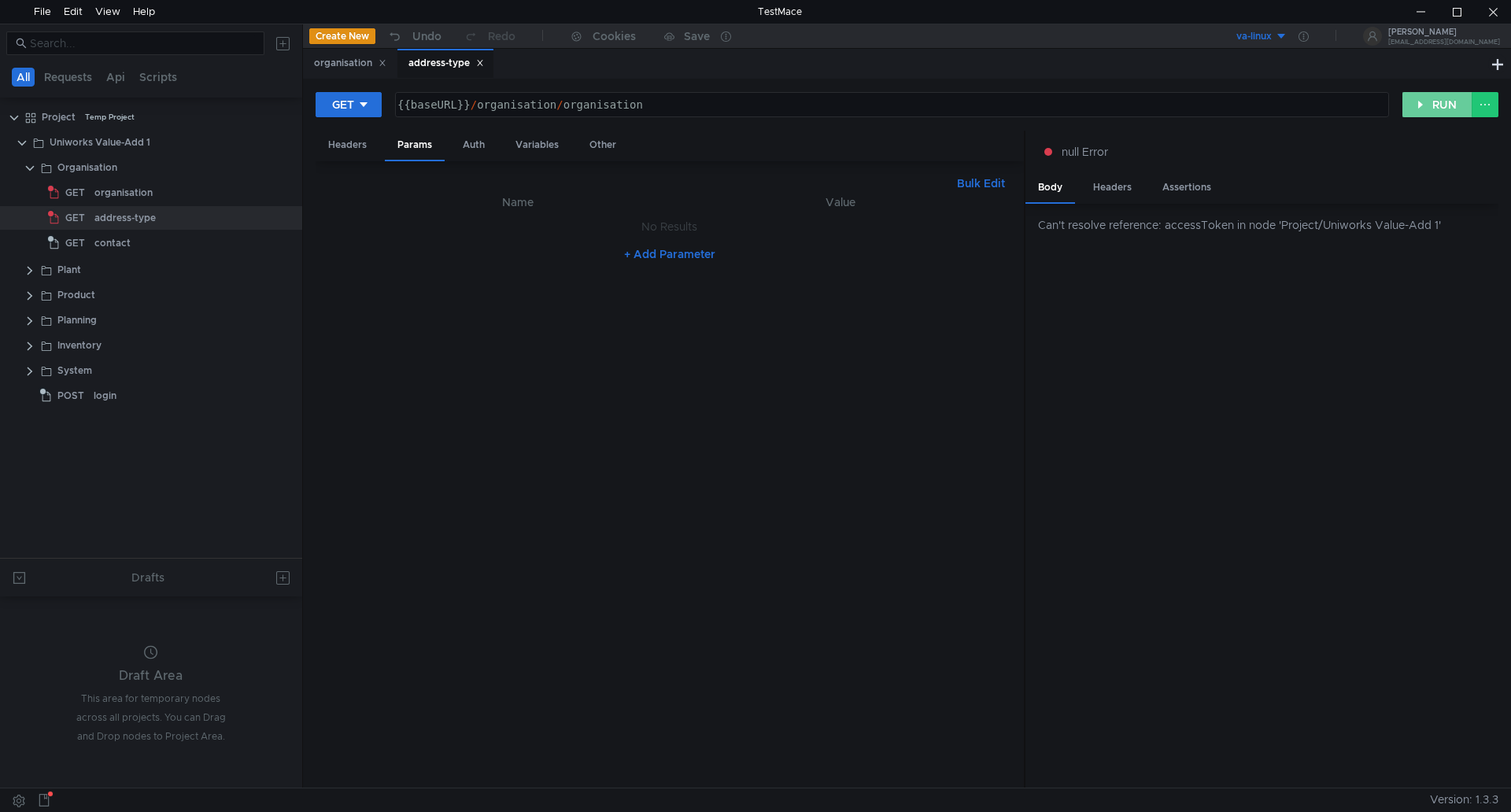
click at [1438, 103] on button "RUN" at bounding box center [1438, 105] width 70 height 25
click at [1203, 239] on div "Can't resolve reference: accessToken in node 'Project/Uniworks Value-Add 1'" at bounding box center [1262, 496] width 473 height 585
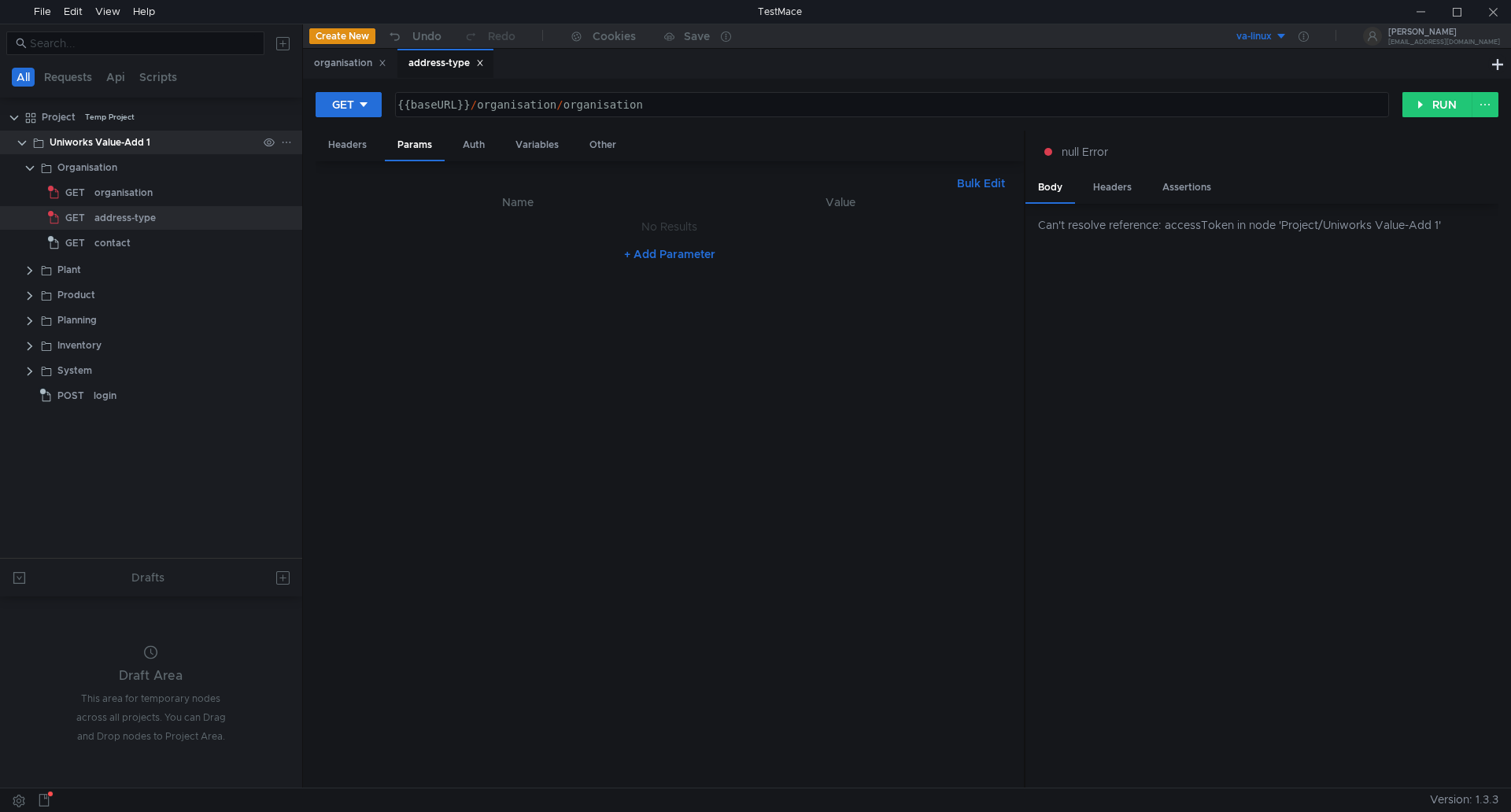
click at [80, 147] on div "Uniworks Value-Add 1" at bounding box center [100, 142] width 101 height 23
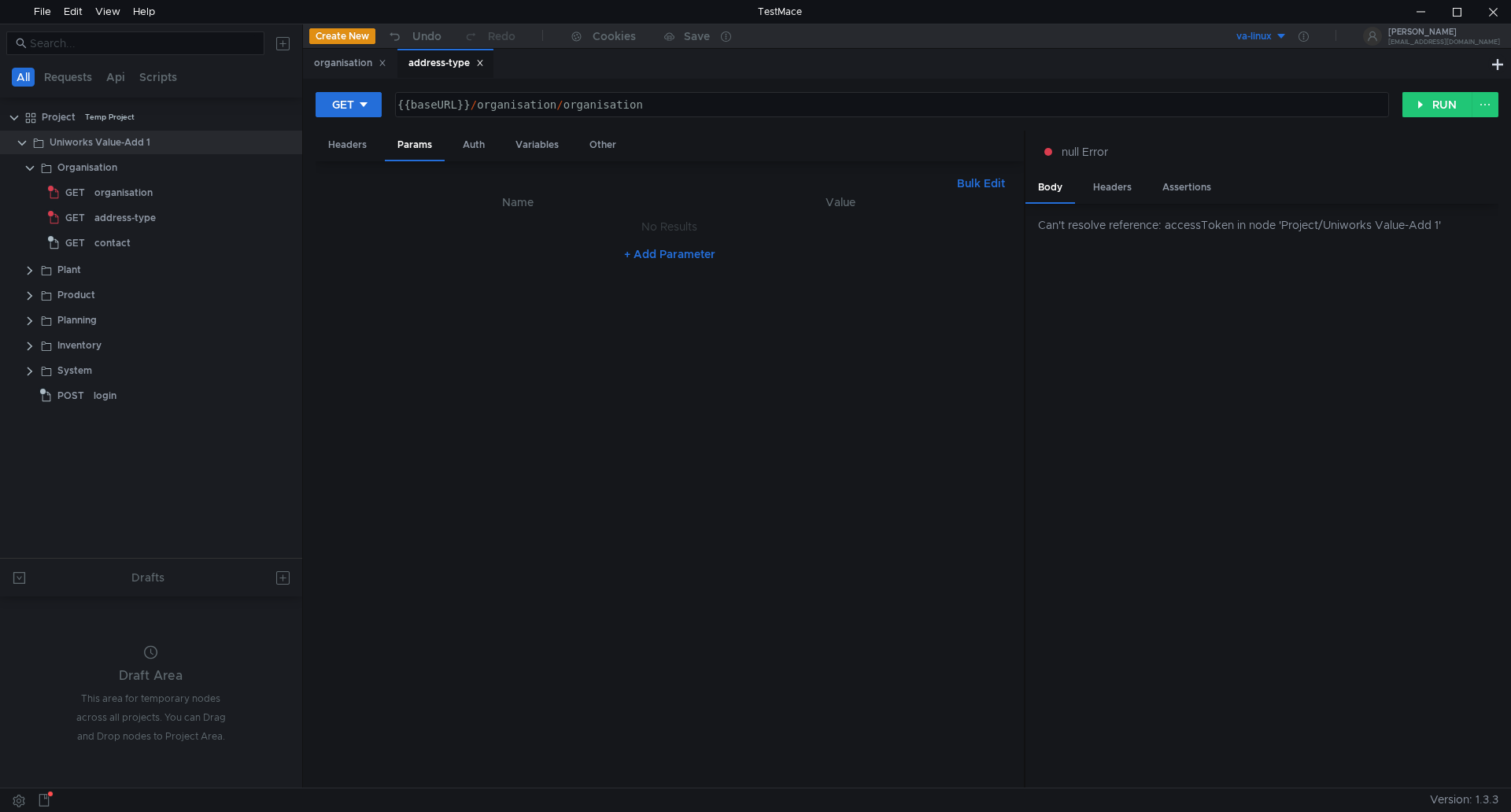
scroll to position [0, 7]
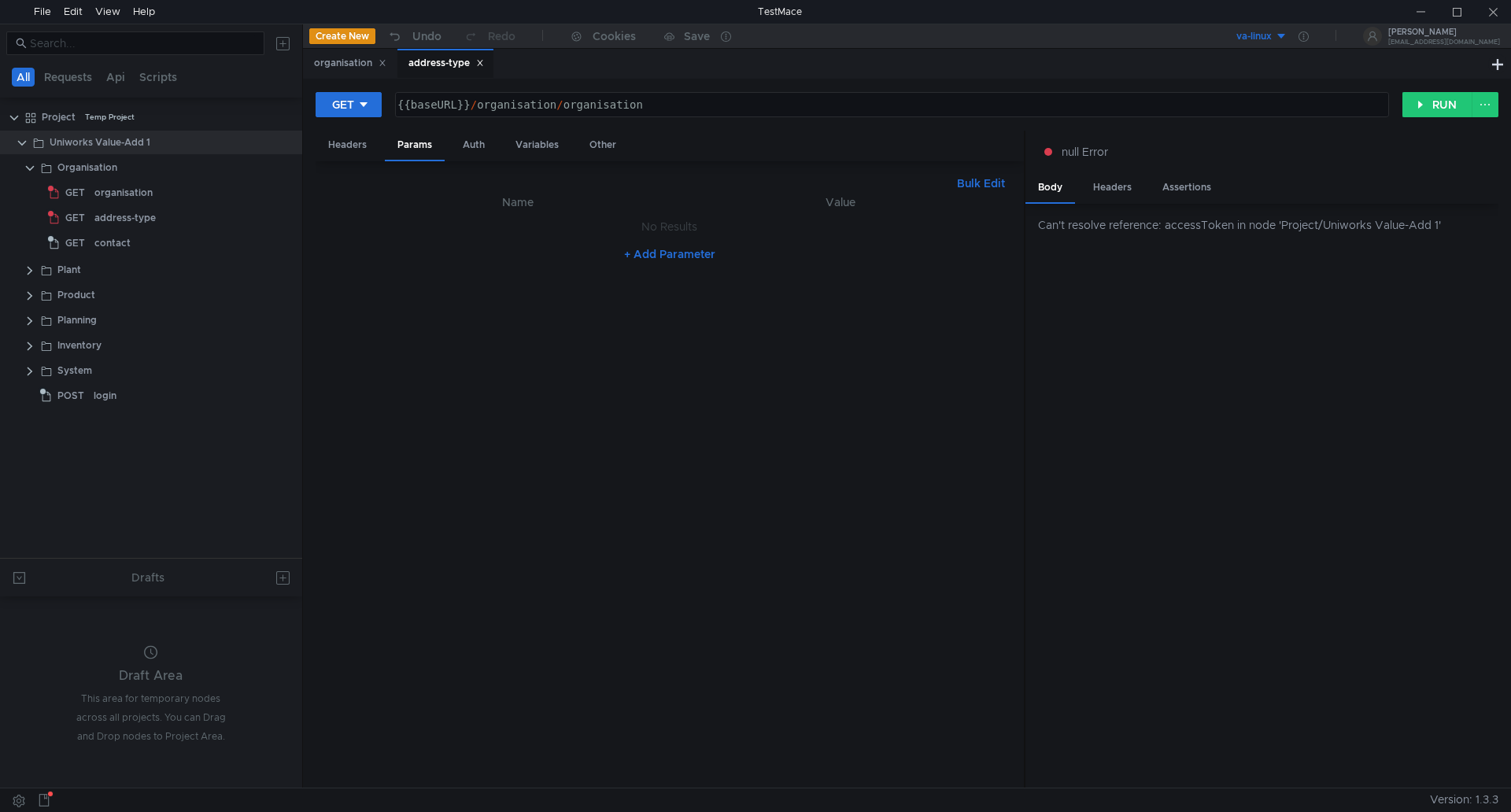
scroll to position [0, 7]
click at [1272, 32] on div "va-linux" at bounding box center [1255, 37] width 35 height 15
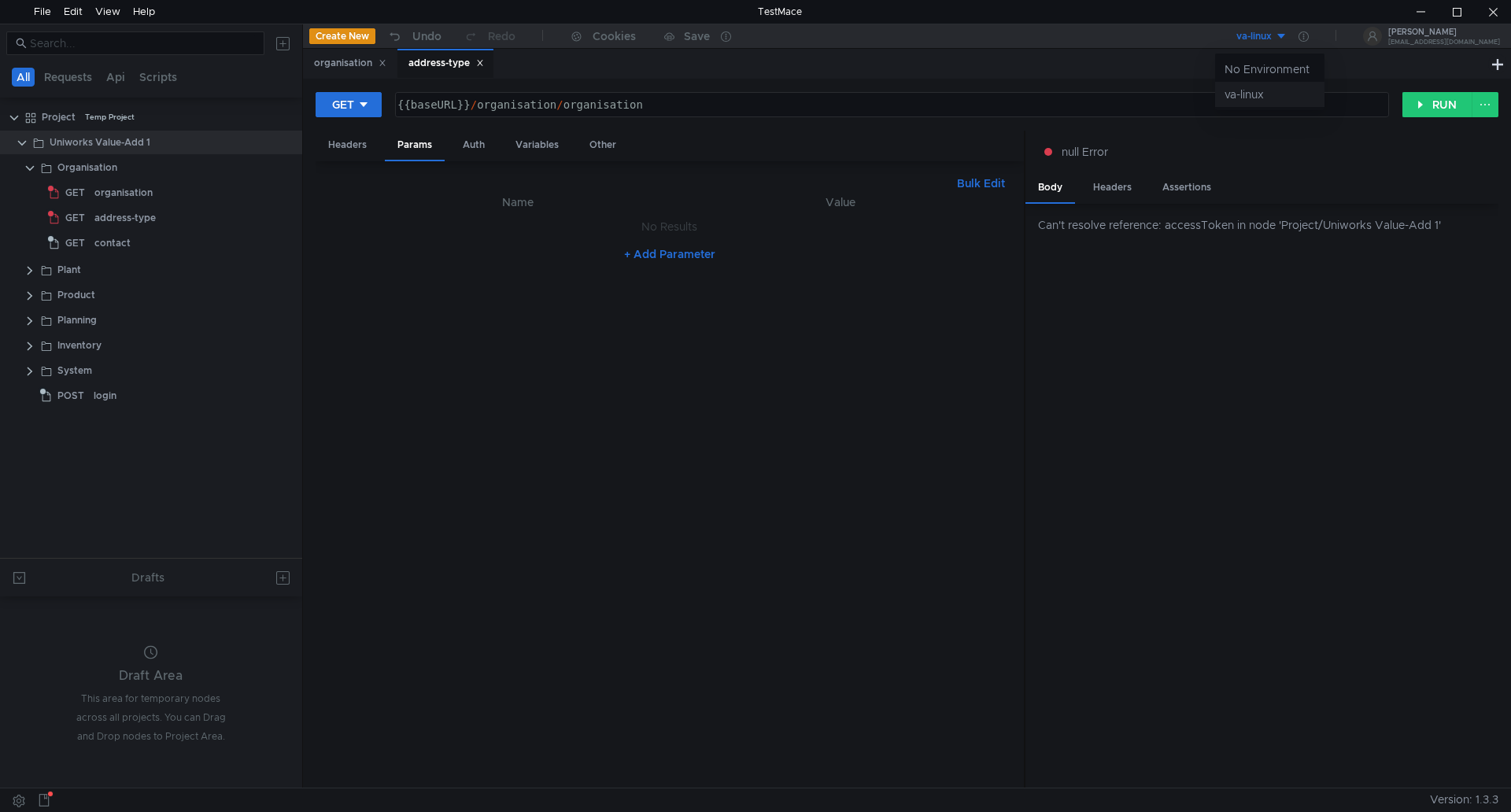
click at [1250, 95] on li "va-linux" at bounding box center [1270, 95] width 110 height 25
click at [1309, 34] on icon at bounding box center [1304, 37] width 10 height 10
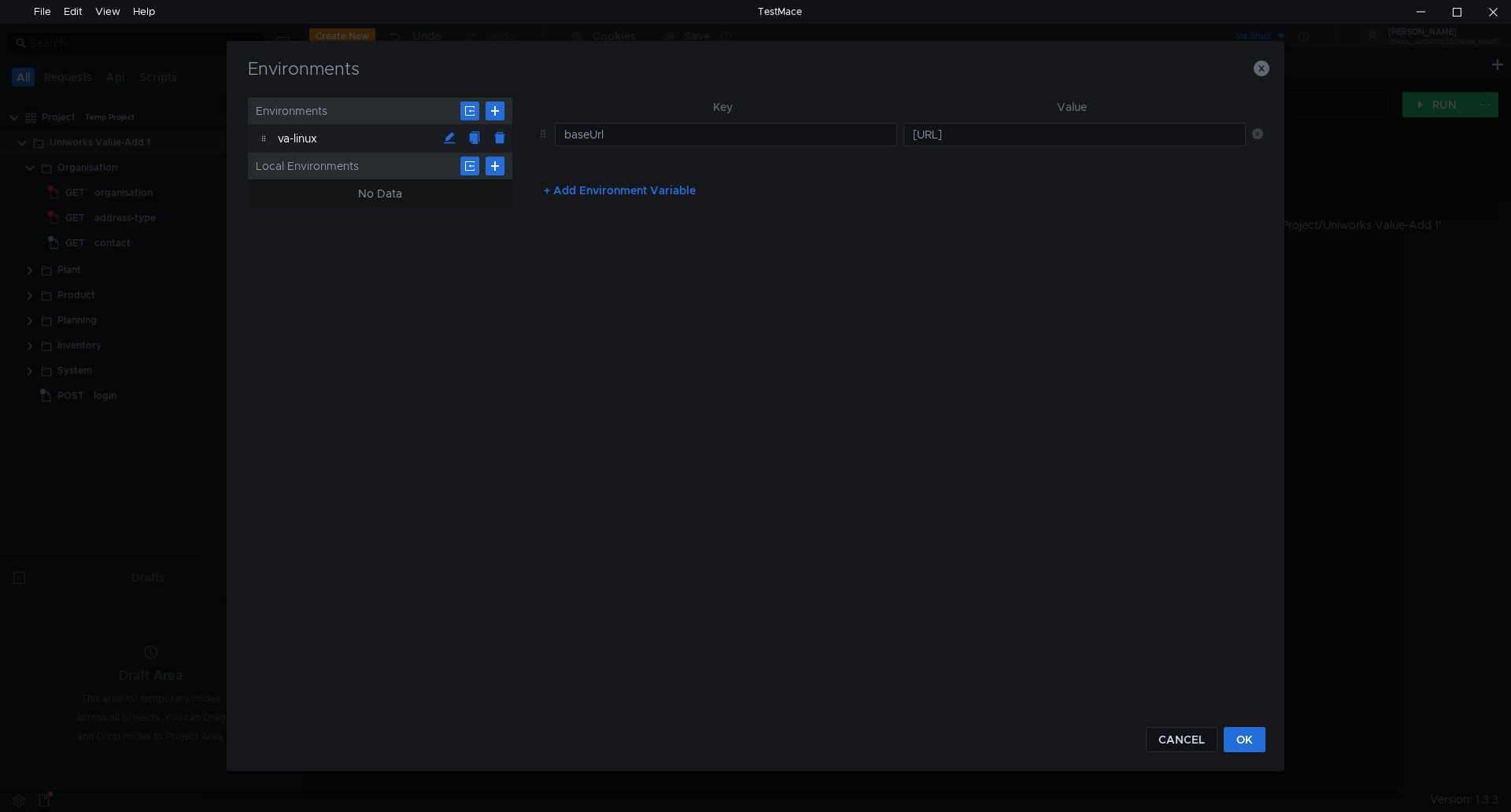
click at [544, 192] on button "+ Add Environment Variable" at bounding box center [619, 190] width 177 height 25
type input "accessTokem"
click at [950, 177] on input "text" at bounding box center [1074, 171] width 343 height 23
click at [1250, 735] on button "OK" at bounding box center [1245, 740] width 42 height 25
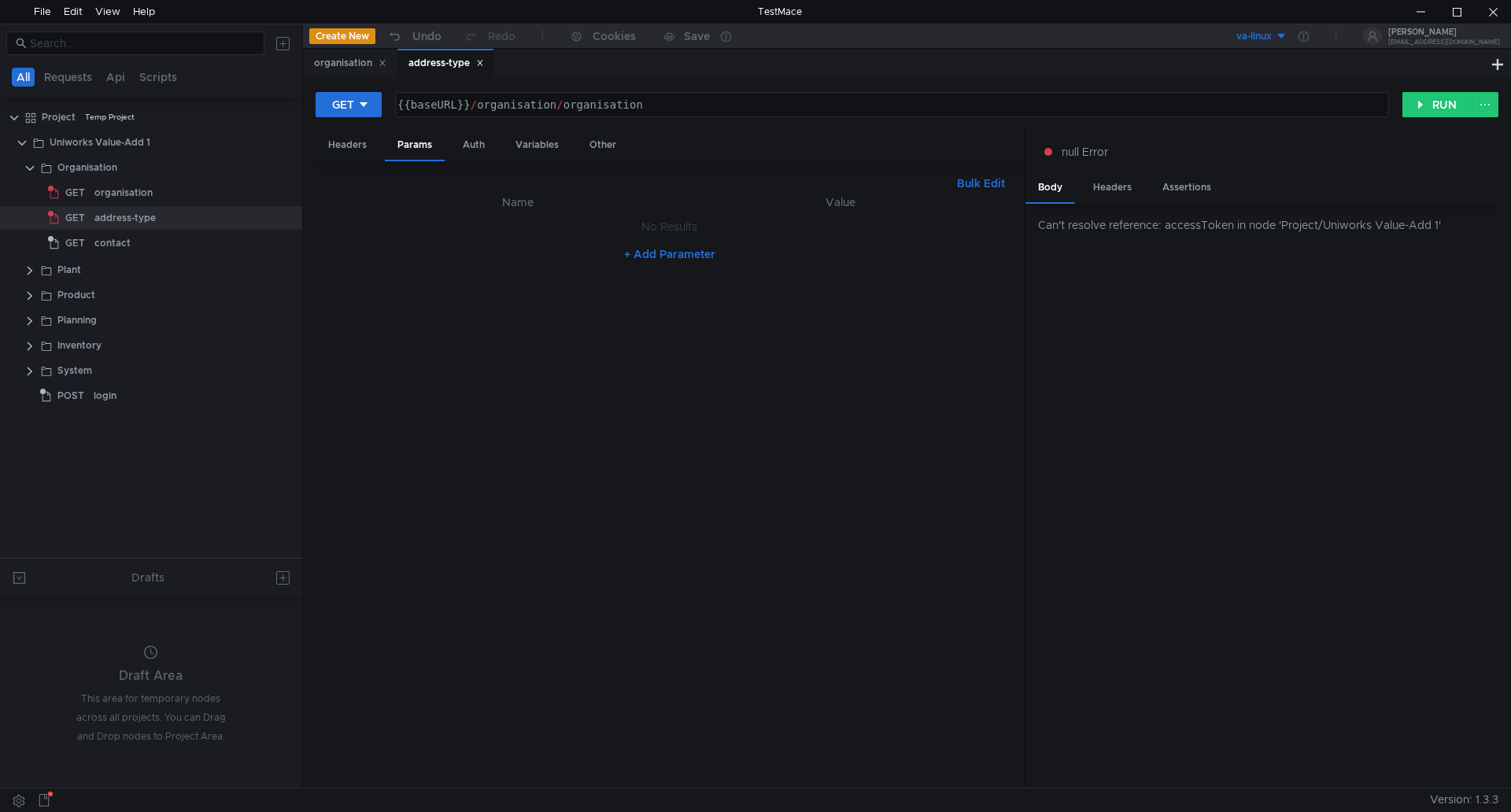
click at [1272, 34] on div "va-linux" at bounding box center [1255, 37] width 35 height 15
click at [1260, 91] on li "va-linux" at bounding box center [1270, 95] width 110 height 25
click at [1309, 37] on icon at bounding box center [1304, 37] width 10 height 10
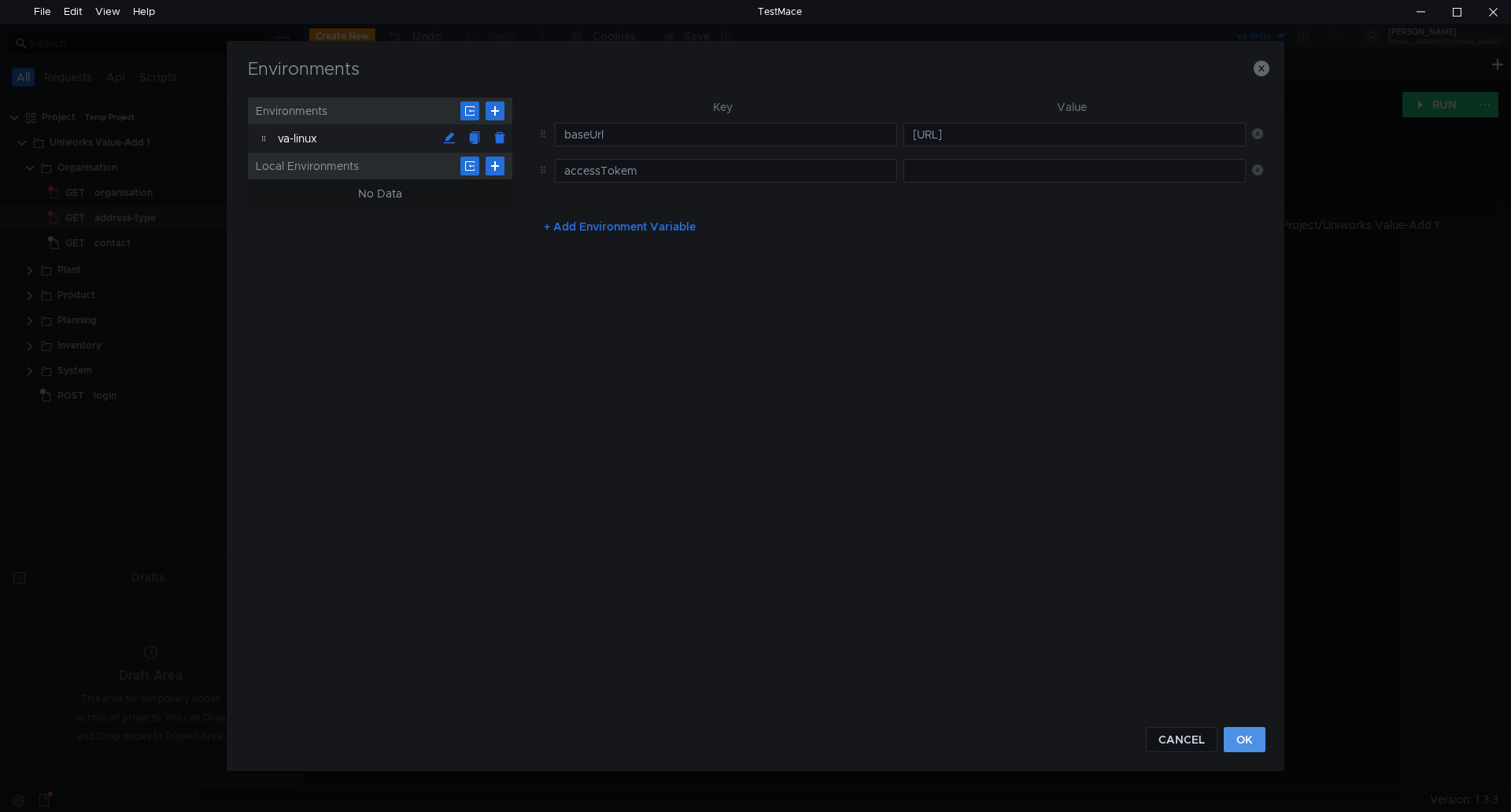
click at [1241, 737] on button "OK" at bounding box center [1245, 740] width 42 height 25
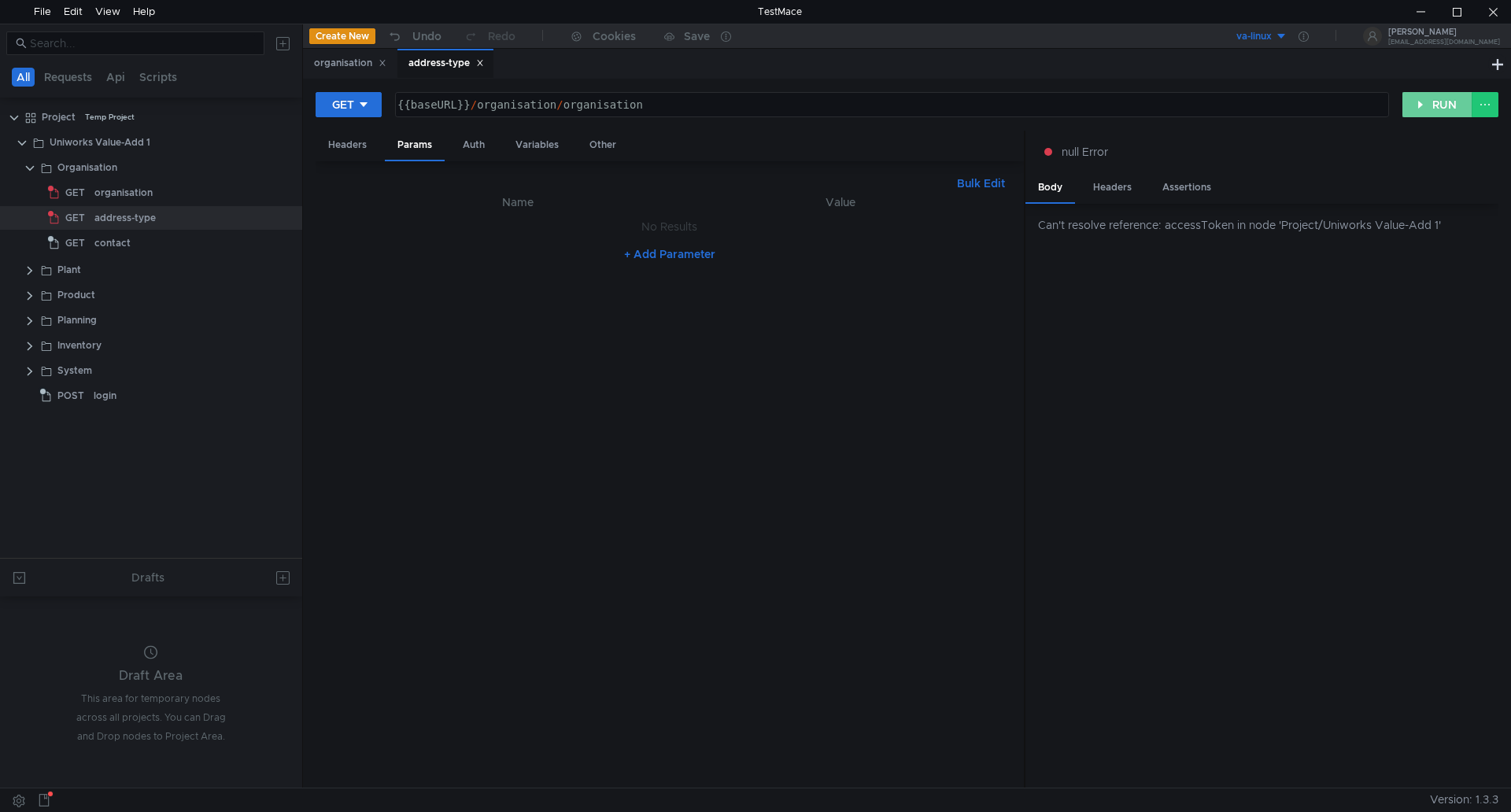
click at [1431, 97] on button "RUN" at bounding box center [1438, 105] width 70 height 25
click at [1431, 101] on button "RUN" at bounding box center [1438, 105] width 70 height 25
click at [119, 214] on div "address-type" at bounding box center [125, 218] width 61 height 23
click at [1431, 101] on button "RUN" at bounding box center [1438, 105] width 70 height 25
click at [536, 145] on div "Variables" at bounding box center [537, 145] width 69 height 29
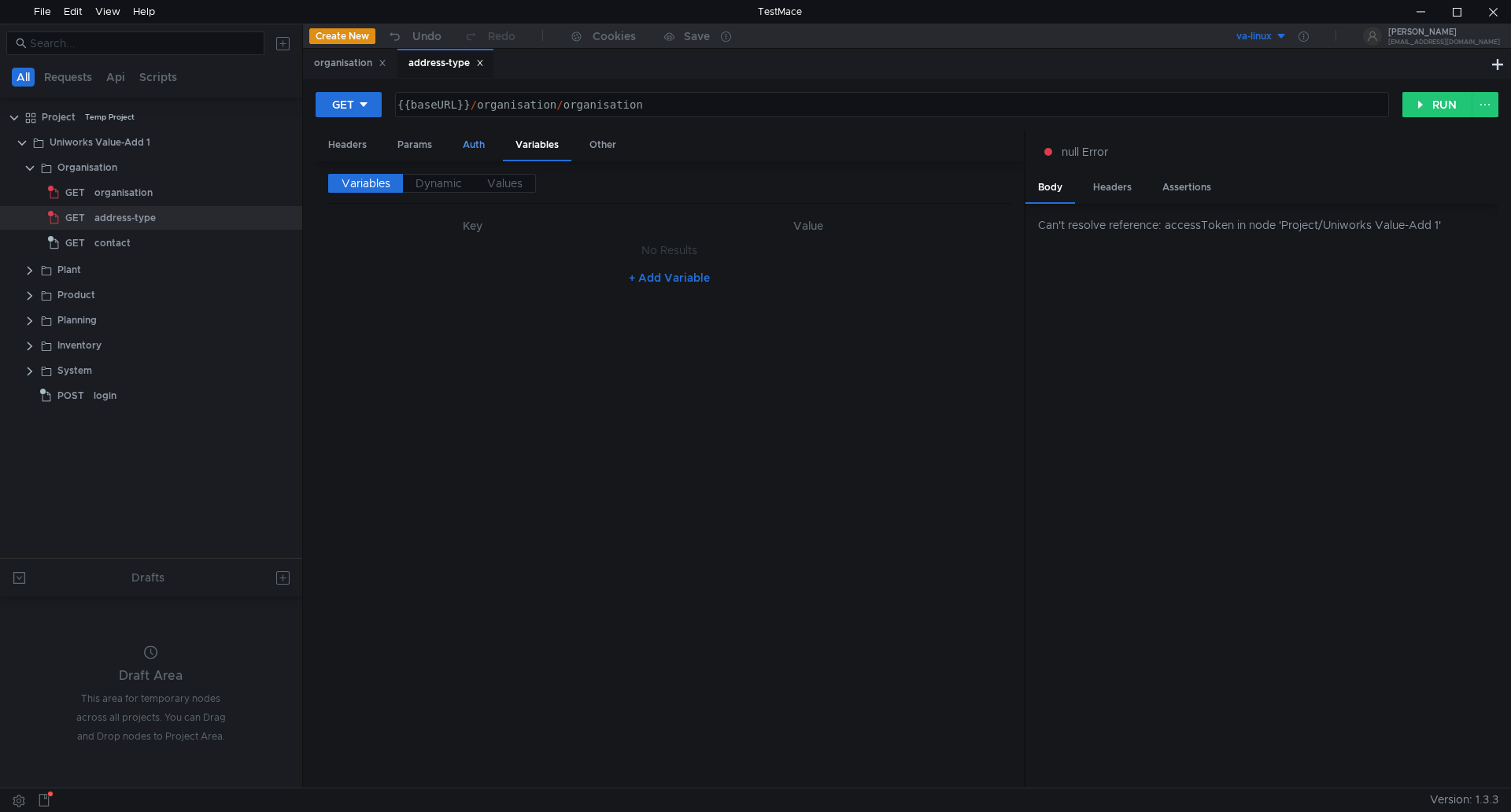
click at [477, 146] on div "Auth" at bounding box center [473, 145] width 47 height 29
click at [411, 143] on div "Params" at bounding box center [414, 145] width 60 height 29
click at [356, 142] on div "Headers" at bounding box center [348, 145] width 64 height 29
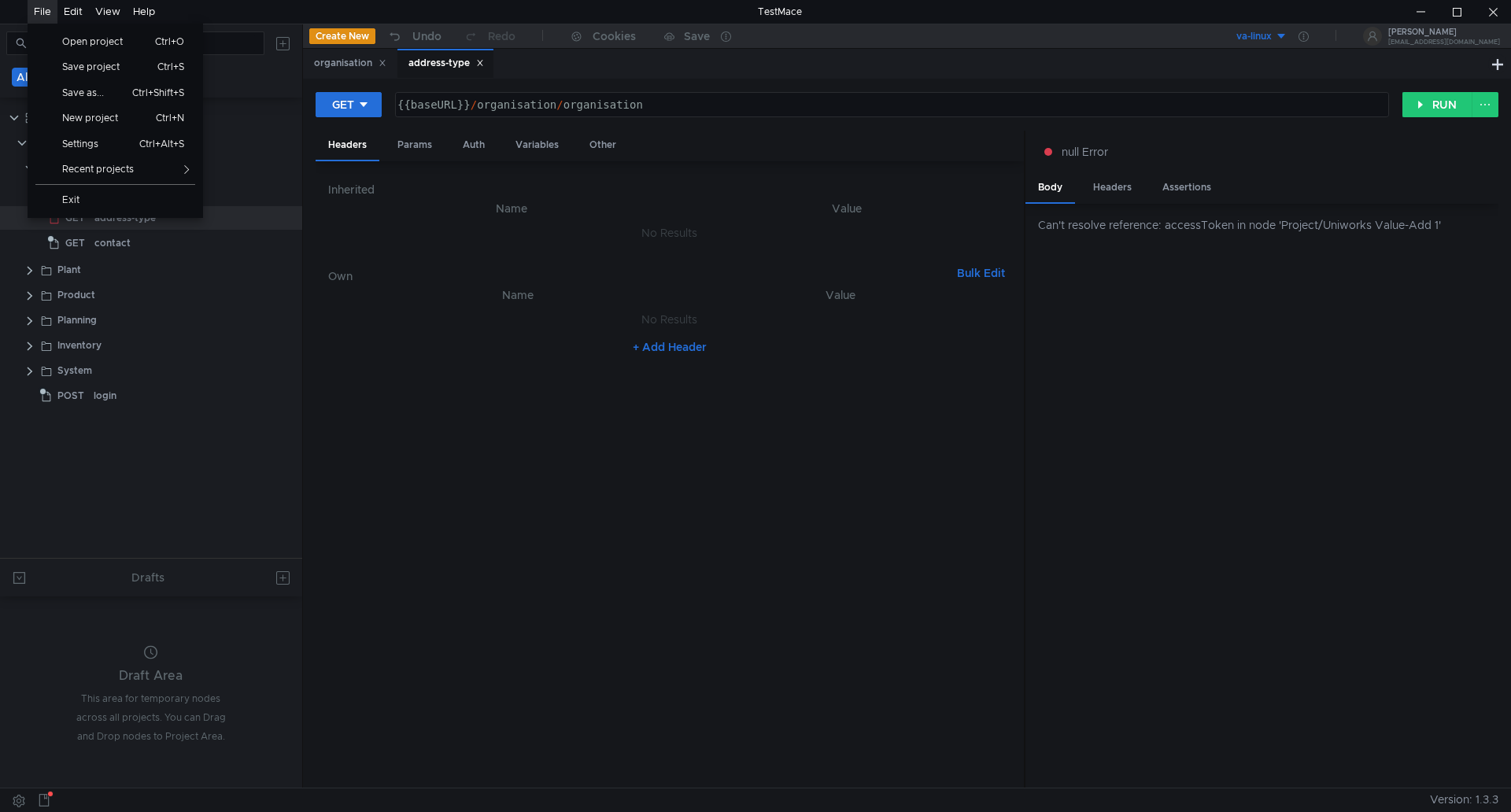
click at [39, 9] on div "File" at bounding box center [42, 12] width 18 height 23
click at [76, 69] on span "Save project" at bounding box center [97, 66] width 89 height 9
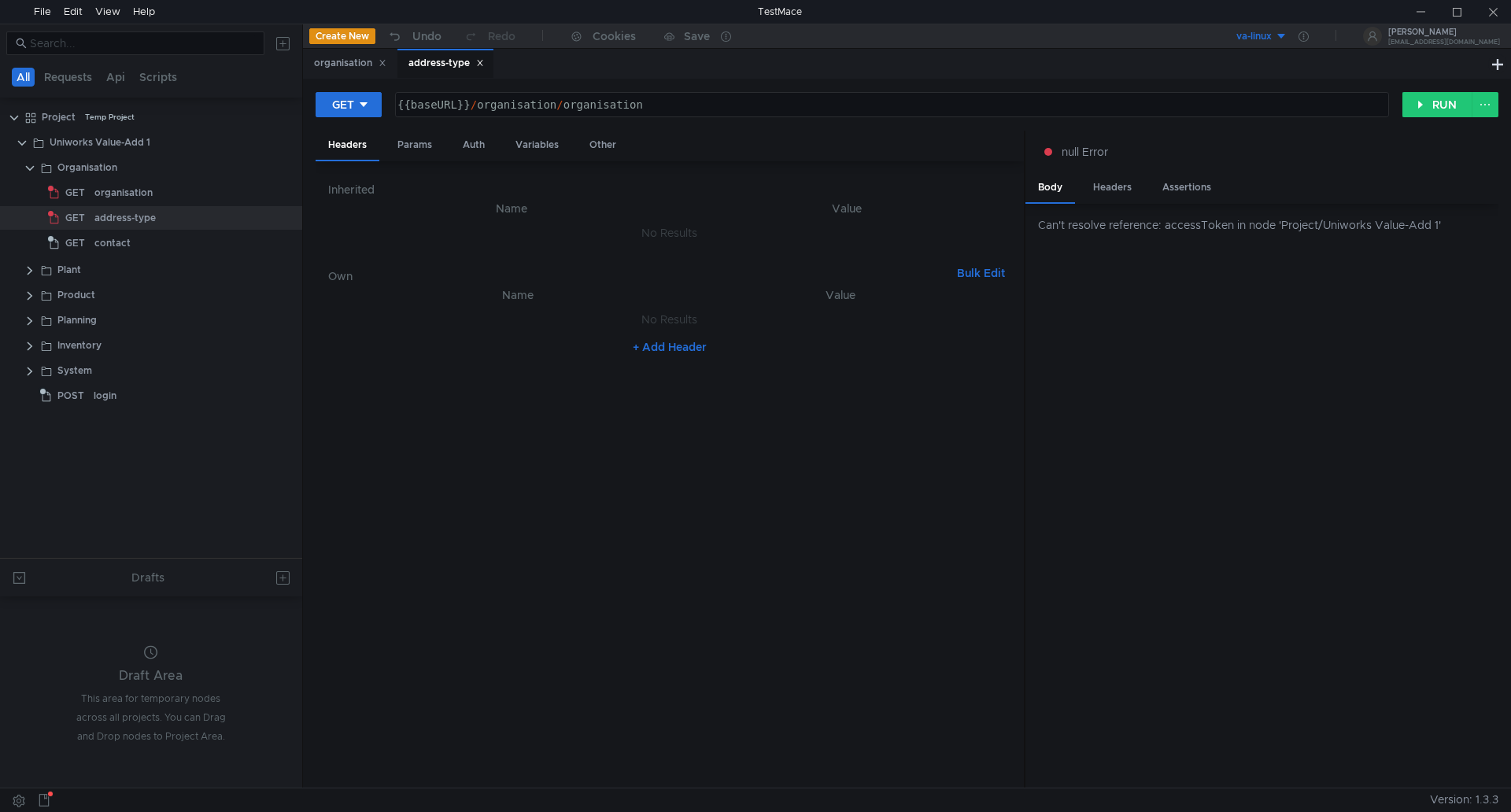
scroll to position [0, 7]
click at [1198, 400] on div "Can't resolve reference: accessToken in node 'Project/Uniworks Value-Add 1'" at bounding box center [1262, 496] width 473 height 585
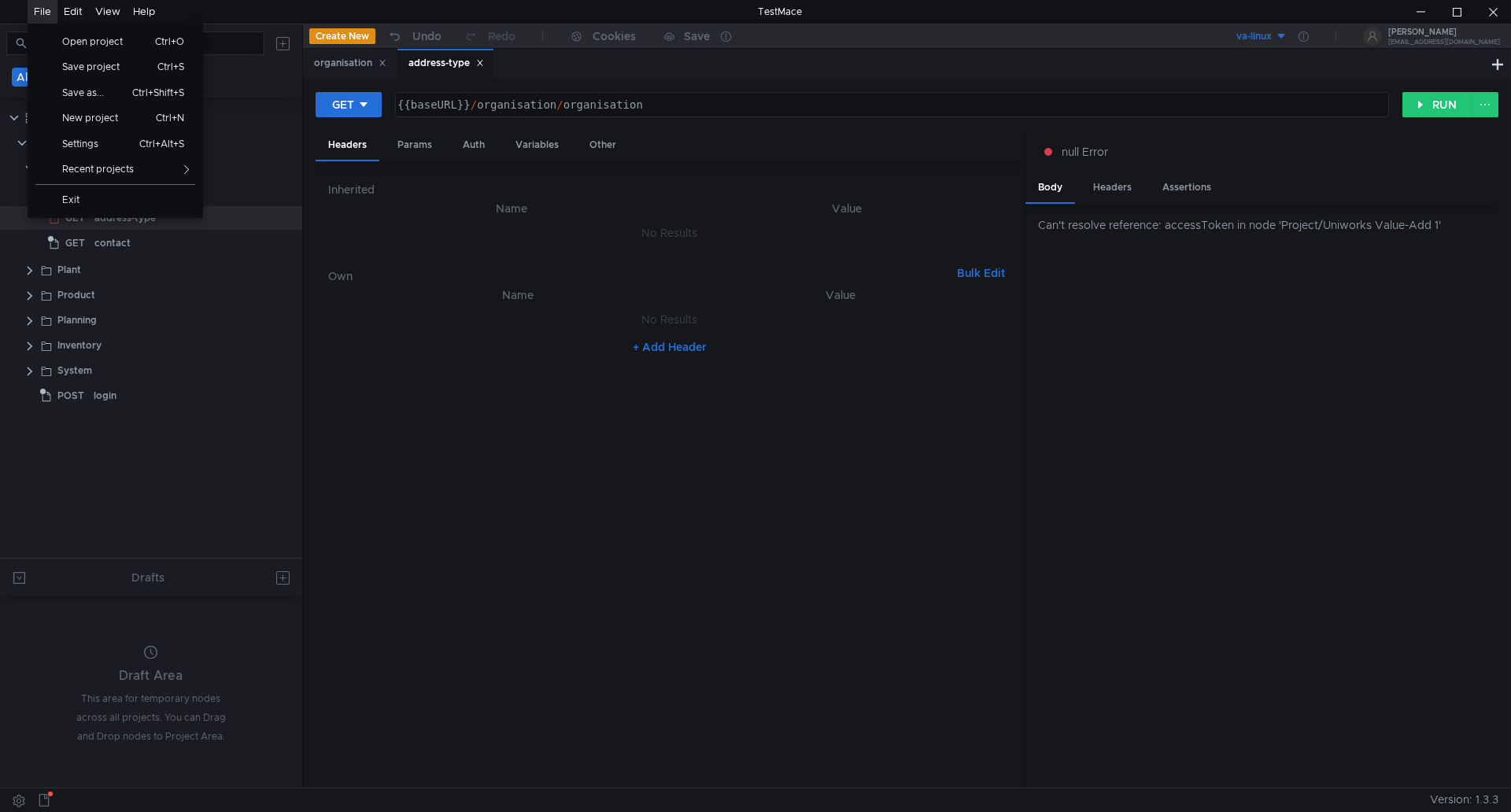
click at [39, 13] on div "File" at bounding box center [42, 12] width 18 height 23
click at [91, 69] on span "Save project" at bounding box center [97, 66] width 89 height 9
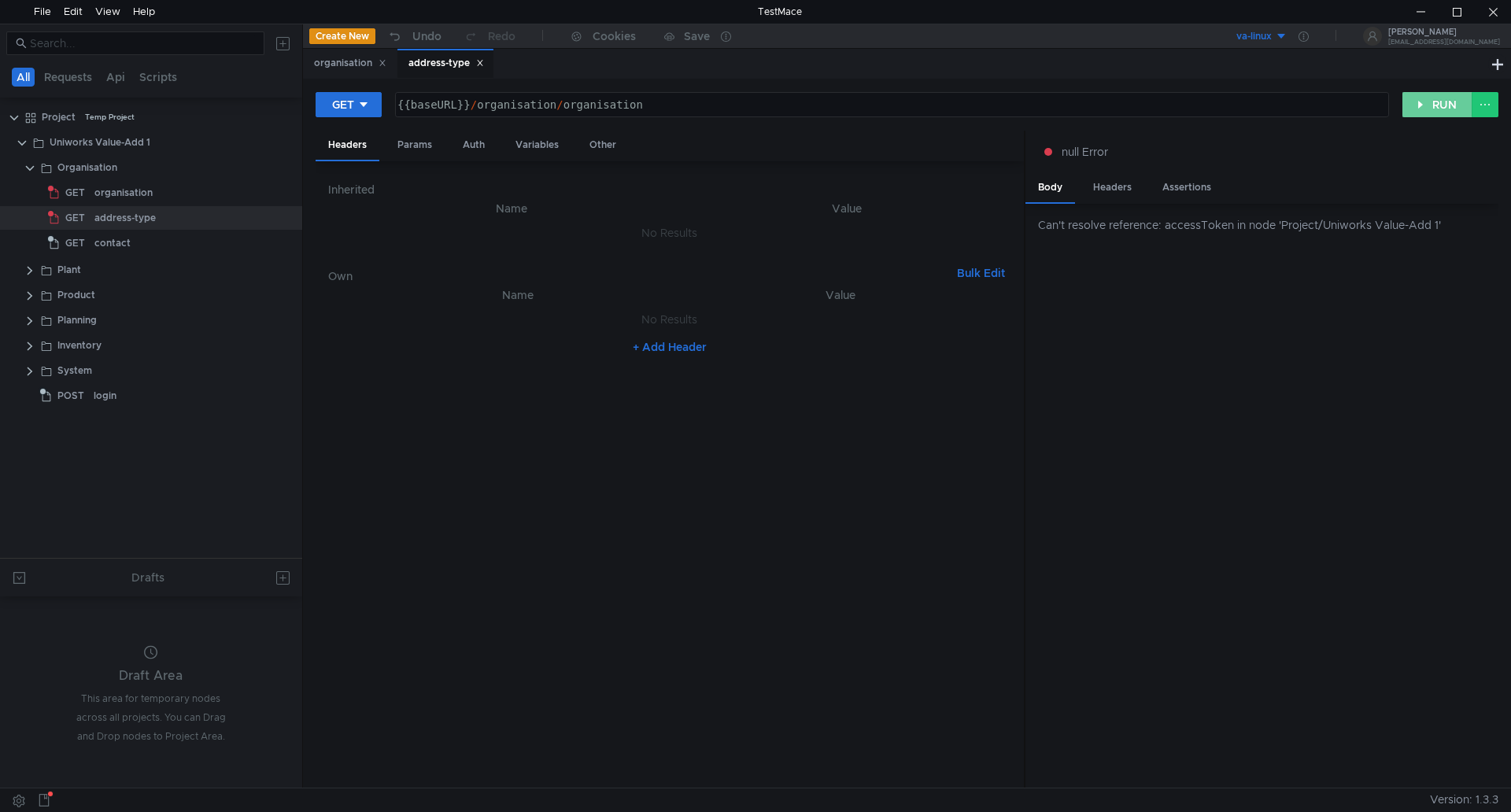
click at [1431, 102] on button "RUN" at bounding box center [1438, 105] width 70 height 25
click at [347, 62] on div "organisation" at bounding box center [350, 64] width 72 height 17
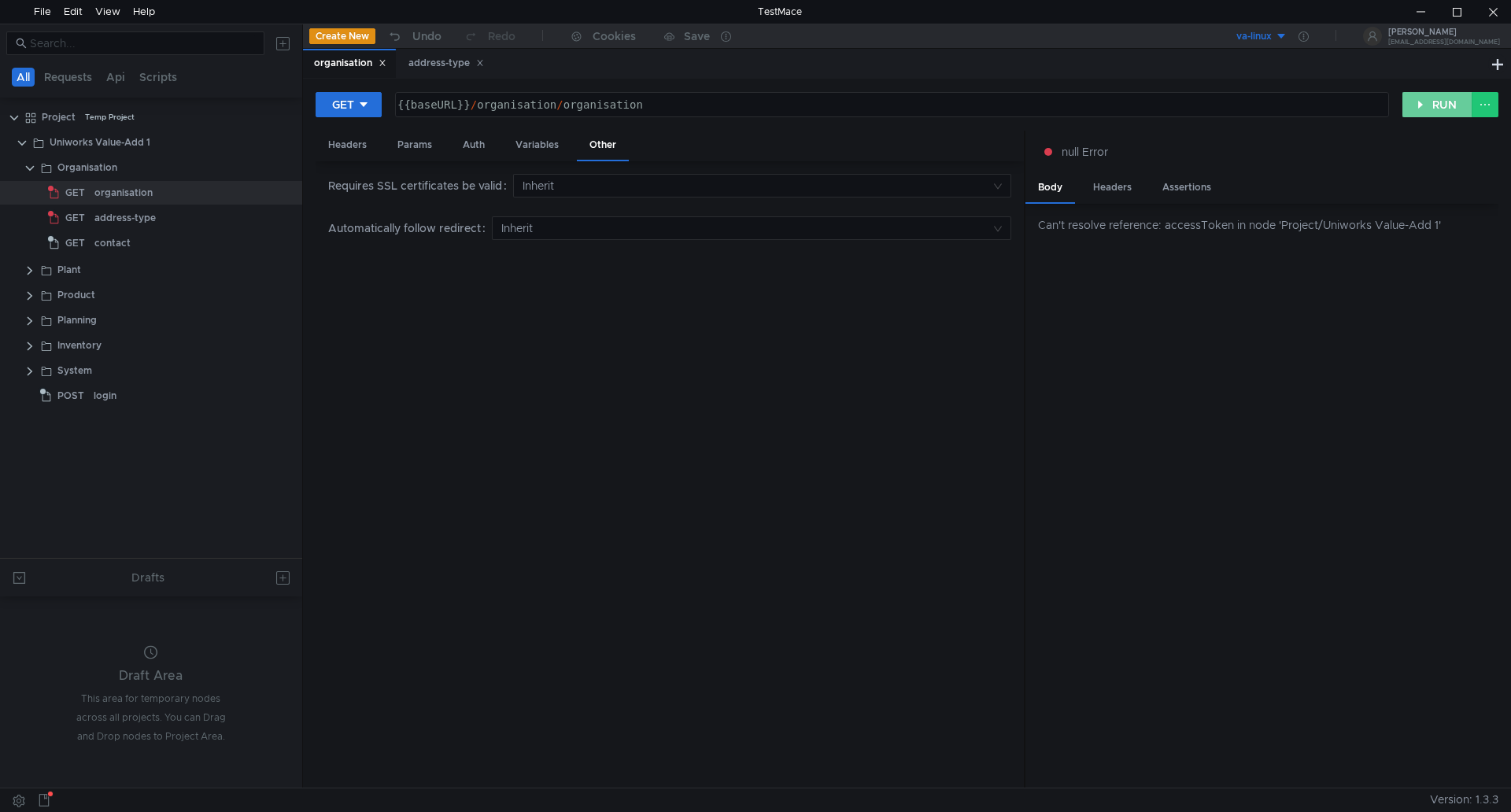
click at [1426, 101] on button "RUN" at bounding box center [1438, 105] width 70 height 25
click at [530, 149] on div "Variables" at bounding box center [537, 145] width 69 height 29
click at [475, 143] on div "Auth" at bounding box center [473, 145] width 47 height 29
click at [432, 147] on div "Params" at bounding box center [414, 145] width 60 height 29
click at [355, 147] on div "Headers" at bounding box center [348, 145] width 64 height 29
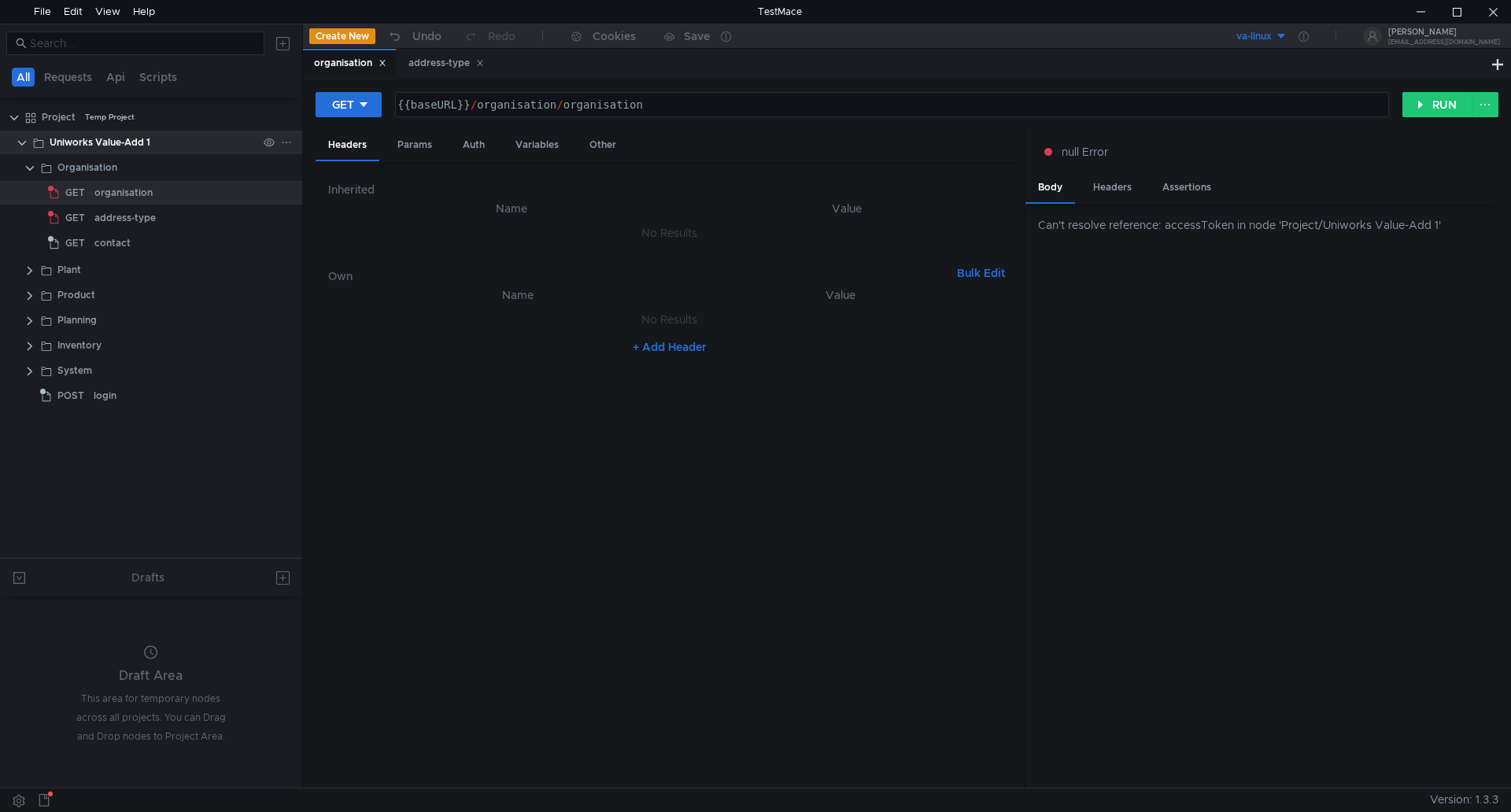
click at [118, 140] on div "Uniworks Value-Add 1" at bounding box center [100, 142] width 101 height 23
click at [1436, 98] on button "RUN" at bounding box center [1438, 105] width 70 height 25
click at [1110, 186] on div "Headers" at bounding box center [1113, 188] width 64 height 29
click at [1072, 154] on span "null Error" at bounding box center [1084, 152] width 46 height 18
click at [1186, 189] on div "Assertions" at bounding box center [1187, 188] width 74 height 29
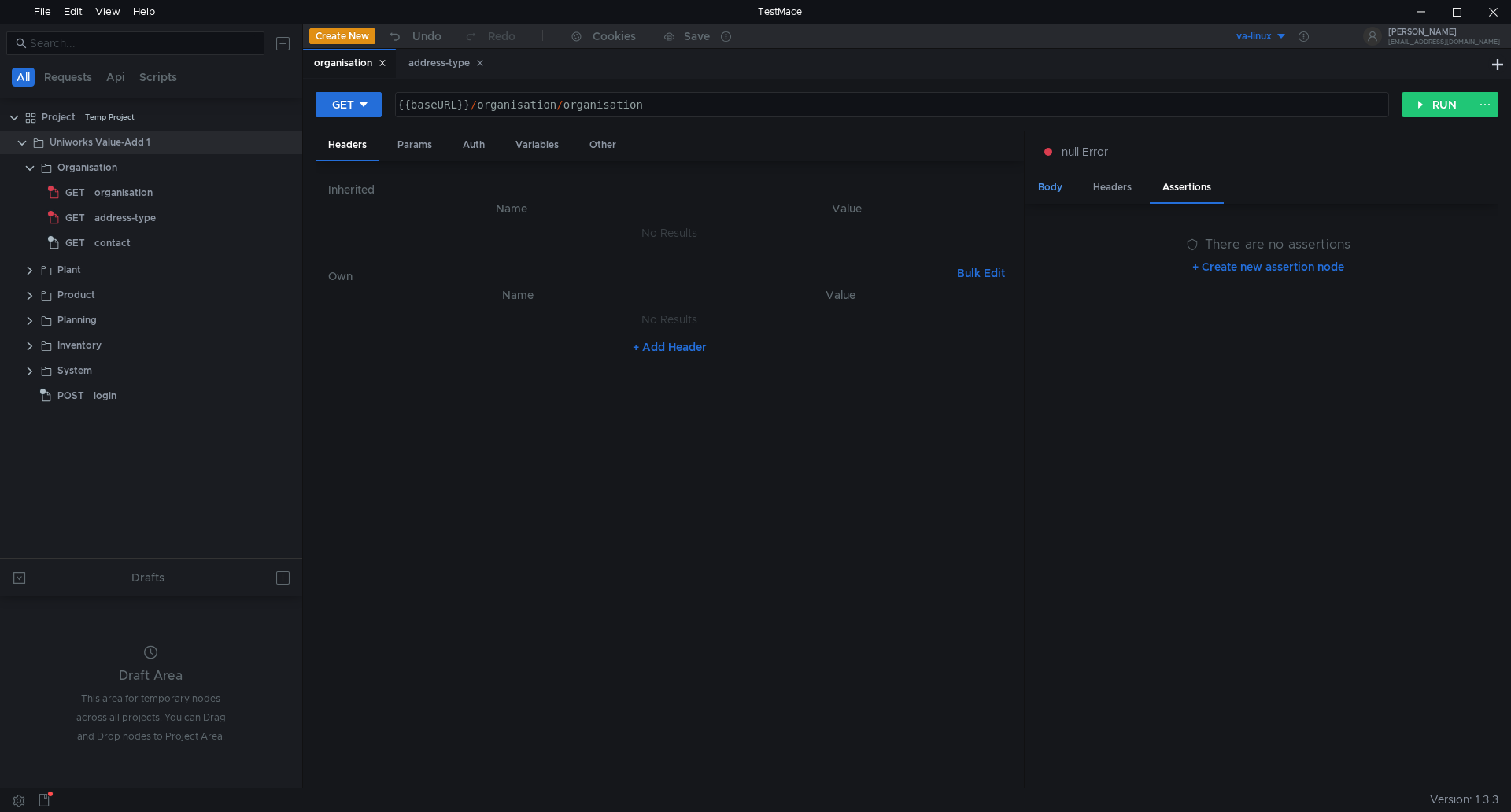
click at [1053, 187] on div "Body" at bounding box center [1050, 188] width 49 height 29
click at [415, 143] on div "Params" at bounding box center [414, 145] width 60 height 29
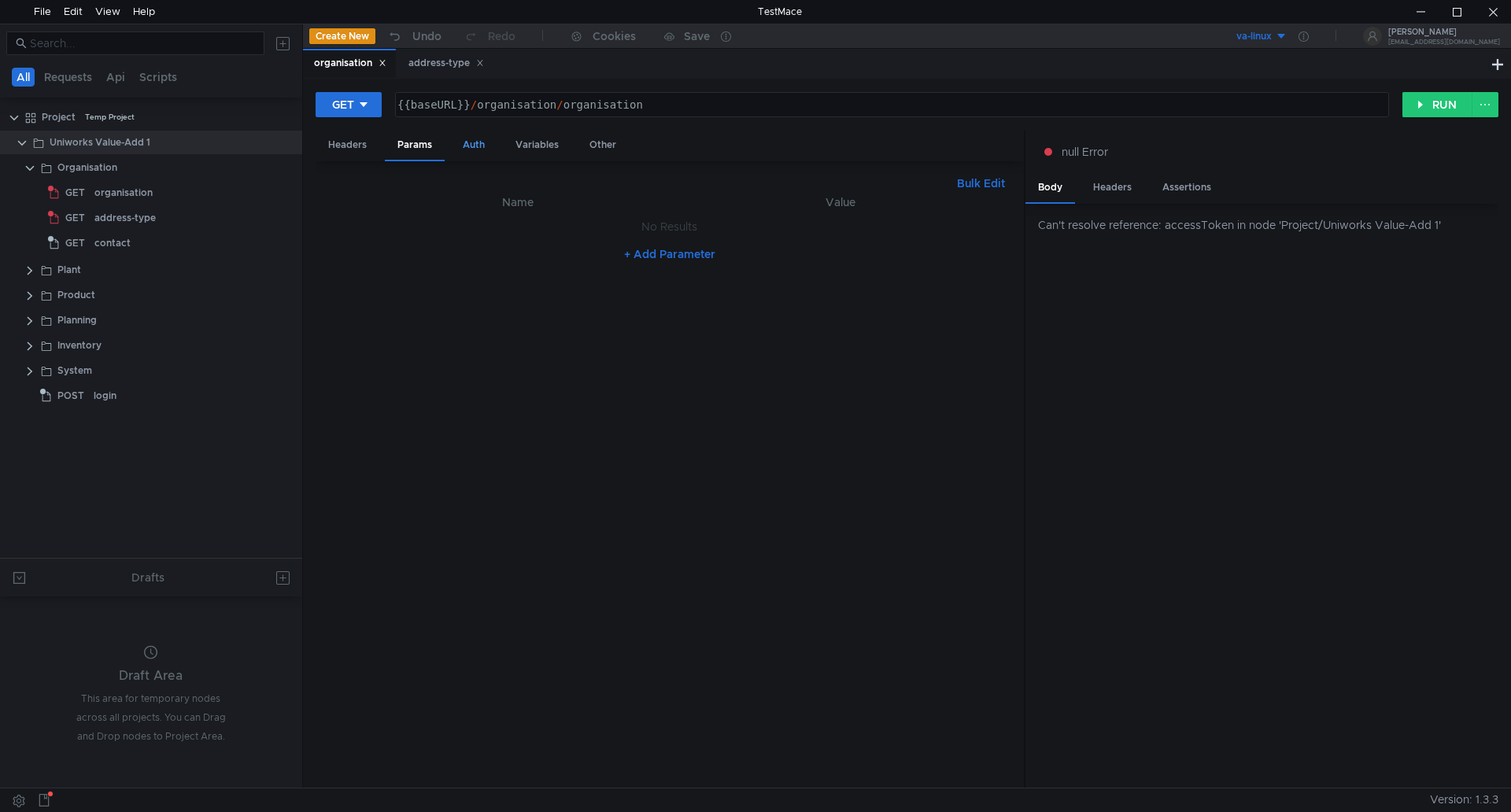
click at [474, 149] on div "Auth" at bounding box center [473, 145] width 47 height 29
click at [414, 142] on div "Params" at bounding box center [414, 145] width 60 height 29
click at [471, 141] on div "Auth" at bounding box center [473, 145] width 47 height 29
click at [447, 189] on input at bounding box center [683, 186] width 616 height 22
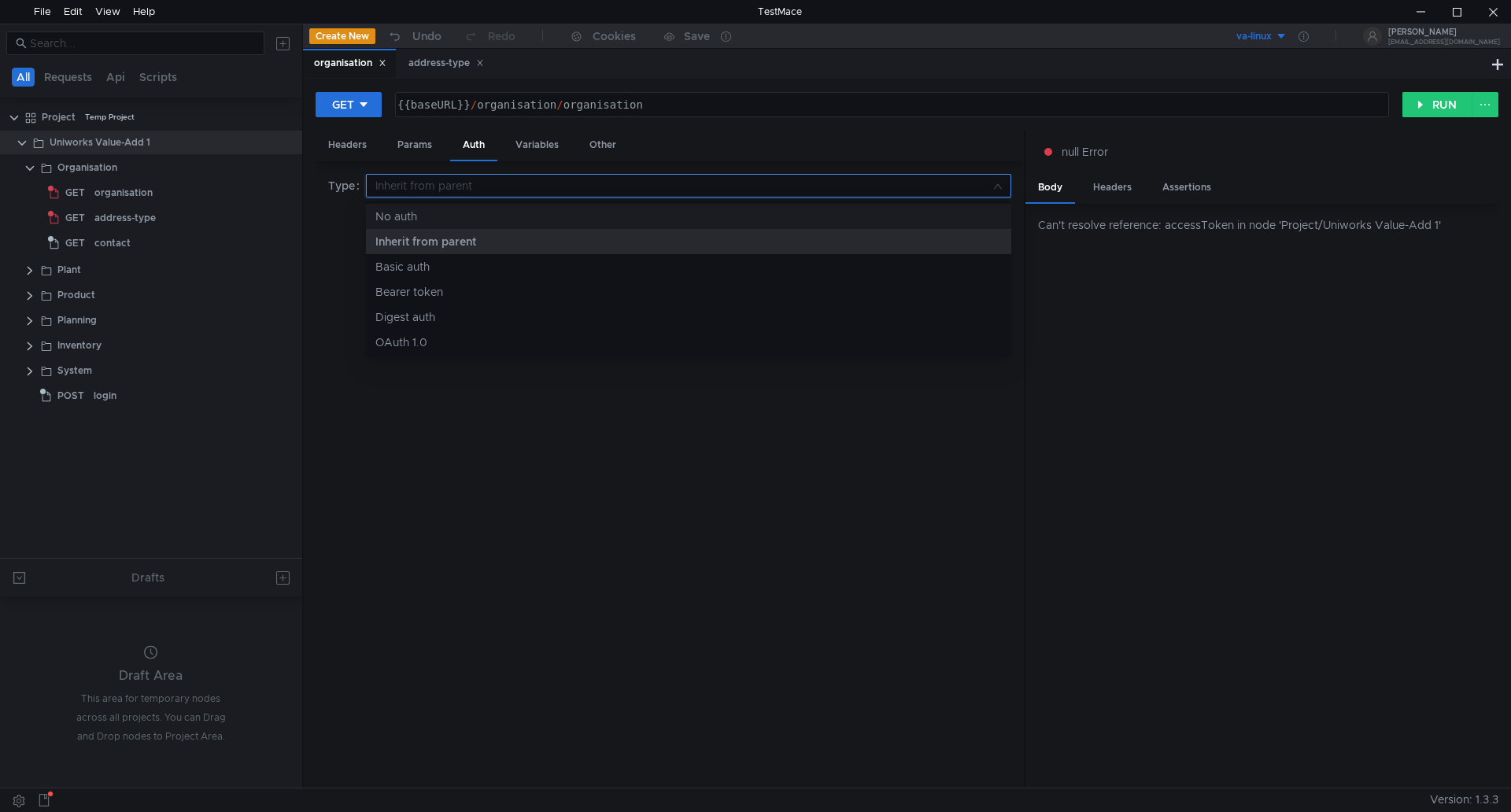
click at [432, 220] on div "No auth" at bounding box center [689, 216] width 627 height 18
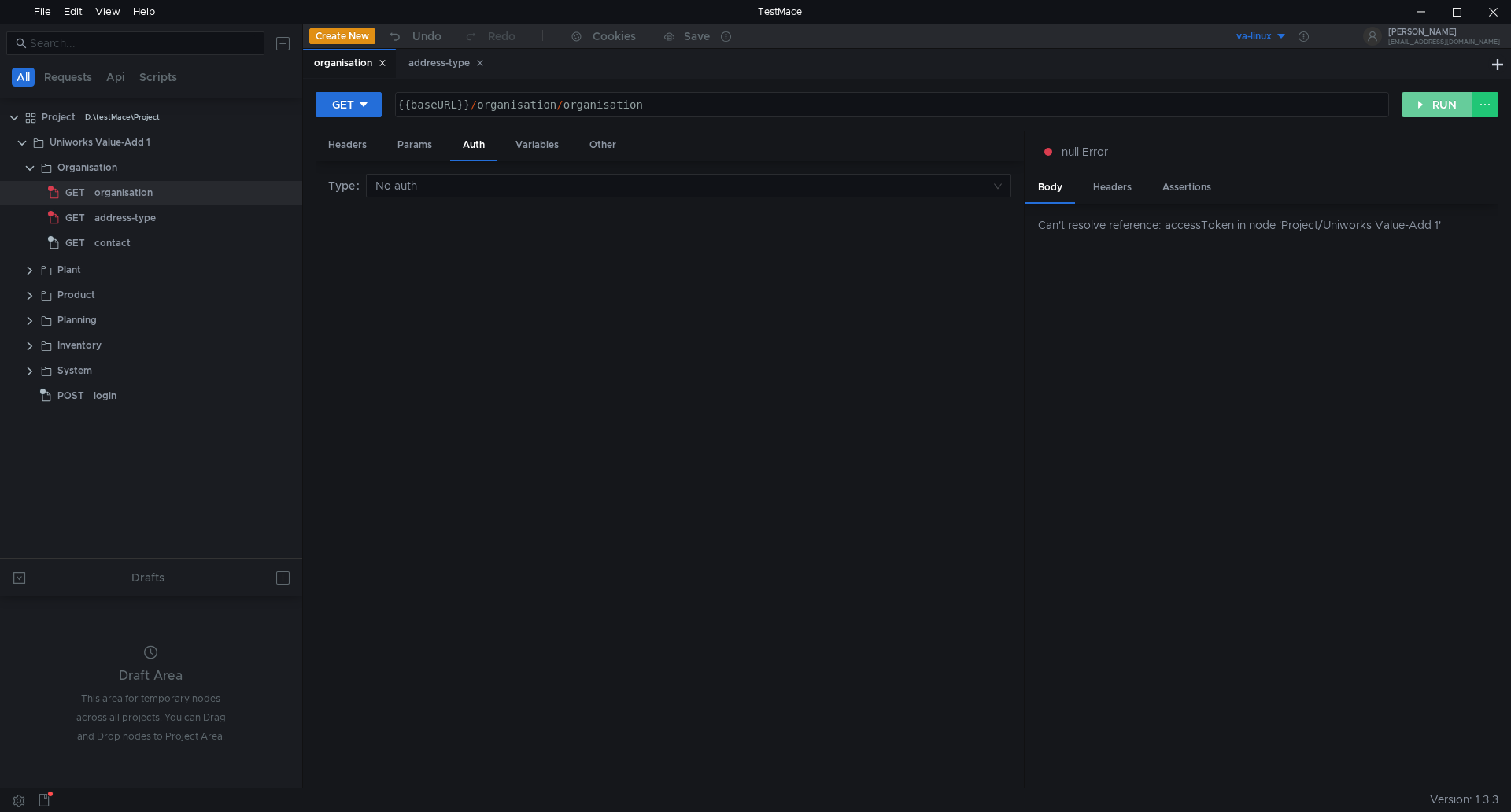
click at [1432, 97] on button "RUN" at bounding box center [1438, 105] width 70 height 25
click at [564, 189] on input at bounding box center [683, 186] width 616 height 22
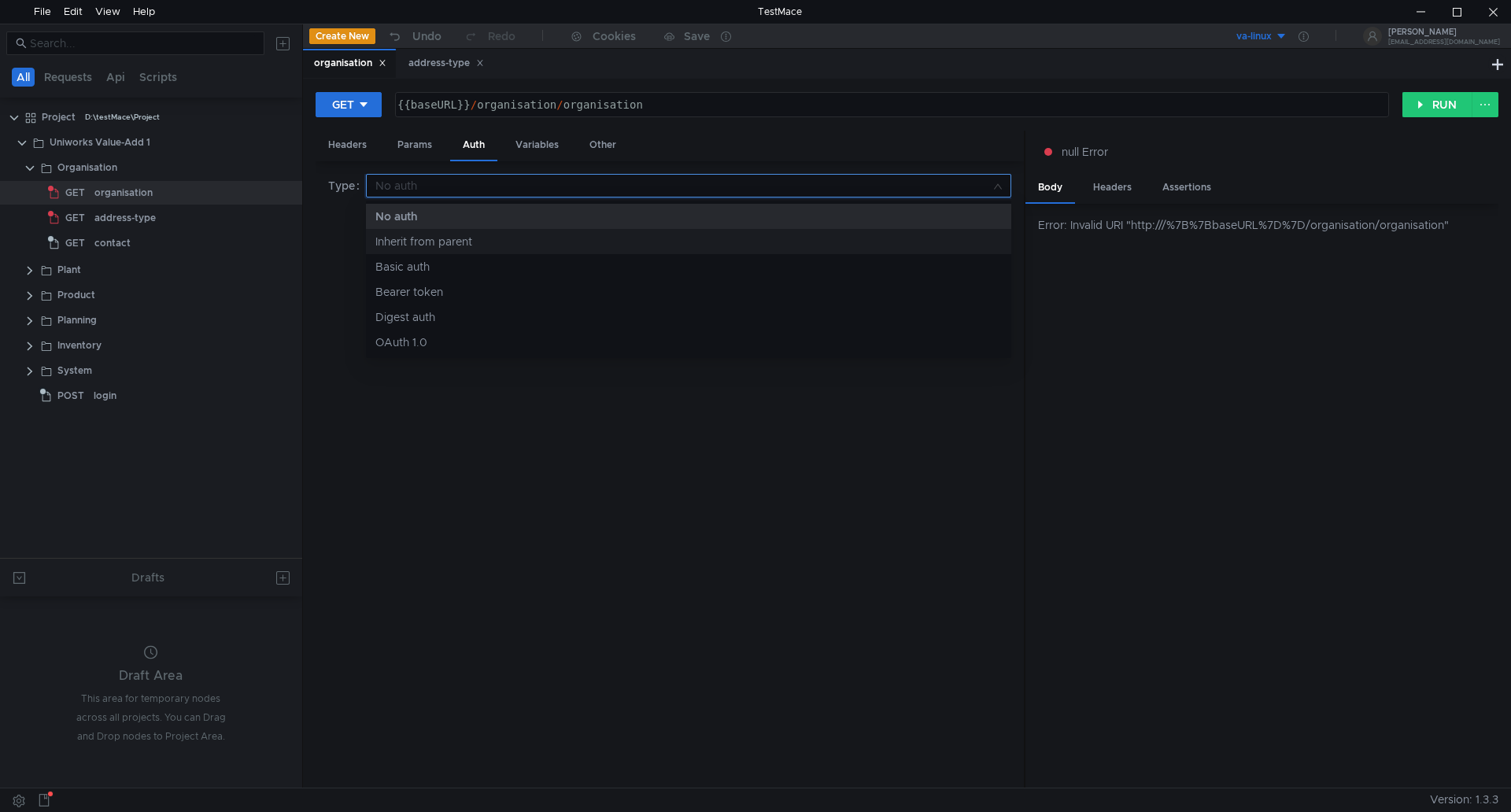
click at [504, 240] on div "Inherit from parent" at bounding box center [689, 241] width 627 height 18
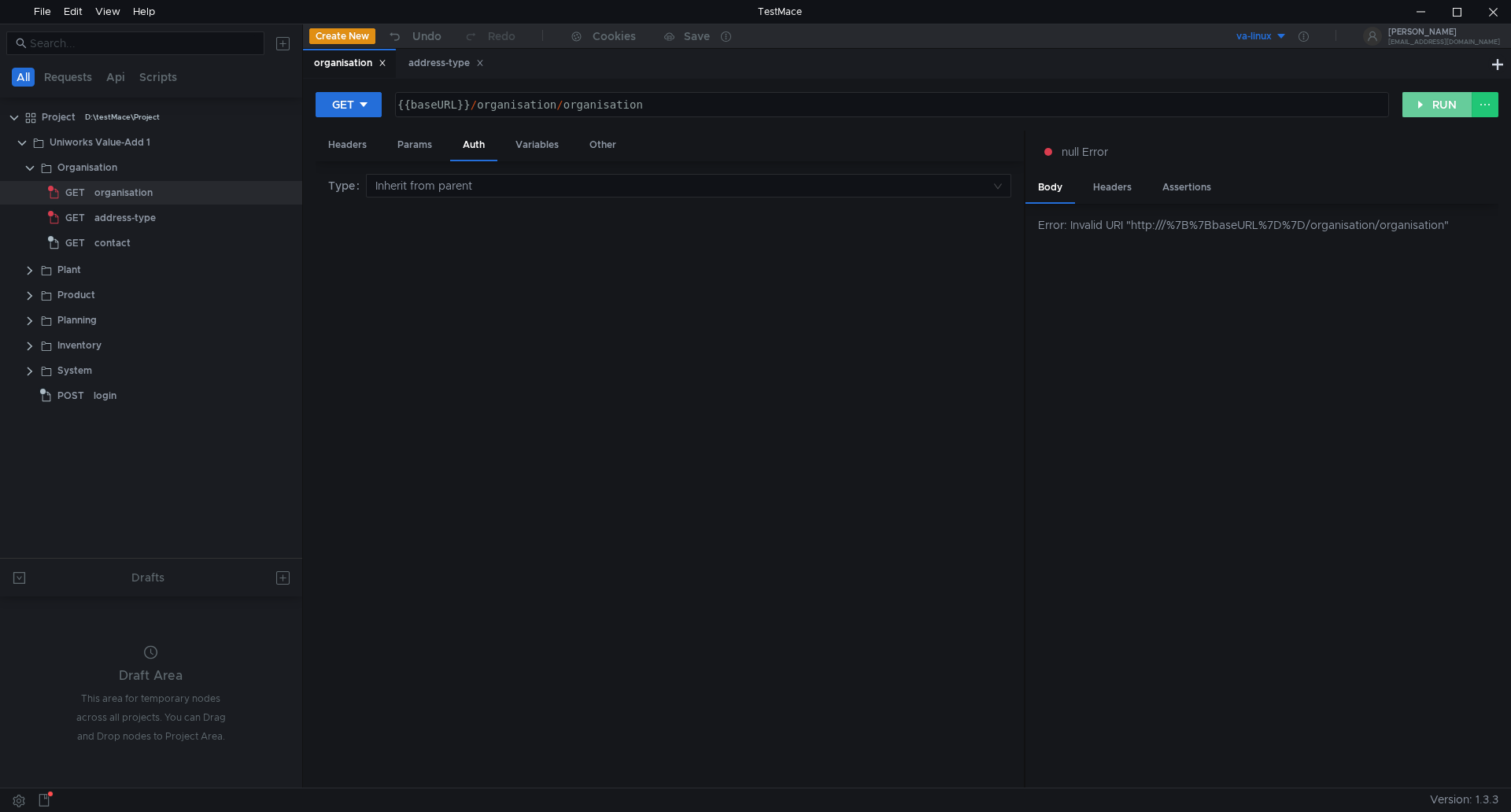
click at [1432, 99] on button "RUN" at bounding box center [1438, 105] width 70 height 25
click at [459, 193] on input at bounding box center [683, 186] width 616 height 22
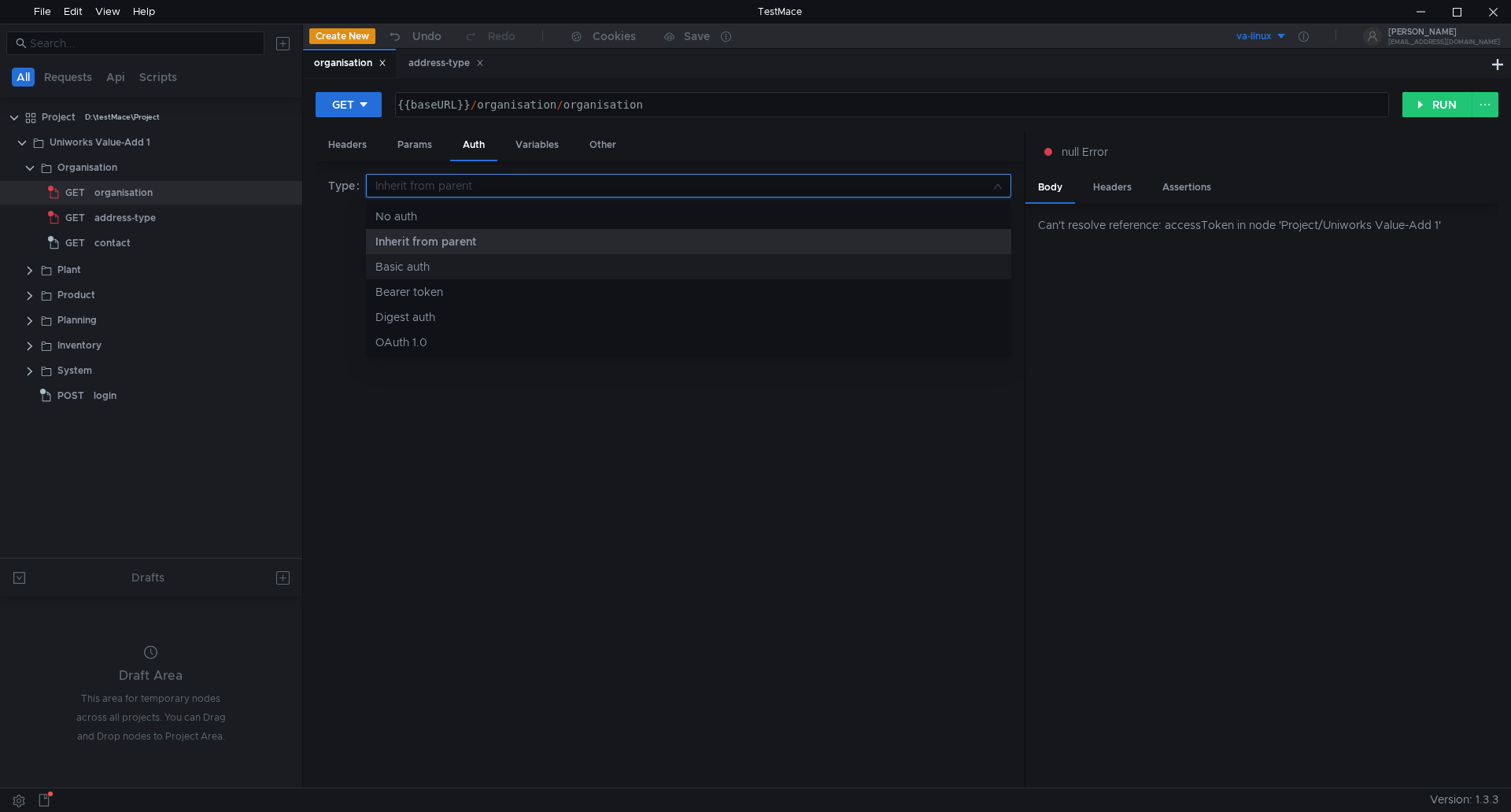
click at [442, 268] on div "Basic auth" at bounding box center [689, 266] width 627 height 18
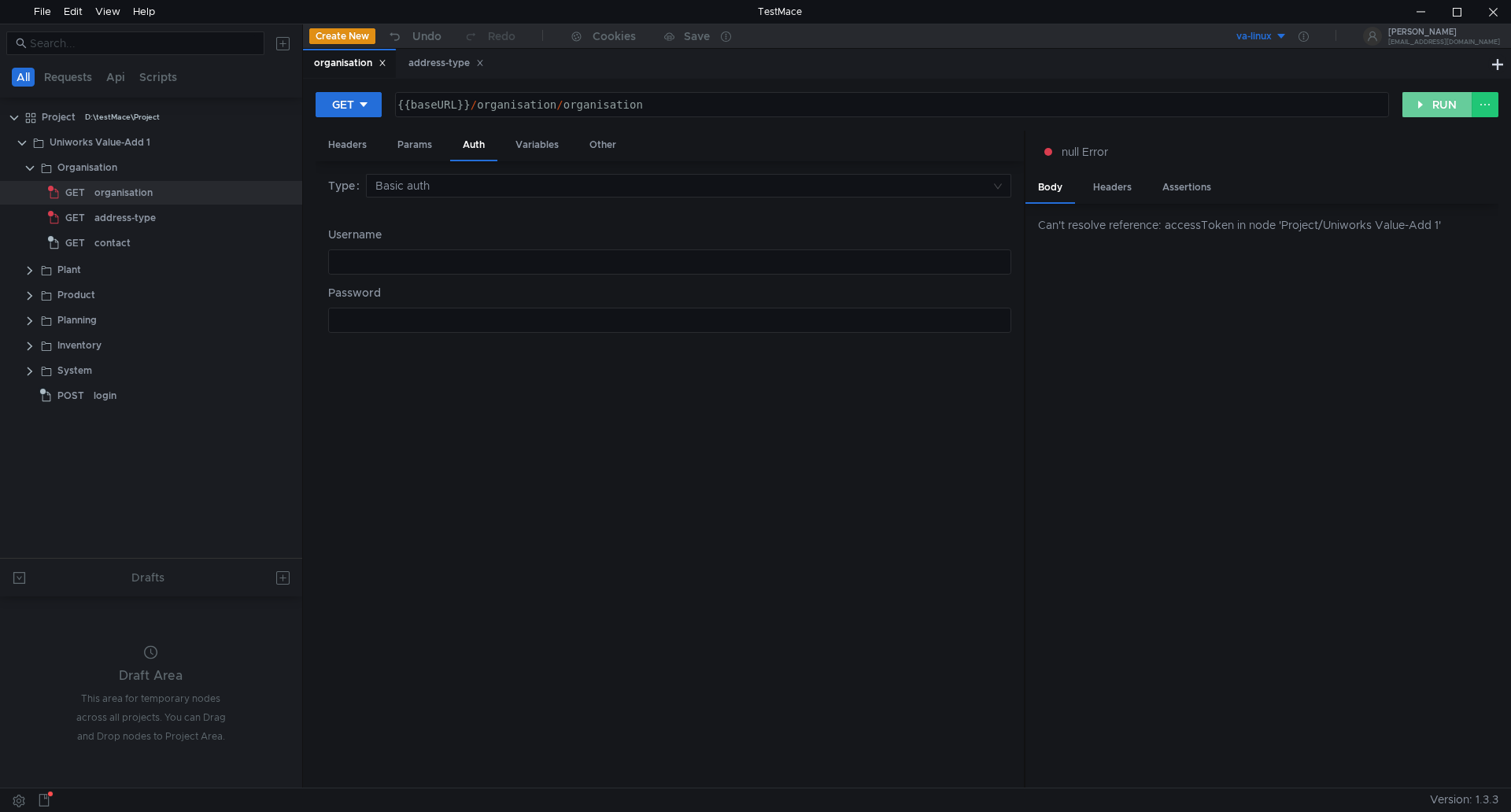
click at [1440, 101] on button "RUN" at bounding box center [1438, 105] width 70 height 25
click at [415, 188] on input at bounding box center [683, 186] width 616 height 22
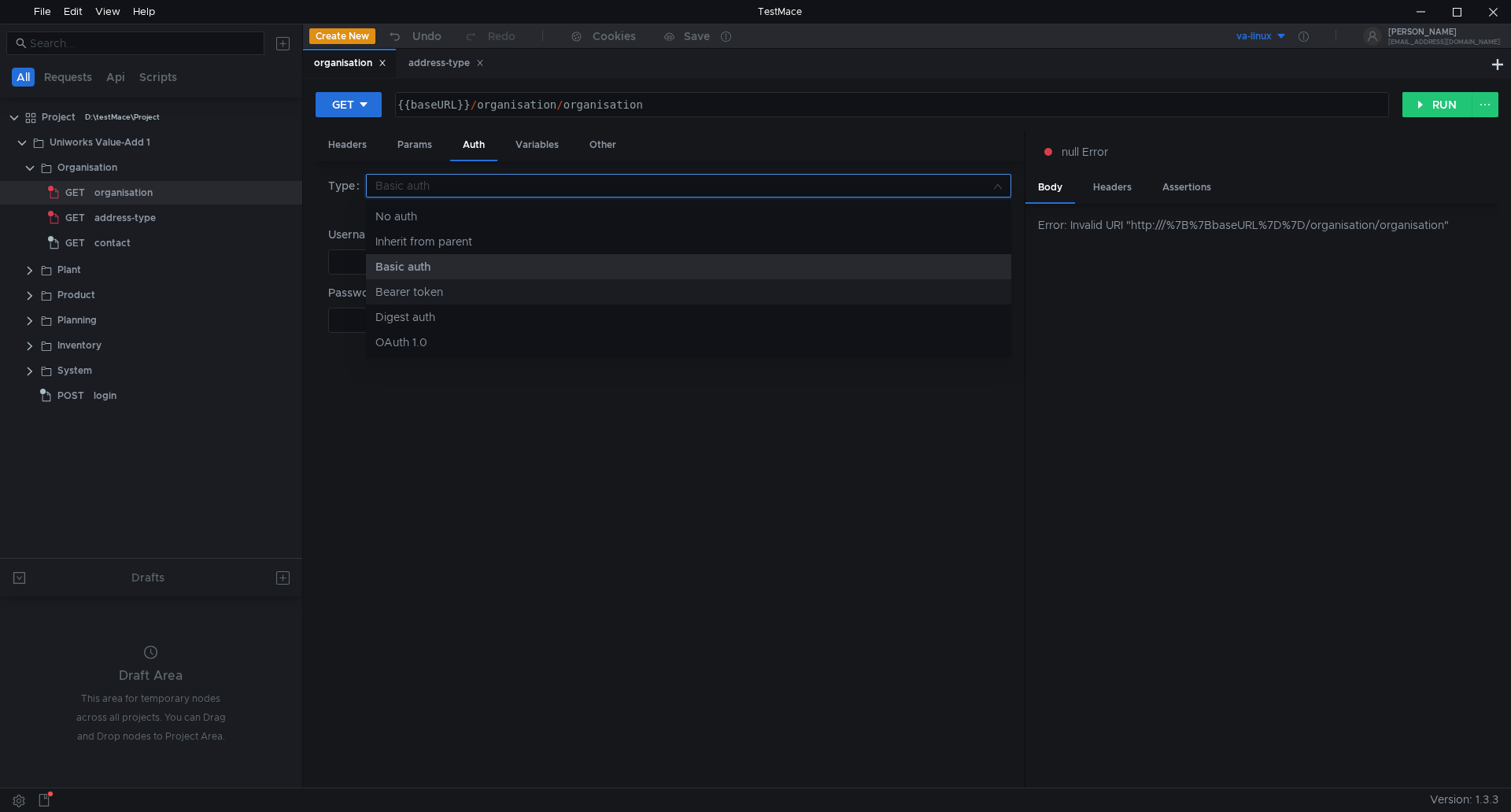
click at [443, 292] on div "Bearer token" at bounding box center [689, 292] width 627 height 18
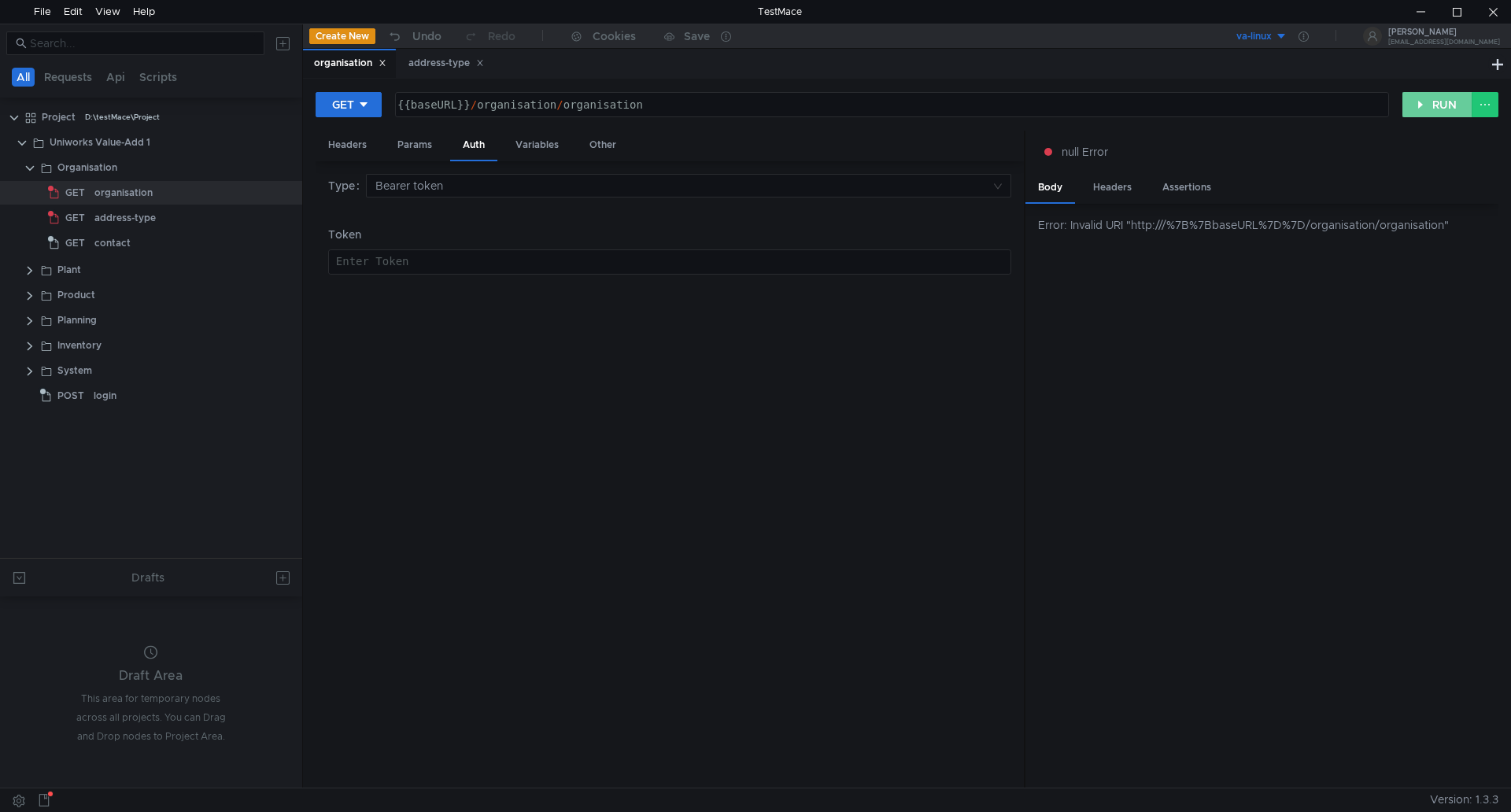
click at [1438, 101] on button "RUN" at bounding box center [1438, 105] width 70 height 25
click at [391, 188] on input at bounding box center [683, 186] width 616 height 22
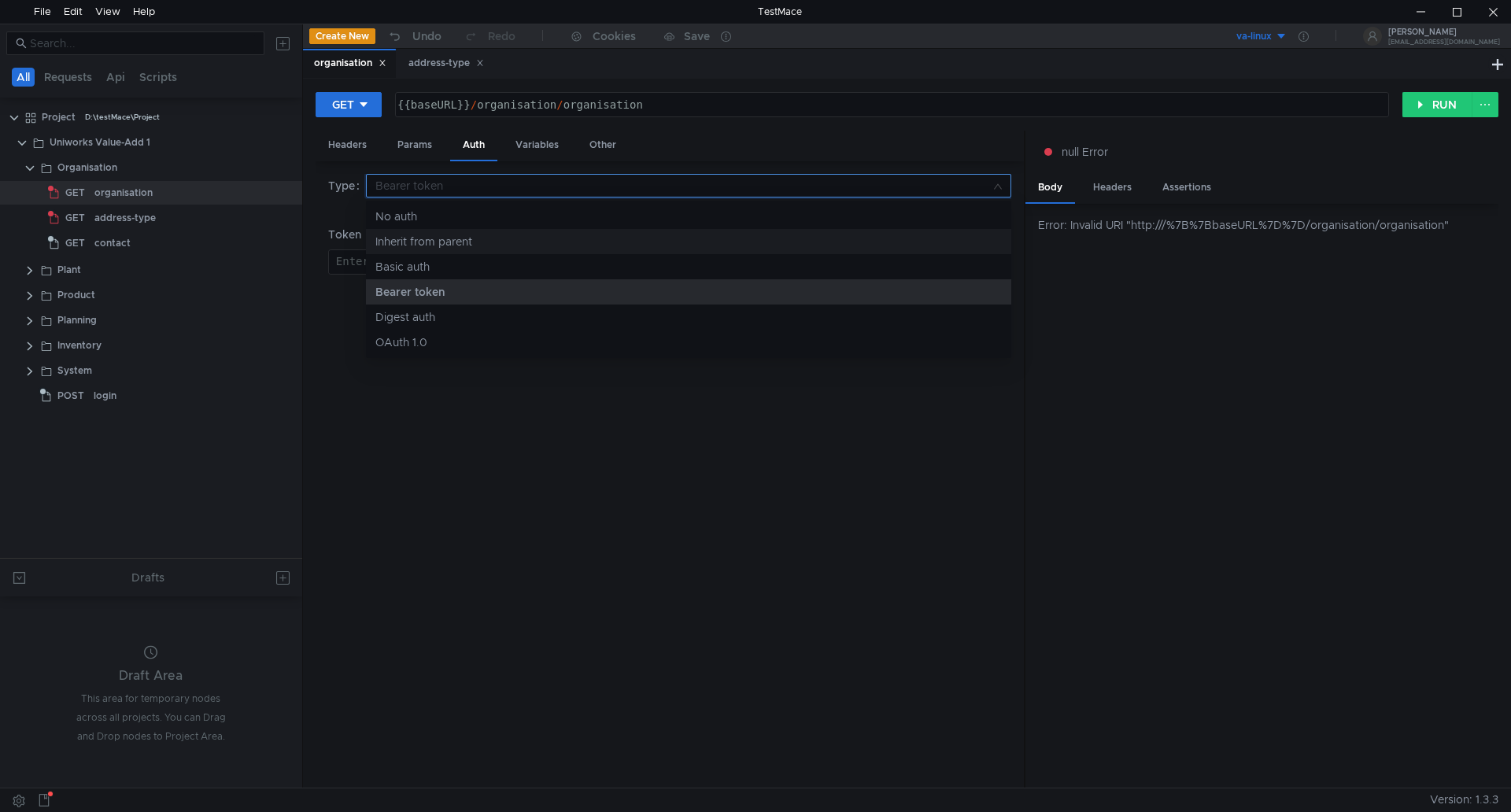
click at [424, 245] on div "Inherit from parent" at bounding box center [689, 241] width 627 height 18
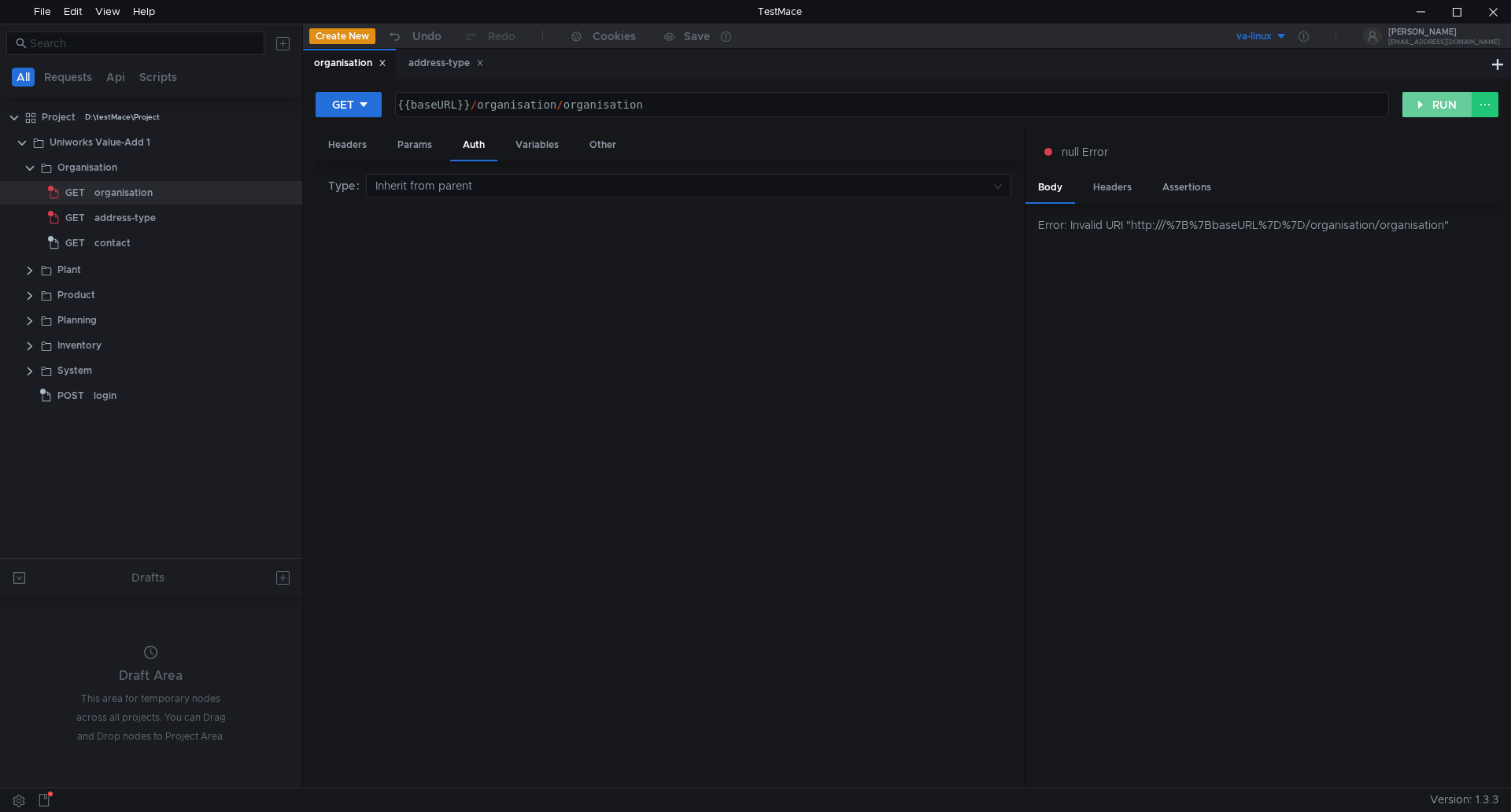
click at [1445, 106] on button "RUN" at bounding box center [1438, 105] width 70 height 25
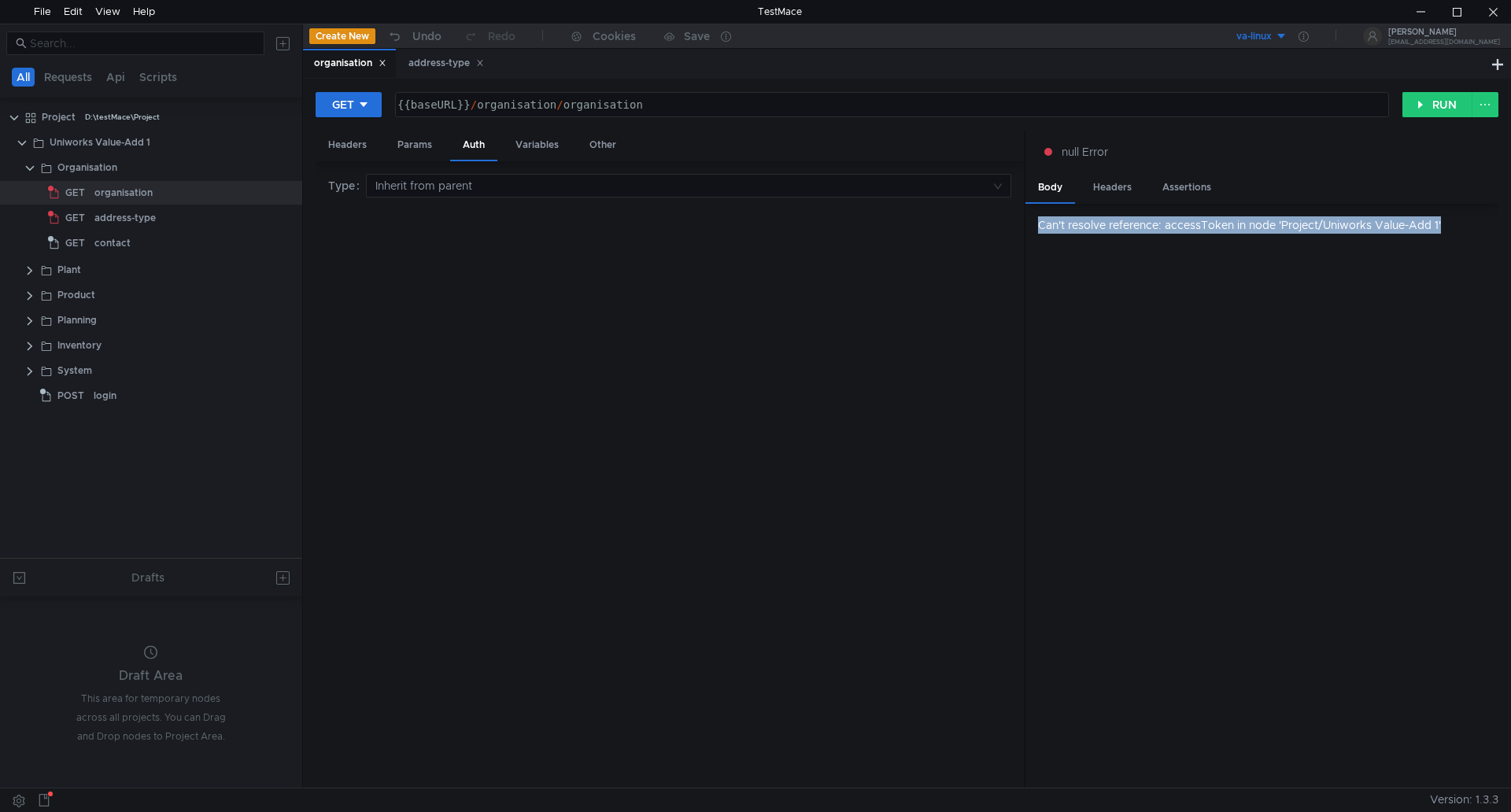
drag, startPoint x: 1041, startPoint y: 223, endPoint x: 1507, endPoint y: 225, distance: 466.0
click at [1487, 230] on div "Can't resolve reference: accessToken in node 'Project/Uniworks Value-Add 1'" at bounding box center [1268, 225] width 460 height 18
copy div "Can't resolve reference: accessToken in node 'Project/Uniworks Value-Add 1'"
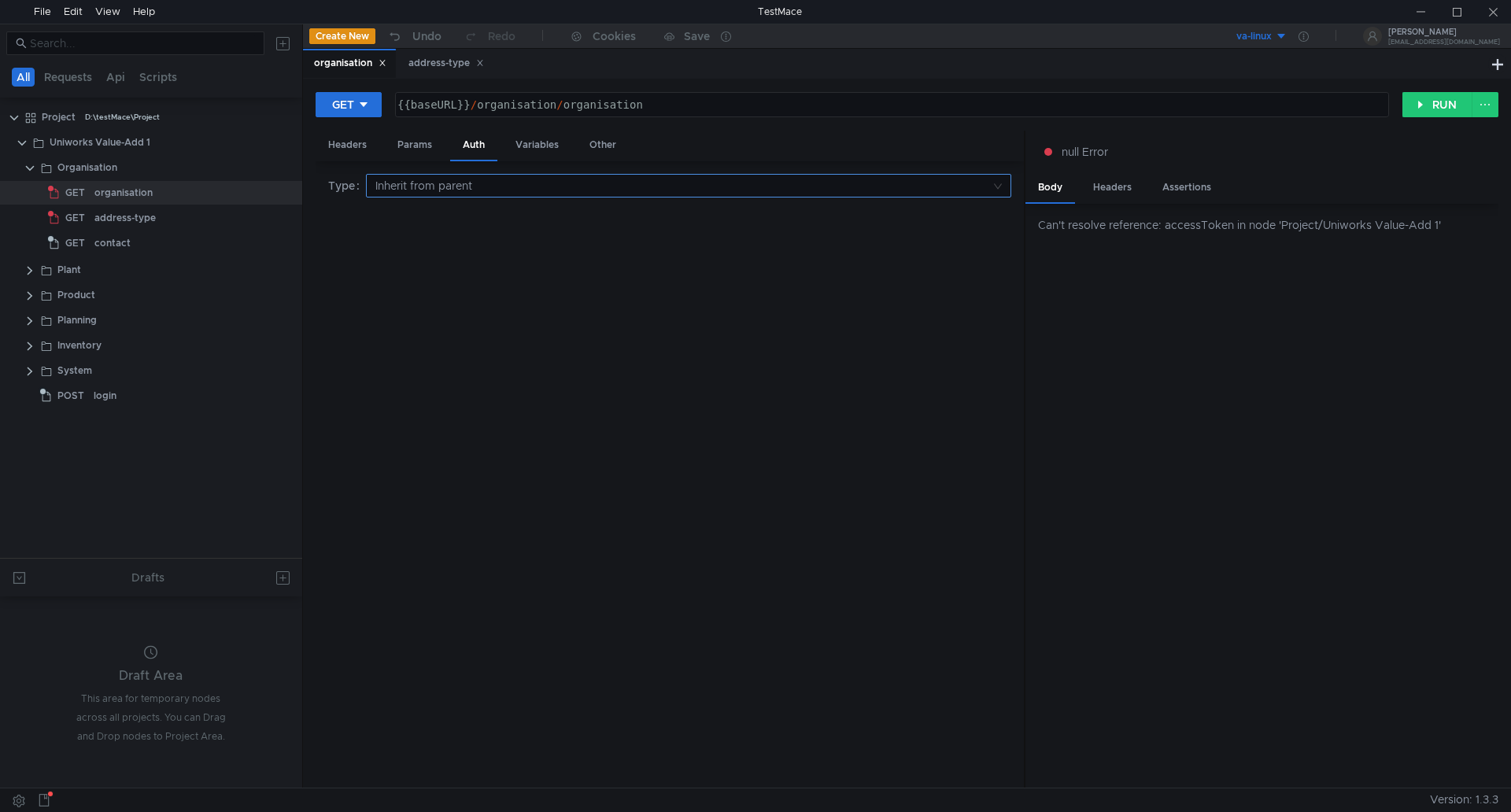
click at [465, 184] on input at bounding box center [683, 186] width 616 height 22
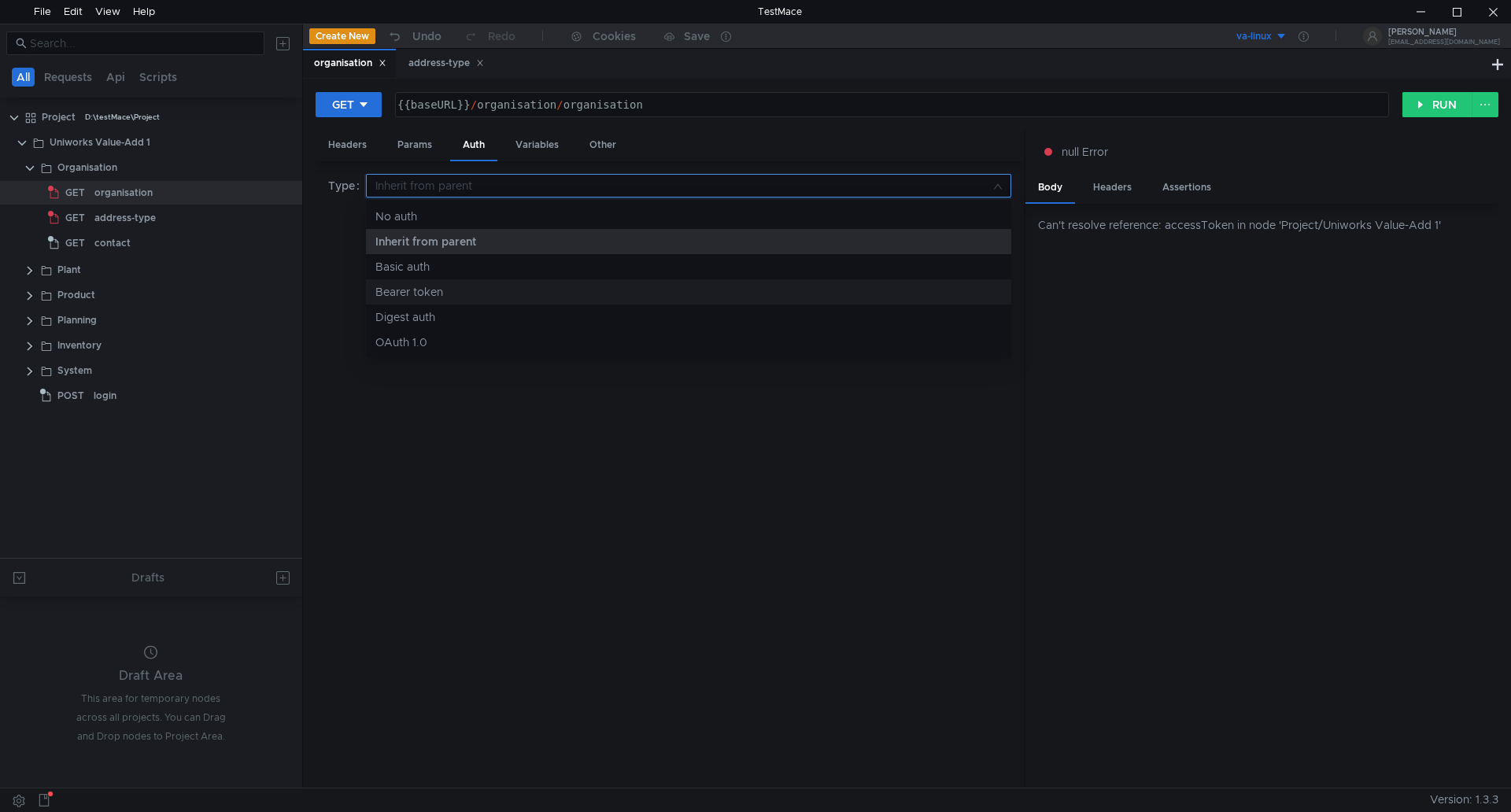
click at [425, 291] on div "Bearer token" at bounding box center [689, 292] width 627 height 18
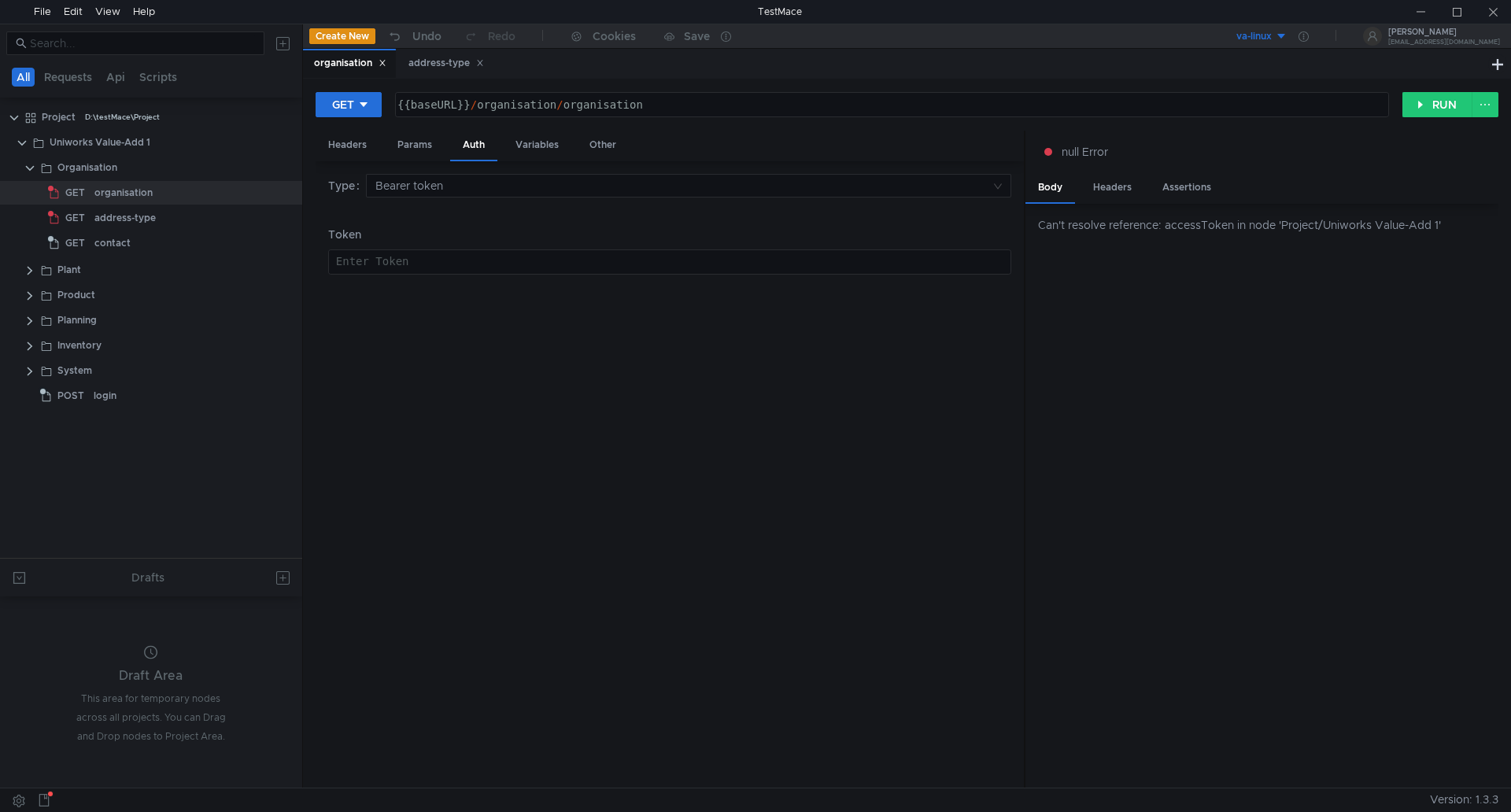
click at [511, 258] on div at bounding box center [668, 274] width 681 height 38
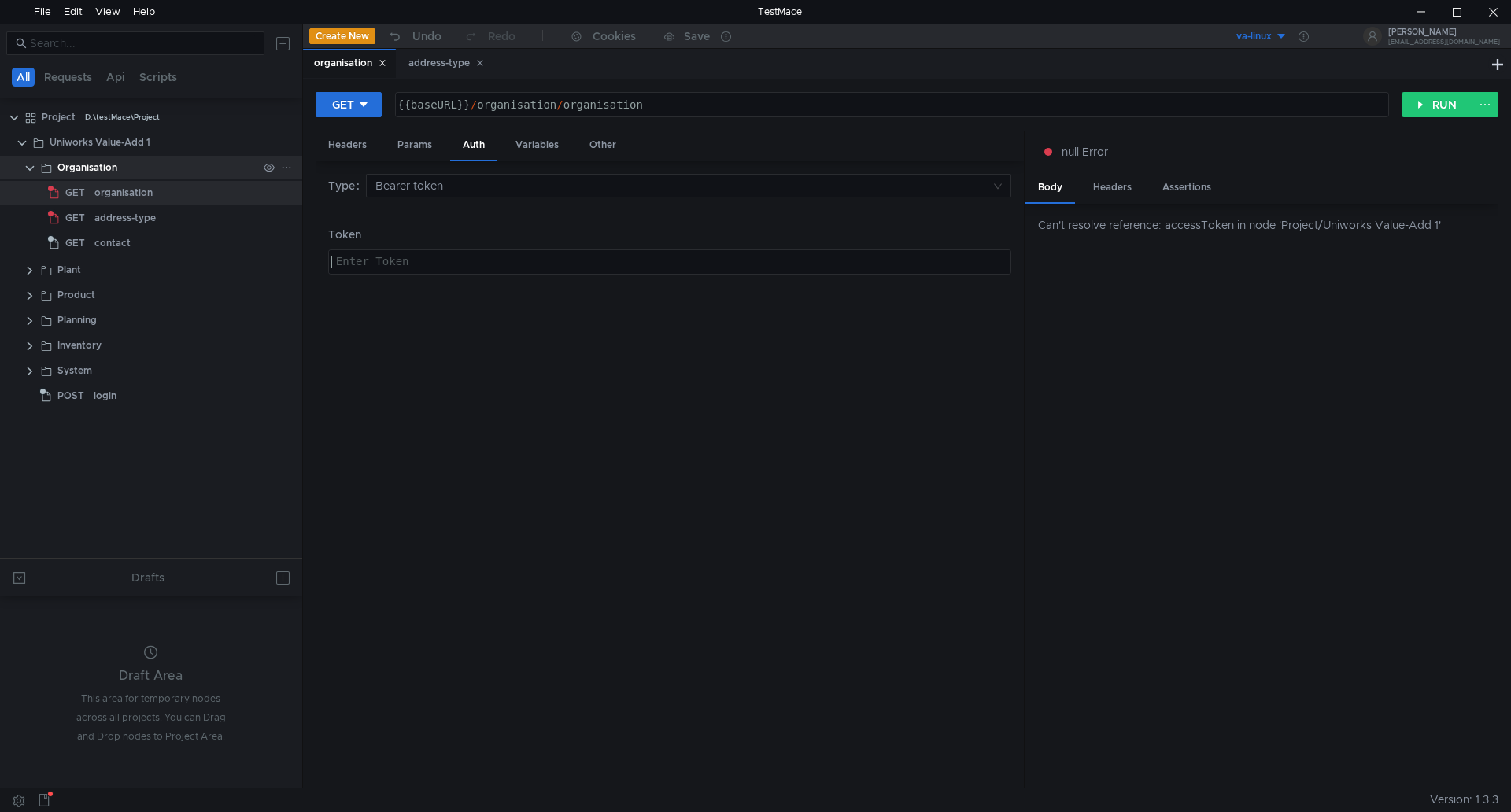
click at [130, 174] on div "Organisation" at bounding box center [158, 168] width 200 height 23
click at [147, 147] on div "Uniworks Value-Add 1" at bounding box center [100, 142] width 101 height 23
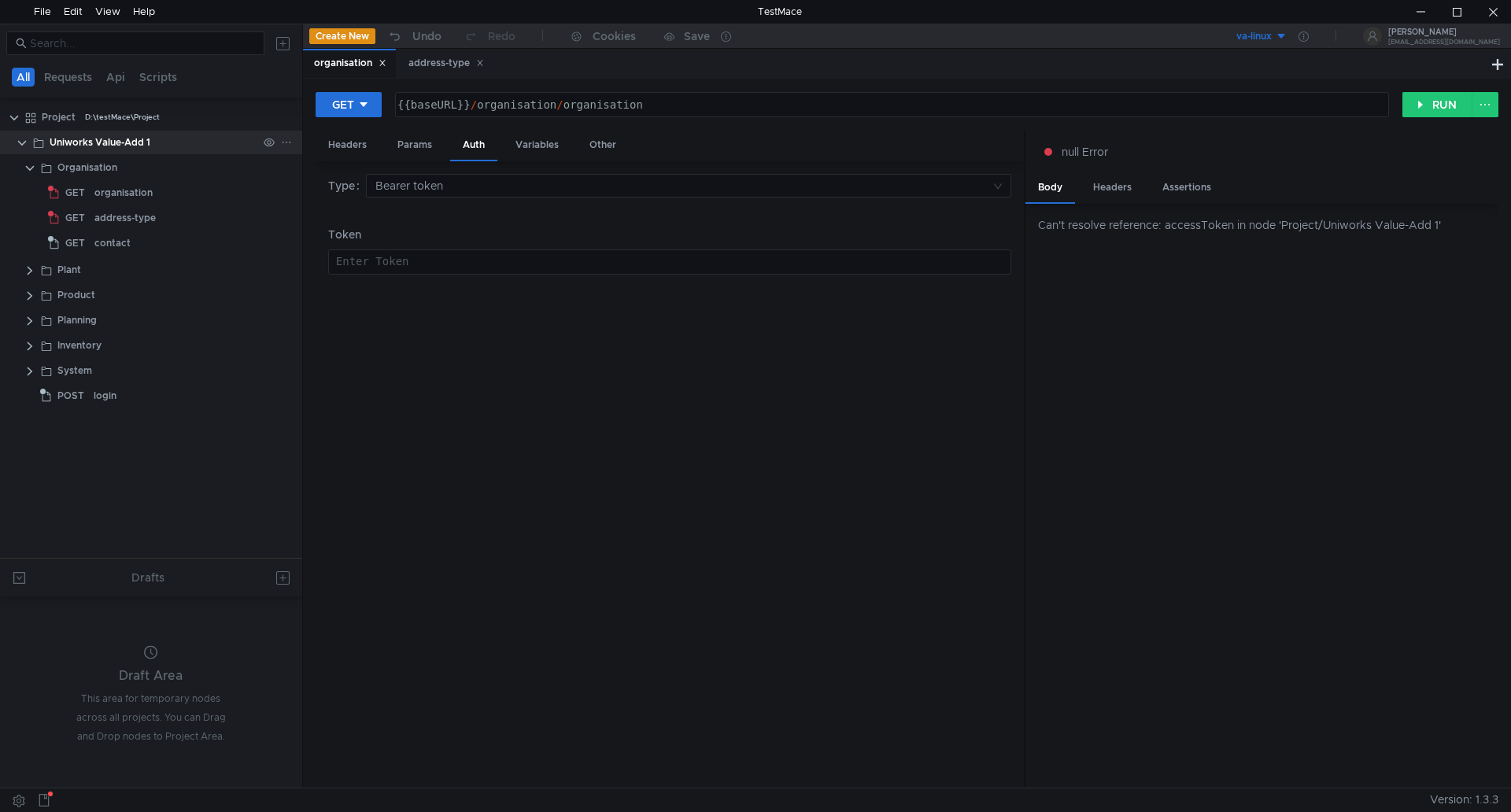
click at [147, 147] on div "Uniworks Value-Add 1" at bounding box center [100, 142] width 101 height 23
click at [147, 147] on div "Uniworks Value-Add 1" at bounding box center [100, 142] width 101 height 23
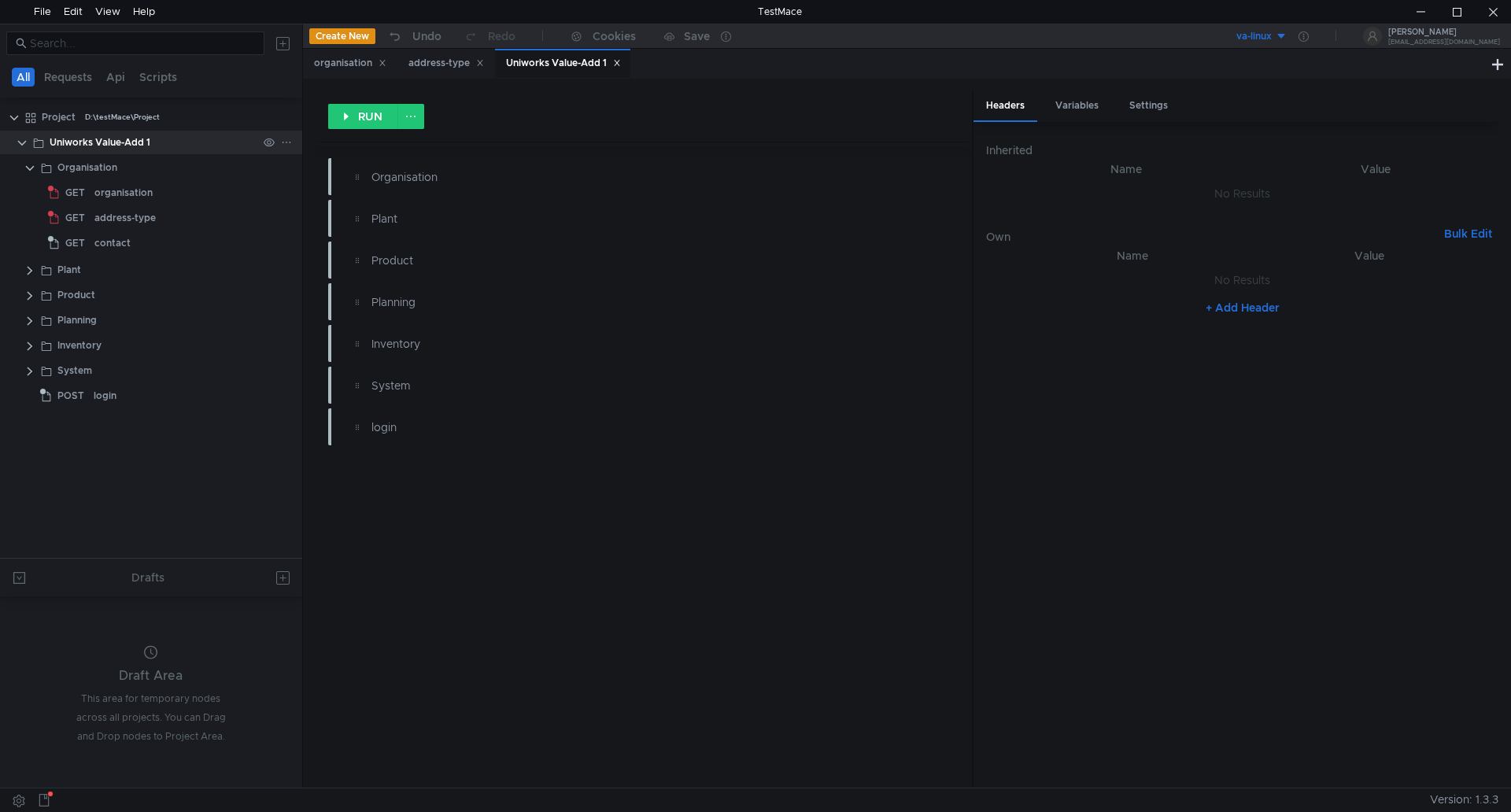
click at [117, 137] on div "Uniworks Value-Add 1" at bounding box center [100, 142] width 101 height 23
click at [1082, 104] on div "Variables" at bounding box center [1078, 106] width 69 height 29
click at [1089, 143] on span "Values" at bounding box center [1091, 143] width 35 height 14
click at [1016, 110] on div "Headers" at bounding box center [1006, 106] width 64 height 29
click at [1144, 104] on div "Settings" at bounding box center [1149, 106] width 64 height 29
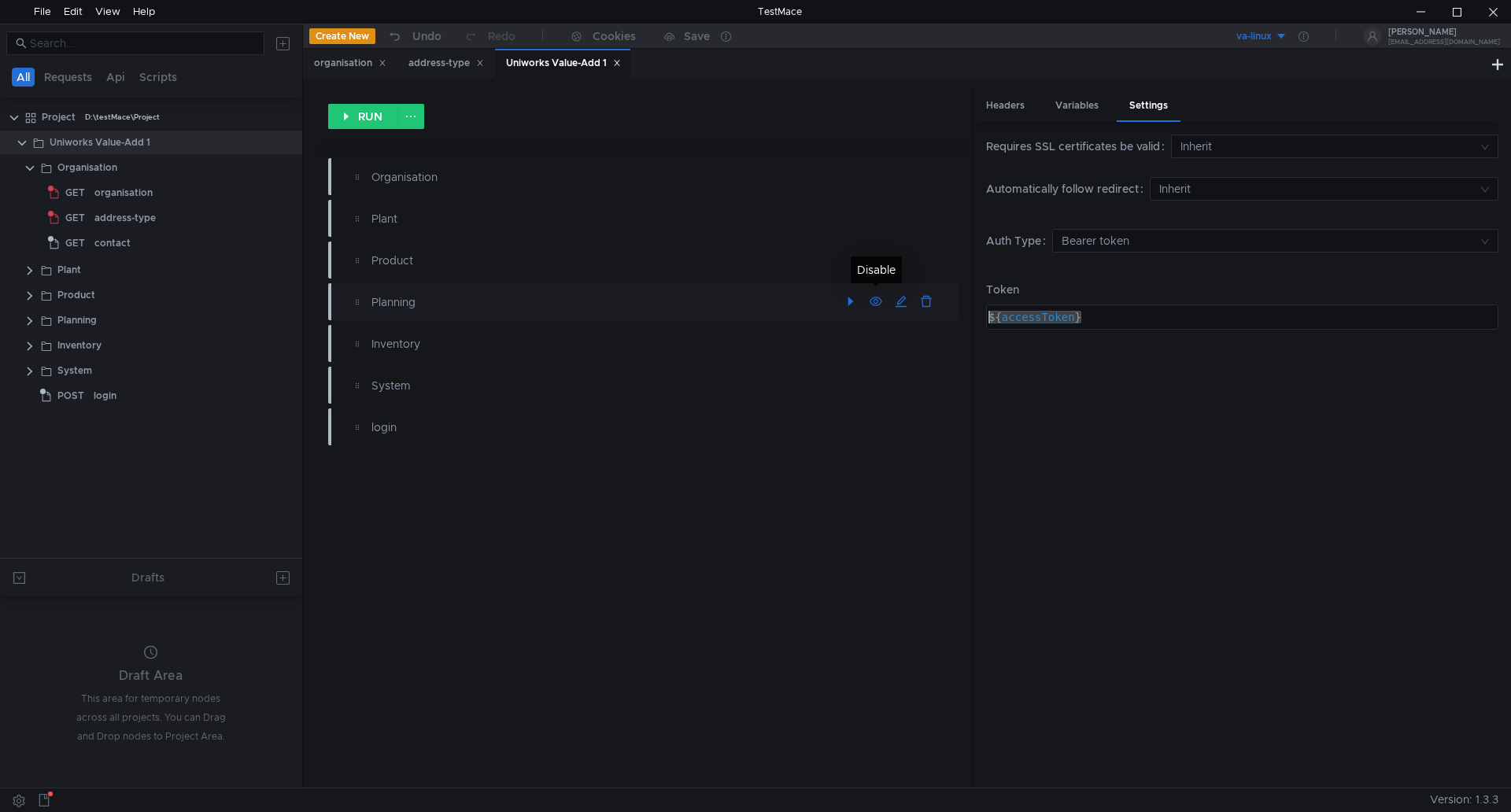
drag, startPoint x: 1100, startPoint y: 319, endPoint x: 875, endPoint y: 292, distance: 226.6
click at [875, 292] on as-split "RUN Organisation Plant Product Planning Inventory System login Headers Variable…" at bounding box center [908, 439] width 1183 height 696
paste textarea "{{accessToken}"
type textarea "{{accessToken}}"
click at [877, 352] on button "button" at bounding box center [876, 344] width 25 height 25
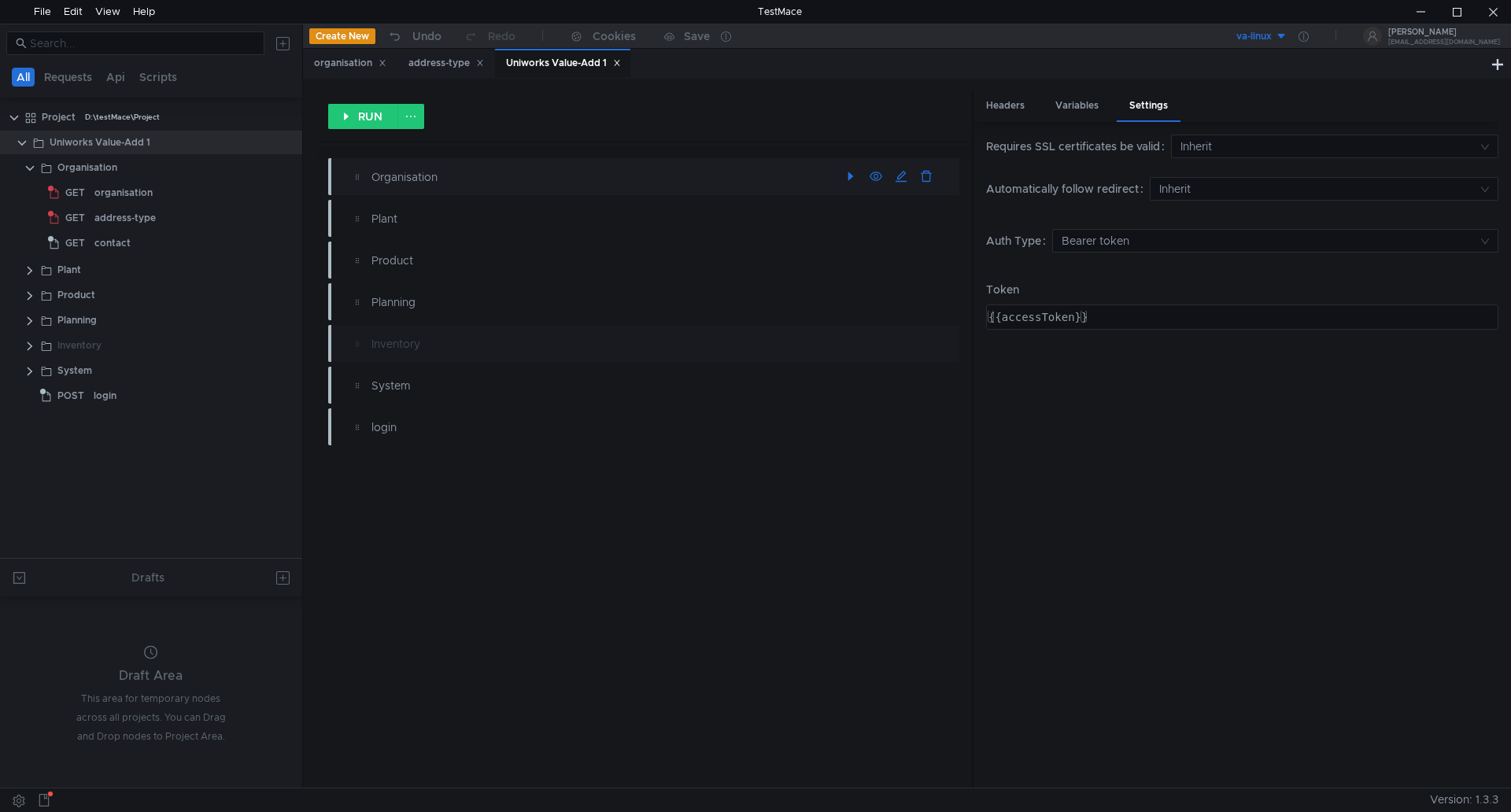
click at [394, 175] on div "Organisation" at bounding box center [600, 177] width 458 height 18
click at [850, 178] on button "button" at bounding box center [851, 177] width 25 height 25
click at [788, 181] on button "Errors (3)" at bounding box center [788, 177] width 81 height 19
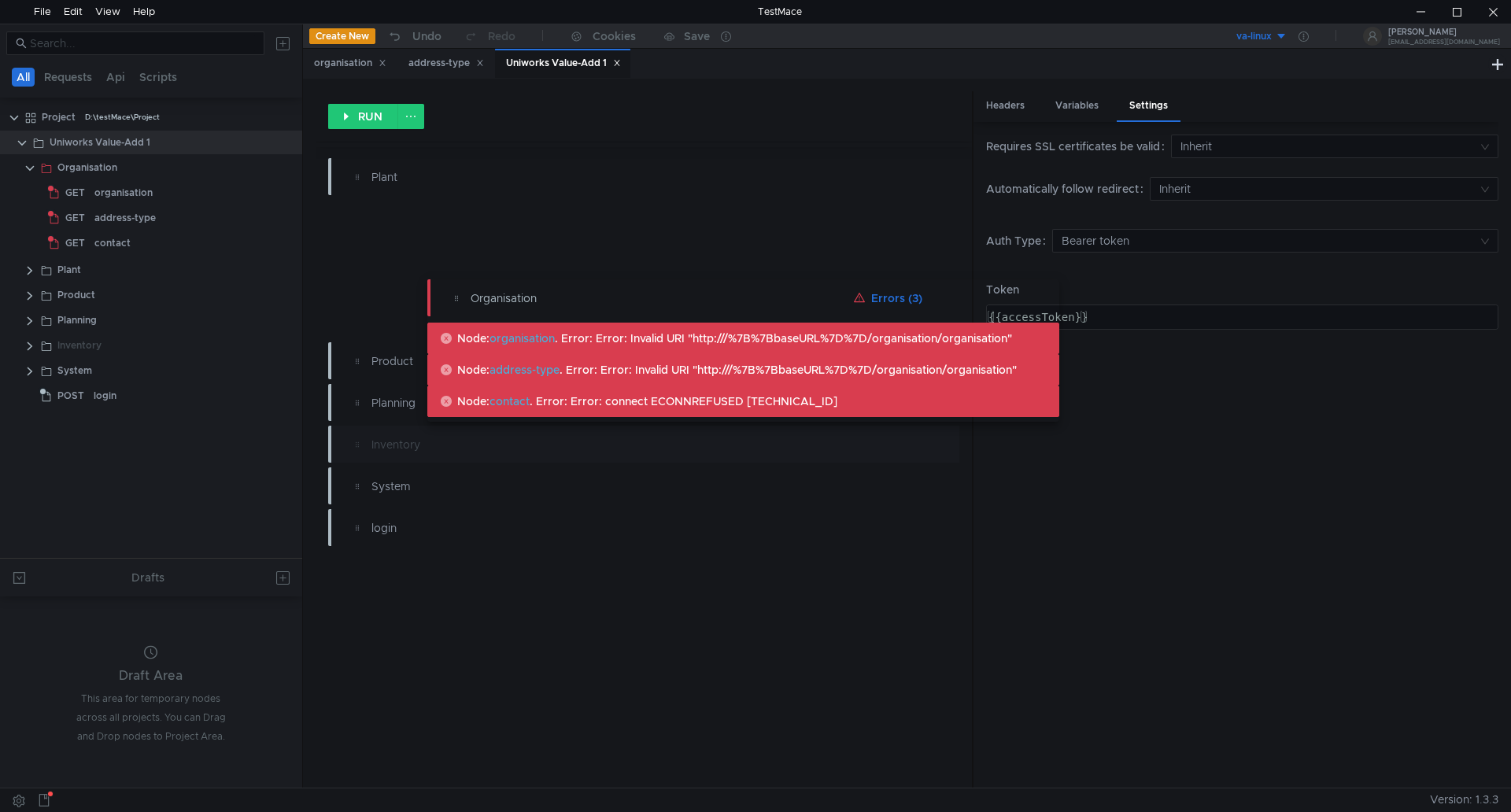
drag, startPoint x: 929, startPoint y: 223, endPoint x: 1029, endPoint y: 344, distance: 157.0
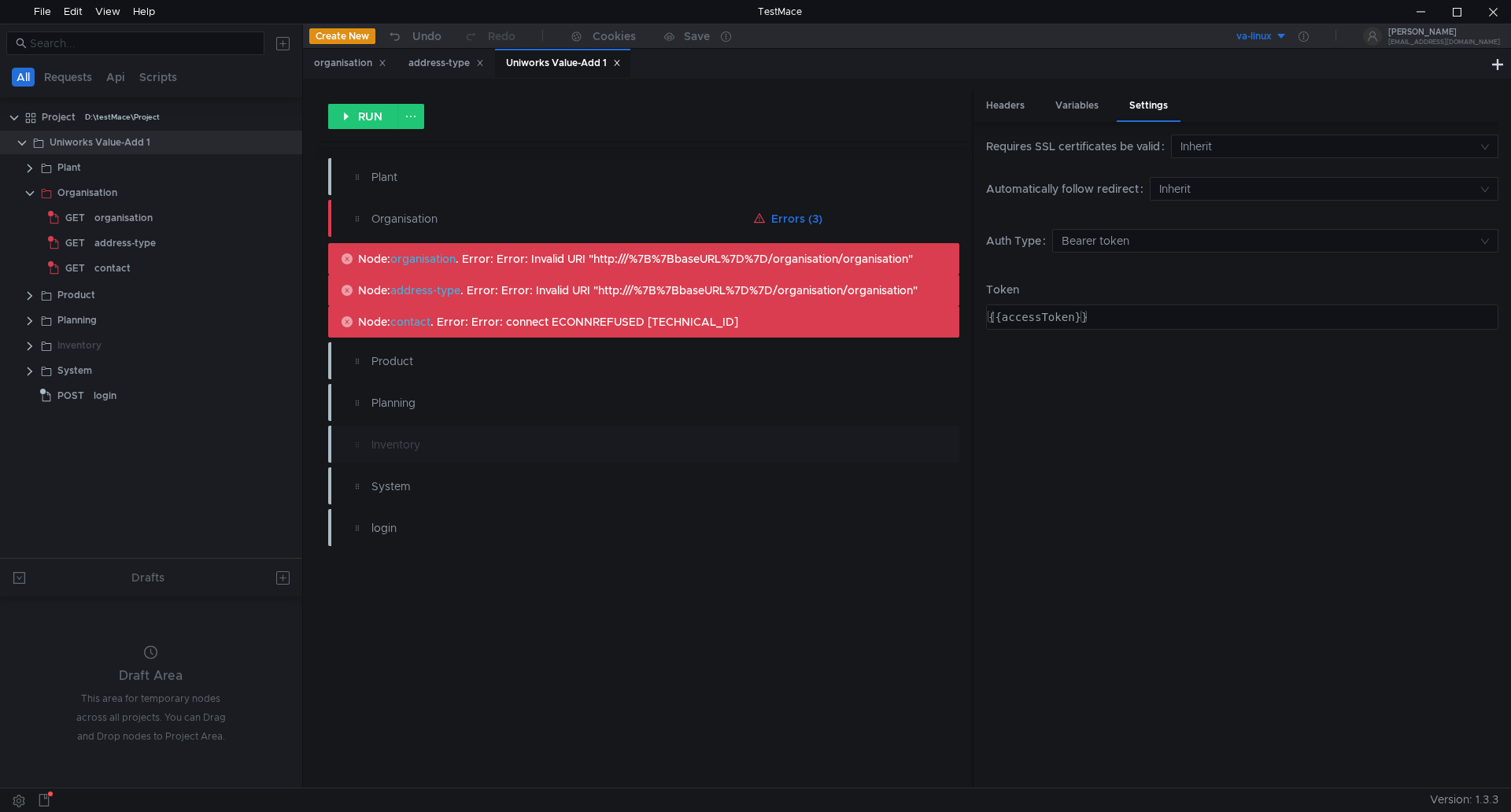
click at [738, 253] on span "Node: organisation . Error: Error: Invalid URI "http:///%7B%7BbaseURL%7D%7D/org…" at bounding box center [635, 259] width 555 height 14
click at [401, 175] on div "Plant" at bounding box center [605, 177] width 468 height 18
click at [374, 171] on div "Plant" at bounding box center [605, 177] width 468 height 18
drag, startPoint x: 373, startPoint y: 179, endPoint x: 384, endPoint y: 173, distance: 12.5
click at [372, 179] on div "Plant" at bounding box center [605, 177] width 468 height 18
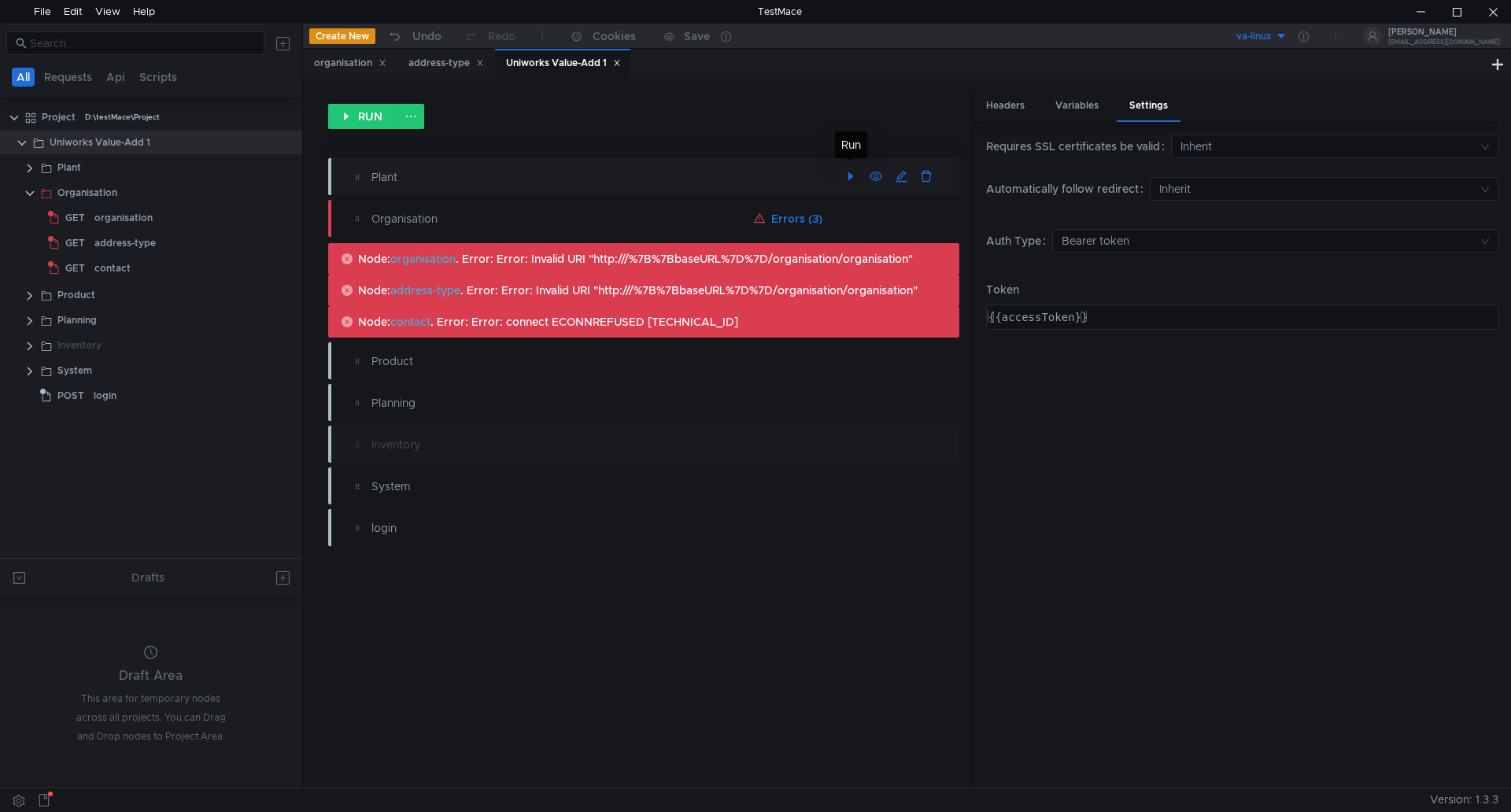
click at [850, 178] on button "button" at bounding box center [851, 177] width 25 height 25
click at [30, 168] on clr-icon at bounding box center [29, 168] width 13 height 13
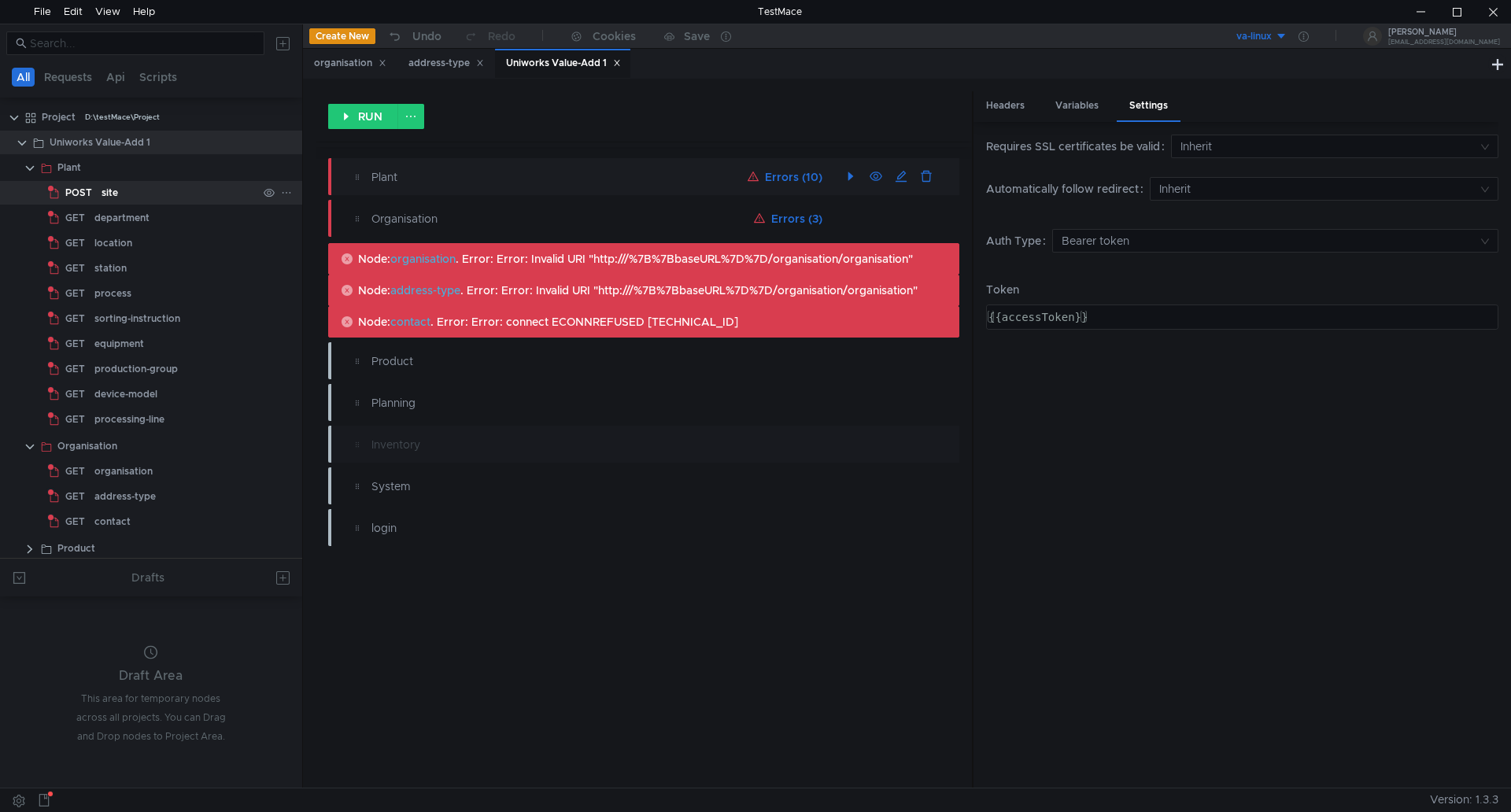
click at [104, 192] on div "site" at bounding box center [110, 193] width 17 height 23
click at [108, 192] on div "site" at bounding box center [110, 193] width 17 height 23
click at [109, 192] on div "site" at bounding box center [110, 193] width 17 height 23
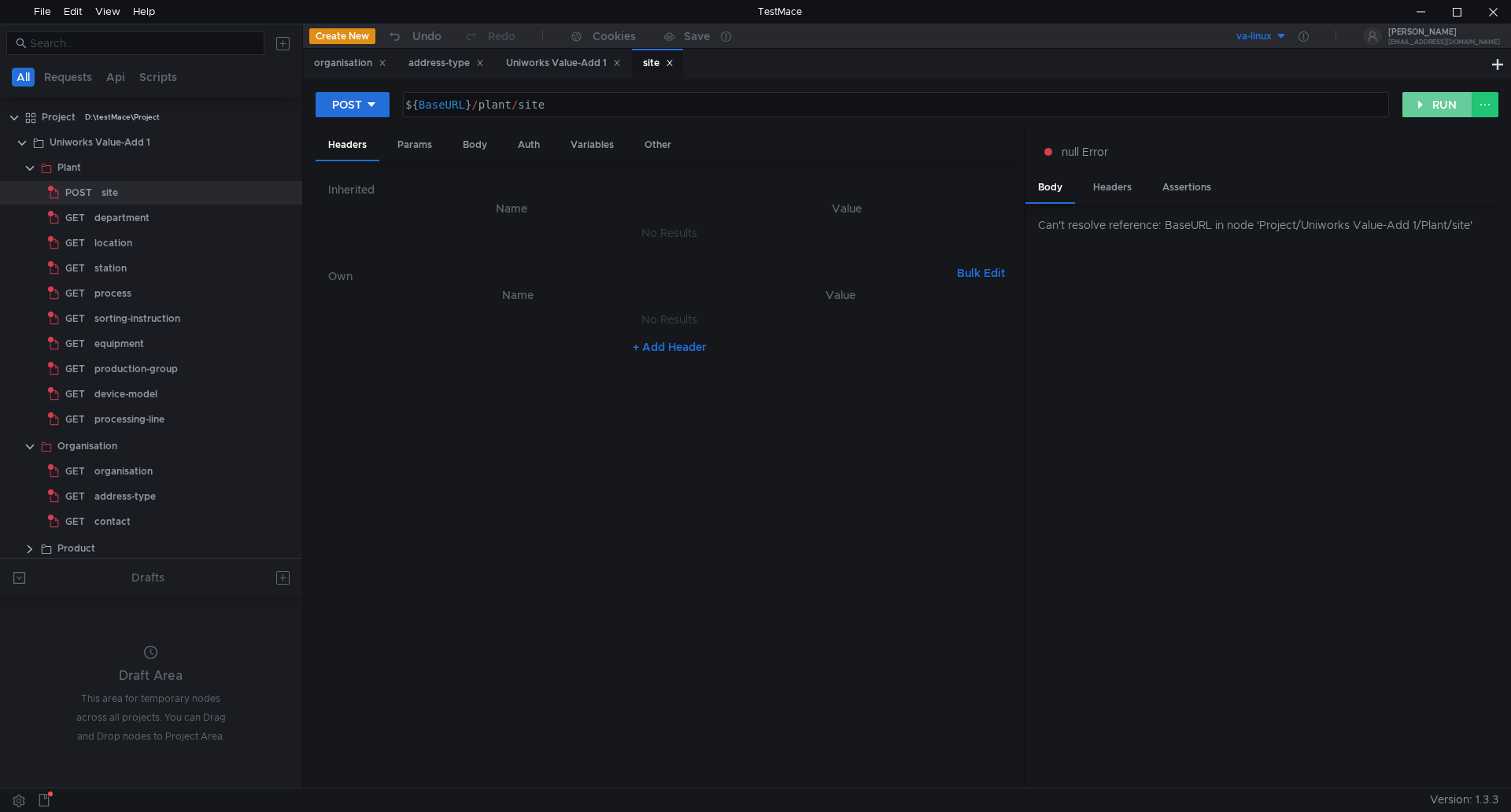
click at [1431, 101] on button "RUN" at bounding box center [1438, 105] width 70 height 25
click at [1412, 227] on div "Can't resolve reference: BaseURL in node 'Project/Uniworks Value-Add 1/Plant/si…" at bounding box center [1268, 225] width 460 height 18
click at [431, 108] on div "${ BaseURL } / plant / site" at bounding box center [894, 116] width 985 height 38
drag, startPoint x: 410, startPoint y: 104, endPoint x: 405, endPoint y: 117, distance: 13.9
click at [409, 105] on div "${ BaseURL } / plant / site" at bounding box center [894, 116] width 985 height 38
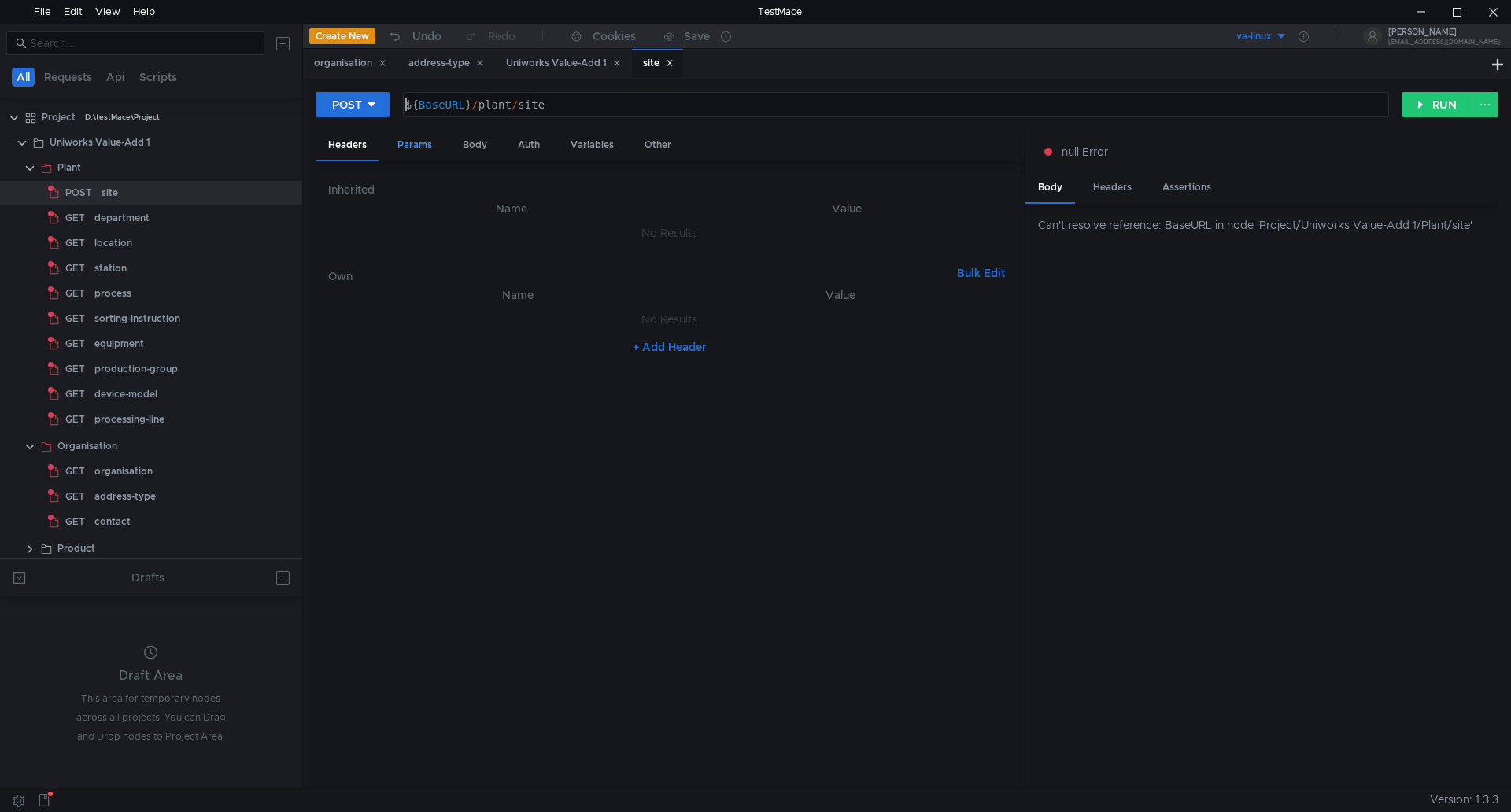
scroll to position [0, 1]
click at [418, 104] on div "{ ${ BaseURL } / plant / site" at bounding box center [894, 116] width 985 height 38
drag, startPoint x: 473, startPoint y: 107, endPoint x: 460, endPoint y: 130, distance: 26.4
click at [472, 108] on div "{{BaseURL} / plant / site" at bounding box center [894, 116] width 985 height 38
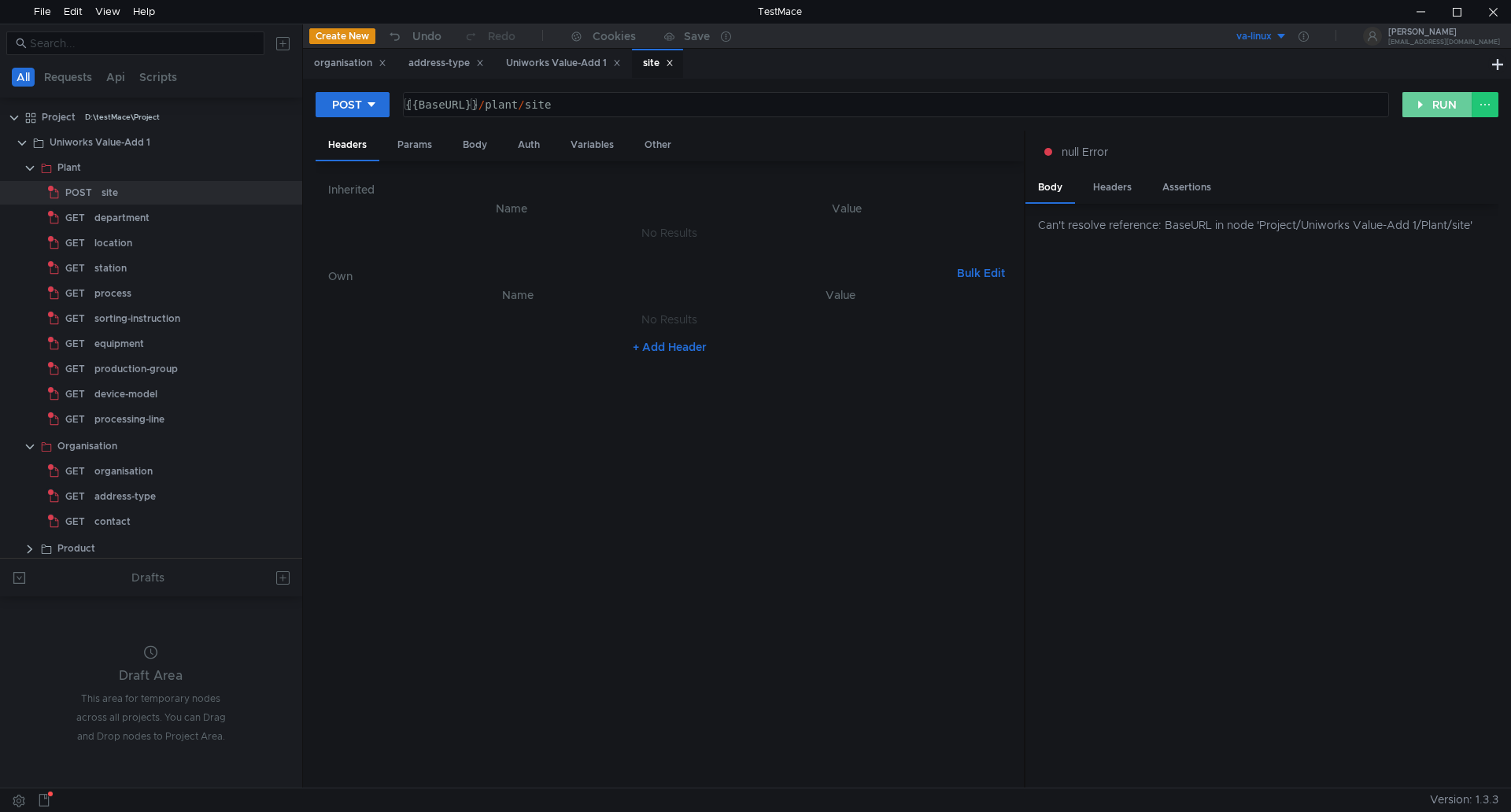
click at [1433, 104] on button "RUN" at bounding box center [1438, 105] width 70 height 25
drag, startPoint x: 415, startPoint y: 106, endPoint x: 425, endPoint y: 127, distance: 23.3
click at [415, 108] on div "{{BaseURL}} / plant / site" at bounding box center [894, 116] width 985 height 38
drag, startPoint x: 573, startPoint y: 110, endPoint x: 322, endPoint y: 61, distance: 255.7
click at [322, 62] on nz-tabset "organisation address-type Uniworks Value-Add 1 site POST {{BaseURL}}/plant/site…" at bounding box center [908, 418] width 1208 height 739
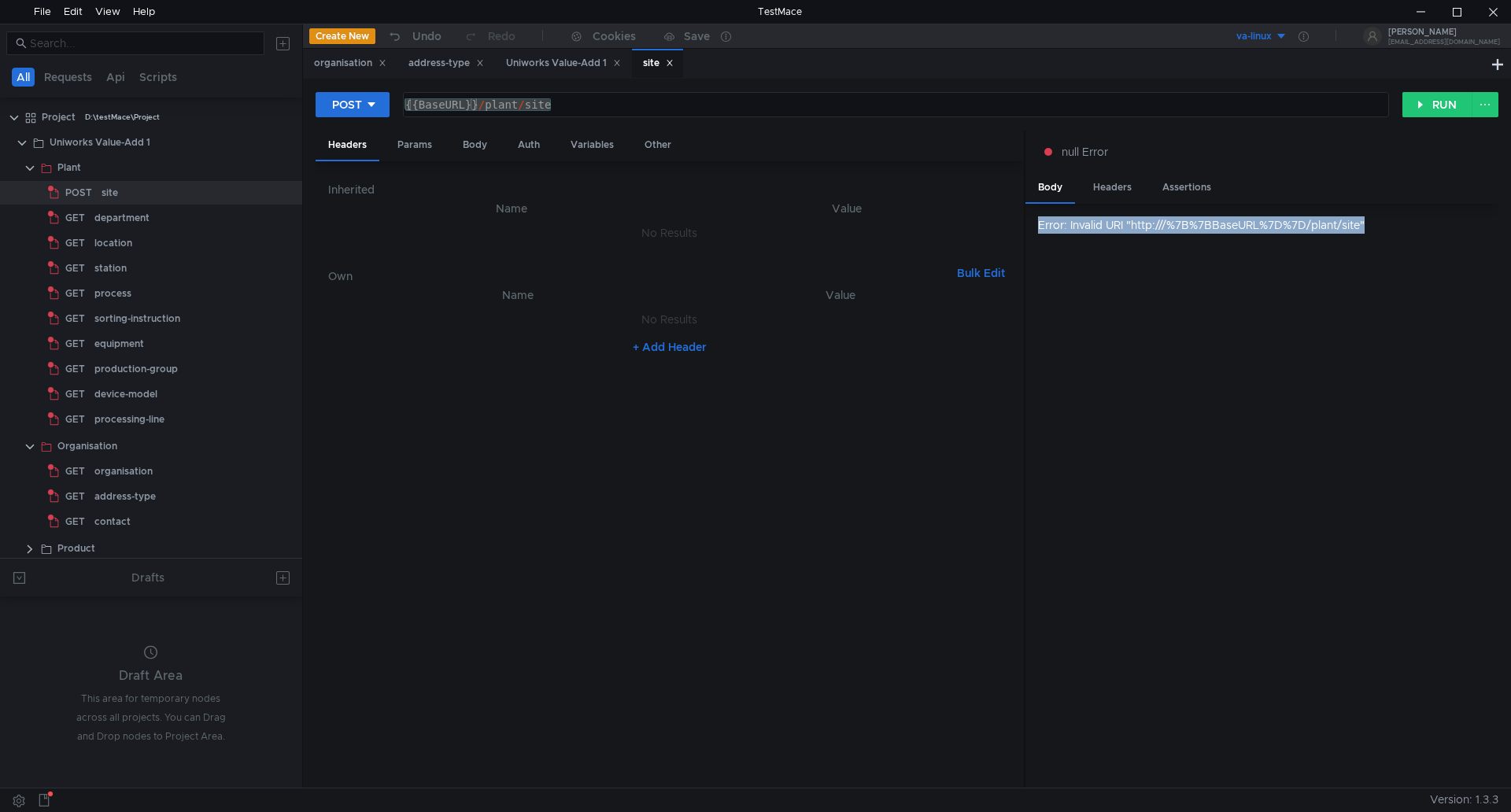
drag, startPoint x: 1369, startPoint y: 222, endPoint x: 1034, endPoint y: 215, distance: 335.1
click at [1034, 215] on div "Error: Invalid URI "http:///%7B%7BBaseURL%7D%7D/plant/site"" at bounding box center [1262, 496] width 473 height 585
click at [428, 105] on div "{{BaseURL}} / plant / site" at bounding box center [896, 105] width 985 height 23
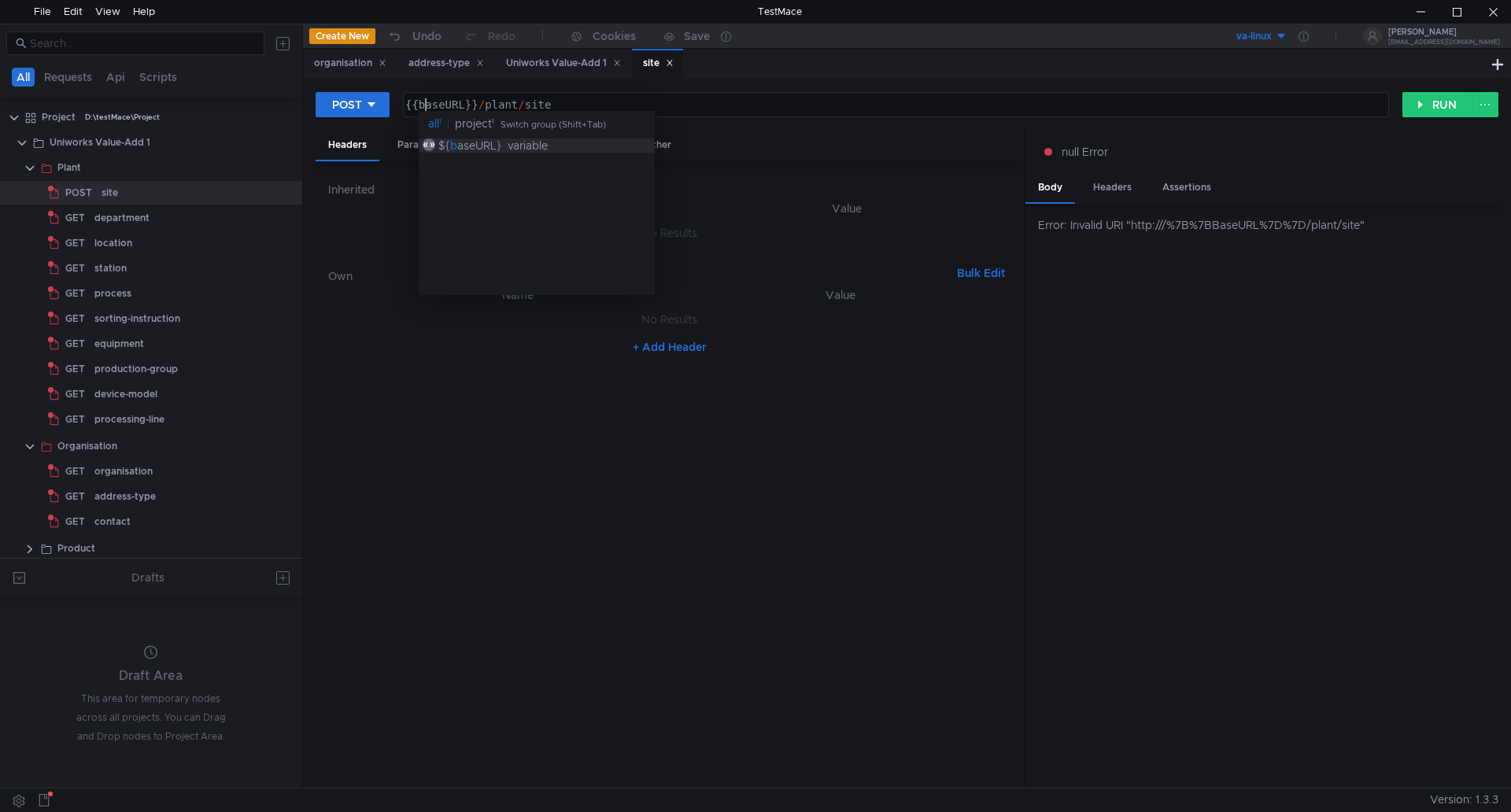
scroll to position [0, 2]
type textarea "{{baseURL}}/plant/site"
click at [1438, 98] on button "RUN" at bounding box center [1438, 105] width 70 height 25
click at [582, 119] on div "POST {{baseURL}}/plant/site {{baseURL}} / plant / site הההההההההההההההההההההההה…" at bounding box center [908, 111] width 1183 height 39
click at [525, 104] on div "{{baseURL}} / plant / site" at bounding box center [894, 116] width 985 height 38
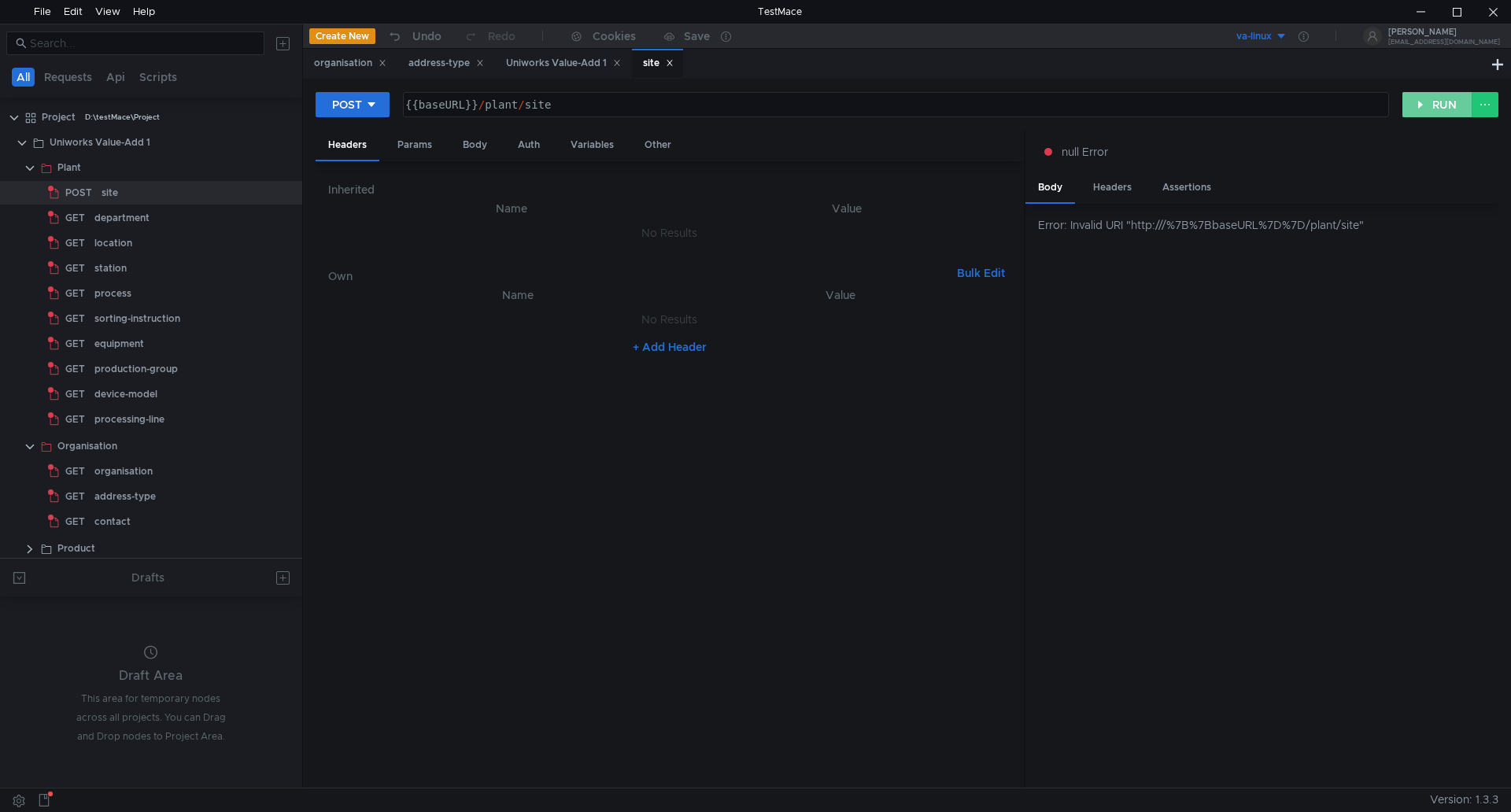
click at [1428, 100] on button "RUN" at bounding box center [1438, 105] width 70 height 25
drag, startPoint x: 1069, startPoint y: 153, endPoint x: 771, endPoint y: 143, distance: 298.2
click at [1066, 153] on span "null Error" at bounding box center [1084, 152] width 46 height 18
click at [418, 141] on div "Params" at bounding box center [414, 145] width 60 height 29
click at [355, 142] on div "Headers" at bounding box center [348, 145] width 64 height 29
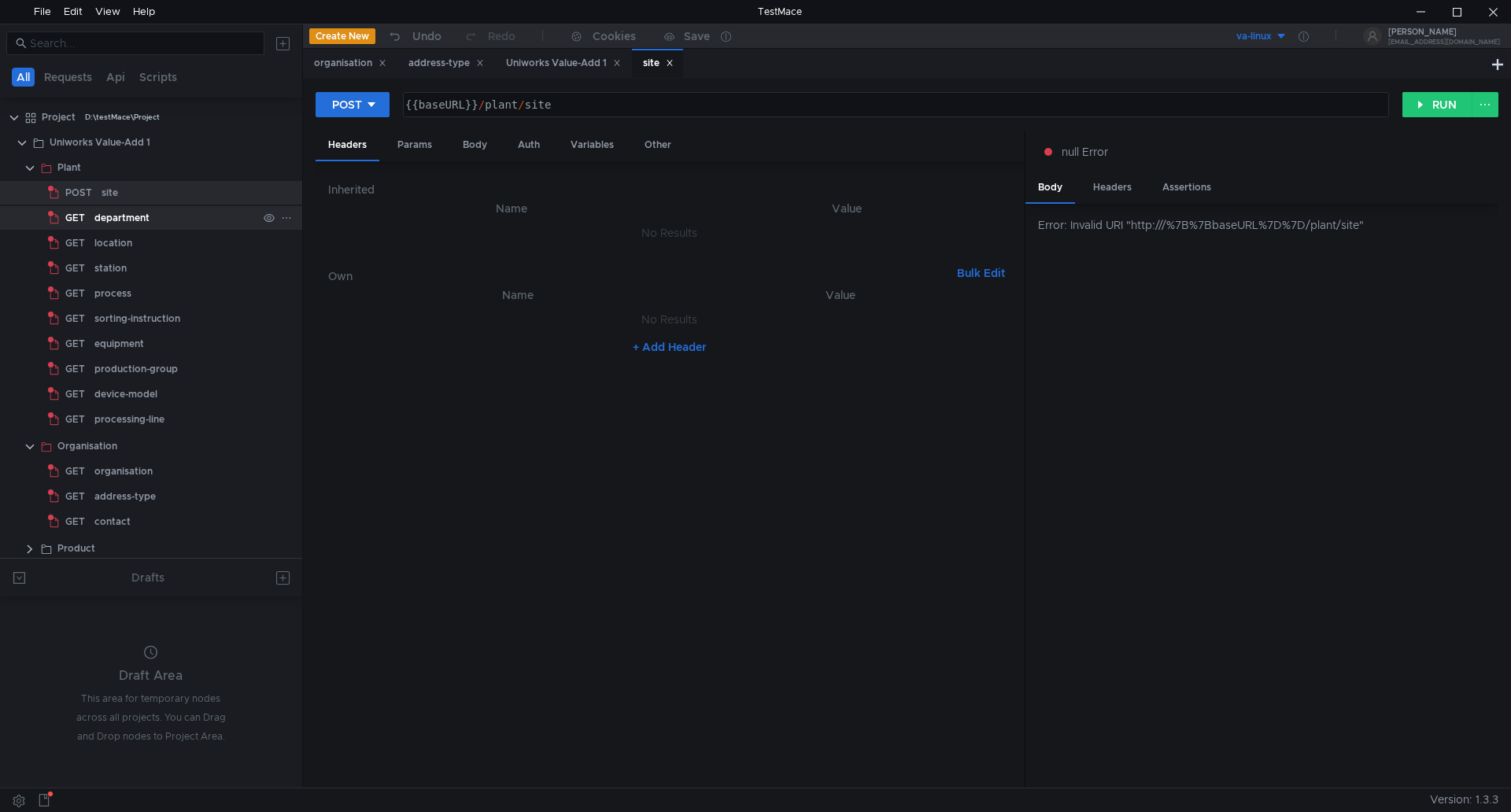
click at [124, 214] on div "department" at bounding box center [122, 218] width 55 height 23
click at [122, 238] on div "location" at bounding box center [113, 243] width 38 height 23
click at [90, 195] on span "POST" at bounding box center [79, 193] width 27 height 23
click at [130, 473] on div "organisation" at bounding box center [124, 472] width 59 height 23
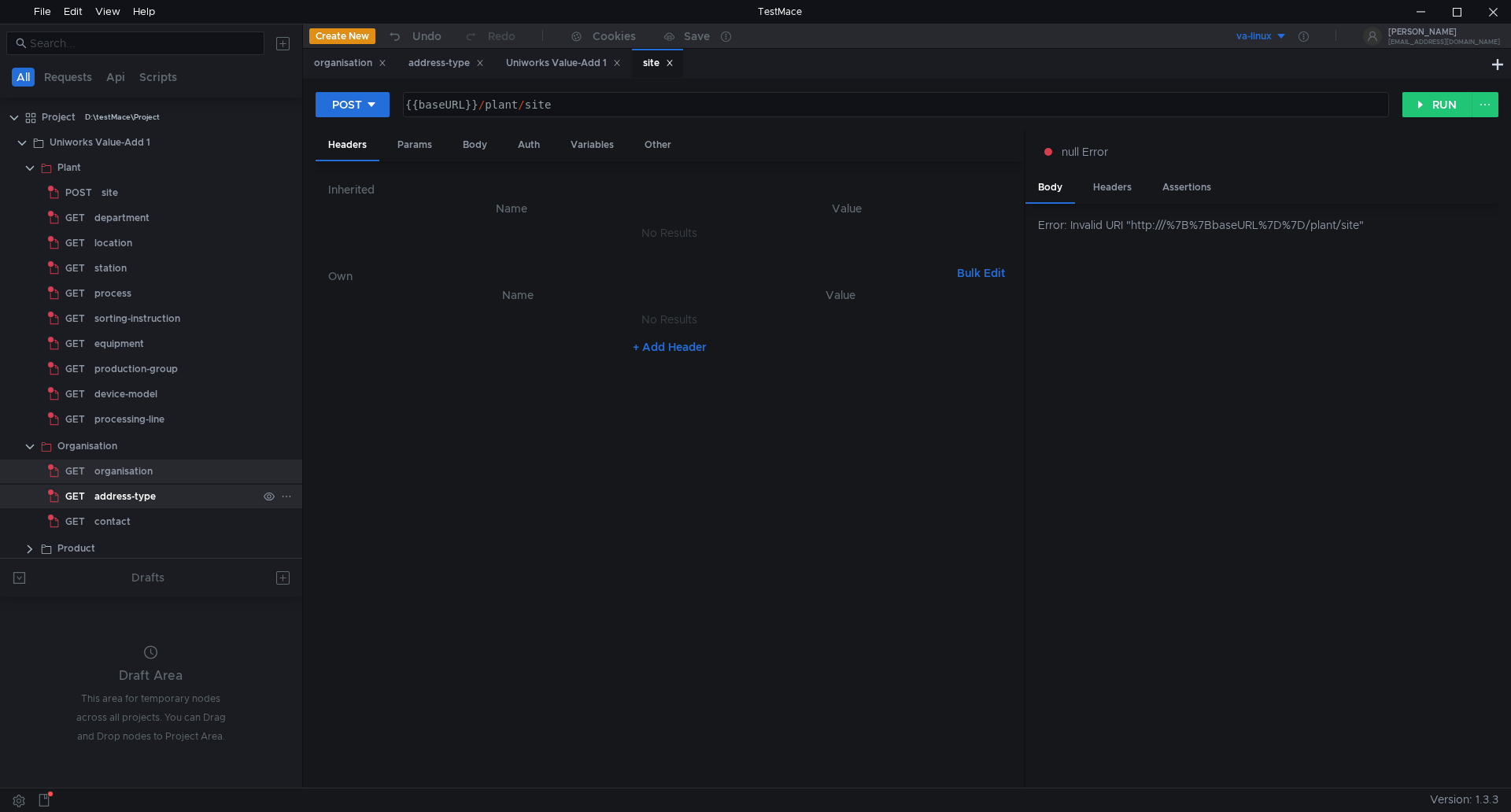
click at [134, 490] on div "address-type" at bounding box center [125, 497] width 61 height 23
click at [1439, 99] on button "RUN" at bounding box center [1438, 105] width 70 height 25
click at [84, 467] on span "GET" at bounding box center [75, 472] width 19 height 23
click at [1435, 100] on button "RUN" at bounding box center [1438, 105] width 70 height 25
click at [457, 105] on div "{{baseURL}} / plant / site" at bounding box center [894, 116] width 985 height 38
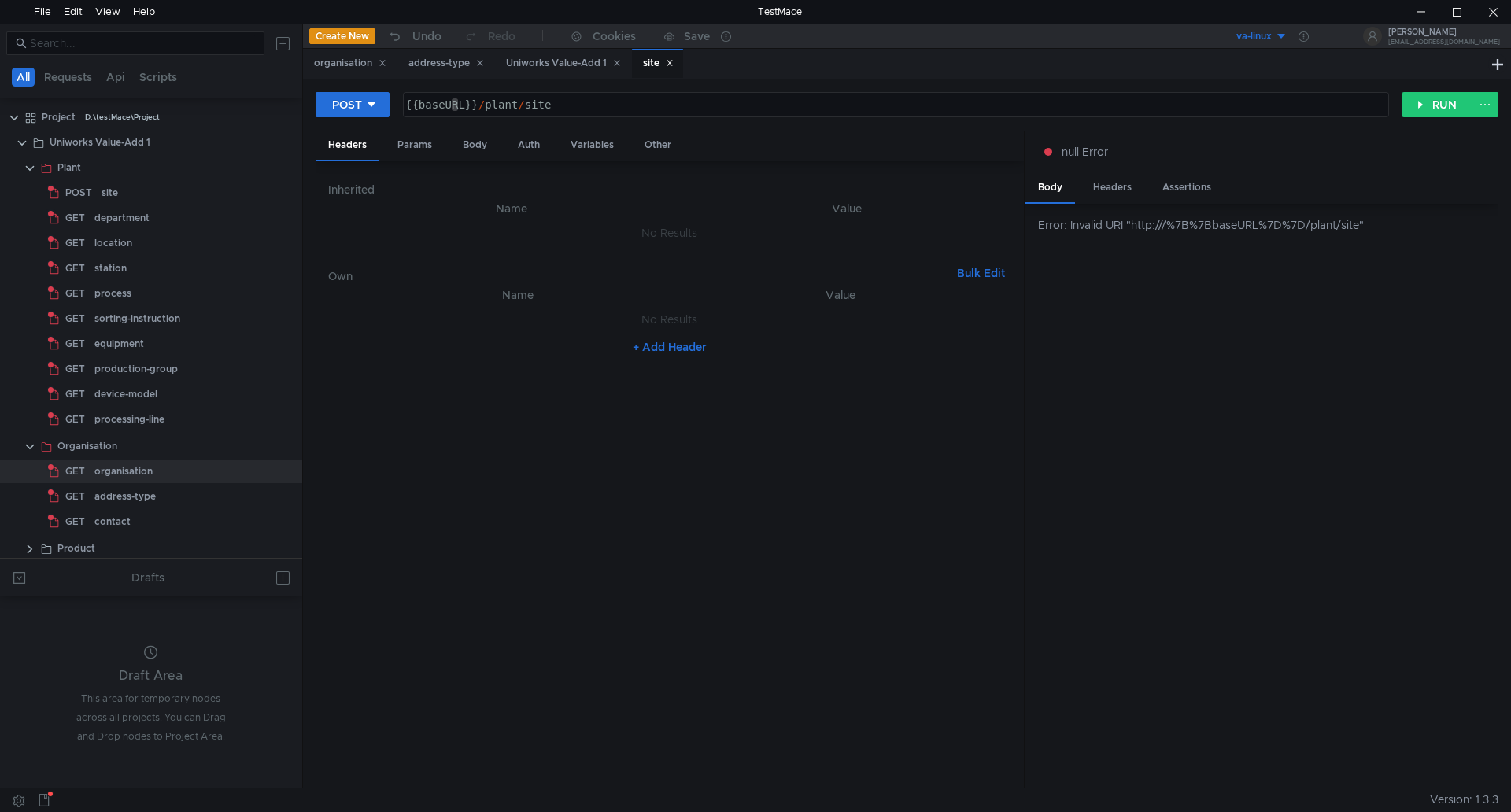
click at [1272, 31] on div "va-linux" at bounding box center [1255, 37] width 35 height 15
click at [1253, 94] on li "va-linux" at bounding box center [1270, 95] width 110 height 25
click at [1309, 34] on icon at bounding box center [1304, 37] width 10 height 10
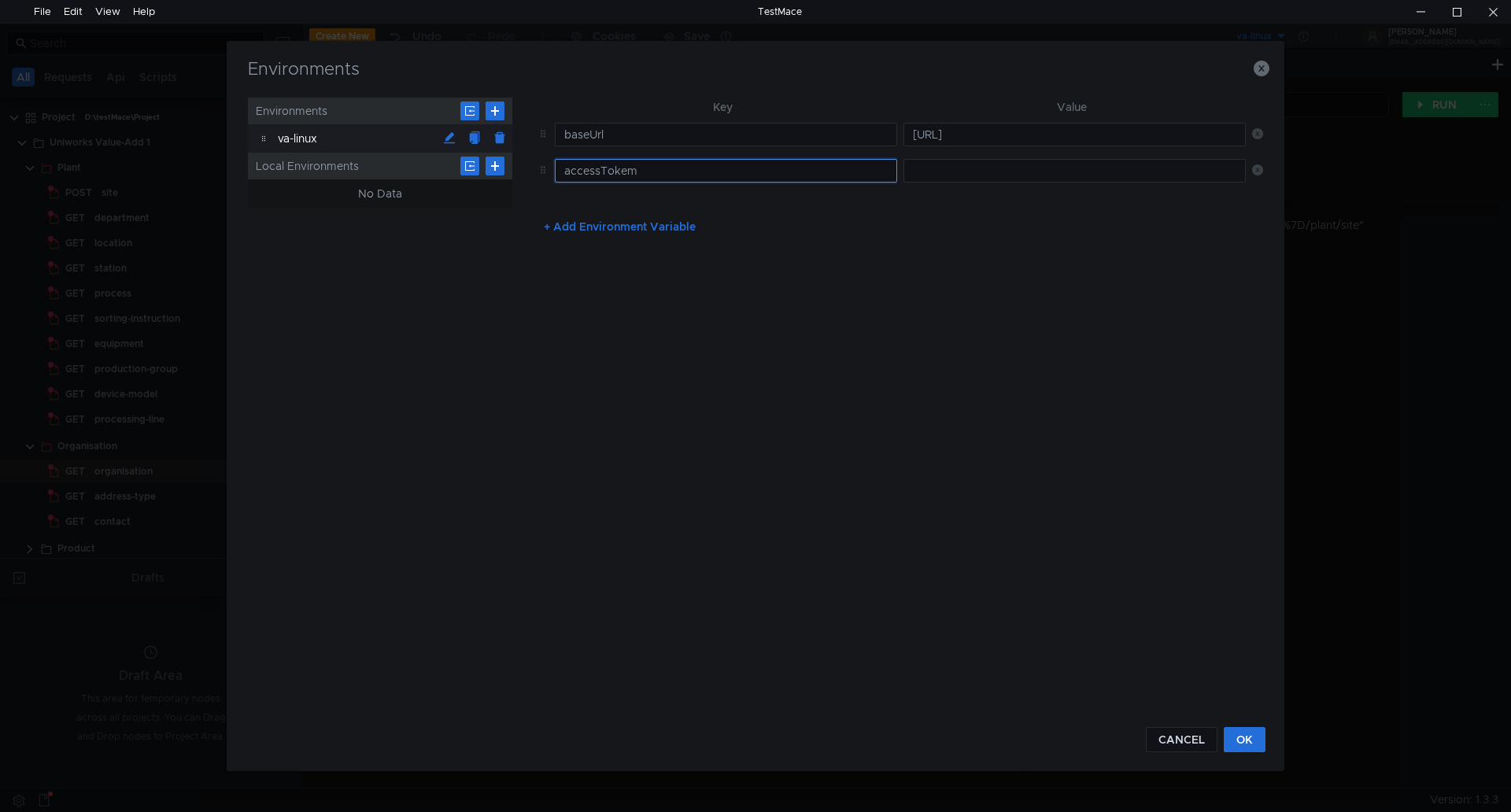
click at [640, 175] on input "accessTokem" at bounding box center [726, 171] width 343 height 23
type input "accessToken"
click at [1239, 739] on button "OK" at bounding box center [1245, 740] width 42 height 25
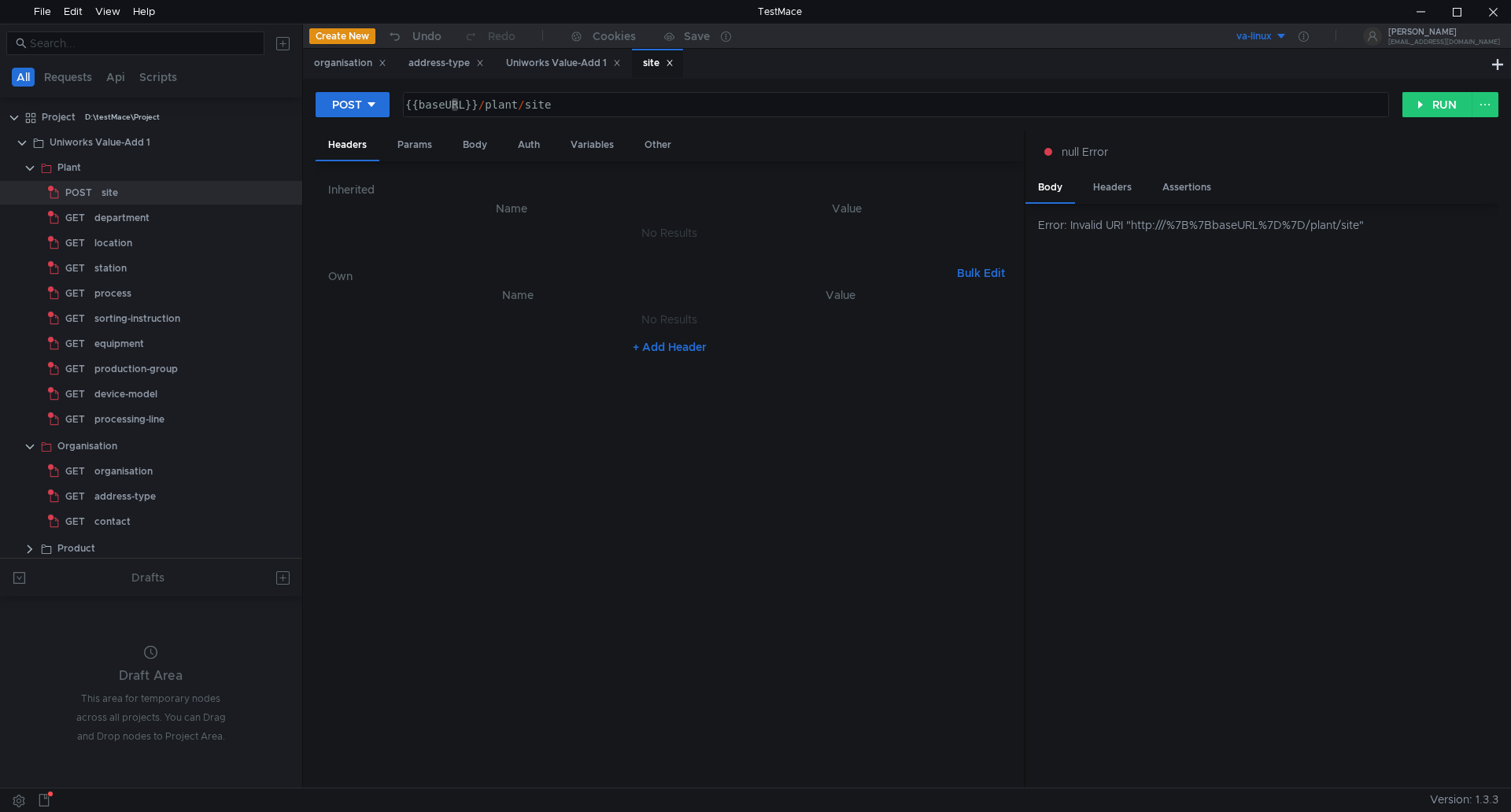
scroll to position [0, 2]
click at [1432, 105] on button "RUN" at bounding box center [1438, 105] width 70 height 25
click at [1309, 34] on icon at bounding box center [1304, 37] width 10 height 10
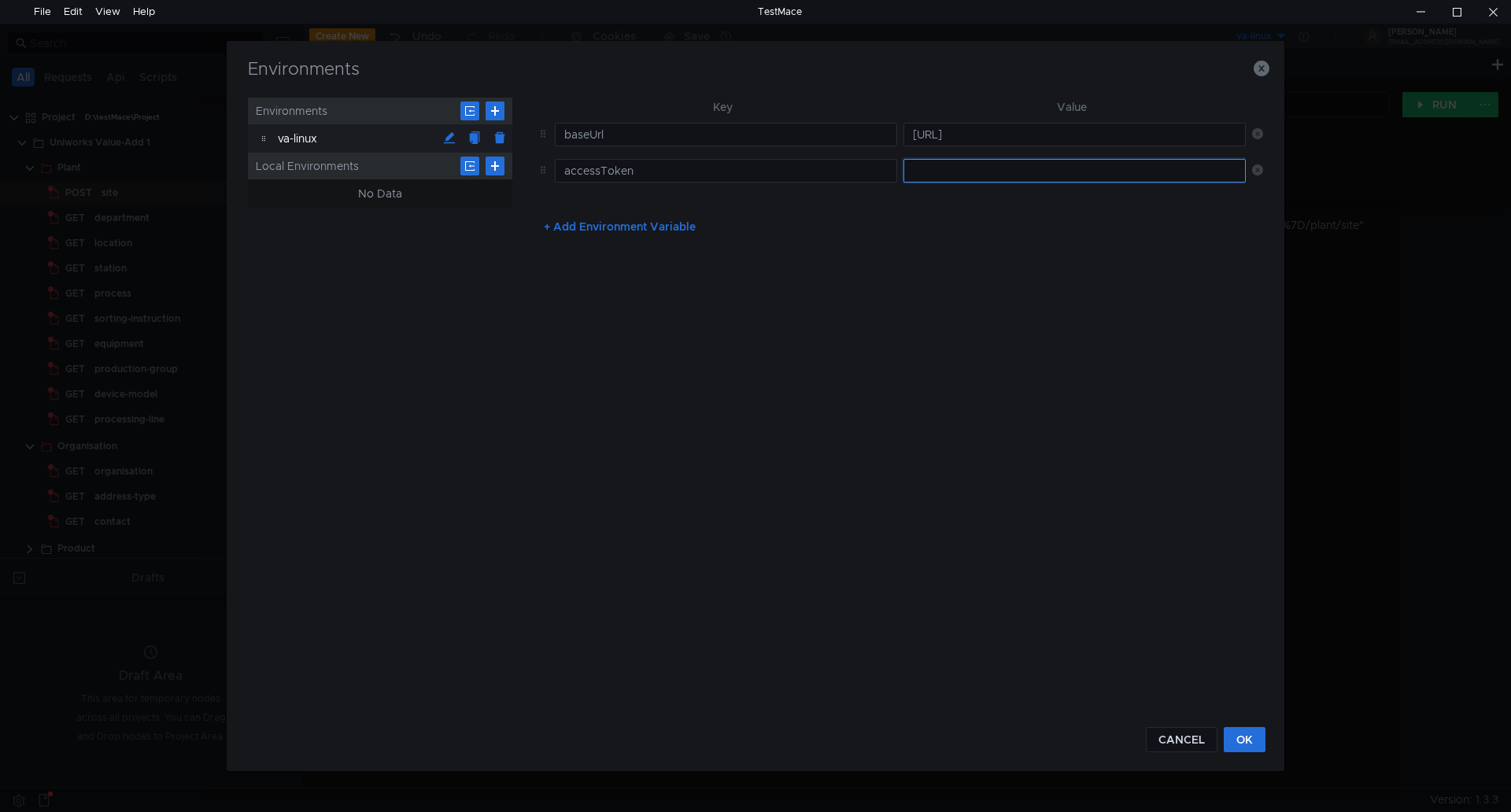
click at [1167, 166] on input "text" at bounding box center [1074, 171] width 343 height 23
click at [1240, 732] on button "OK" at bounding box center [1245, 740] width 42 height 25
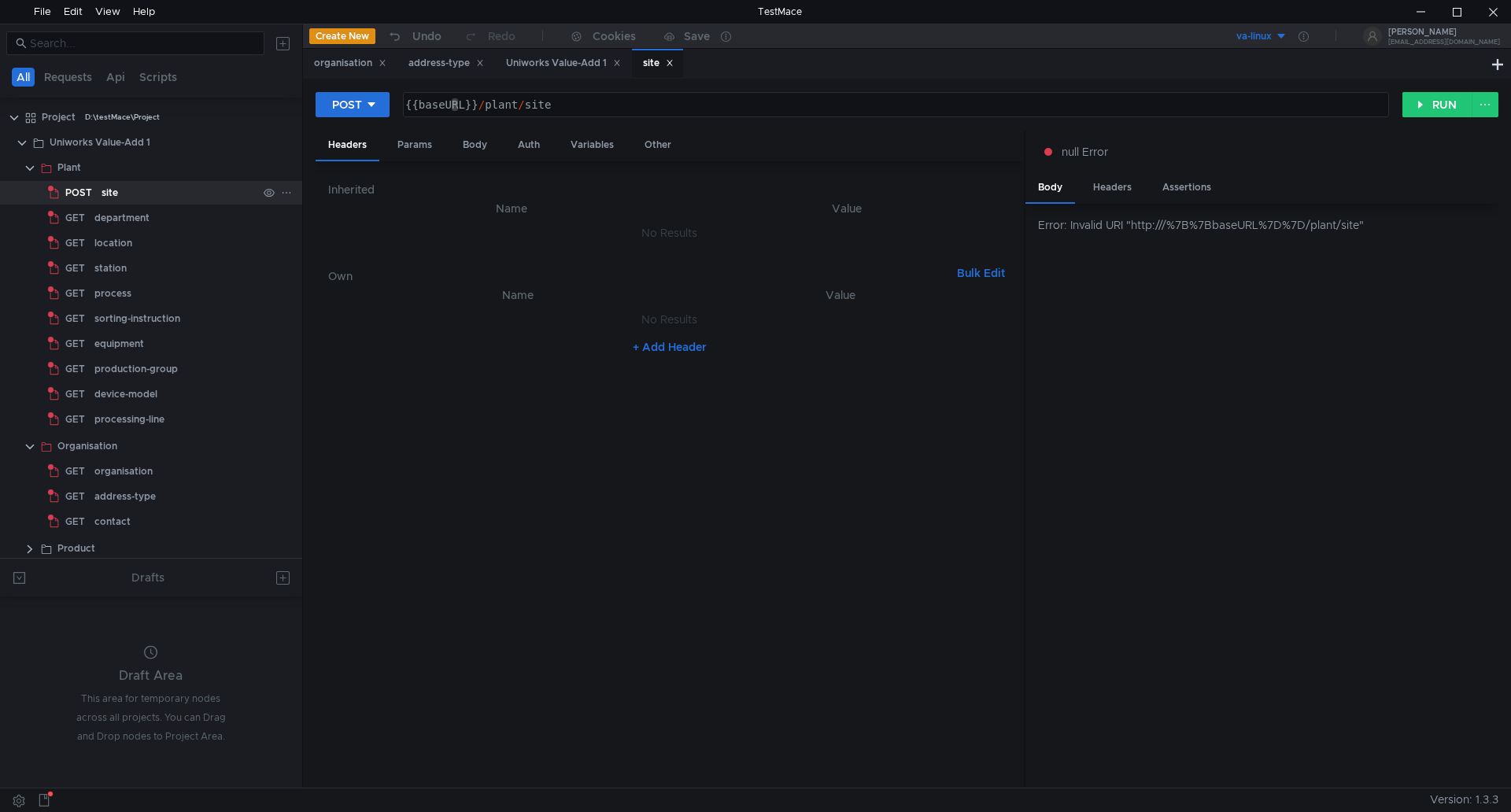
click at [116, 191] on div "site" at bounding box center [110, 193] width 17 height 23
click at [409, 146] on div "Params" at bounding box center [414, 145] width 60 height 29
click at [473, 146] on div "Body" at bounding box center [474, 145] width 49 height 29
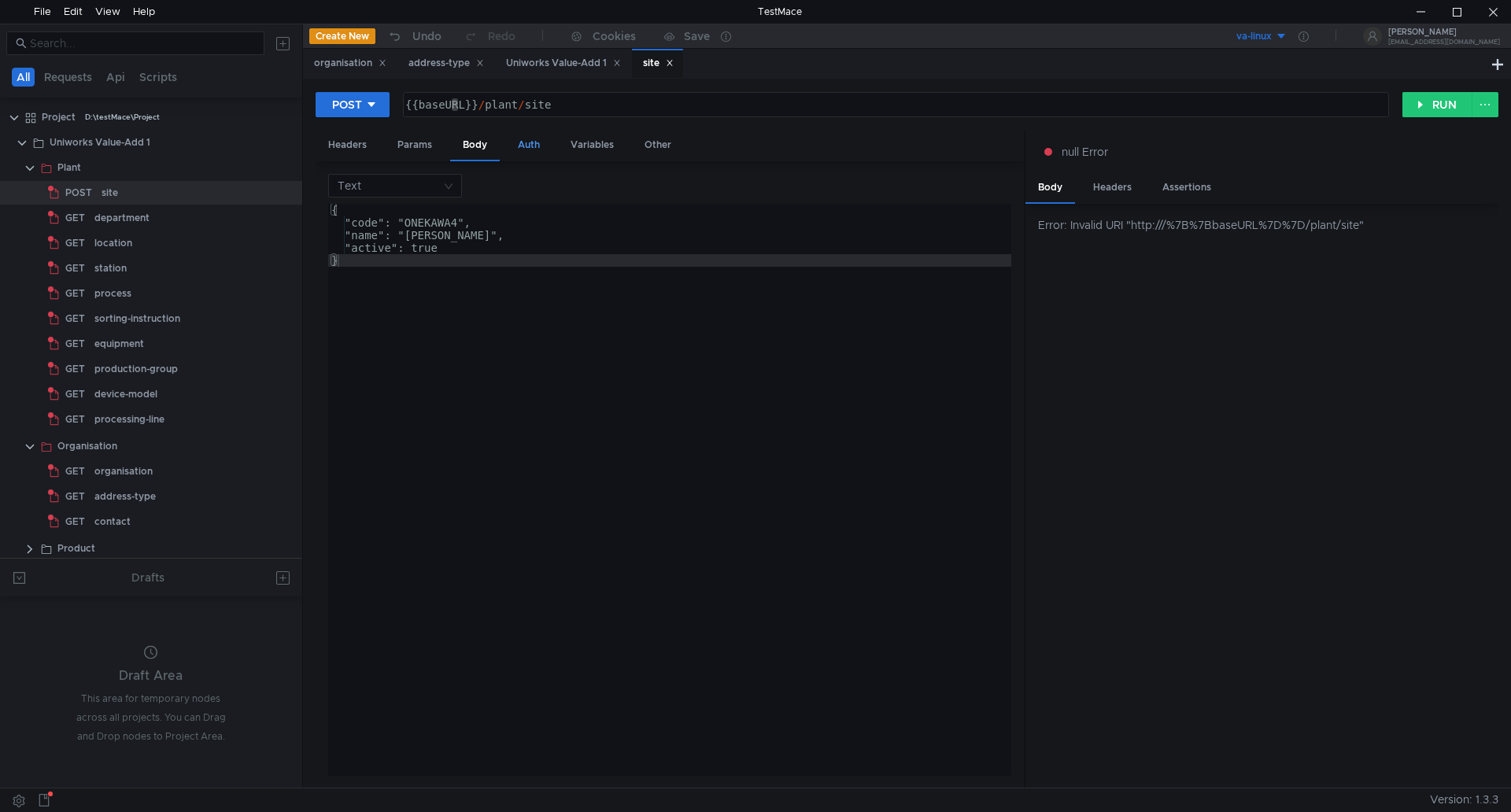
click at [525, 147] on div "Auth" at bounding box center [529, 145] width 47 height 29
click at [471, 141] on div "Body" at bounding box center [474, 145] width 49 height 29
click at [1435, 104] on button "RUN" at bounding box center [1438, 105] width 70 height 25
click at [1119, 160] on div "null Error" at bounding box center [1261, 152] width 435 height 18
click at [1125, 186] on div "Headers" at bounding box center [1113, 188] width 64 height 29
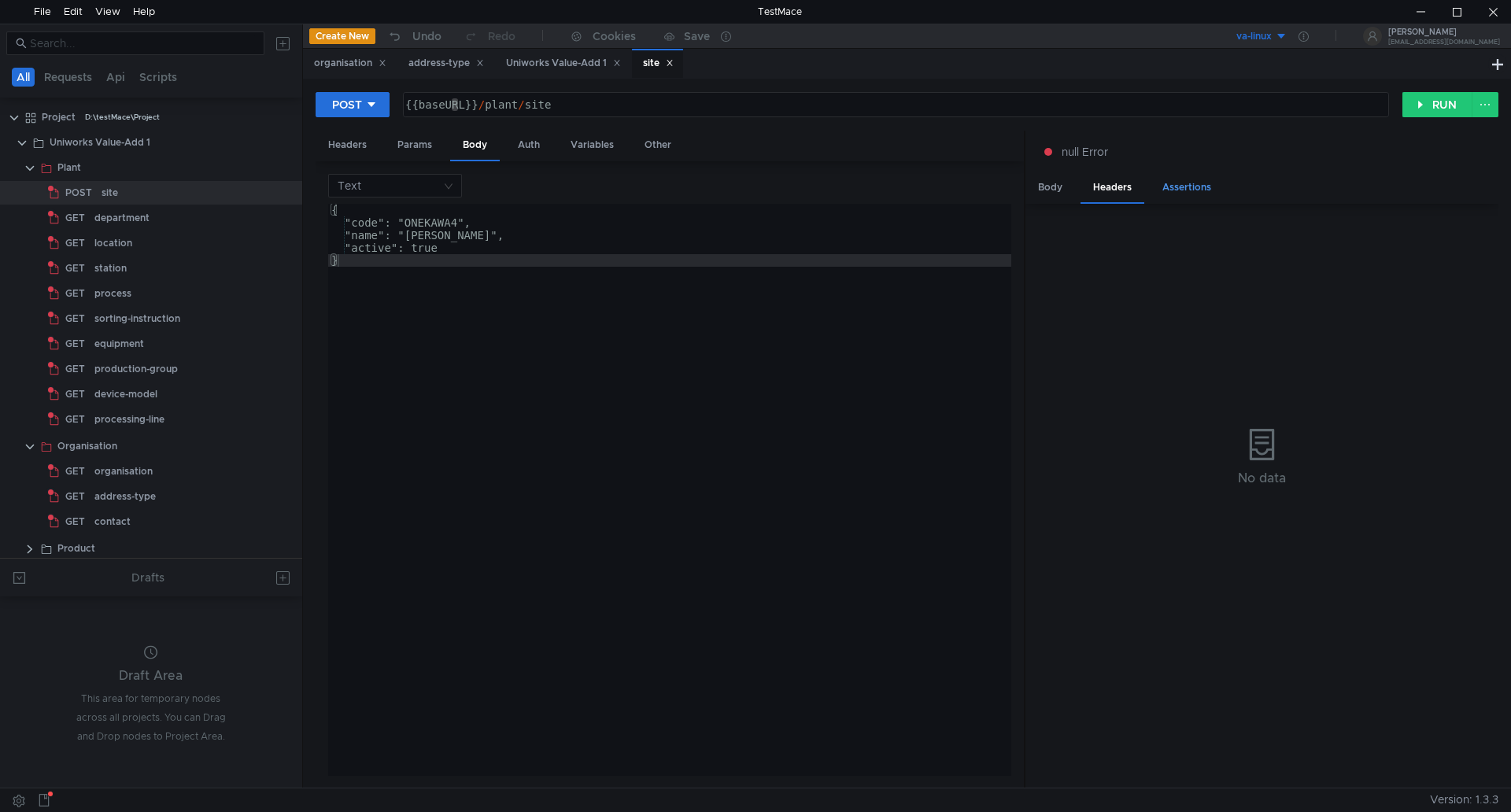
click at [1187, 194] on div "Assertions" at bounding box center [1187, 188] width 74 height 29
drag, startPoint x: 92, startPoint y: 217, endPoint x: 217, endPoint y: 203, distance: 125.8
click at [93, 217] on app-tree-icon "GET" at bounding box center [70, 218] width 46 height 23
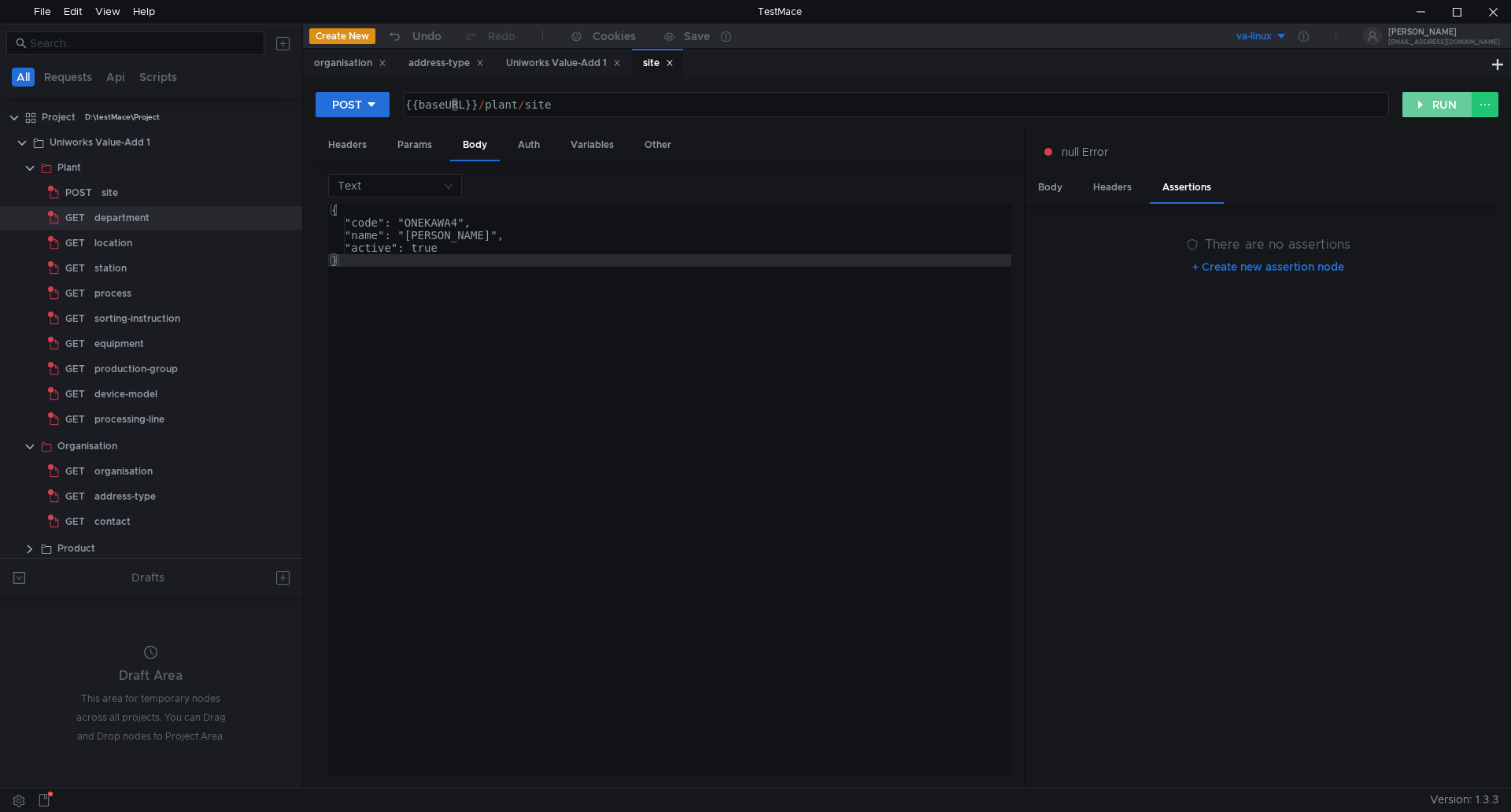
click at [1435, 103] on button "RUN" at bounding box center [1438, 105] width 70 height 25
click at [1443, 103] on button "RUN" at bounding box center [1438, 105] width 70 height 25
click at [1444, 103] on button "RUN" at bounding box center [1438, 105] width 70 height 25
click at [594, 106] on div "{{baseURL}} / plant / site" at bounding box center [894, 116] width 985 height 38
click at [174, 191] on div "site" at bounding box center [179, 193] width 156 height 23
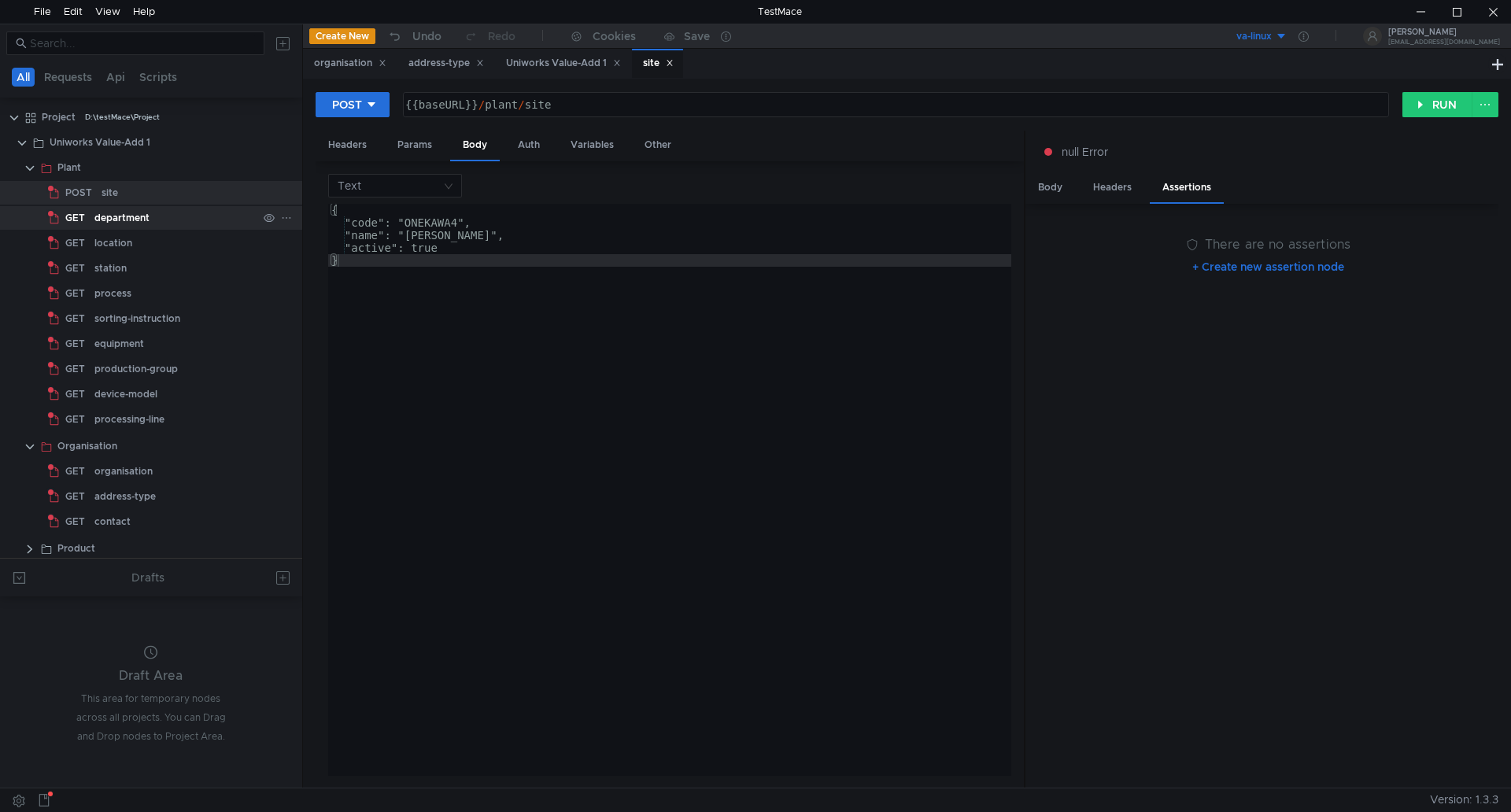
click at [168, 212] on div "department" at bounding box center [176, 218] width 163 height 23
click at [420, 146] on div "Params" at bounding box center [414, 145] width 60 height 29
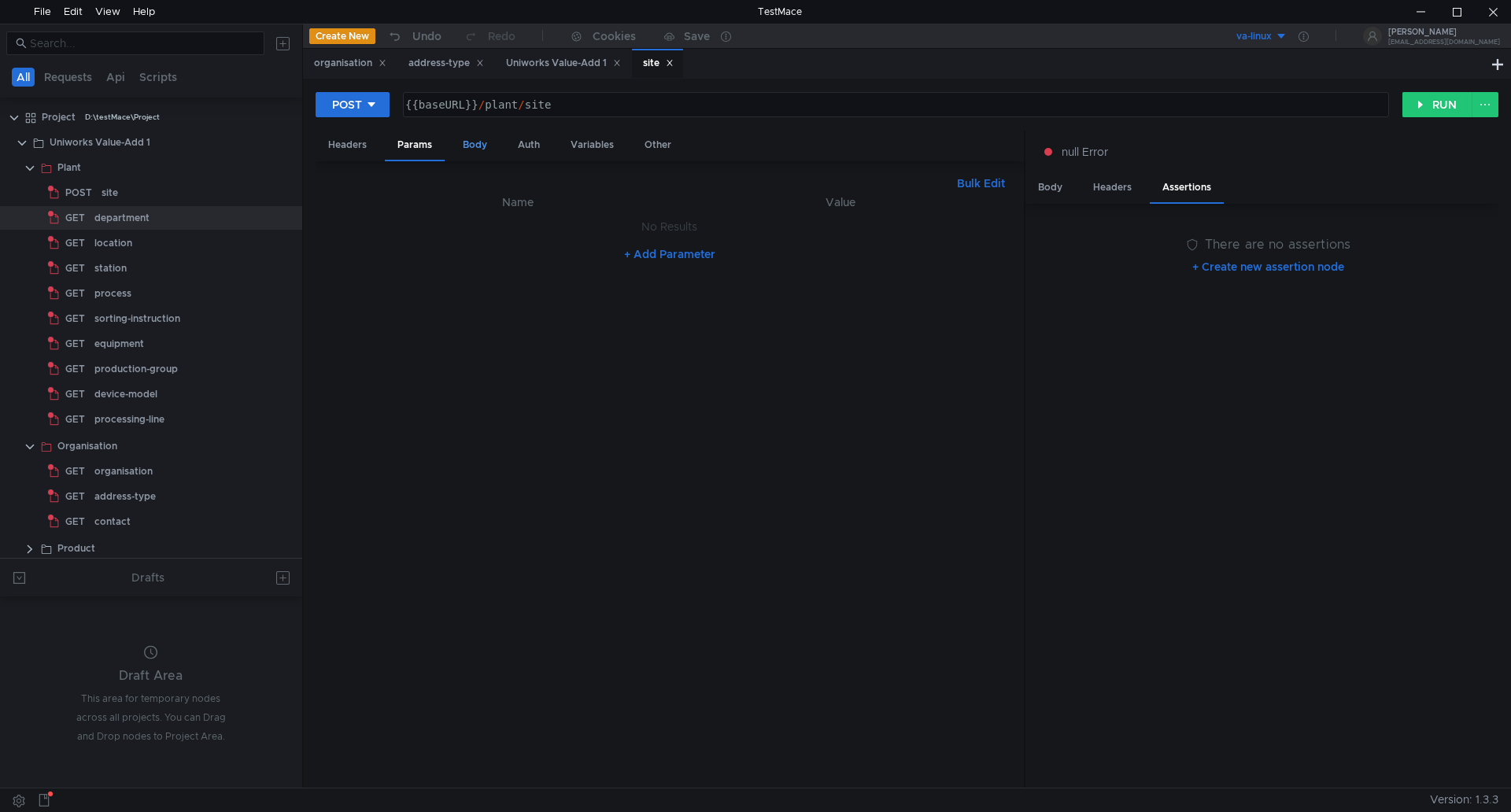
click at [478, 147] on div "Body" at bounding box center [474, 145] width 49 height 29
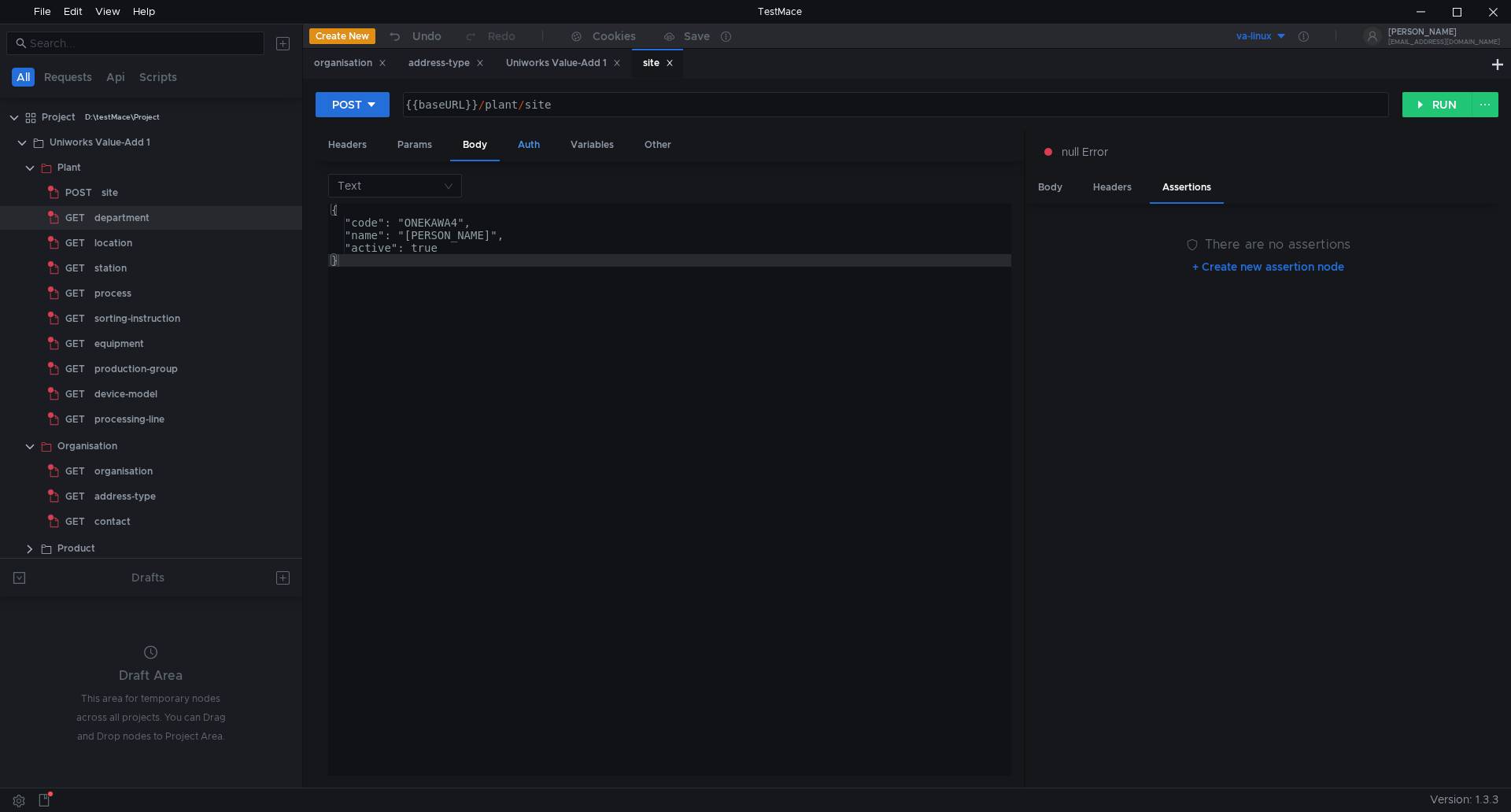
click at [529, 149] on div "Auth" at bounding box center [529, 145] width 47 height 29
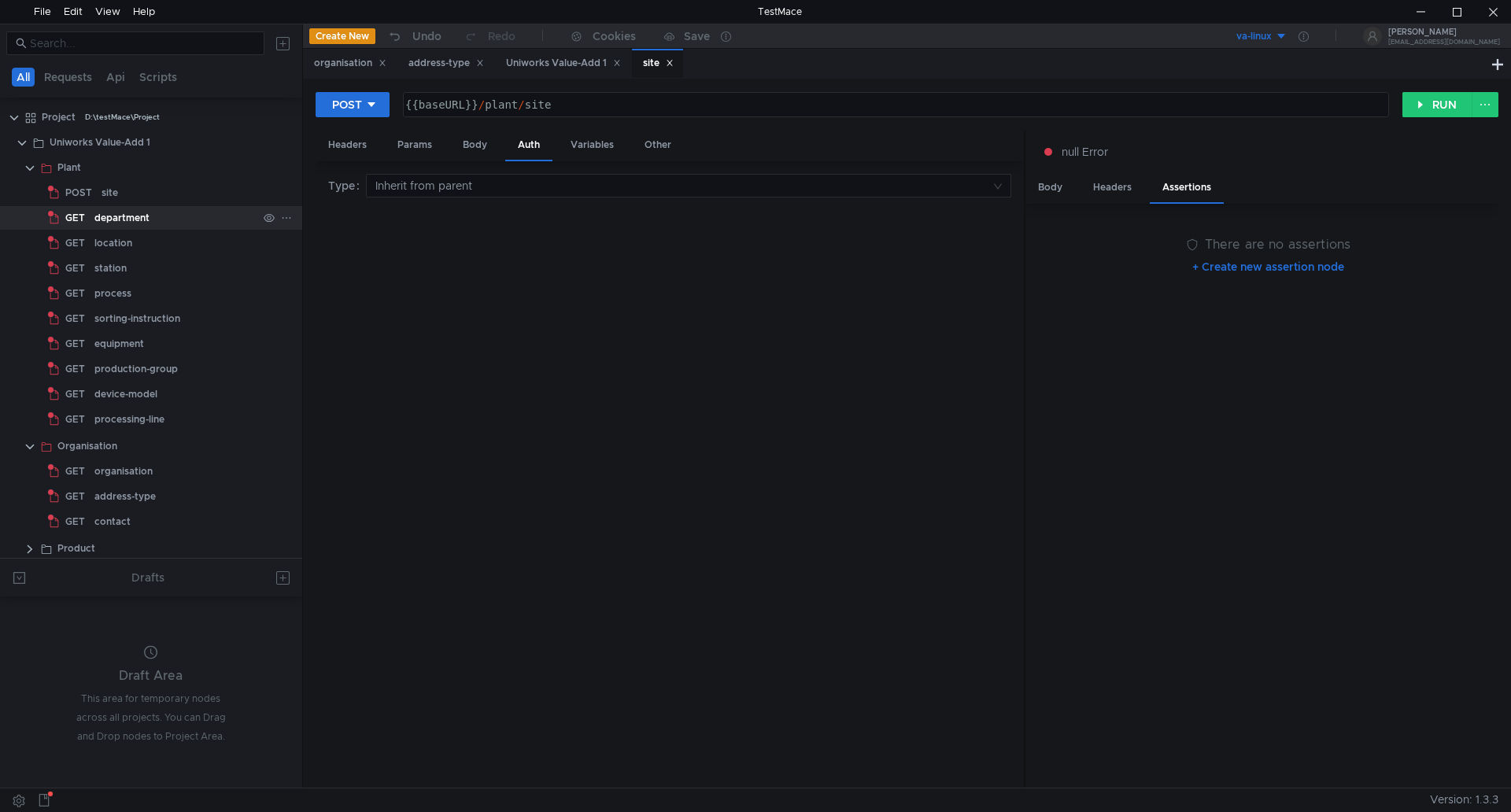
click at [143, 215] on div "department" at bounding box center [122, 218] width 55 height 23
click at [1441, 101] on button "RUN" at bounding box center [1438, 105] width 70 height 25
click at [122, 468] on div "organisation" at bounding box center [124, 472] width 59 height 23
click at [122, 468] on div "organisation" at bounding box center [124, 472] width 59 height 23
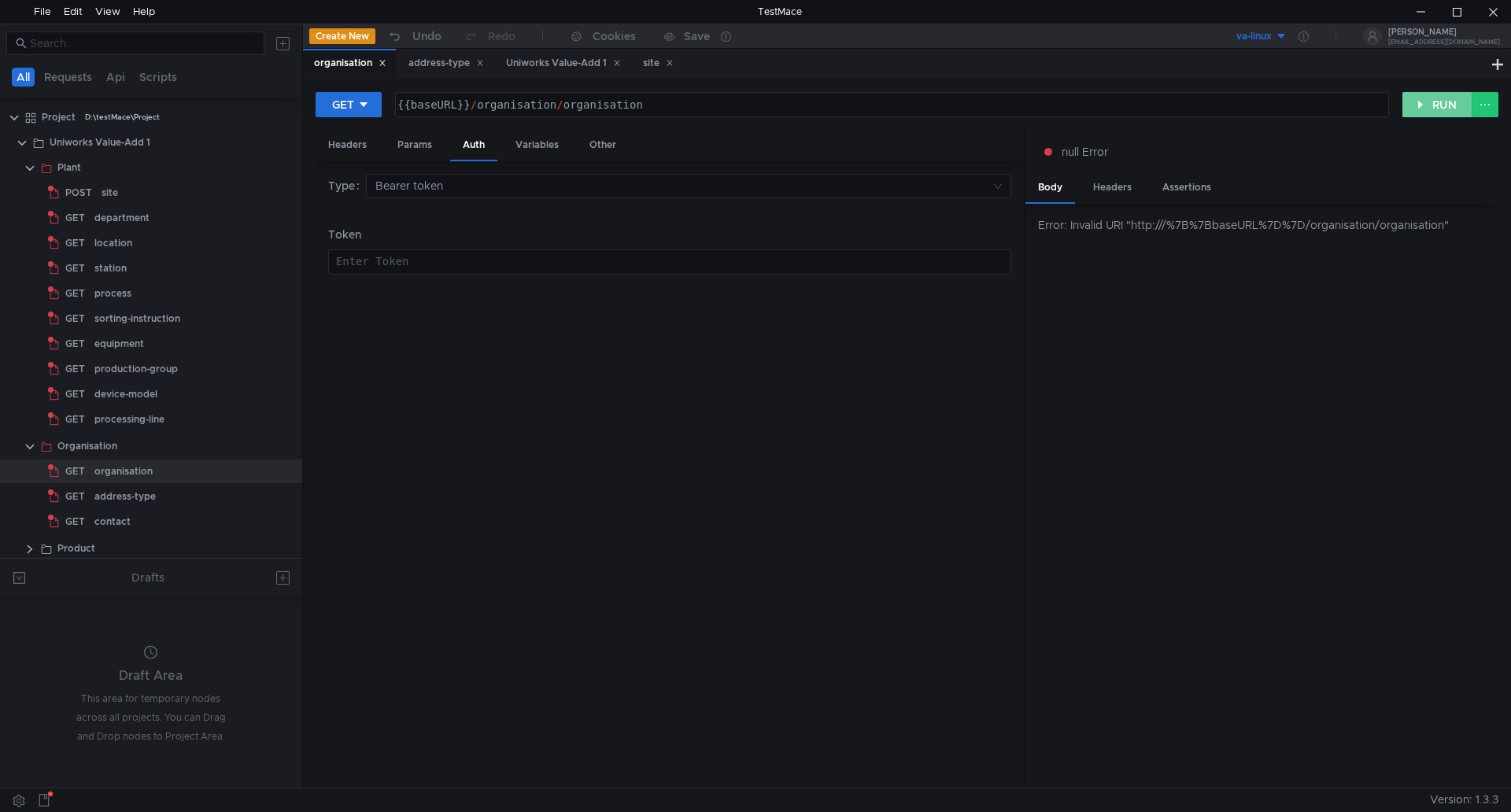
click at [1436, 103] on button "RUN" at bounding box center [1438, 105] width 70 height 25
click at [136, 192] on div "site" at bounding box center [179, 193] width 156 height 23
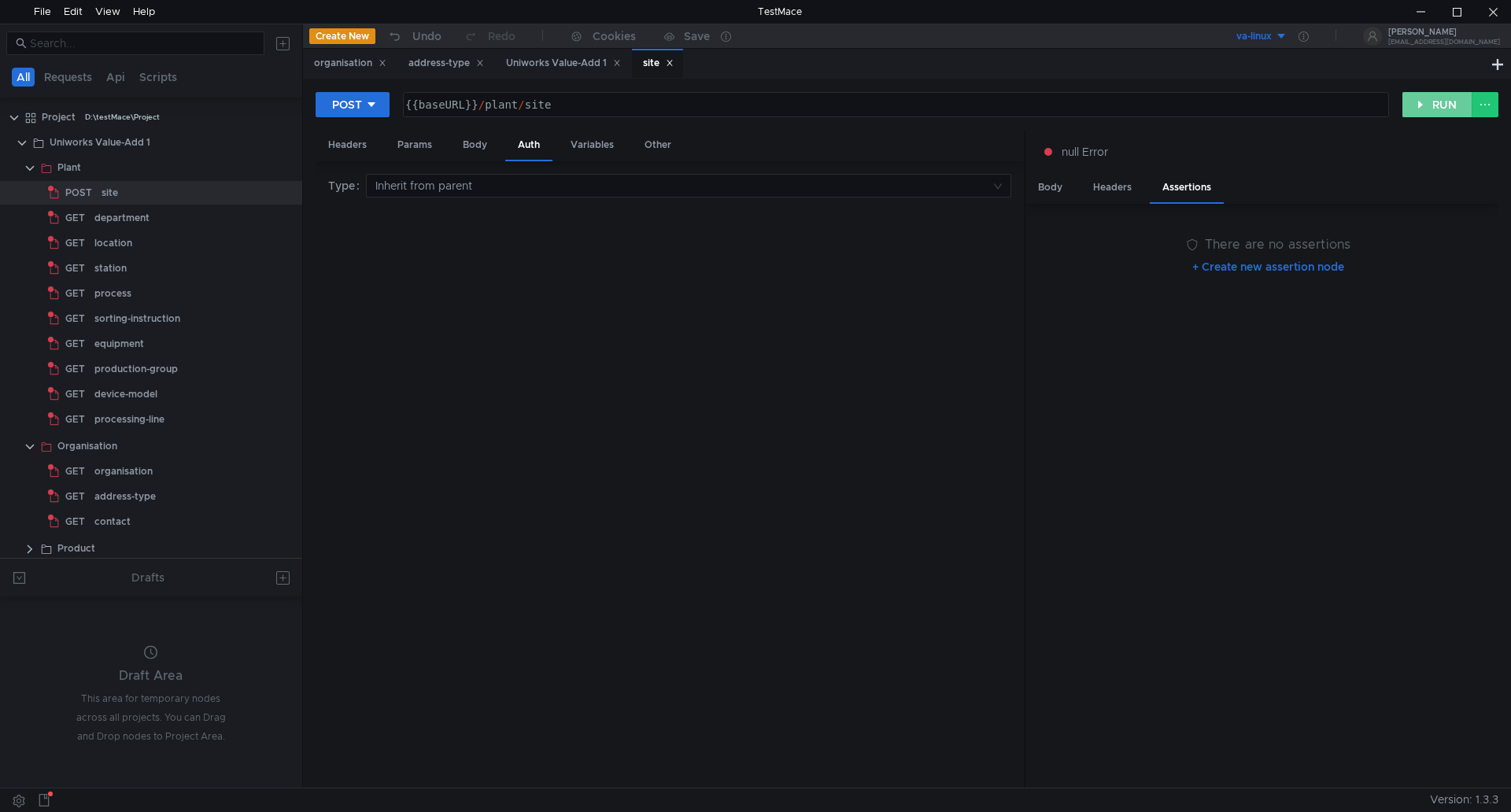
click at [1452, 107] on button "RUN" at bounding box center [1438, 105] width 70 height 25
click at [412, 146] on div "Params" at bounding box center [414, 145] width 60 height 29
click at [348, 148] on div "Headers" at bounding box center [348, 145] width 64 height 29
drag, startPoint x: 467, startPoint y: 144, endPoint x: 492, endPoint y: 145, distance: 25.0
click at [469, 145] on div "Body" at bounding box center [474, 145] width 49 height 29
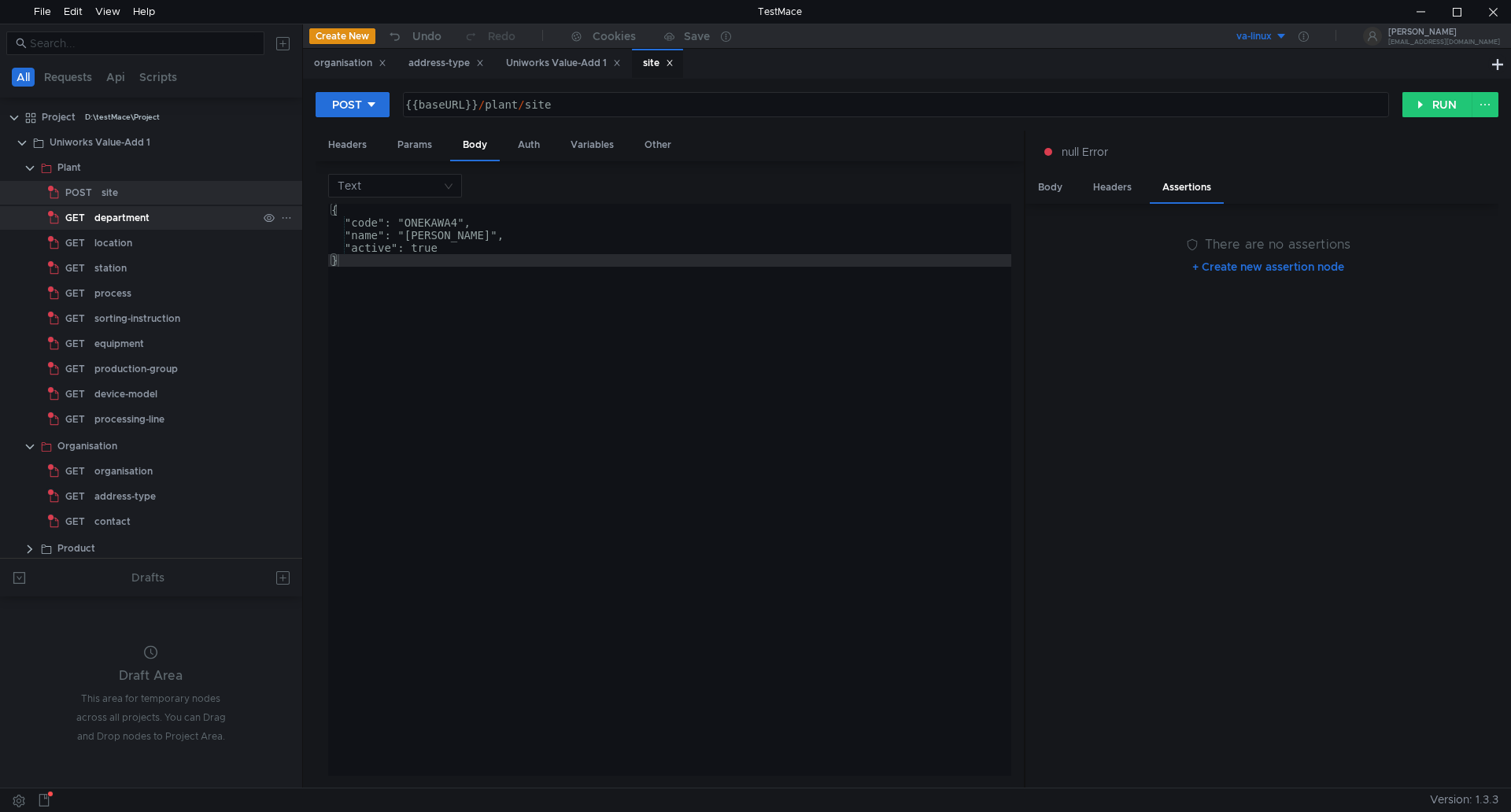
click at [129, 218] on div "department" at bounding box center [122, 218] width 55 height 23
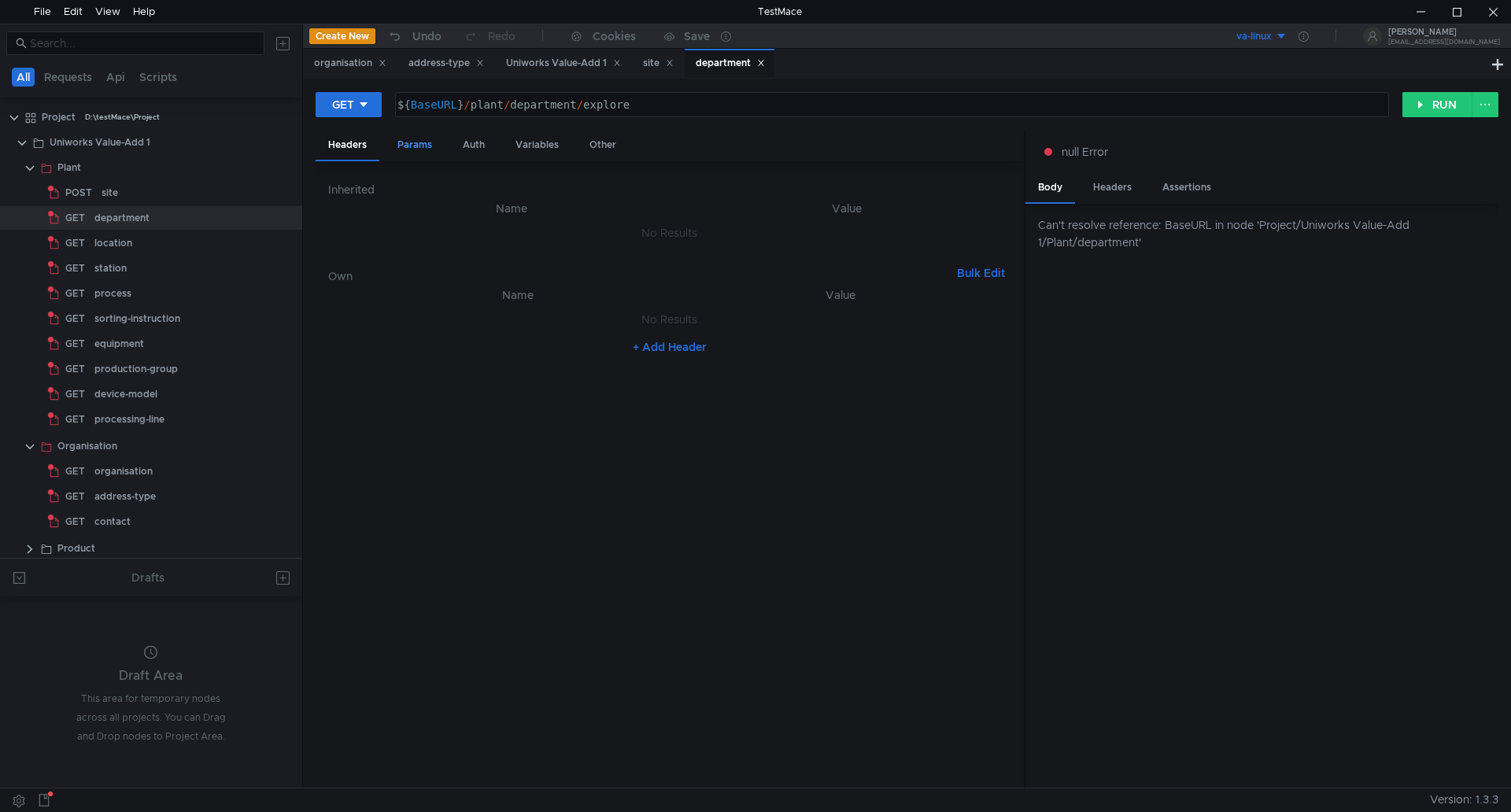
click at [413, 145] on div "Params" at bounding box center [414, 145] width 60 height 29
drag, startPoint x: 481, startPoint y: 147, endPoint x: 525, endPoint y: 145, distance: 44.0
click at [493, 146] on div "Auth" at bounding box center [473, 145] width 47 height 29
drag, startPoint x: 532, startPoint y: 142, endPoint x: 541, endPoint y: 142, distance: 9.0
click at [533, 142] on div "Variables" at bounding box center [537, 145] width 69 height 29
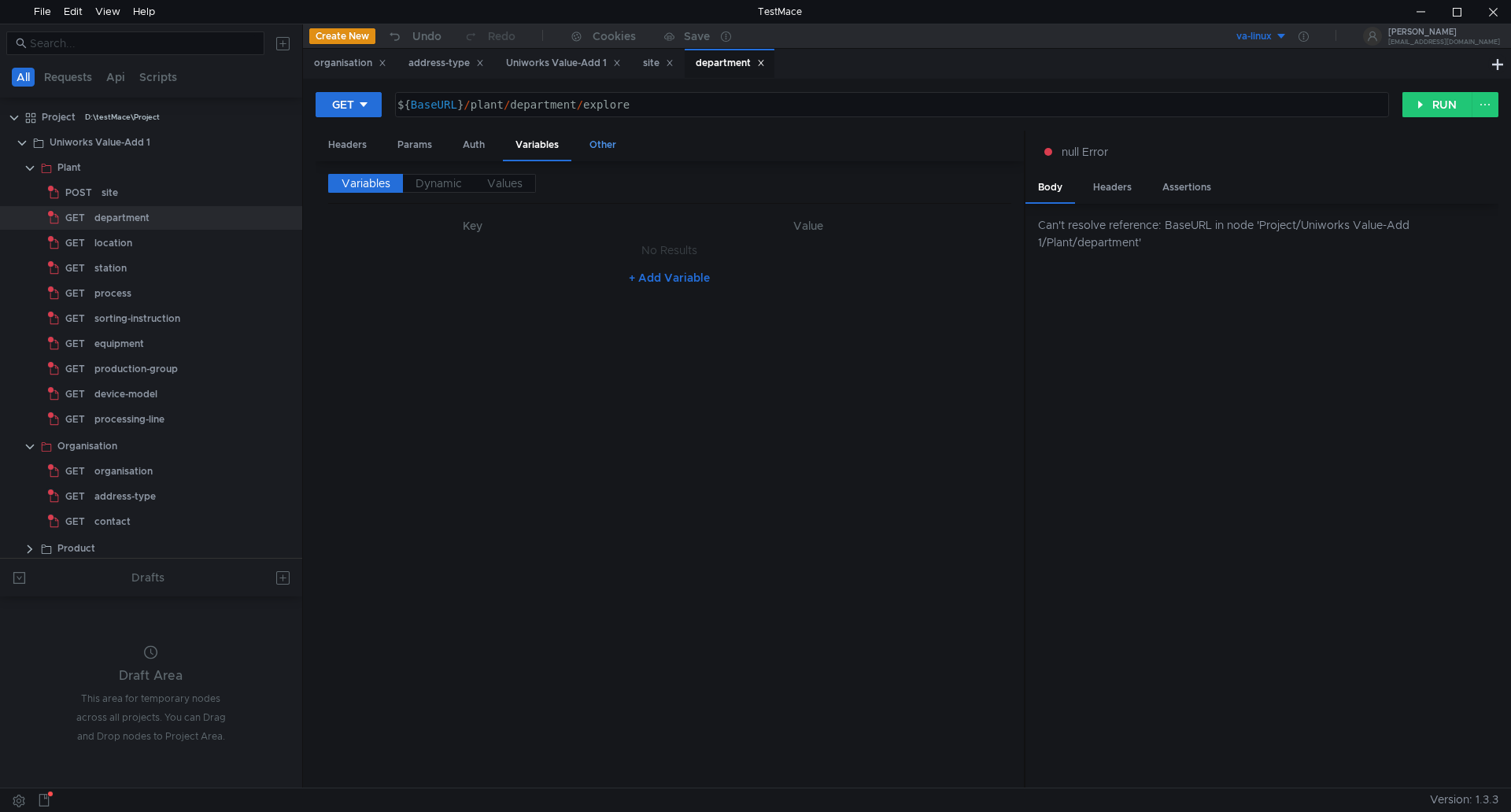
click at [600, 141] on div "Other" at bounding box center [603, 145] width 52 height 29
click at [338, 142] on div "Headers" at bounding box center [348, 145] width 64 height 29
click at [1447, 101] on button "RUN" at bounding box center [1438, 105] width 70 height 25
click at [402, 142] on div "Params" at bounding box center [414, 145] width 60 height 29
click at [466, 145] on div "Auth" at bounding box center [473, 145] width 47 height 29
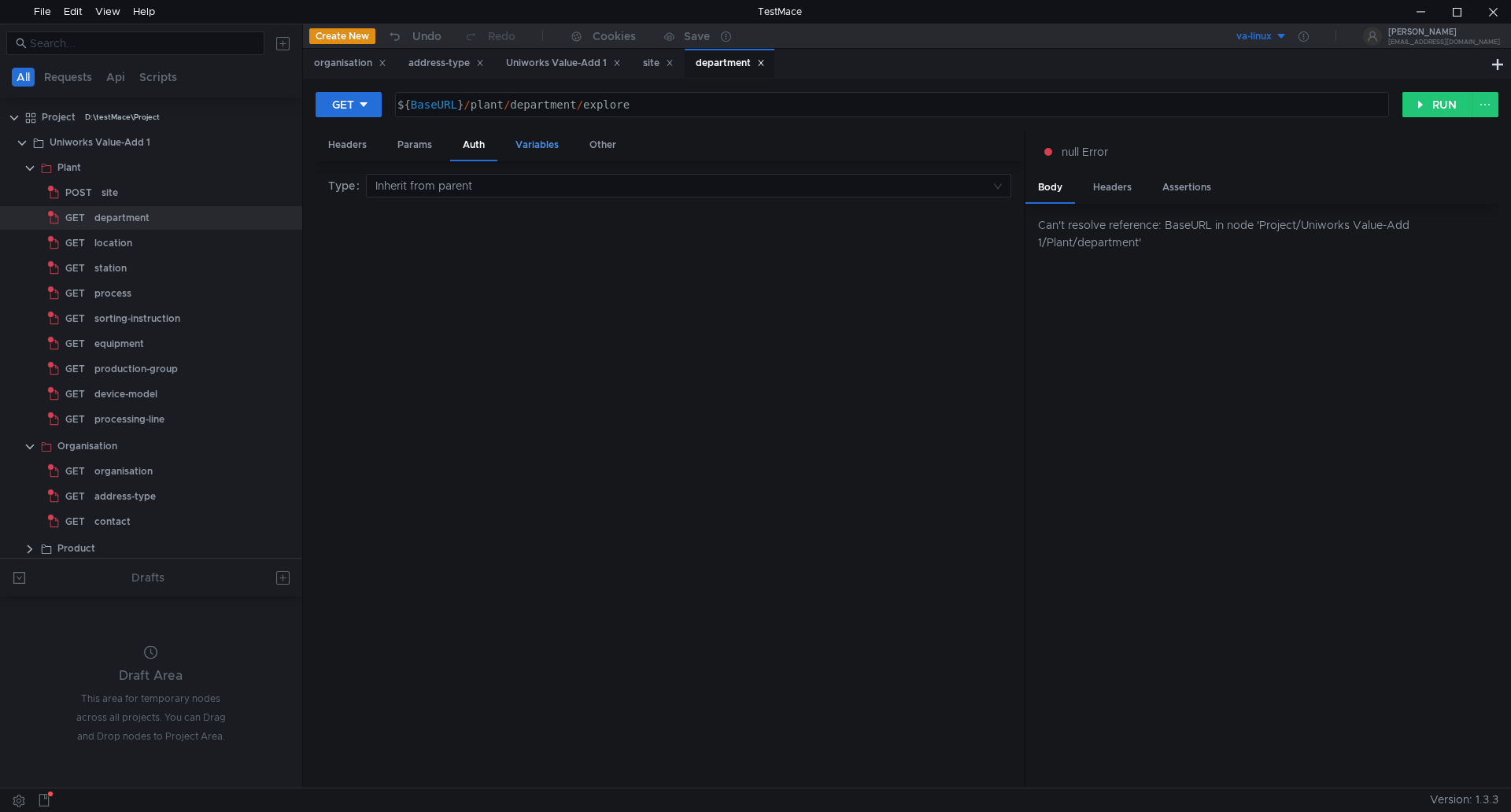
drag, startPoint x: 526, startPoint y: 147, endPoint x: 550, endPoint y: 149, distance: 24.1
click at [529, 147] on div "Variables" at bounding box center [537, 145] width 69 height 29
click at [592, 147] on div "Other" at bounding box center [603, 145] width 52 height 29
click at [123, 216] on div "department" at bounding box center [122, 218] width 55 height 23
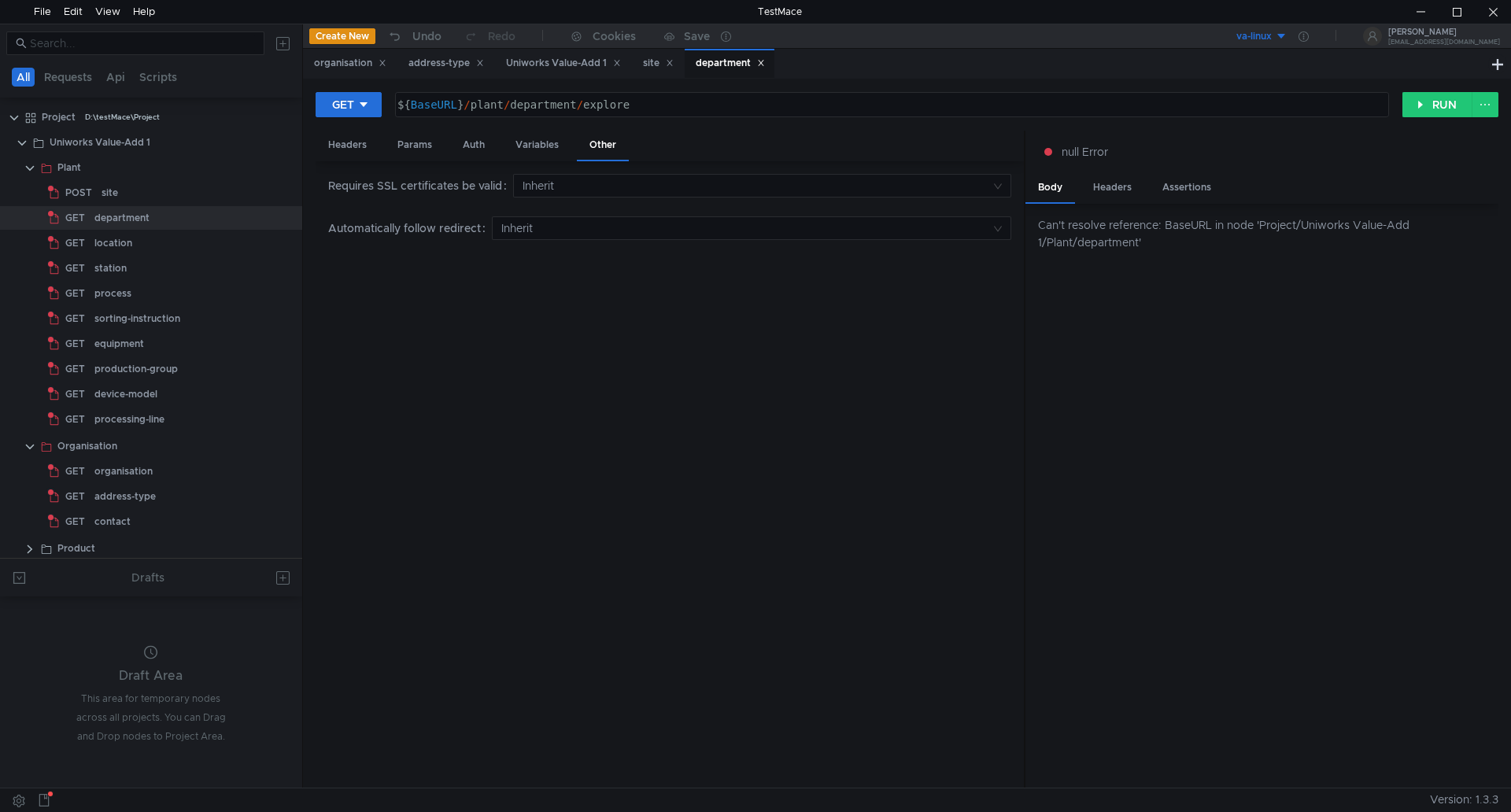
drag, startPoint x: 1078, startPoint y: 153, endPoint x: 808, endPoint y: 67, distance: 283.4
click at [1078, 152] on span "null Error" at bounding box center [1084, 152] width 46 height 18
click at [415, 100] on div "${ BaseURL } / plant / department / explore" at bounding box center [891, 116] width 992 height 38
drag, startPoint x: 462, startPoint y: 103, endPoint x: 491, endPoint y: 189, distance: 90.8
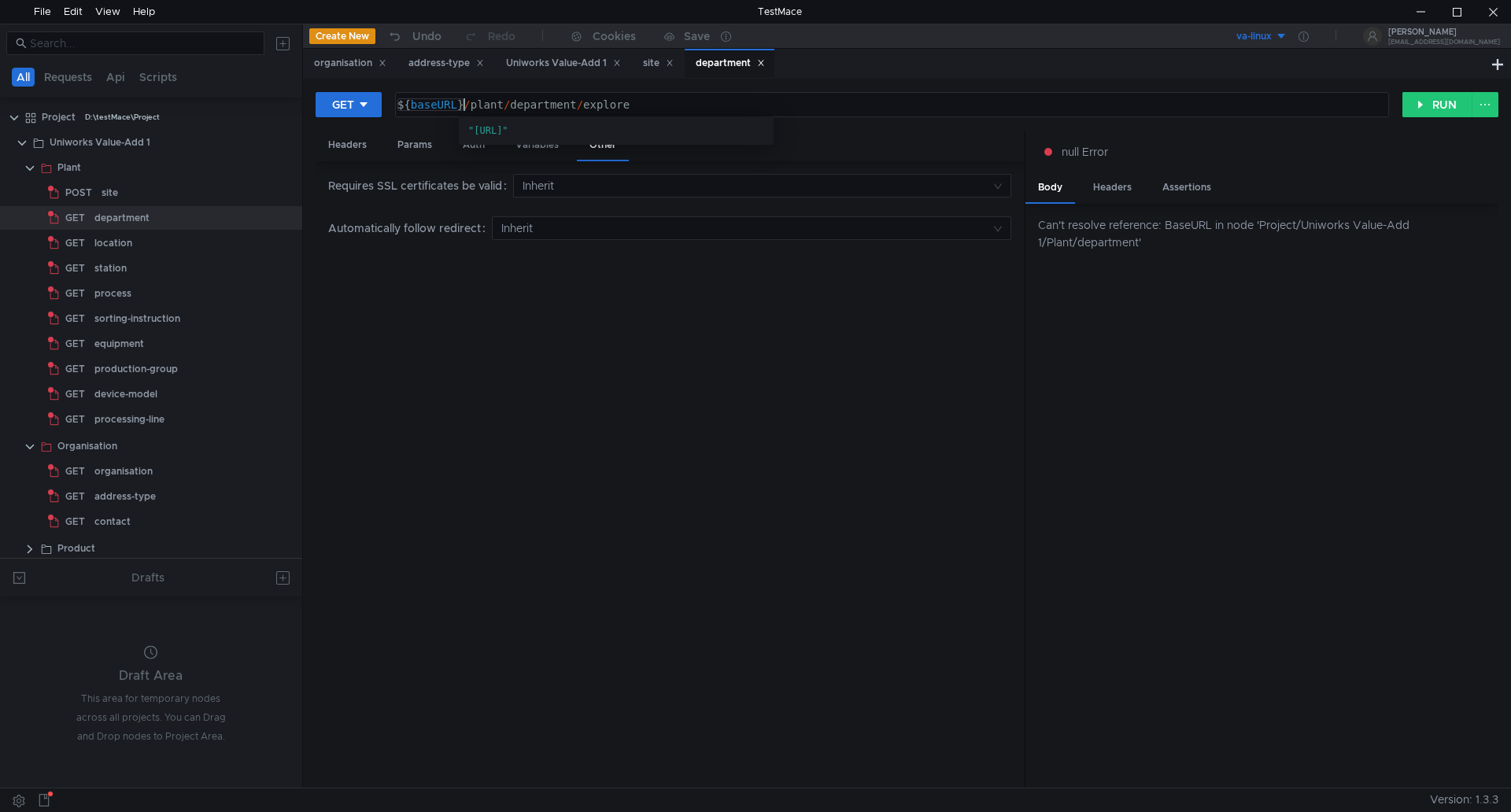
click at [464, 111] on div "${ baseURL } / plant / department / explore" at bounding box center [891, 116] width 992 height 38
drag, startPoint x: 404, startPoint y: 105, endPoint x: 417, endPoint y: 128, distance: 26.4
click at [406, 107] on div "${ baseURL } } / plant / department / explore" at bounding box center [891, 116] width 992 height 38
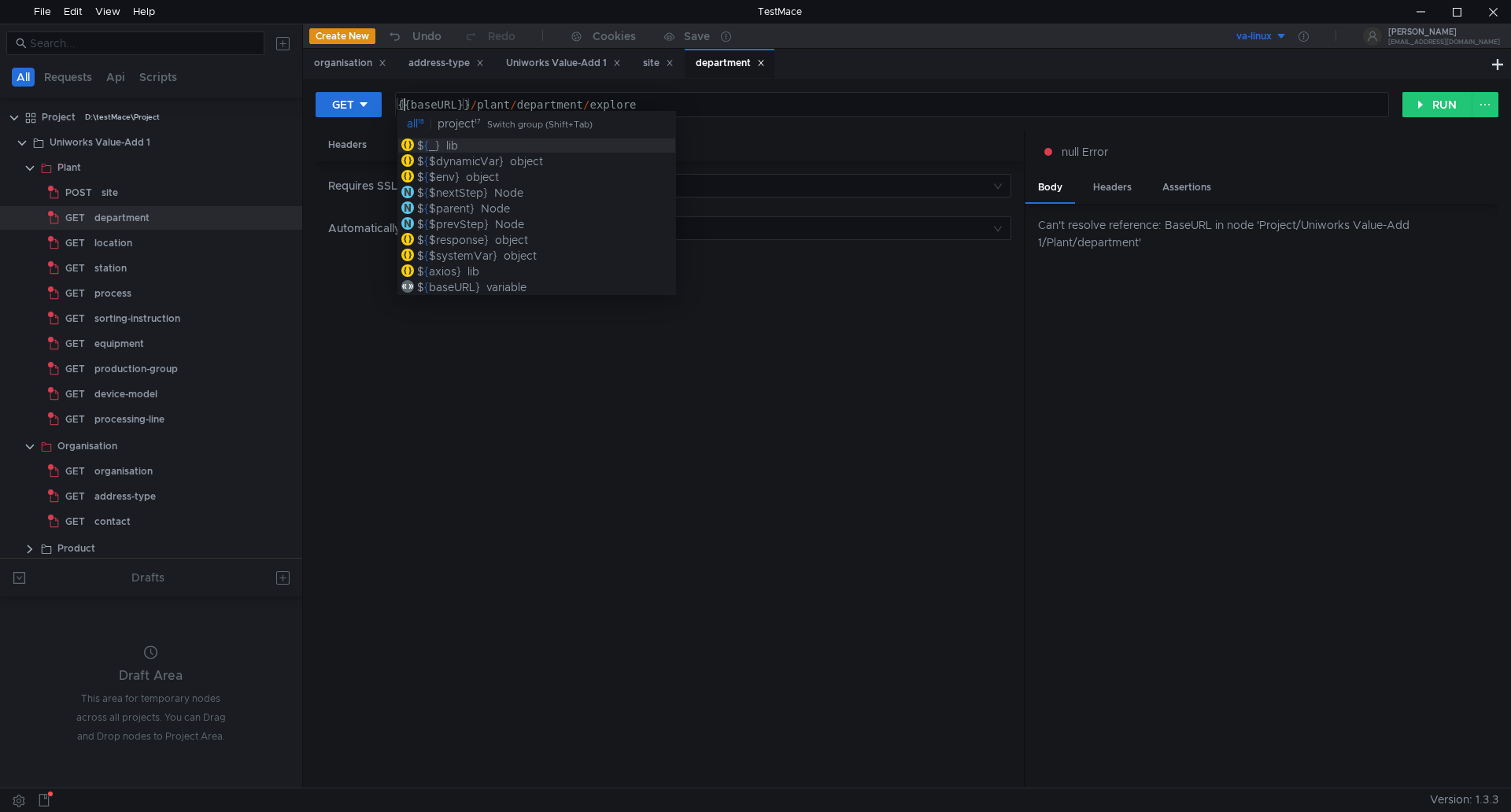
type textarea "{{baseURL}}/plant/department/explore"
click at [798, 322] on div "Requires SSL certificates be valid Inherit Automatically follow redirect Inherit" at bounding box center [670, 475] width 708 height 628
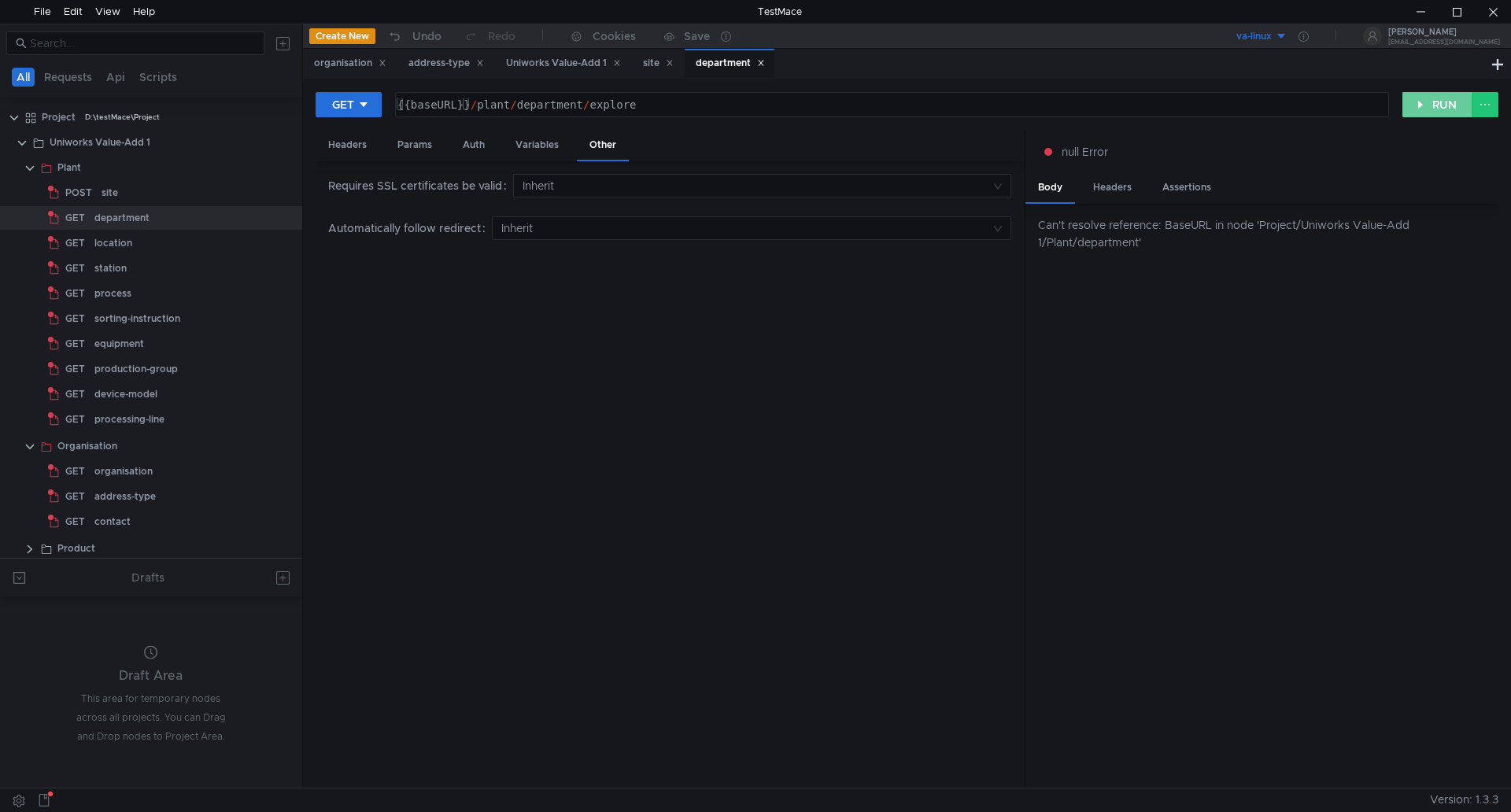
click at [1442, 99] on button "RUN" at bounding box center [1438, 105] width 70 height 25
click at [1441, 99] on button "RUN" at bounding box center [1438, 105] width 70 height 25
click at [429, 142] on div "Params" at bounding box center [414, 145] width 60 height 29
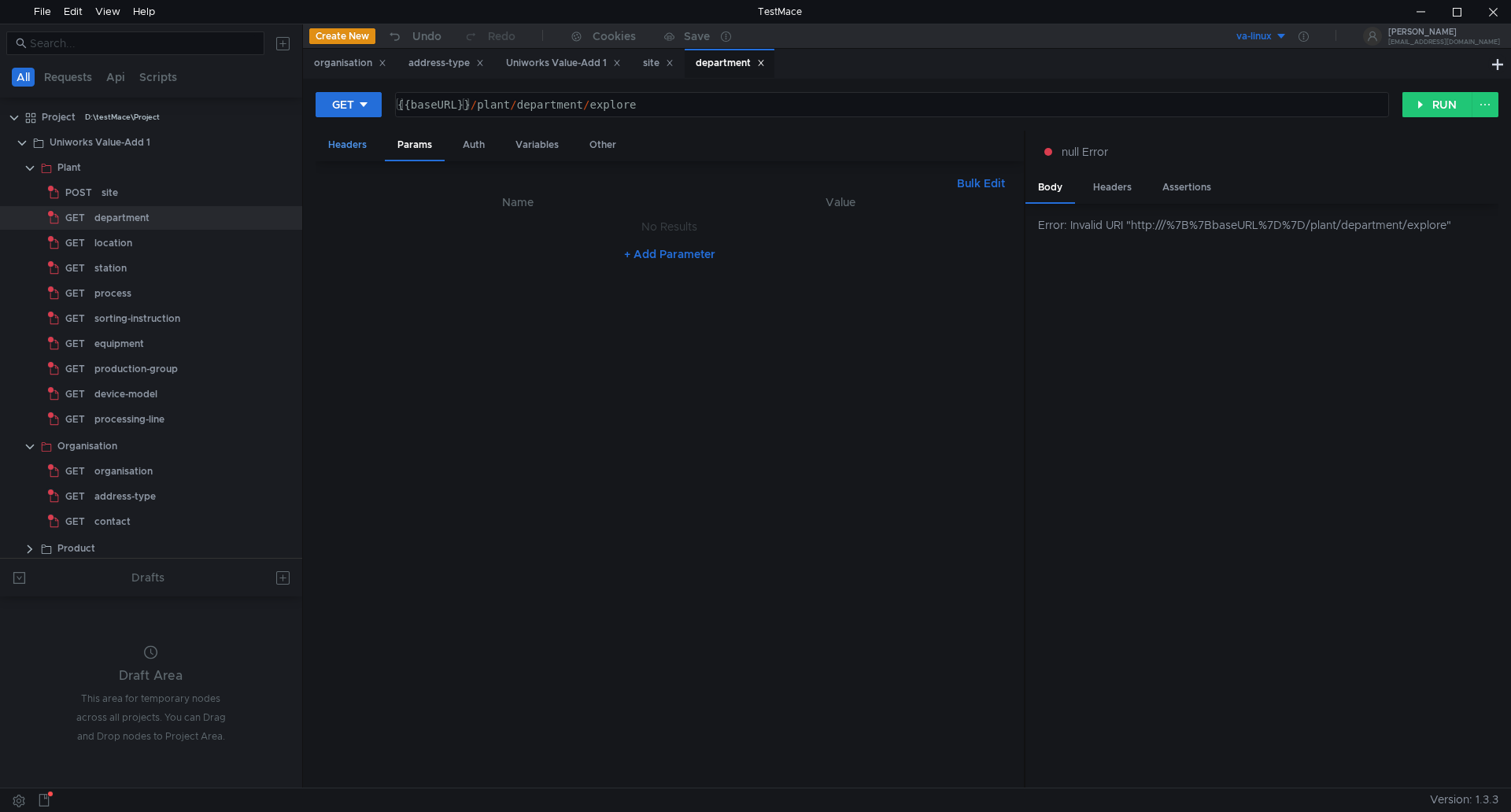
drag, startPoint x: 353, startPoint y: 137, endPoint x: 366, endPoint y: 144, distance: 14.8
click at [353, 137] on div "Headers" at bounding box center [348, 145] width 64 height 29
drag, startPoint x: 479, startPoint y: 149, endPoint x: 517, endPoint y: 147, distance: 38.1
click at [481, 149] on div "Auth" at bounding box center [473, 145] width 47 height 29
drag, startPoint x: 529, startPoint y: 145, endPoint x: 596, endPoint y: 163, distance: 69.4
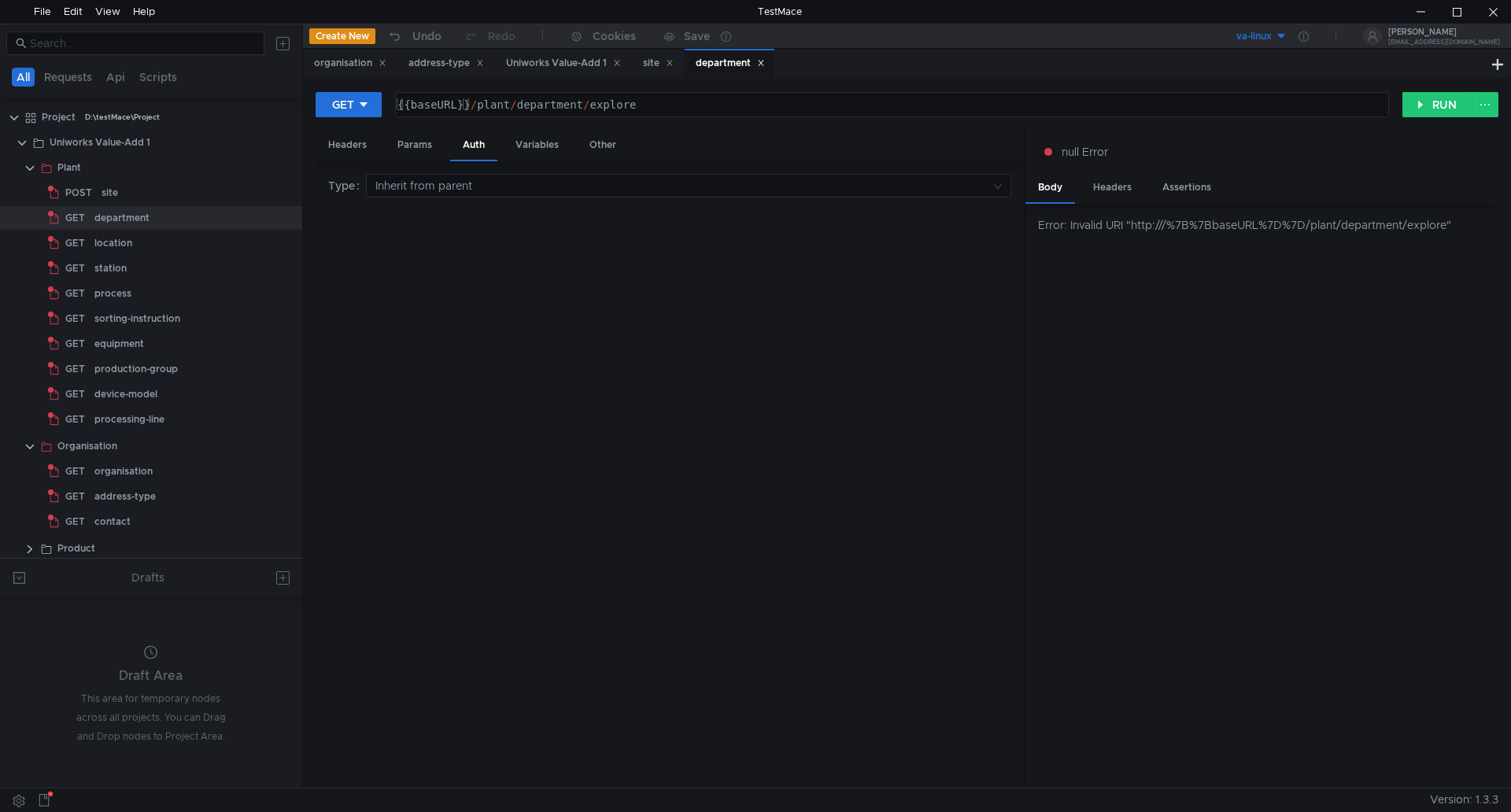
click at [532, 146] on div "Variables" at bounding box center [537, 145] width 69 height 29
click at [598, 142] on div "Other" at bounding box center [603, 145] width 52 height 29
click at [99, 142] on div "Uniworks Value-Add 1" at bounding box center [100, 142] width 101 height 23
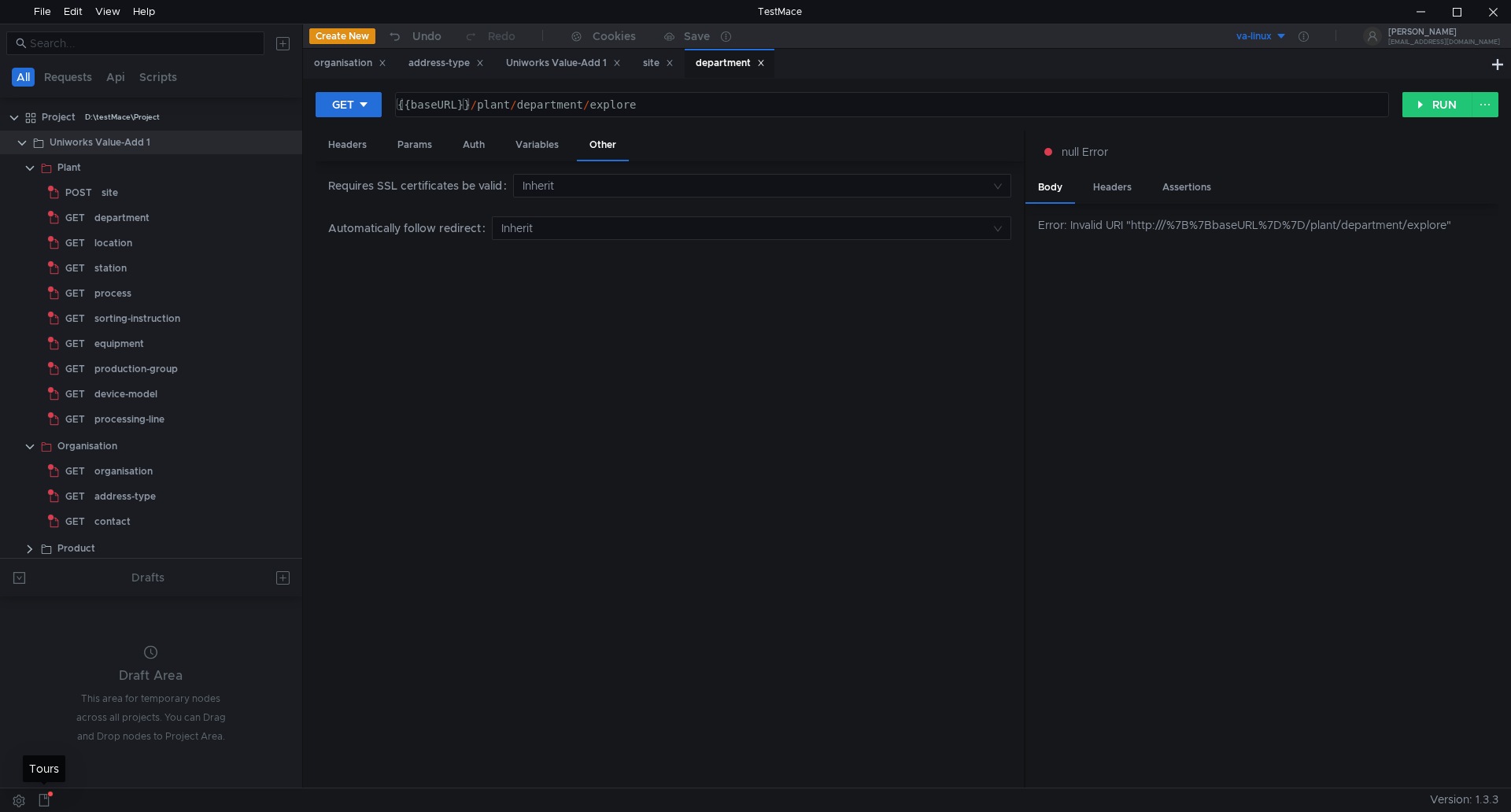
click at [44, 801] on icon at bounding box center [44, 800] width 13 height 13
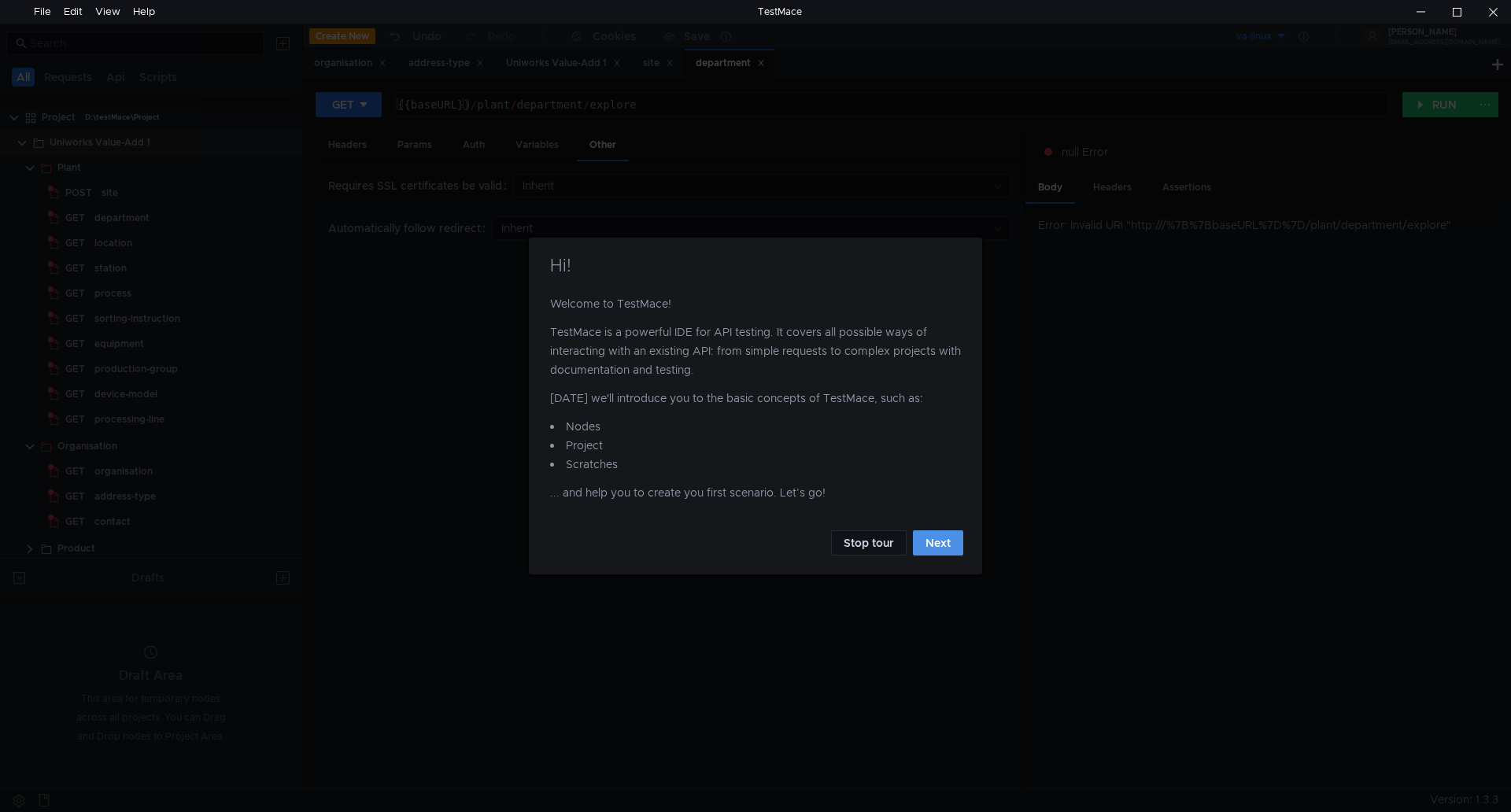
click at [939, 540] on button "Next" at bounding box center [939, 543] width 50 height 25
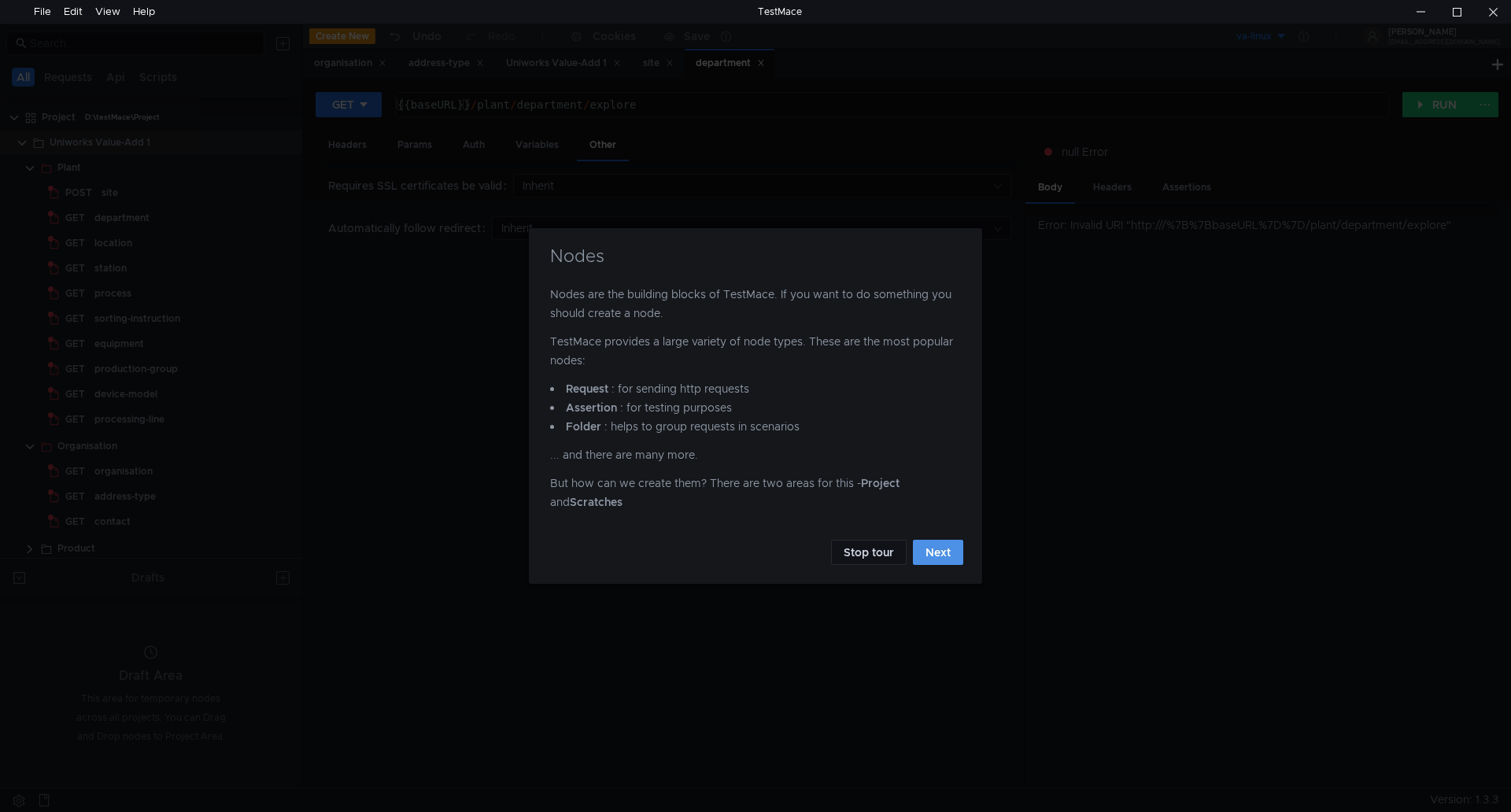
click at [935, 549] on button "Next" at bounding box center [939, 552] width 50 height 25
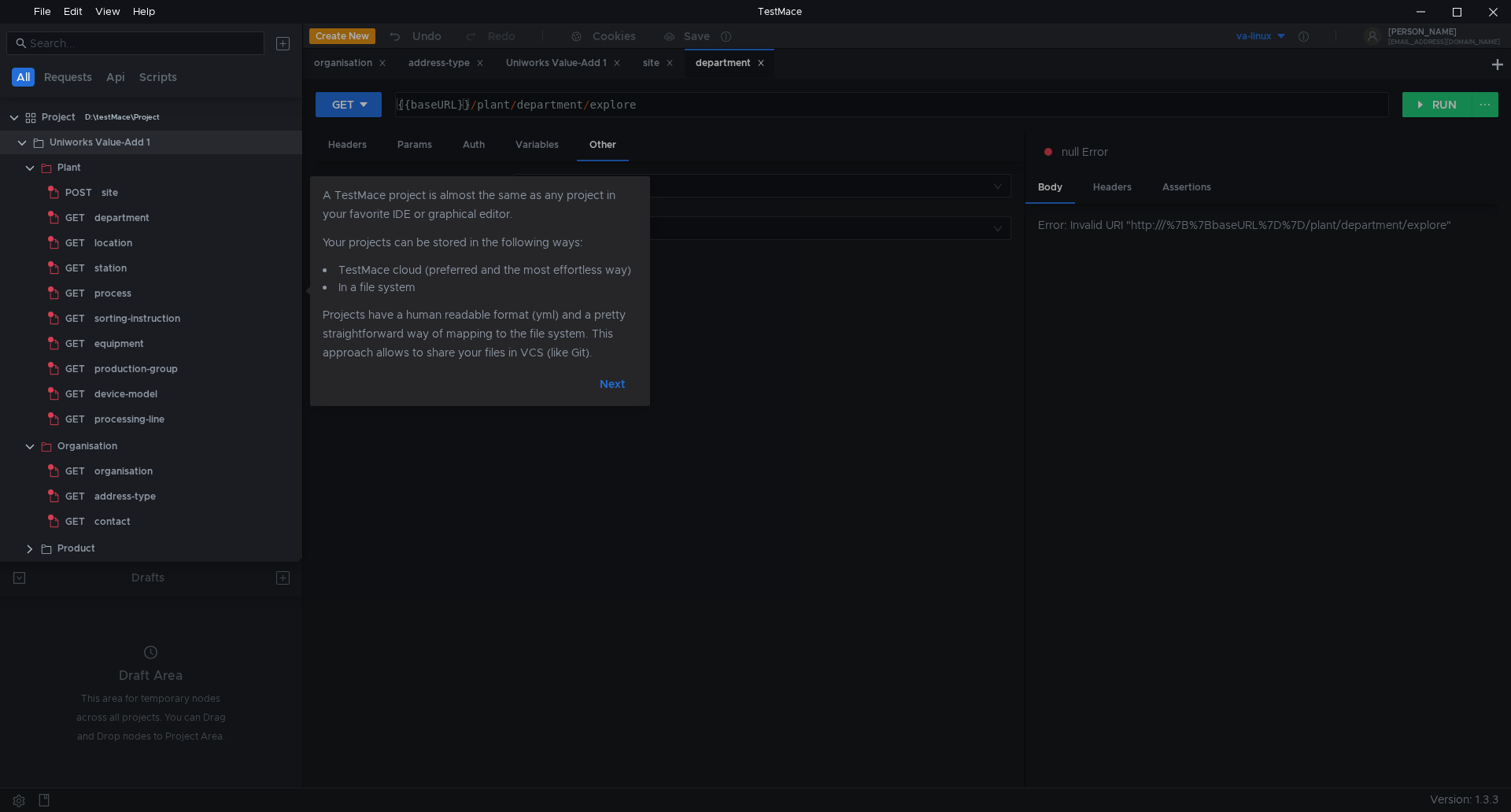
click at [610, 387] on button "Next" at bounding box center [613, 384] width 50 height 25
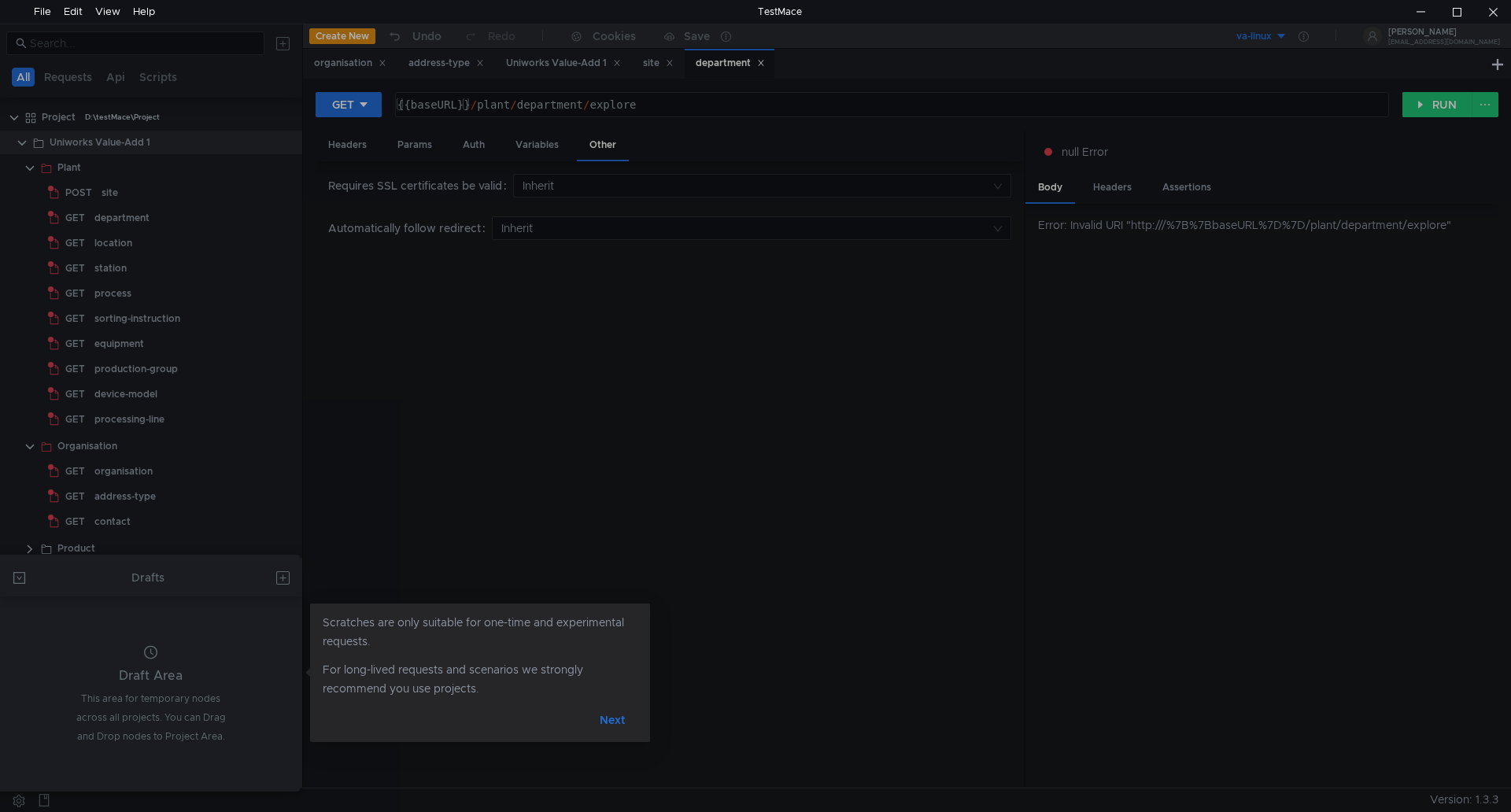
click at [611, 721] on button "Next" at bounding box center [613, 720] width 50 height 25
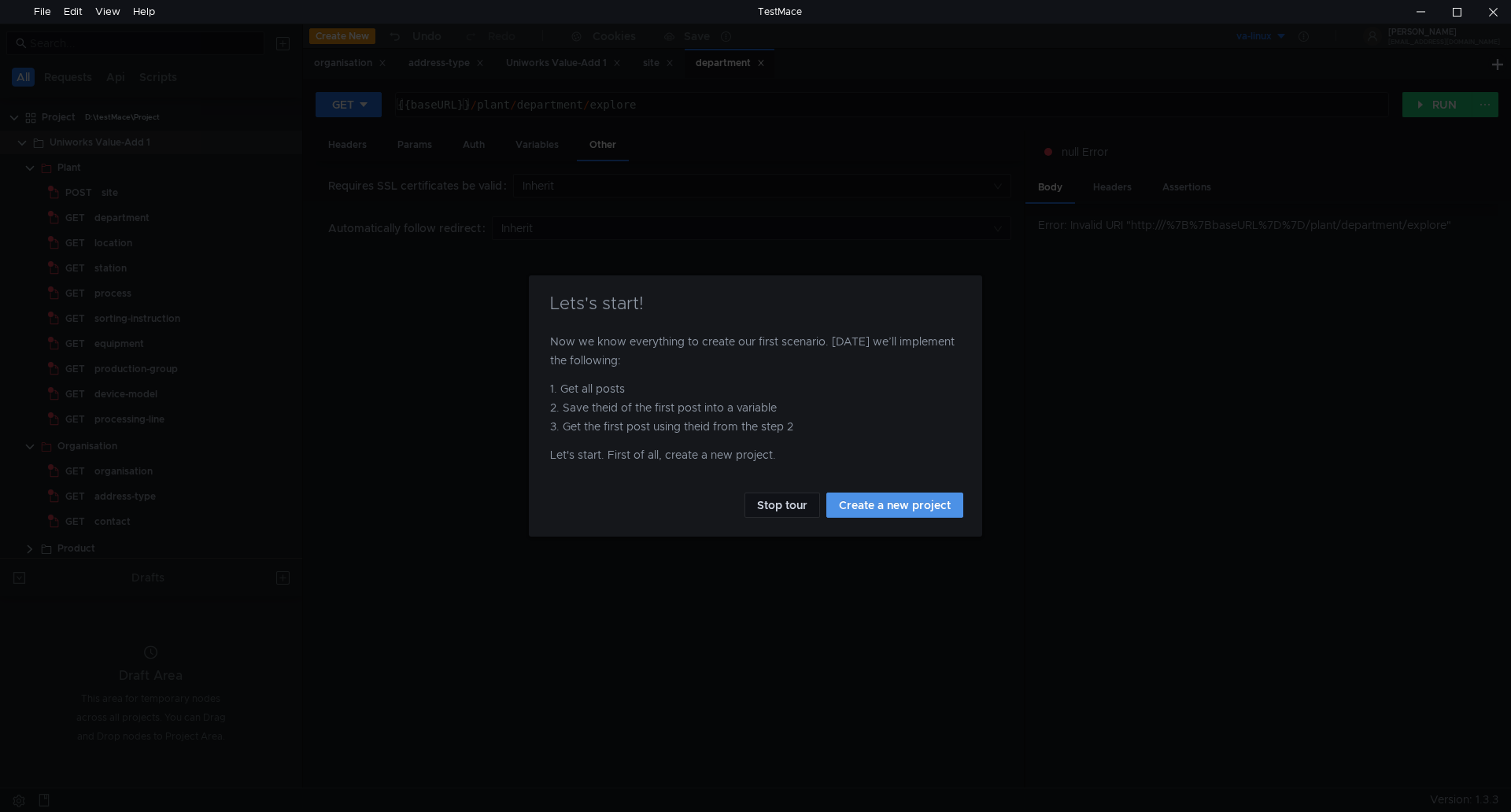
click at [865, 511] on button "Create a new project" at bounding box center [894, 505] width 137 height 25
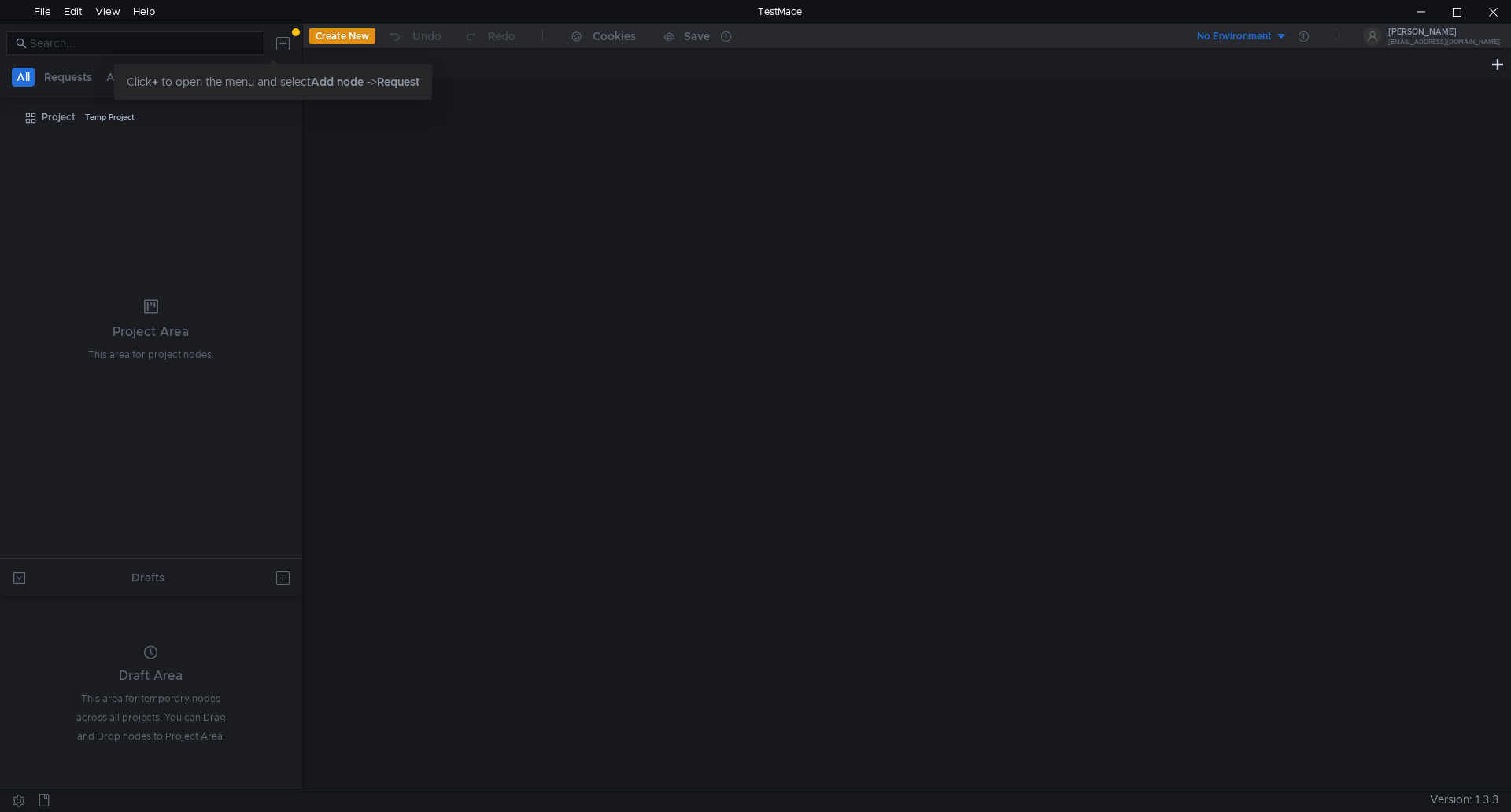
click at [309, 34] on button "Create New" at bounding box center [342, 36] width 66 height 16
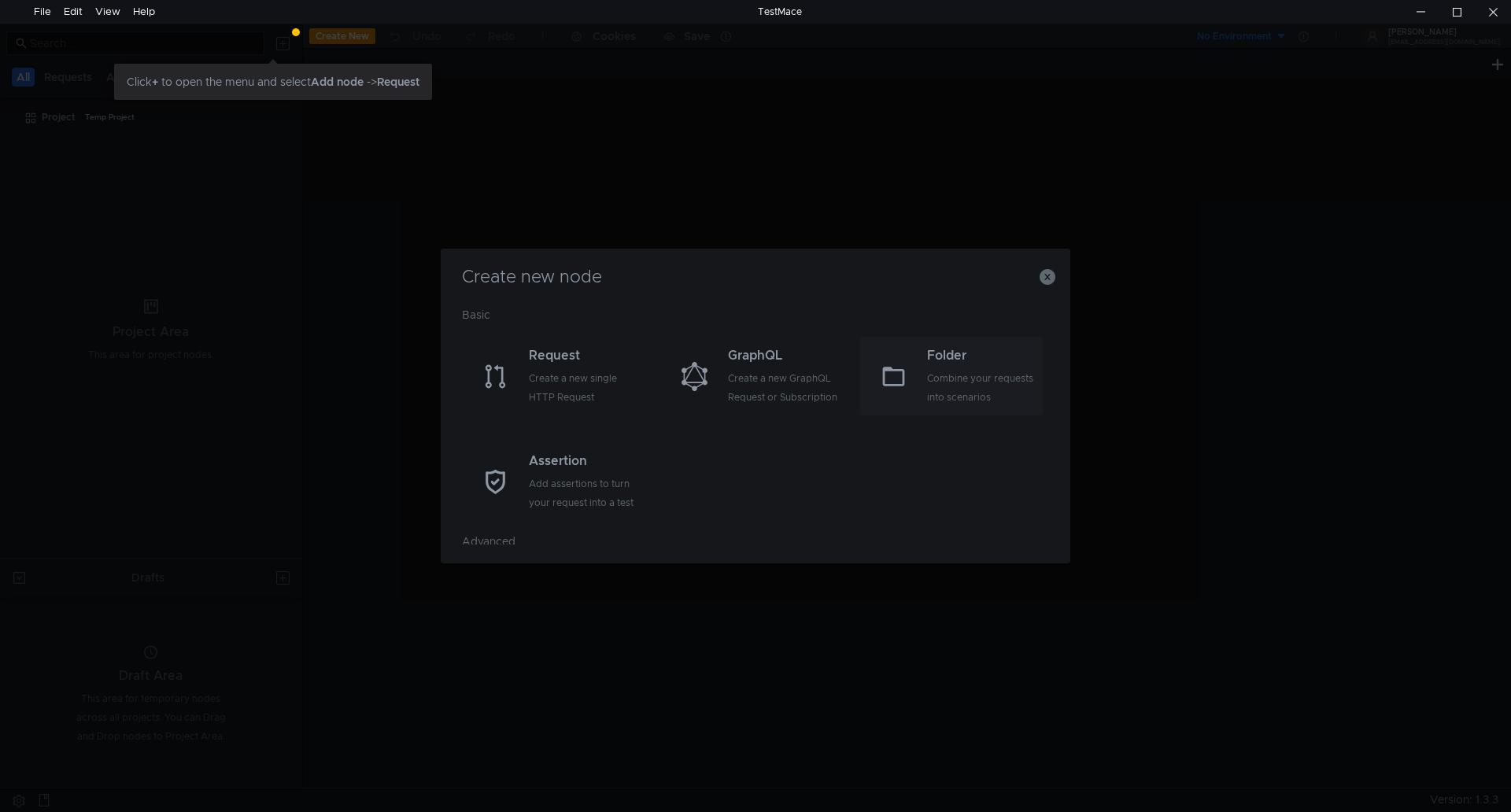
click at [893, 374] on icon at bounding box center [893, 376] width 29 height 29
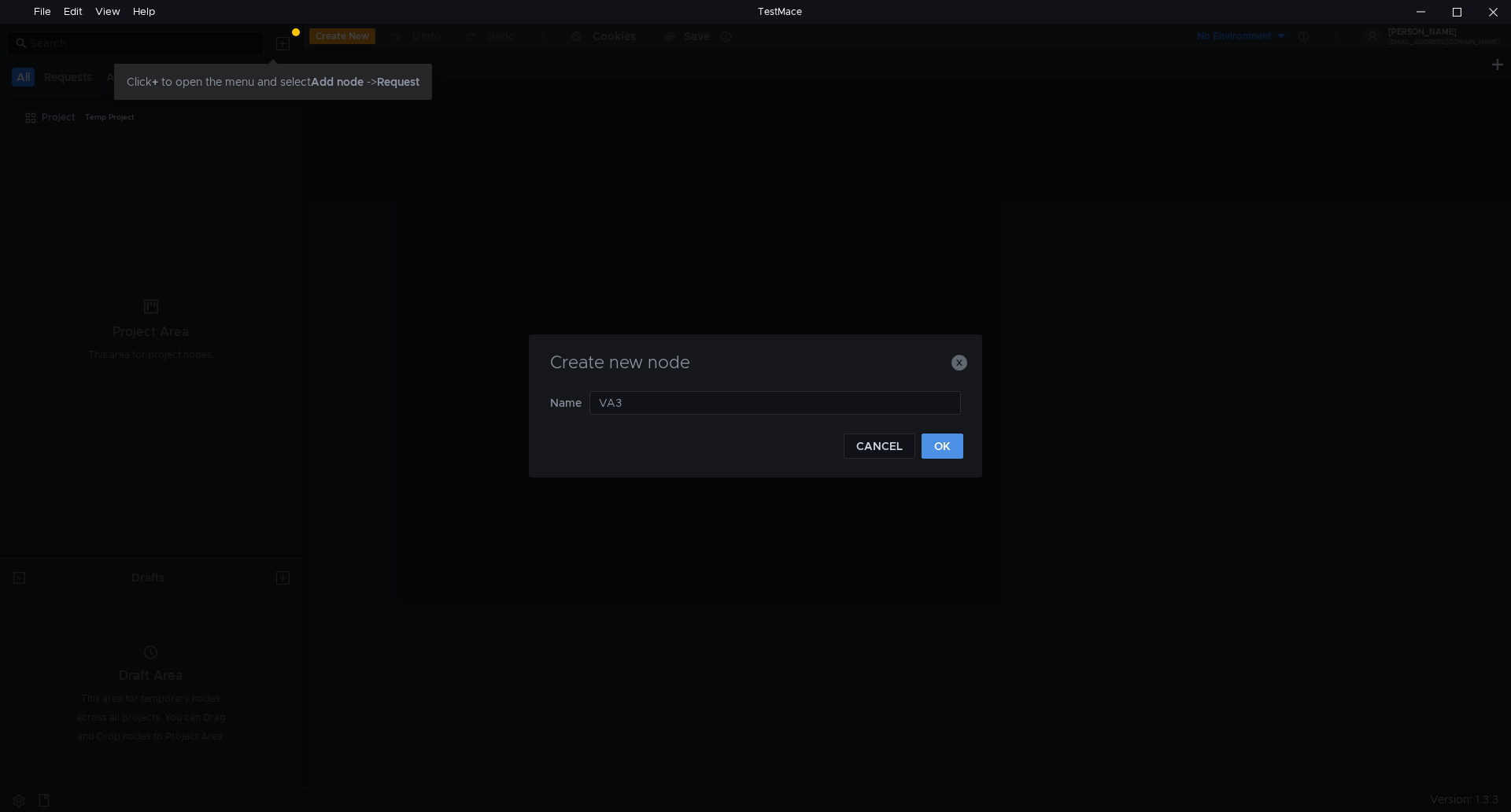
type input "VA3"
click at [943, 442] on button "OK" at bounding box center [943, 447] width 42 height 25
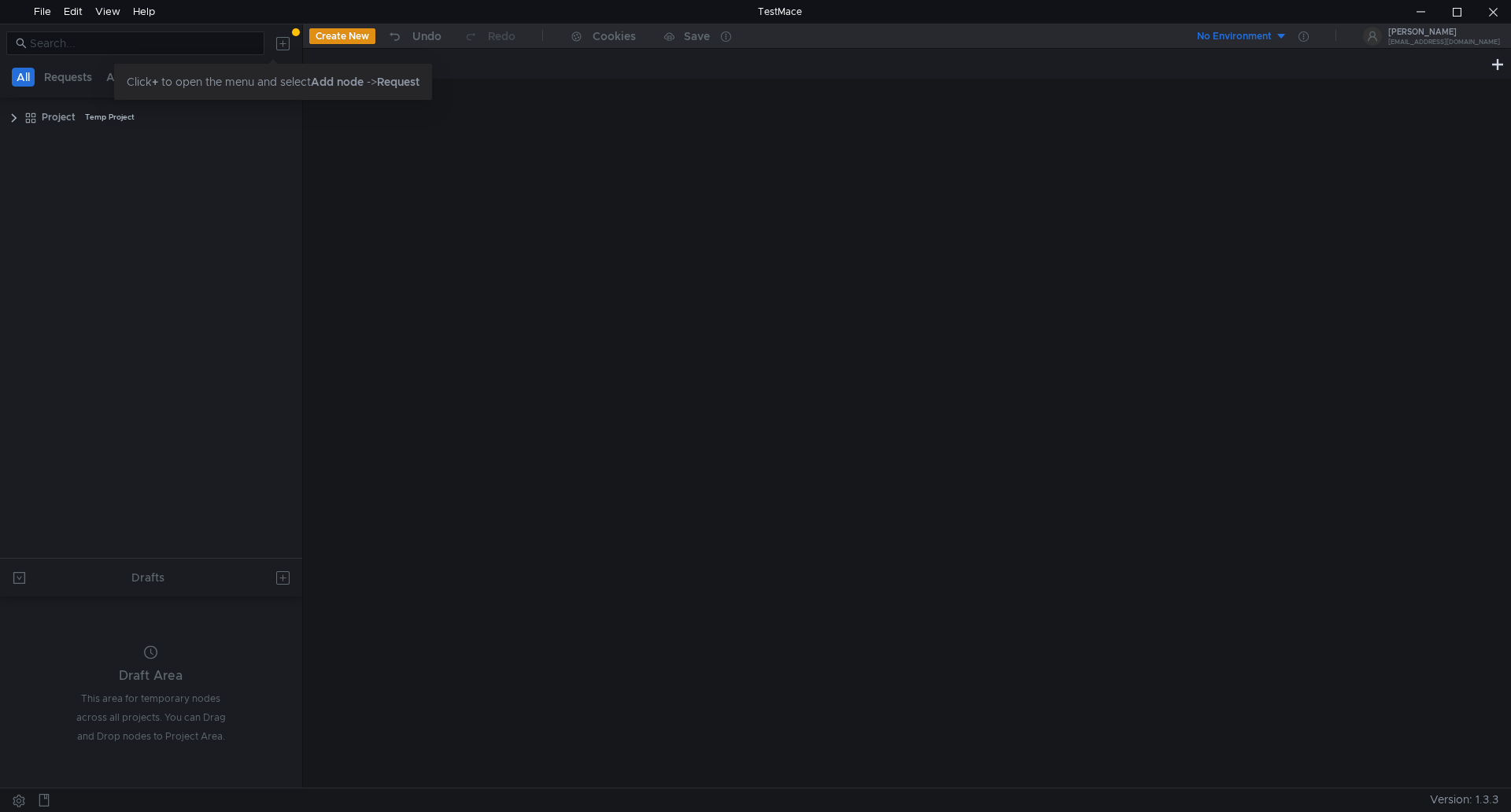
click at [321, 38] on button "Create New" at bounding box center [342, 36] width 66 height 16
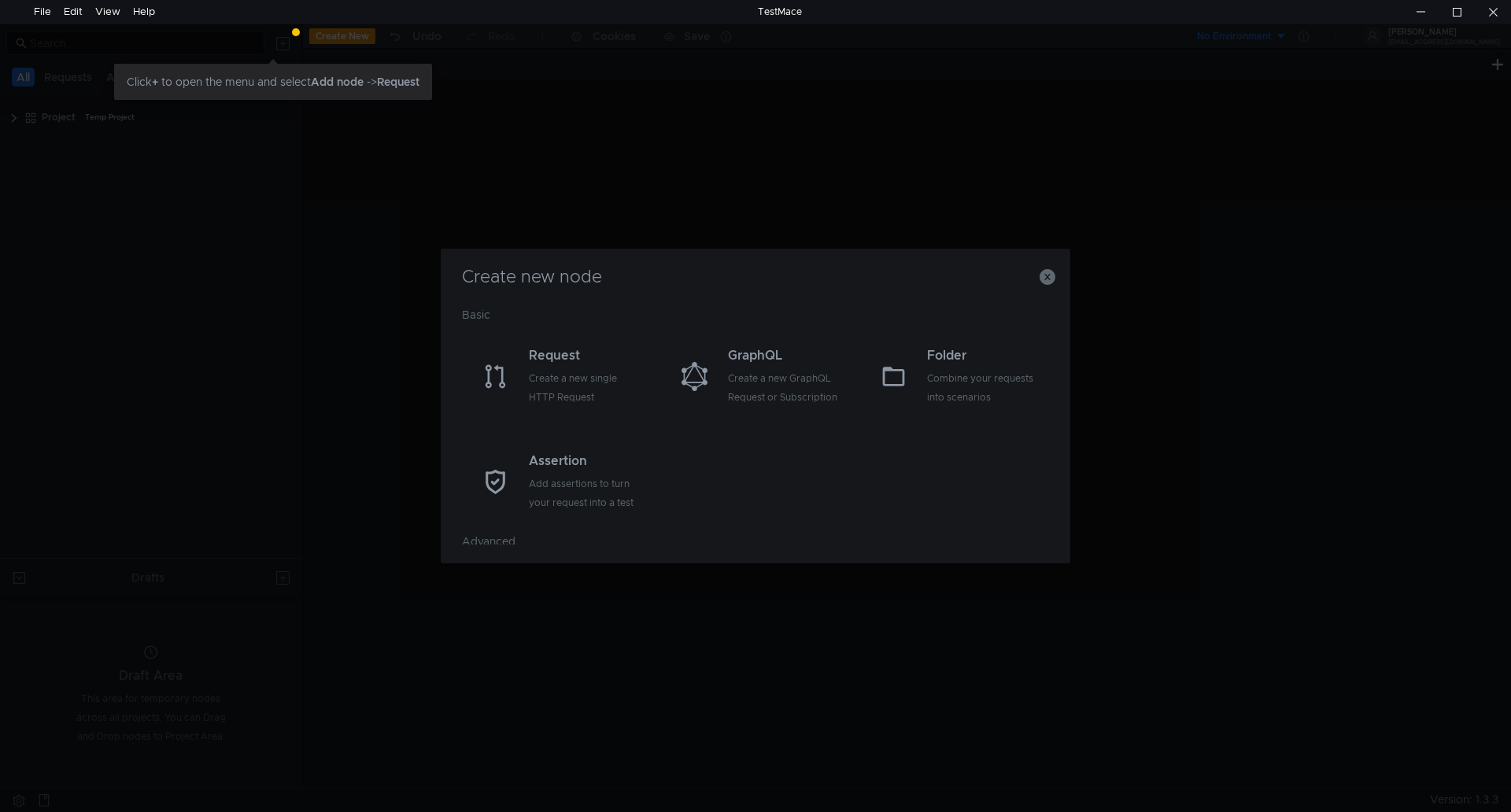
click at [296, 33] on div at bounding box center [295, 32] width 8 height 8
click at [1048, 276] on icon "button" at bounding box center [1048, 277] width 16 height 16
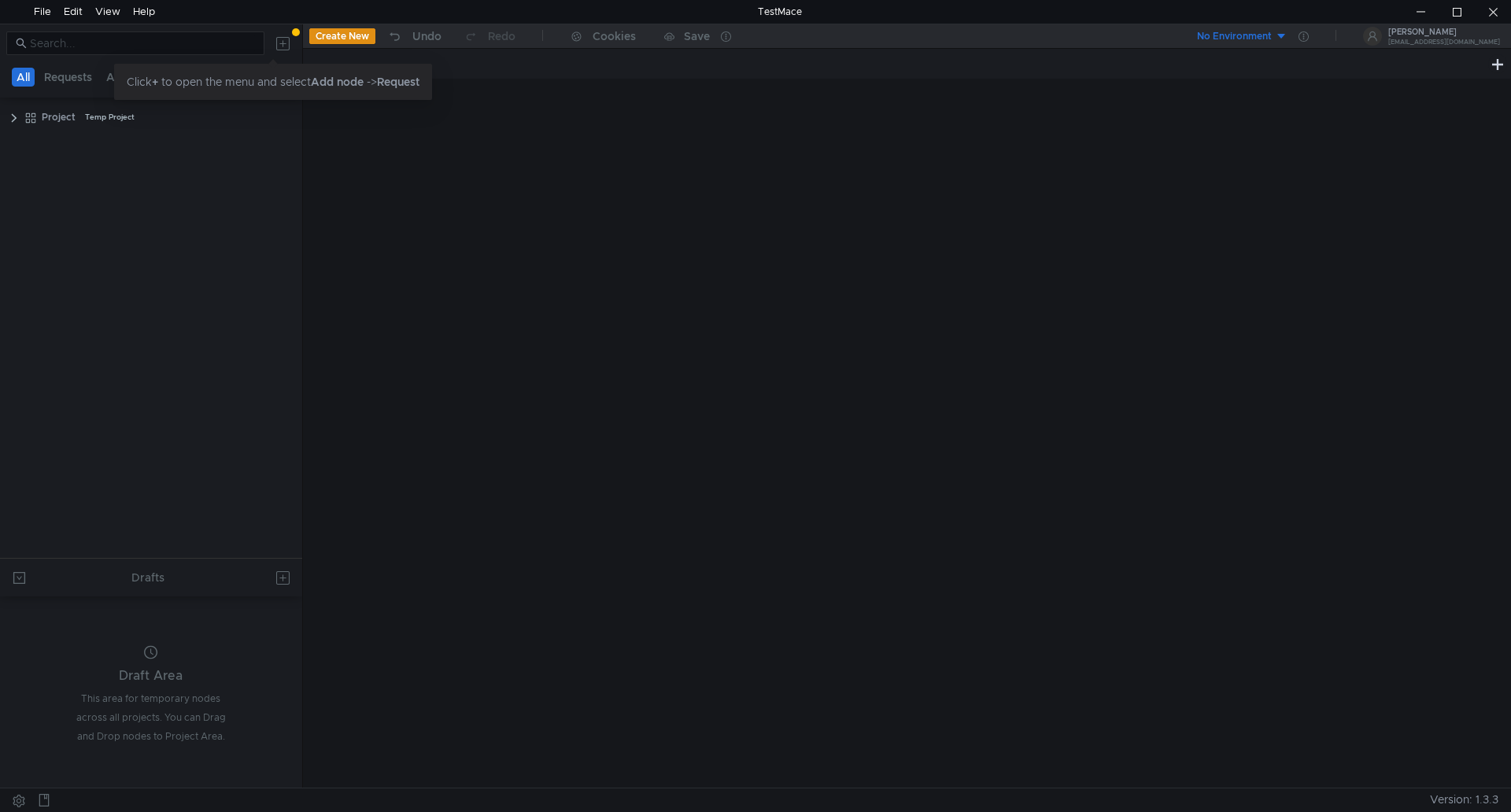
click at [293, 31] on div at bounding box center [295, 32] width 8 height 8
click at [285, 44] on button at bounding box center [283, 44] width 25 height 25
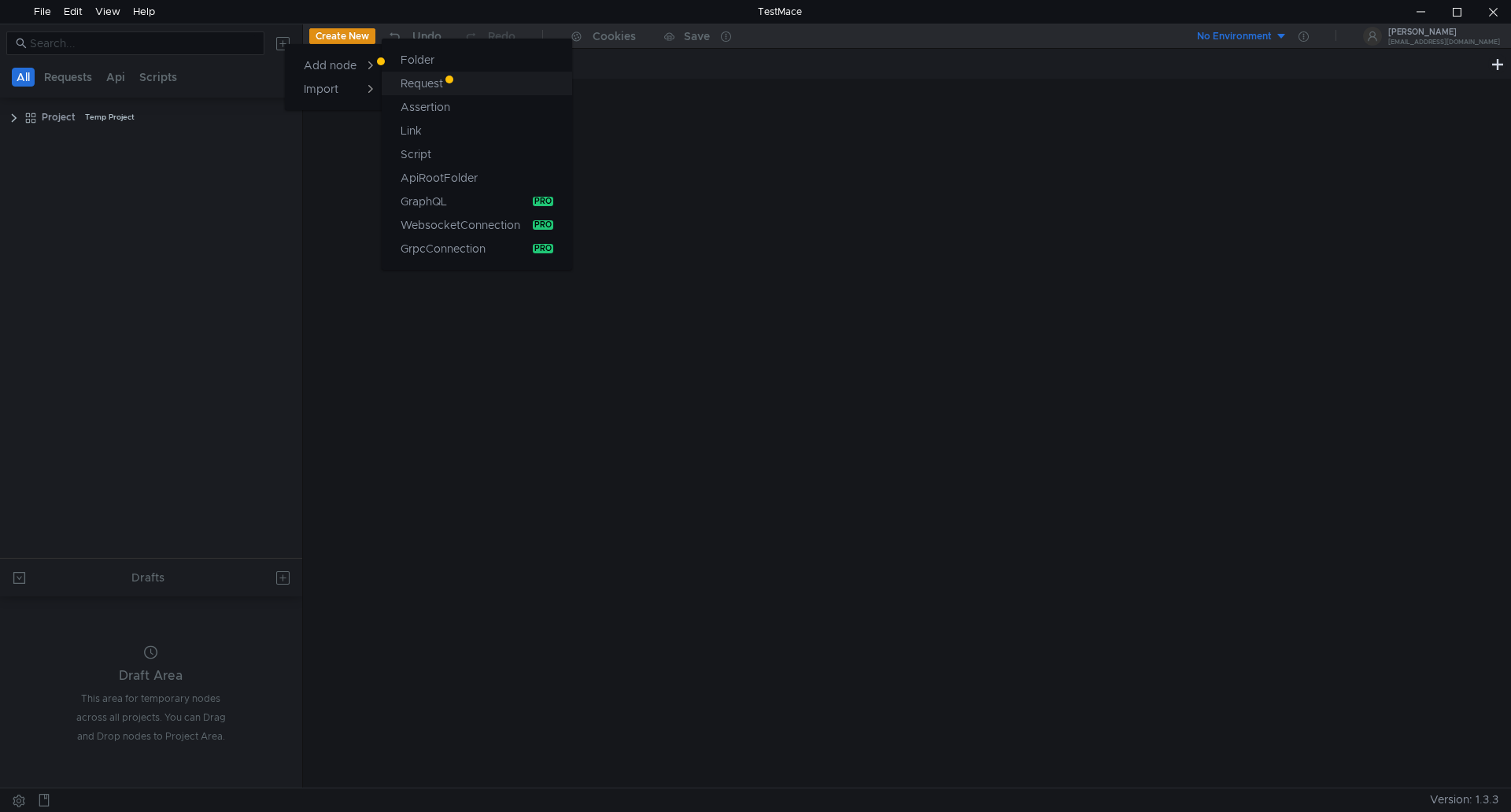
click at [435, 87] on div "Request" at bounding box center [422, 83] width 43 height 19
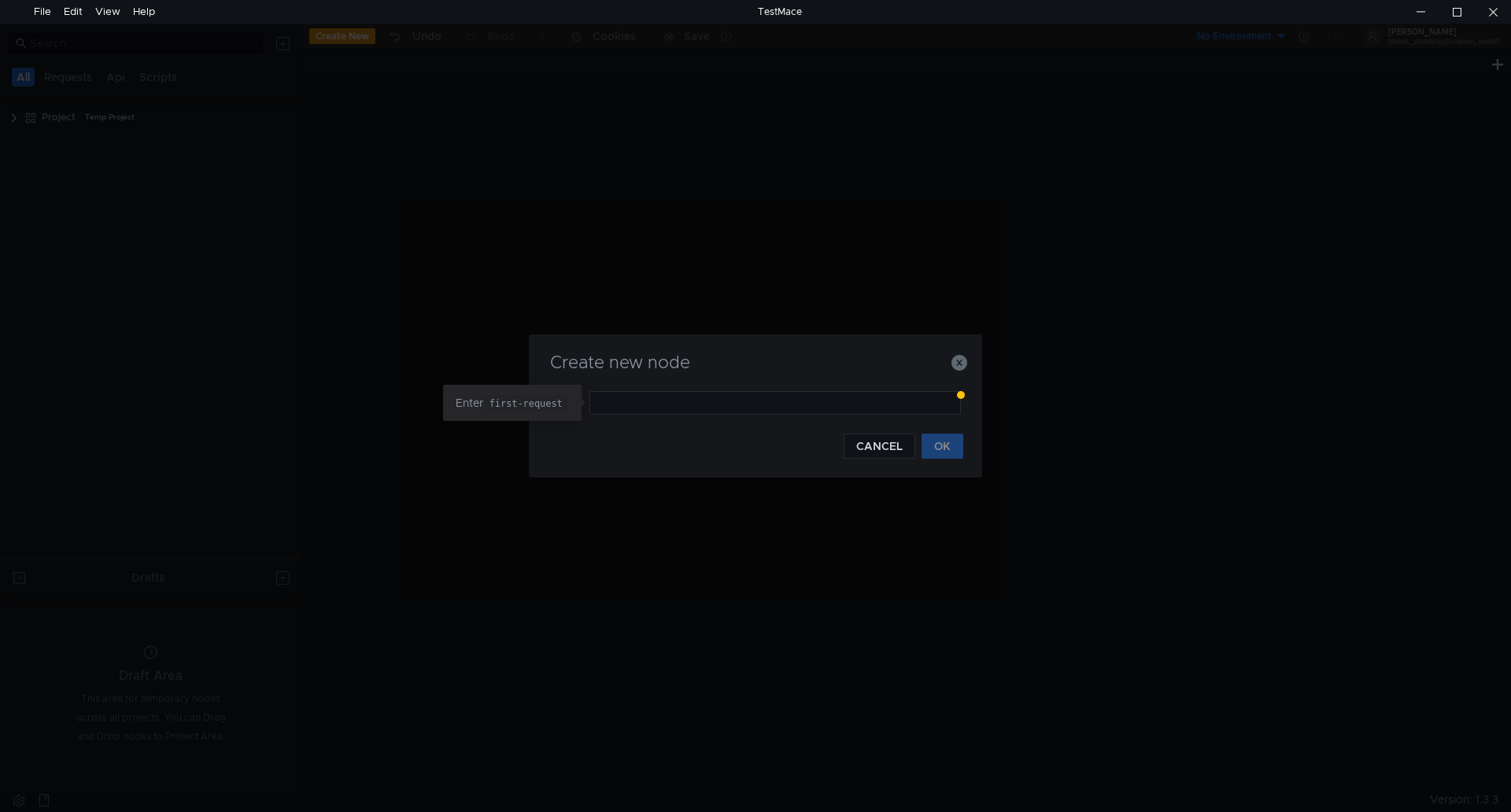
click at [554, 400] on code "first-request" at bounding box center [526, 403] width 83 height 16
click at [610, 406] on input "text" at bounding box center [775, 403] width 371 height 23
type input "first-request"
click at [941, 438] on button "OK" at bounding box center [943, 447] width 42 height 25
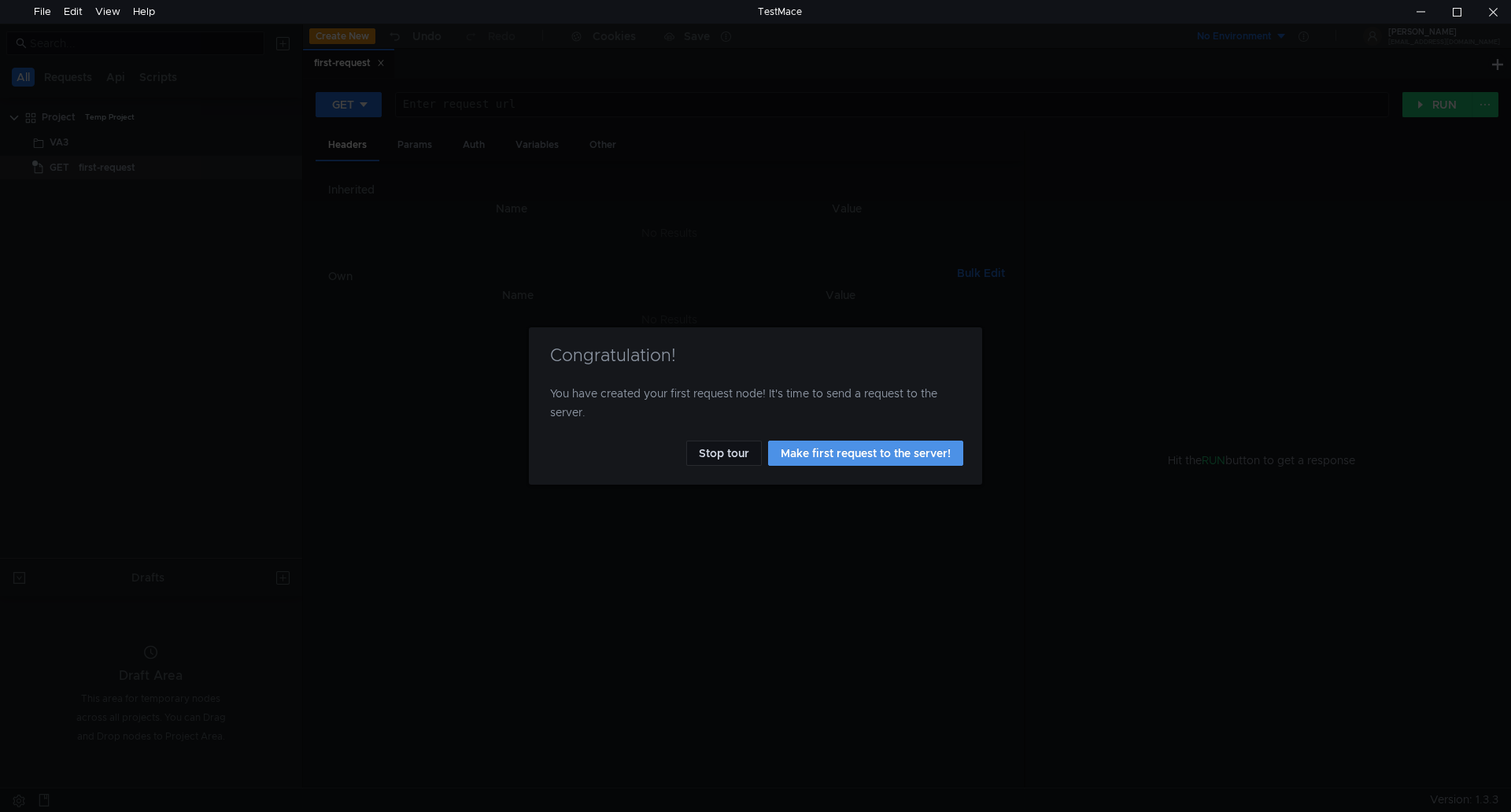
click at [907, 450] on button "Make first request to the server!" at bounding box center [866, 453] width 195 height 25
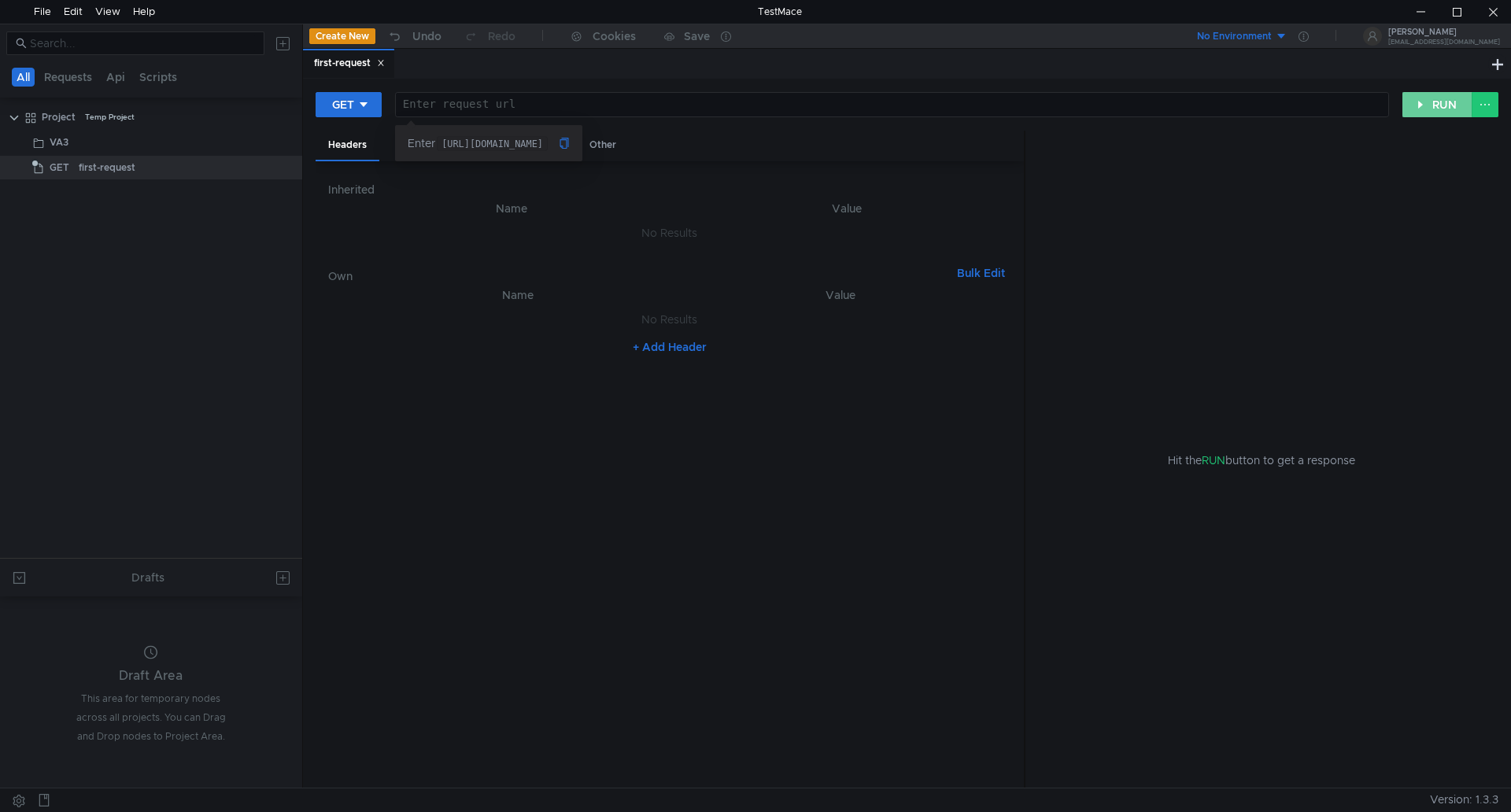
click at [1430, 100] on button "RUN" at bounding box center [1438, 105] width 70 height 25
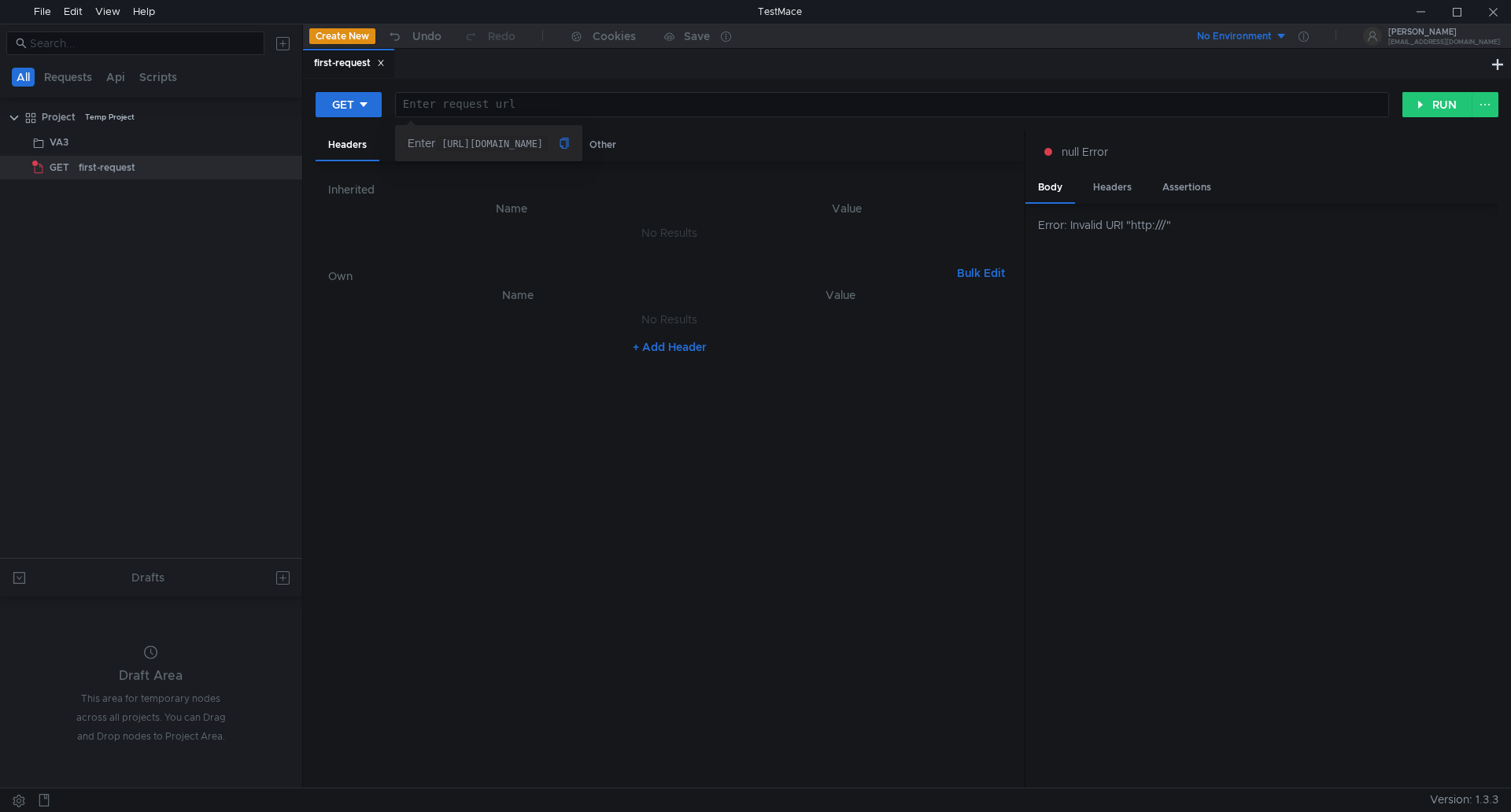
click at [464, 150] on code "https://testmace-stage.herokuapp.com/posts" at bounding box center [491, 143] width 110 height 16
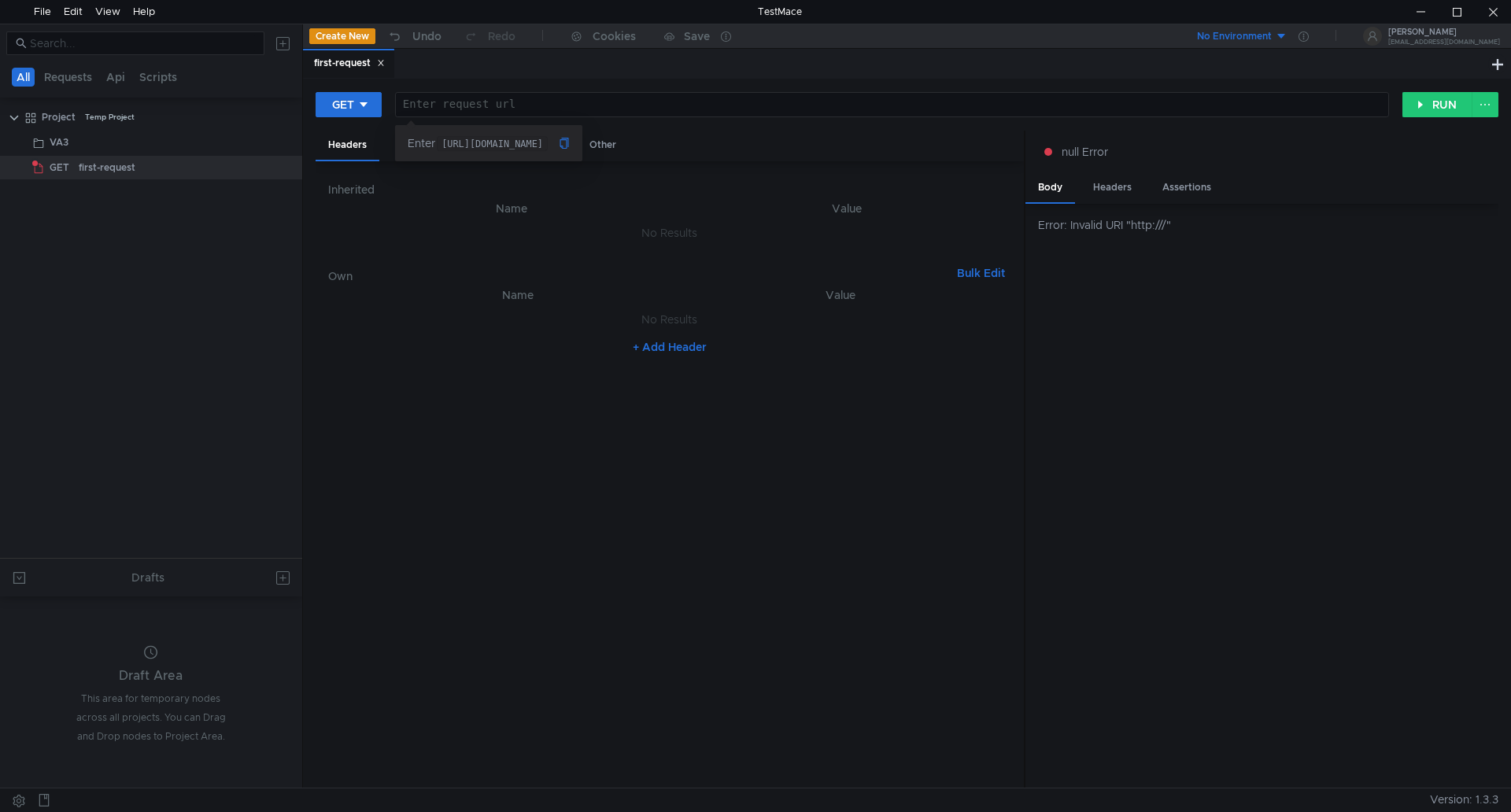
drag, startPoint x: 448, startPoint y: 143, endPoint x: 728, endPoint y: 151, distance: 280.1
click at [732, 149] on body "File Edit View Help TestMace All Requests Api Scripts Project Temp Project VA3 …" at bounding box center [755, 406] width 1511 height 812
click at [570, 145] on icon at bounding box center [564, 142] width 11 height 11
copy body "null Error Body Headers Assertions Error: Invalid URI "http:///" Version: 1.3.3…"
drag, startPoint x: 450, startPoint y: 146, endPoint x: 699, endPoint y: 152, distance: 249.1
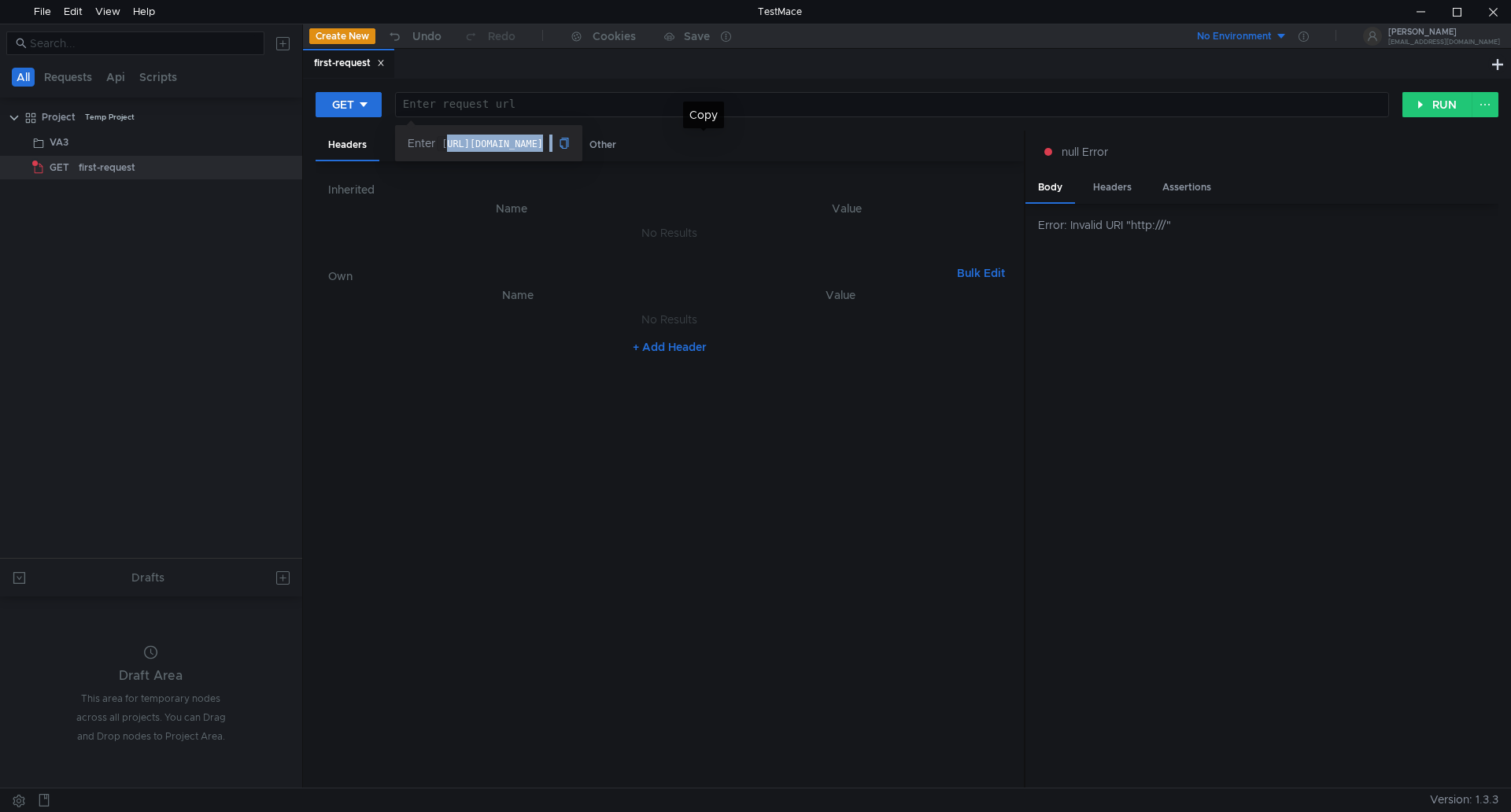
click at [570, 150] on span "https://testmace-stage.herokuapp.com/posts" at bounding box center [502, 142] width 135 height 14
drag, startPoint x: 484, startPoint y: 143, endPoint x: 486, endPoint y: 136, distance: 7.3
click at [484, 143] on code "https://testmace-stage.herokuapp.com/posts" at bounding box center [491, 143] width 110 height 16
click at [506, 100] on div at bounding box center [891, 116] width 992 height 38
paste textarea "https://testmace-stage.herokuapp.com/posts"
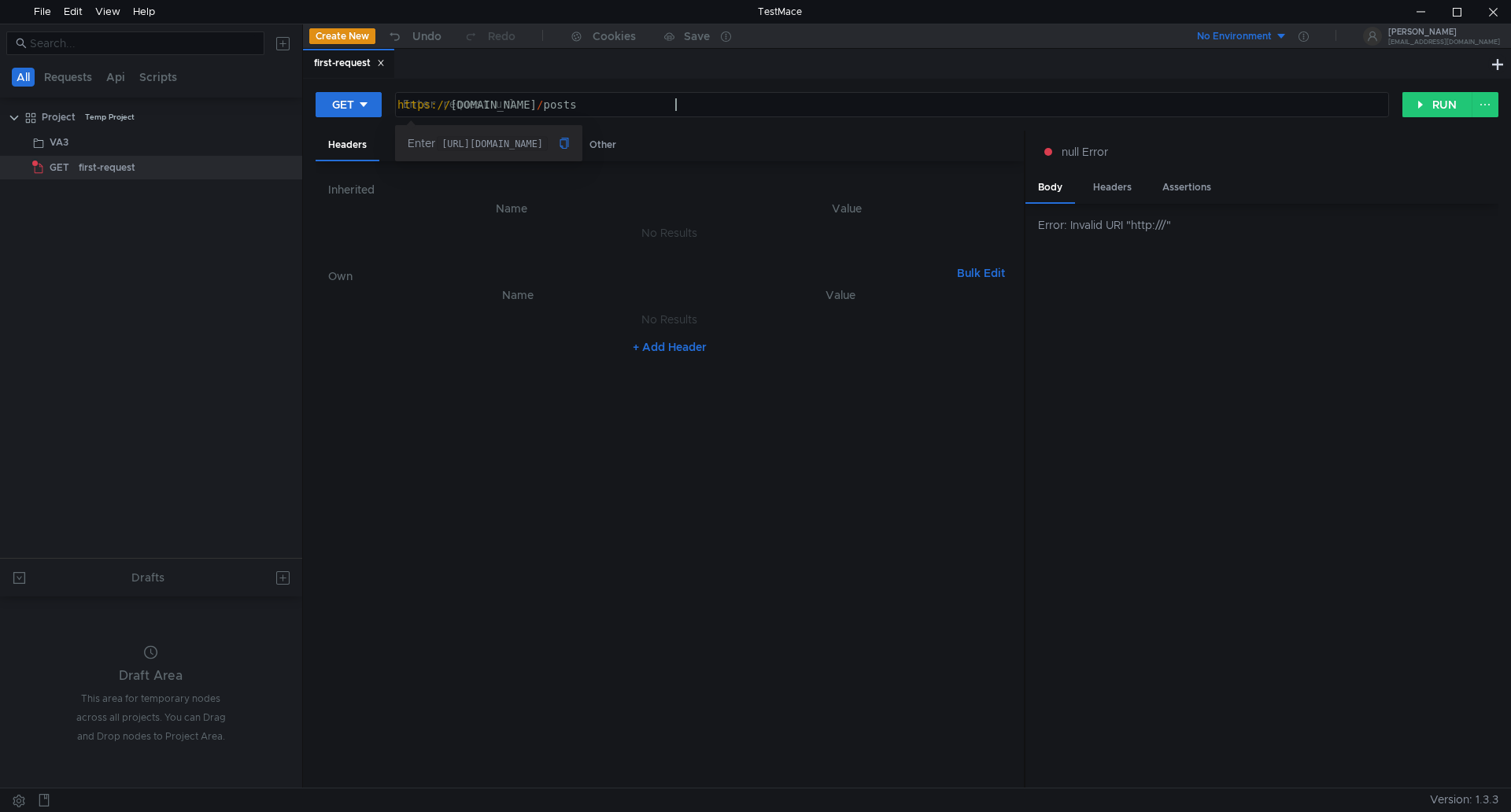
type textarea "https://testmace-stage.herokuapp.com/posts"
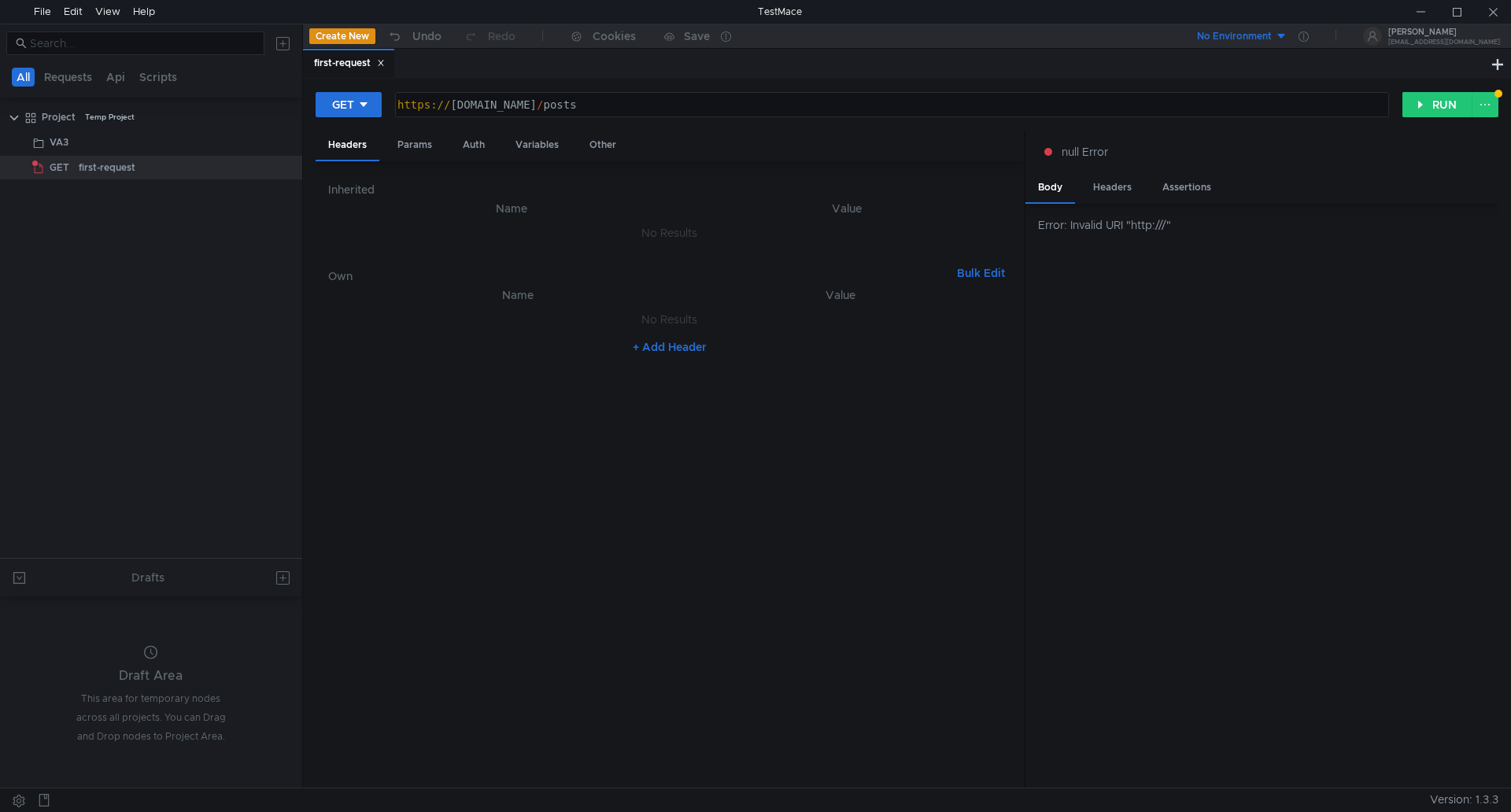
click at [720, 109] on div "https:// testmace-stage.herokuapp.com / posts" at bounding box center [891, 116] width 992 height 38
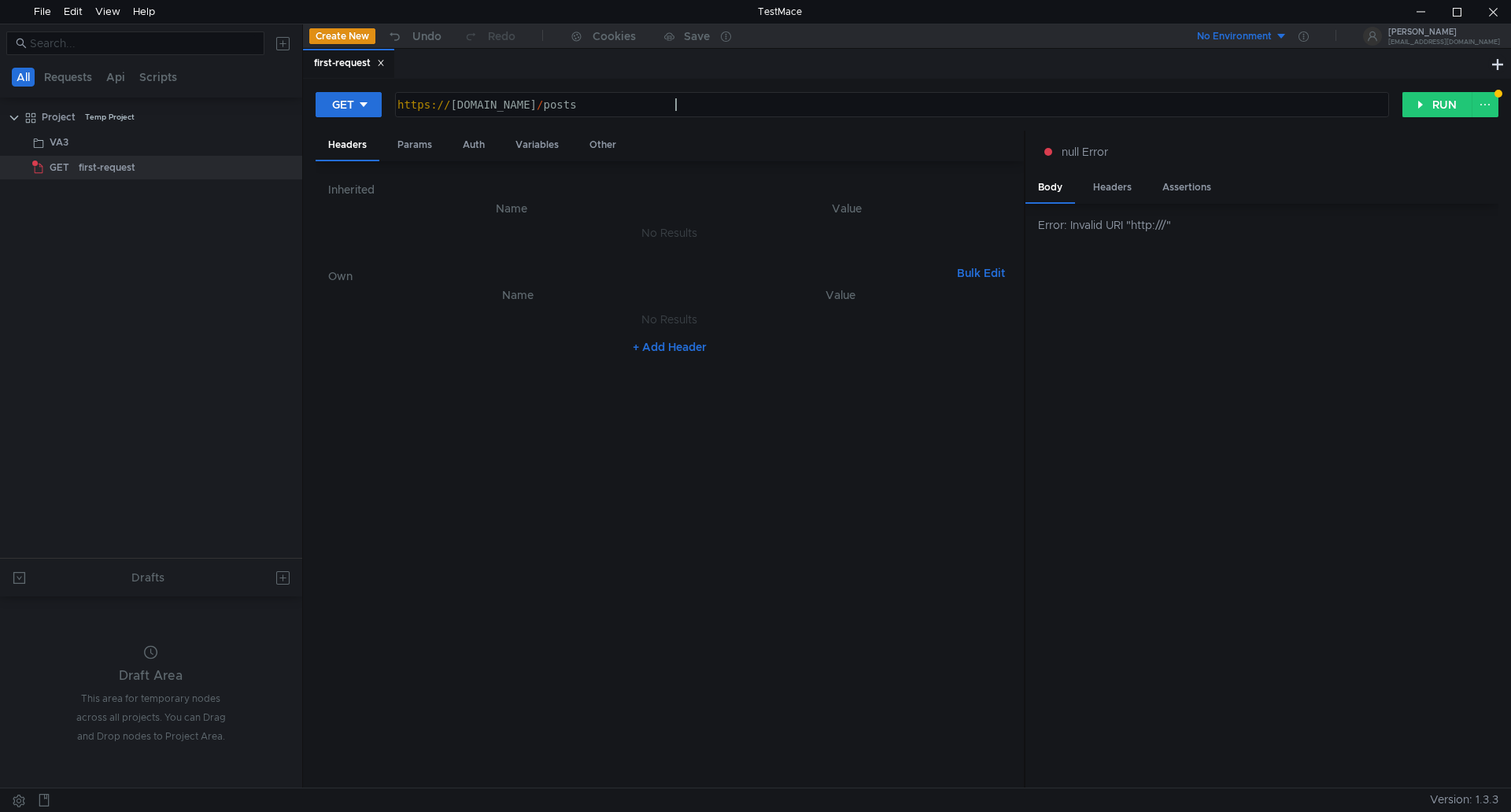
paste textarea "/organisation/organisation"
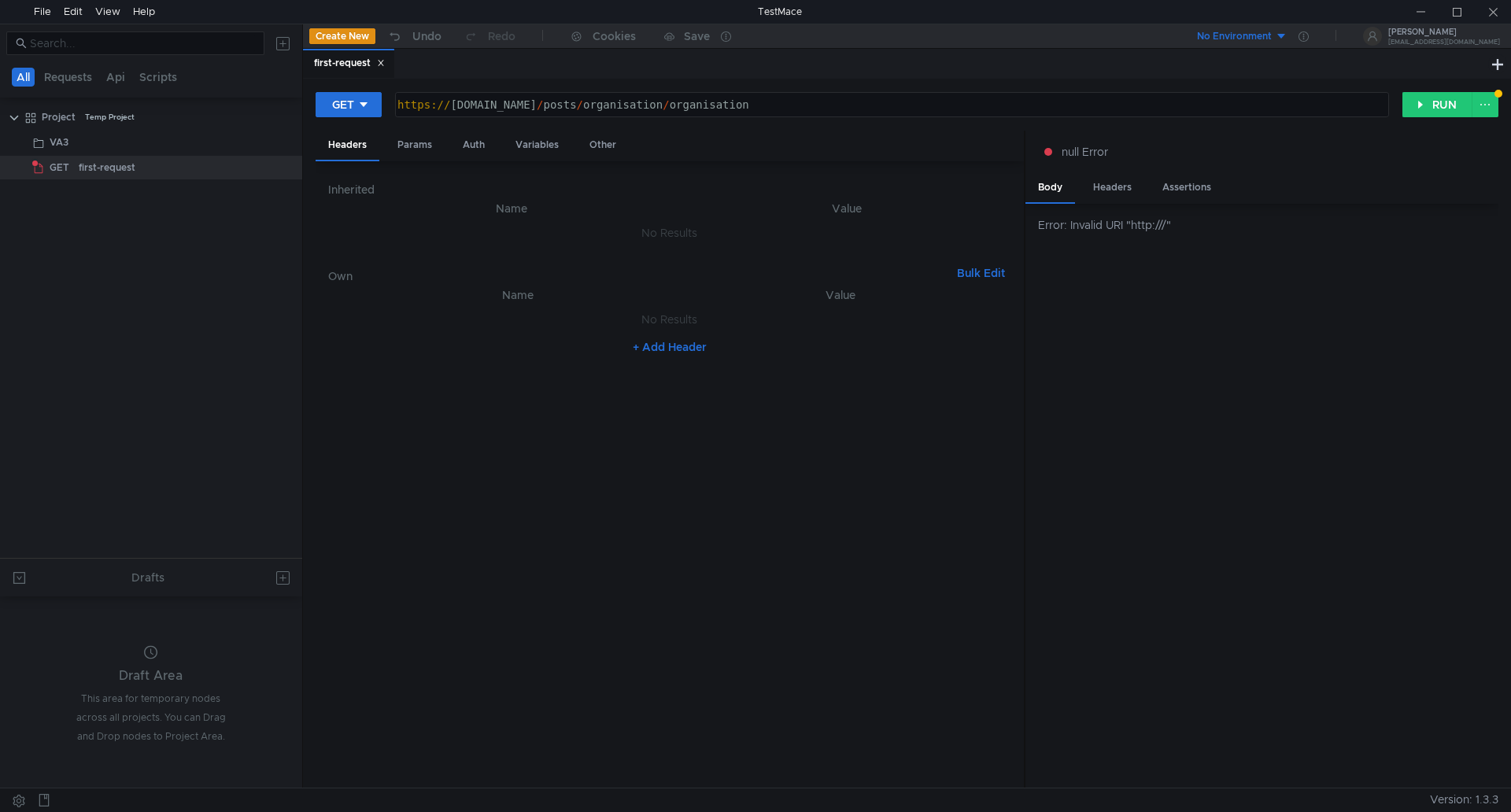
drag, startPoint x: 675, startPoint y: 100, endPoint x: 648, endPoint y: 112, distance: 29.5
click at [672, 101] on div "https:// testmace-stage.herokuapp.com / posts / organisation / organisation" at bounding box center [891, 116] width 992 height 38
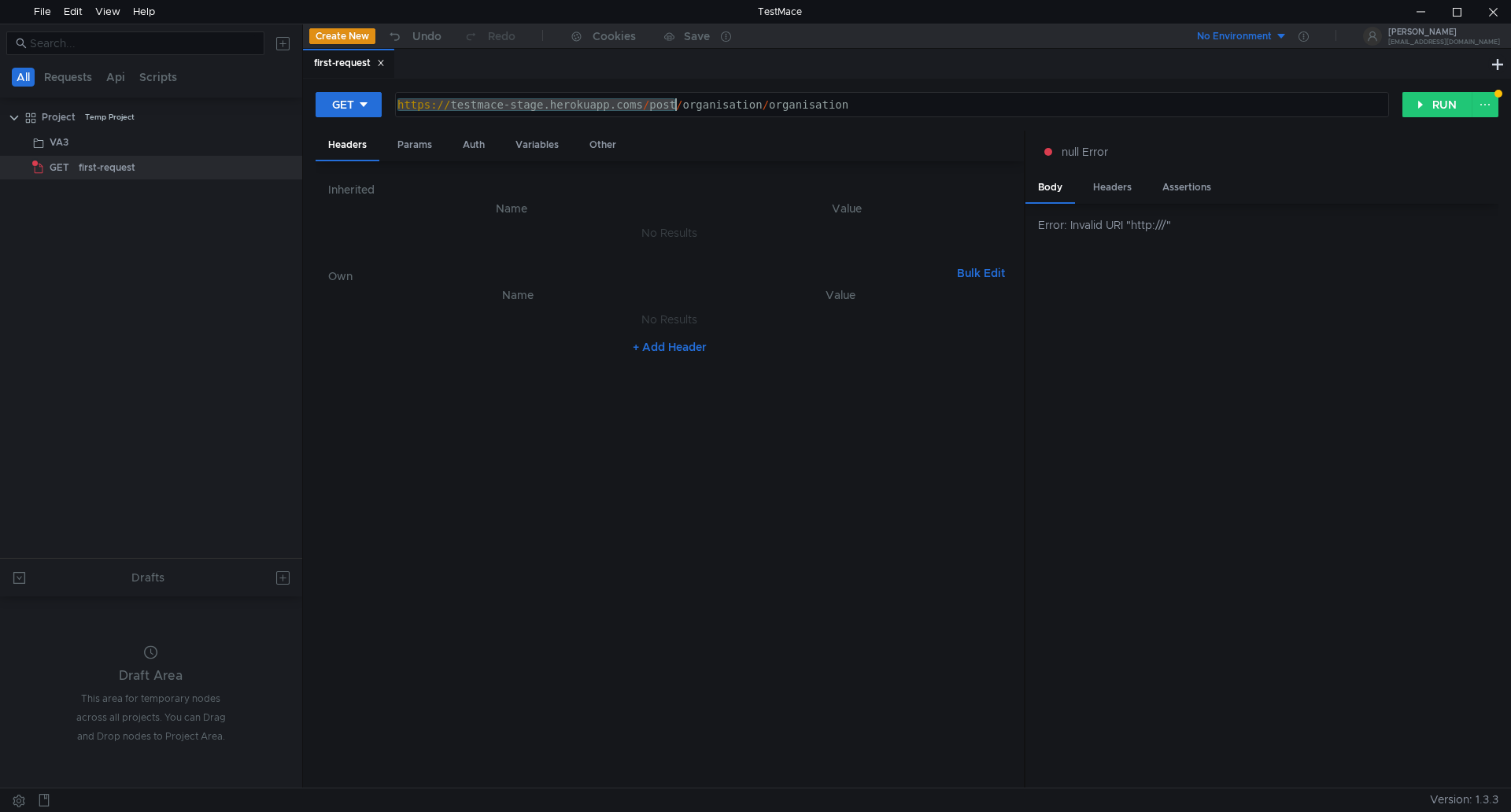
drag, startPoint x: 396, startPoint y: 104, endPoint x: 678, endPoint y: 102, distance: 282.0
click at [678, 101] on div "https:// testmace-stage.herokuapp.coms / post / organisation / organisation" at bounding box center [891, 116] width 992 height 38
paste textarea "://va-linux:8081/api/v1"
type textarea "http://va-linux:8081/api/v1/organisation/organisation"
click at [1438, 102] on button "RUN" at bounding box center [1438, 105] width 70 height 25
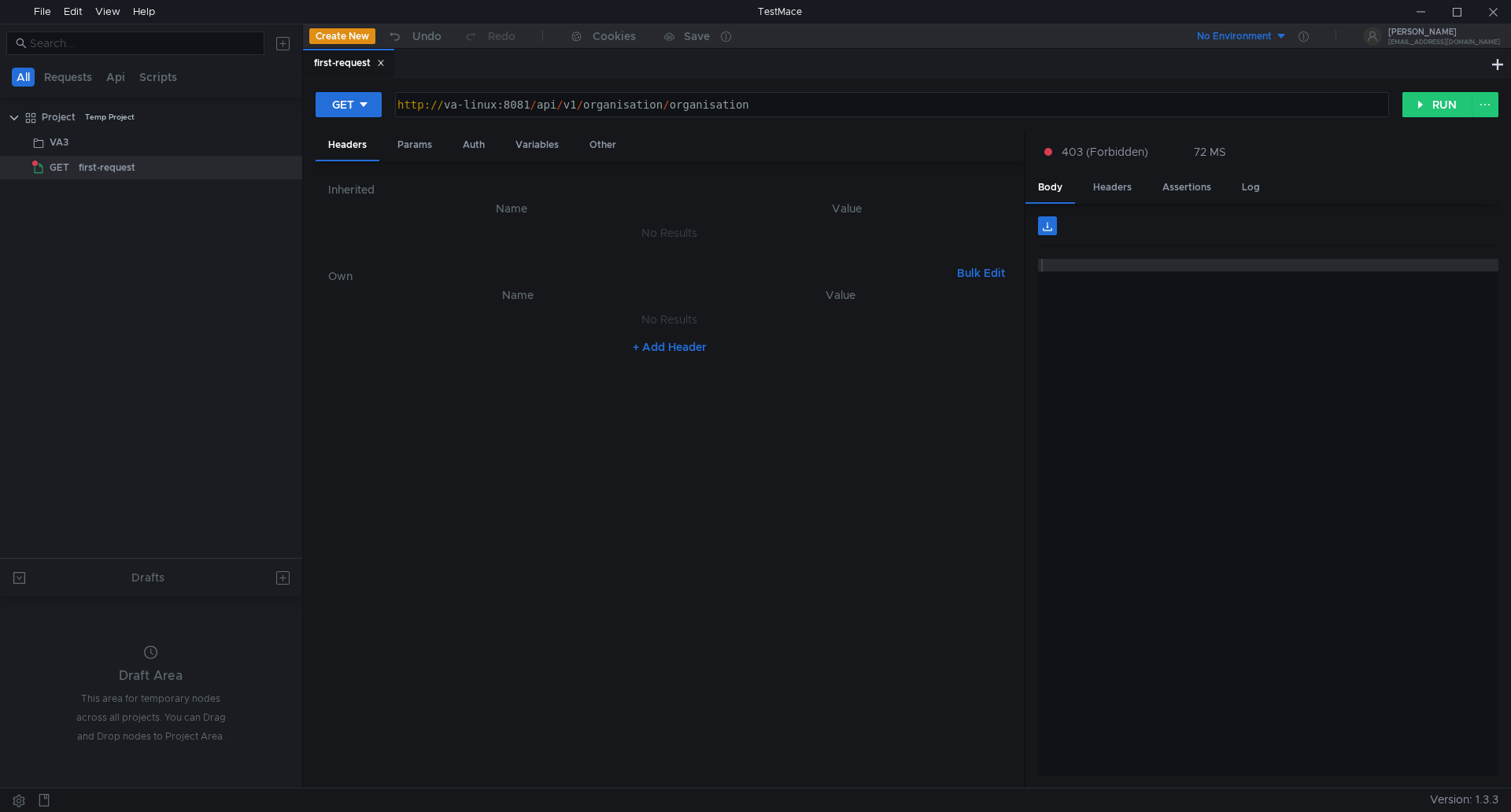
click at [1130, 154] on span "403 (Forbidden)" at bounding box center [1105, 152] width 86 height 18
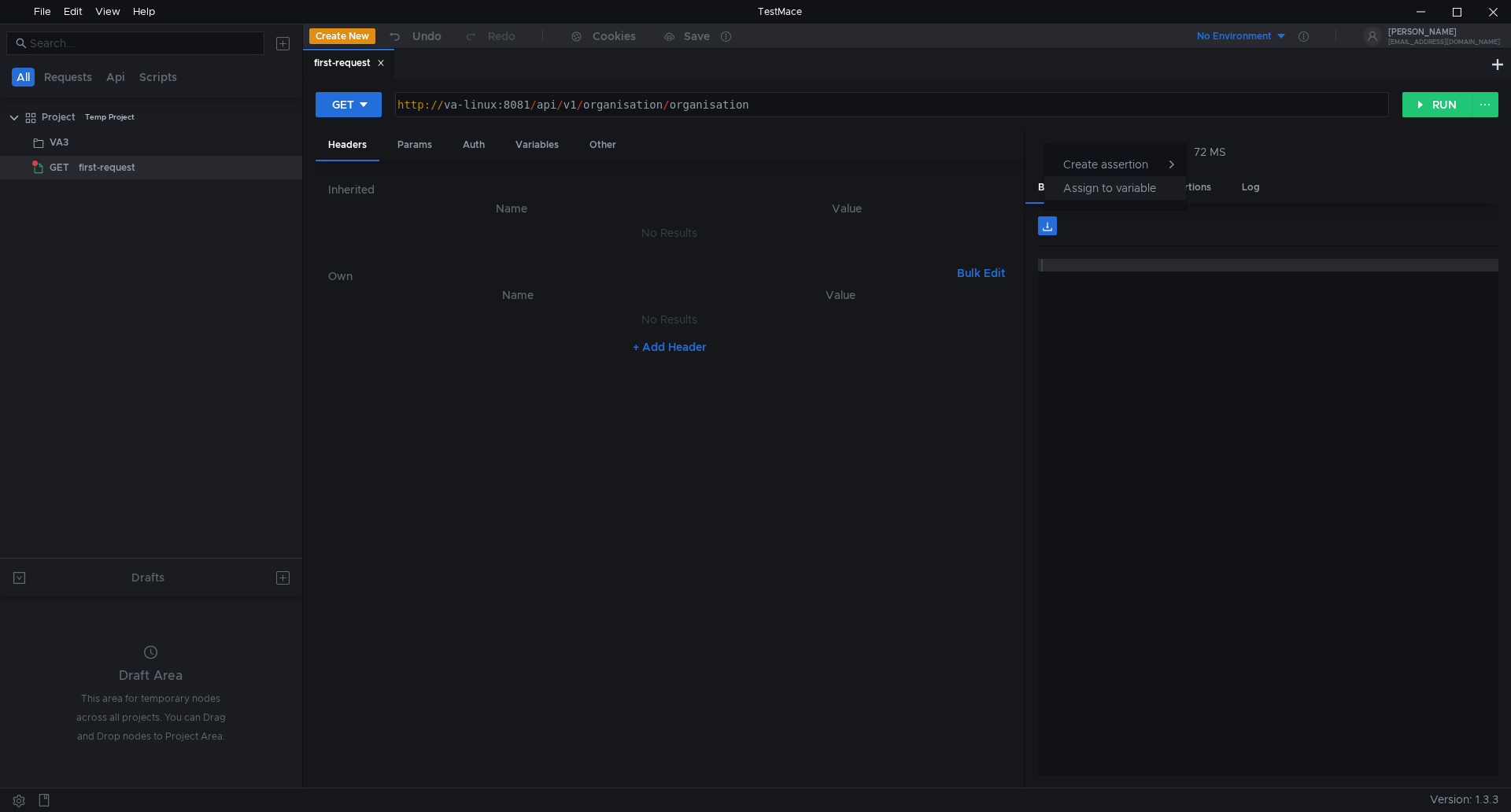
click at [1095, 187] on app-tour-anchor "Assign to variable" at bounding box center [1110, 188] width 93 height 19
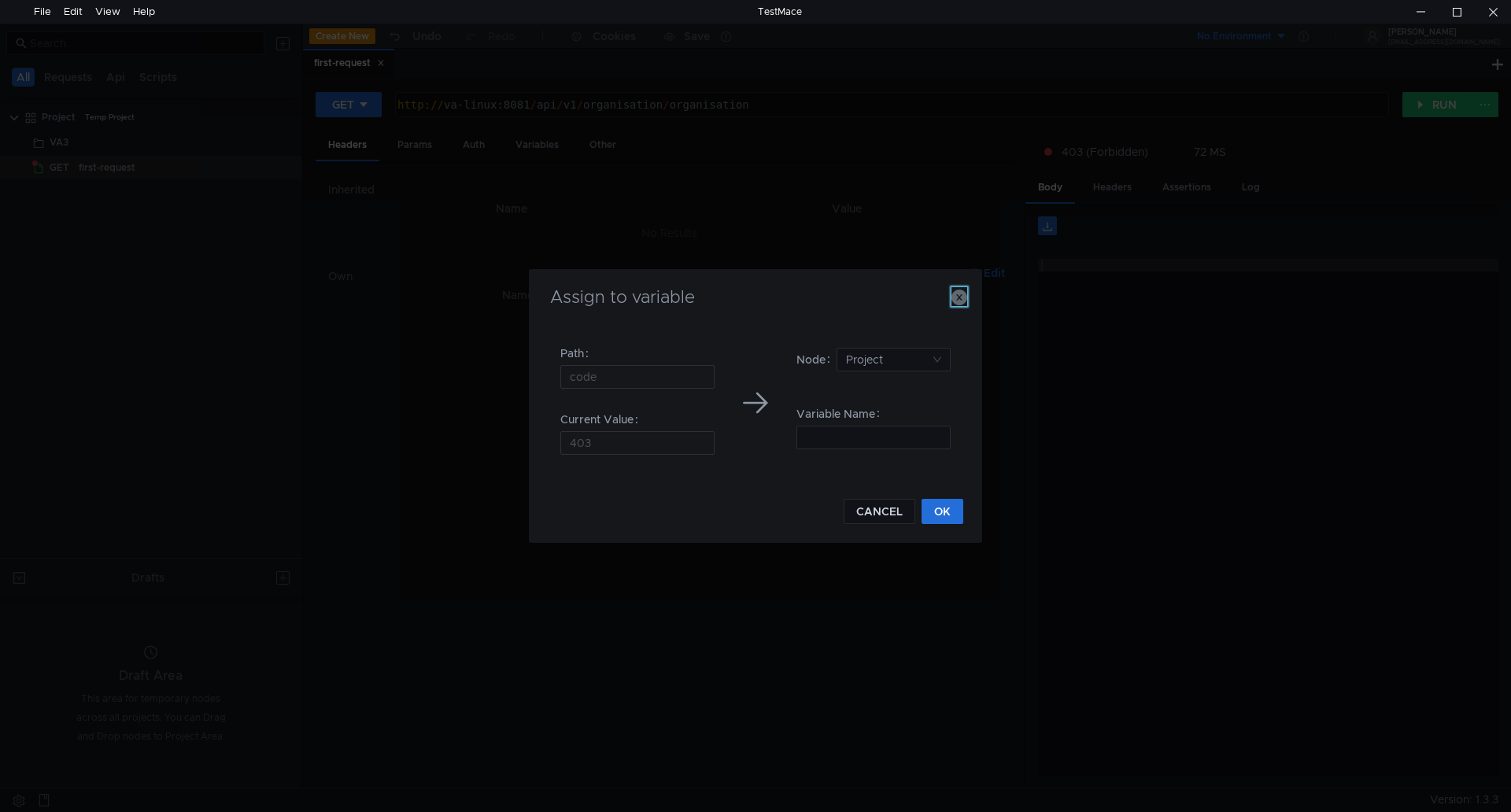
click at [955, 294] on icon "button" at bounding box center [960, 297] width 16 height 16
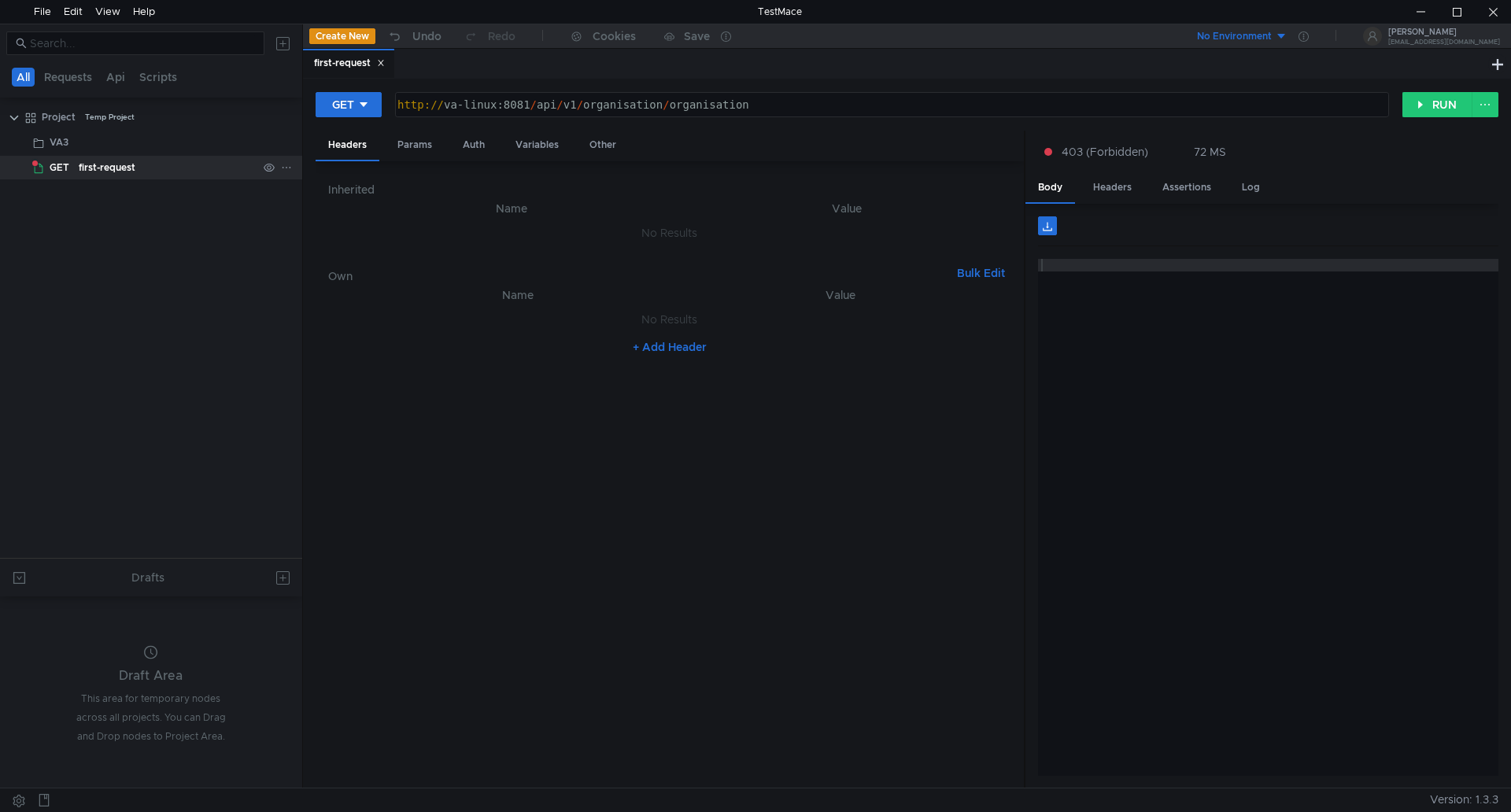
click at [34, 165] on span at bounding box center [35, 163] width 6 height 6
click at [1428, 106] on button "RUN" at bounding box center [1438, 105] width 70 height 25
click at [416, 147] on div "Params" at bounding box center [414, 145] width 60 height 29
click at [558, 147] on div "Variables" at bounding box center [537, 145] width 69 height 29
click at [634, 279] on button "+ Add Variable" at bounding box center [669, 278] width 106 height 25
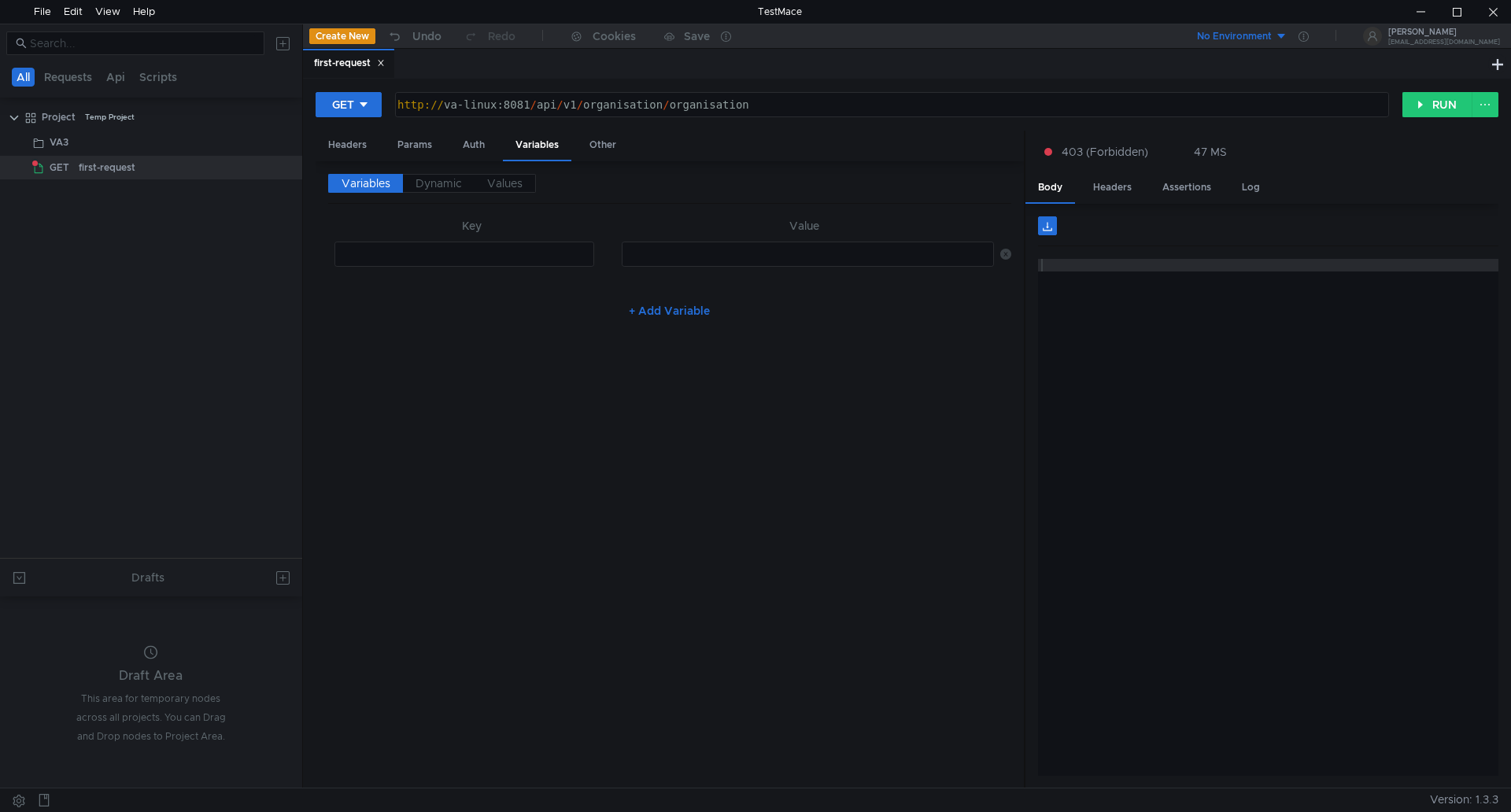
click at [541, 253] on div at bounding box center [465, 266] width 263 height 38
click at [350, 257] on div "acessToken" at bounding box center [465, 266] width 263 height 38
type textarea "accessToken"
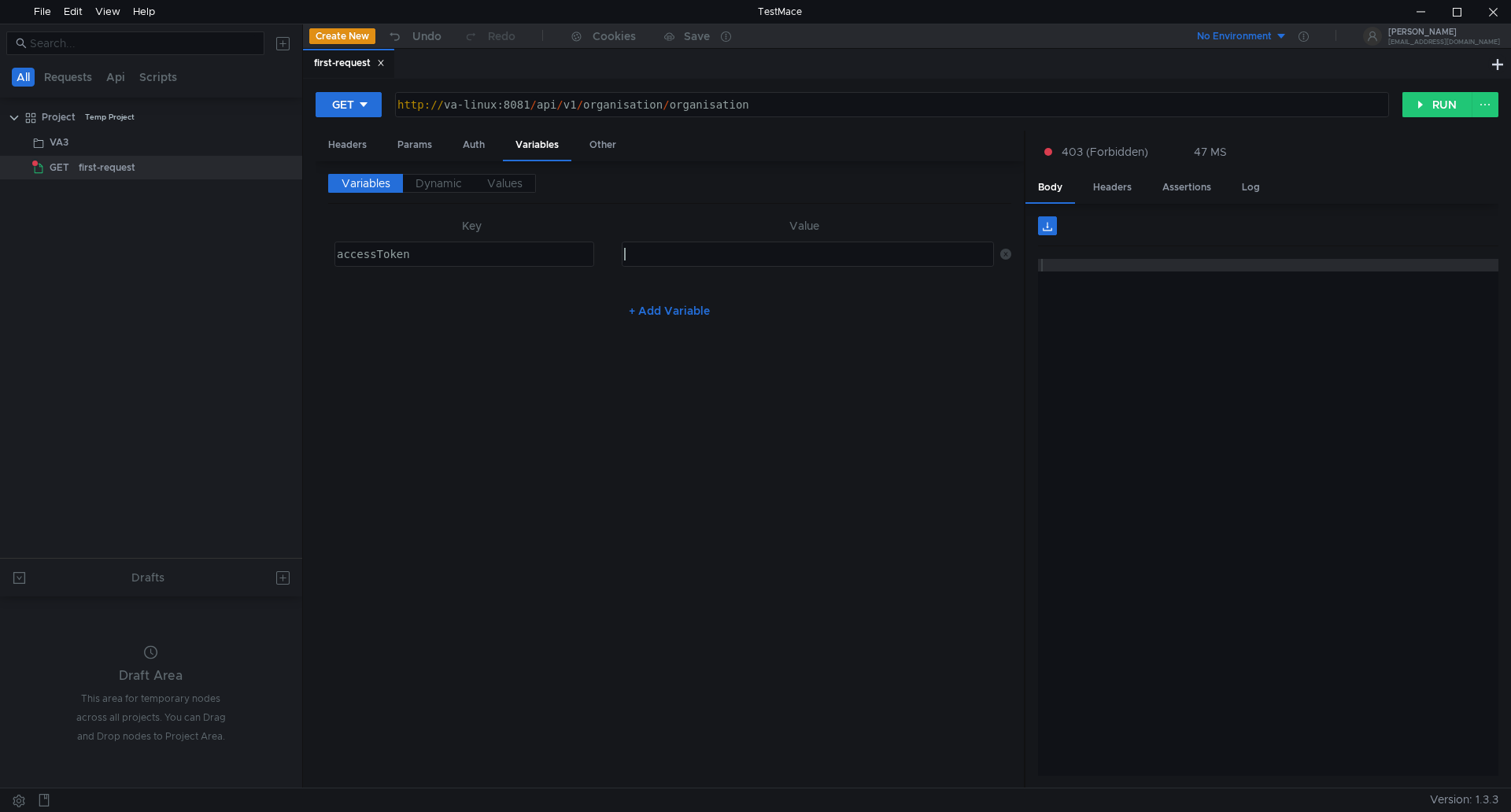
click at [780, 245] on div at bounding box center [808, 254] width 370 height 23
click at [1436, 101] on button "RUN" at bounding box center [1438, 105] width 70 height 25
click at [1234, 152] on app-menu-trigger "47 MS" at bounding box center [1262, 152] width 137 height 18
click at [602, 144] on div "Other" at bounding box center [603, 145] width 52 height 29
drag, startPoint x: 0, startPoint y: 0, endPoint x: 529, endPoint y: 184, distance: 560.1
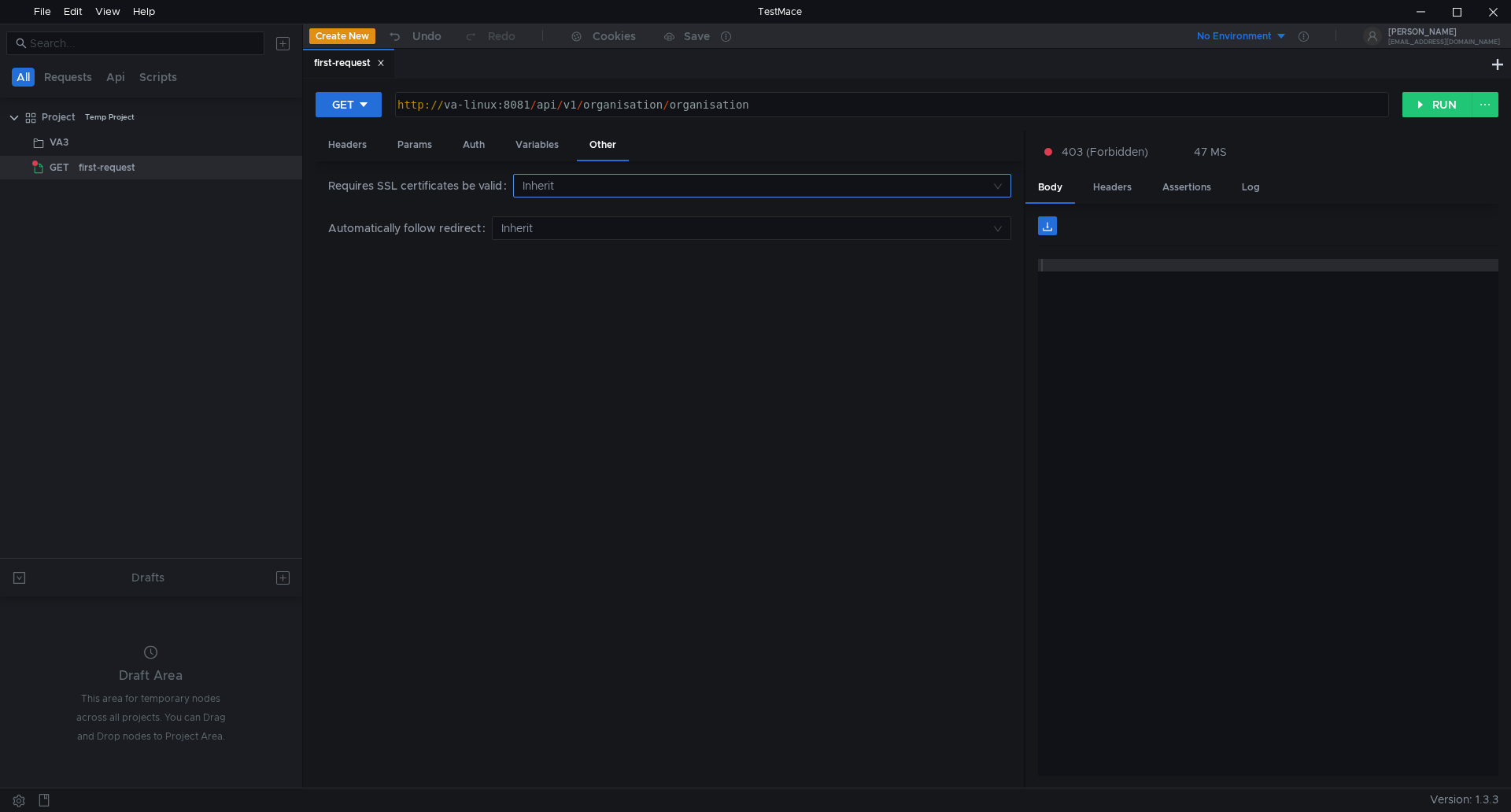
click at [529, 184] on input at bounding box center [757, 186] width 468 height 22
click at [347, 147] on div at bounding box center [755, 406] width 1511 height 812
click at [417, 139] on div "Params" at bounding box center [414, 145] width 60 height 29
click at [468, 144] on div "Auth" at bounding box center [473, 145] width 47 height 29
click at [285, 168] on icon at bounding box center [286, 167] width 11 height 11
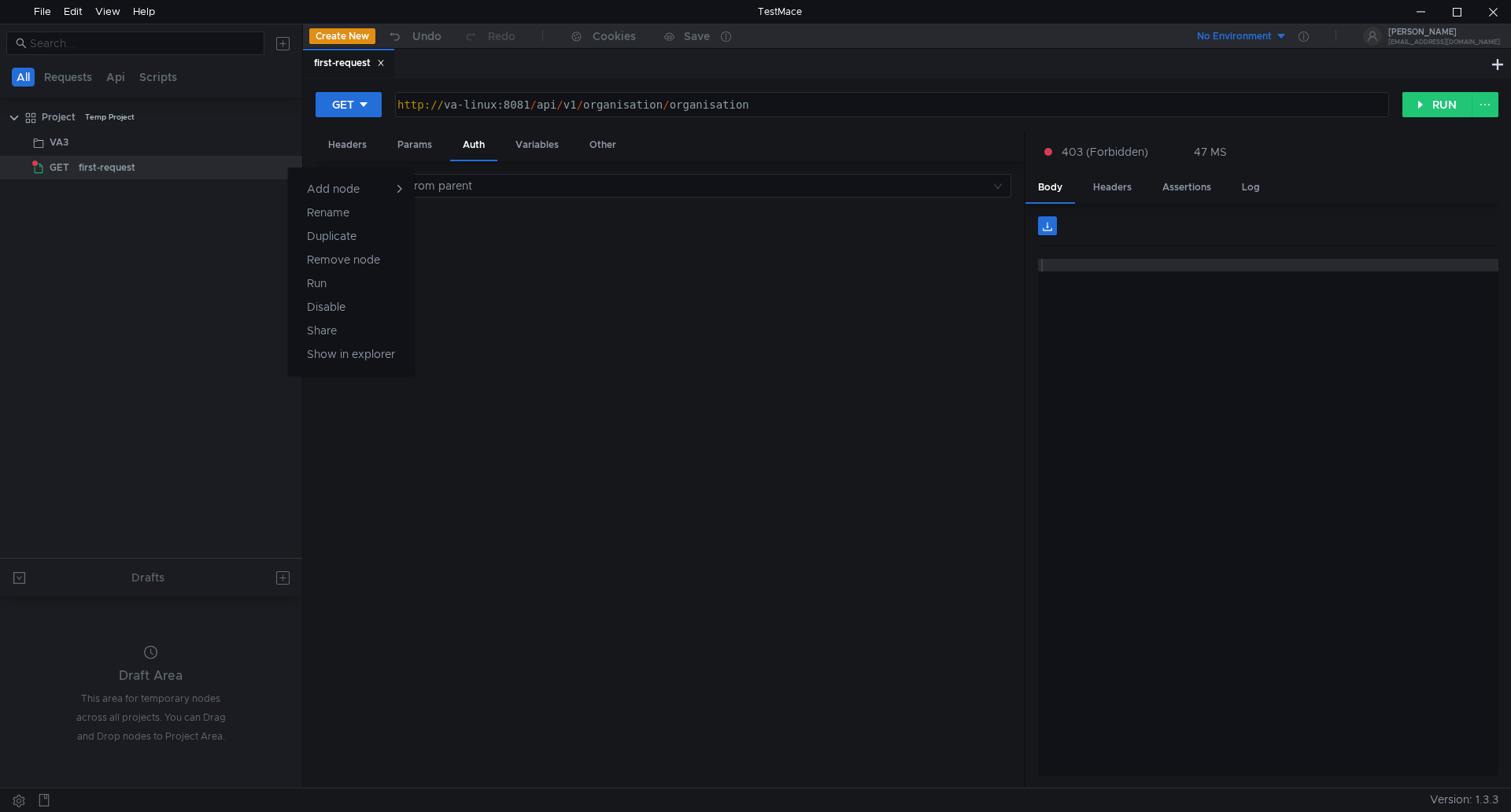
click at [358, 144] on div at bounding box center [755, 406] width 1511 height 812
click at [412, 189] on input at bounding box center [683, 186] width 616 height 22
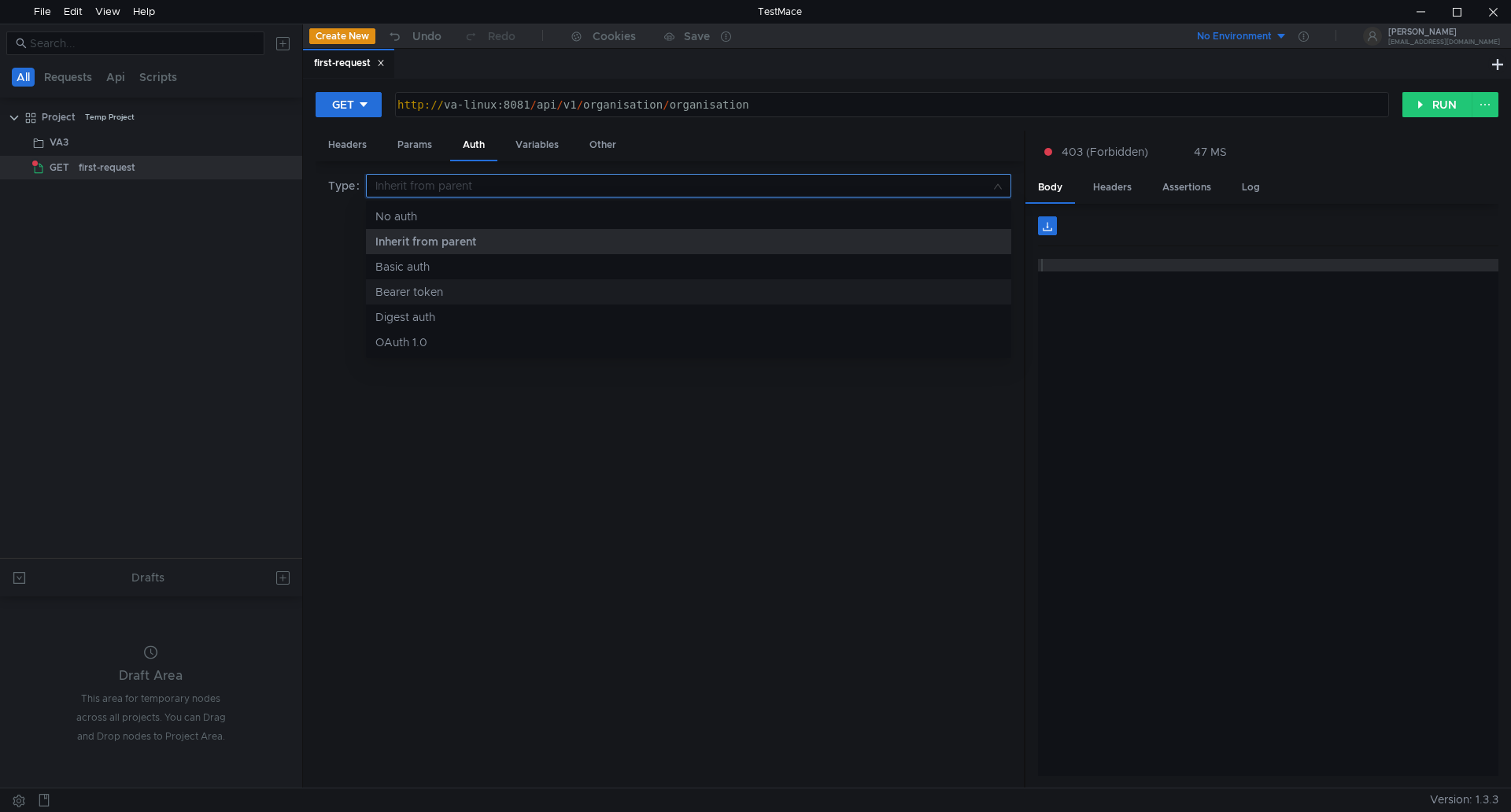
click at [431, 289] on div "Bearer token" at bounding box center [689, 292] width 627 height 18
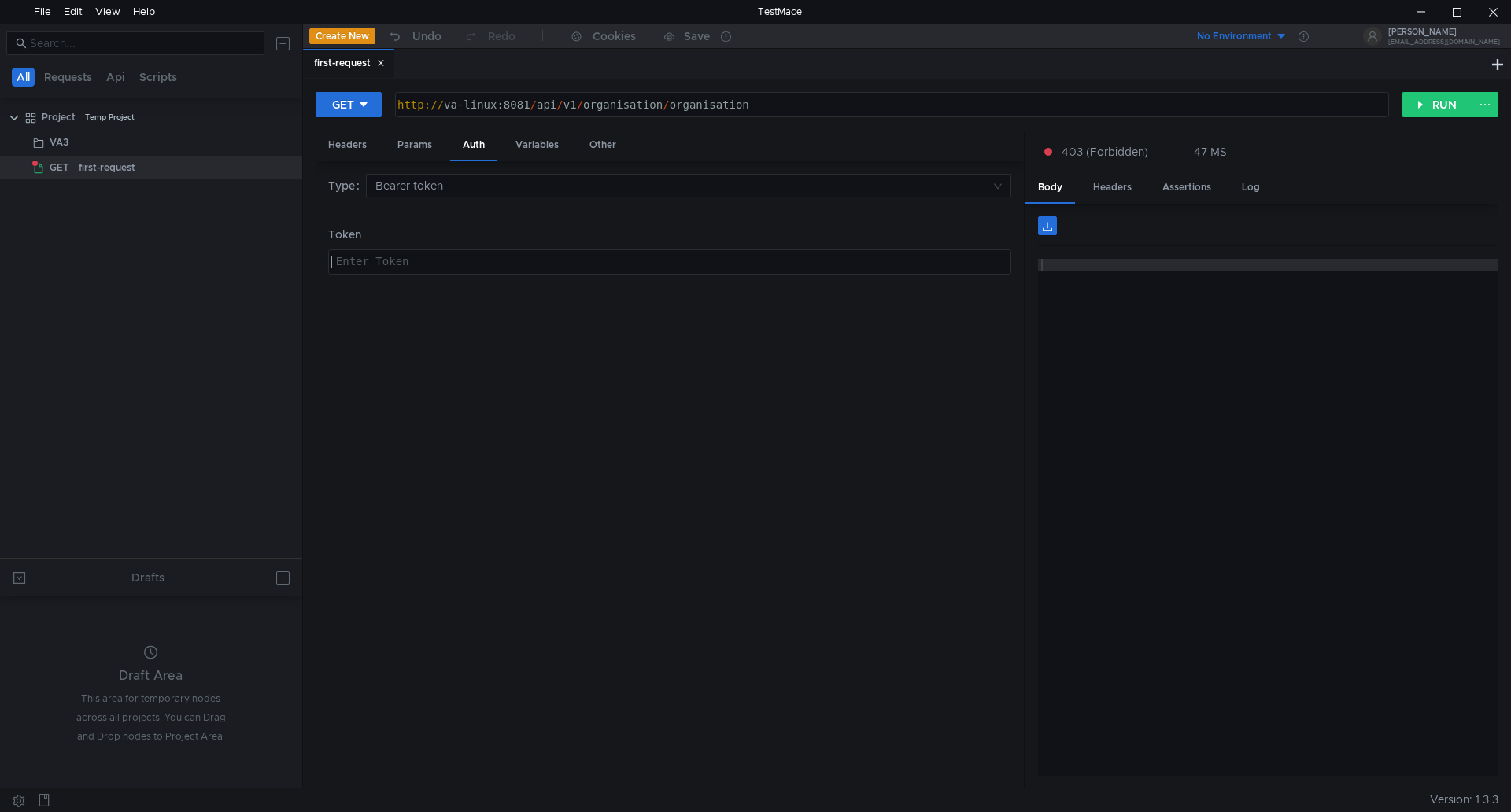
click at [386, 263] on div at bounding box center [668, 274] width 681 height 38
type textarea "accessToken"
click at [537, 140] on div "Variables" at bounding box center [537, 145] width 69 height 29
click at [471, 141] on div "Auth" at bounding box center [473, 145] width 47 height 29
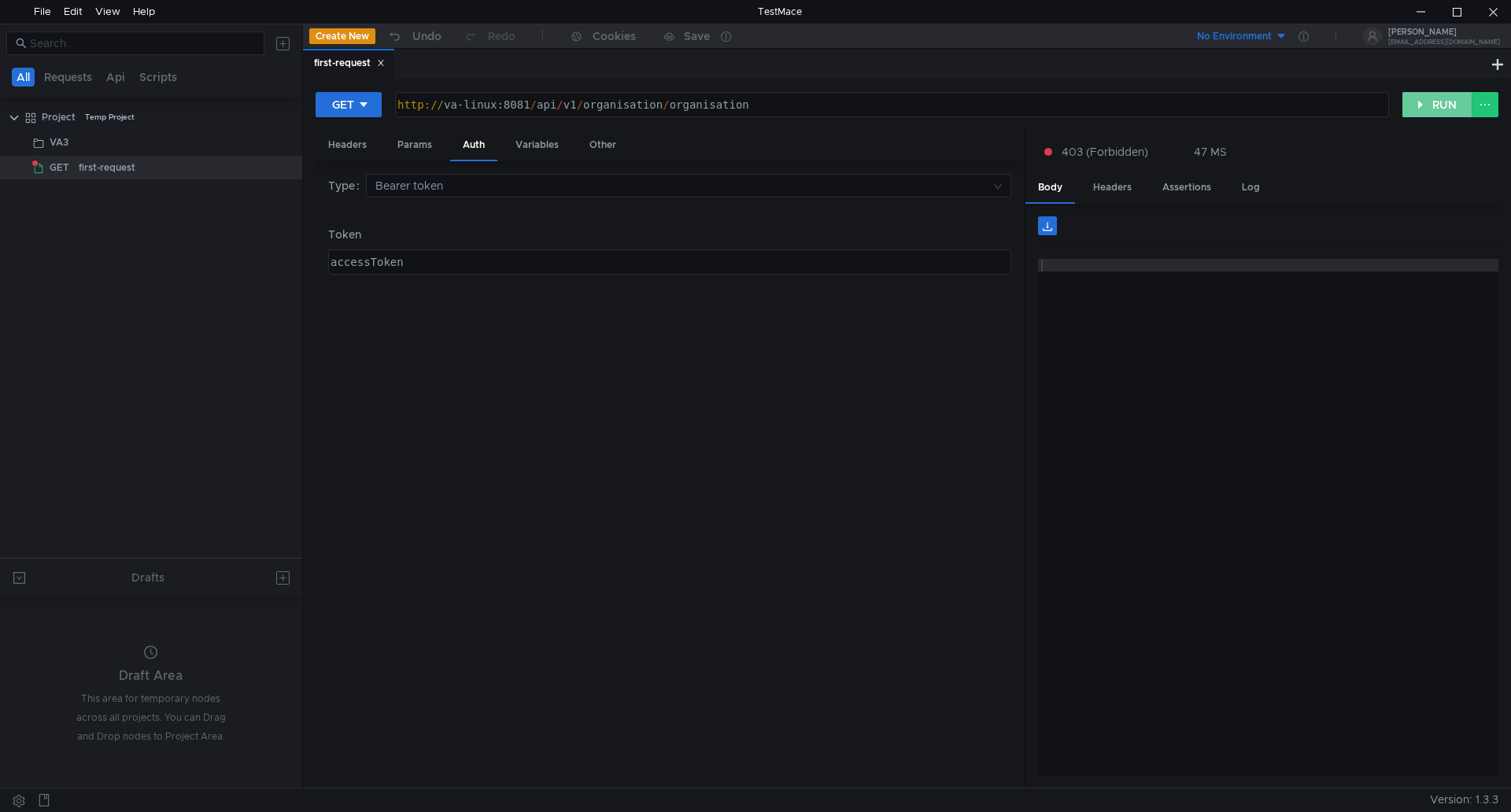
click at [1443, 101] on button "RUN" at bounding box center [1438, 105] width 70 height 25
click at [339, 141] on div "Headers" at bounding box center [348, 145] width 64 height 29
click at [411, 148] on div "Params" at bounding box center [414, 145] width 60 height 29
click at [472, 145] on div "Auth" at bounding box center [473, 145] width 47 height 29
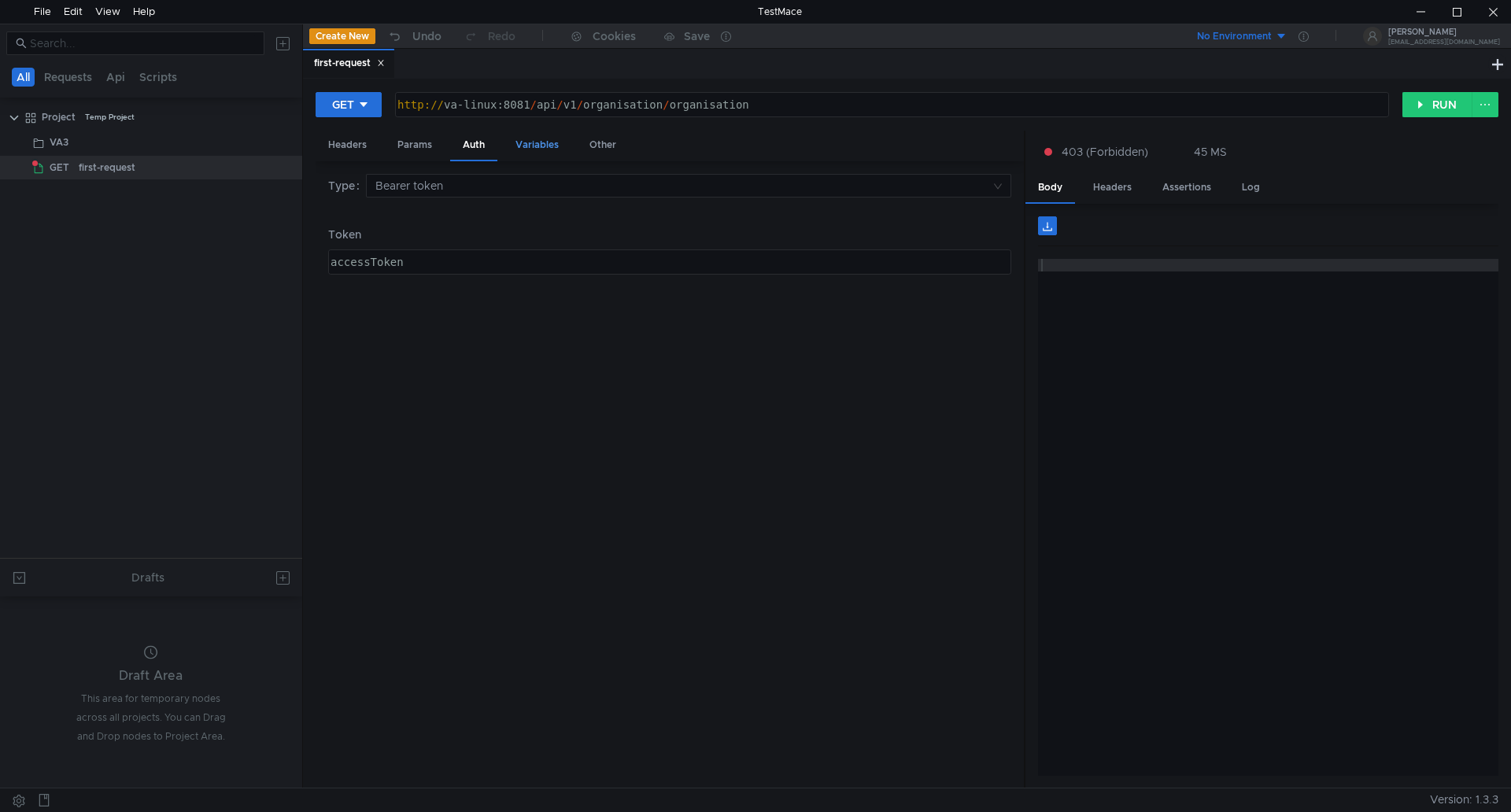
click at [542, 142] on div "Variables" at bounding box center [537, 145] width 69 height 29
click at [601, 147] on div "Other" at bounding box center [603, 145] width 52 height 29
click at [537, 141] on div "Variables" at bounding box center [537, 145] width 69 height 29
click at [342, 139] on div "Headers" at bounding box center [348, 145] width 64 height 29
click at [1104, 182] on div "Headers" at bounding box center [1113, 188] width 64 height 29
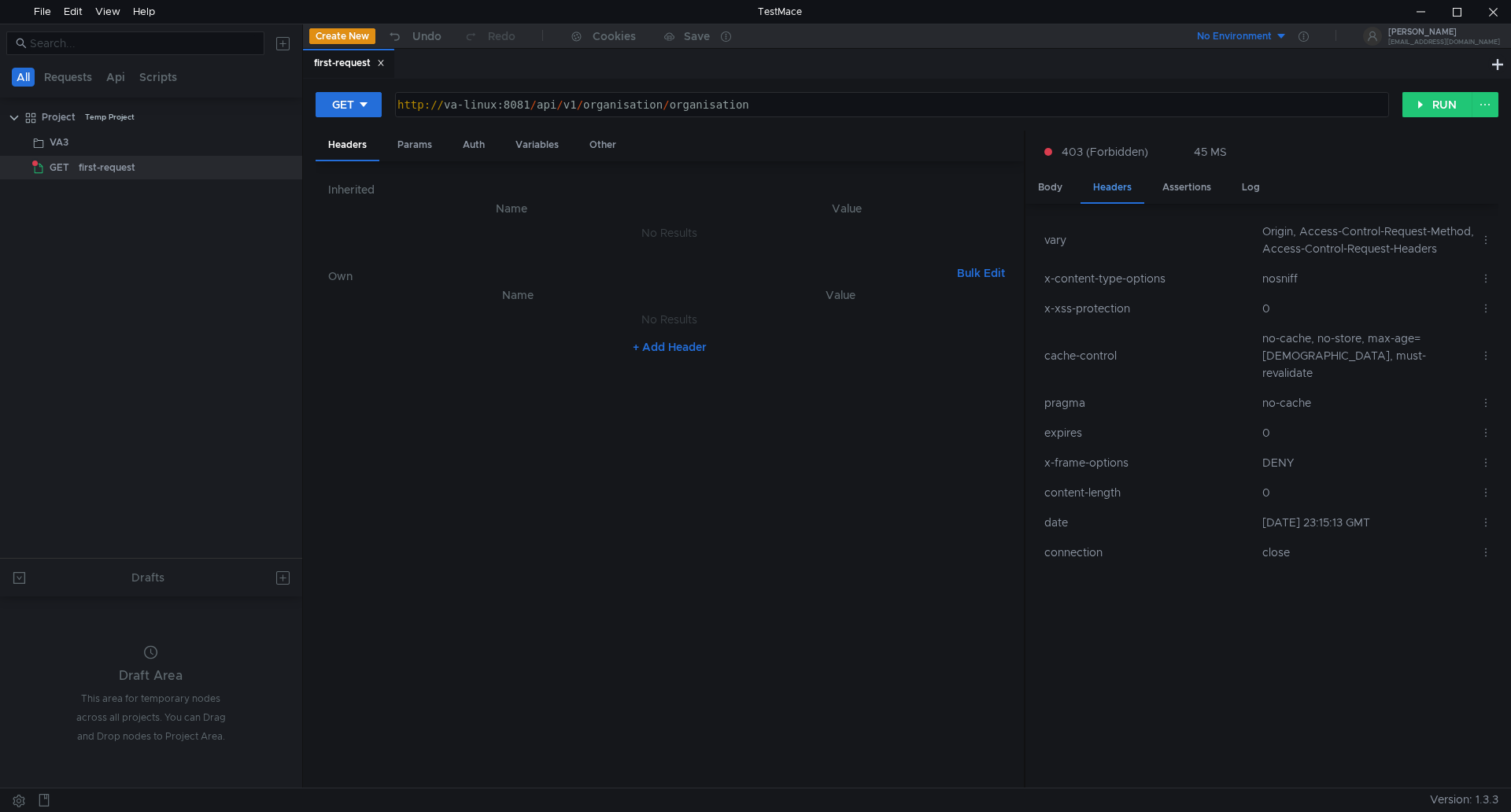
click at [1102, 186] on div "Headers" at bounding box center [1113, 189] width 64 height 31
click at [479, 145] on div "Auth" at bounding box center [473, 145] width 47 height 29
click at [411, 154] on div "Params" at bounding box center [414, 145] width 60 height 29
click at [364, 146] on div "Headers" at bounding box center [348, 145] width 64 height 29
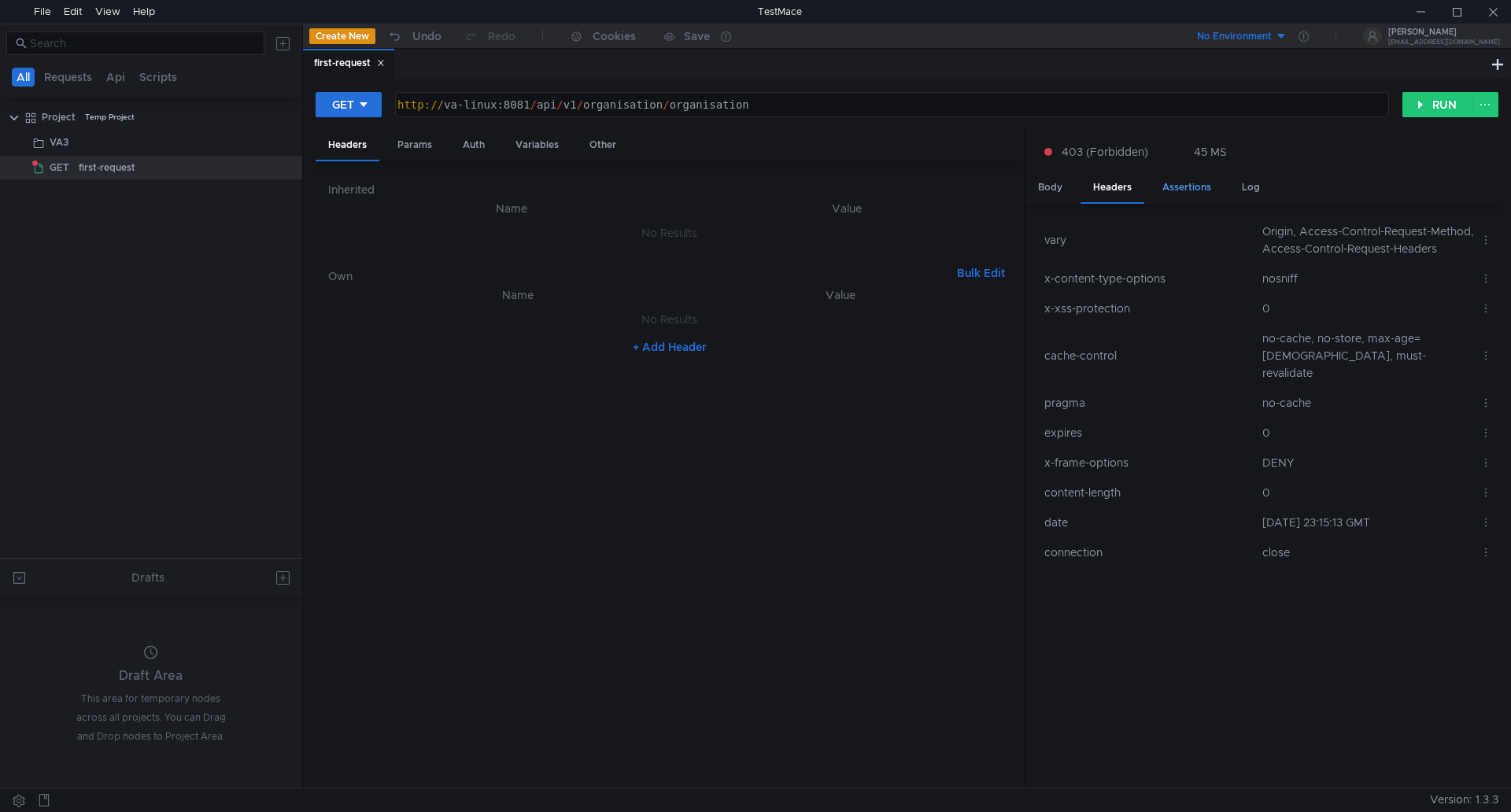
click at [1212, 187] on div "Assertions" at bounding box center [1187, 188] width 74 height 29
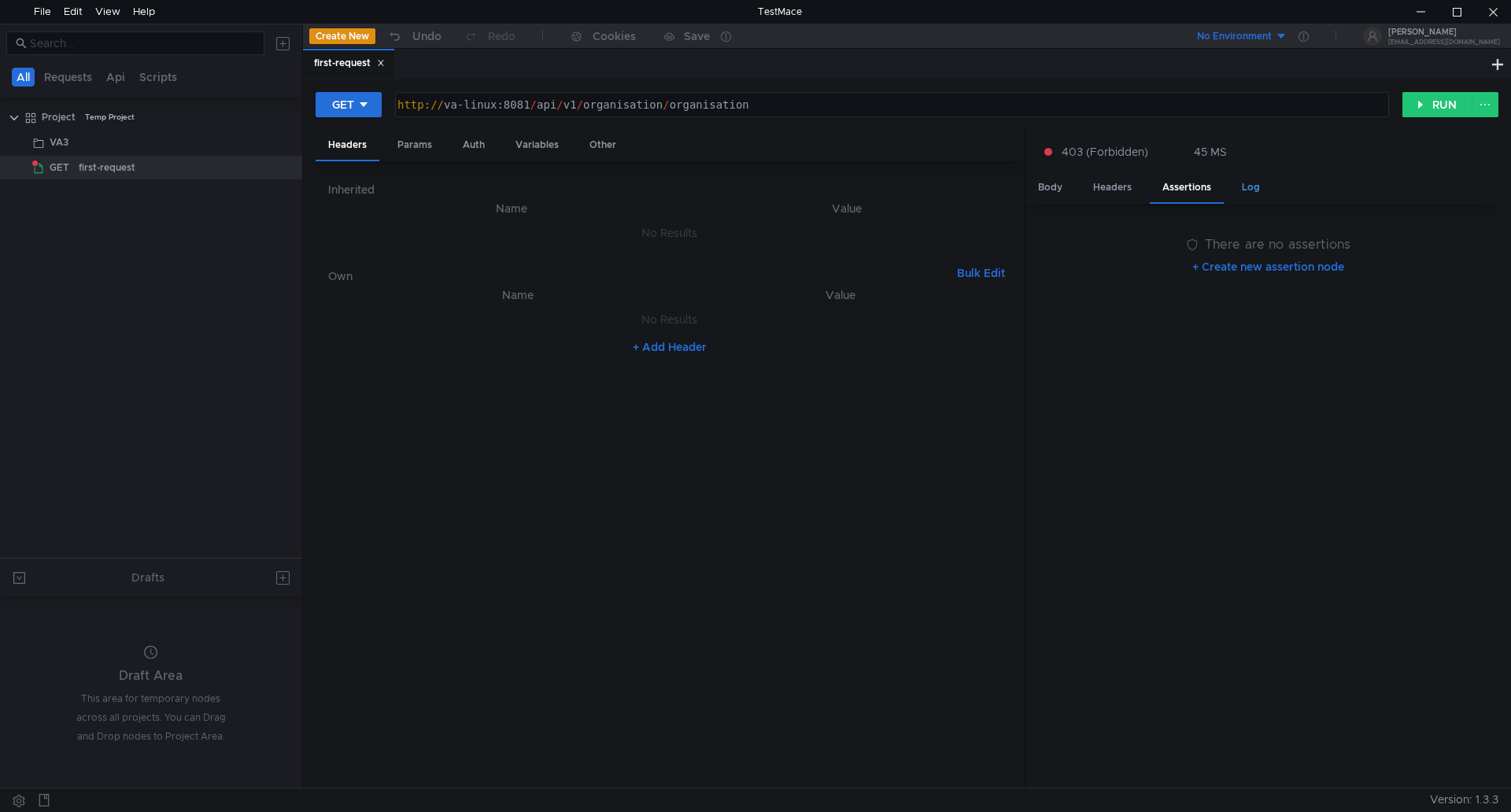
click at [1247, 184] on div "Log" at bounding box center [1251, 188] width 44 height 29
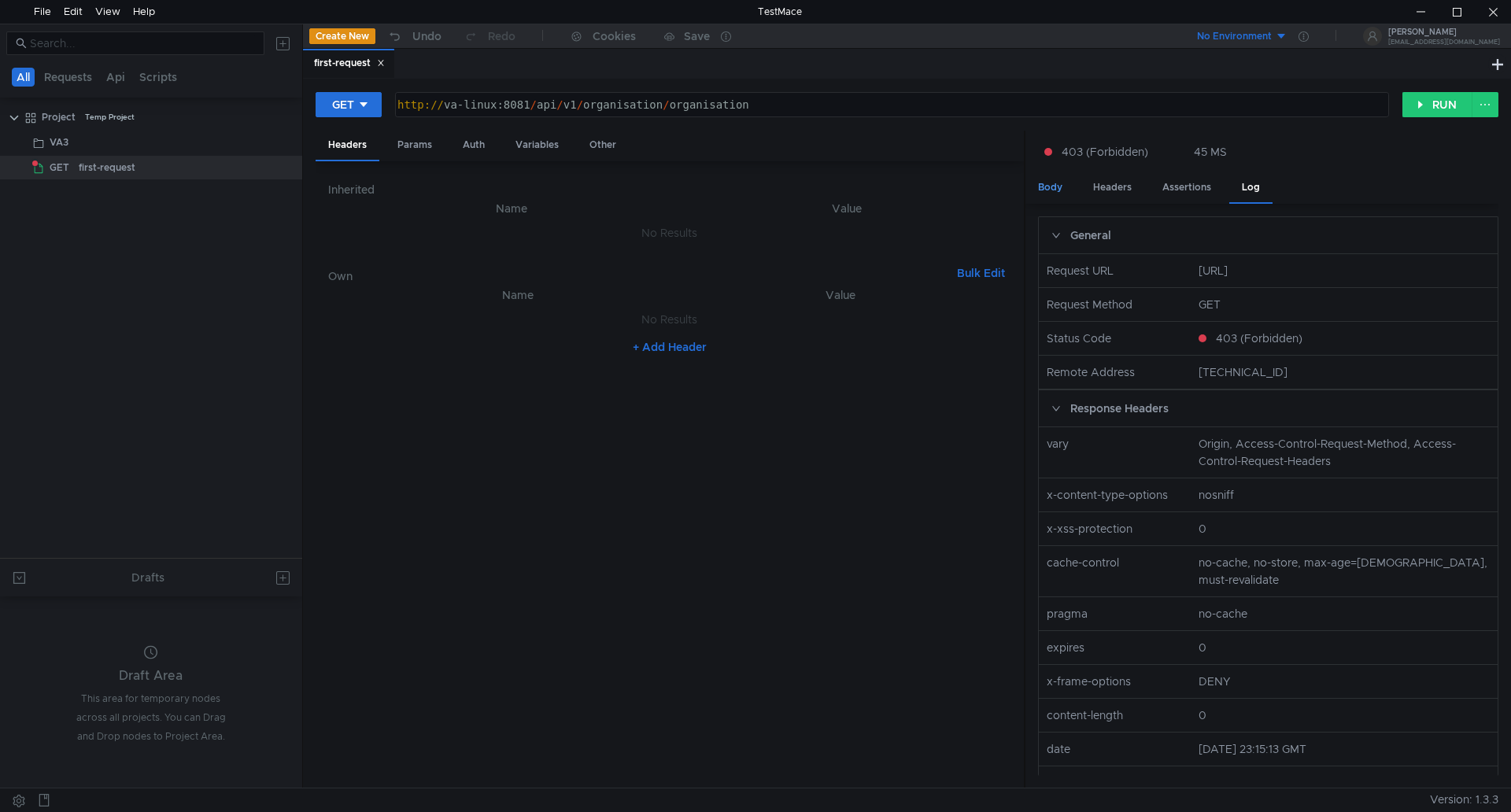
click at [1053, 186] on div "Body" at bounding box center [1050, 188] width 49 height 29
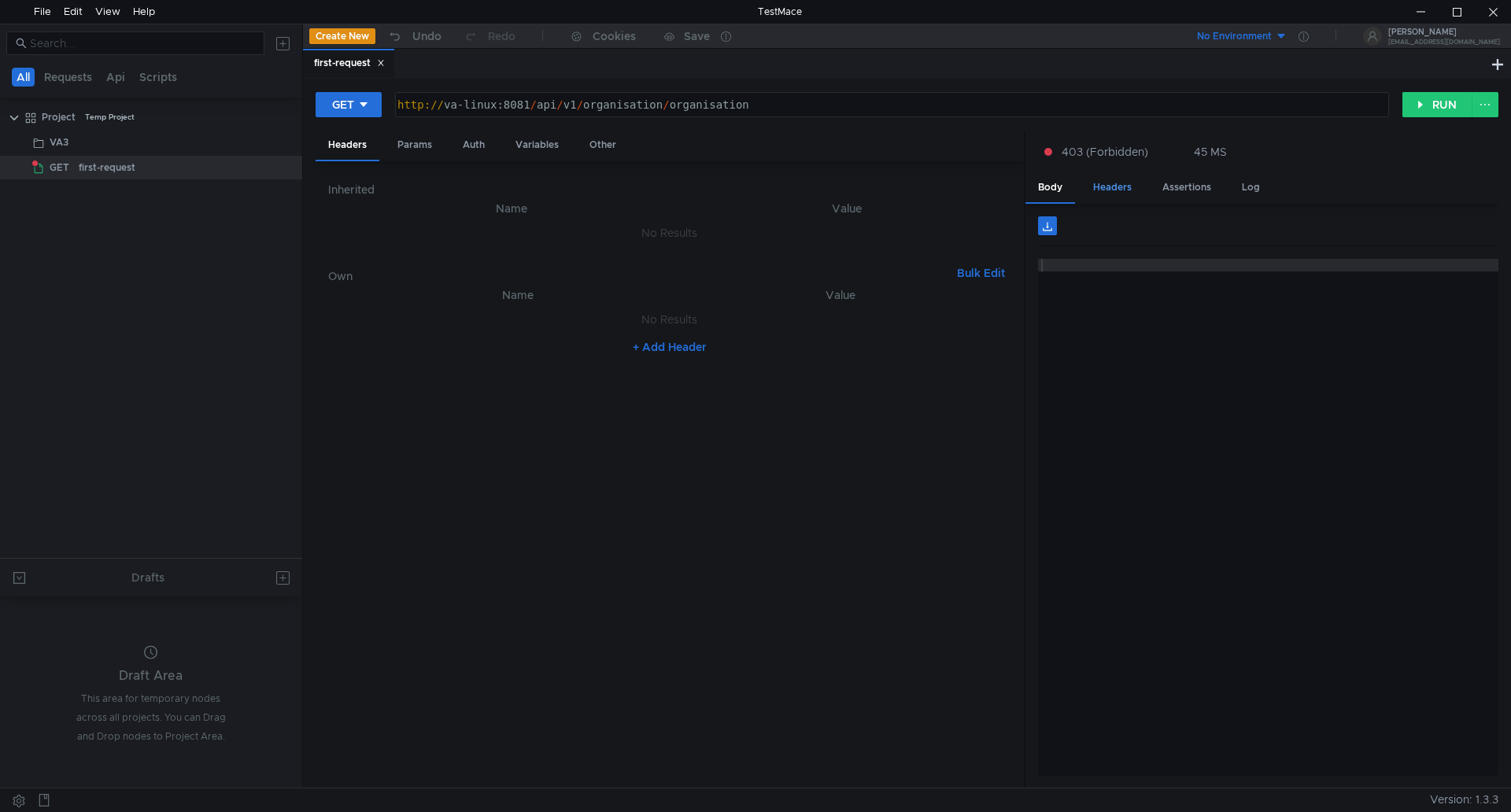
click at [1098, 186] on div "Headers" at bounding box center [1113, 188] width 64 height 29
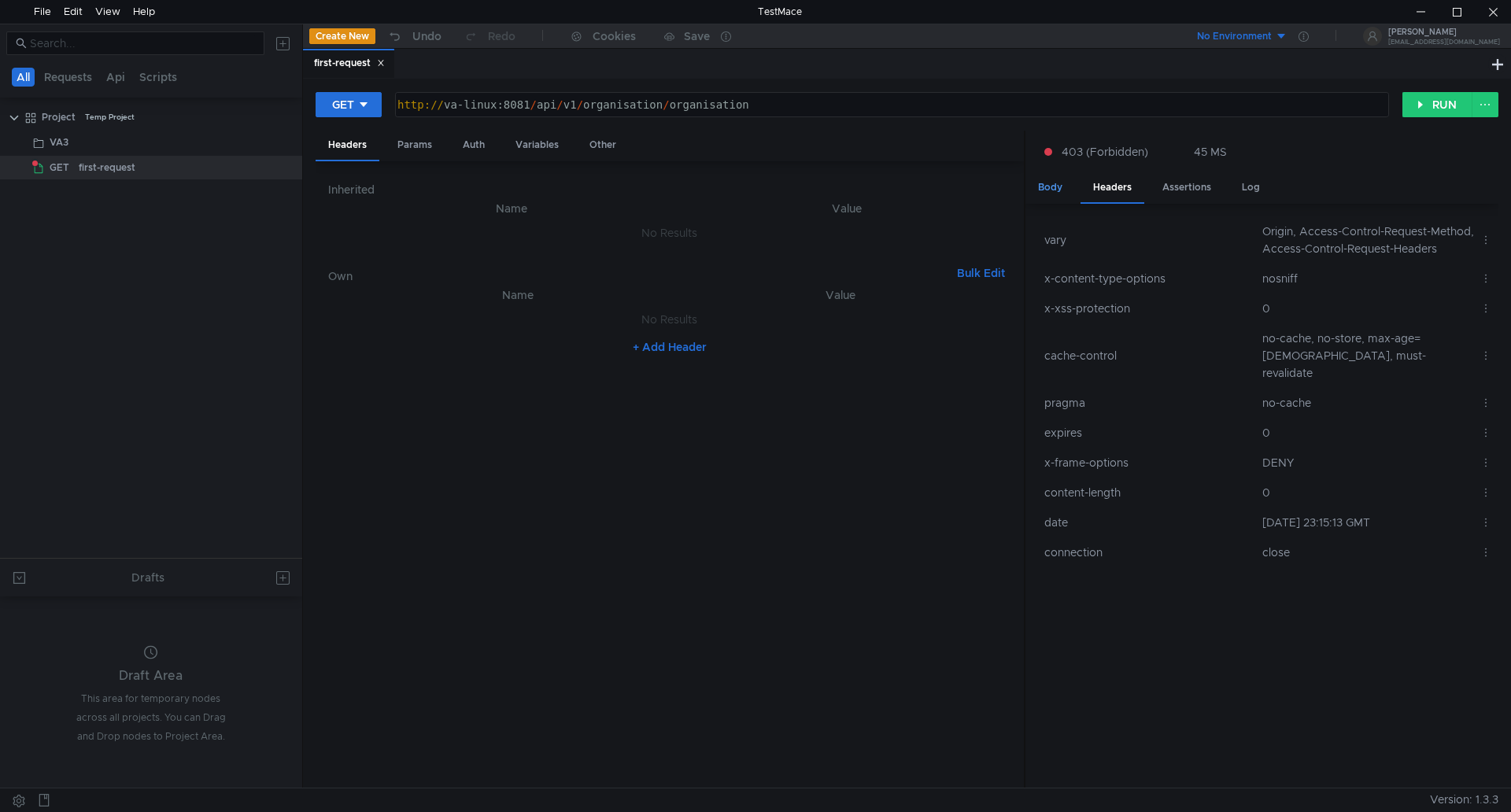
click at [1056, 189] on div "Body" at bounding box center [1050, 188] width 49 height 29
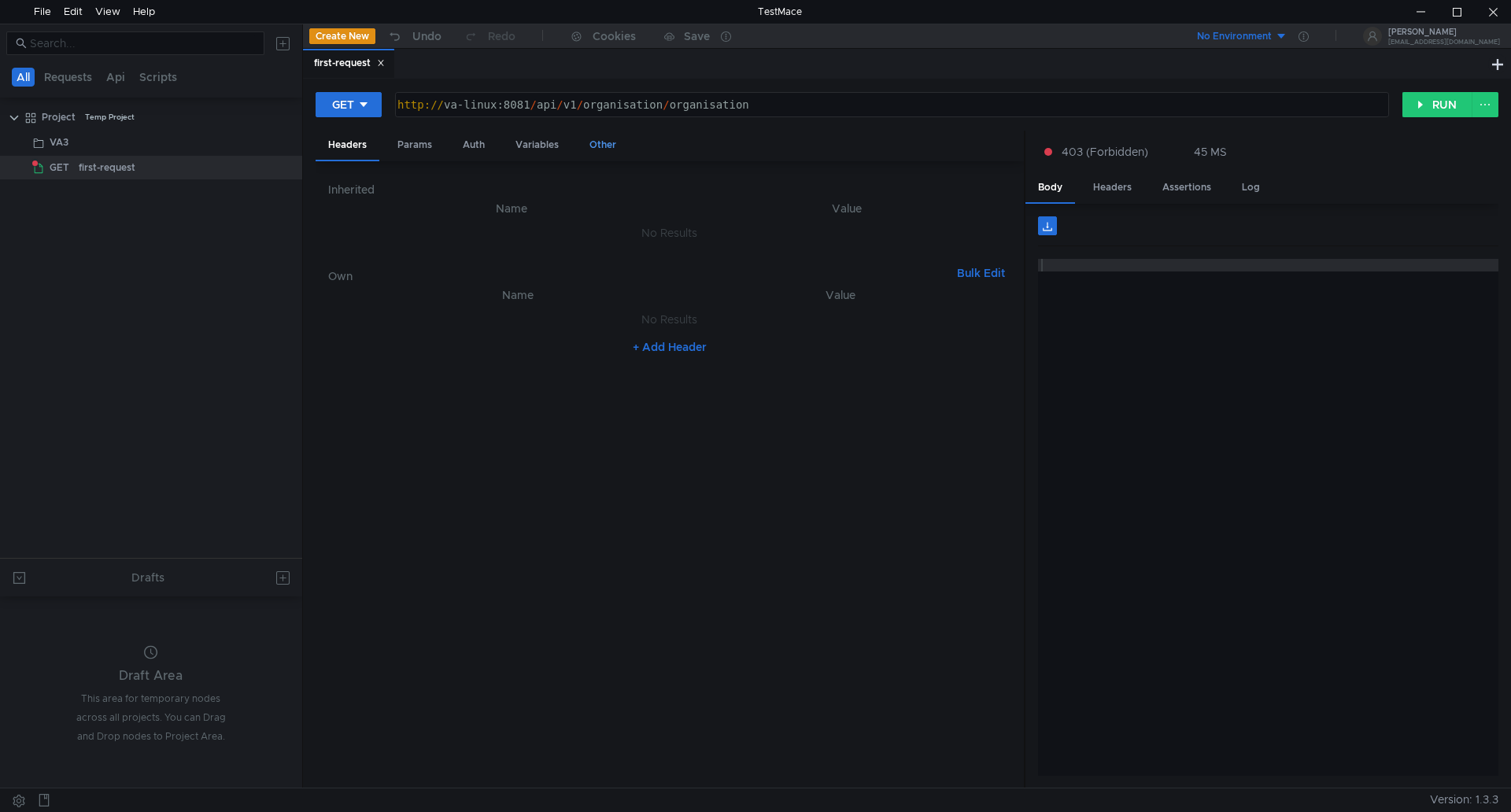
click at [614, 142] on div "Other" at bounding box center [603, 145] width 52 height 29
click at [538, 147] on div "Variables" at bounding box center [537, 145] width 69 height 29
click at [359, 148] on div "Headers" at bounding box center [348, 145] width 64 height 29
click at [74, 145] on div "VA3" at bounding box center [153, 142] width 208 height 23
click at [72, 142] on div "VA3" at bounding box center [153, 142] width 208 height 23
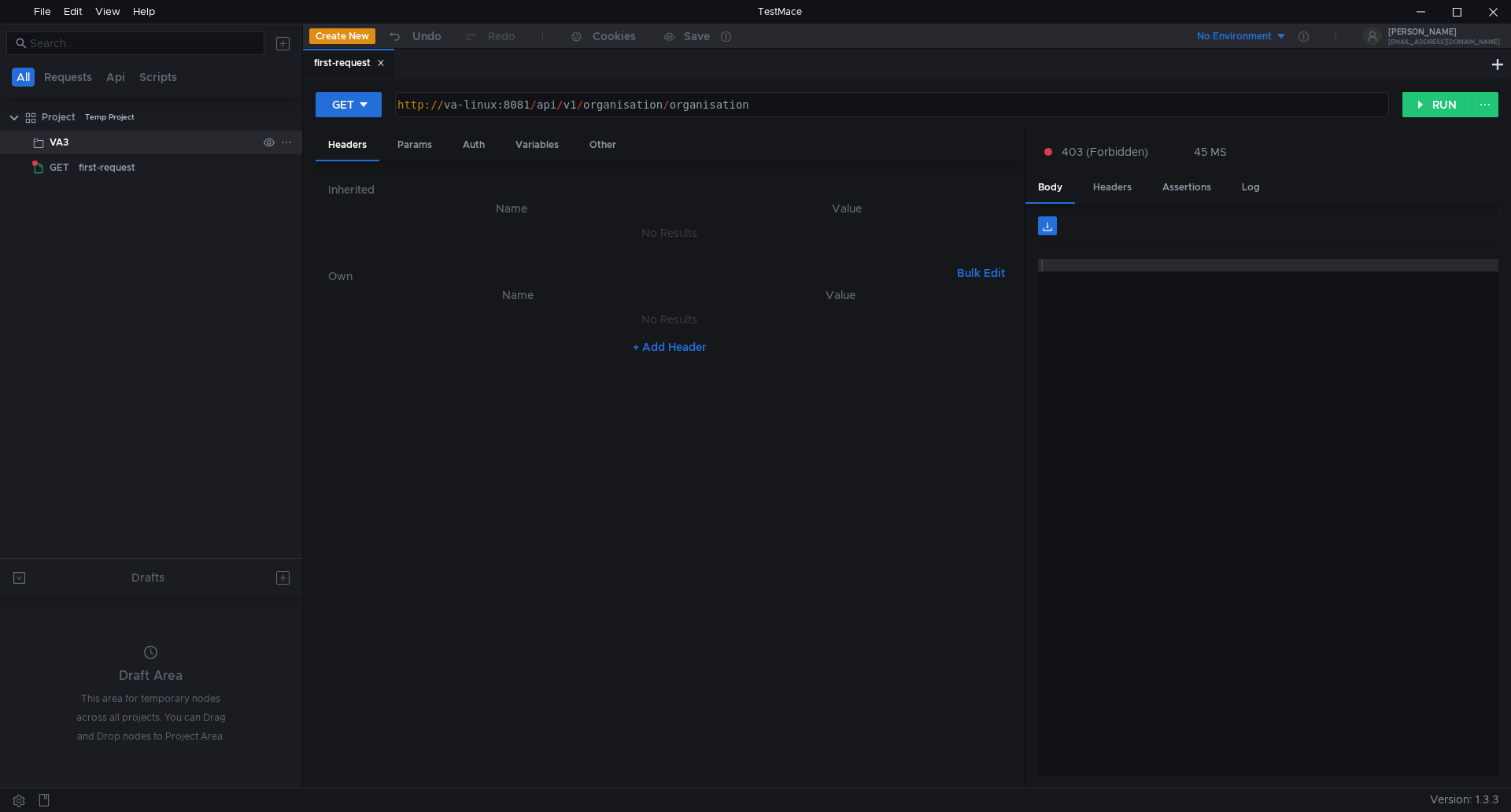
click at [72, 142] on div "VA3" at bounding box center [153, 142] width 208 height 23
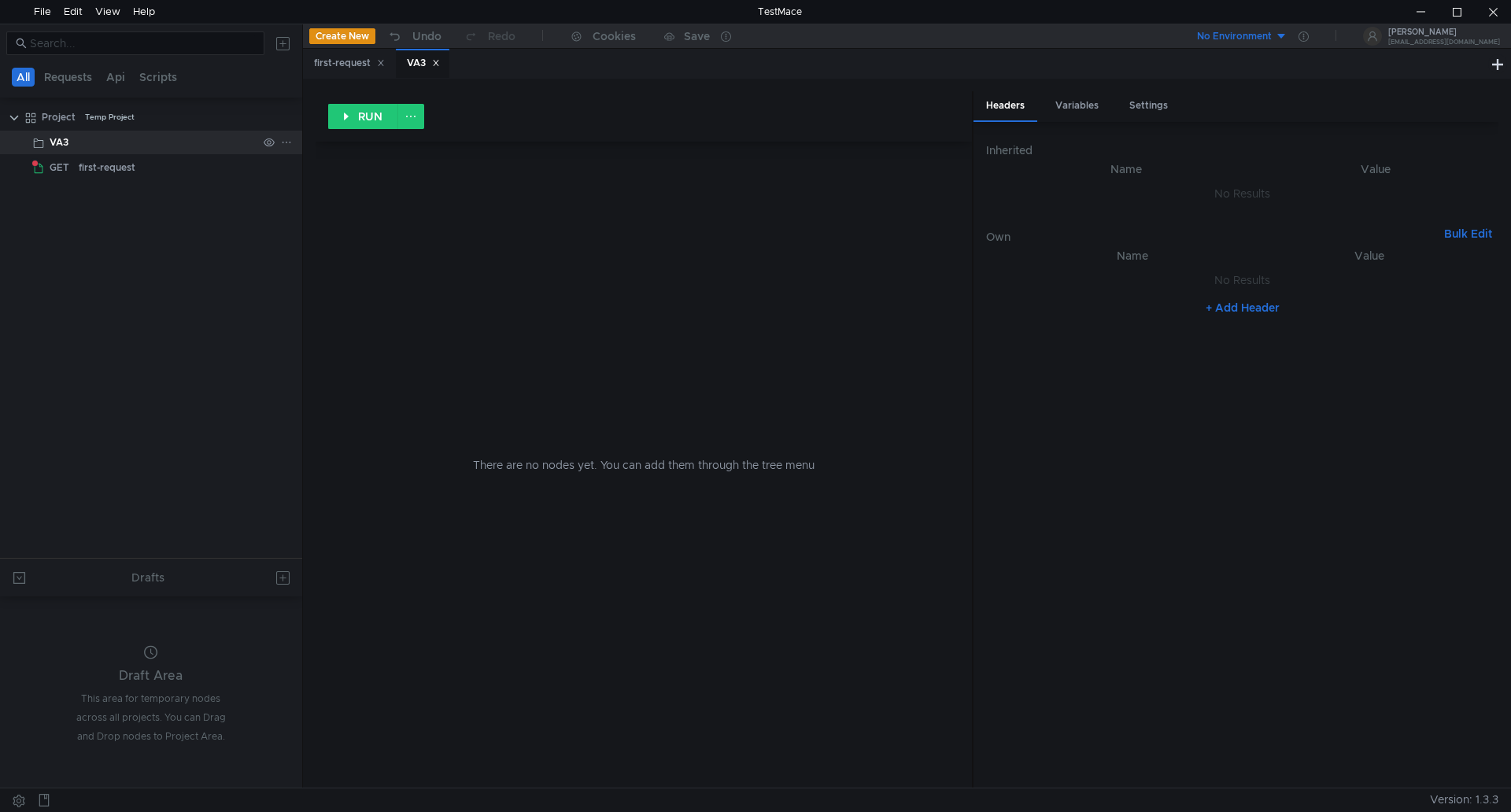
click at [291, 138] on icon at bounding box center [286, 142] width 11 height 11
click at [80, 137] on div at bounding box center [755, 406] width 1511 height 812
click at [1006, 112] on div "Headers" at bounding box center [1006, 106] width 64 height 31
click at [1031, 150] on h6 "Inherited" at bounding box center [1242, 150] width 512 height 19
click at [1079, 106] on div "Variables" at bounding box center [1078, 106] width 69 height 29
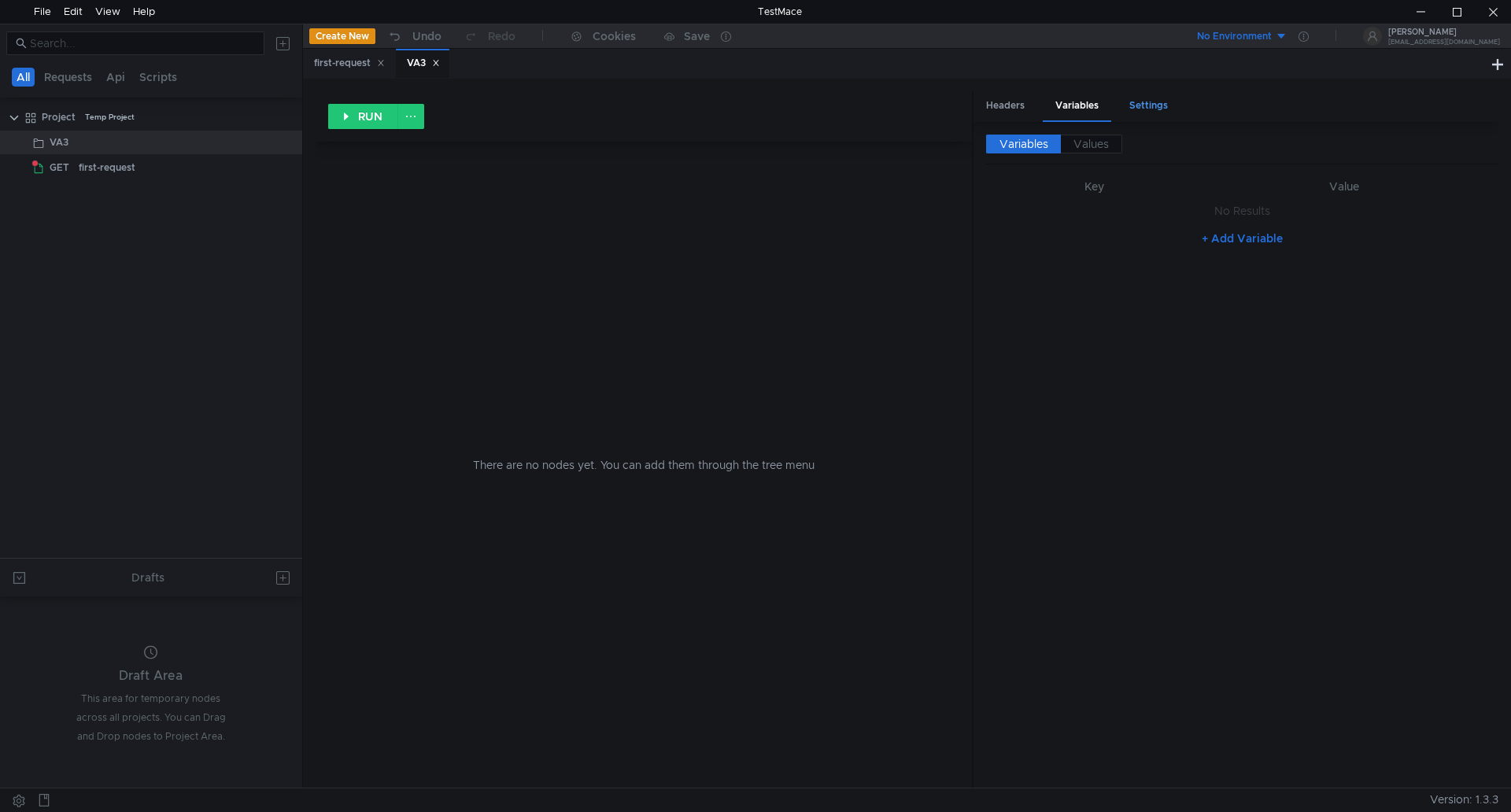
click at [1154, 106] on div "Settings" at bounding box center [1149, 106] width 64 height 29
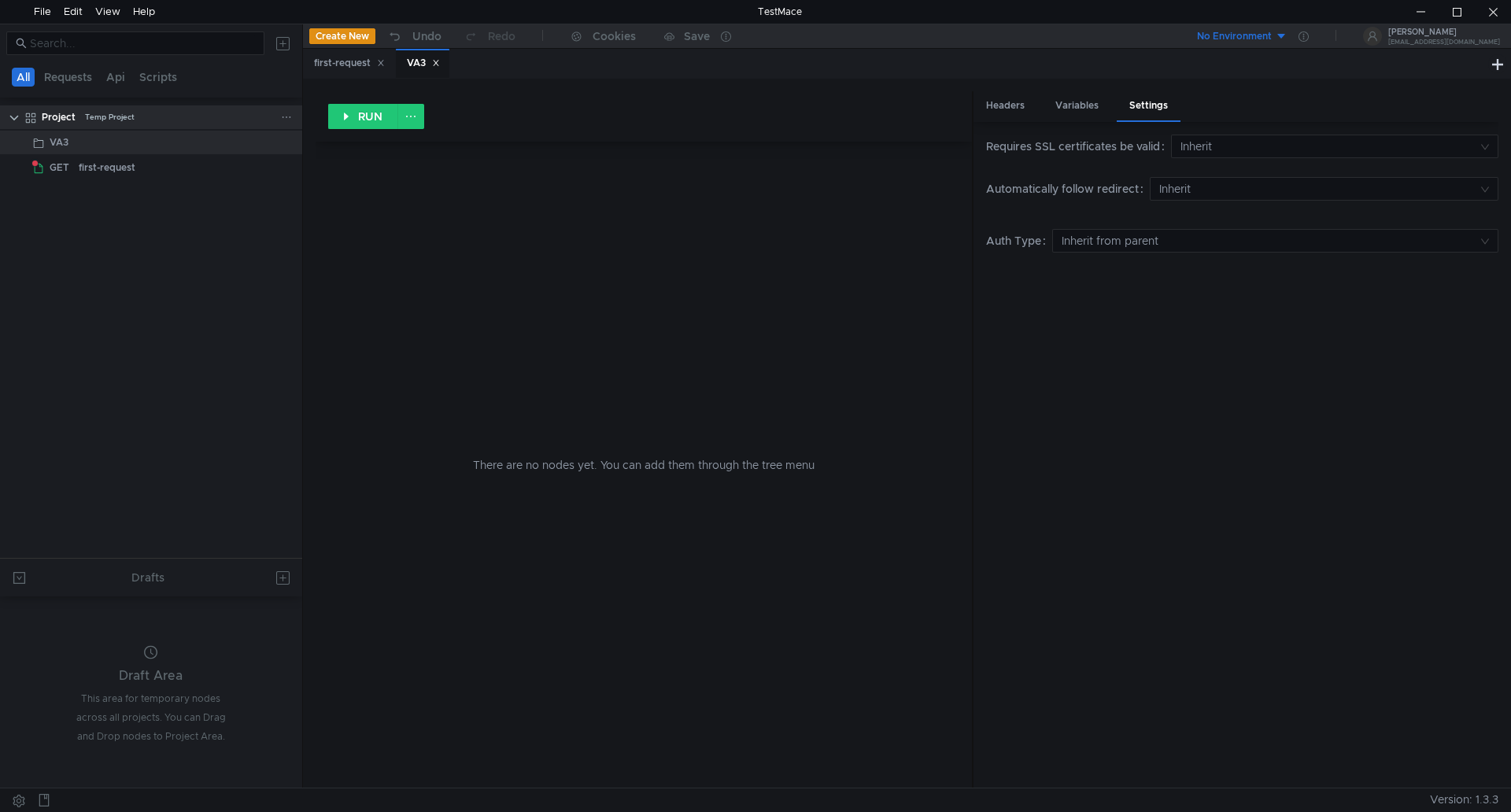
click at [101, 116] on div "Temp Project" at bounding box center [109, 117] width 49 height 23
click at [158, 73] on button "Scripts" at bounding box center [158, 77] width 47 height 19
click at [158, 76] on button "Scripts" at bounding box center [158, 77] width 46 height 19
click at [10, 117] on clr-icon at bounding box center [13, 117] width 13 height 13
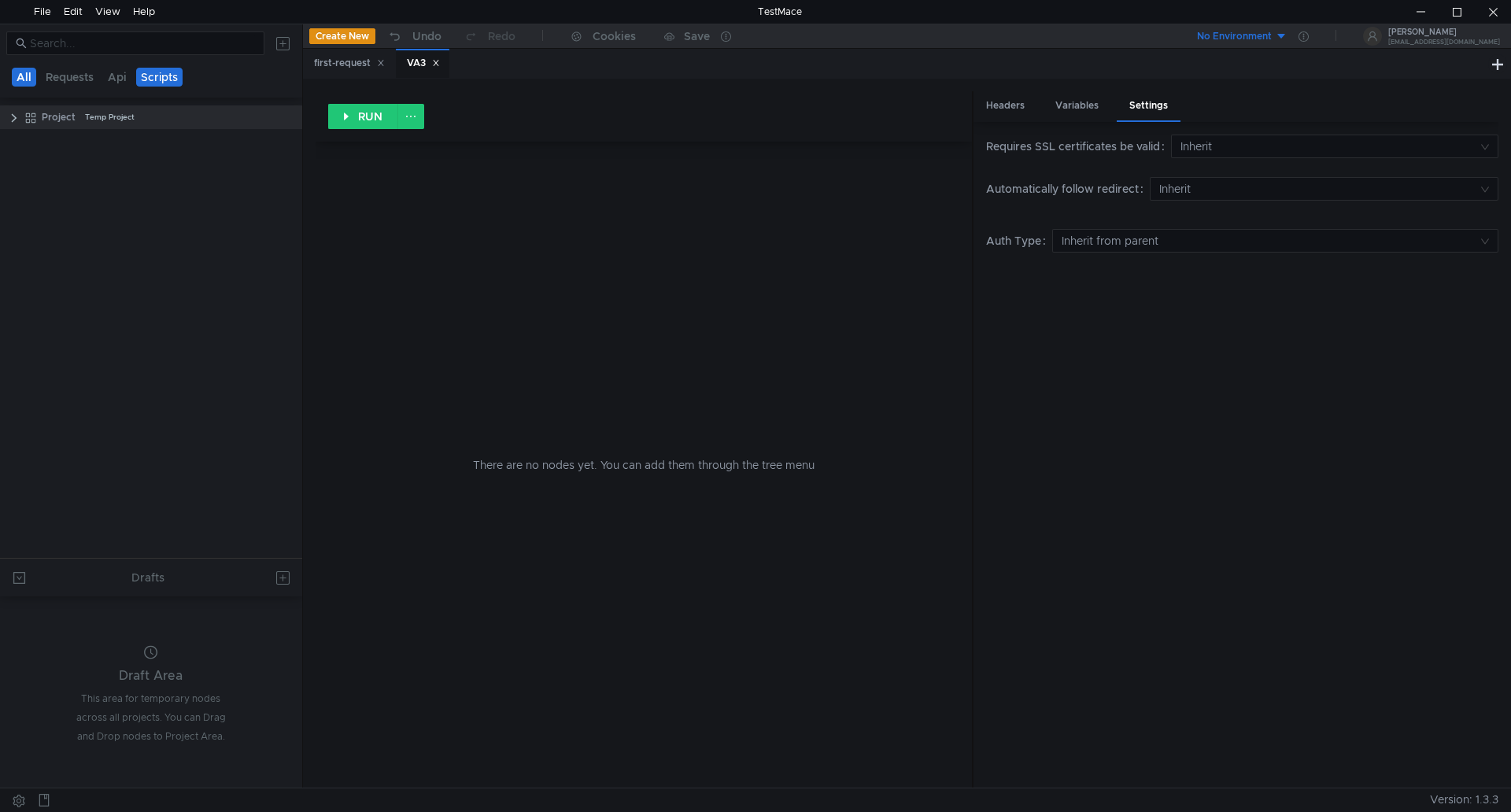
click at [21, 79] on button "All" at bounding box center [23, 77] width 24 height 19
click at [418, 64] on div "VA3" at bounding box center [423, 64] width 33 height 17
click at [163, 78] on button "Scripts" at bounding box center [158, 77] width 47 height 19
click at [162, 78] on button "Scripts" at bounding box center [158, 77] width 46 height 19
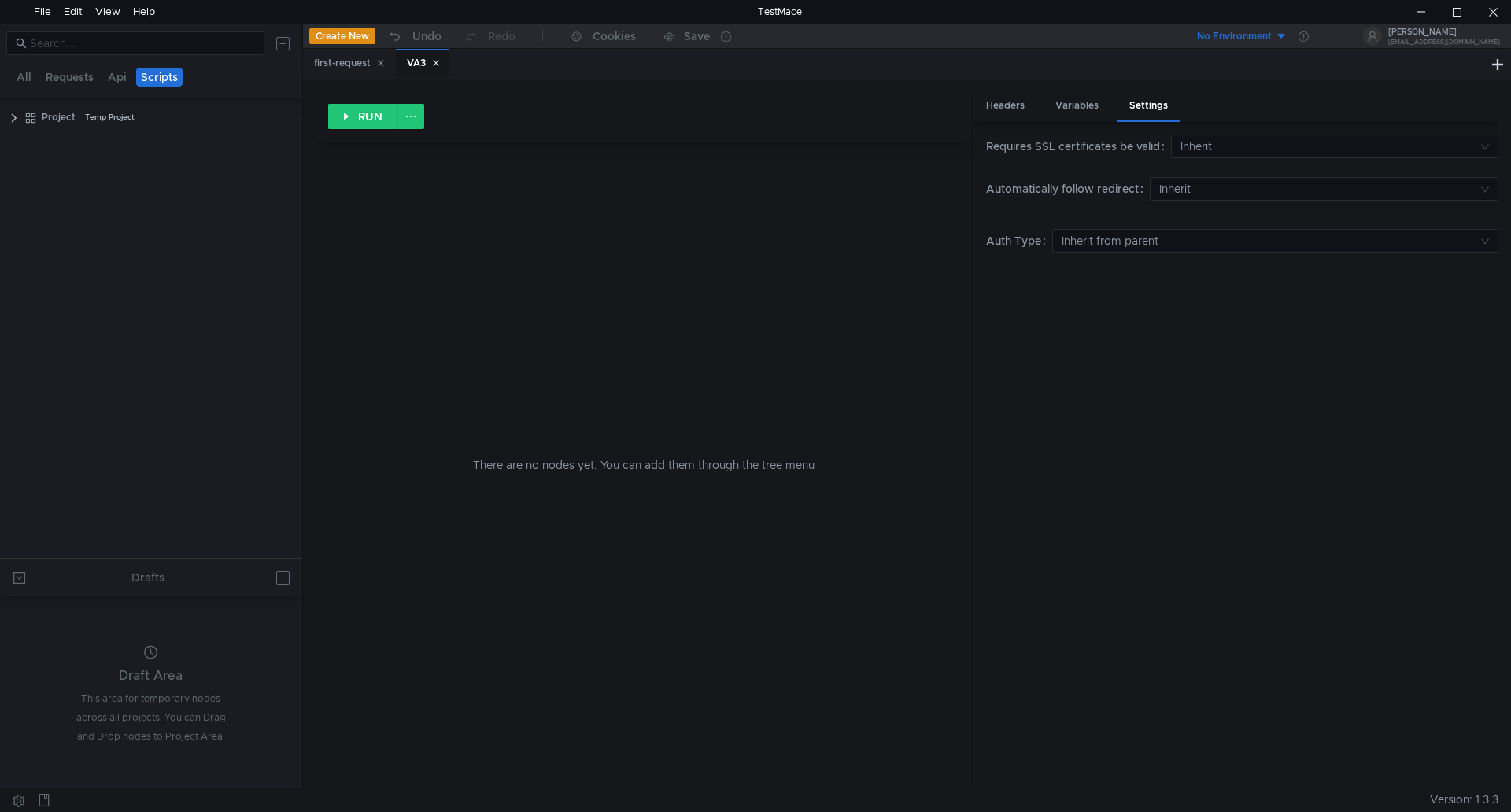
click at [163, 79] on button "Scripts" at bounding box center [158, 77] width 46 height 19
click at [120, 77] on button "Api" at bounding box center [117, 77] width 28 height 19
click at [80, 75] on button "Requests" at bounding box center [70, 77] width 58 height 19
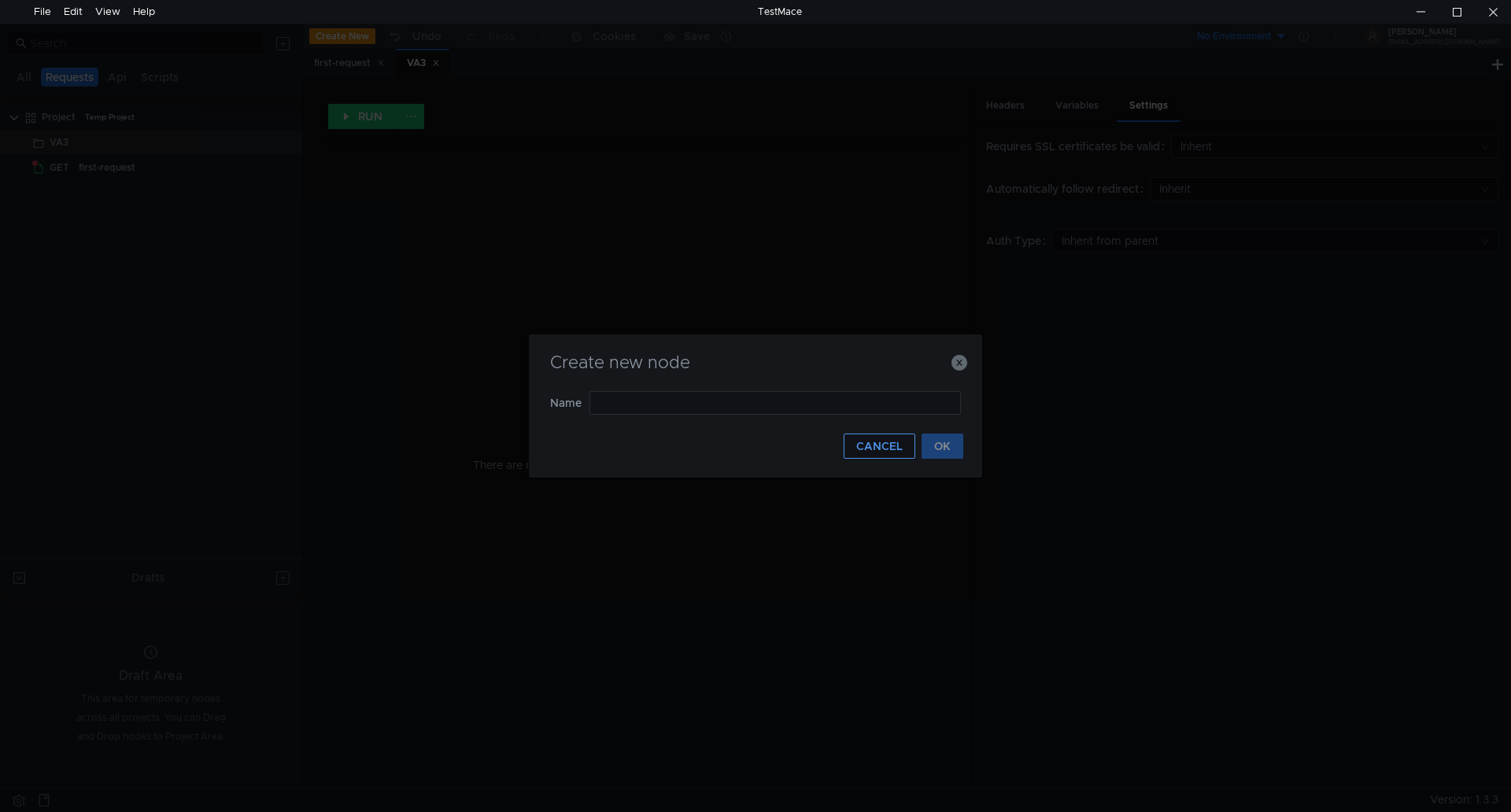
click at [888, 447] on button "CANCEL" at bounding box center [879, 447] width 71 height 25
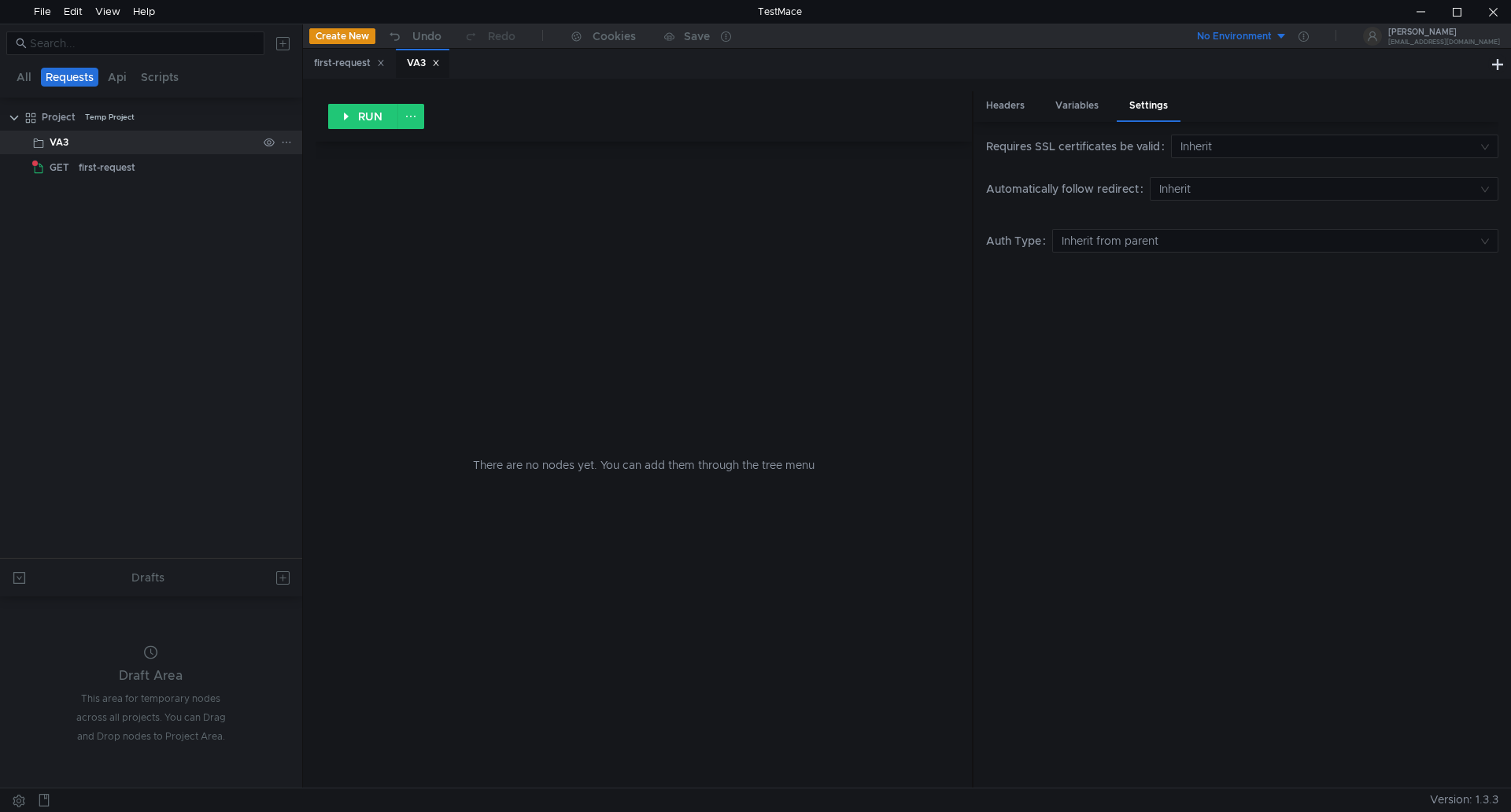
click at [82, 137] on div "VA3" at bounding box center [153, 142] width 208 height 23
click at [291, 139] on icon at bounding box center [286, 142] width 11 height 11
click at [464, 257] on button "Script" at bounding box center [505, 252] width 190 height 23
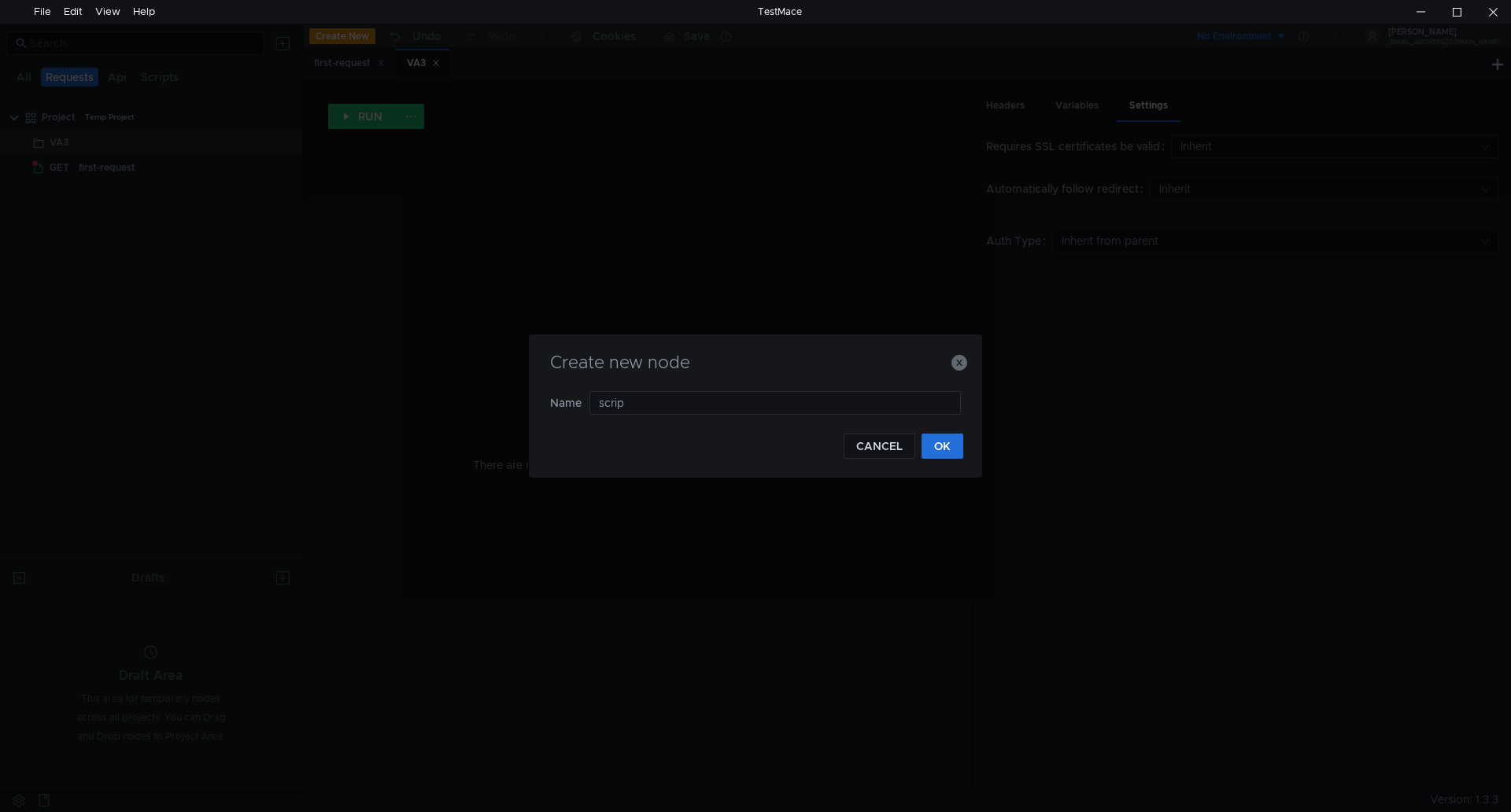
type input "script"
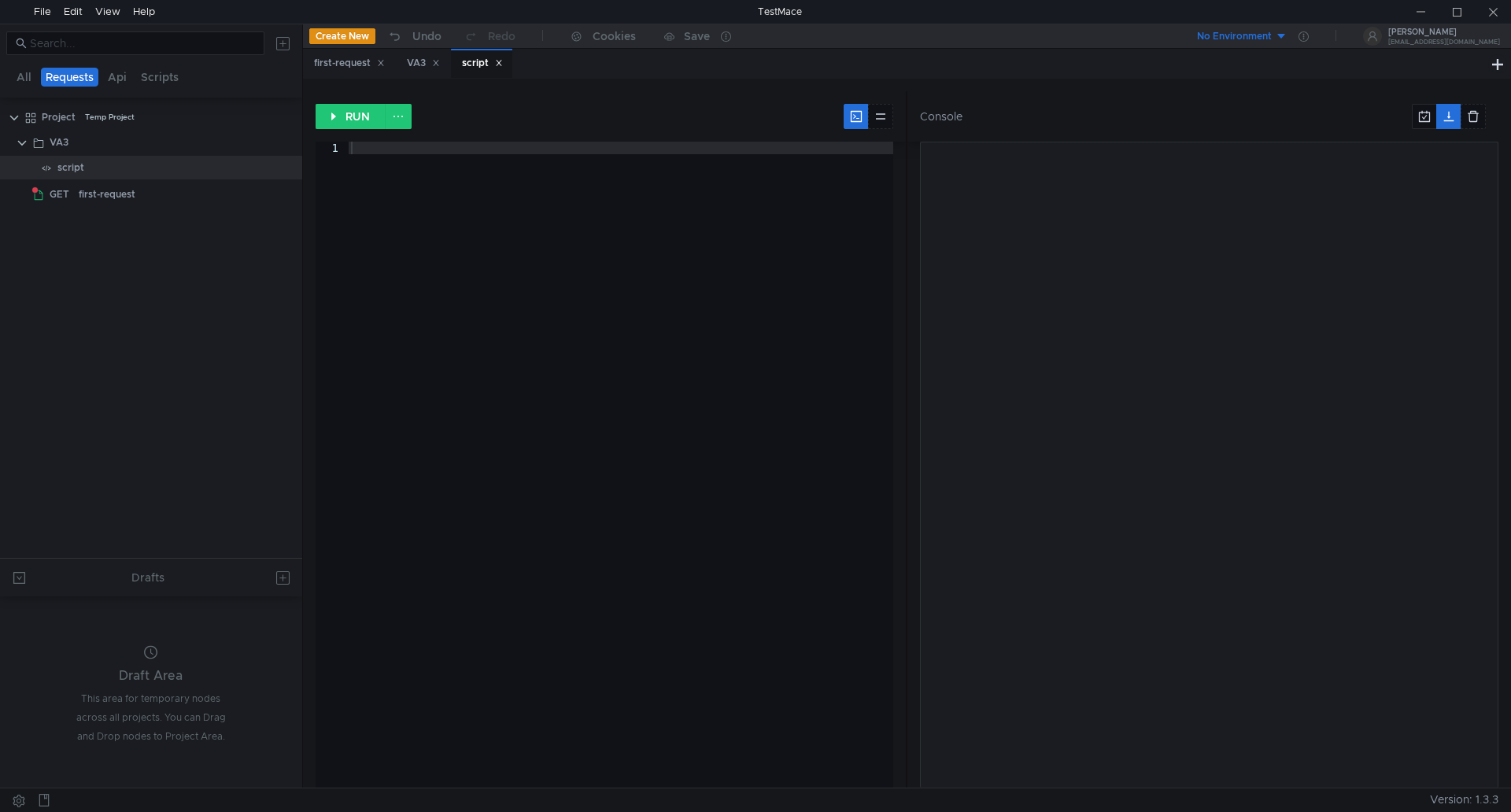
click at [391, 156] on div at bounding box center [621, 477] width 546 height 671
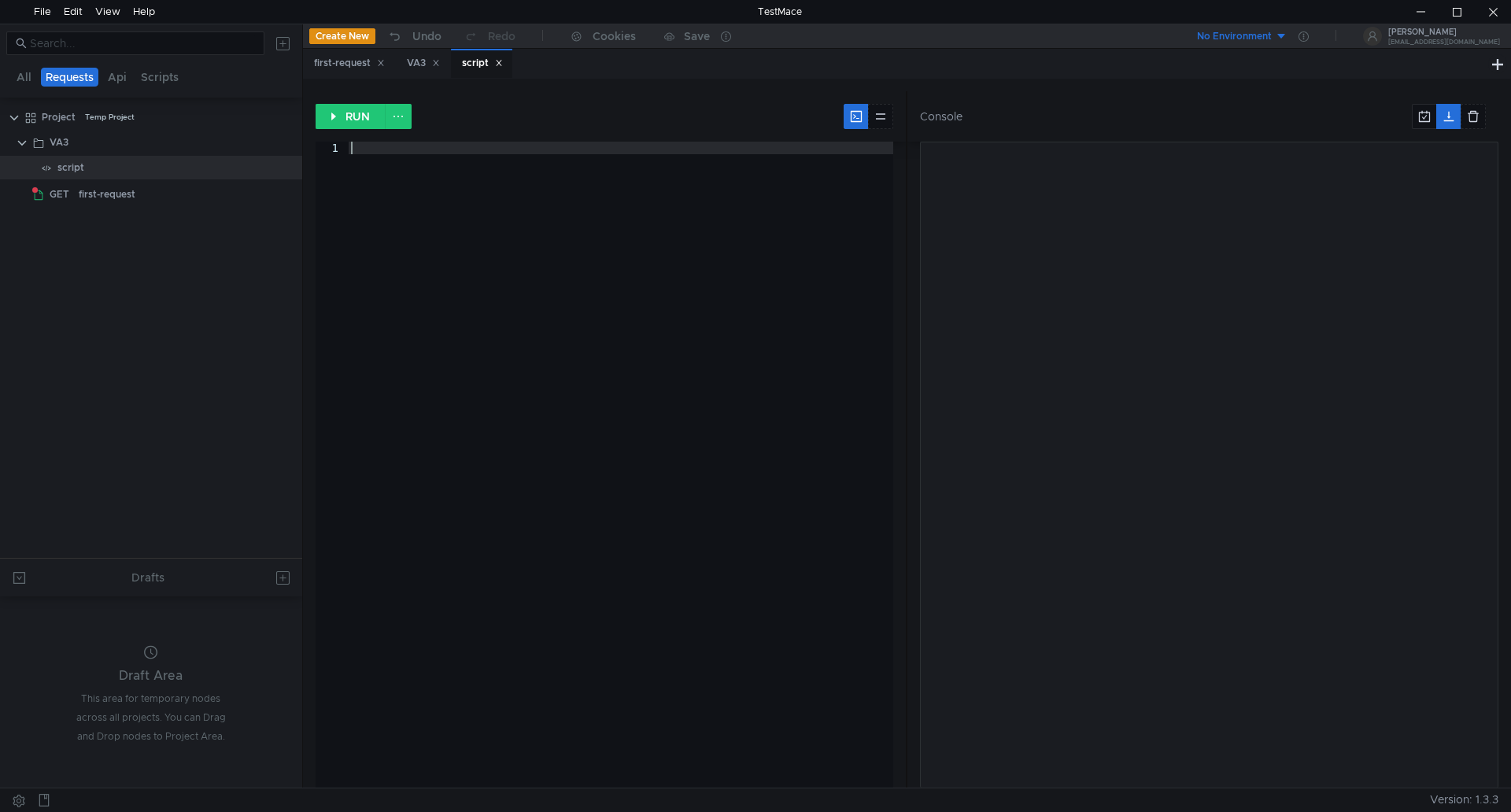
paste textarea "});"
type textarea "});"
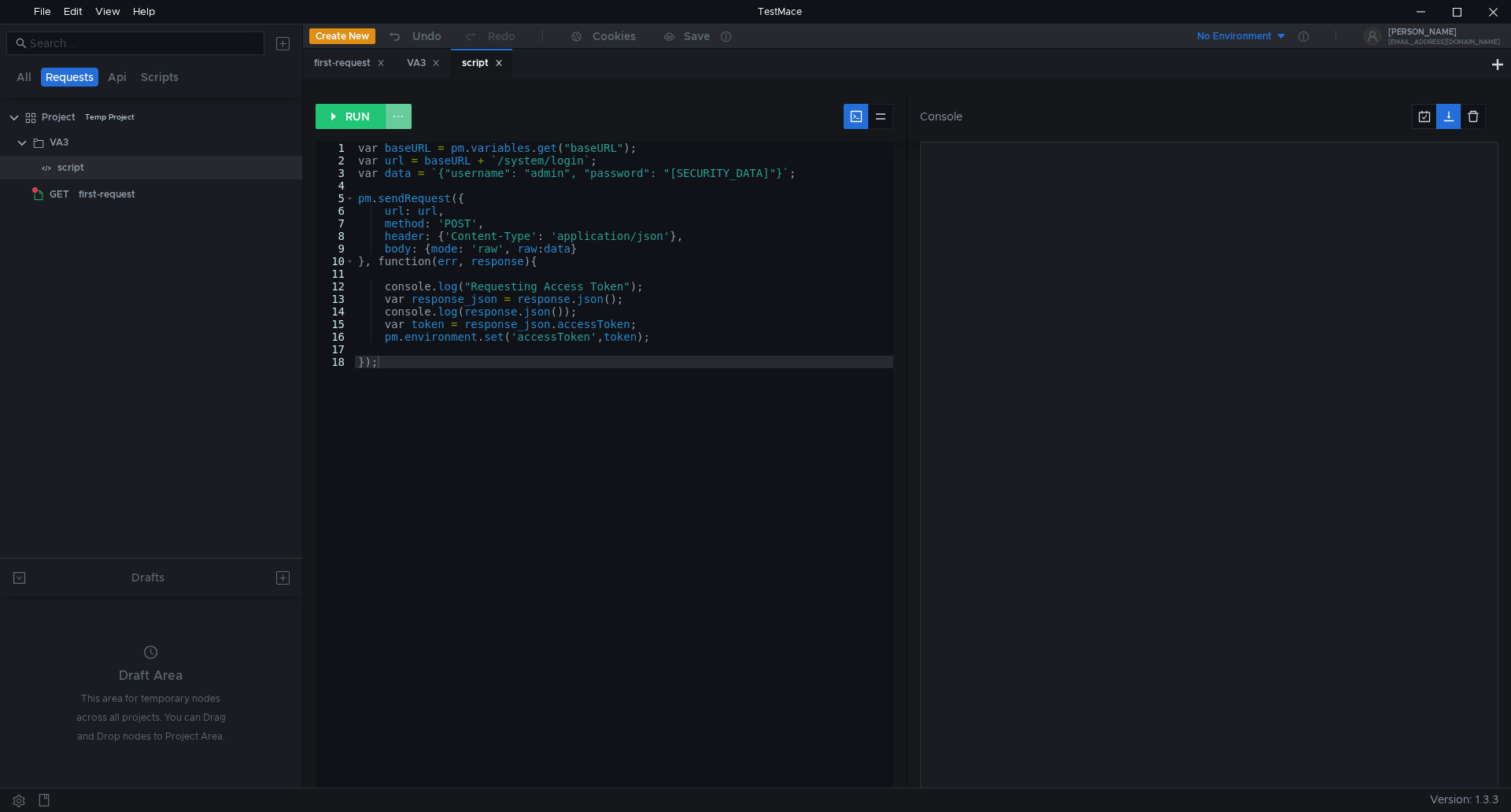
click at [398, 115] on button at bounding box center [398, 116] width 27 height 25
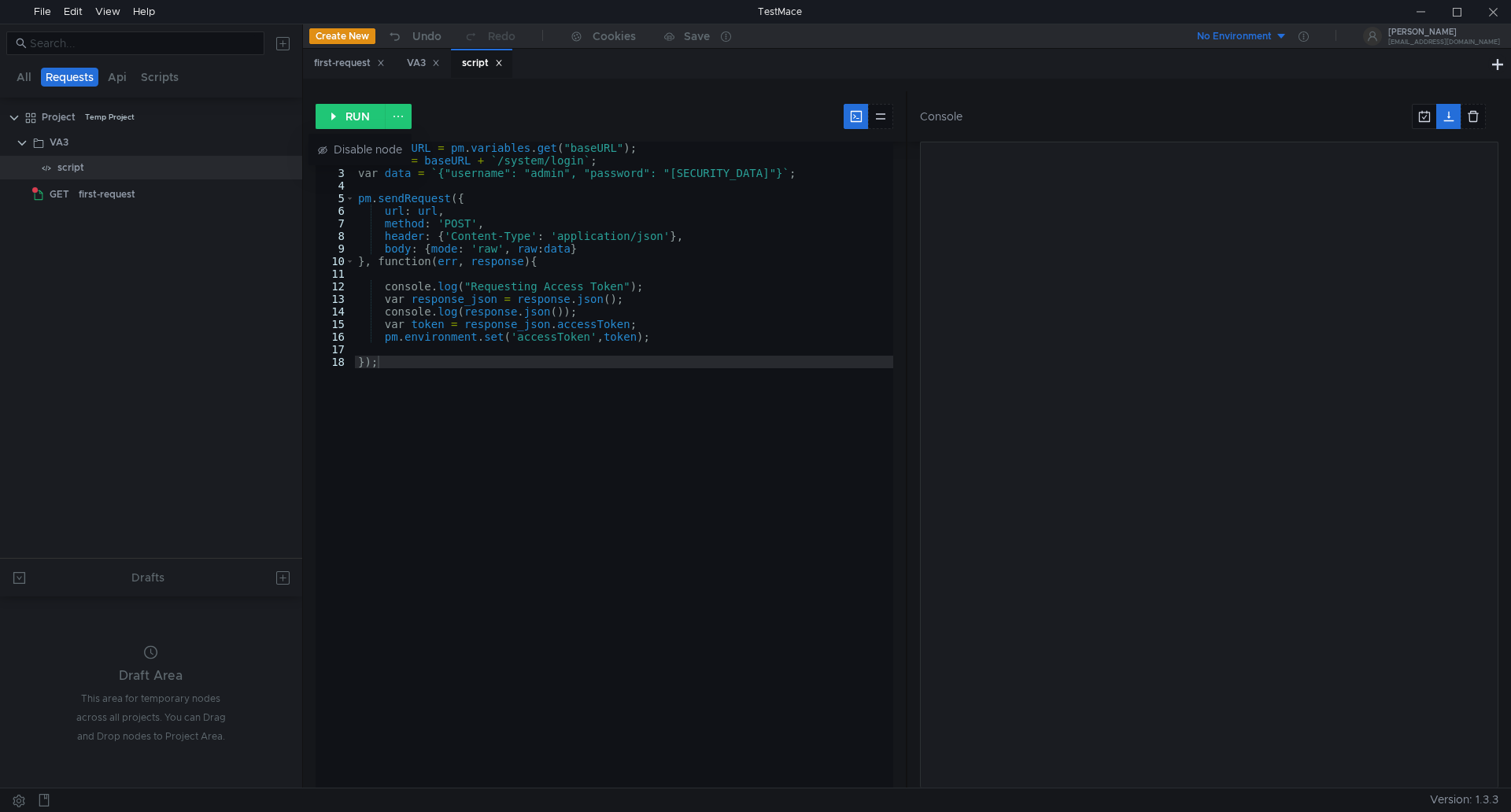
click at [60, 139] on div at bounding box center [755, 406] width 1511 height 812
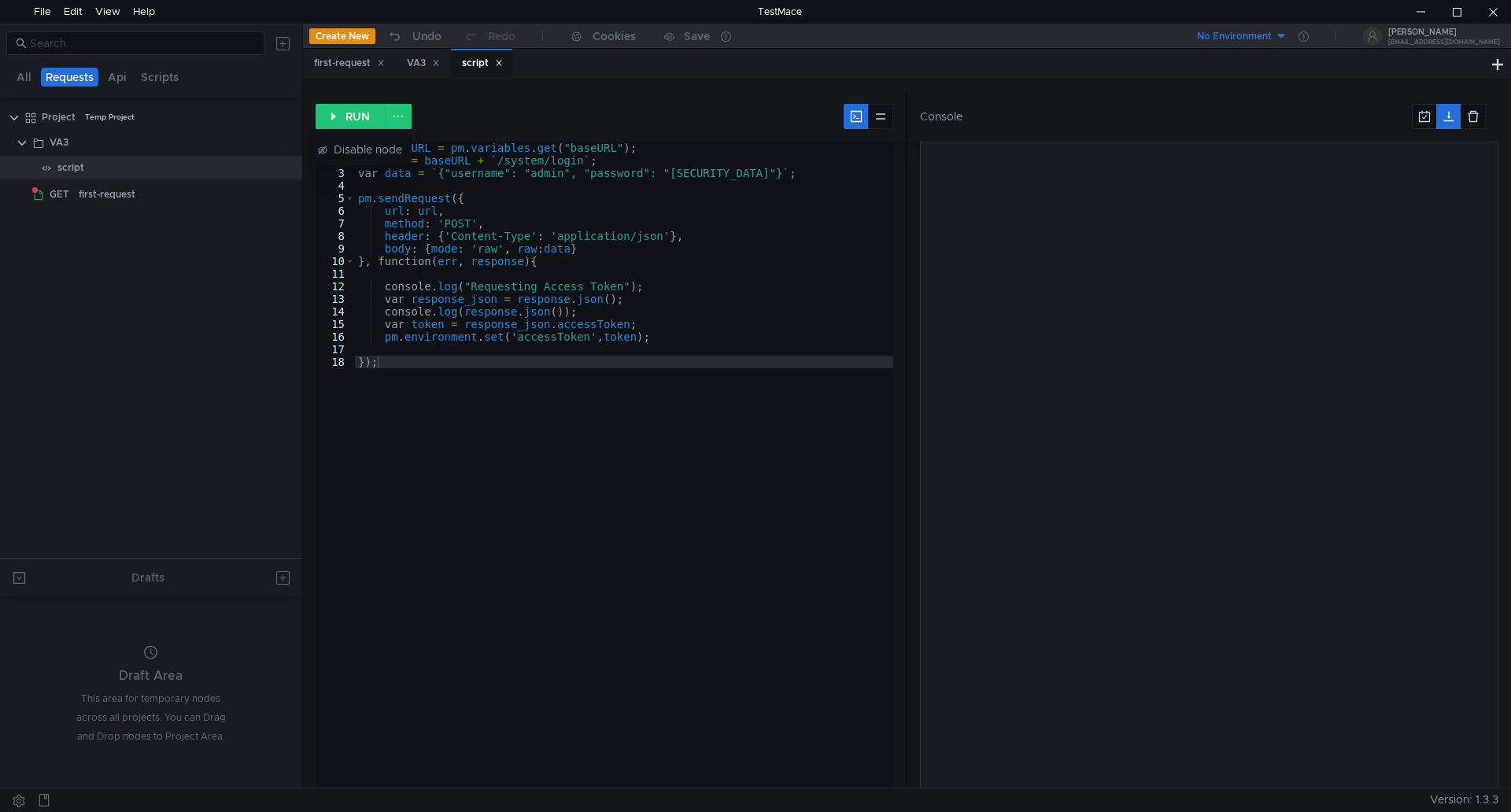
click at [60, 139] on div at bounding box center [755, 406] width 1511 height 812
click at [60, 139] on div "VA3" at bounding box center [59, 142] width 19 height 23
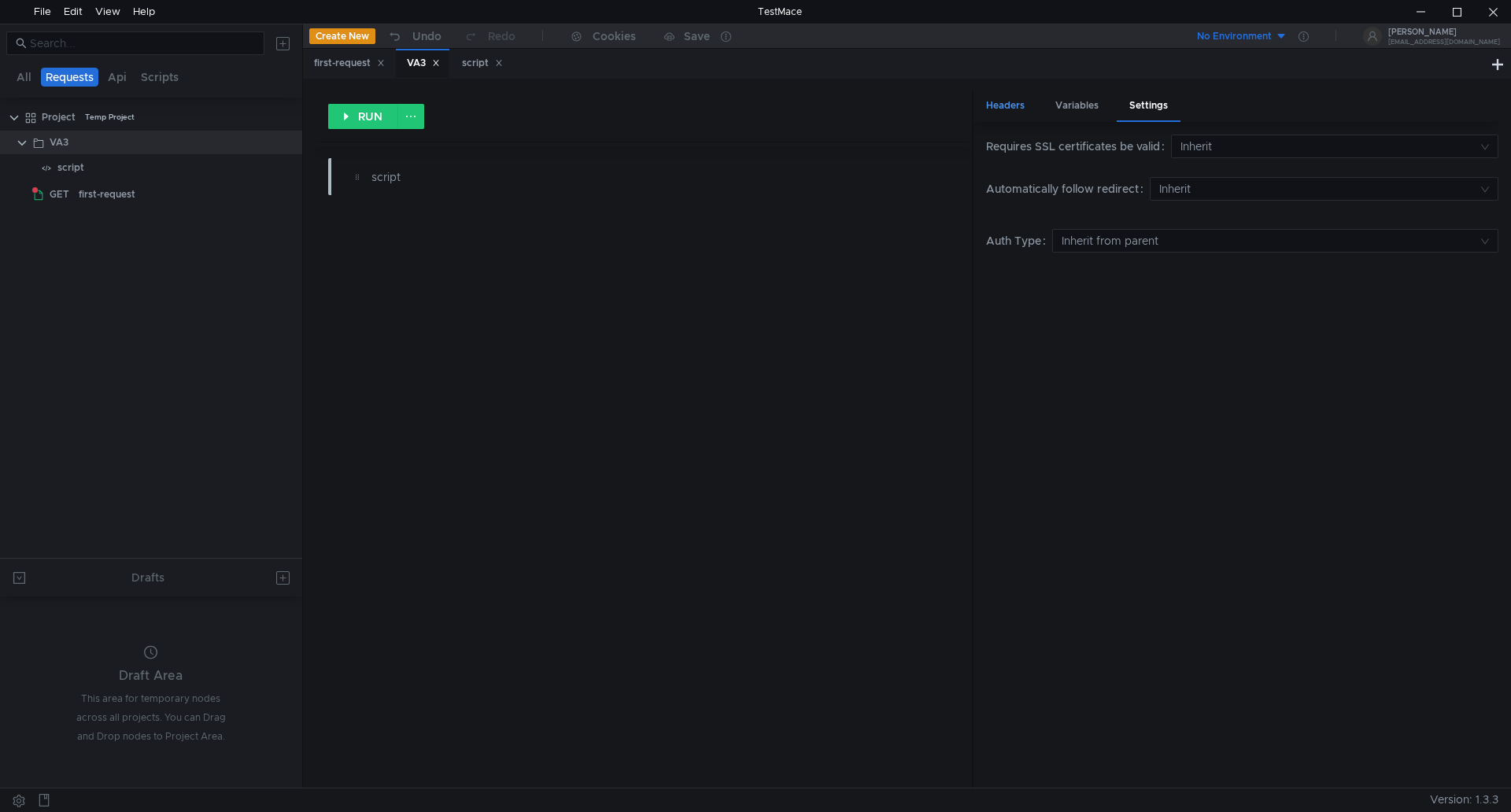
click at [1005, 106] on div "Headers" at bounding box center [1006, 106] width 64 height 29
click at [20, 142] on clr-icon at bounding box center [22, 142] width 13 height 13
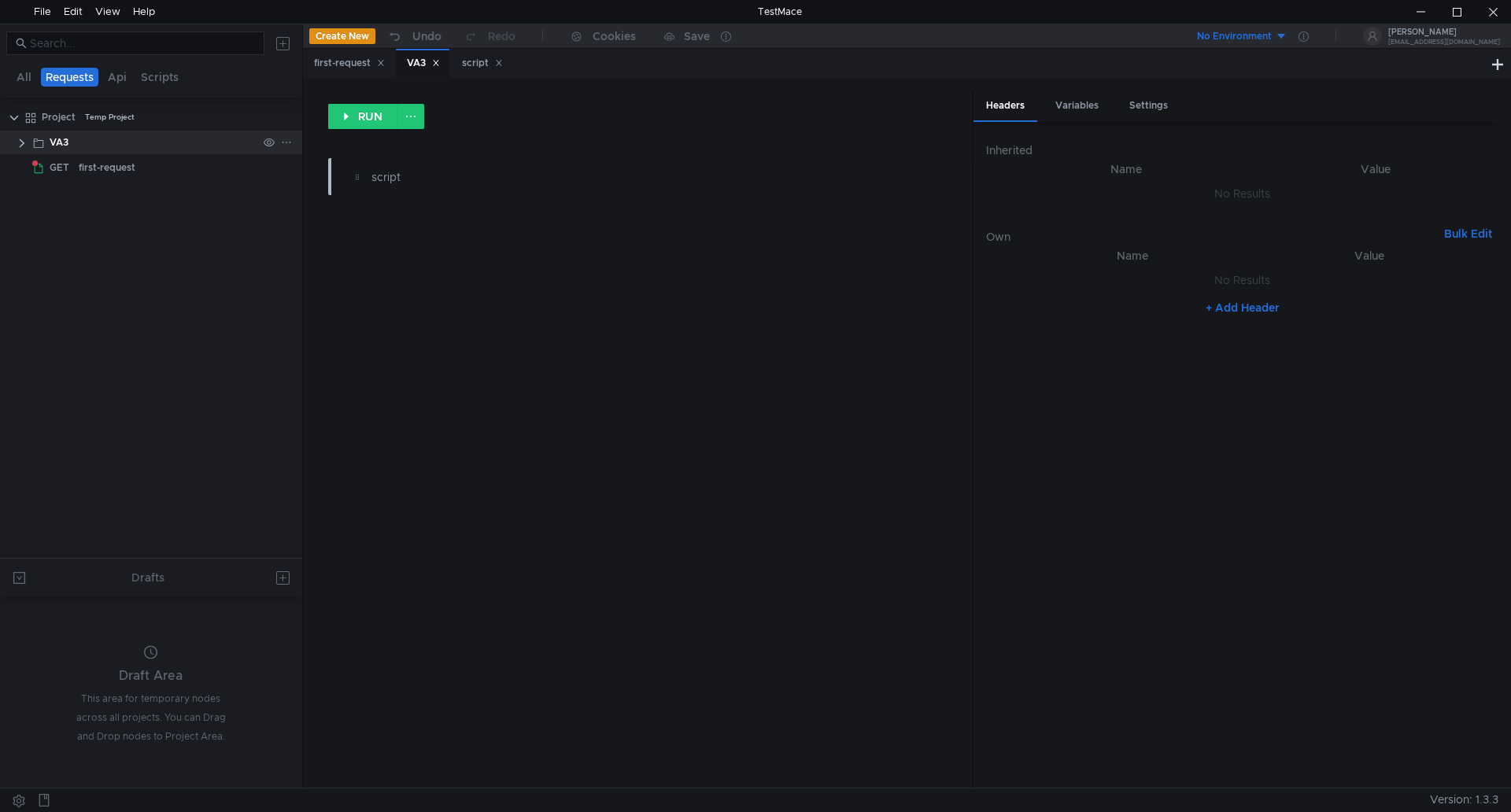
click at [287, 142] on icon at bounding box center [286, 142] width 8 height 2
click at [171, 141] on div at bounding box center [755, 406] width 1511 height 812
click at [288, 140] on icon at bounding box center [286, 142] width 11 height 11
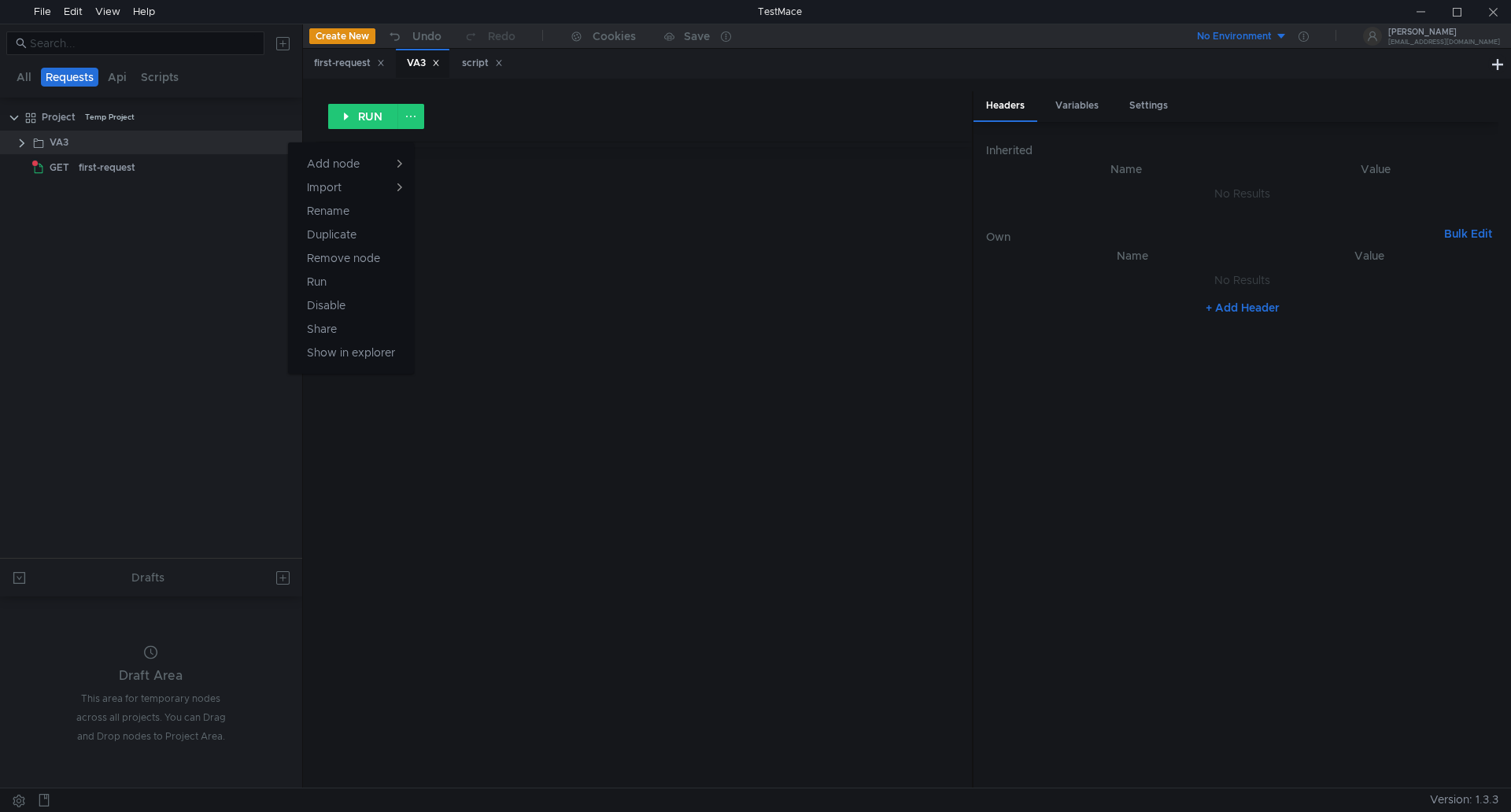
click at [59, 121] on div at bounding box center [755, 406] width 1511 height 812
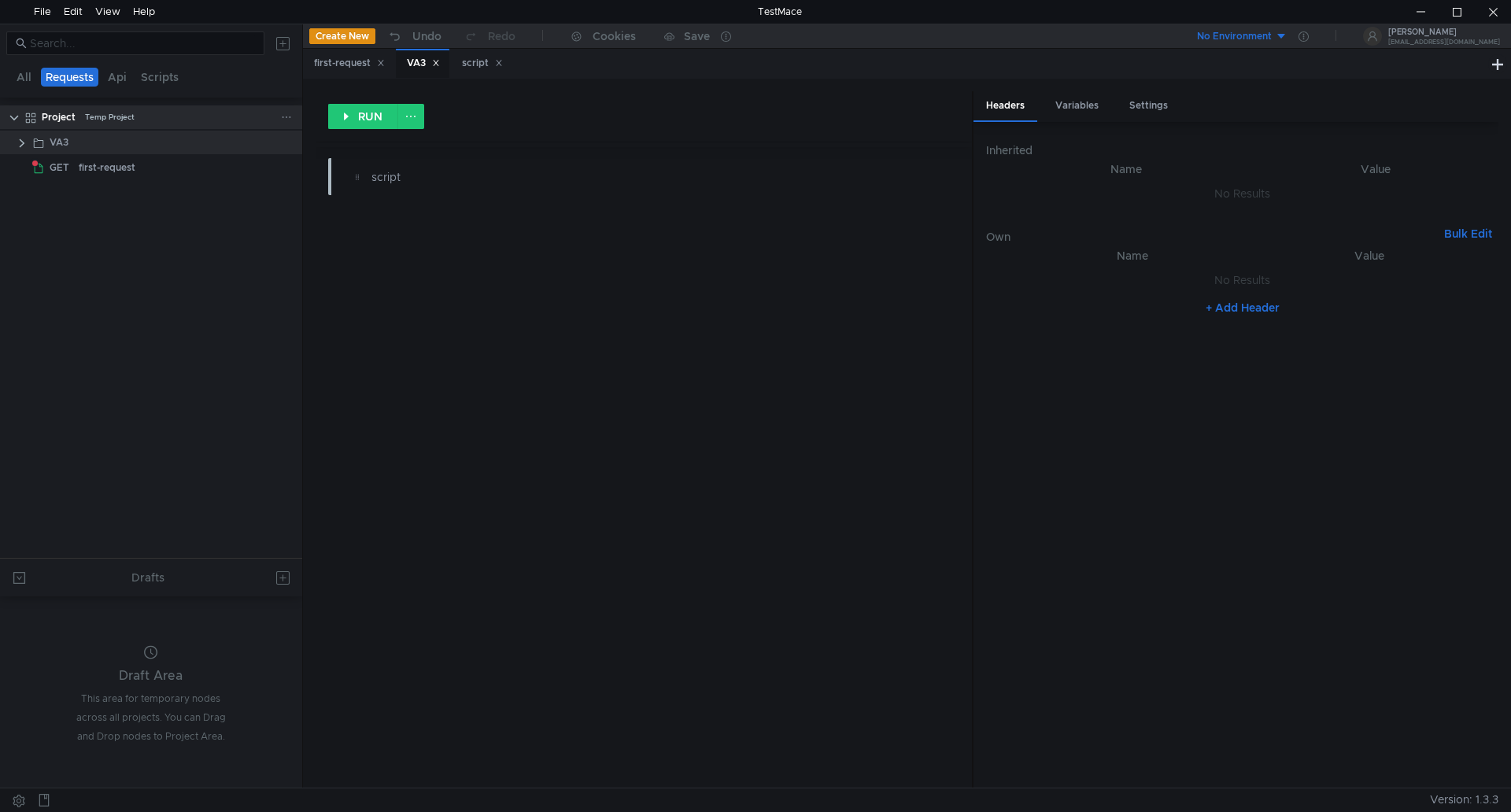
click at [19, 116] on clr-icon at bounding box center [13, 117] width 13 height 13
click at [37, 114] on app-tree-icon at bounding box center [33, 117] width 18 height 23
click at [8, 116] on clr-icon at bounding box center [13, 117] width 13 height 13
click at [287, 143] on icon at bounding box center [286, 142] width 11 height 11
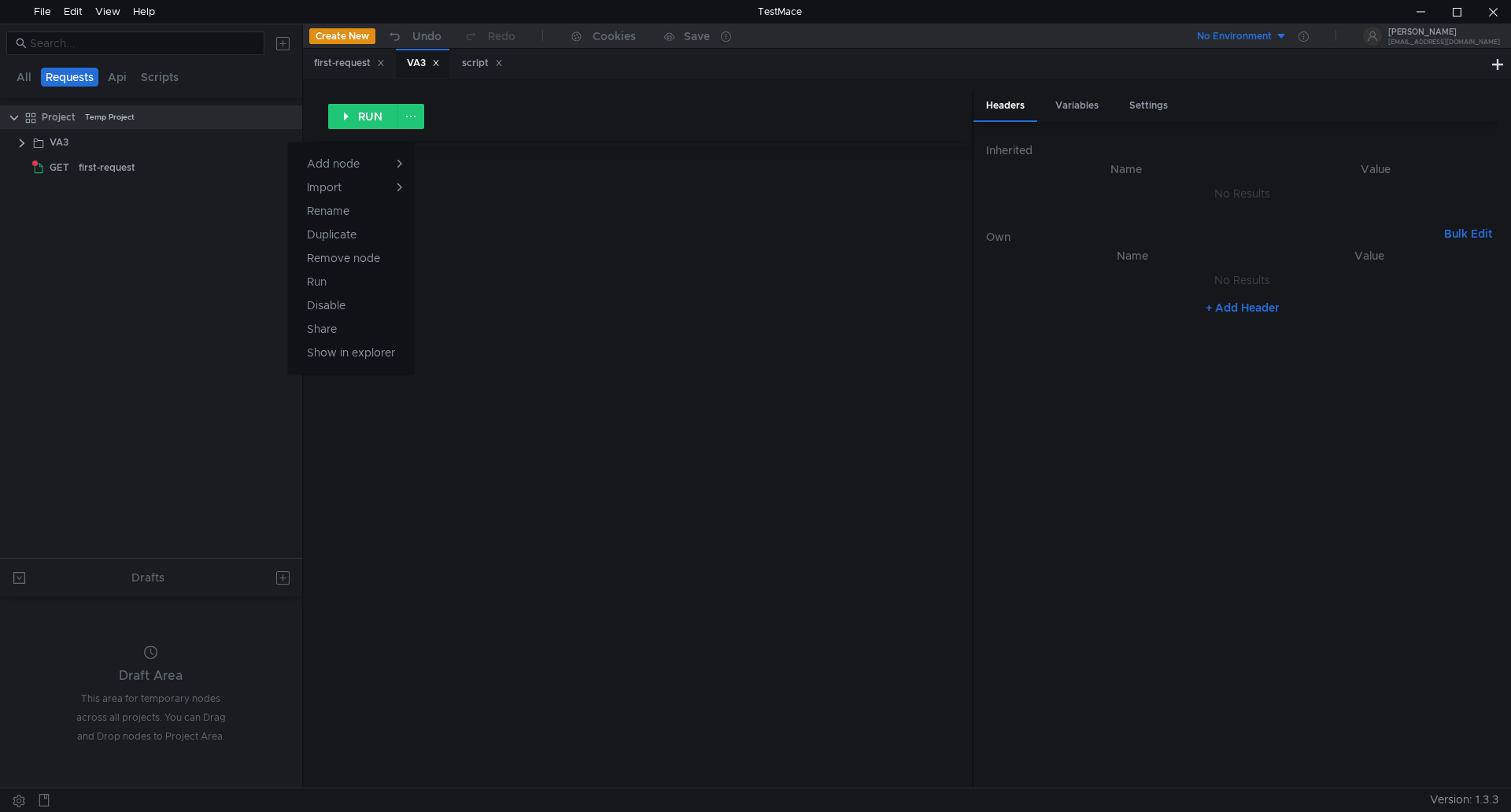
click at [131, 148] on div at bounding box center [755, 406] width 1511 height 812
click at [56, 141] on div "VA3" at bounding box center [59, 142] width 19 height 23
drag, startPoint x: 69, startPoint y: 137, endPoint x: 56, endPoint y: 137, distance: 13.0
click at [56, 137] on div "VA3" at bounding box center [59, 142] width 19 height 23
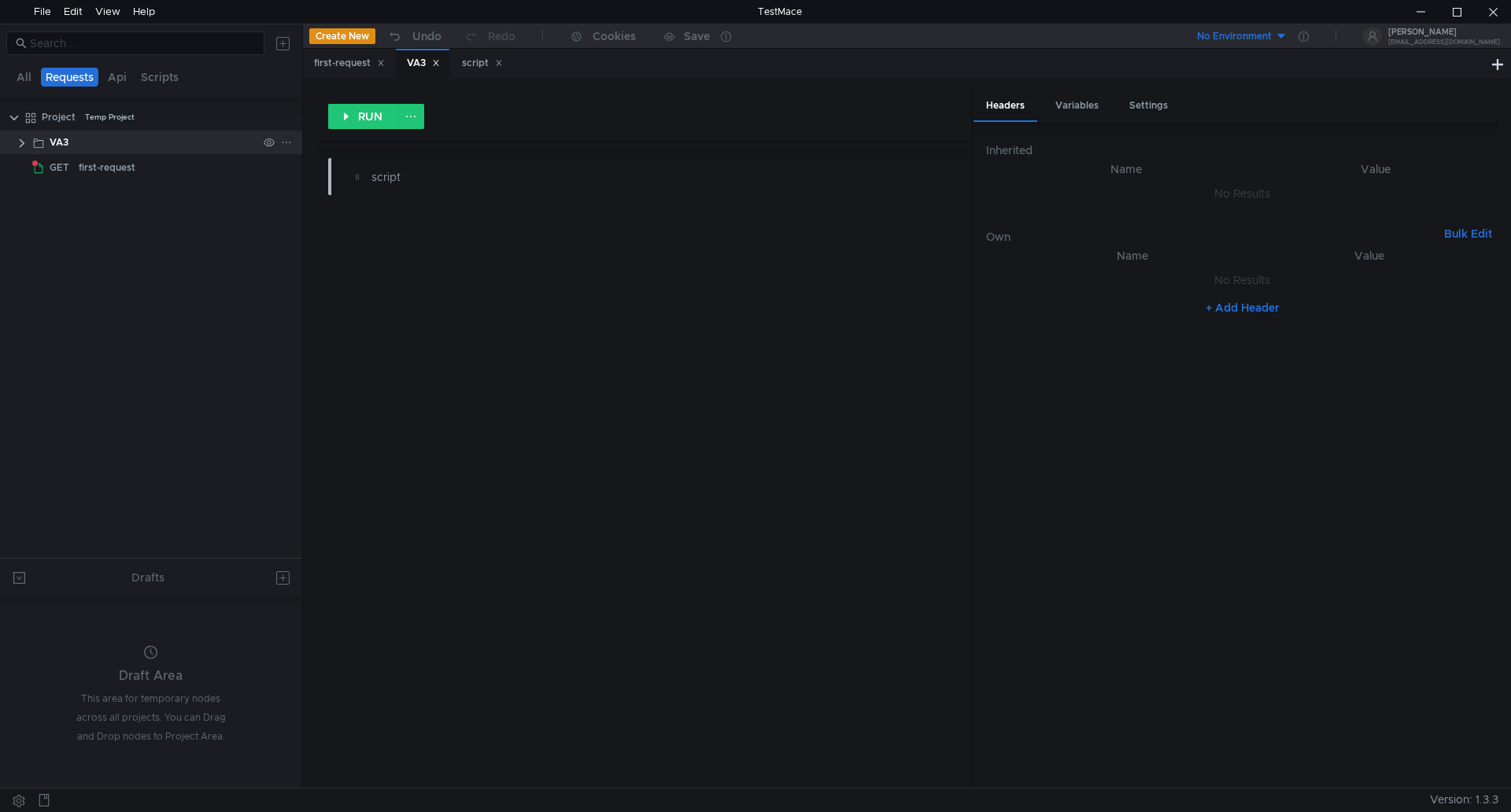
click at [285, 142] on icon at bounding box center [286, 142] width 11 height 11
click at [101, 118] on div at bounding box center [755, 406] width 1511 height 812
click at [53, 113] on div "Project" at bounding box center [59, 117] width 34 height 23
click at [292, 120] on icon at bounding box center [286, 116] width 11 height 11
click at [81, 143] on div at bounding box center [755, 406] width 1511 height 812
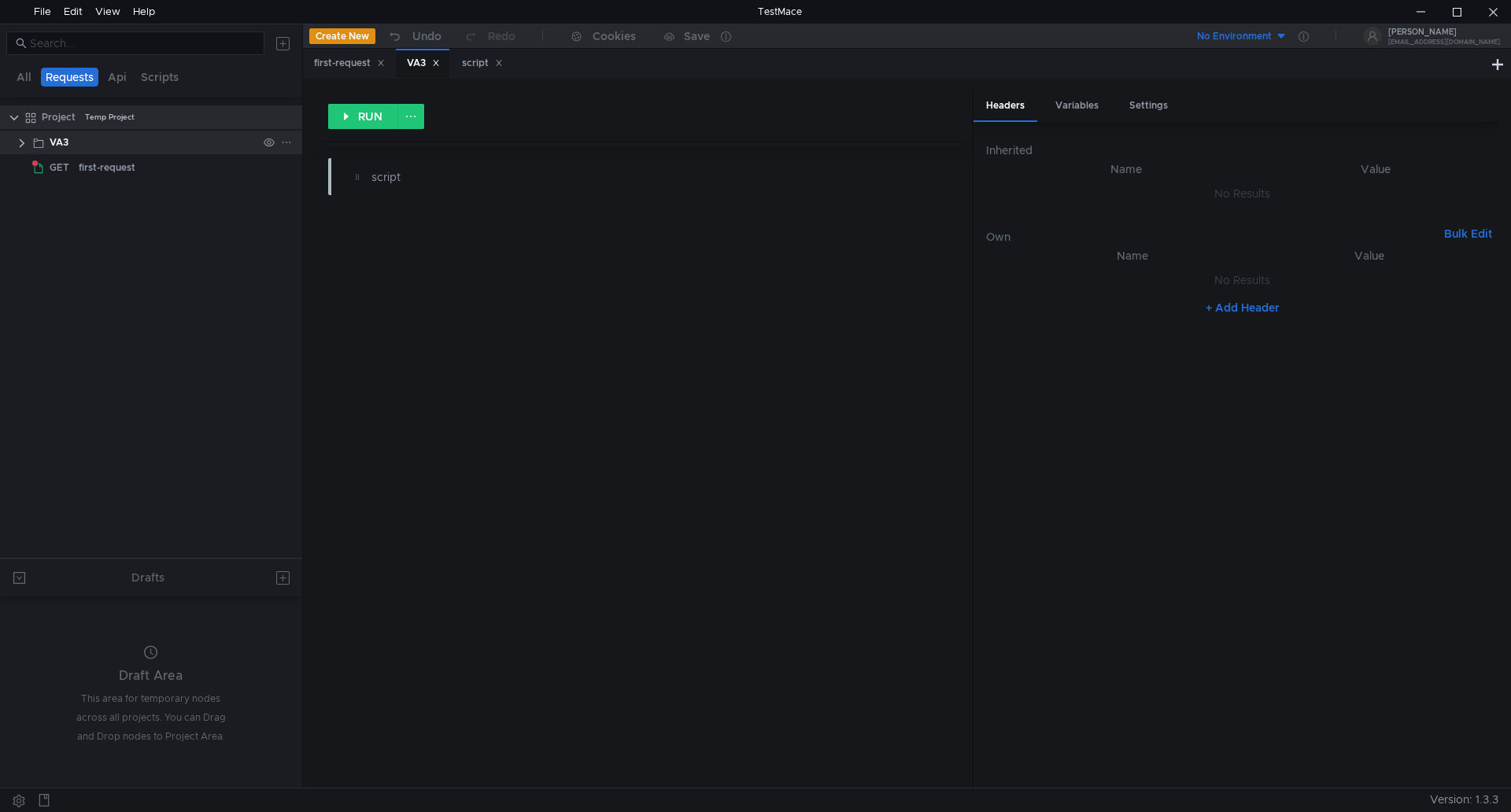
drag, startPoint x: 77, startPoint y: 143, endPoint x: 289, endPoint y: 141, distance: 212.0
click at [289, 141] on icon at bounding box center [286, 142] width 11 height 11
click at [57, 141] on div at bounding box center [755, 406] width 1511 height 812
drag, startPoint x: 75, startPoint y: 150, endPoint x: 142, endPoint y: 8, distance: 157.0
click at [142, 8] on div "Help" at bounding box center [144, 12] width 22 height 23
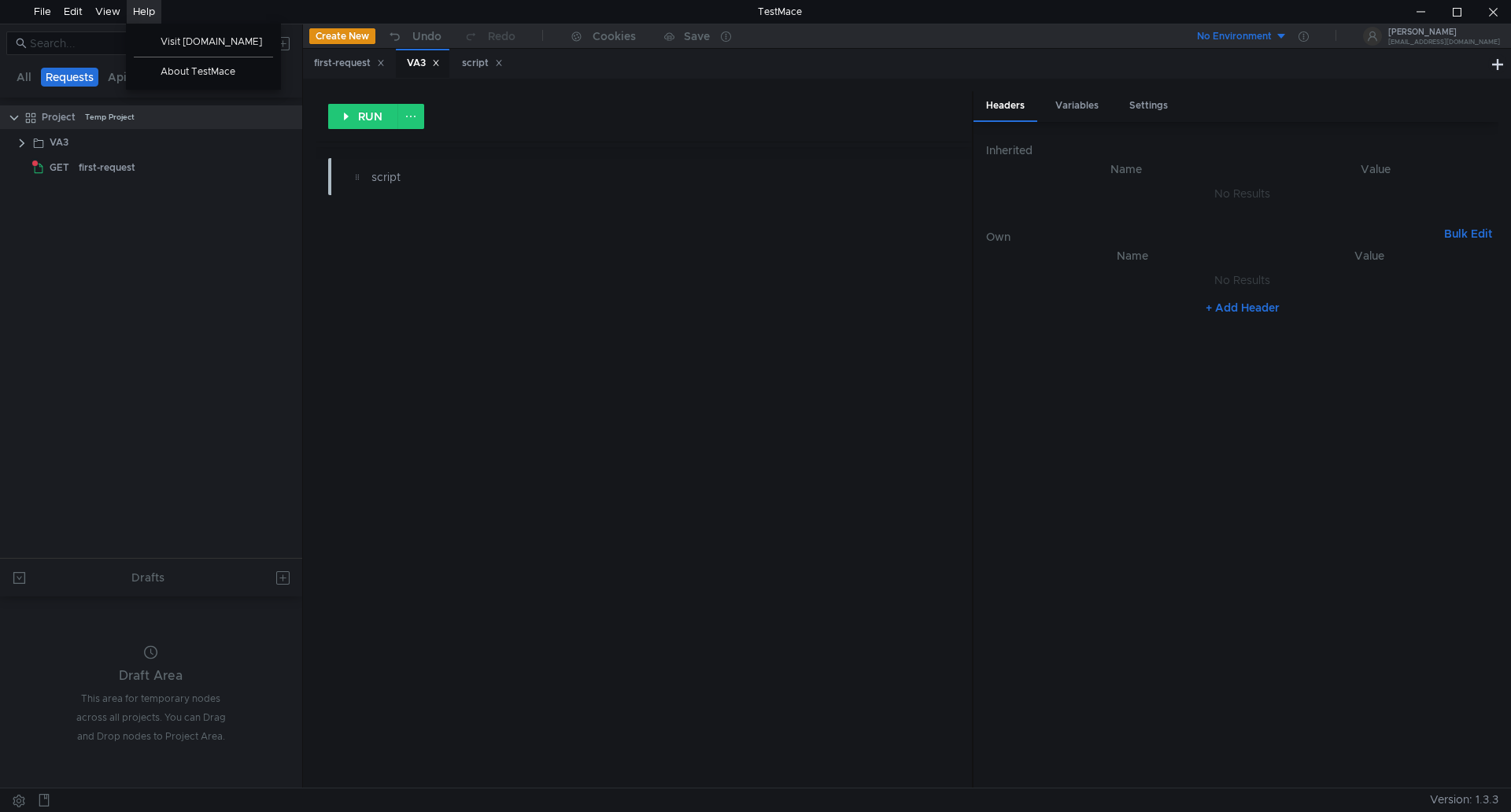
click at [142, 8] on div "Help" at bounding box center [144, 12] width 22 height 23
click at [141, 8] on div "Help" at bounding box center [144, 12] width 22 height 23
click at [192, 40] on span "Visit testmace.com" at bounding box center [215, 41] width 130 height 9
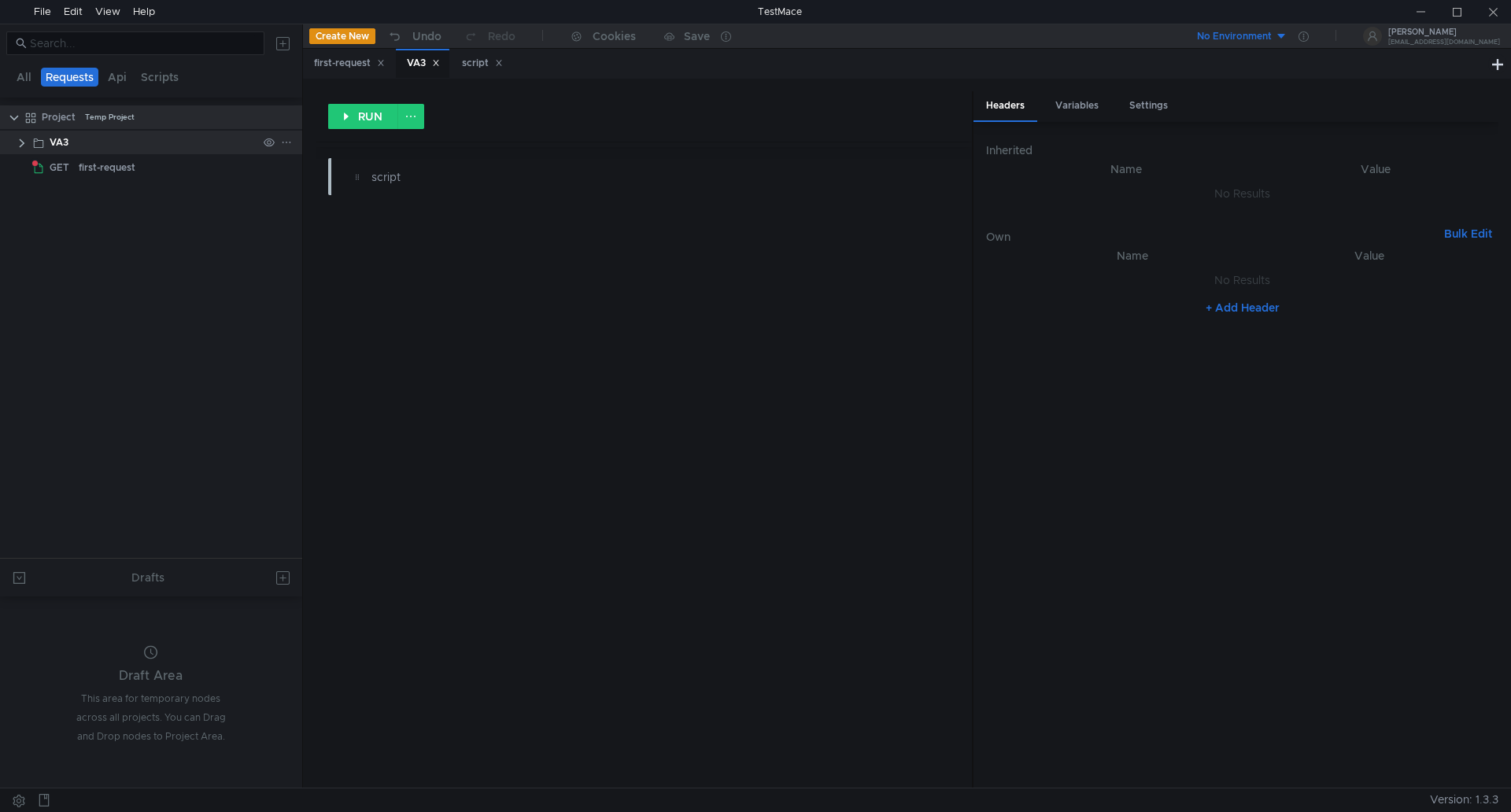
click at [47, 141] on app-tree-icon at bounding box center [41, 142] width 18 height 23
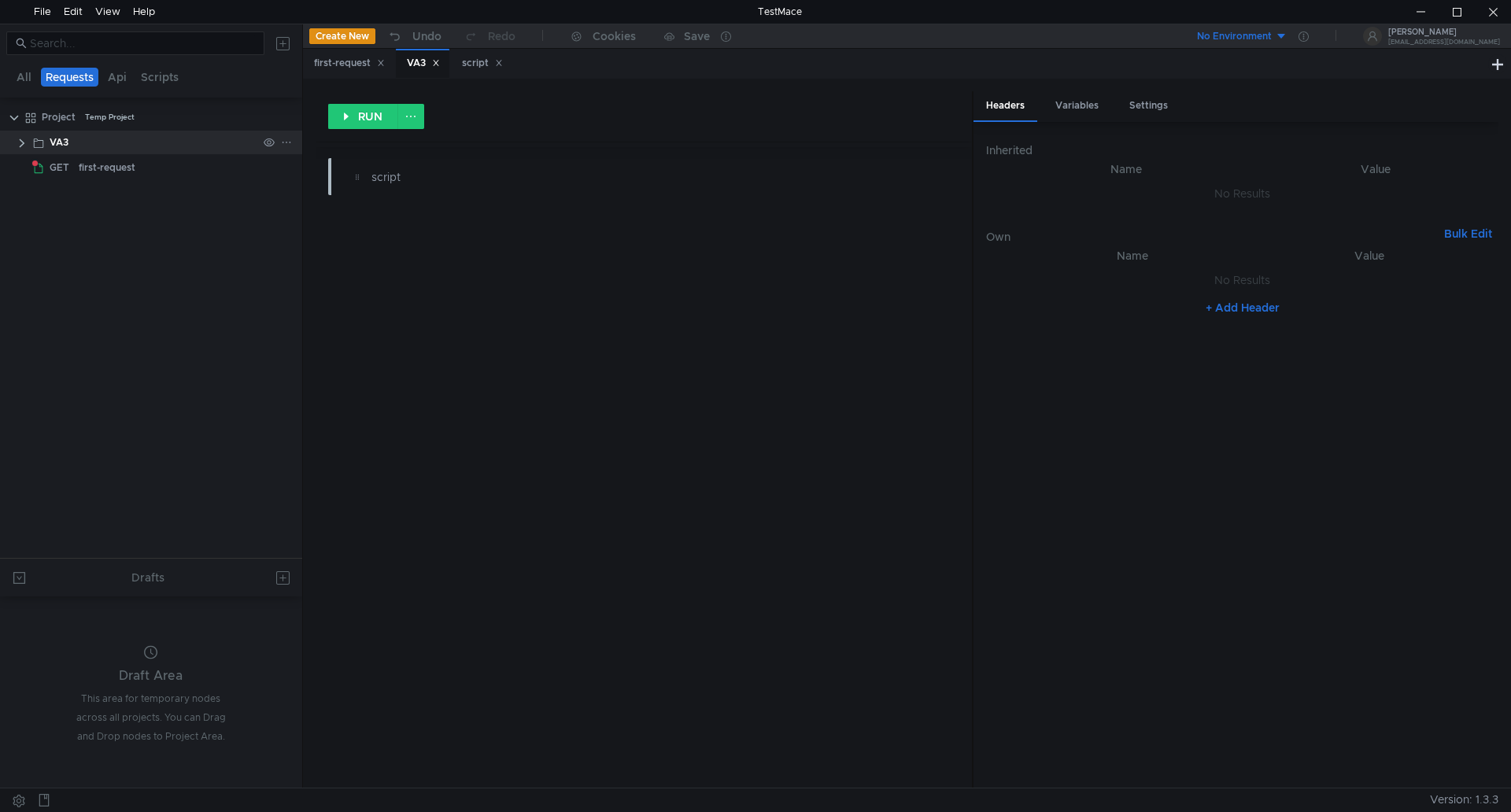
click at [281, 142] on icon at bounding box center [286, 142] width 11 height 11
click at [481, 65] on div at bounding box center [755, 406] width 1511 height 812
click at [391, 175] on div "script" at bounding box center [605, 177] width 468 height 18
click at [900, 175] on button "button" at bounding box center [901, 177] width 25 height 25
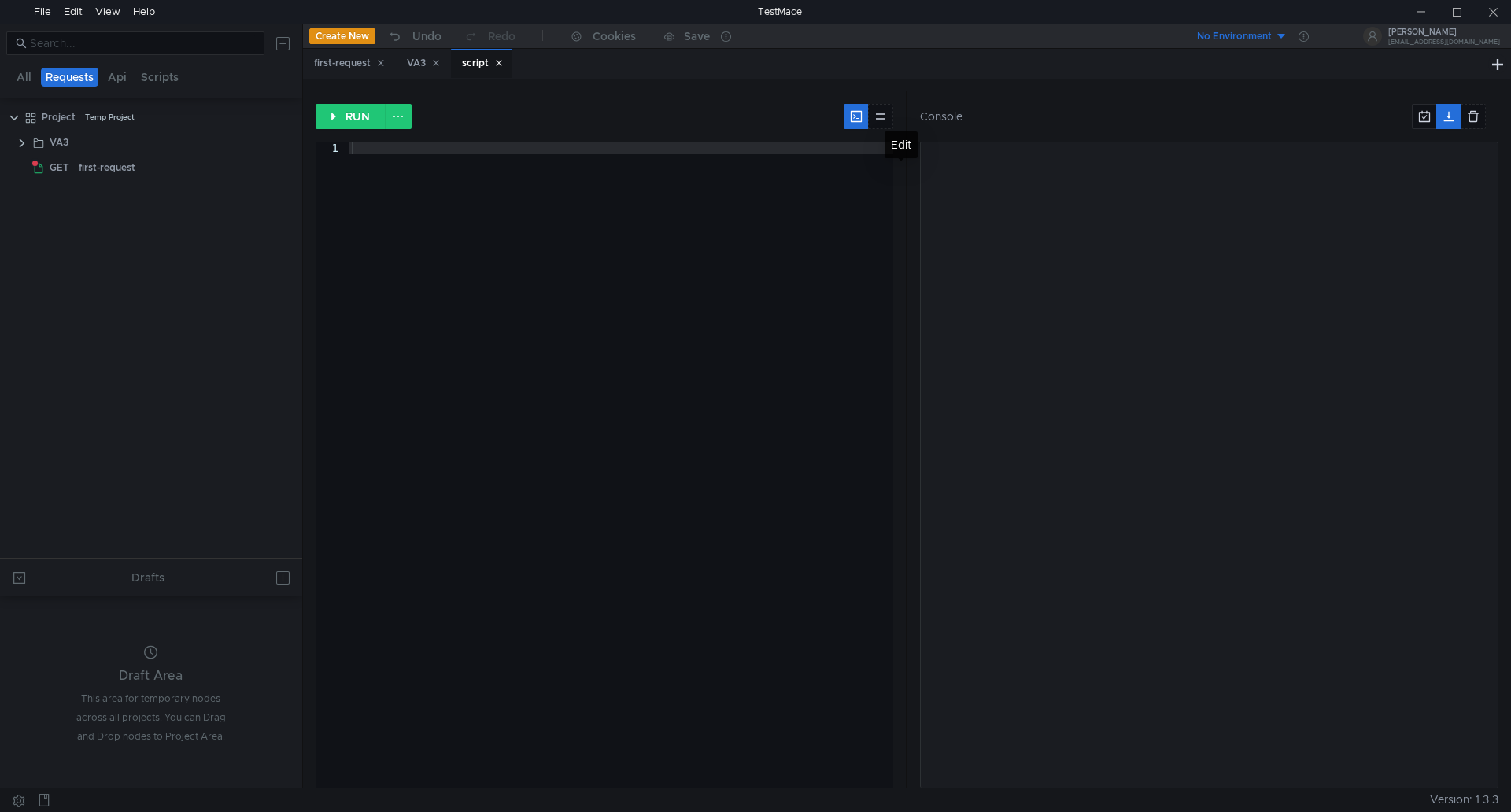
click at [753, 145] on div at bounding box center [621, 477] width 546 height 671
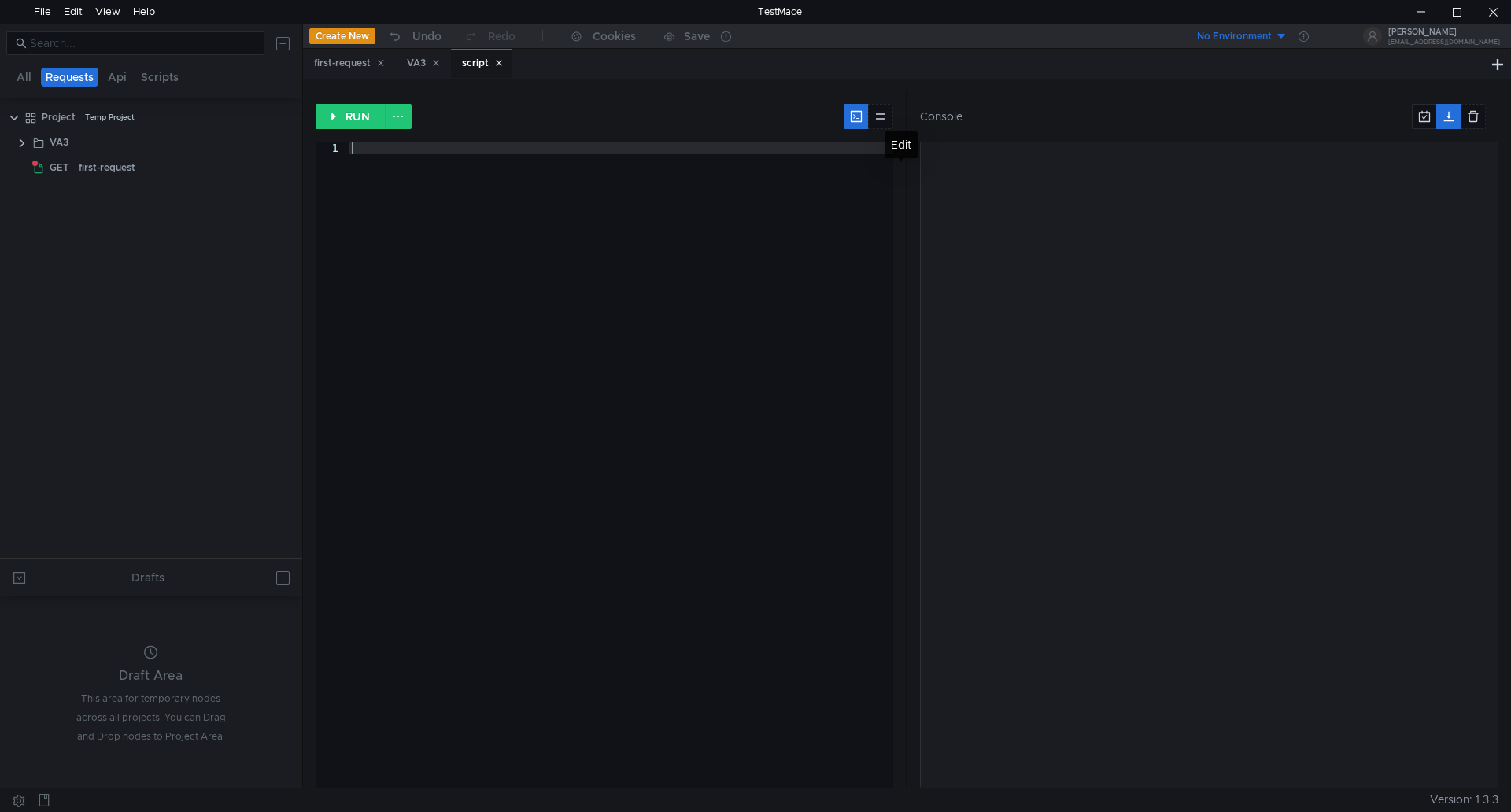
paste textarea "});"
type textarea "});"
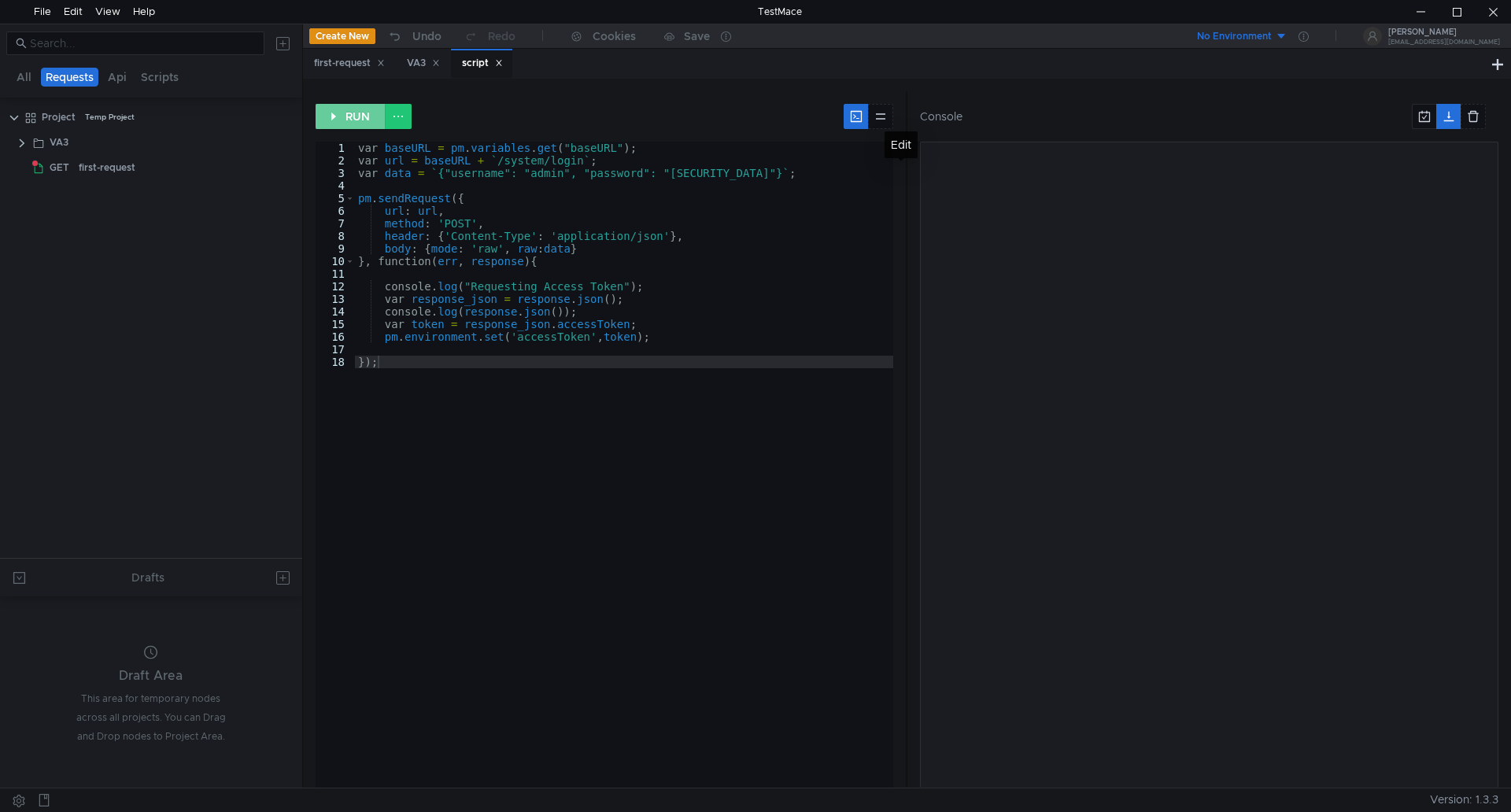
click at [360, 117] on button "RUN" at bounding box center [351, 116] width 70 height 25
click at [419, 59] on div "VA3" at bounding box center [423, 64] width 33 height 17
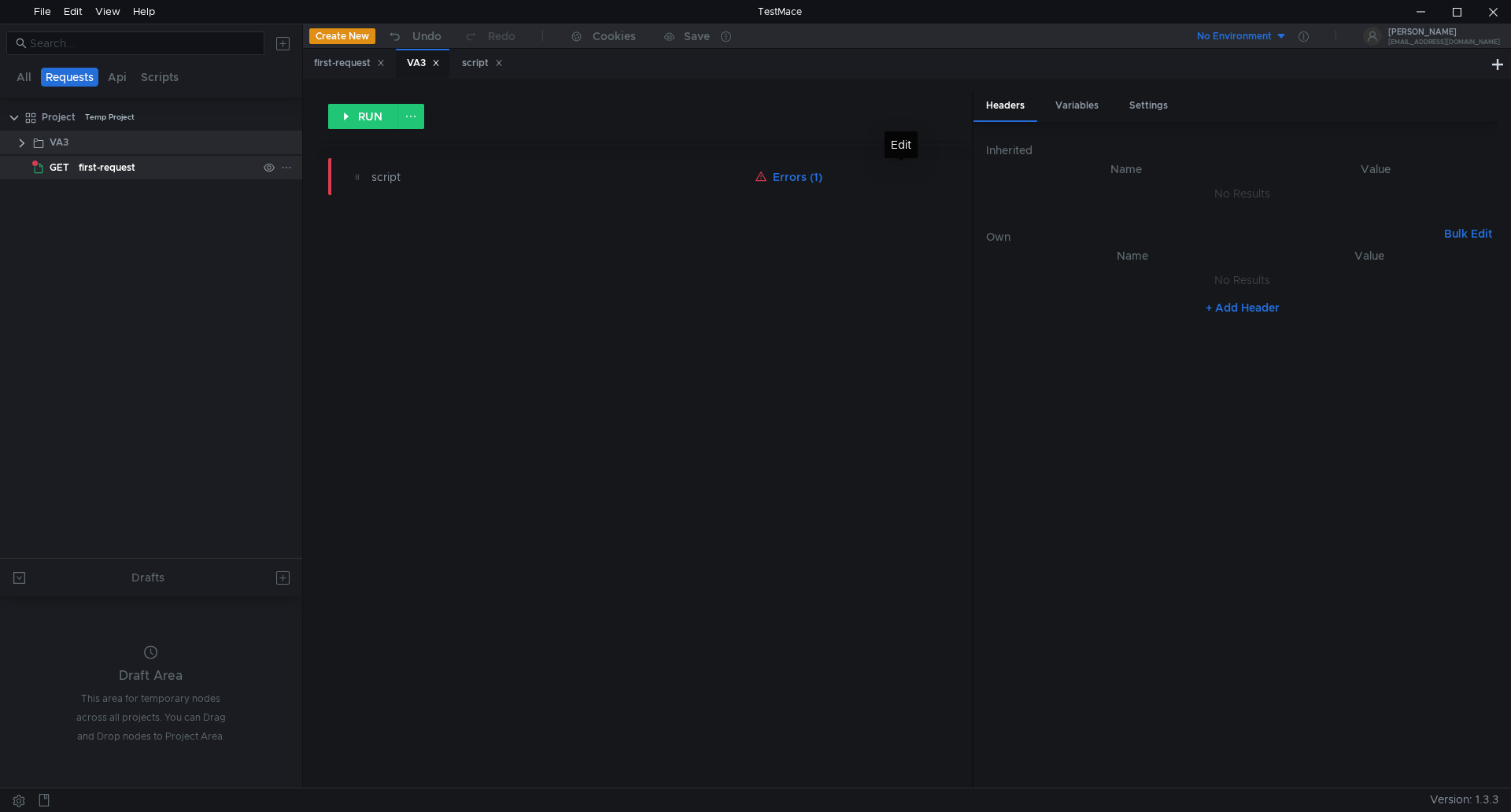
click at [97, 170] on div "first-request" at bounding box center [107, 168] width 57 height 23
click at [368, 115] on button "RUN" at bounding box center [364, 116] width 70 height 25
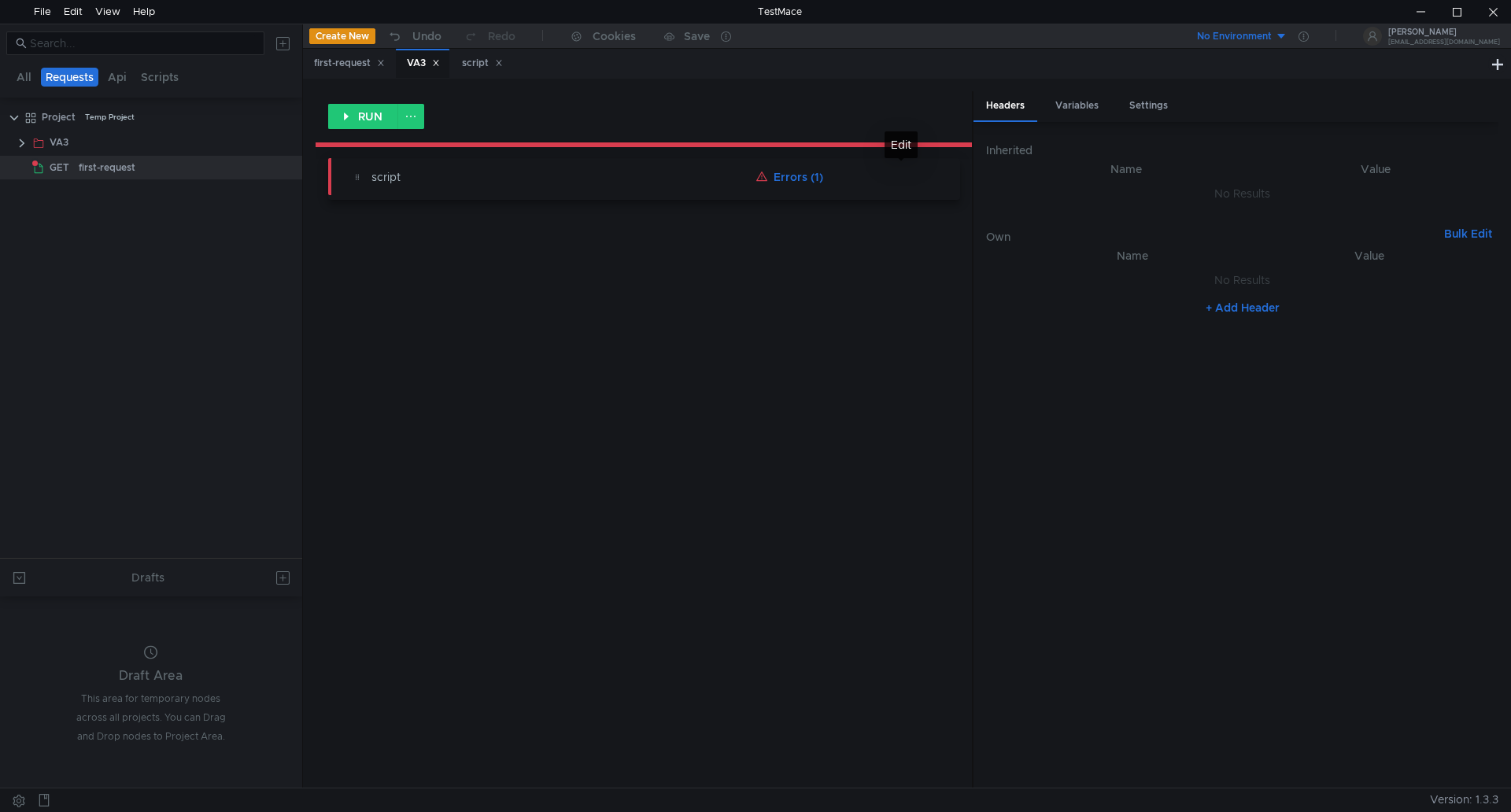
drag, startPoint x: 814, startPoint y: 173, endPoint x: 798, endPoint y: 175, distance: 16.1
click at [798, 175] on button "Errors (1)" at bounding box center [789, 177] width 80 height 19
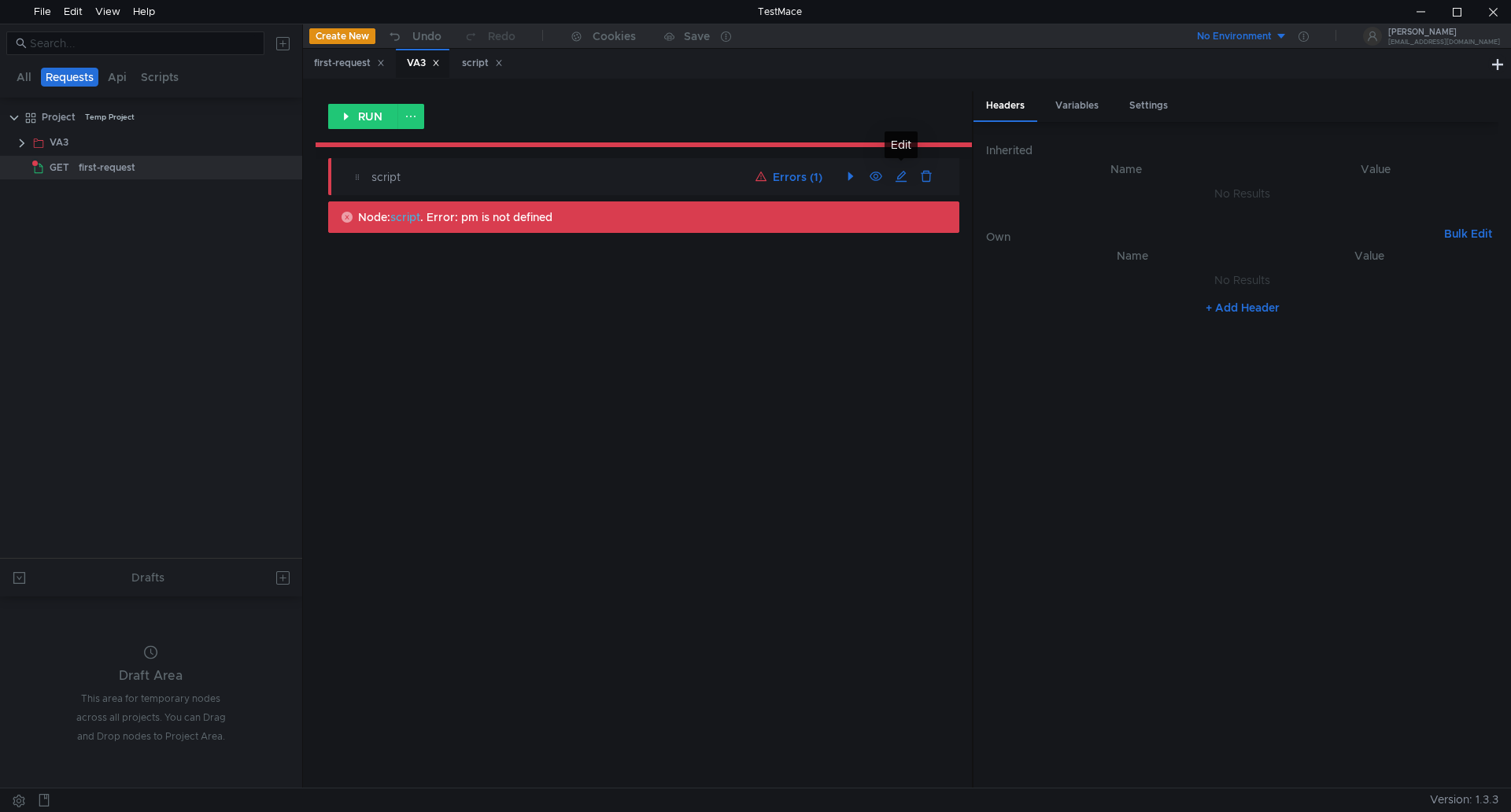
click at [819, 177] on button "Errors (1)" at bounding box center [789, 177] width 80 height 19
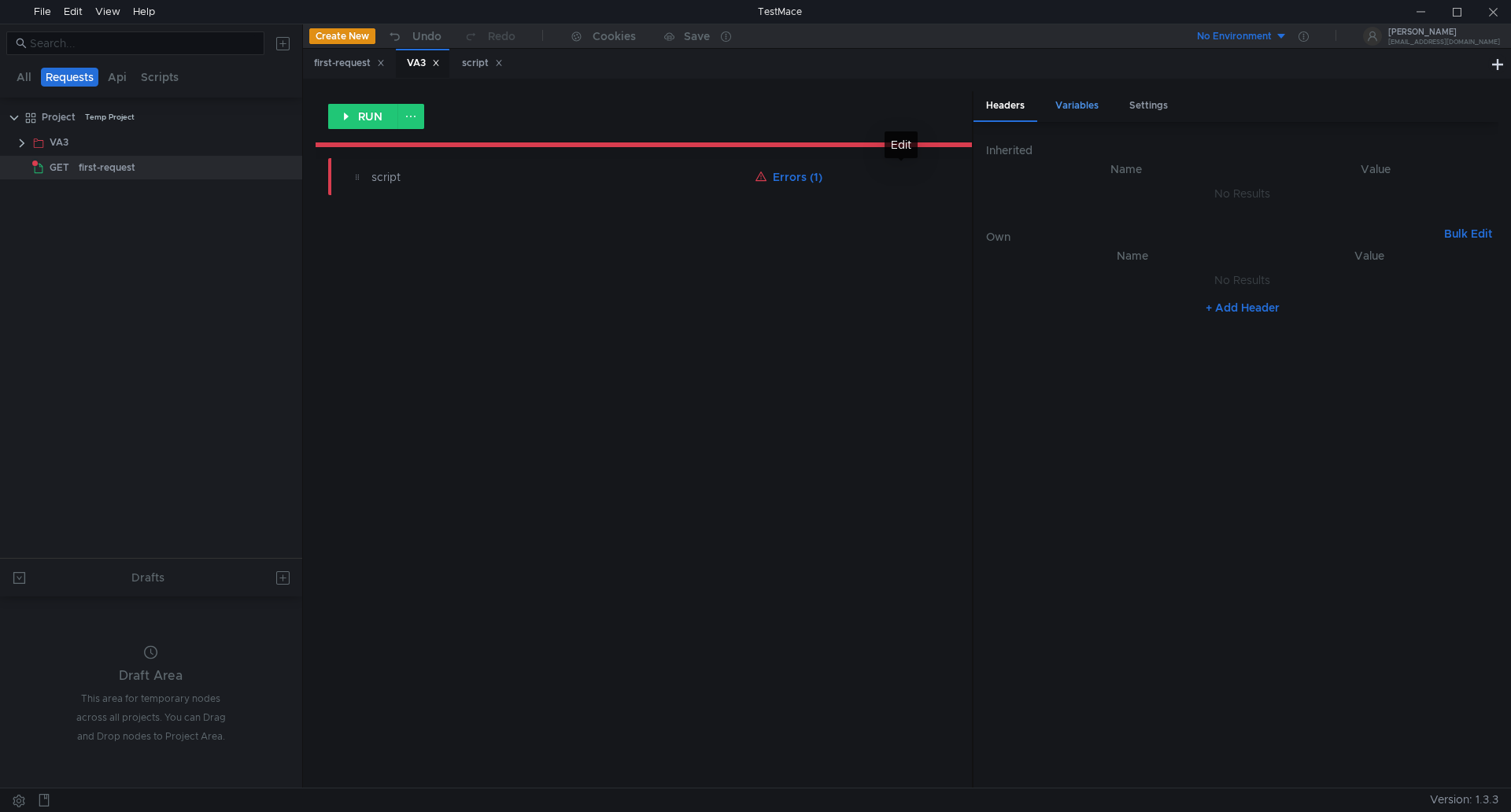
click at [1084, 99] on div "Variables" at bounding box center [1078, 106] width 69 height 29
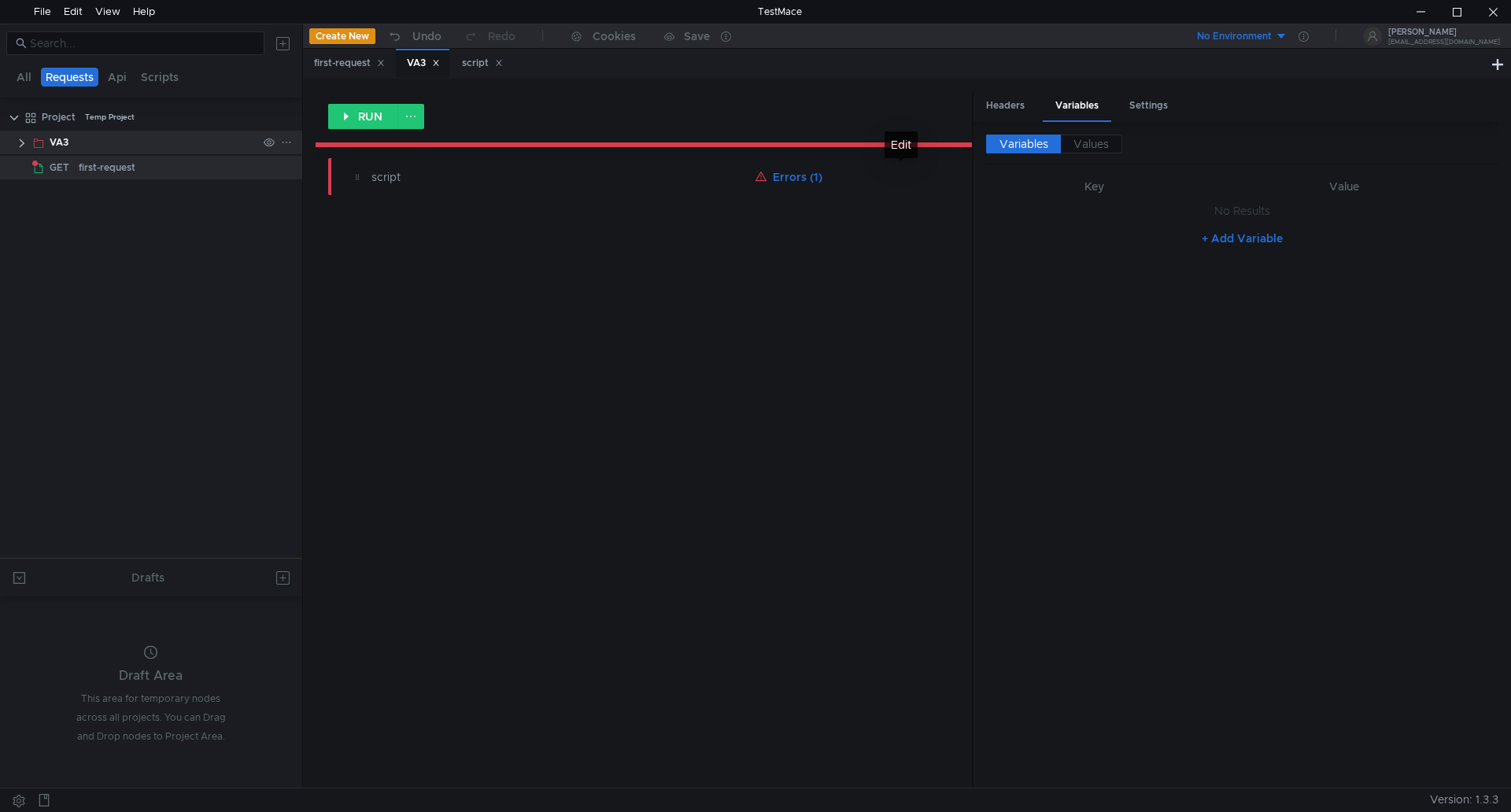
click at [68, 147] on div "VA3" at bounding box center [59, 142] width 19 height 23
click at [1091, 109] on div "Variables" at bounding box center [1078, 106] width 69 height 31
click at [1206, 239] on button "+ Add Variable" at bounding box center [1242, 239] width 106 height 25
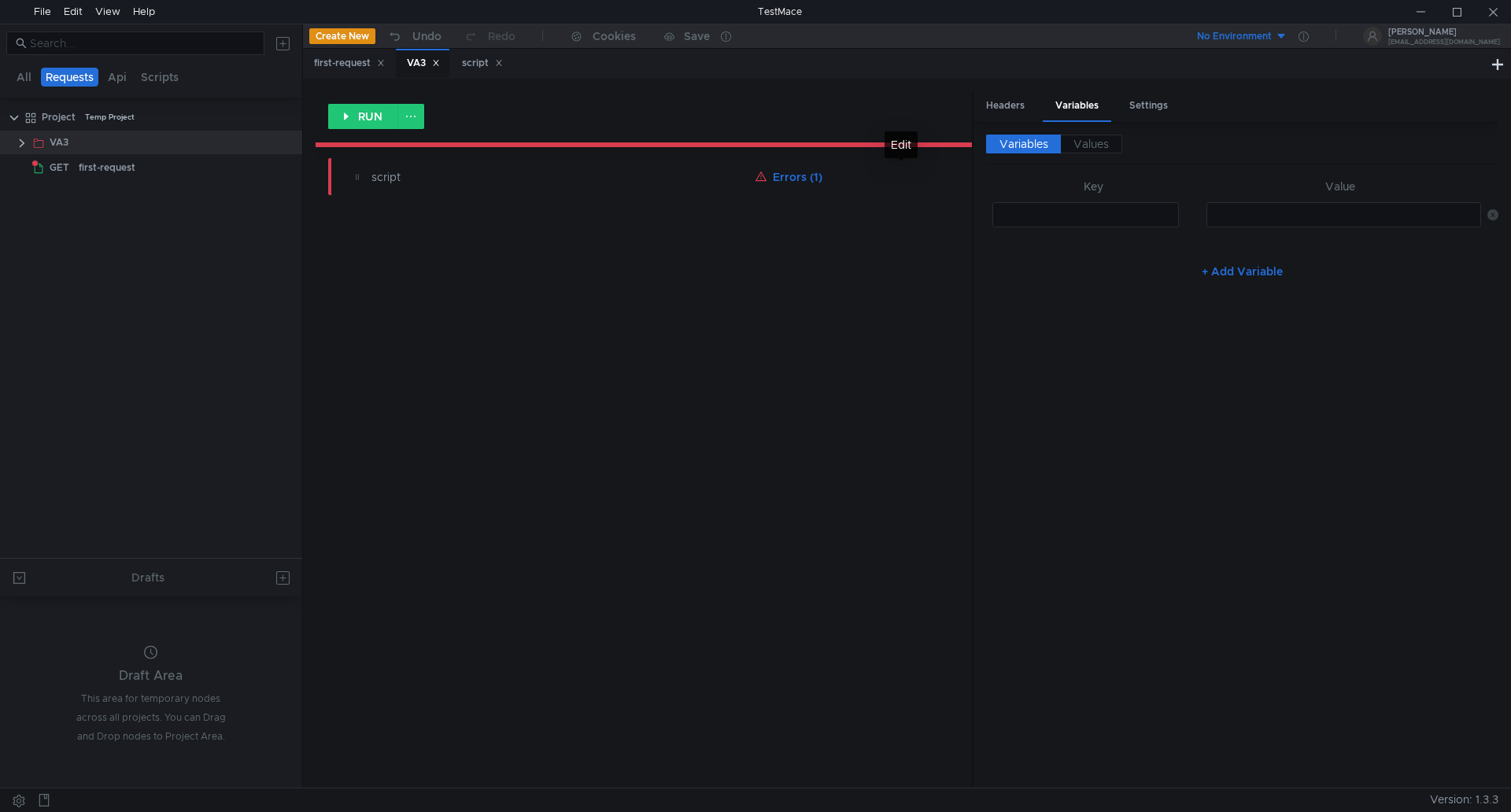
click at [1134, 215] on div at bounding box center [1085, 227] width 188 height 38
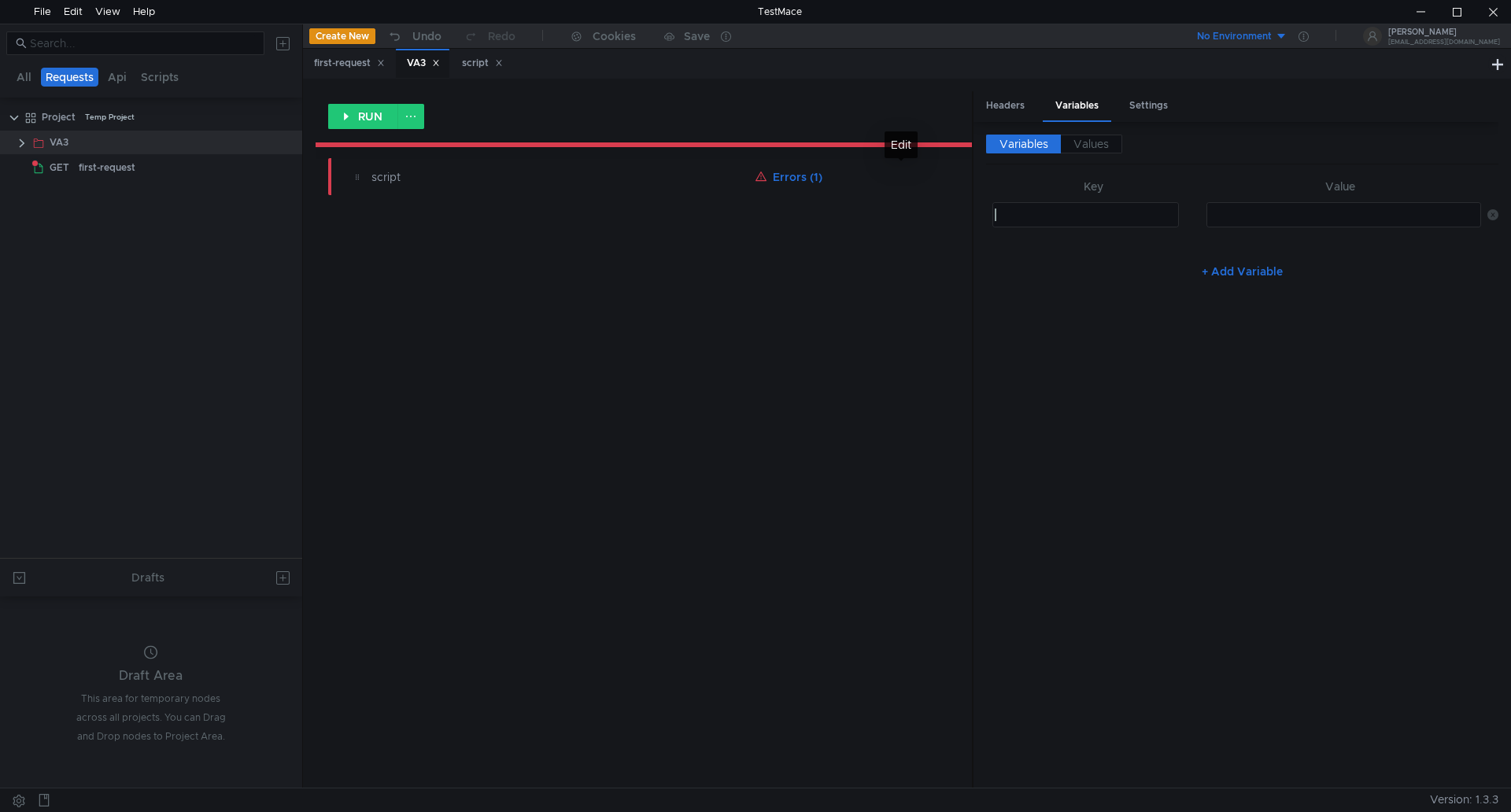
paste textarea "baseURL"
type textarea "baseURL"
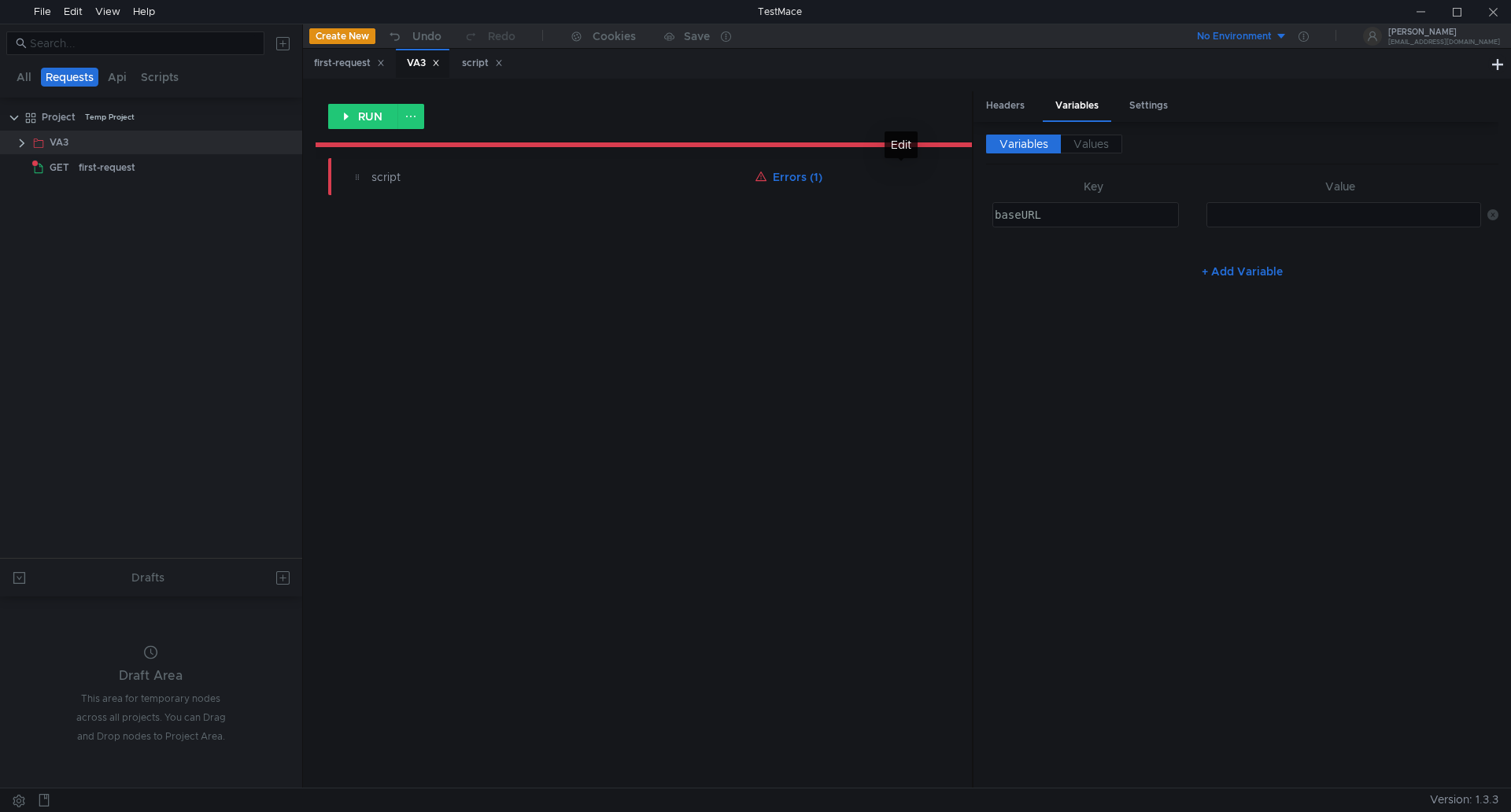
click at [1316, 217] on div at bounding box center [1343, 227] width 273 height 38
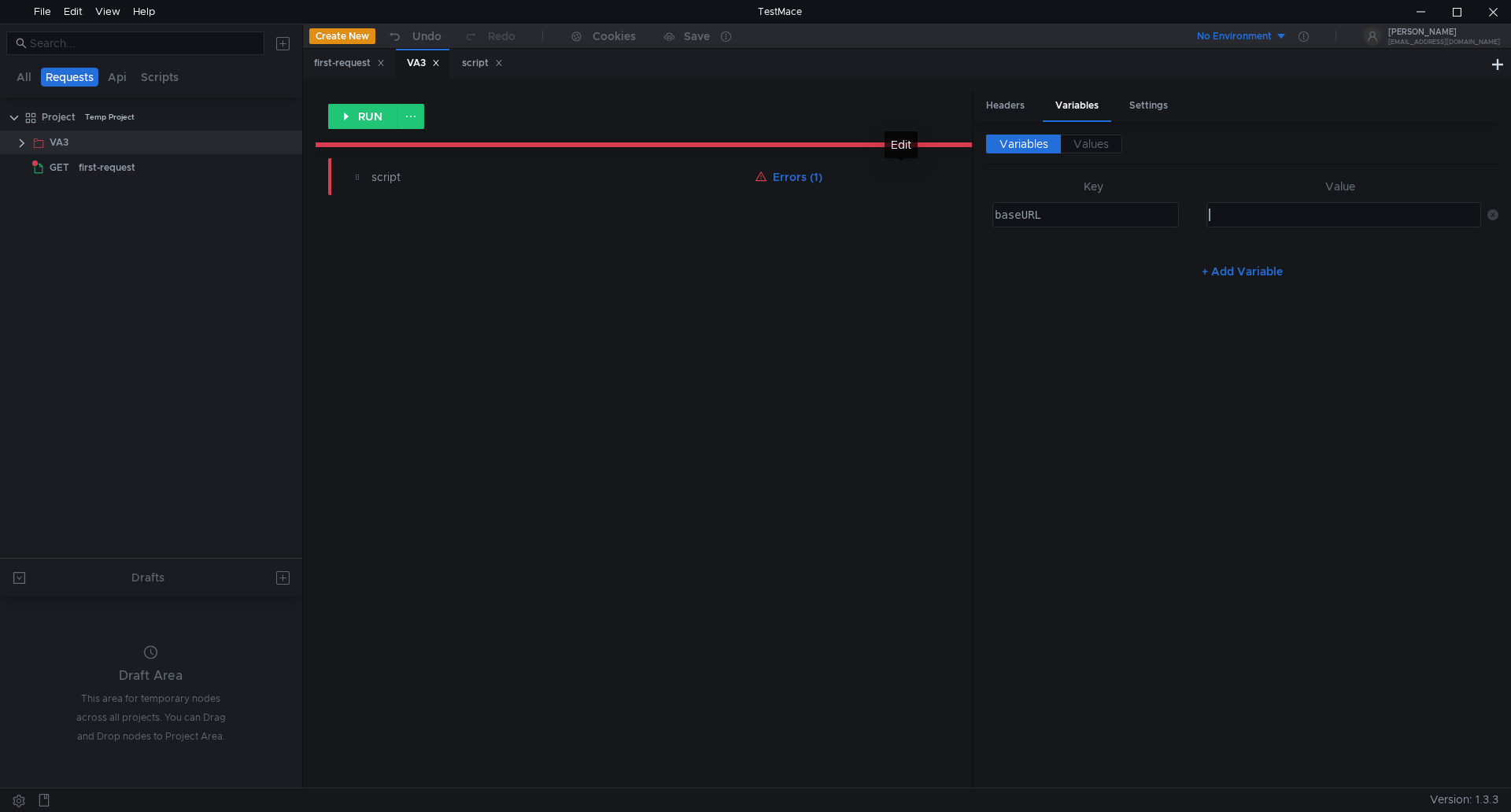
paste textarea "http://va-linux:8081/api/v1"
type textarea "http://va-linux:8081/api/v1"
click at [1224, 270] on button "+ Add Variable" at bounding box center [1242, 272] width 106 height 25
click at [1057, 253] on div at bounding box center [1085, 265] width 188 height 38
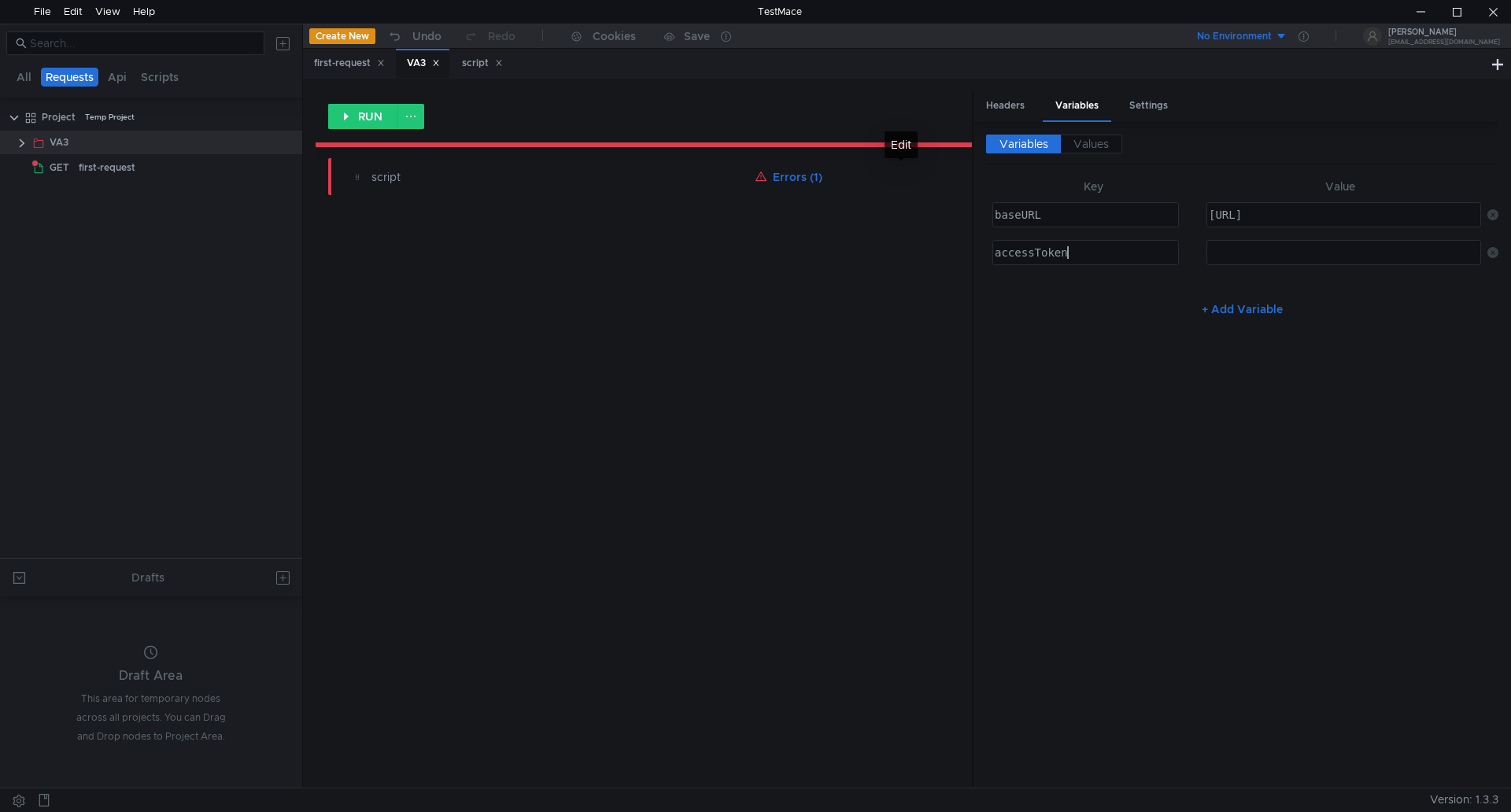
type textarea "accessToken"
click at [1284, 260] on div at bounding box center [1343, 265] width 273 height 38
drag, startPoint x: 1172, startPoint y: 302, endPoint x: 1153, endPoint y: 309, distance: 20.2
click at [1172, 302] on div "+ Add Variable" at bounding box center [1242, 309] width 512 height 25
click at [366, 116] on button "RUN" at bounding box center [364, 116] width 70 height 25
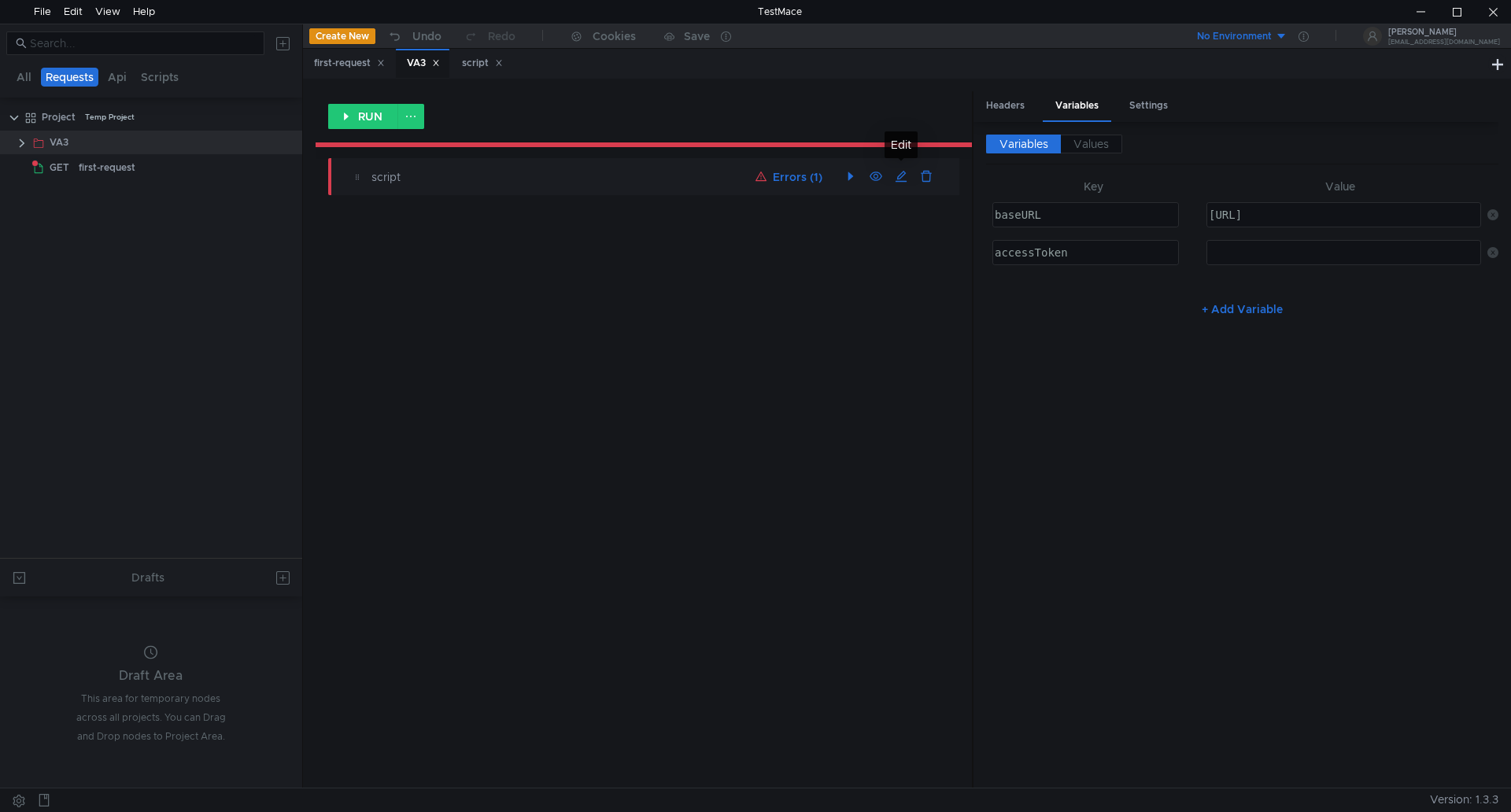
click at [810, 176] on button "Errors (1)" at bounding box center [789, 177] width 80 height 19
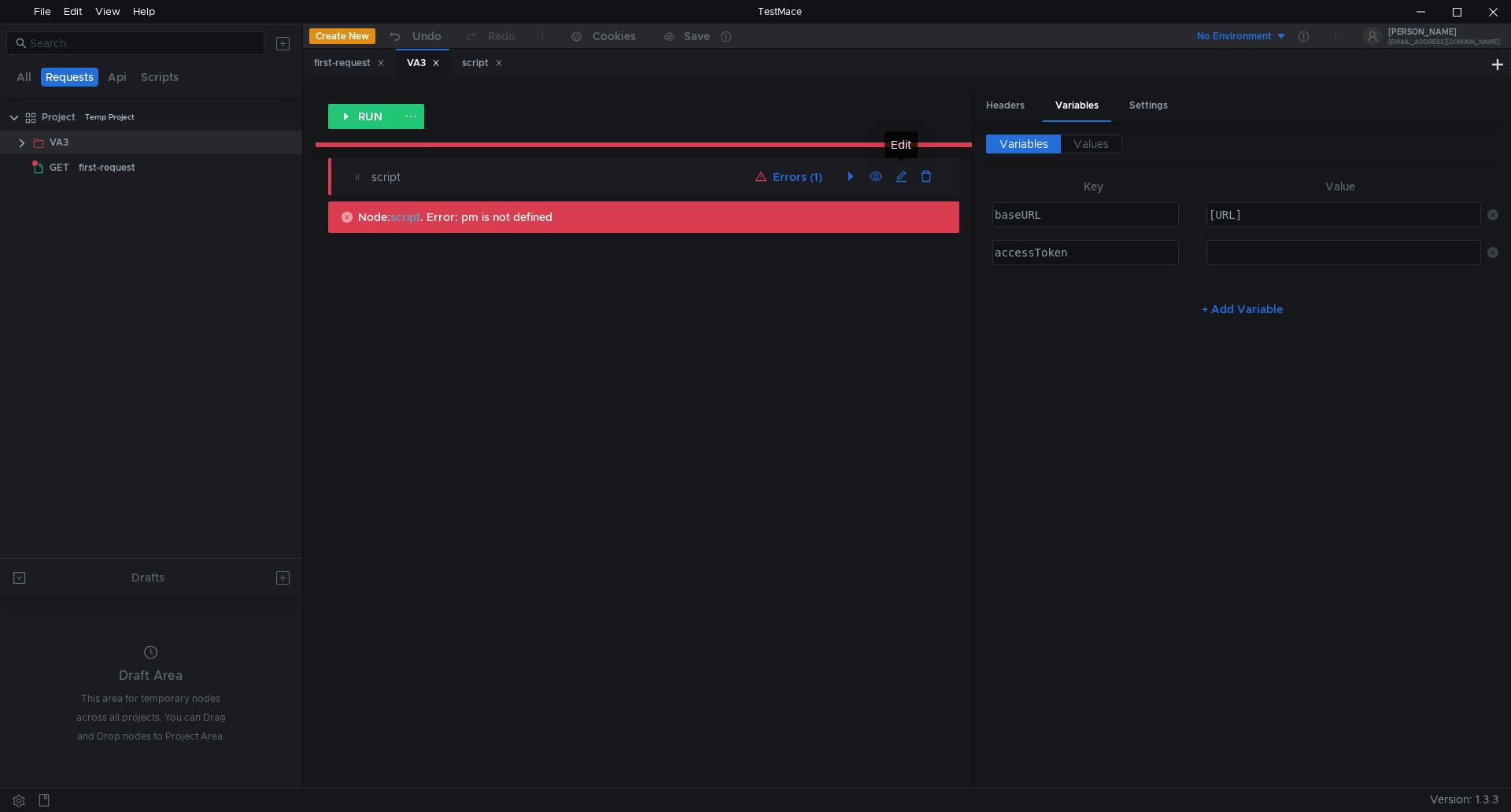
click at [387, 176] on div "script" at bounding box center [561, 177] width 379 height 18
click at [906, 143] on div "Edit" at bounding box center [901, 145] width 33 height 27
click at [482, 63] on div "script" at bounding box center [482, 64] width 41 height 17
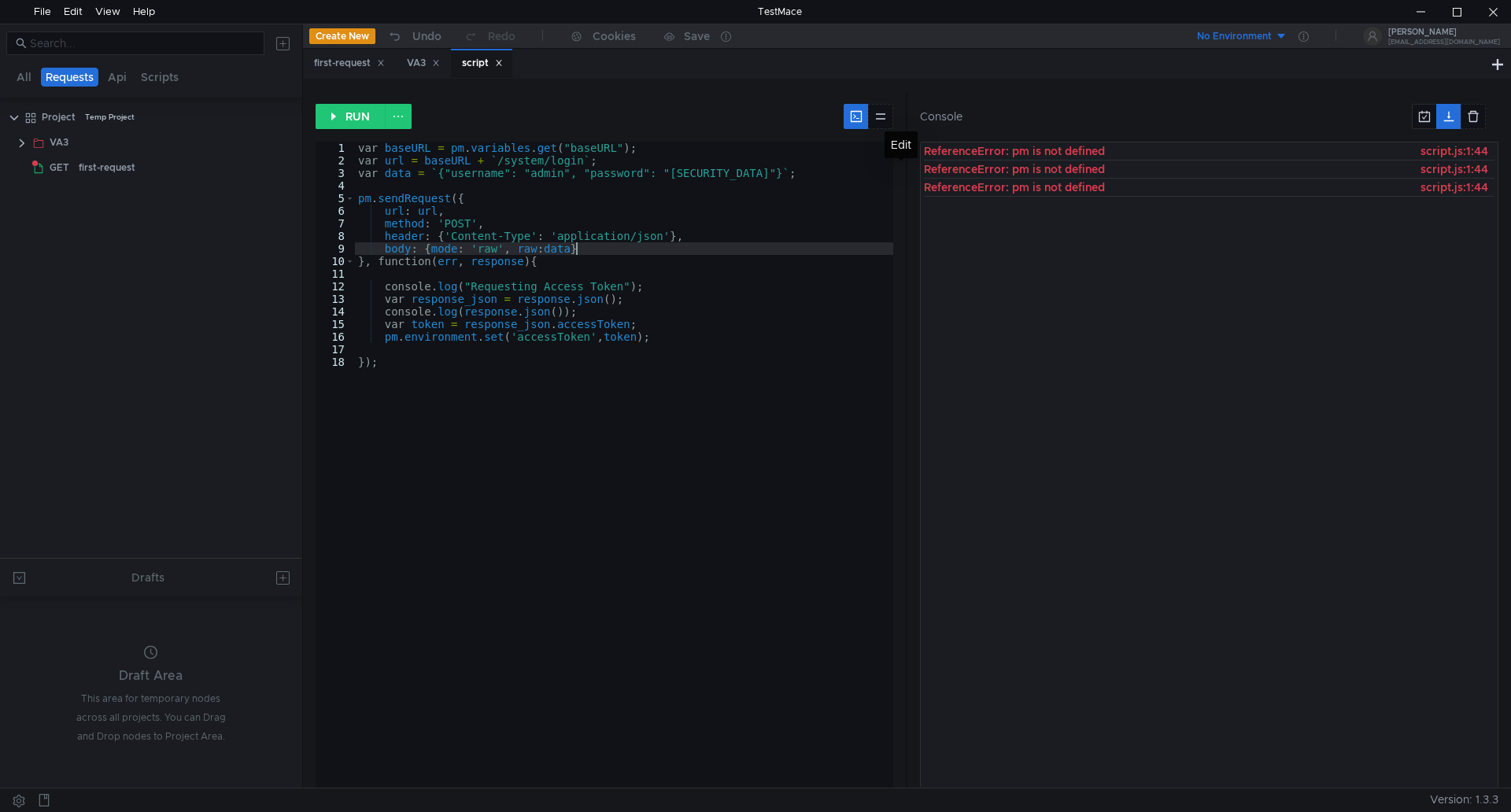
click at [702, 251] on div "var baseURL = pm . variables . get ( "baseURL" ) ; var url = baseURL + ` /syste…" at bounding box center [624, 477] width 539 height 671
drag, startPoint x: 354, startPoint y: 149, endPoint x: 618, endPoint y: 257, distance: 285.2
click at [616, 257] on div "body: {mode: 'raw', raw:data} 1 2 3 4 5 6 7 8 9 10 11 12 13 14 15 16 17 18 var …" at bounding box center [605, 464] width 578 height 646
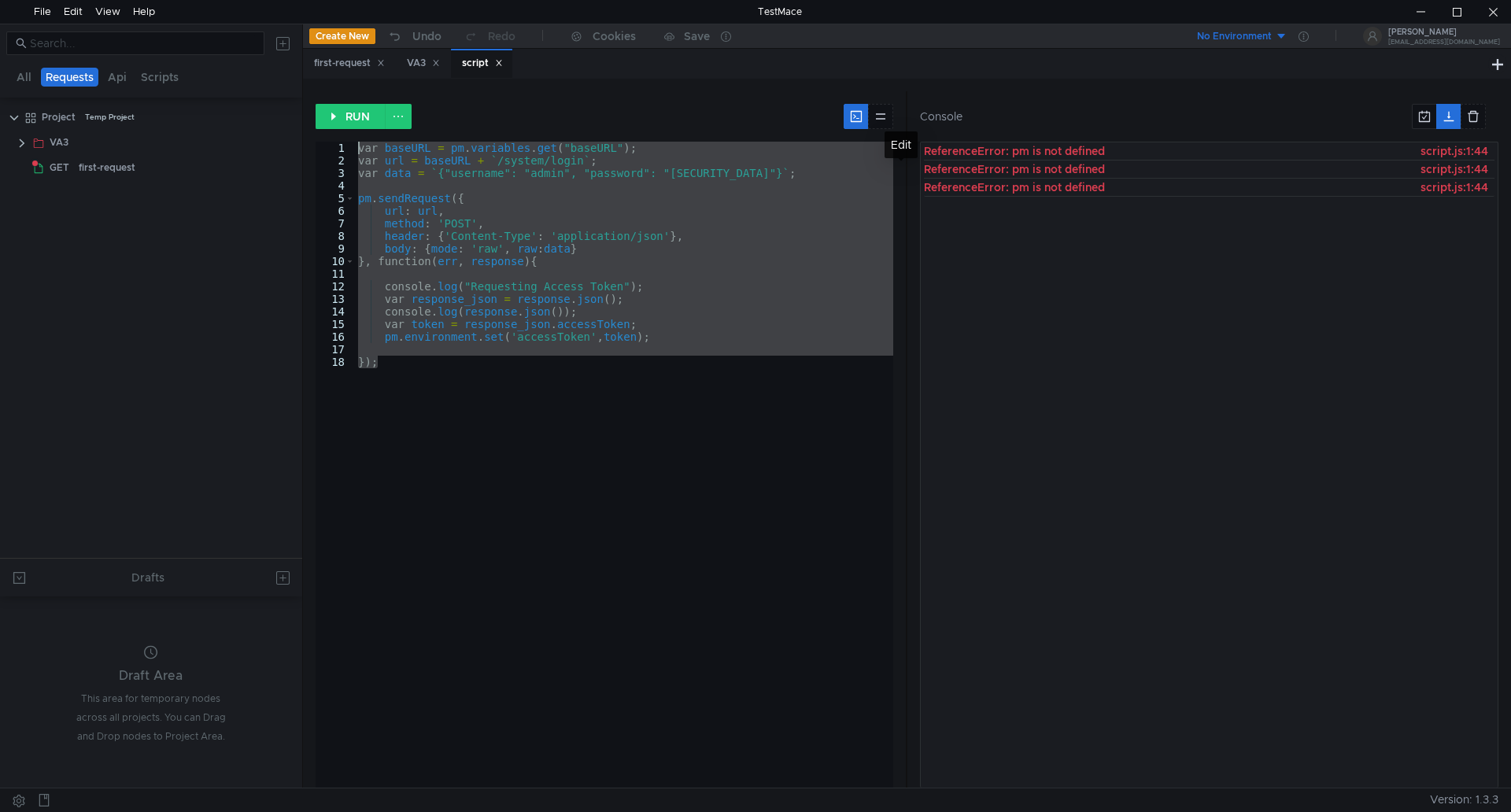
drag, startPoint x: 400, startPoint y: 368, endPoint x: 339, endPoint y: 142, distance: 234.1
click at [339, 142] on div "body: {mode: 'raw', raw:data} 1 2 3 4 5 6 7 8 9 10 11 12 13 14 15 16 17 18 var …" at bounding box center [605, 464] width 578 height 646
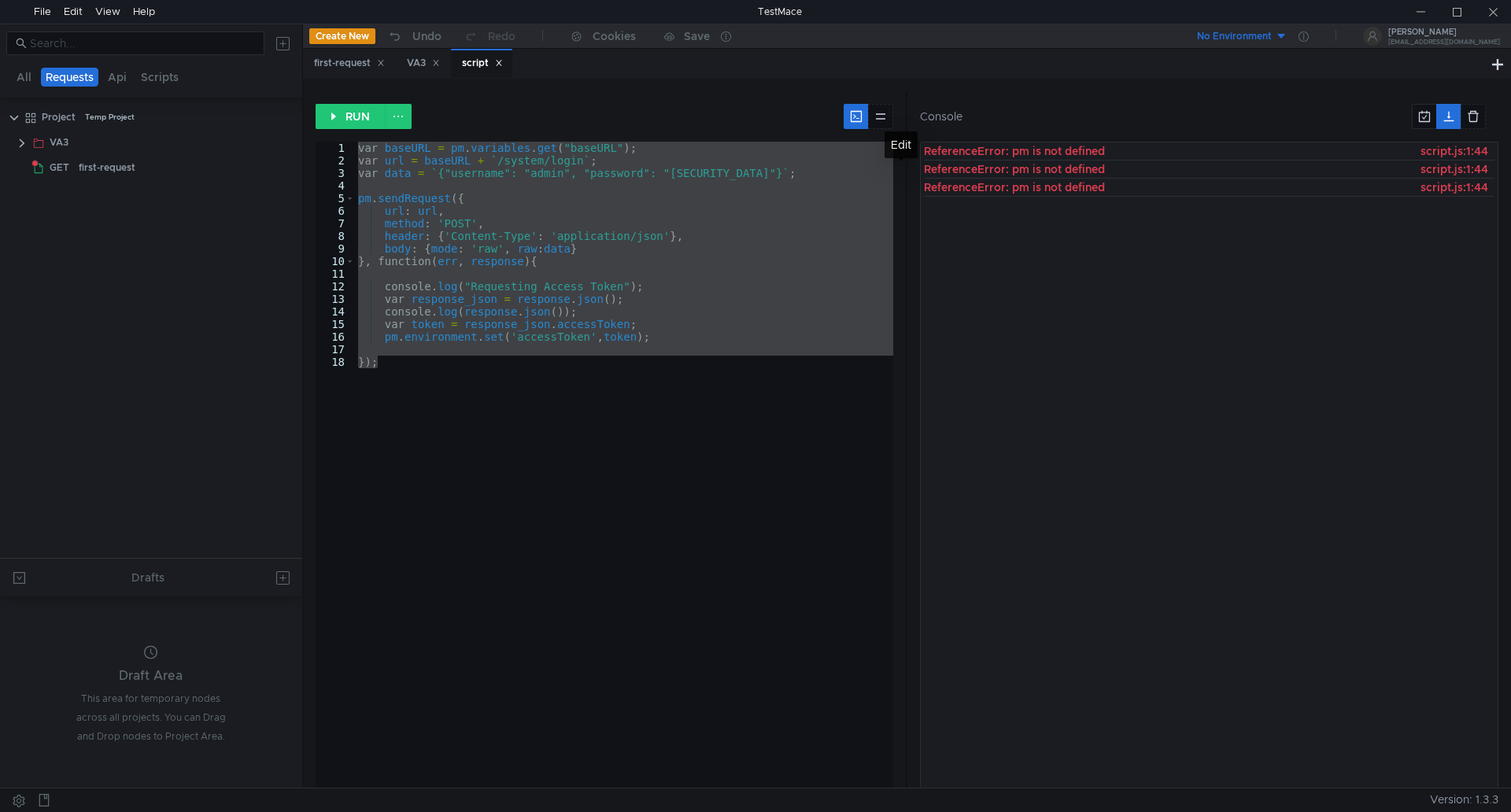
click at [673, 144] on div "var baseURL = pm . variables . get ( "baseURL" ) ; var url = baseURL + ` /syste…" at bounding box center [624, 464] width 539 height 646
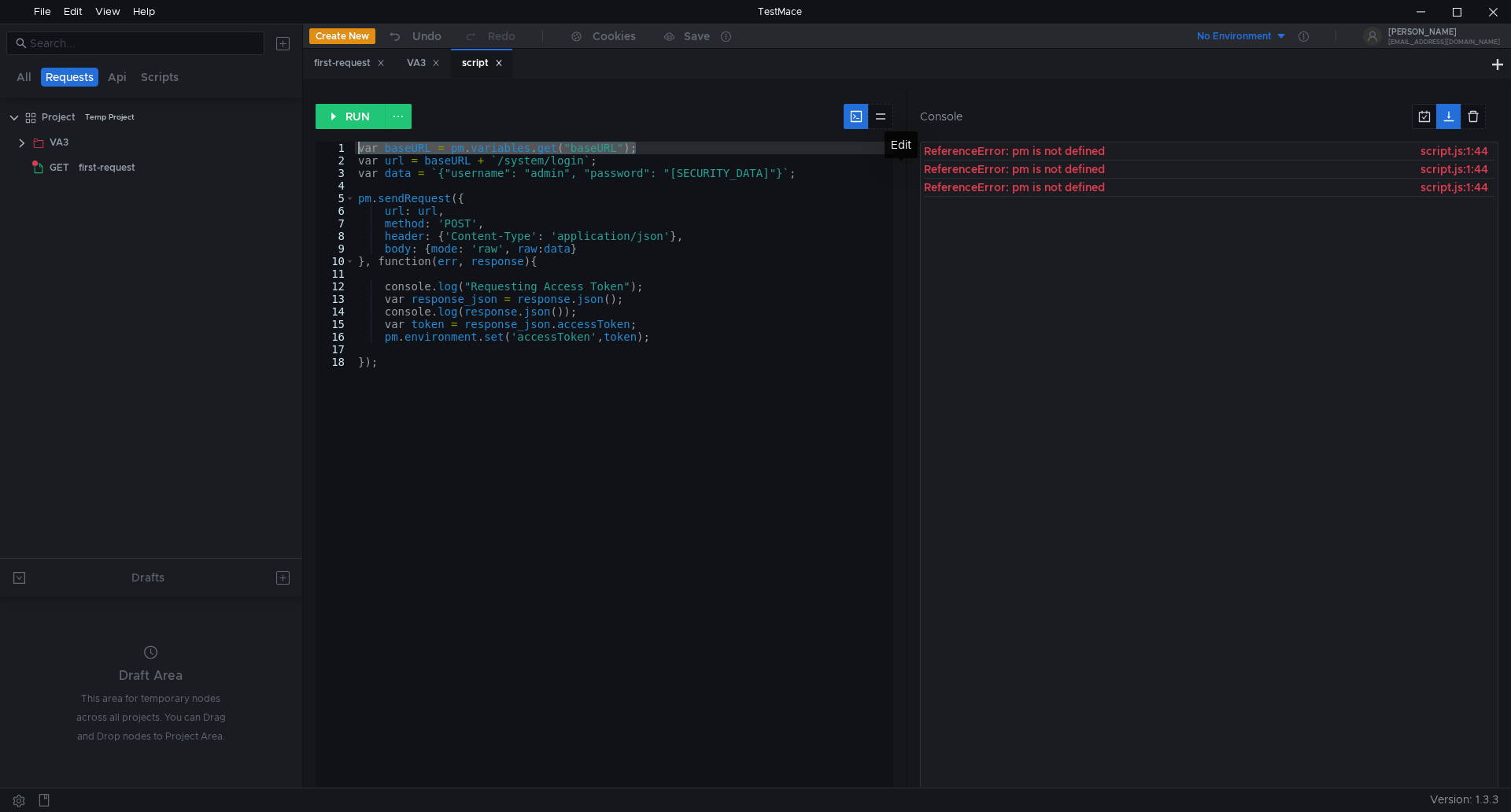
drag, startPoint x: 667, startPoint y: 147, endPoint x: 331, endPoint y: 140, distance: 336.1
click at [331, 140] on div "RUN var baseURL = pm.variables.get("baseURL"); 1 2 3 4 5 6 7 8 9 10 11 12 13 14…" at bounding box center [611, 439] width 591 height 696
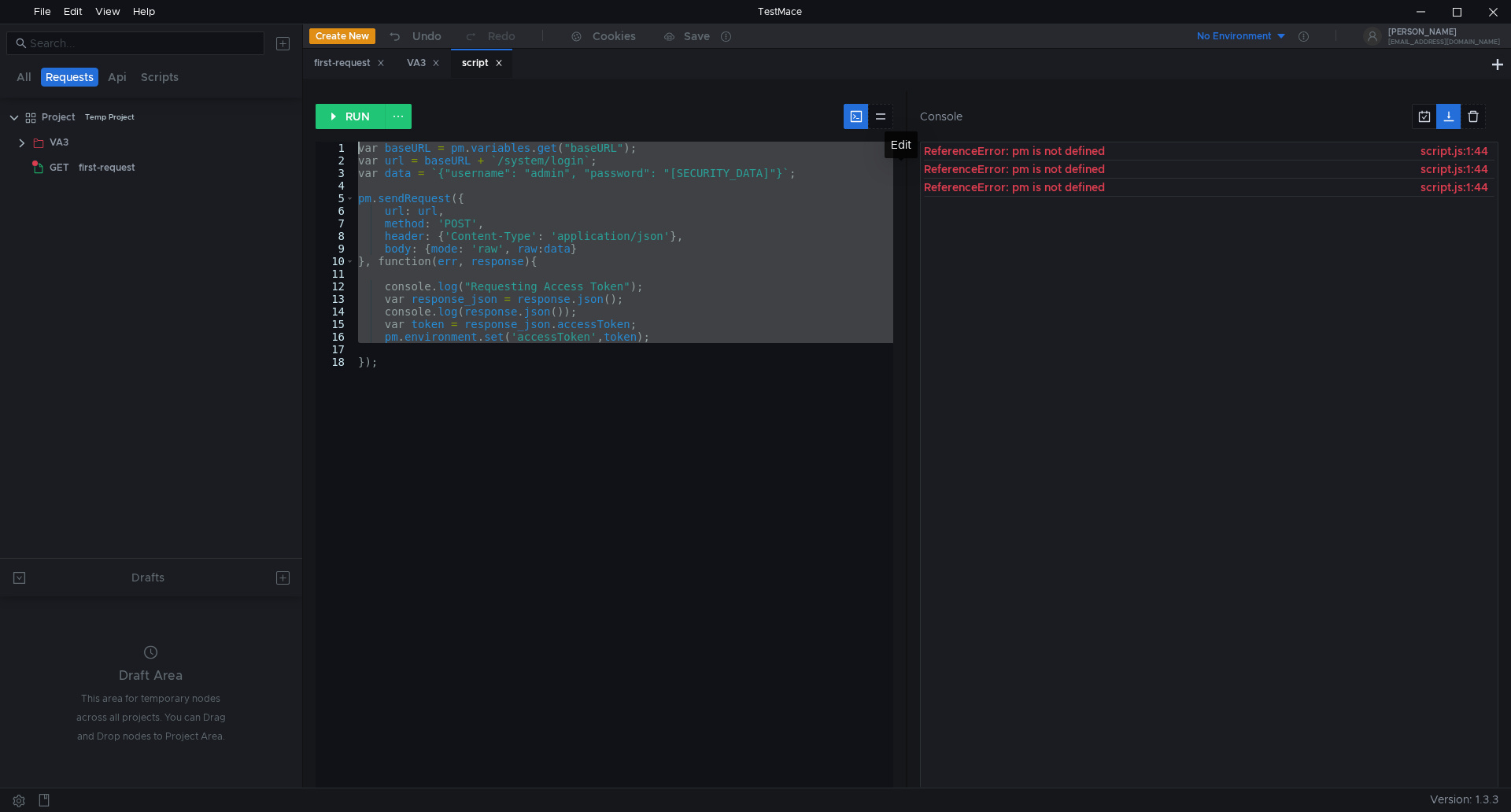
drag, startPoint x: 656, startPoint y: 344, endPoint x: 341, endPoint y: 153, distance: 368.4
click at [341, 153] on div "var baseURL = pm.variables.get("baseURL"); 1 2 3 4 5 6 7 8 9 10 11 12 13 14 15 …" at bounding box center [605, 464] width 578 height 646
type textarea "var baseURL = pm.variables.get("baseURL"); var url = baseURL + `/system/login`;"
drag, startPoint x: 386, startPoint y: 365, endPoint x: 319, endPoint y: 136, distance: 238.6
click at [319, 136] on div "RUN var baseURL = pm.variables.get("baseURL"); var url = baseURL + `/system/log…" at bounding box center [611, 439] width 591 height 696
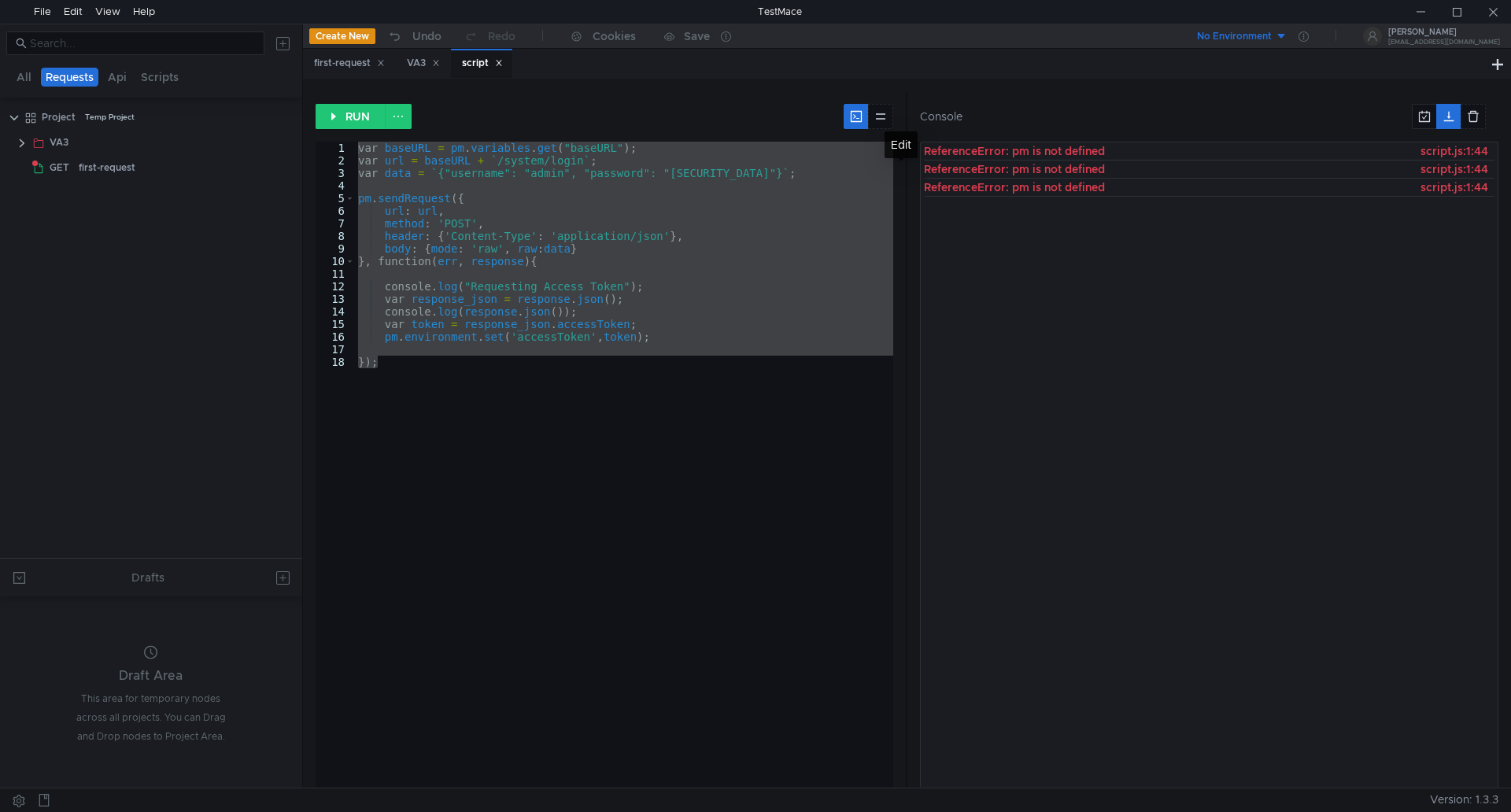
click at [591, 205] on div "var baseURL = pm . variables . get ( "baseURL" ) ; var url = baseURL + ` /syste…" at bounding box center [624, 464] width 539 height 646
type textarea "url: url,"
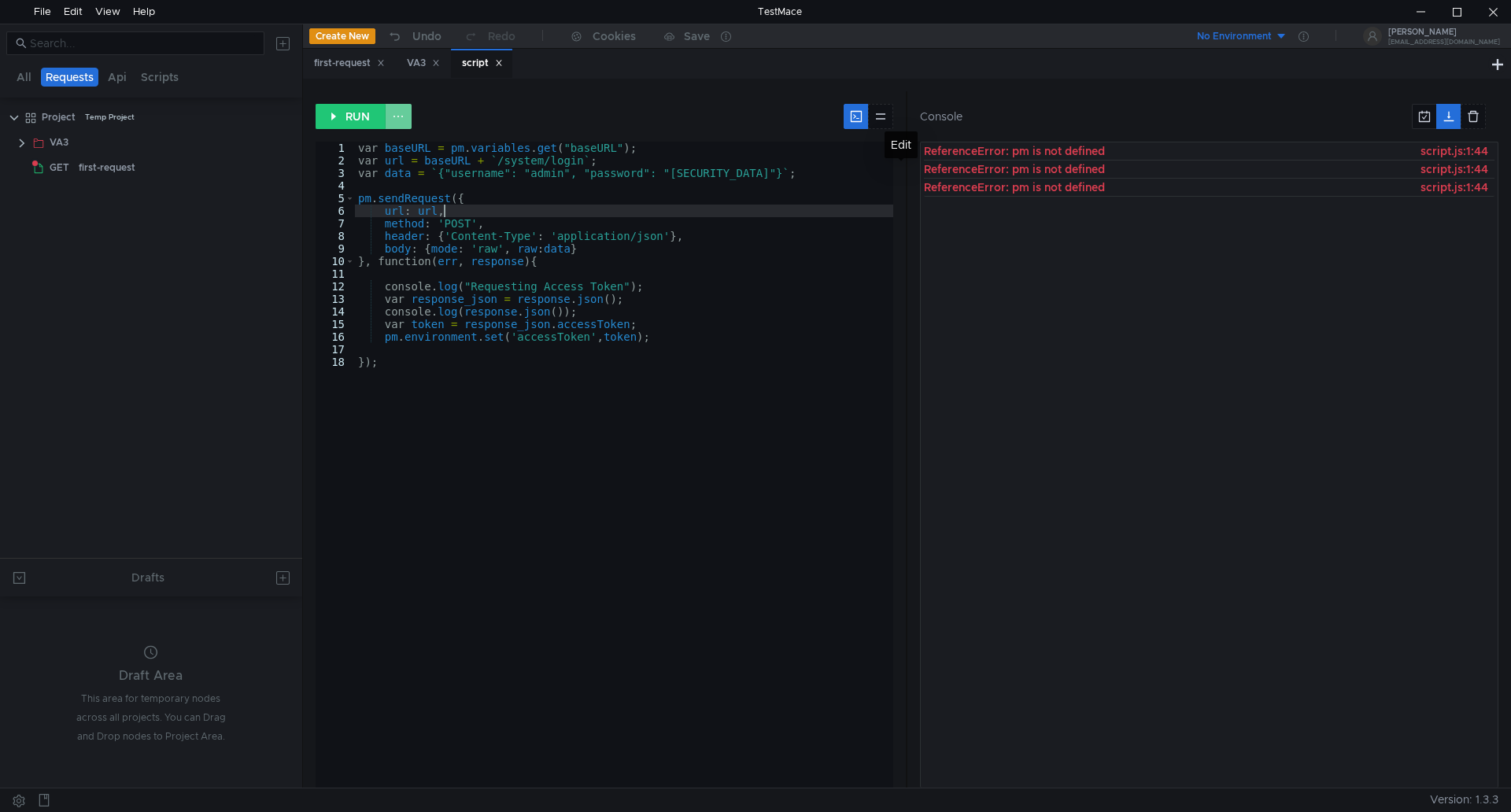
click at [399, 112] on button at bounding box center [398, 116] width 27 height 25
click at [883, 197] on div at bounding box center [755, 406] width 1511 height 812
click at [503, 62] on icon at bounding box center [499, 62] width 8 height 8
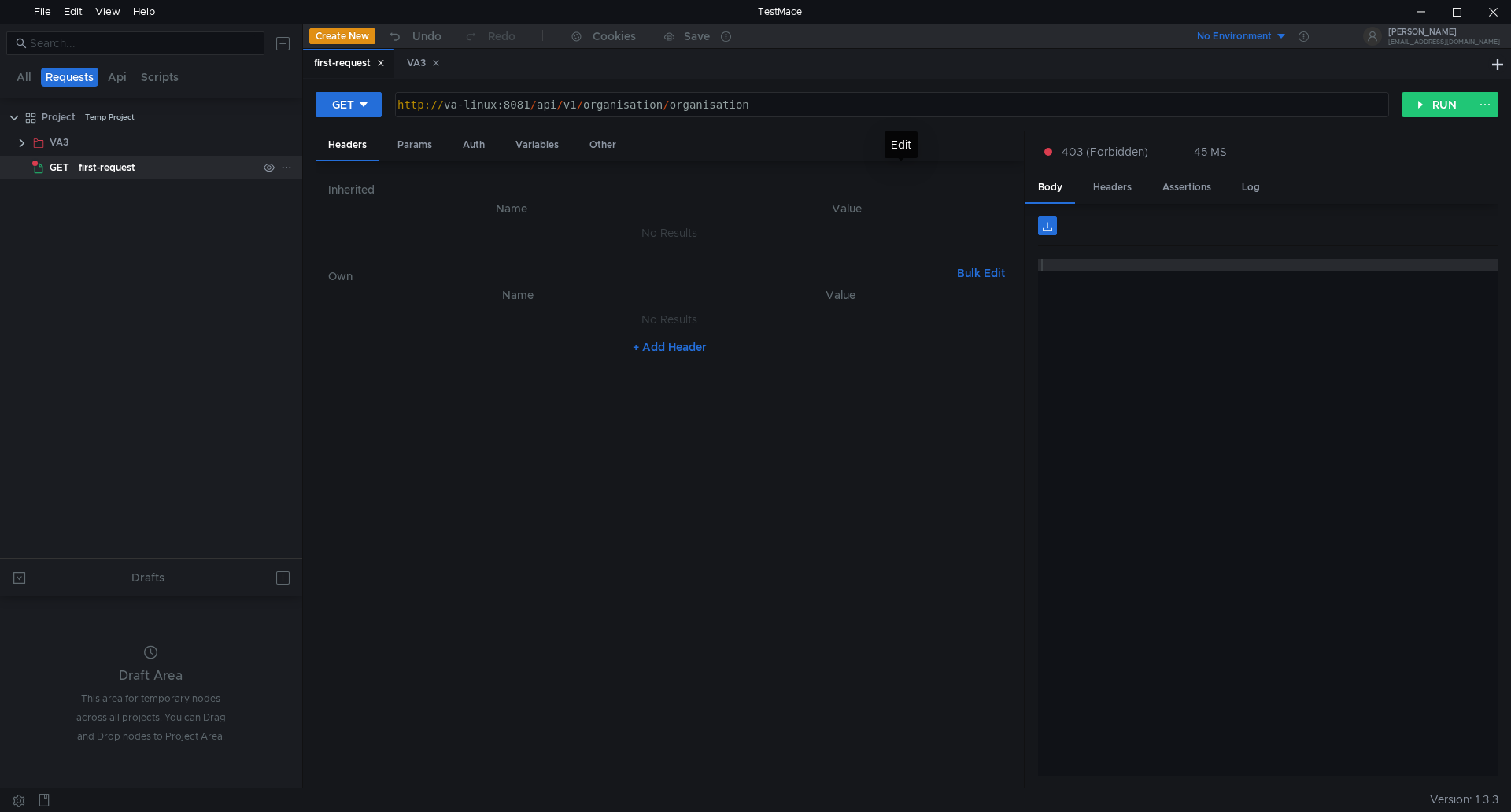
click at [95, 164] on div "first-request" at bounding box center [107, 168] width 57 height 23
click at [1436, 103] on button "RUN" at bounding box center [1438, 105] width 70 height 25
click at [412, 146] on div "Params" at bounding box center [414, 145] width 60 height 29
click at [480, 146] on div "Auth" at bounding box center [473, 145] width 47 height 29
click at [541, 144] on div "Variables" at bounding box center [537, 145] width 69 height 29
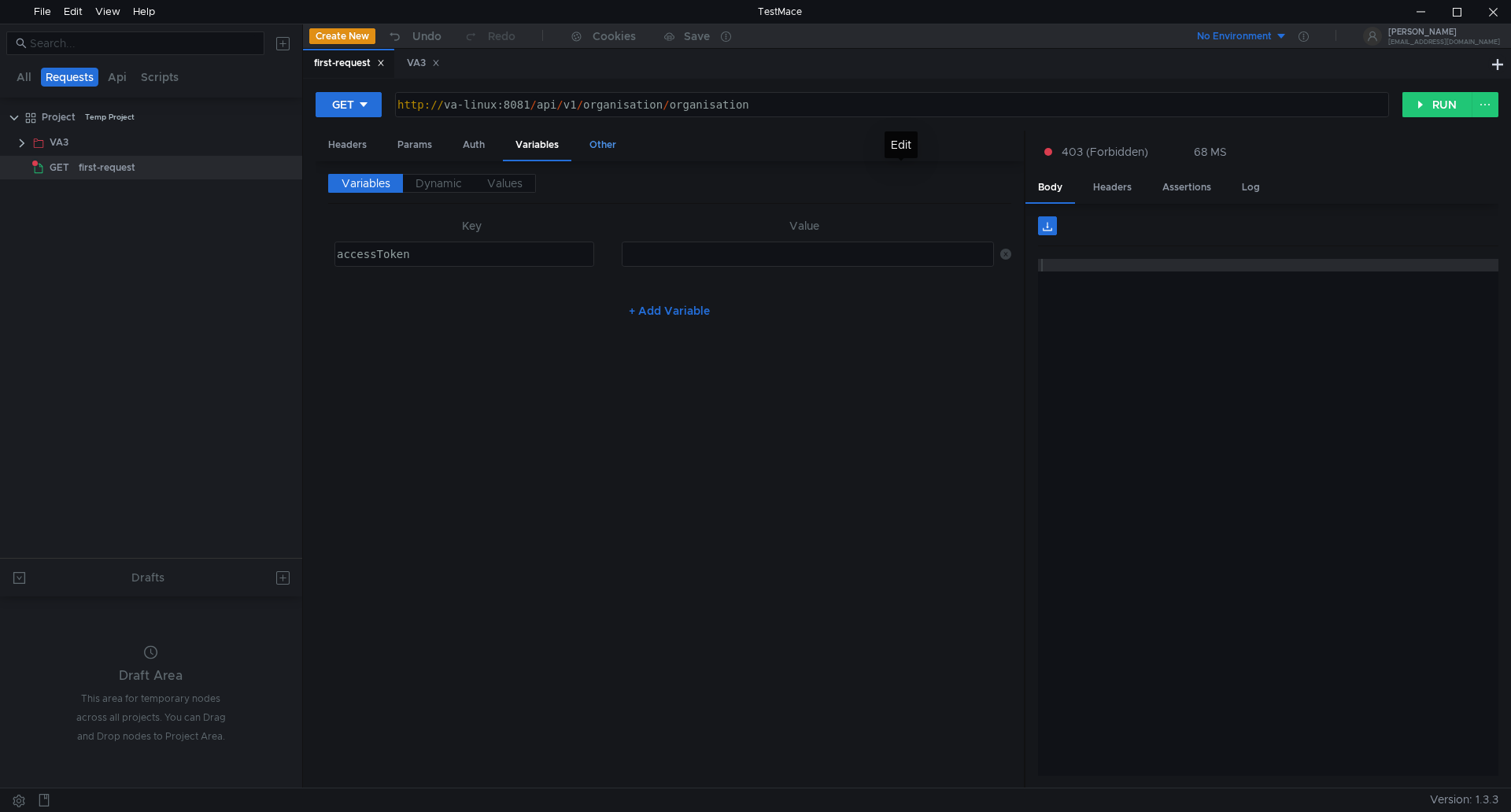
click at [598, 148] on div "Other" at bounding box center [603, 145] width 52 height 29
click at [349, 143] on div "Headers" at bounding box center [348, 145] width 64 height 29
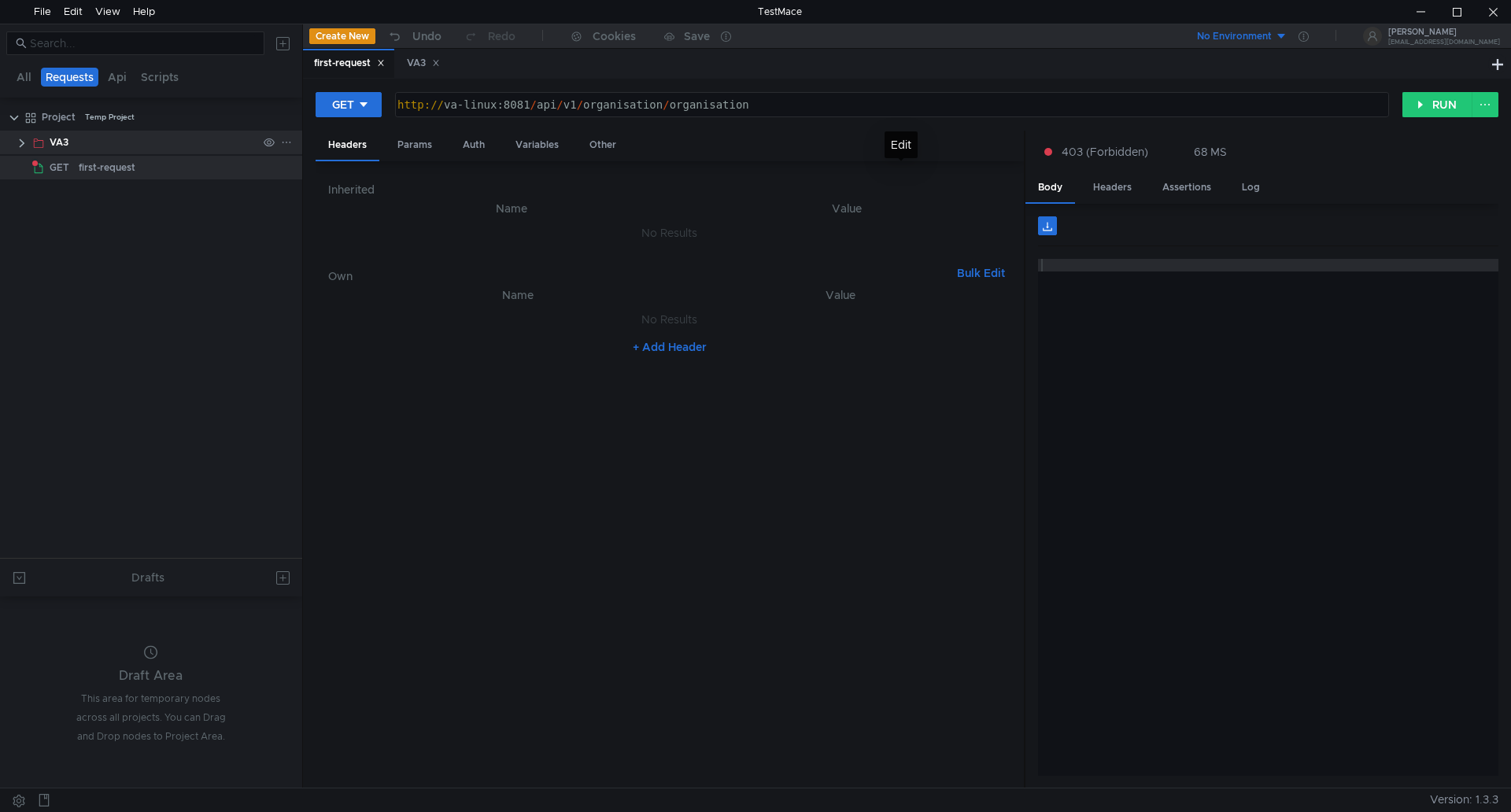
click at [85, 140] on div "VA3" at bounding box center [153, 142] width 208 height 23
click at [73, 167] on div "GET" at bounding box center [54, 168] width 42 height 23
click at [74, 167] on app-tree-icon "GET" at bounding box center [55, 168] width 46 height 23
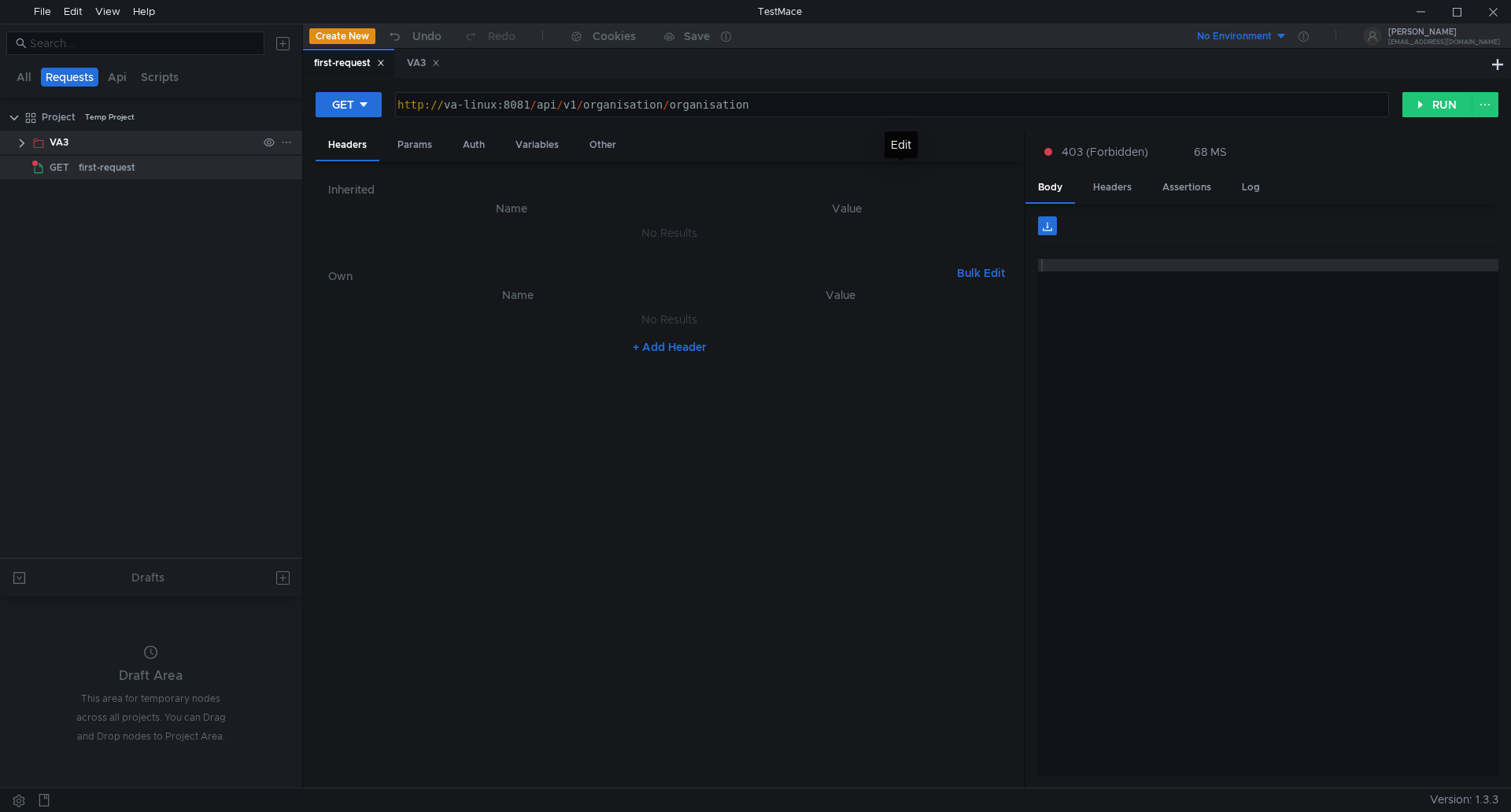
click at [282, 139] on icon at bounding box center [286, 142] width 11 height 11
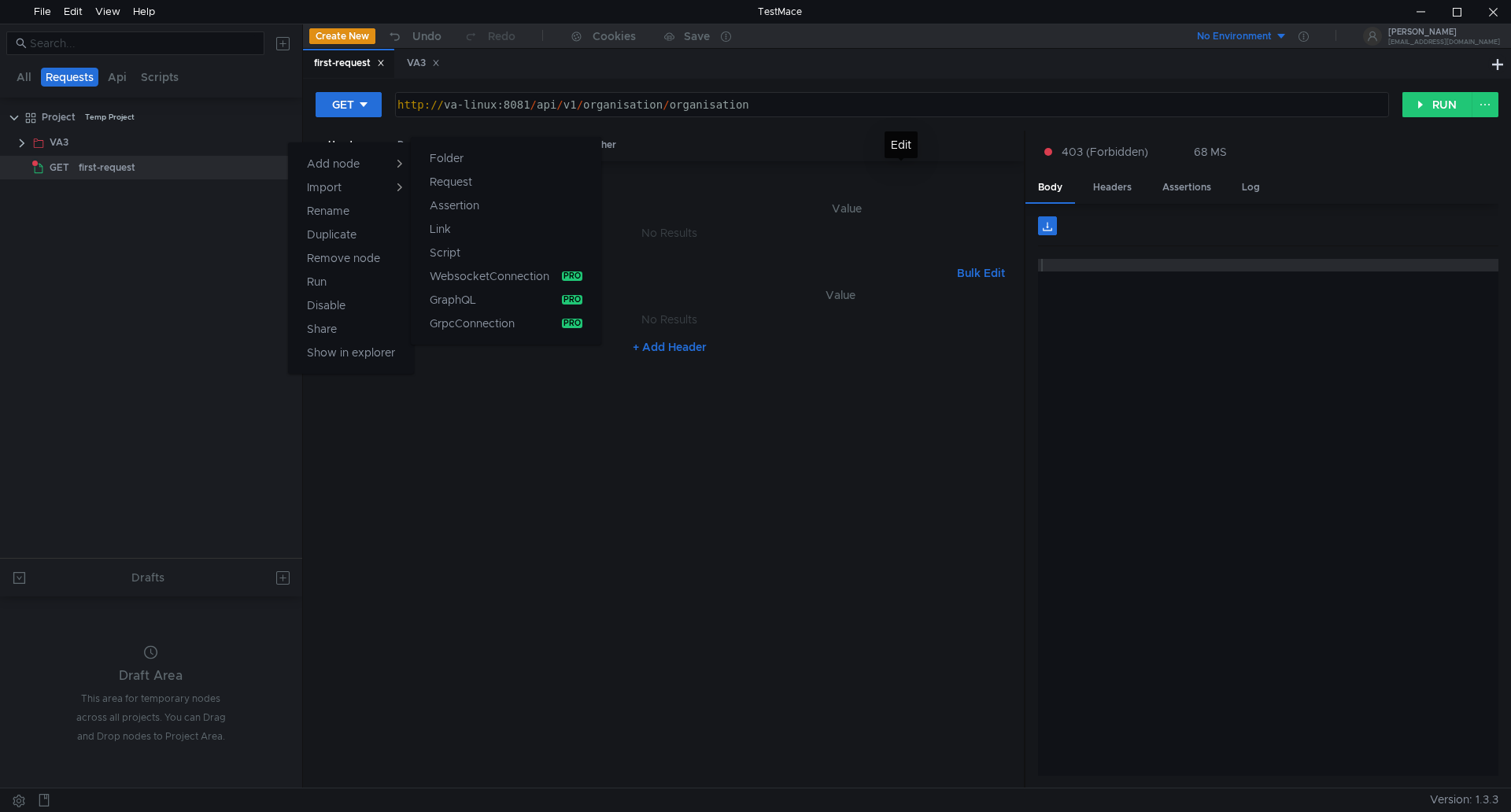
click at [434, 181] on app-tour-anchor "Request" at bounding box center [451, 182] width 43 height 19
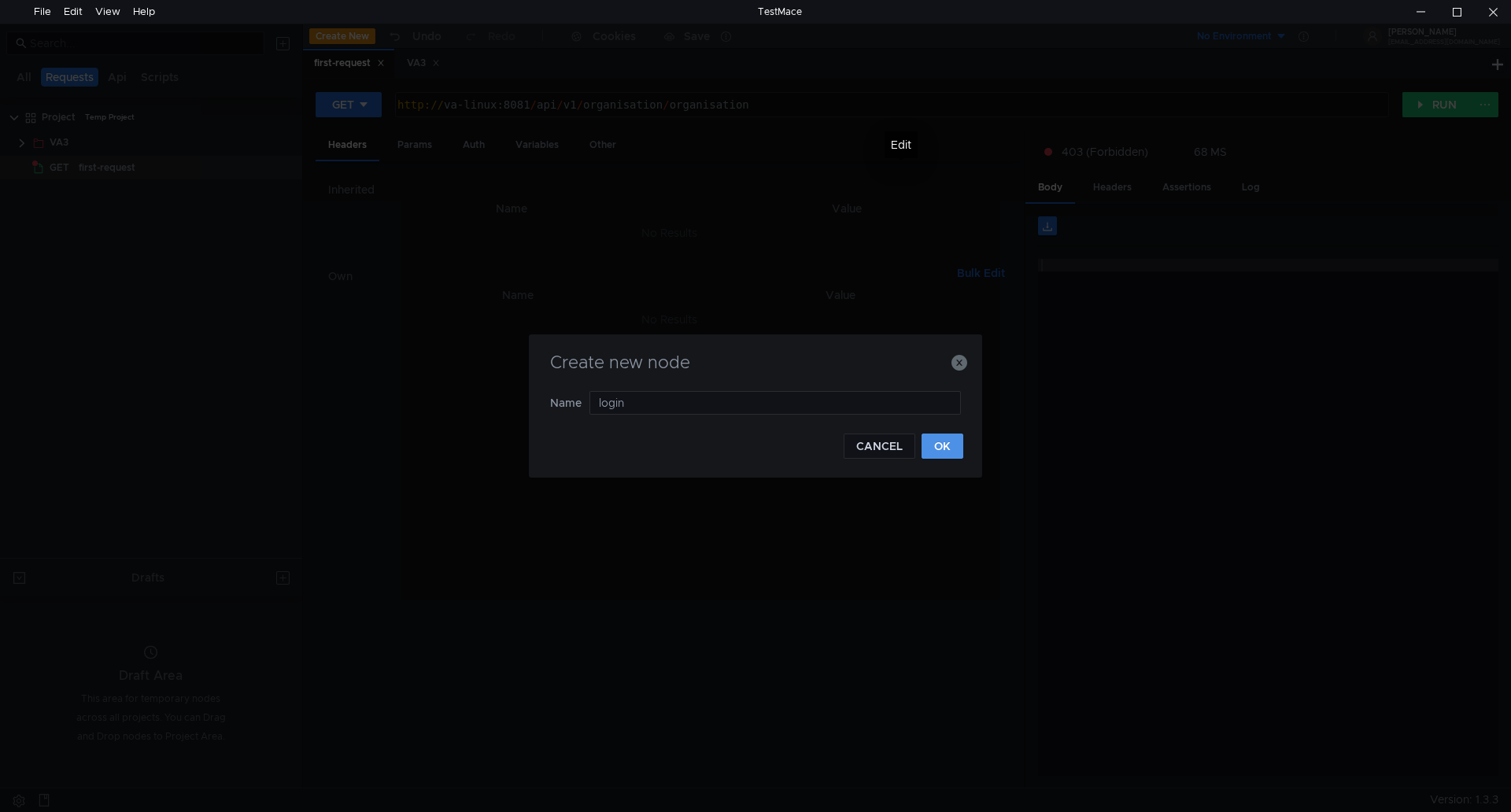
type input "login"
click at [942, 450] on button "OK" at bounding box center [943, 447] width 42 height 25
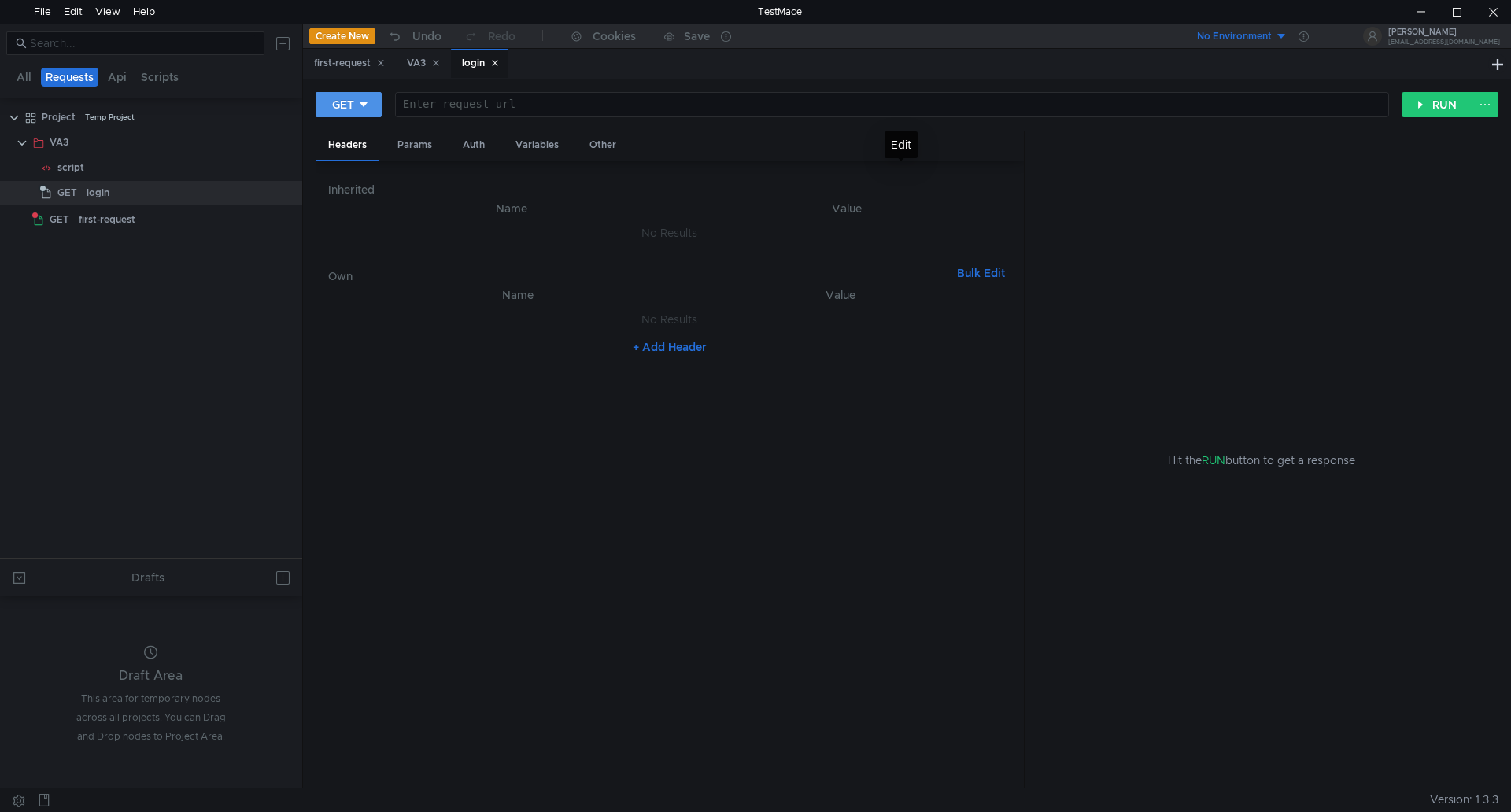
click at [370, 101] on button "GET" at bounding box center [349, 105] width 66 height 25
click at [342, 159] on li "POST" at bounding box center [350, 163] width 69 height 25
click at [158, 199] on div "login" at bounding box center [175, 193] width 163 height 23
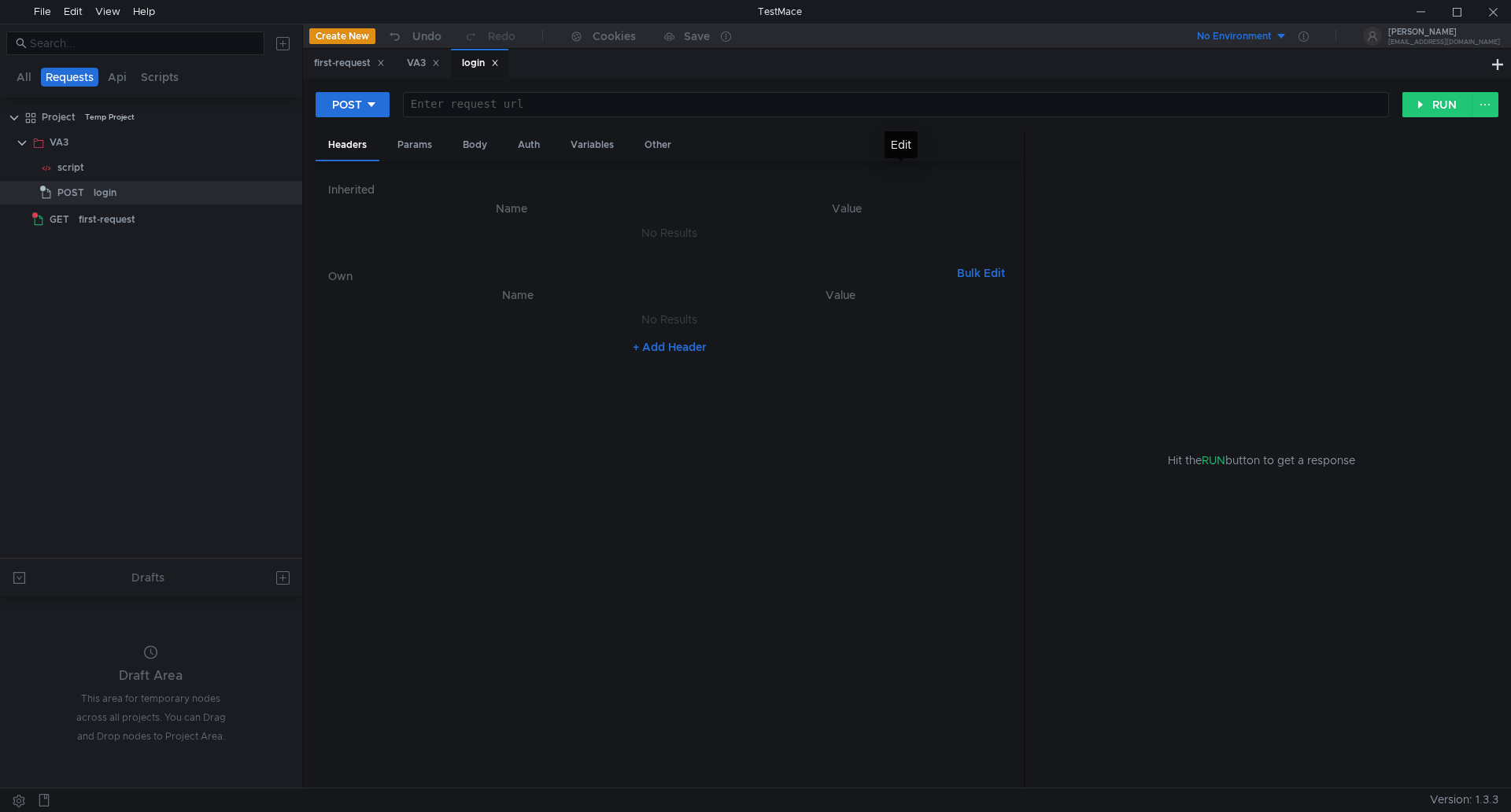
click at [453, 106] on div at bounding box center [894, 116] width 985 height 38
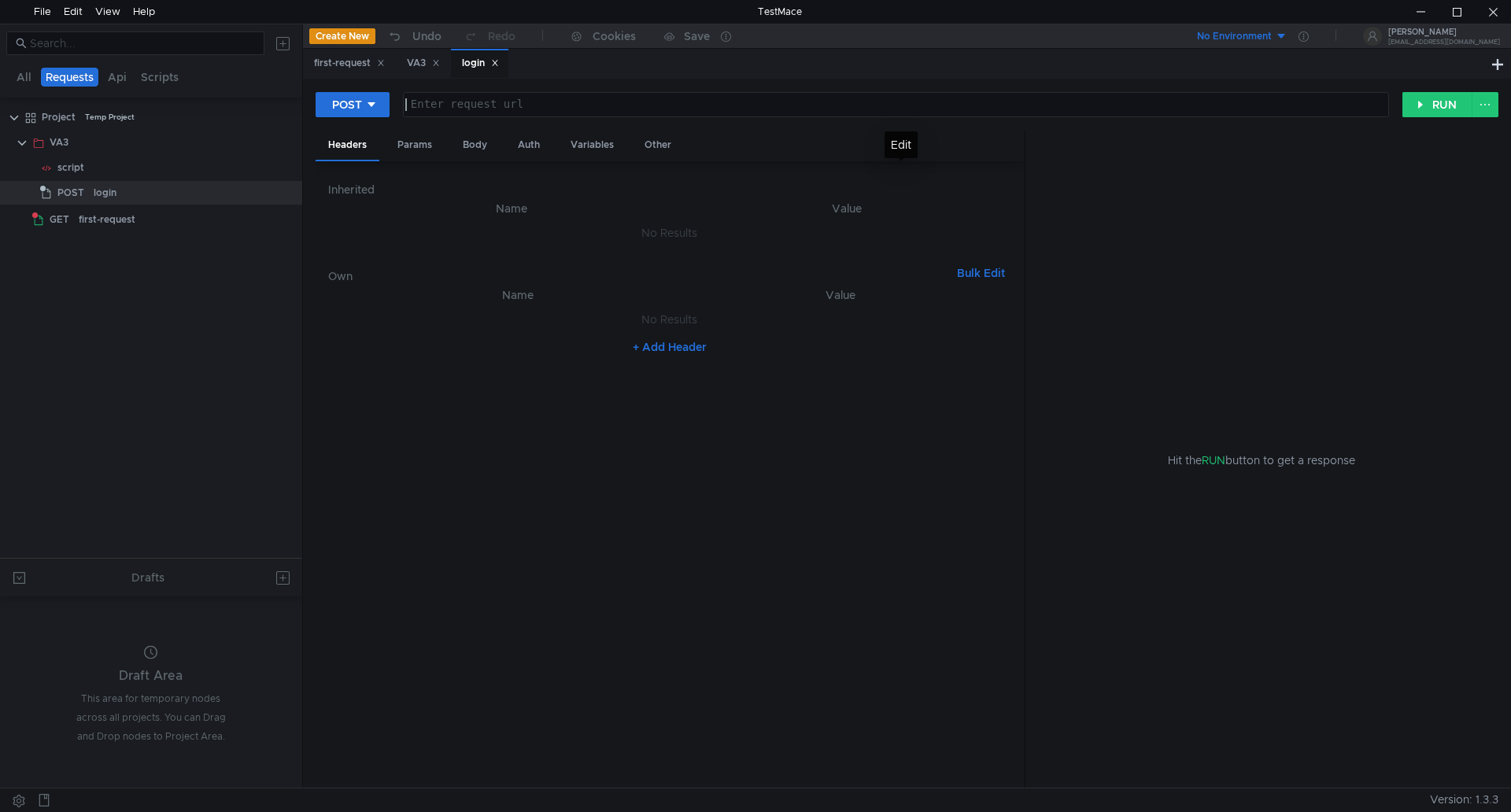
paste textarea "{{baseURL}}/system/login"
type textarea "{{baseURL}}/system/login"
click at [402, 385] on nz-table "Name Value No Results + Add Header" at bounding box center [670, 530] width 683 height 490
click at [356, 147] on div "Headers" at bounding box center [348, 146] width 64 height 31
click at [633, 348] on button "+ Add Header" at bounding box center [670, 347] width 86 height 19
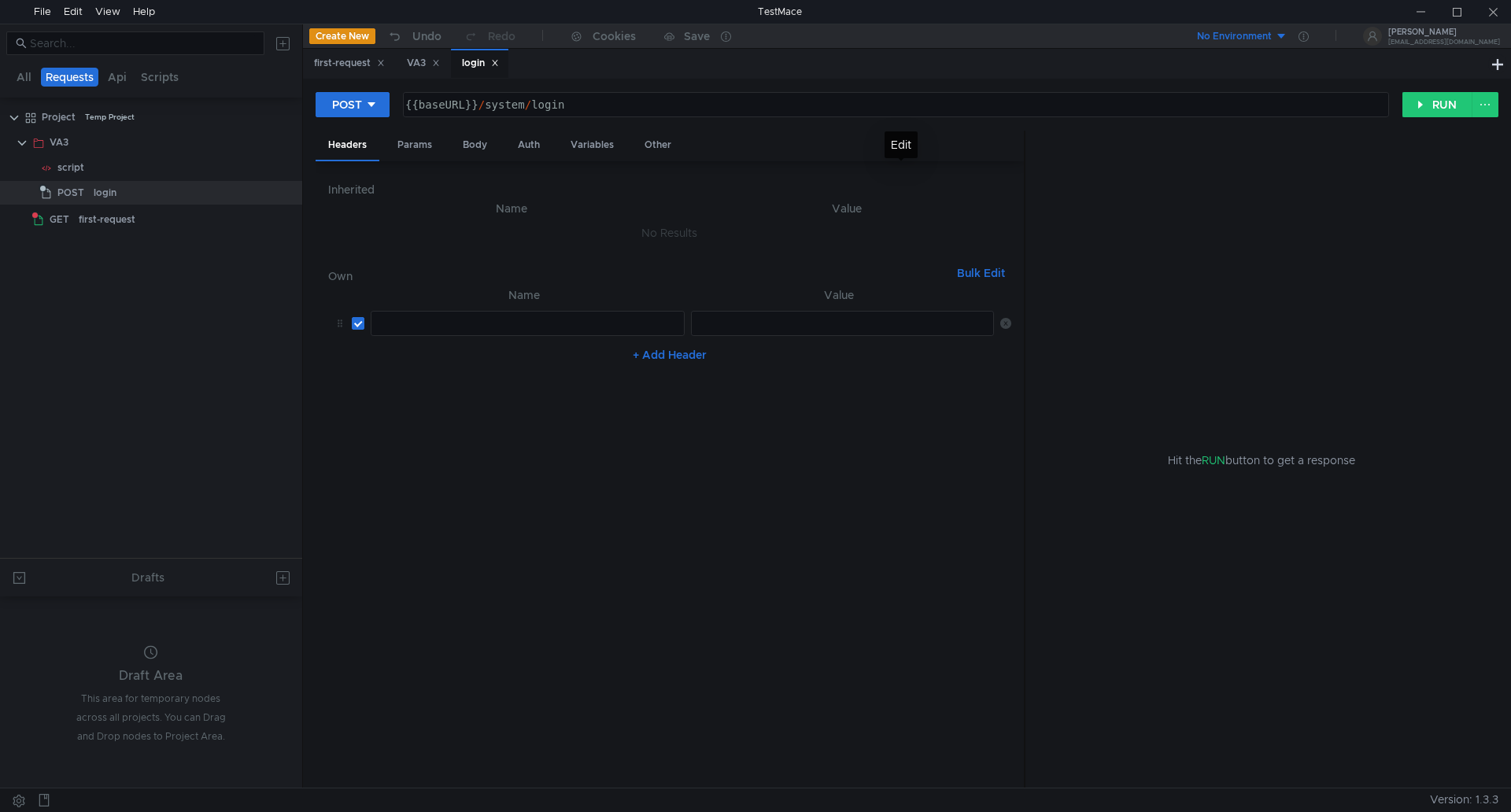
click at [636, 325] on div at bounding box center [525, 336] width 313 height 38
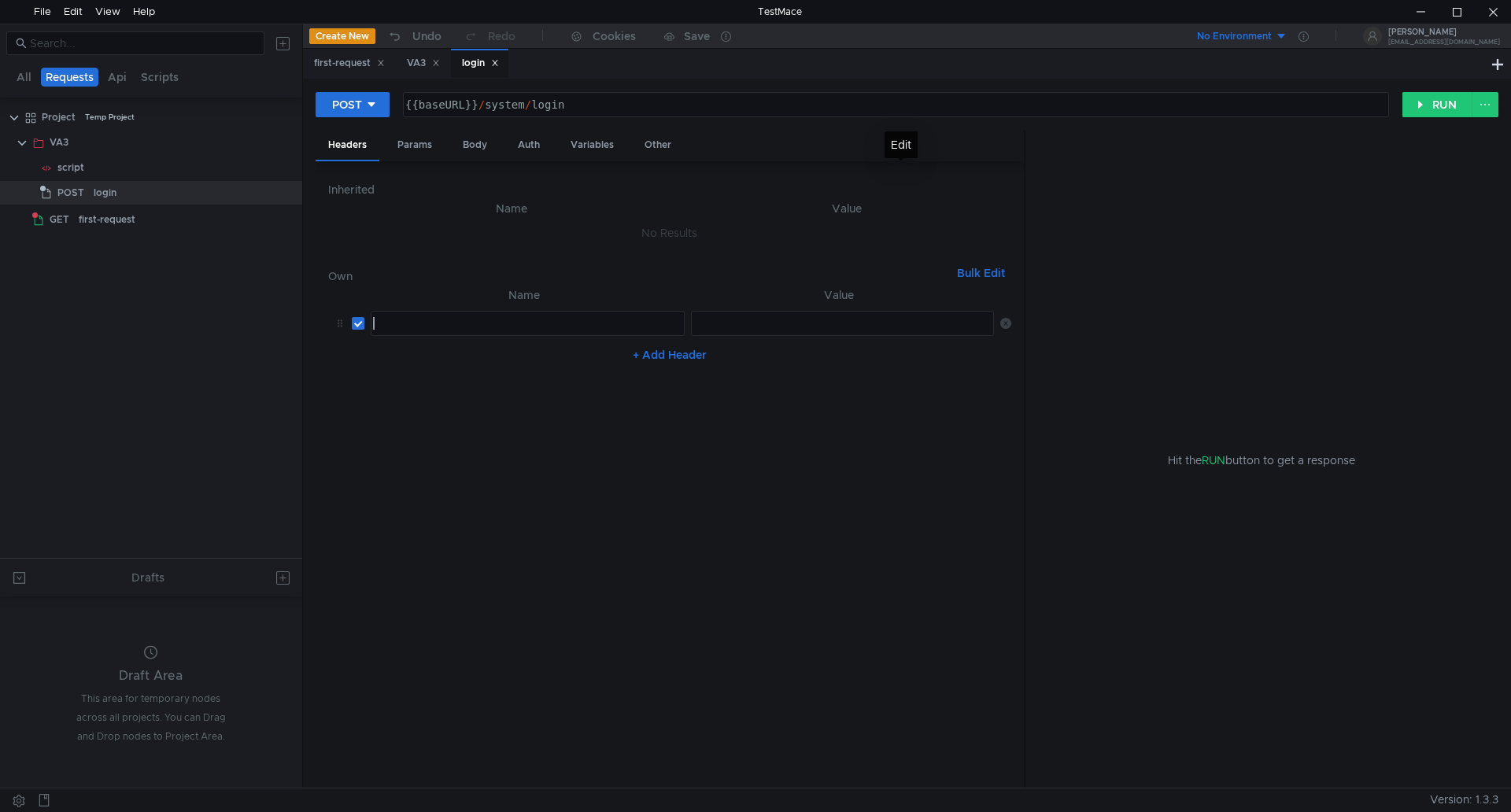
paste textarea "Key Value Content-Type"
type textarea "Key Value Content-Type"
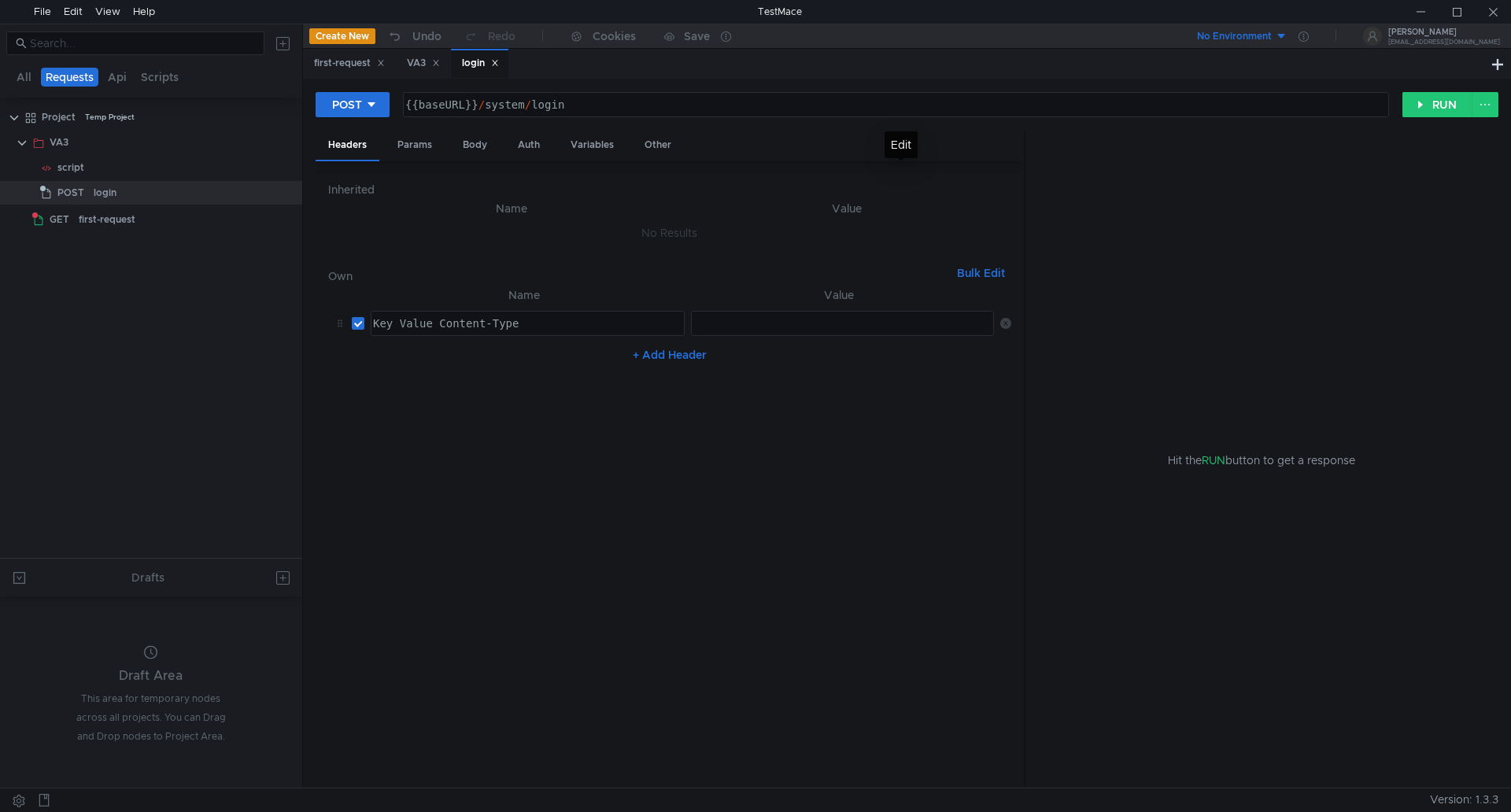
click at [774, 325] on div at bounding box center [842, 336] width 304 height 38
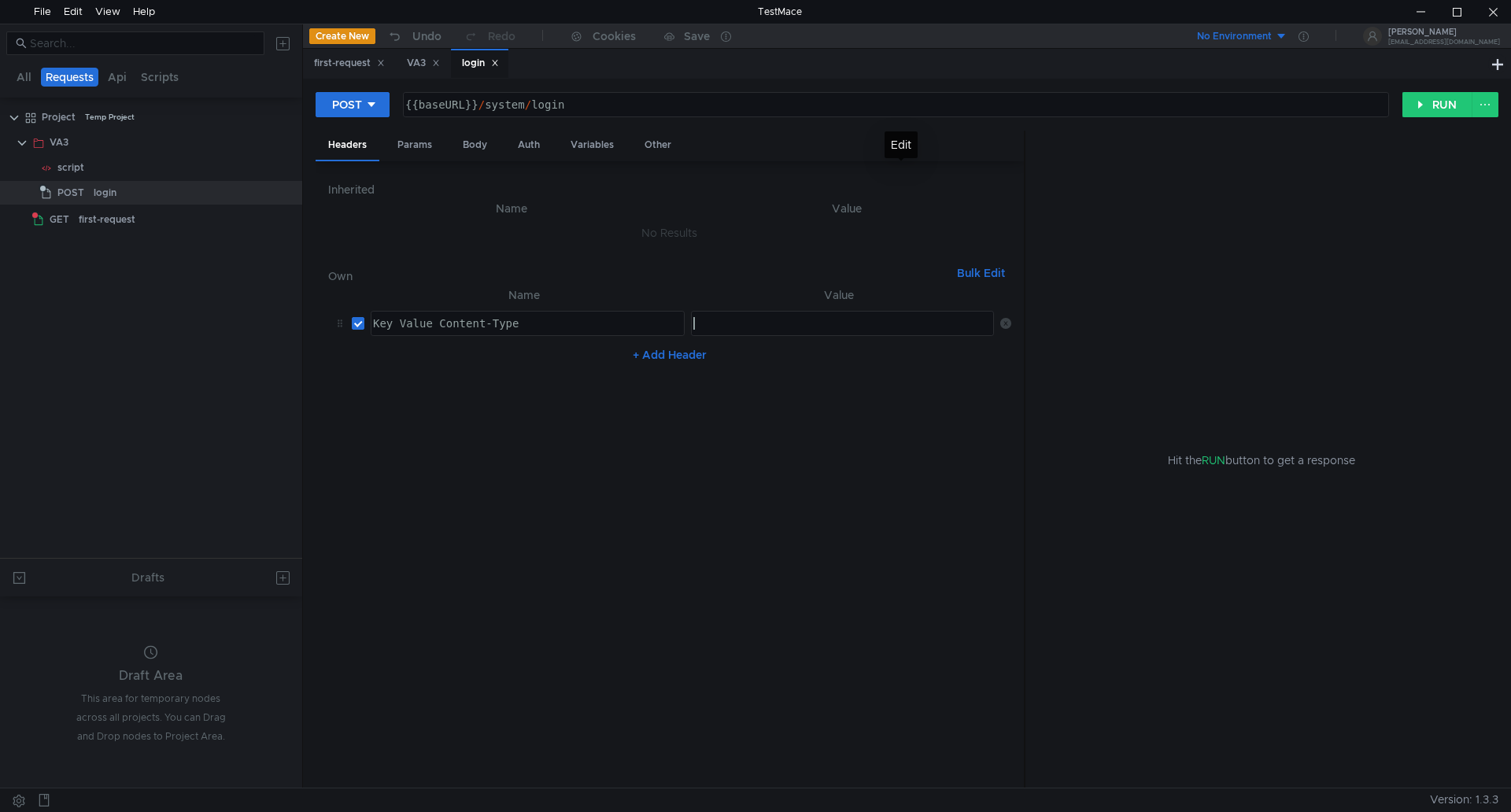
paste textarea "application/json"
type textarea "application/json"
click at [478, 143] on div "Body" at bounding box center [474, 145] width 49 height 29
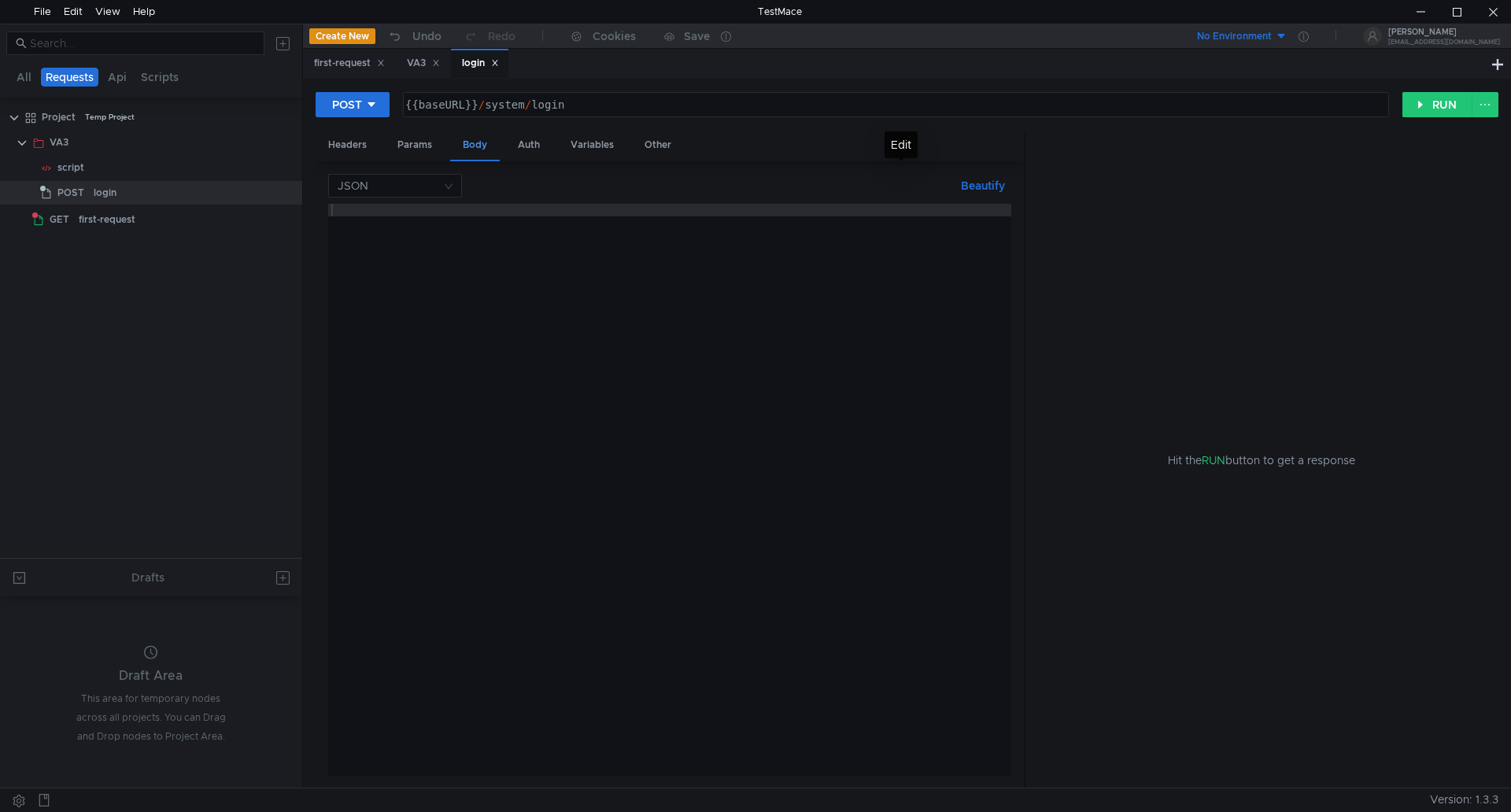
click at [473, 148] on div "Body" at bounding box center [474, 146] width 49 height 31
click at [426, 215] on div at bounding box center [670, 502] width 683 height 597
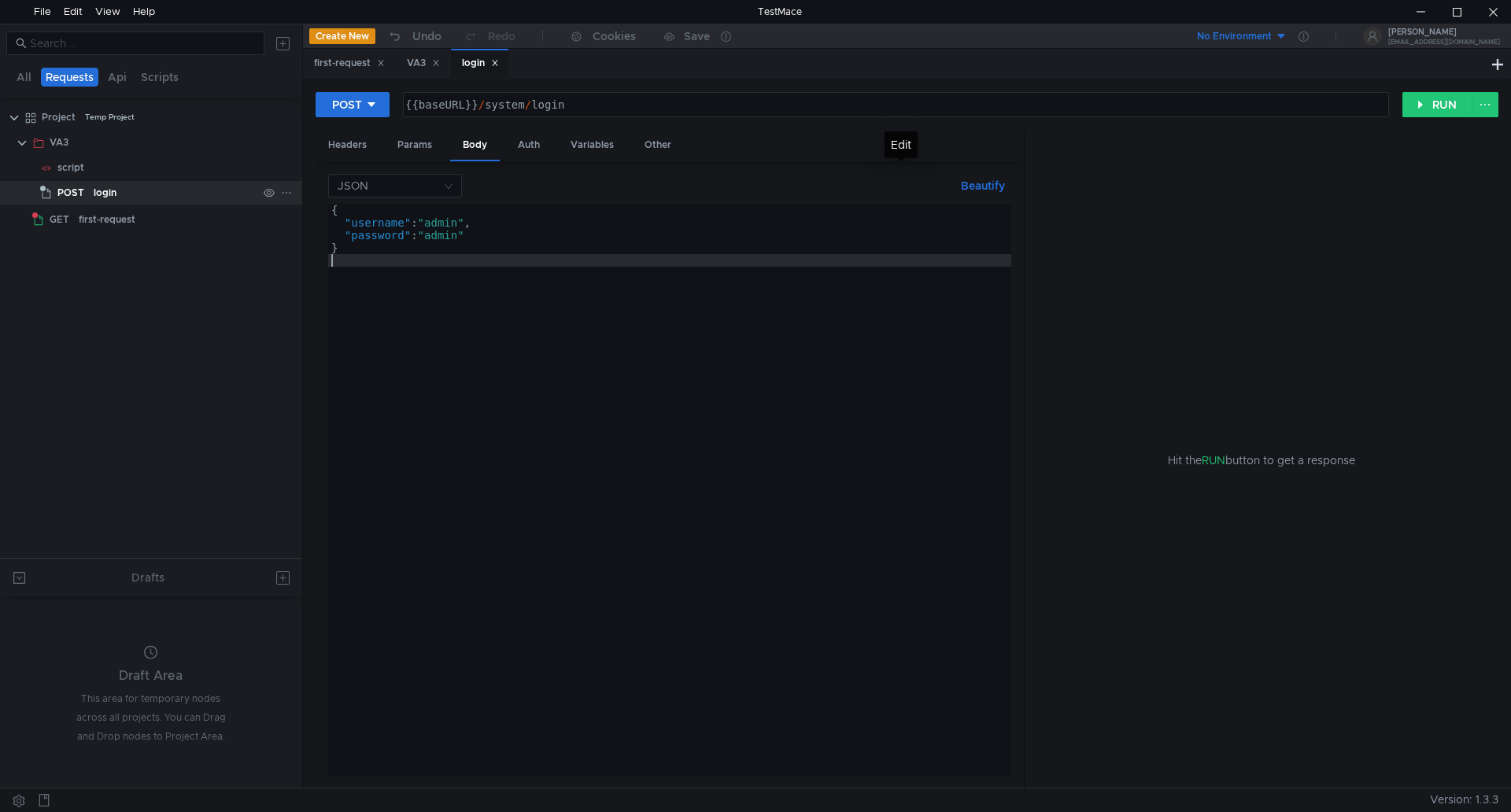
click at [285, 193] on icon at bounding box center [286, 193] width 11 height 11
click at [236, 194] on div at bounding box center [755, 406] width 1511 height 812
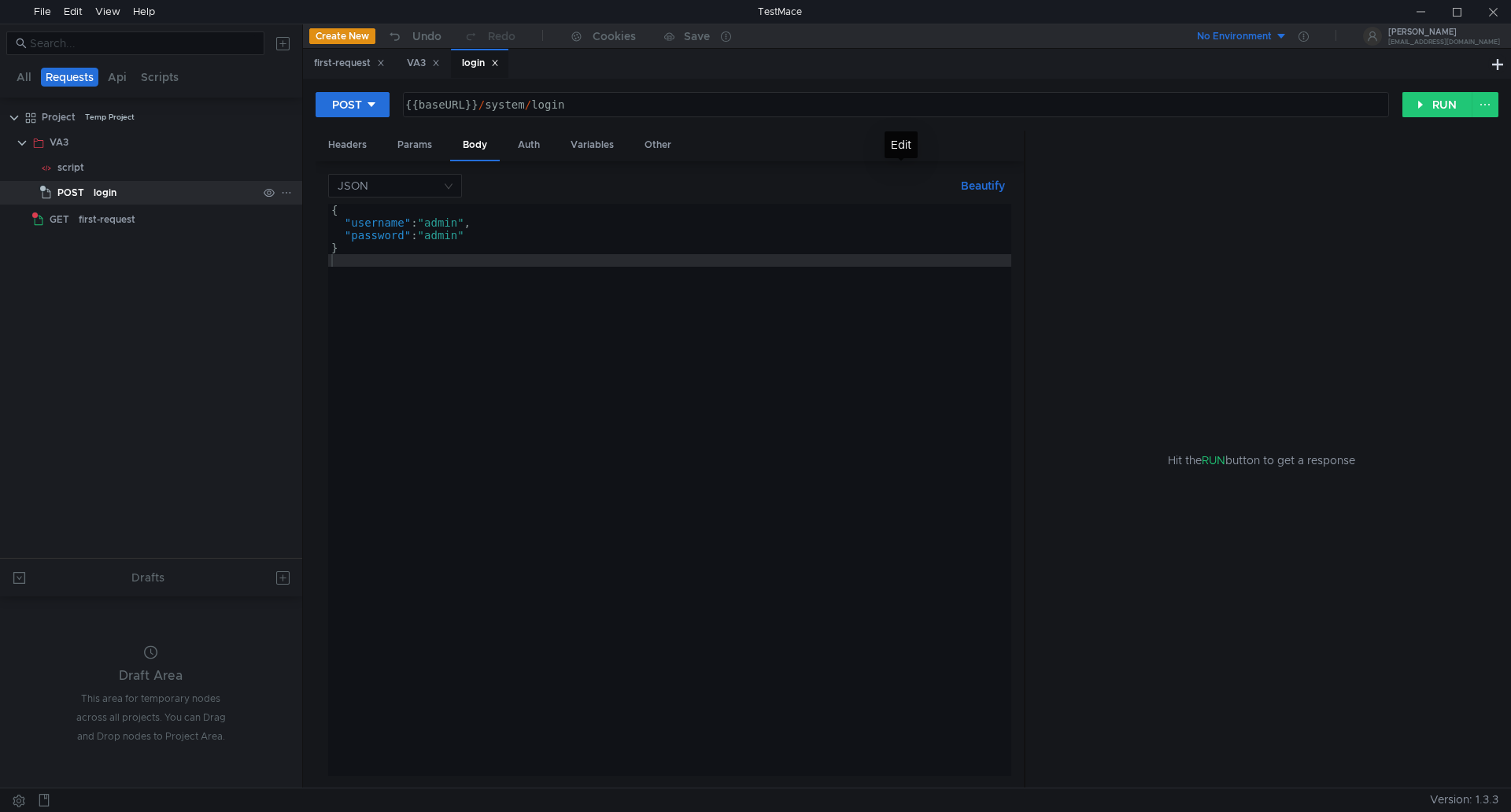
click at [114, 201] on div "login" at bounding box center [105, 193] width 23 height 23
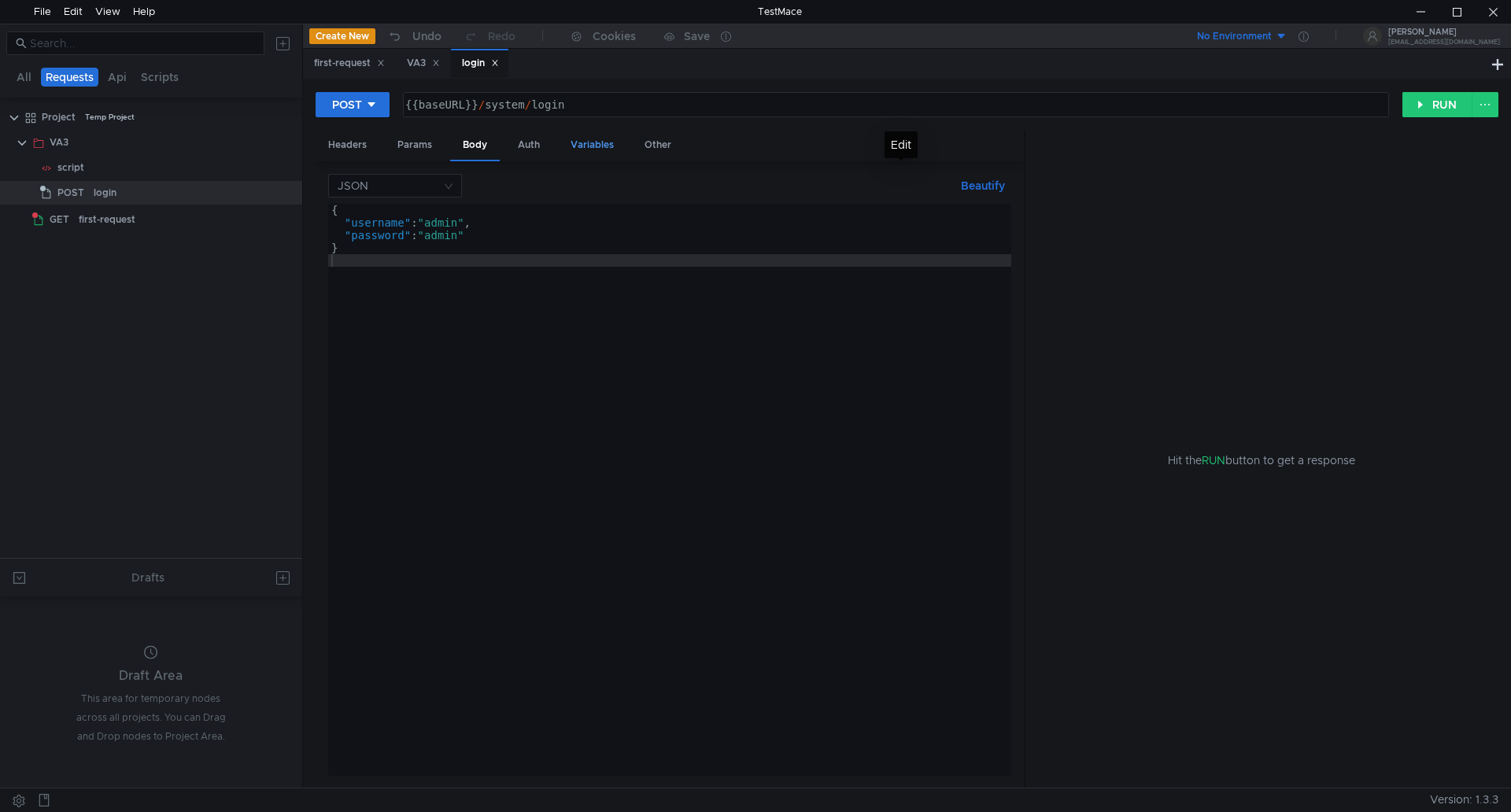
click at [597, 137] on div "Variables" at bounding box center [592, 145] width 69 height 29
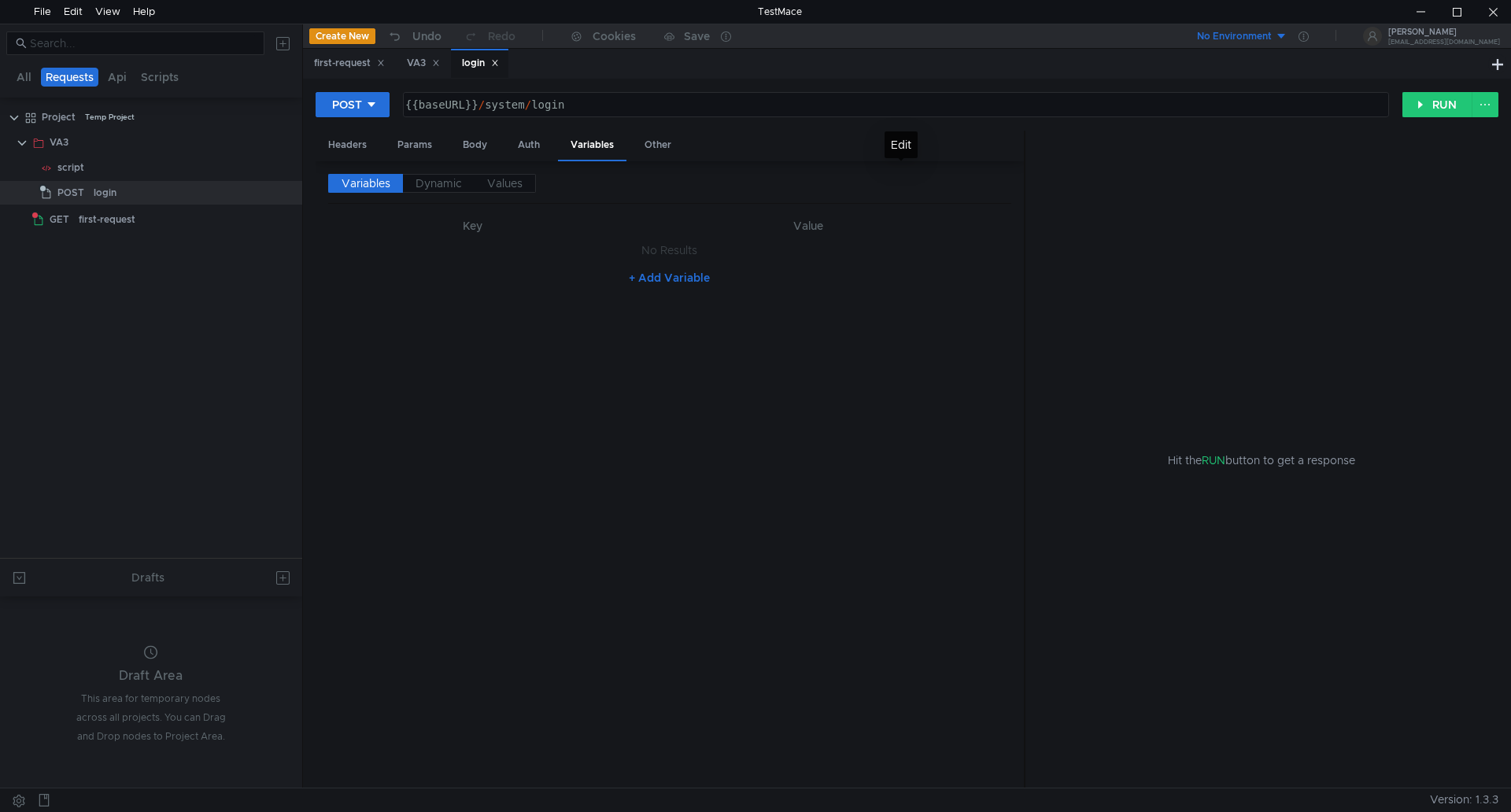
click at [632, 277] on button "+ Add Variable" at bounding box center [669, 278] width 106 height 25
click at [463, 272] on td "ההההההההההההההההההההההההההההההההההההההההההההההההההההההההההההההההההההההההההההההה…" at bounding box center [472, 254] width 287 height 38
click at [363, 178] on span "Variables" at bounding box center [366, 183] width 49 height 14
drag, startPoint x: 434, startPoint y: 185, endPoint x: 461, endPoint y: 185, distance: 27.0
click at [434, 185] on span "Dynamic" at bounding box center [438, 183] width 46 height 14
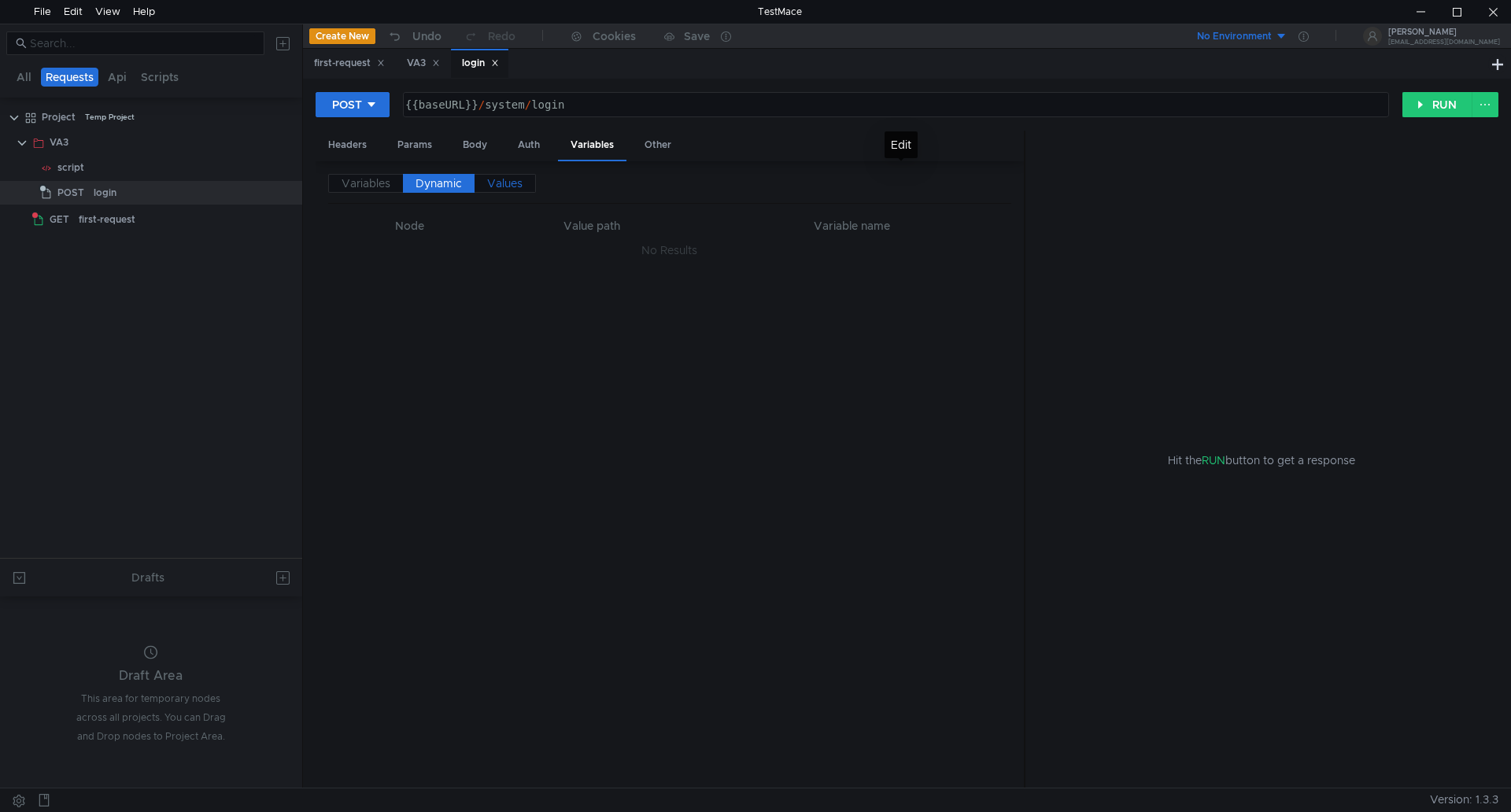
click at [502, 185] on span "Values" at bounding box center [505, 183] width 35 height 14
click at [369, 183] on span "Variables" at bounding box center [366, 183] width 49 height 14
click at [668, 143] on div "Other" at bounding box center [658, 145] width 52 height 29
click at [572, 142] on div "Variables" at bounding box center [592, 145] width 69 height 29
click at [534, 139] on div "Auth" at bounding box center [529, 145] width 47 height 29
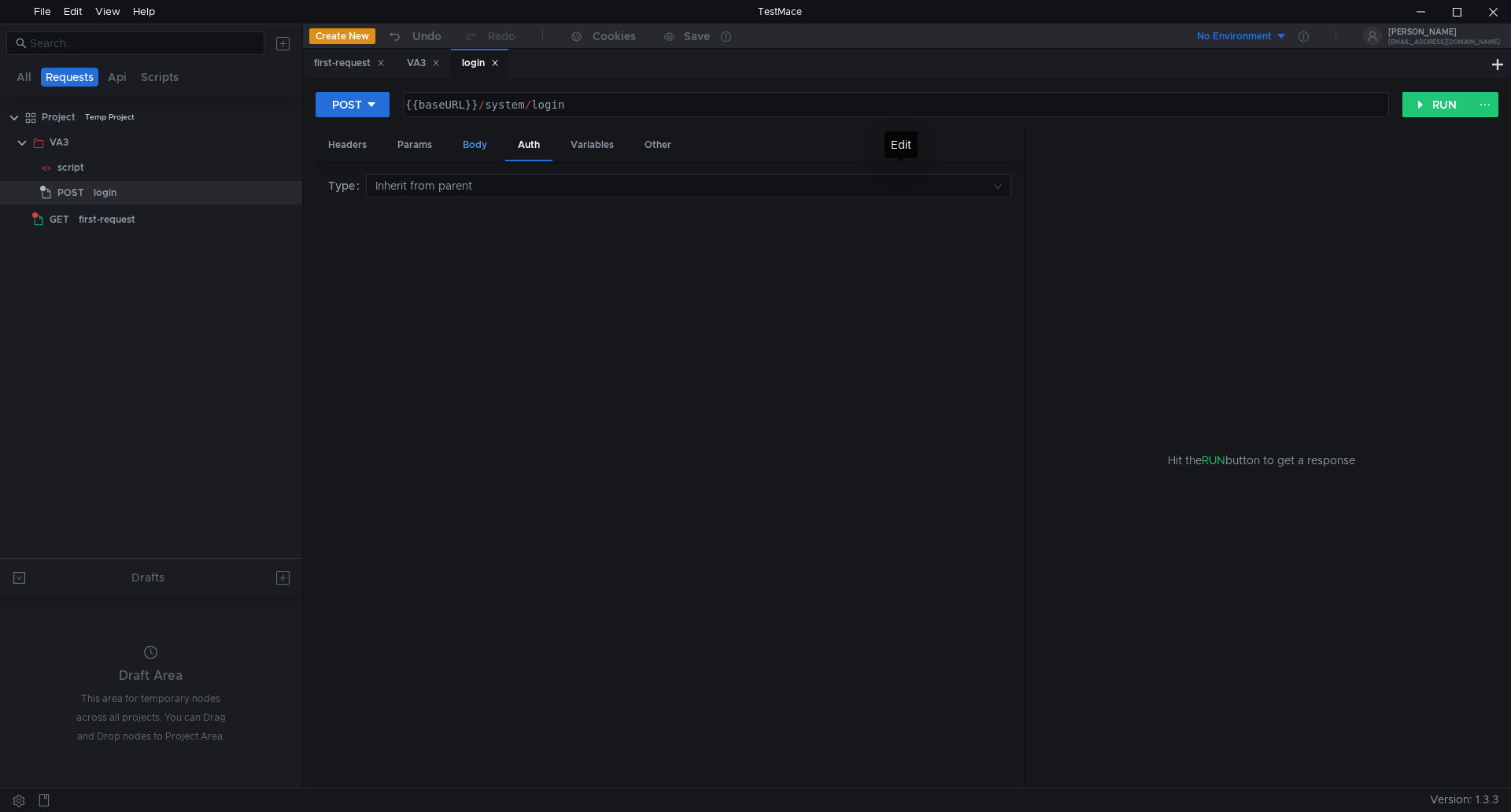
click at [475, 142] on div "Body" at bounding box center [474, 145] width 49 height 29
click at [408, 143] on div "Params" at bounding box center [414, 145] width 60 height 29
click at [356, 140] on div "Headers" at bounding box center [348, 145] width 64 height 29
drag, startPoint x: 536, startPoint y: 147, endPoint x: 576, endPoint y: 147, distance: 40.0
click at [537, 146] on div "Auth" at bounding box center [529, 145] width 47 height 29
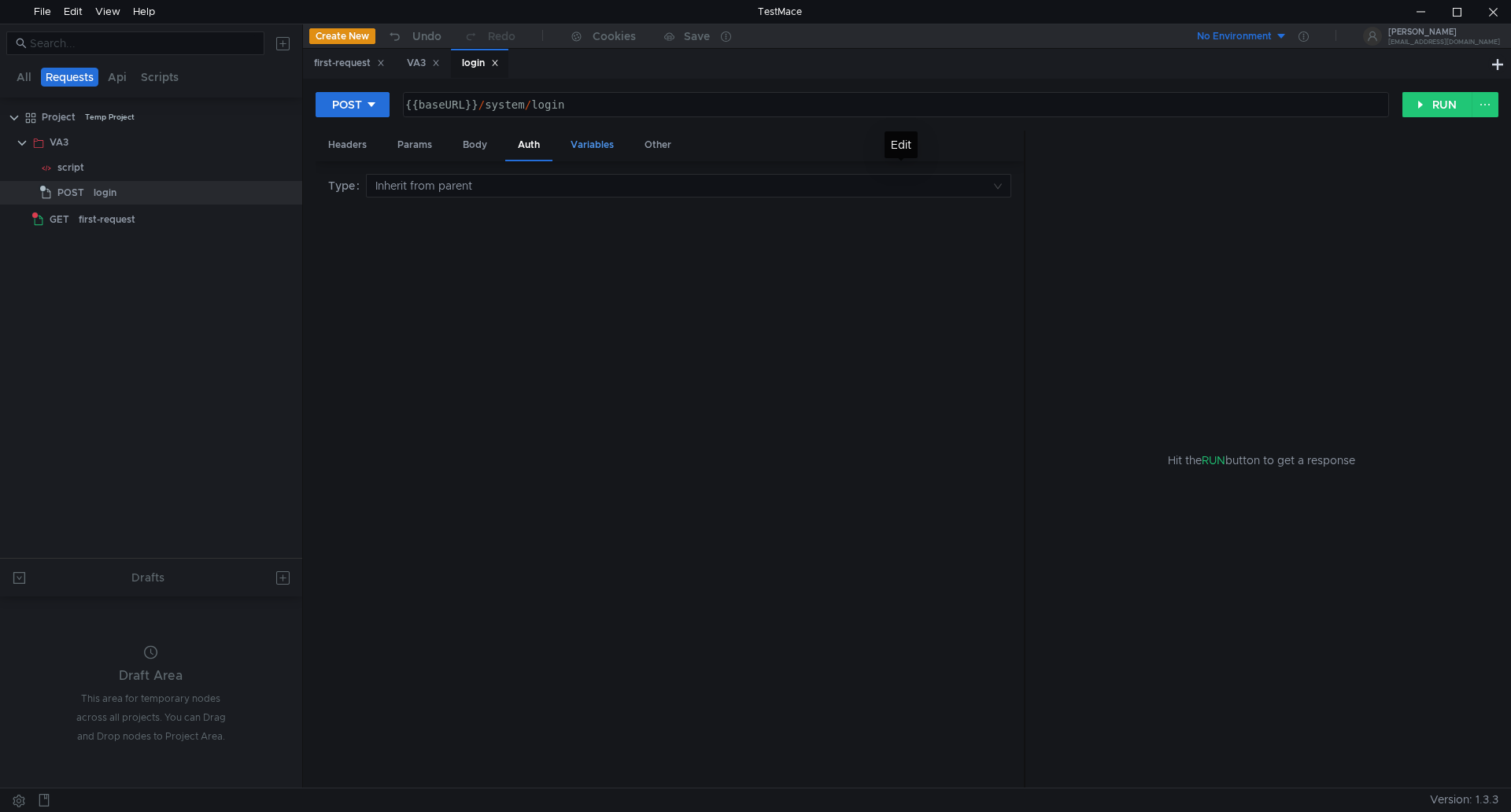
click at [587, 142] on div "Variables" at bounding box center [592, 145] width 69 height 29
click at [574, 250] on div at bounding box center [465, 266] width 263 height 38
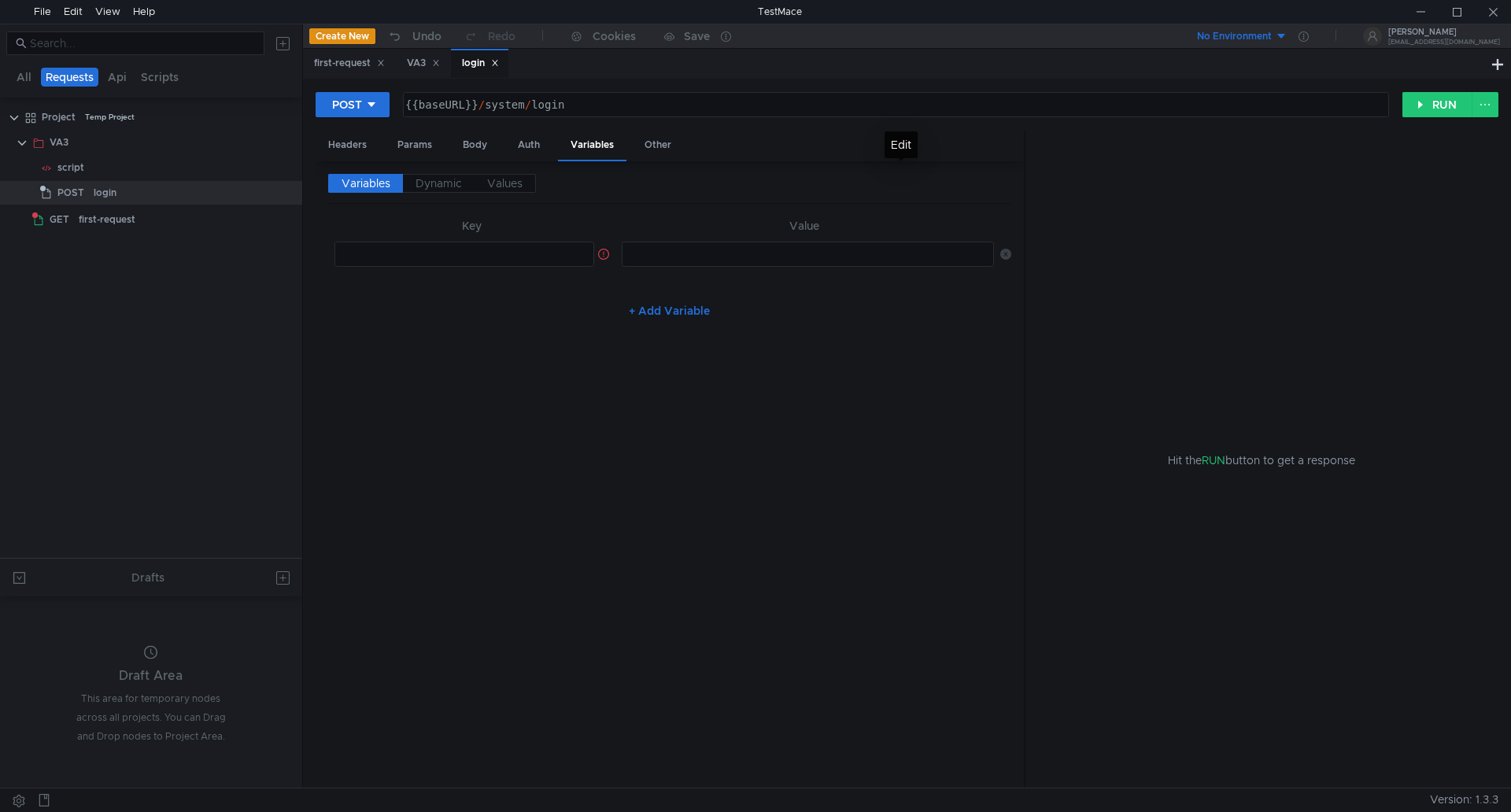
click at [553, 256] on div at bounding box center [465, 266] width 263 height 38
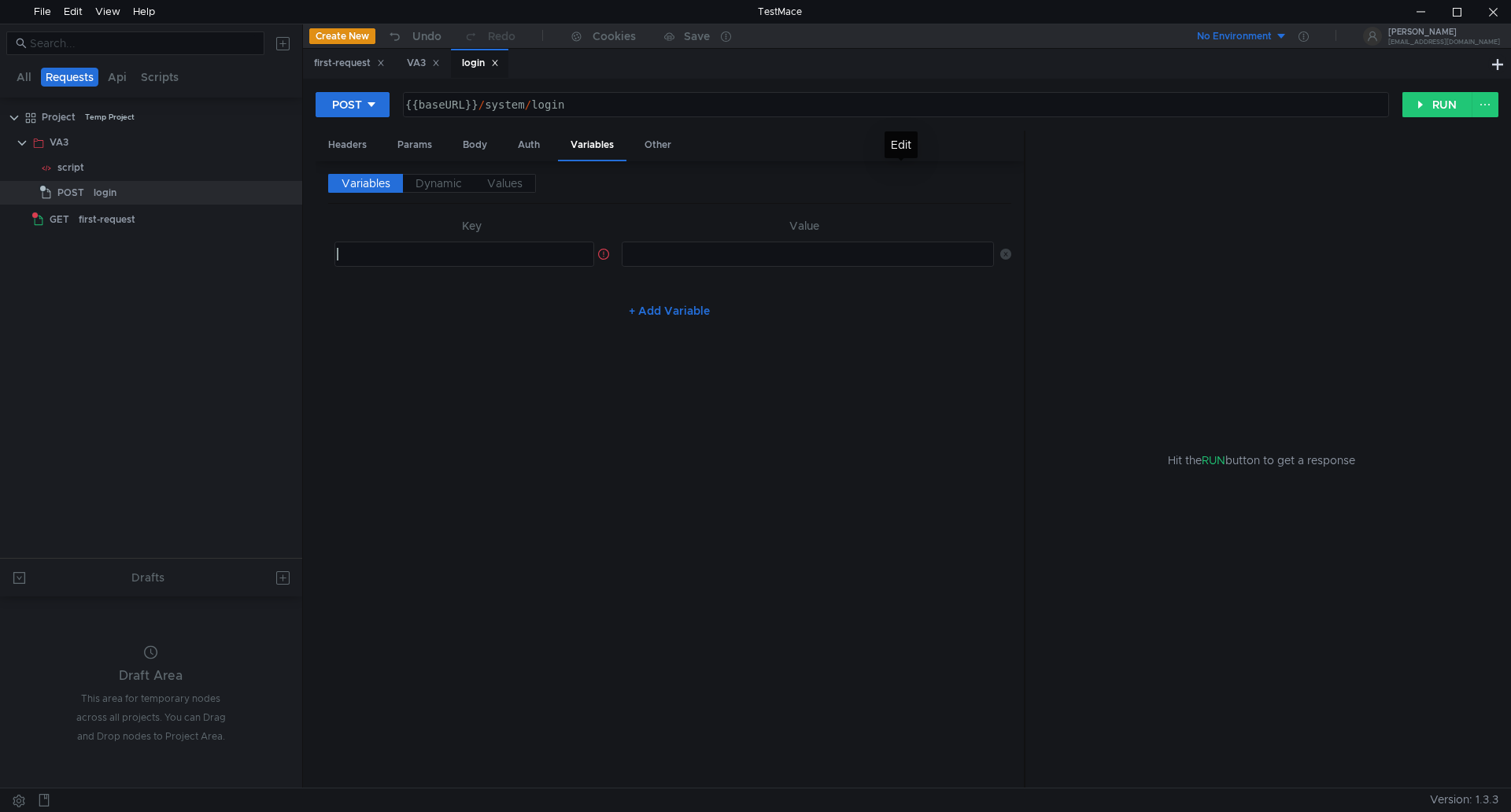
paste textarea "accessToken"
type textarea "accessToken"
click at [513, 308] on div "+ Add Variable" at bounding box center [670, 311] width 683 height 25
click at [636, 107] on div "{{baseURL}} / system / login" at bounding box center [894, 116] width 985 height 38
click at [1433, 99] on button "RUN" at bounding box center [1438, 105] width 70 height 25
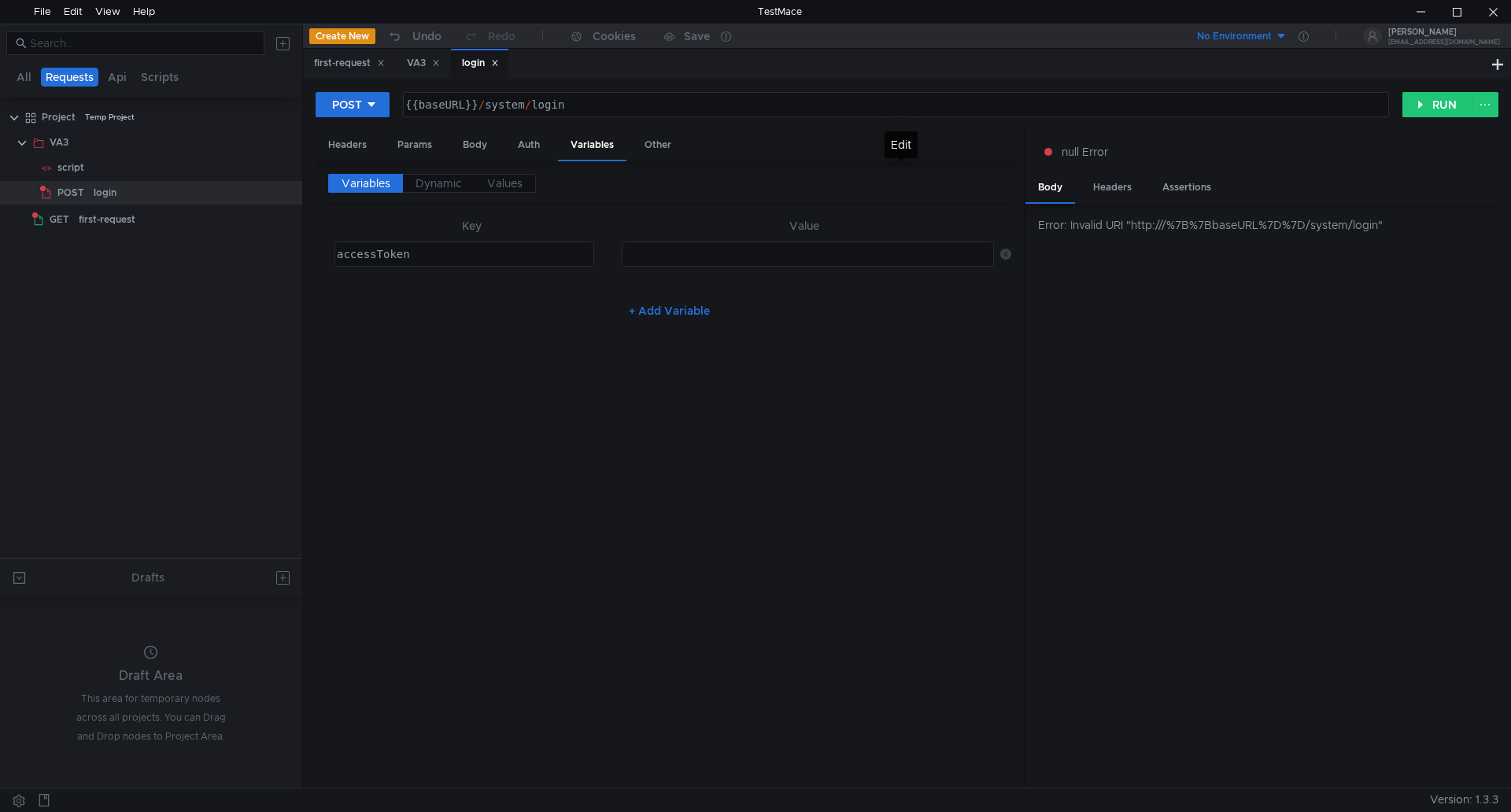
click at [1288, 34] on button "No Environment" at bounding box center [1233, 36] width 110 height 25
click at [1309, 35] on icon at bounding box center [1304, 37] width 10 height 10
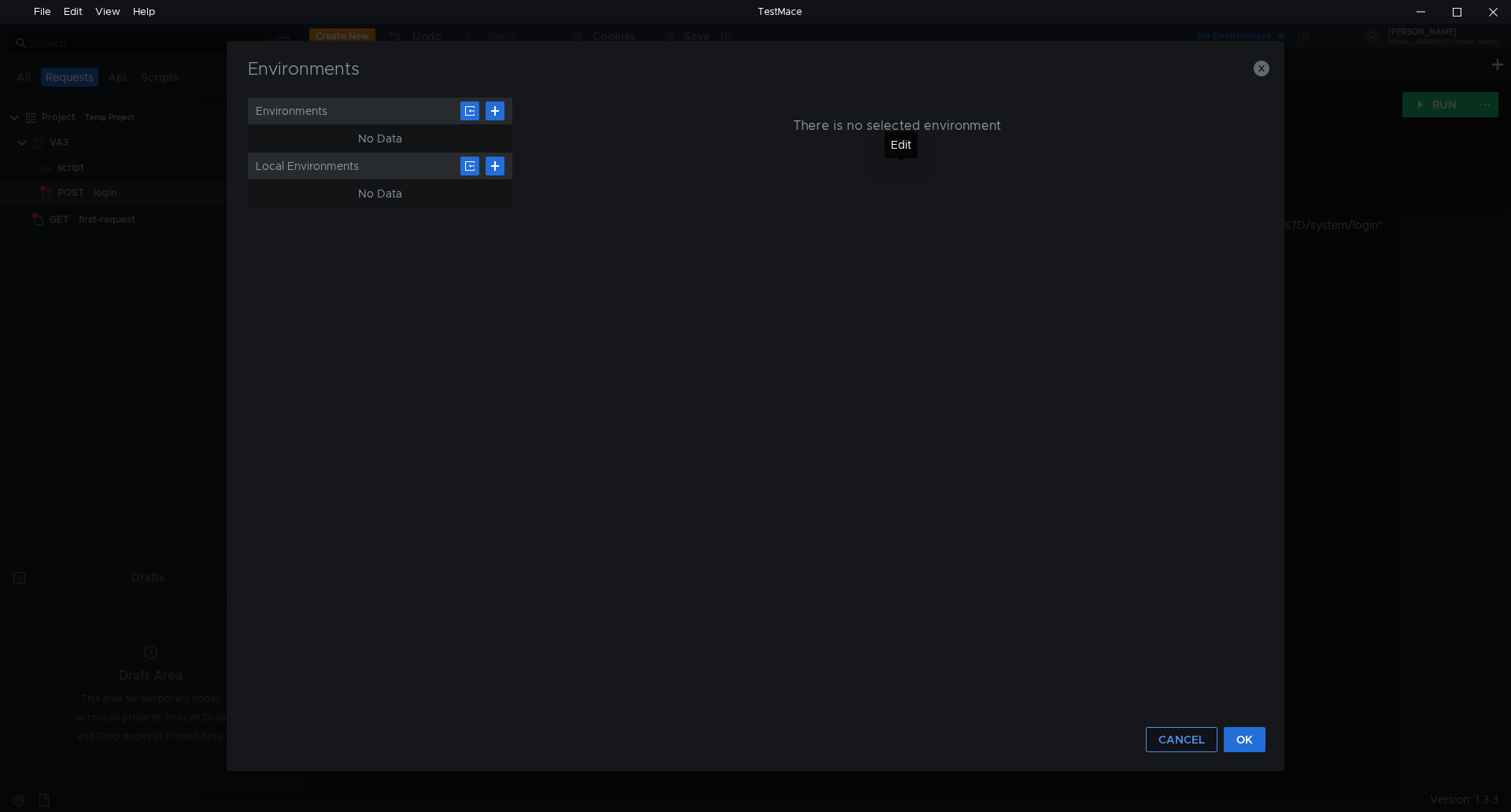
click at [1196, 738] on button "CANCEL" at bounding box center [1182, 740] width 71 height 25
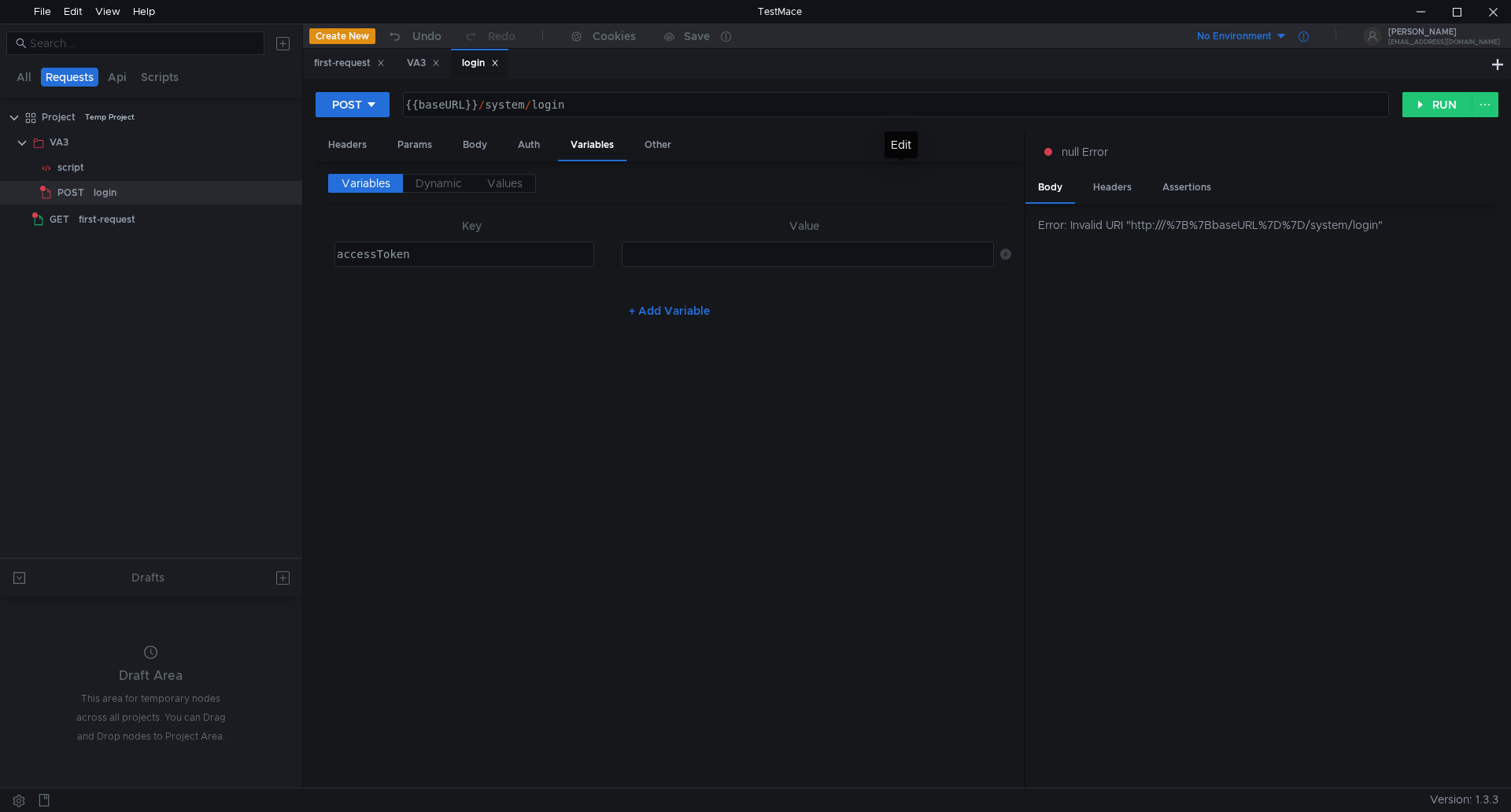
click at [1309, 35] on icon at bounding box center [1304, 37] width 10 height 10
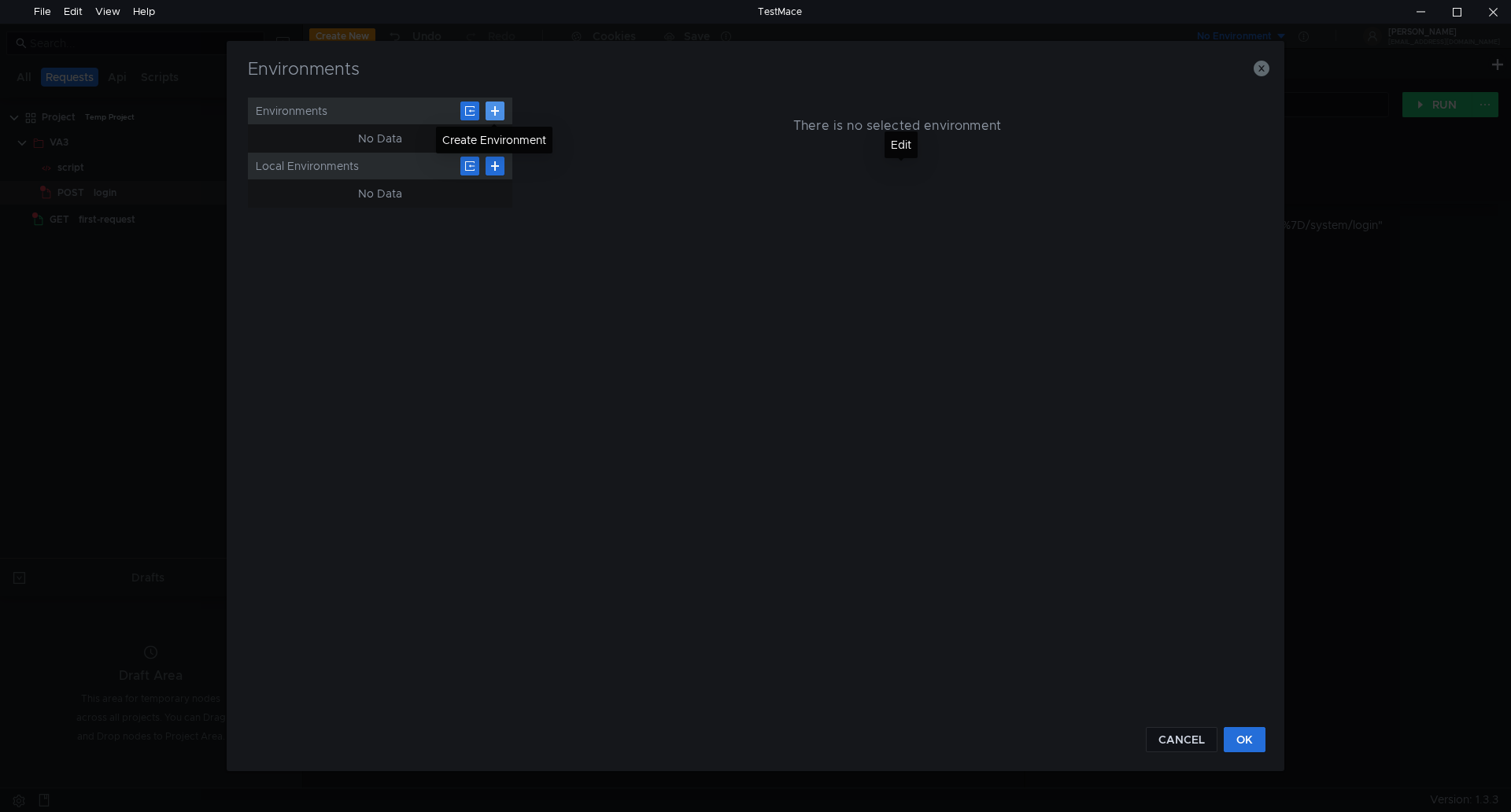
click at [494, 107] on button at bounding box center [495, 111] width 19 height 19
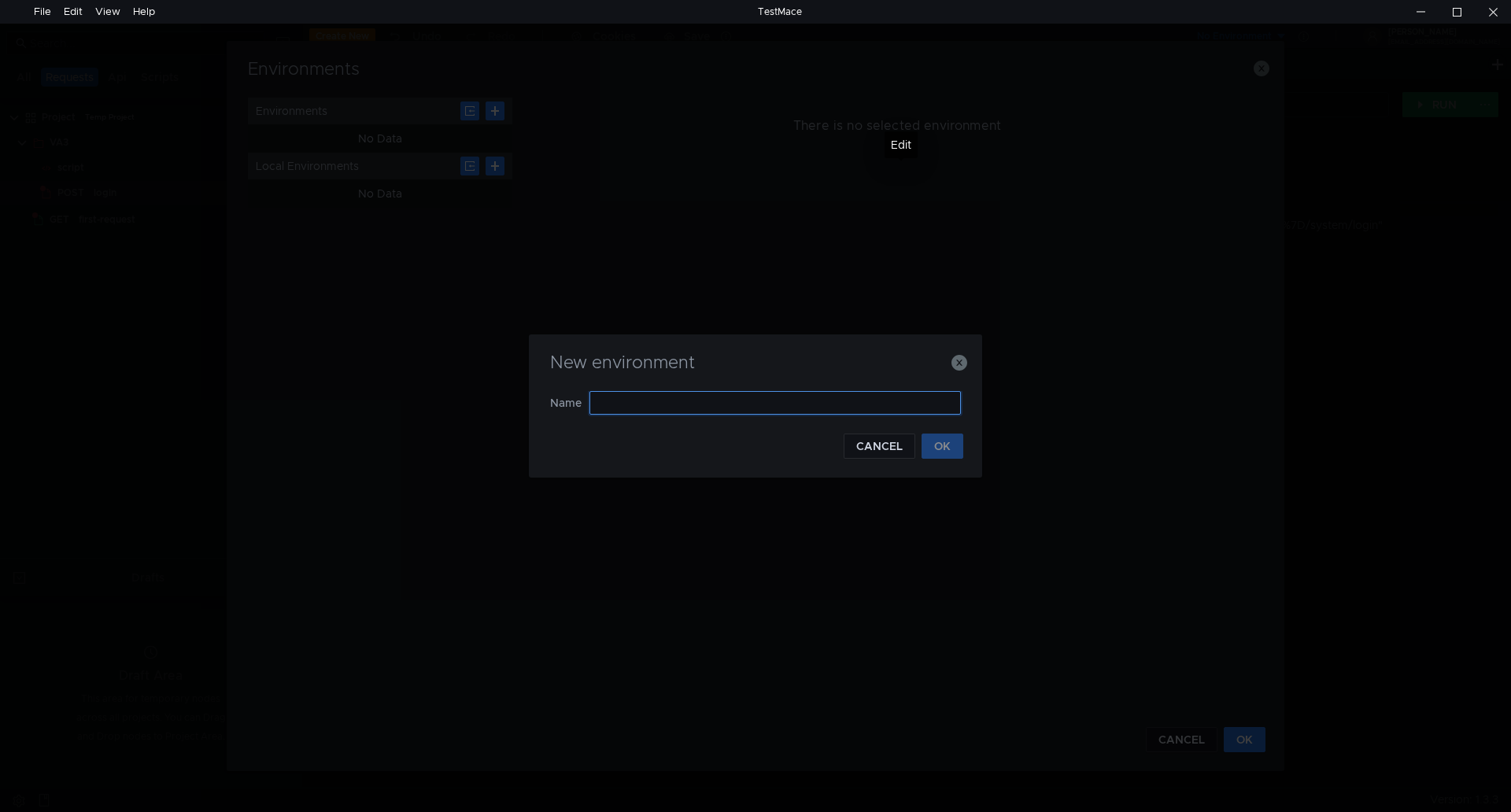
click at [604, 405] on input "text" at bounding box center [775, 403] width 371 height 23
type input "VA"
click at [939, 447] on button "OK" at bounding box center [943, 447] width 42 height 25
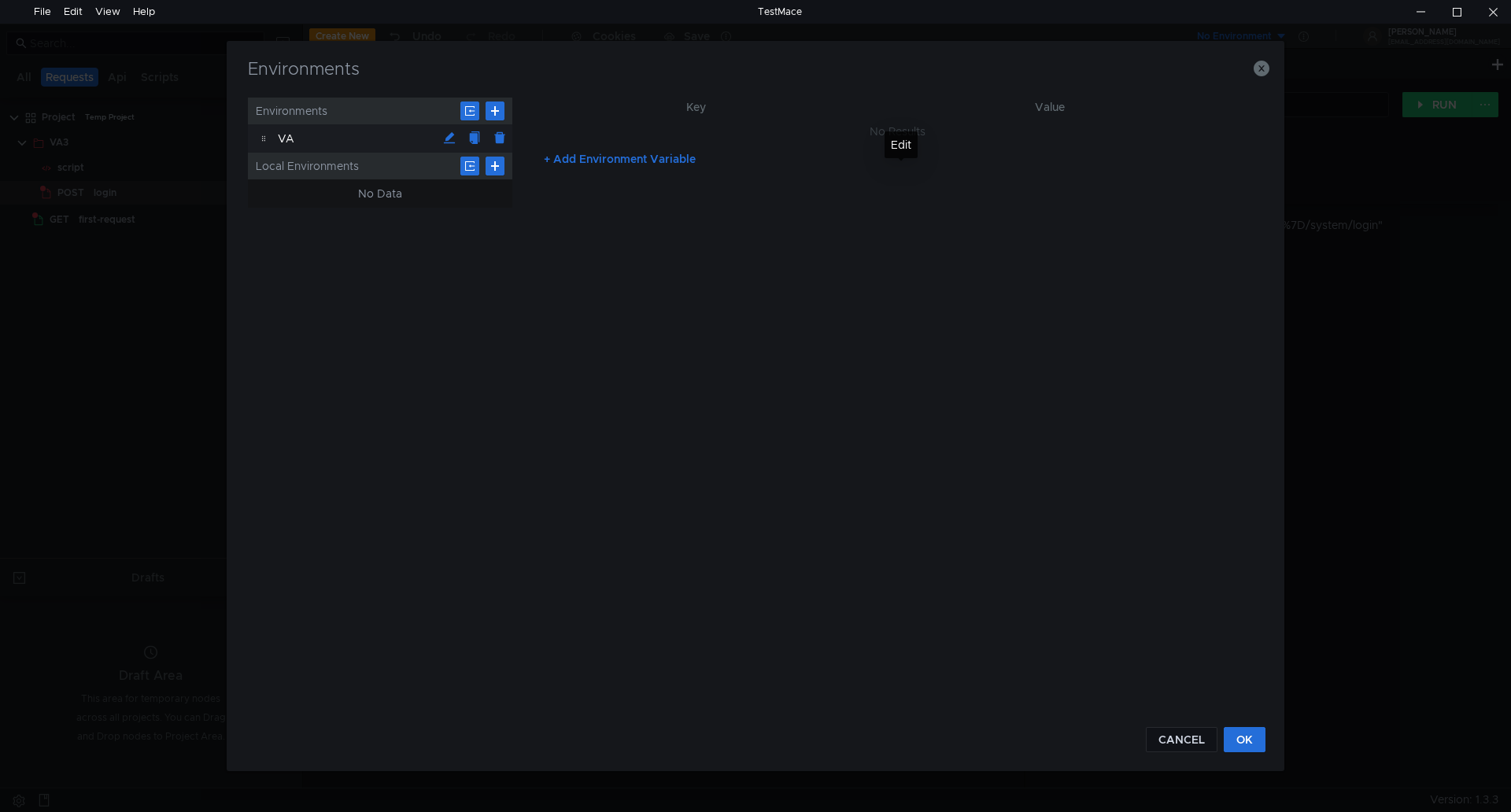
click at [546, 159] on button "+ Add Environment Variable" at bounding box center [619, 159] width 177 height 25
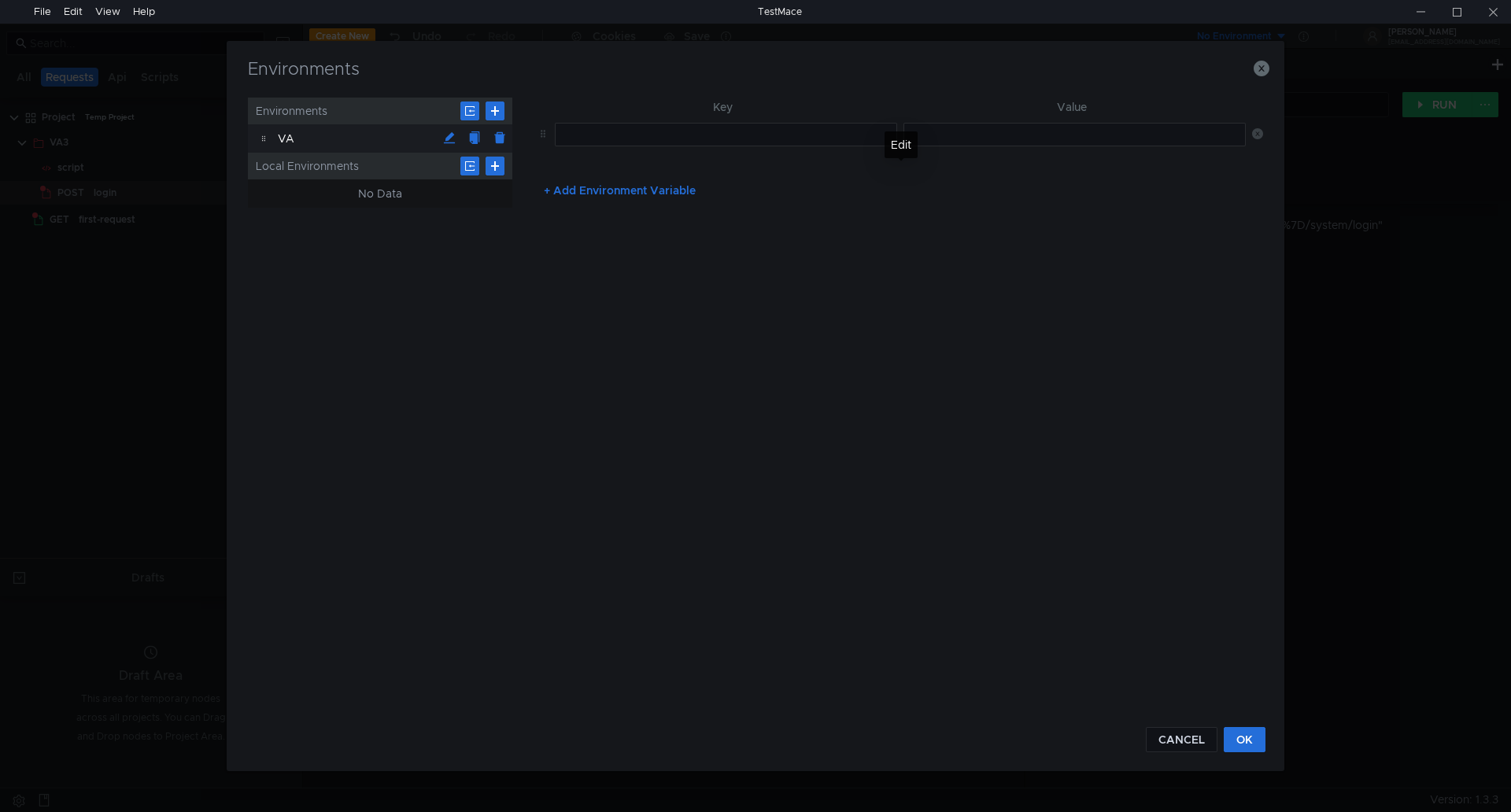
click at [609, 151] on td at bounding box center [723, 134] width 349 height 36
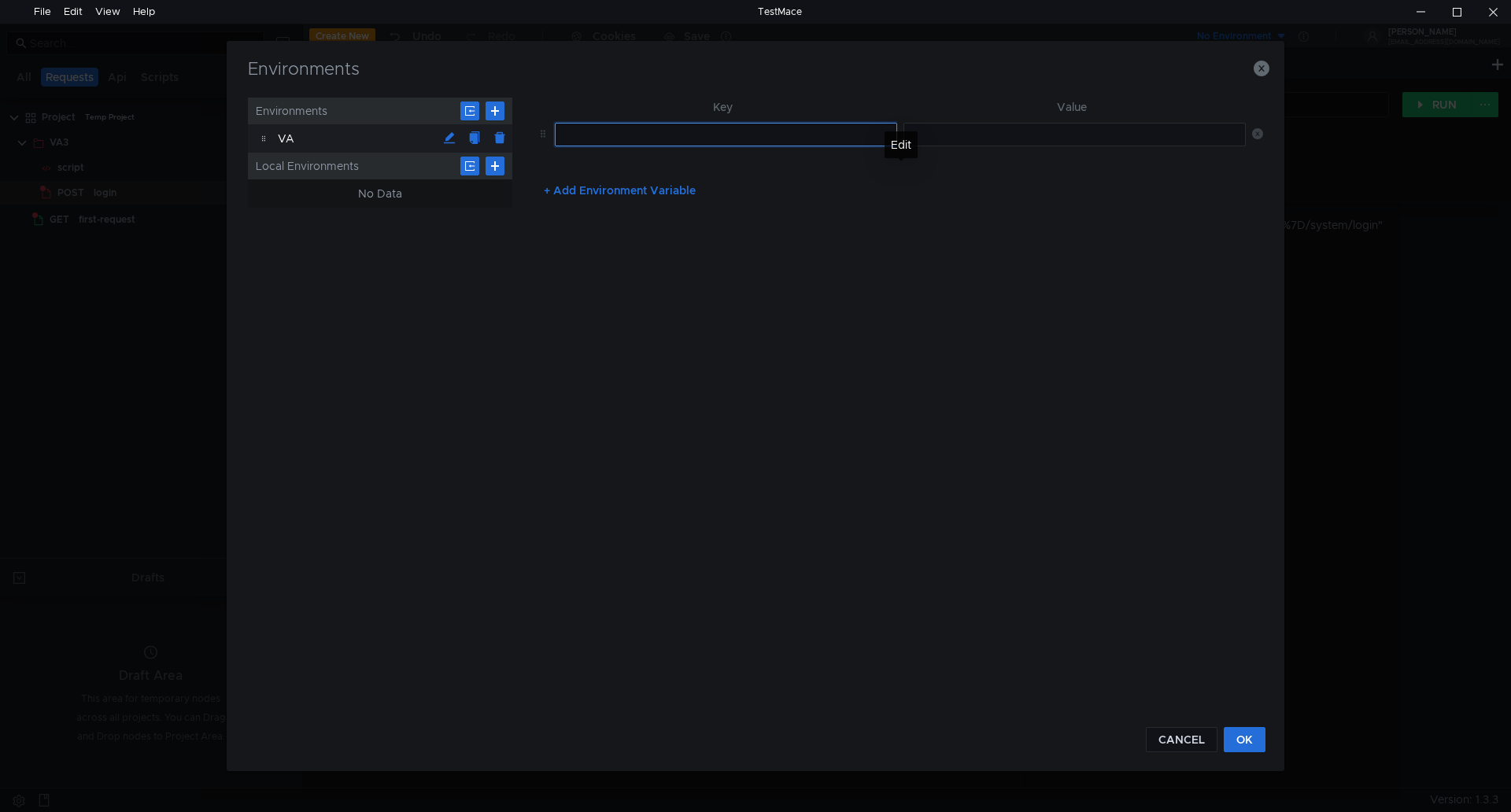
click at [687, 132] on input "text" at bounding box center [726, 135] width 343 height 23
paste input "baseURL"
type input "baseURL"
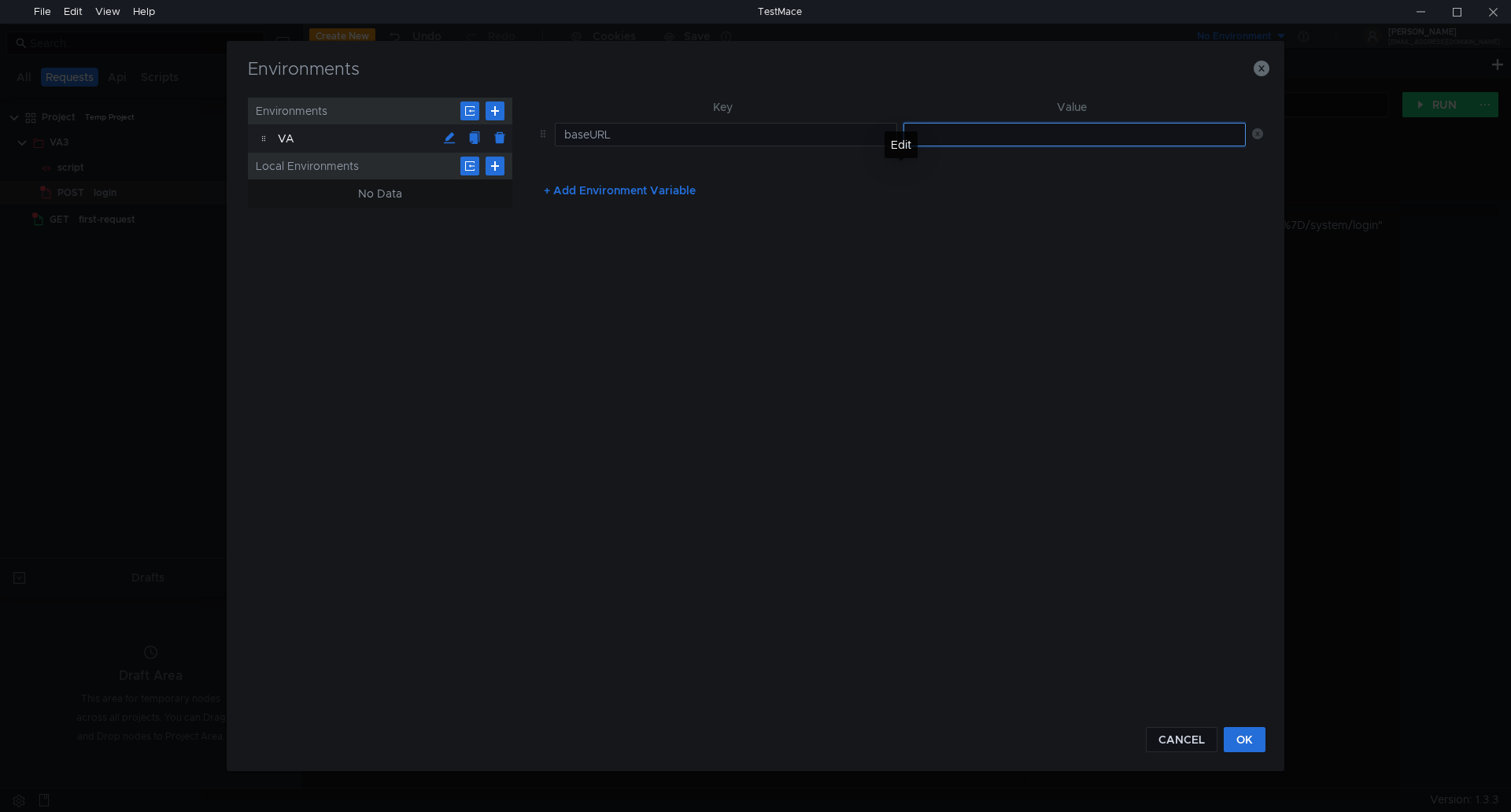
click at [947, 131] on input "text" at bounding box center [1074, 135] width 343 height 23
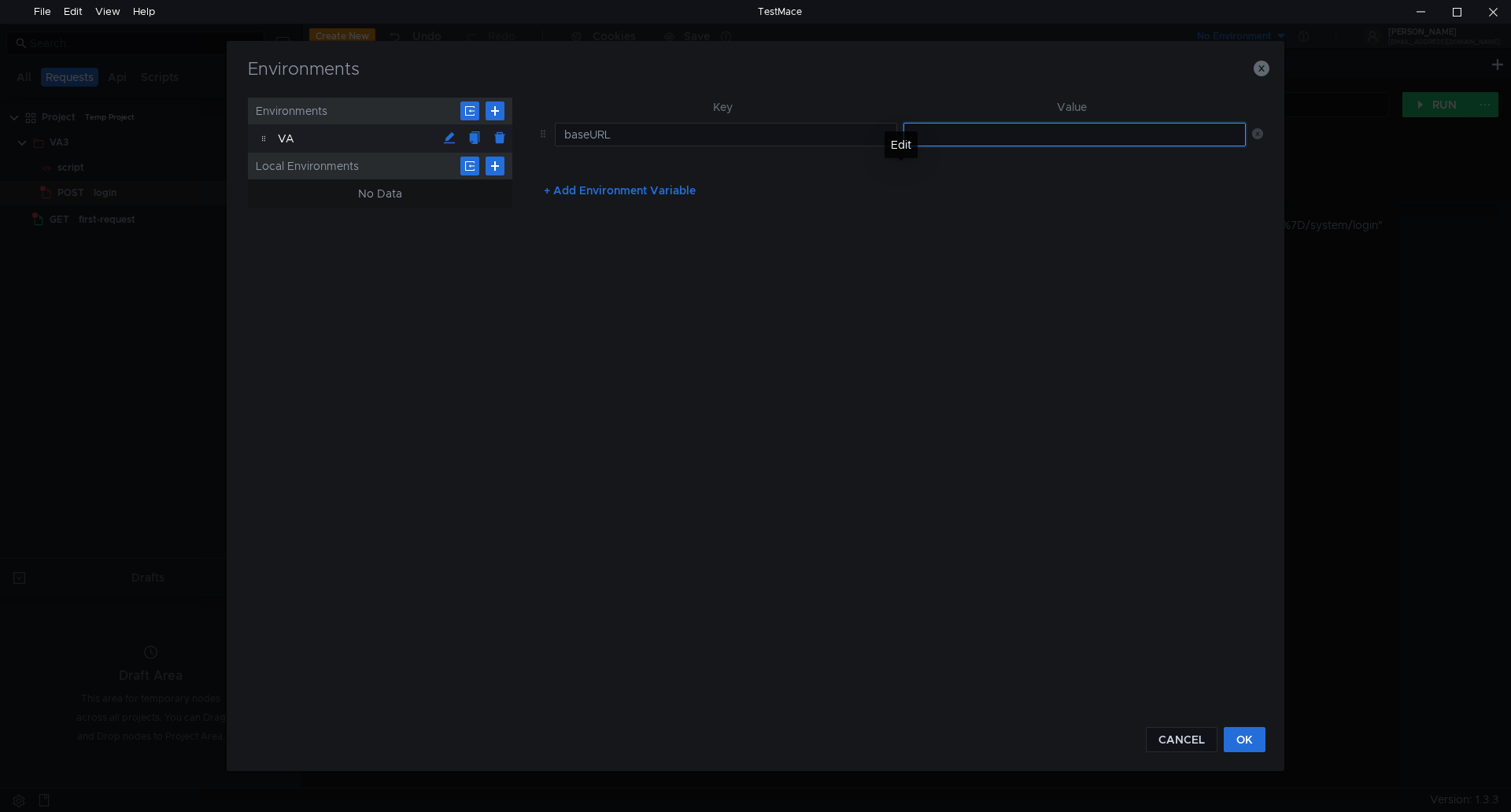
paste input "[URL]"
type input "[URL]"
click at [1245, 737] on button "OK" at bounding box center [1245, 740] width 42 height 25
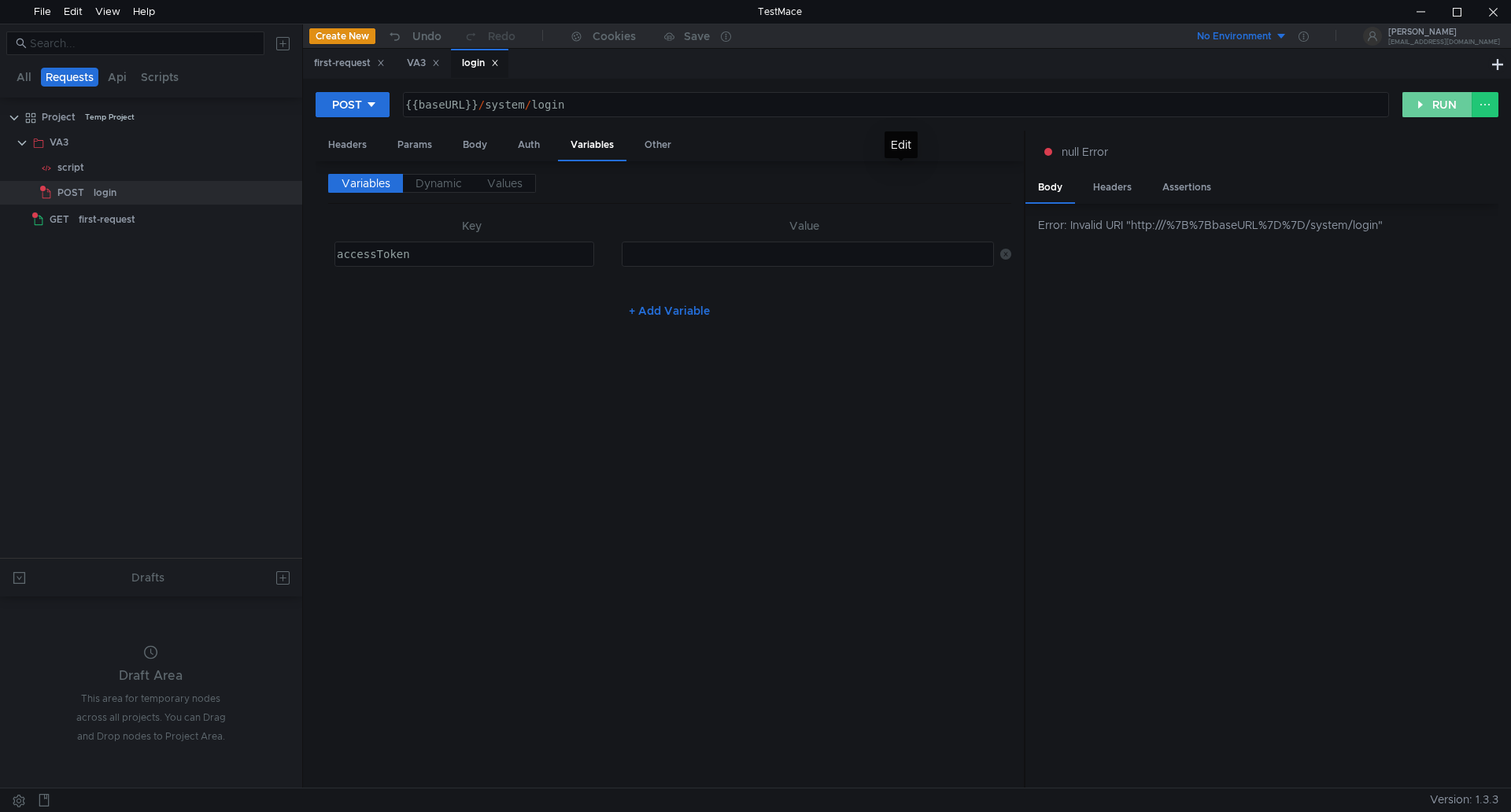
click at [1433, 104] on button "RUN" at bounding box center [1438, 105] width 70 height 25
click at [1433, 103] on button "RUN" at bounding box center [1438, 105] width 70 height 25
click at [434, 178] on span "Dynamic" at bounding box center [438, 183] width 46 height 14
click at [515, 179] on span "Values" at bounding box center [505, 183] width 35 height 14
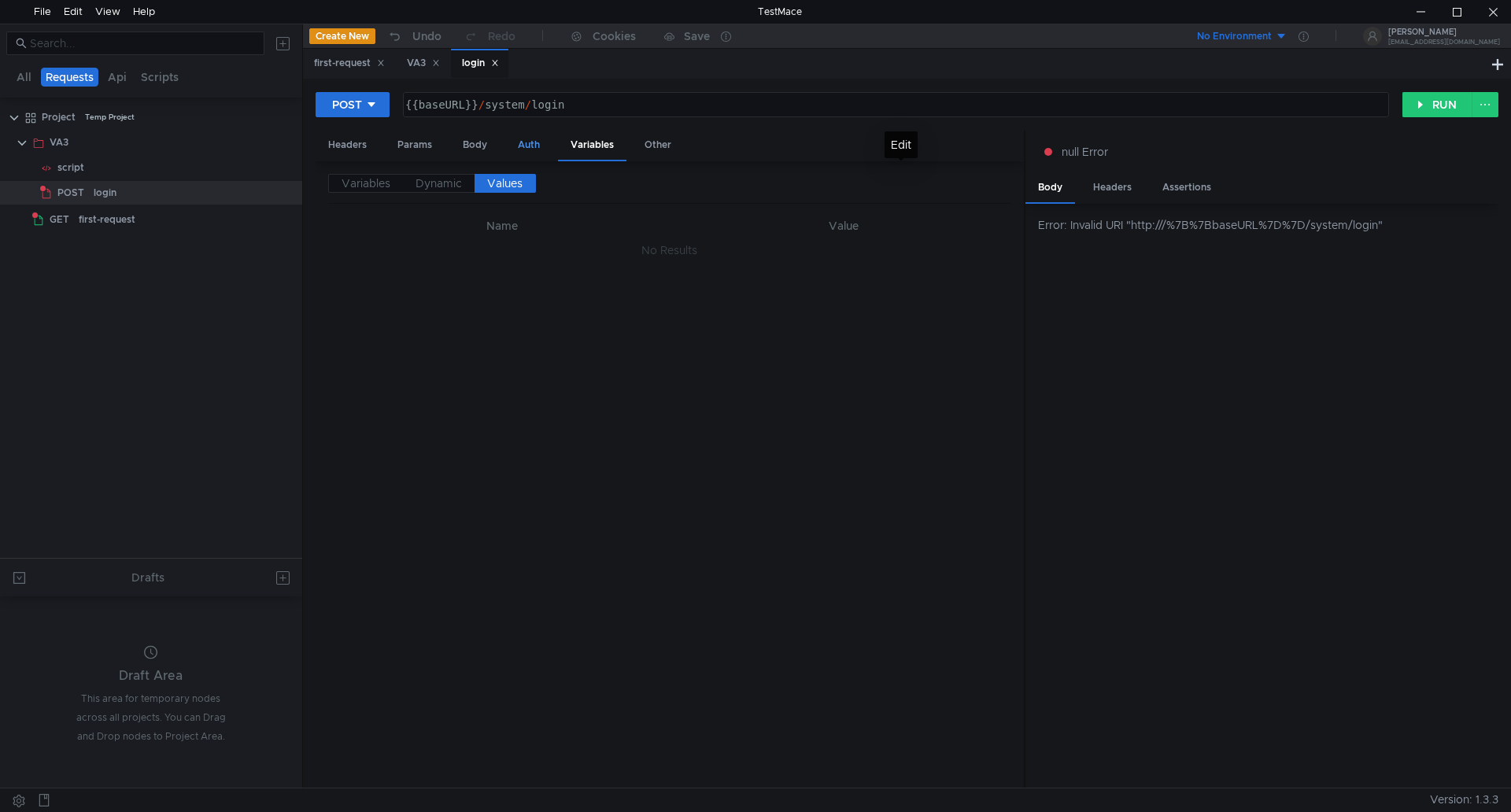
click at [530, 139] on div "Auth" at bounding box center [529, 145] width 47 height 29
click at [473, 145] on div "Body" at bounding box center [474, 145] width 49 height 29
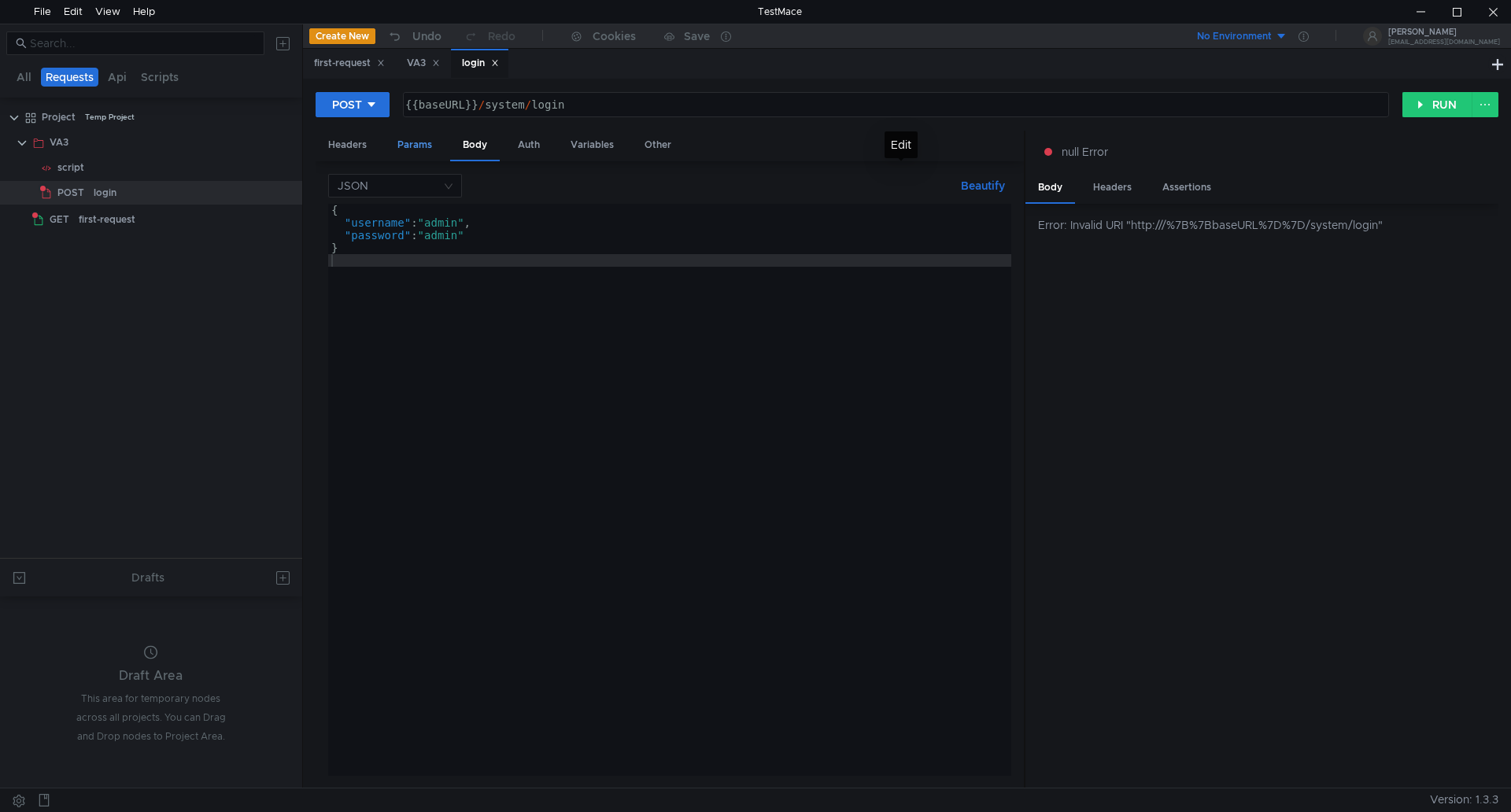
click at [407, 140] on div "Params" at bounding box center [414, 145] width 60 height 29
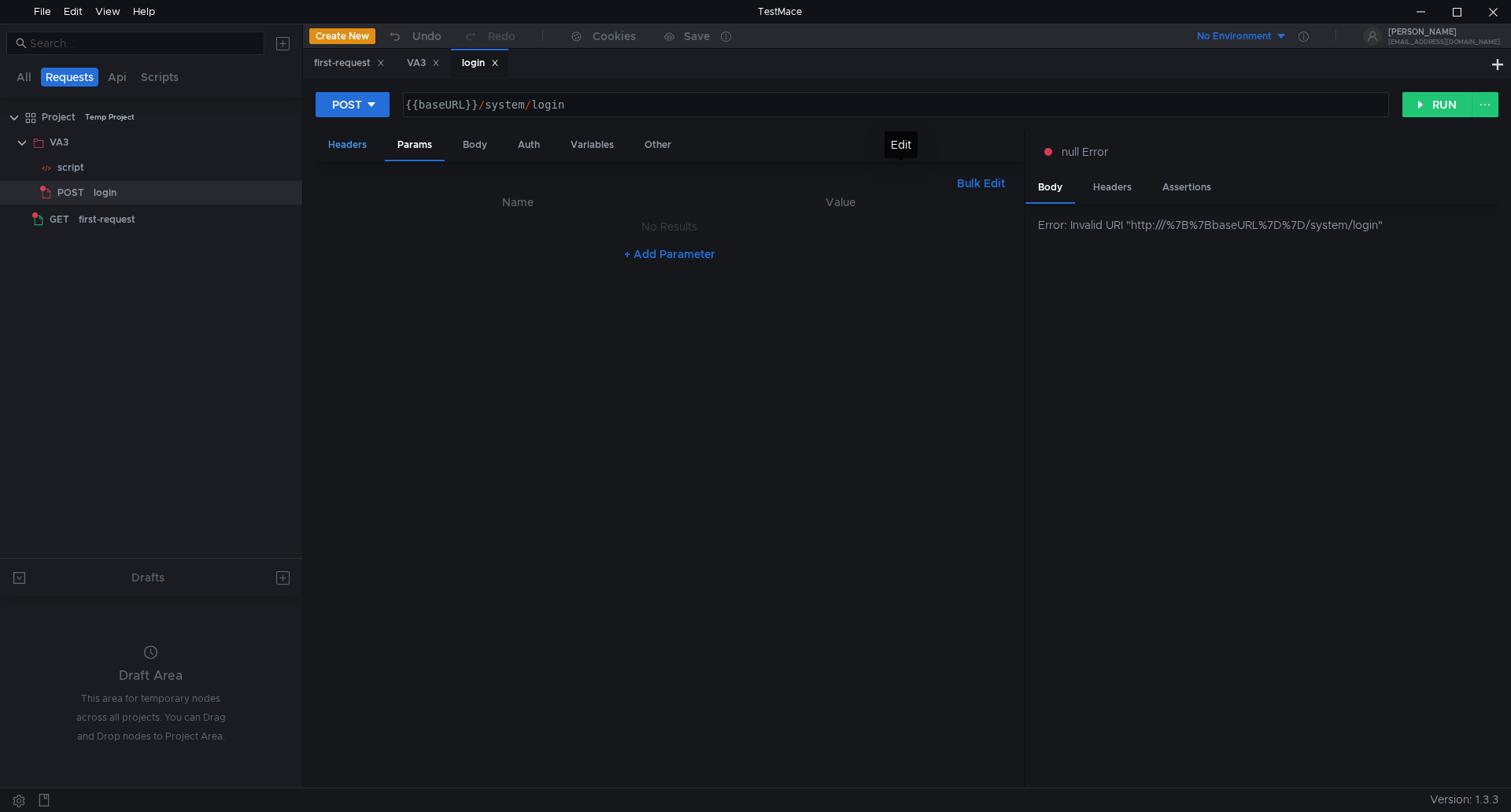
click at [349, 147] on div "Headers" at bounding box center [348, 145] width 64 height 29
click at [660, 142] on div "Other" at bounding box center [658, 145] width 52 height 29
click at [81, 190] on span "POST" at bounding box center [71, 193] width 27 height 23
click at [356, 143] on div "Headers" at bounding box center [348, 145] width 64 height 29
click at [413, 143] on div "Params" at bounding box center [414, 145] width 60 height 29
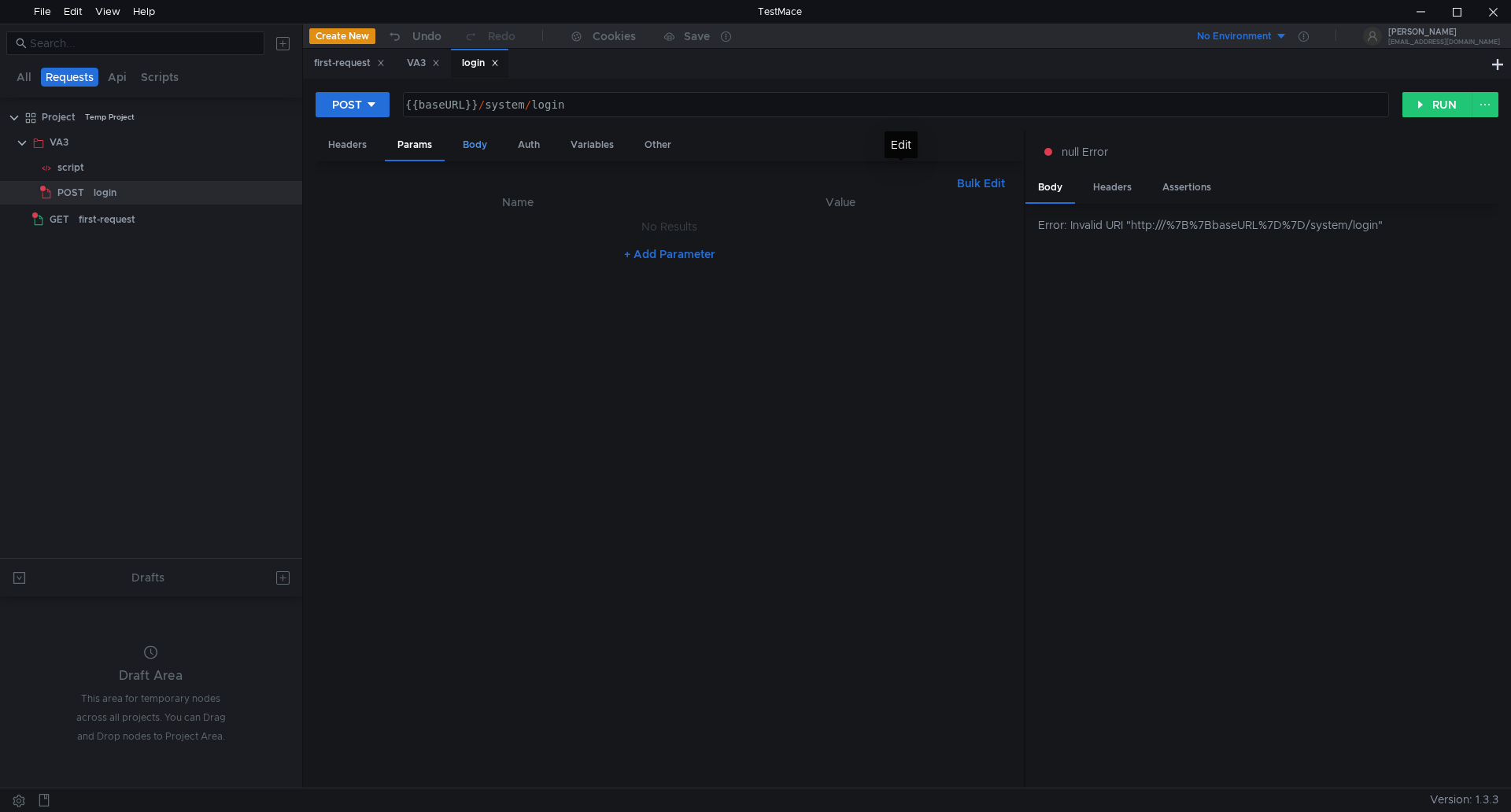
click at [478, 143] on div "Body" at bounding box center [474, 145] width 49 height 29
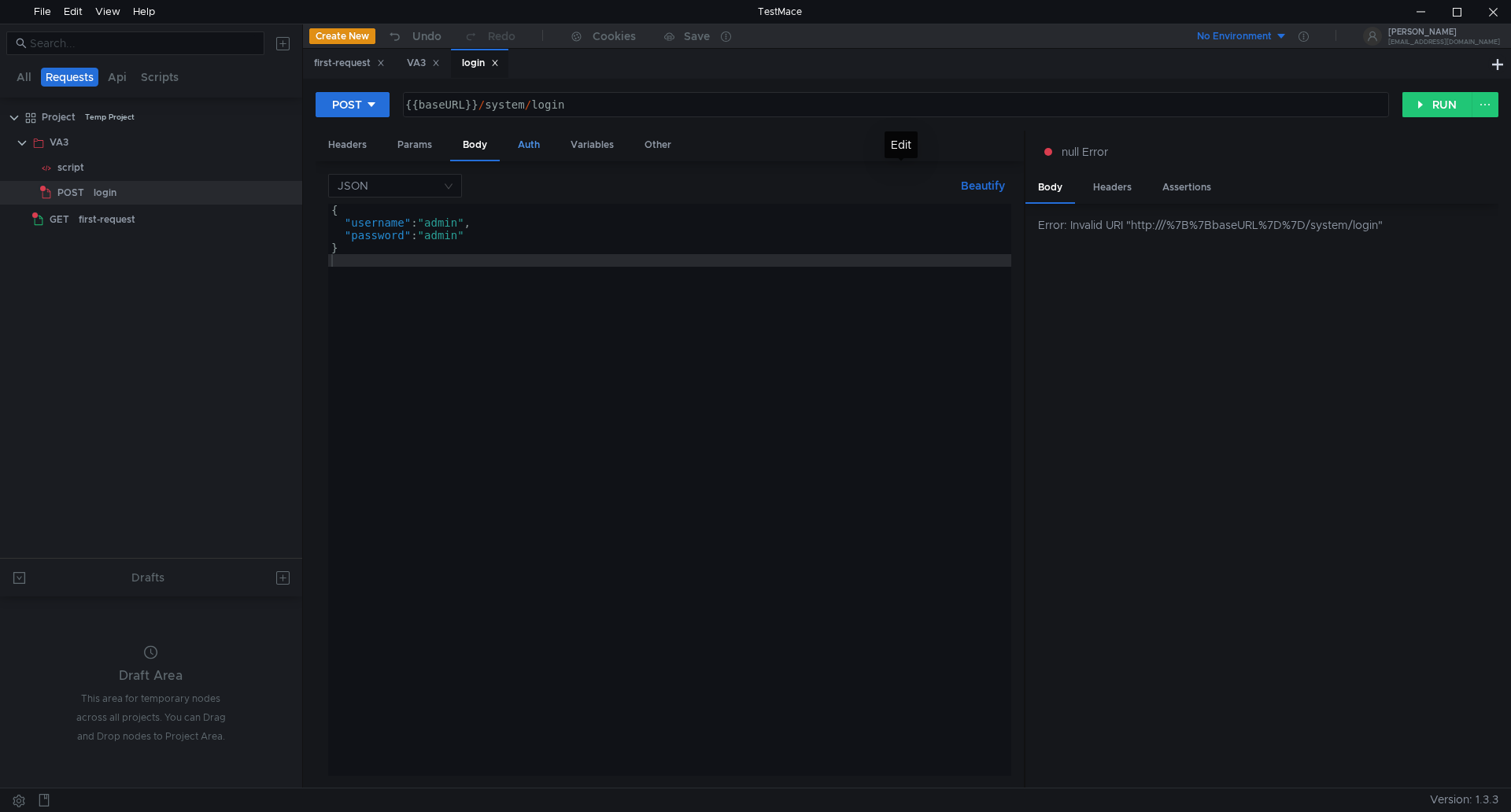
click at [526, 144] on div "Auth" at bounding box center [529, 145] width 47 height 29
click at [584, 140] on div "Variables" at bounding box center [592, 145] width 69 height 29
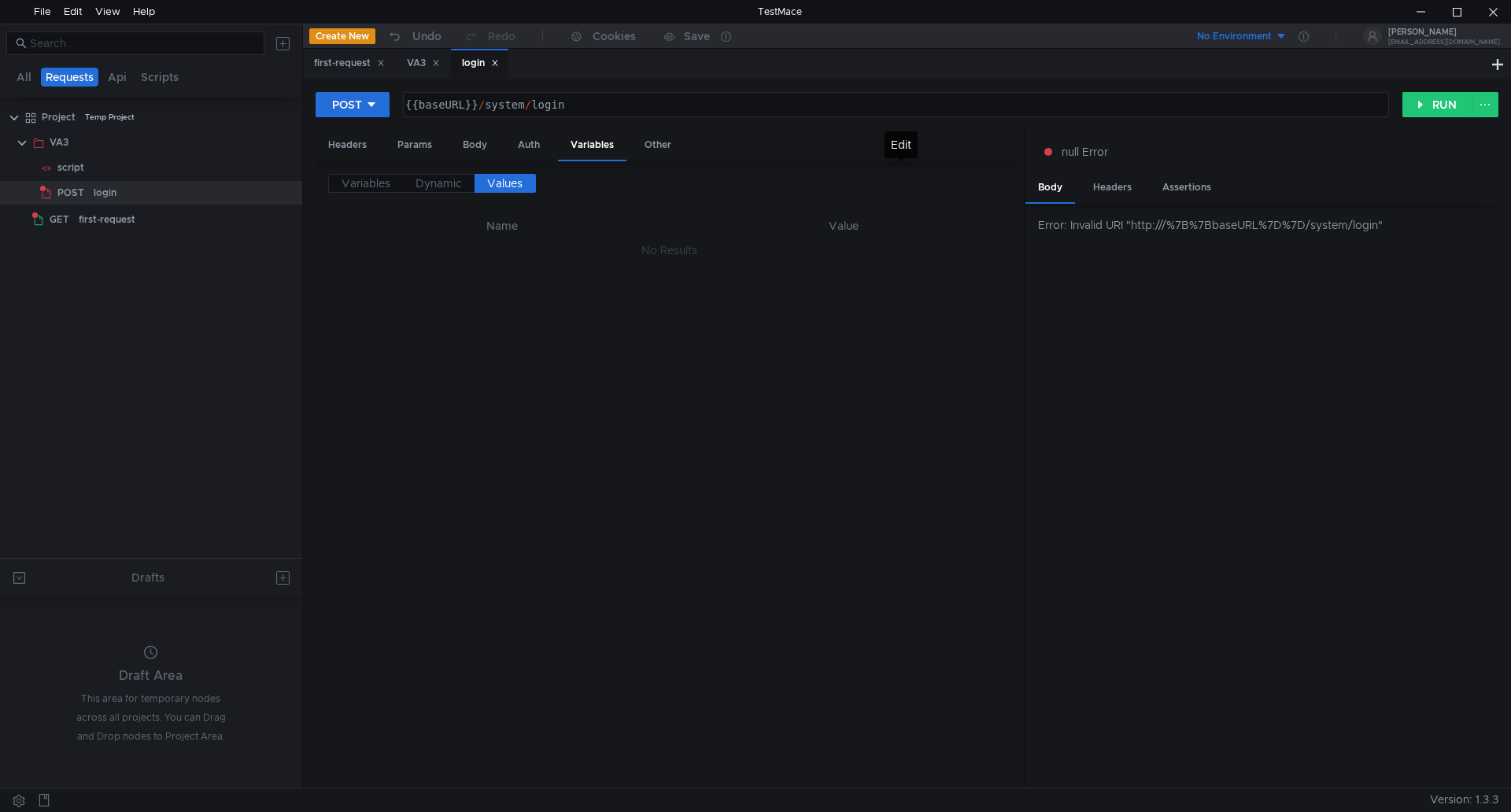
click at [195, 667] on div "Draft Area" at bounding box center [151, 676] width 151 height 19
click at [19, 76] on button "All" at bounding box center [23, 77] width 24 height 19
click at [19, 142] on clr-icon at bounding box center [22, 142] width 13 height 13
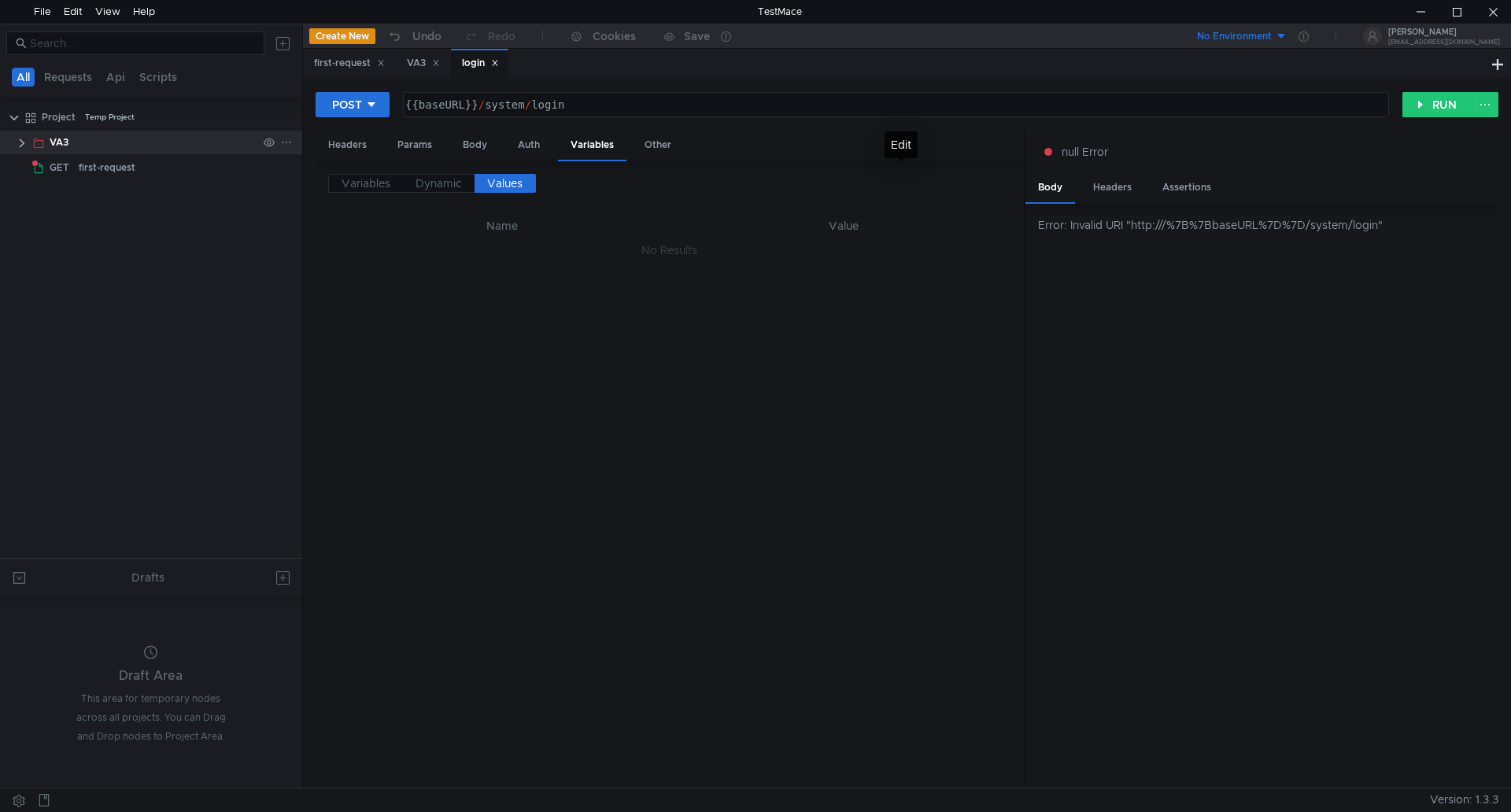
click at [45, 140] on app-tree-icon at bounding box center [41, 142] width 18 height 23
click at [20, 142] on clr-icon at bounding box center [22, 142] width 13 height 13
click at [60, 162] on div "script" at bounding box center [71, 168] width 27 height 23
click at [289, 168] on icon at bounding box center [286, 167] width 11 height 11
click at [336, 256] on app-tour-anchor "Remove node" at bounding box center [343, 260] width 73 height 19
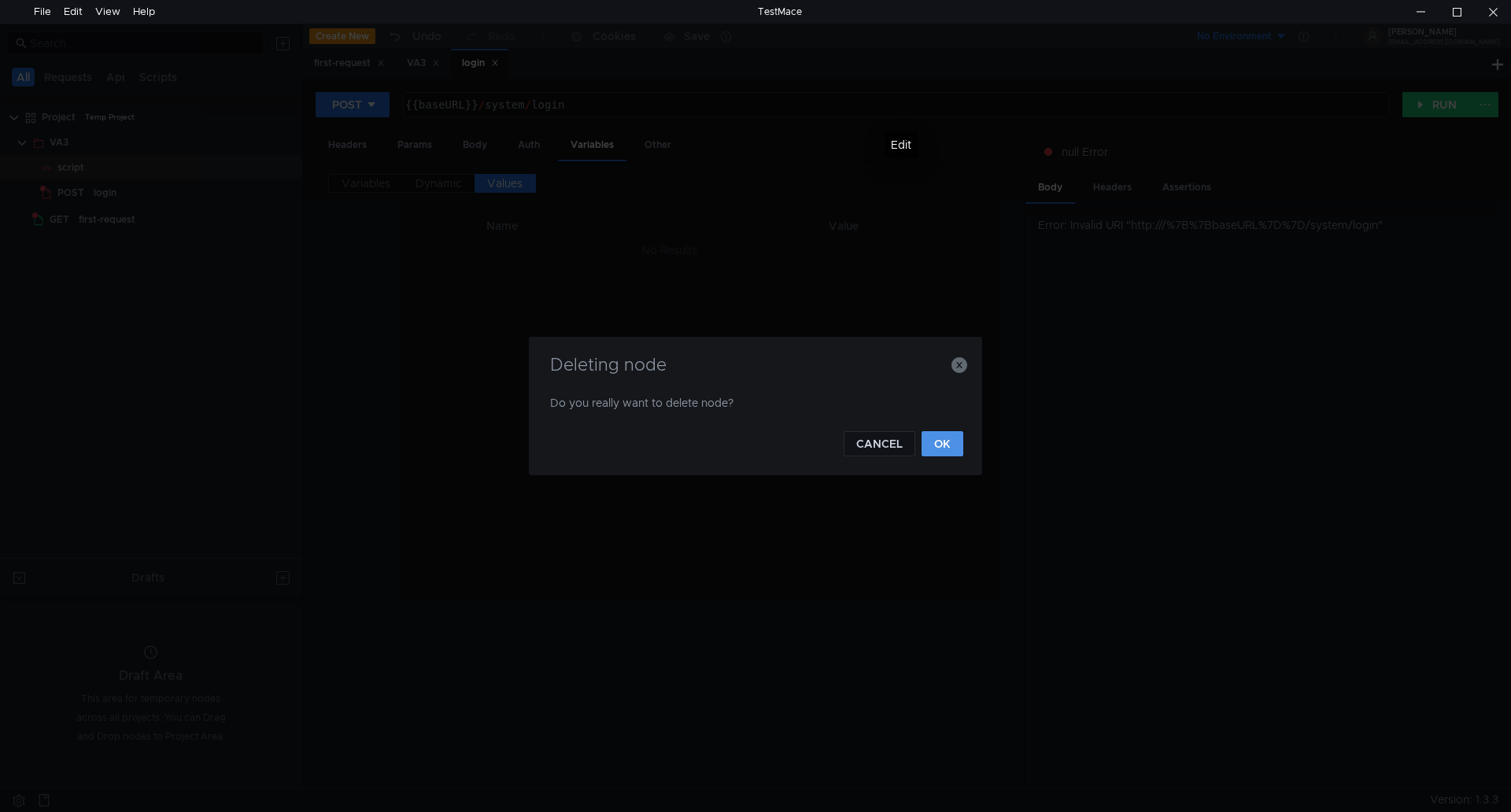
drag, startPoint x: 958, startPoint y: 442, endPoint x: 920, endPoint y: 434, distance: 38.8
click at [958, 443] on button "OK" at bounding box center [943, 444] width 42 height 25
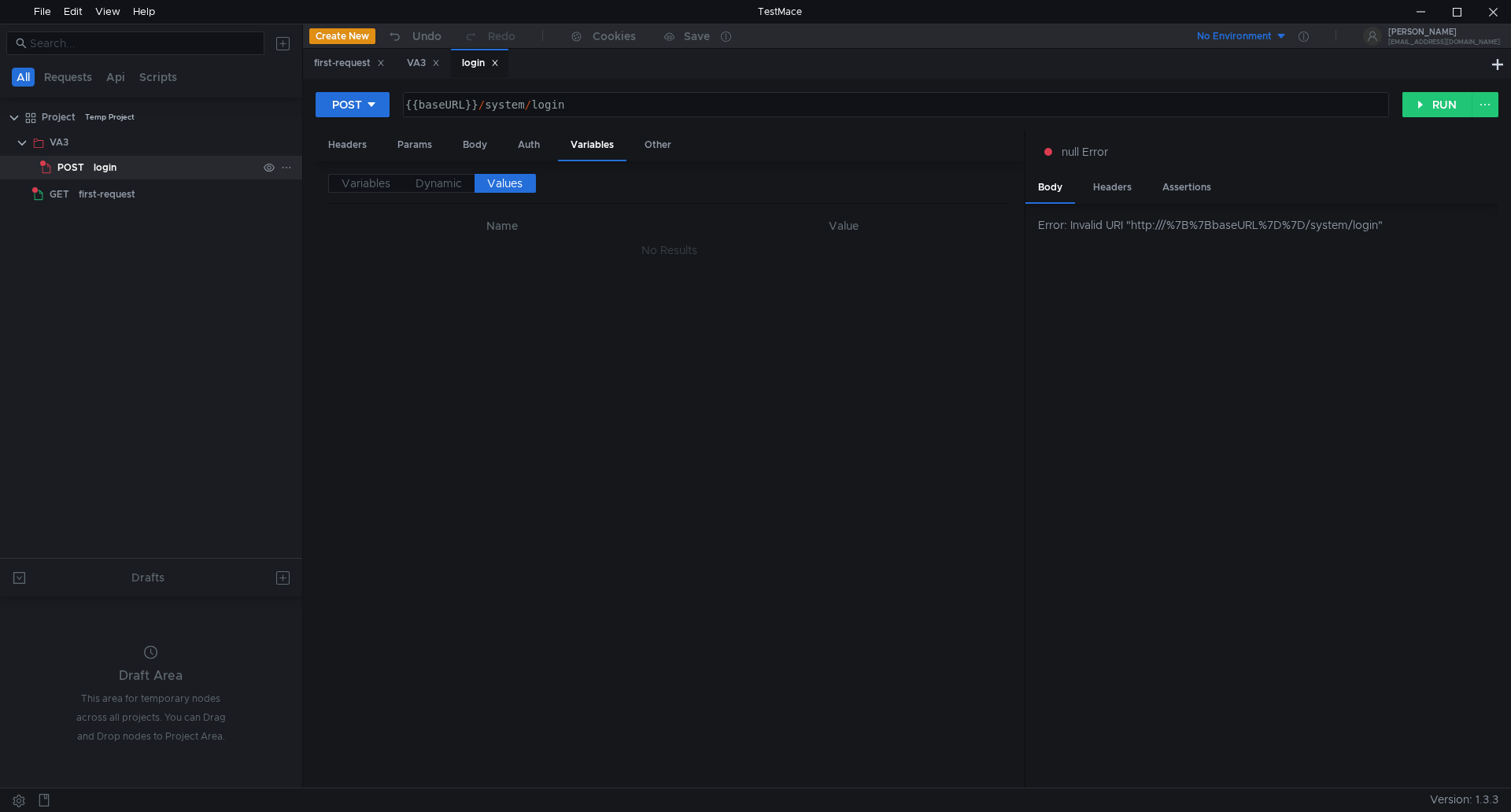
click at [86, 170] on div "POST" at bounding box center [65, 168] width 49 height 23
click at [88, 170] on app-tree-icon "POST" at bounding box center [67, 168] width 54 height 23
click at [87, 170] on div "POST" at bounding box center [65, 168] width 49 height 23
click at [347, 143] on div "Headers" at bounding box center [348, 145] width 64 height 29
click at [407, 145] on div "Params" at bounding box center [414, 145] width 60 height 29
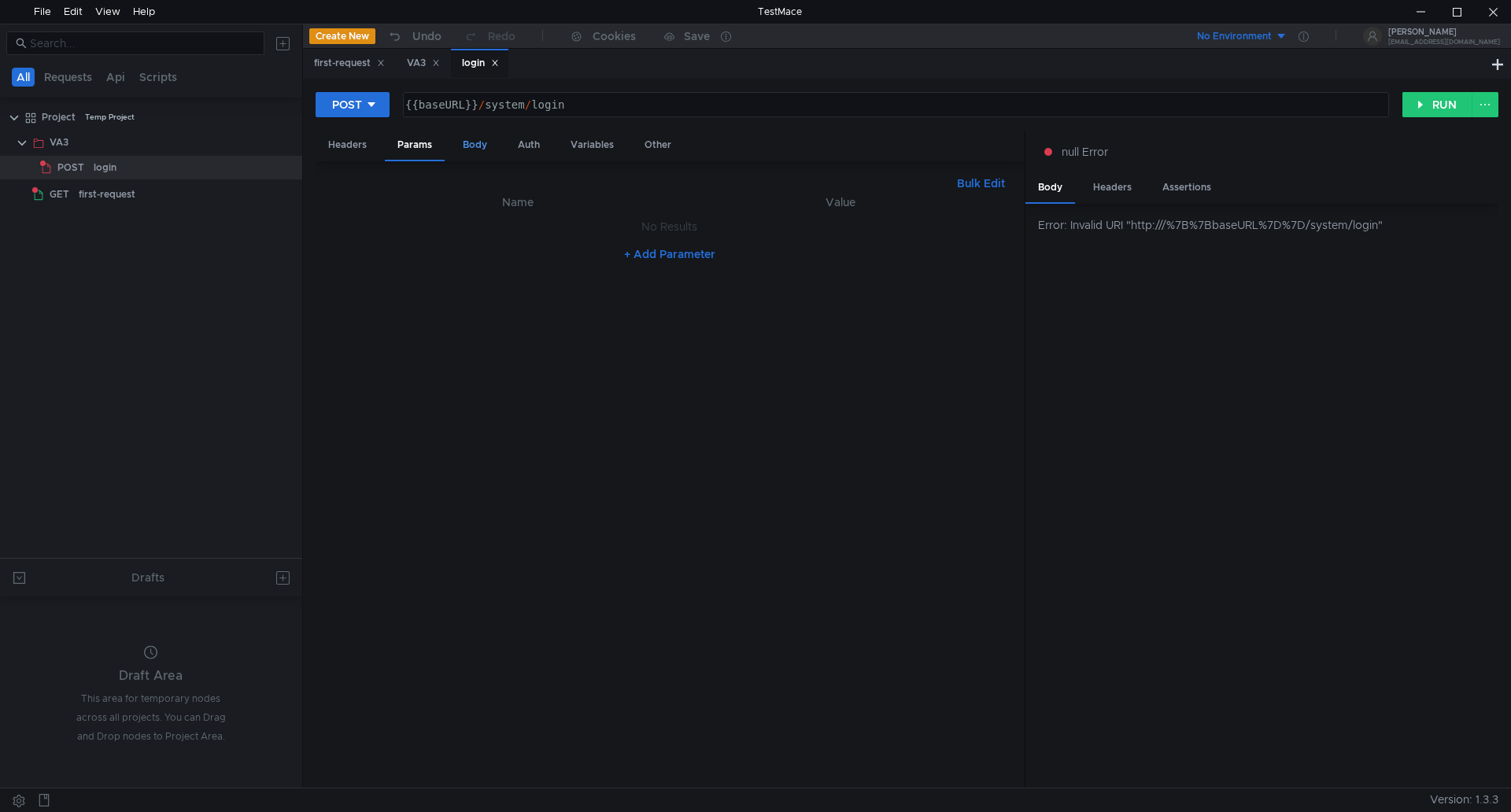
click at [466, 147] on div "Body" at bounding box center [474, 145] width 49 height 29
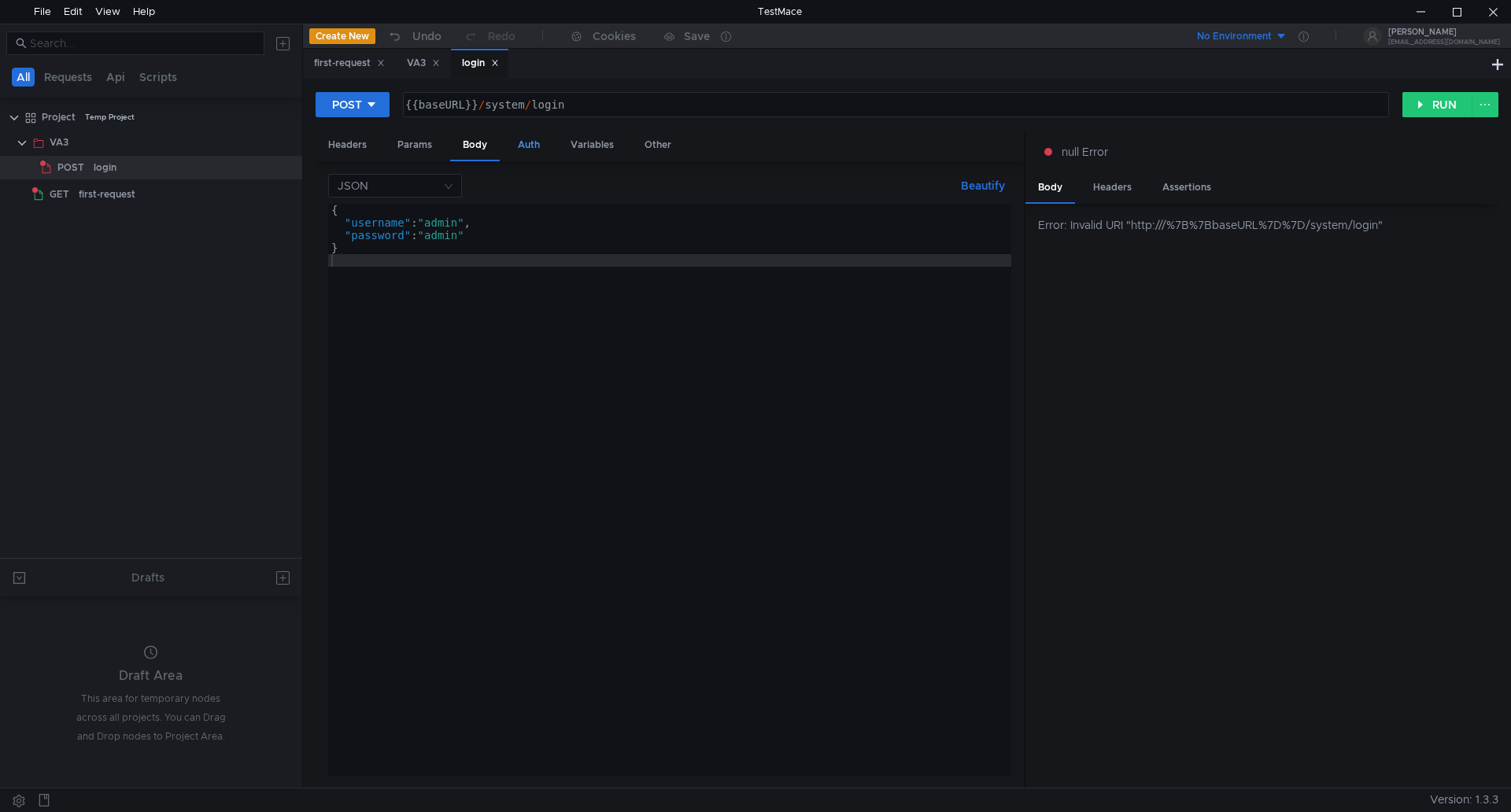
click at [528, 143] on div "Auth" at bounding box center [529, 145] width 47 height 29
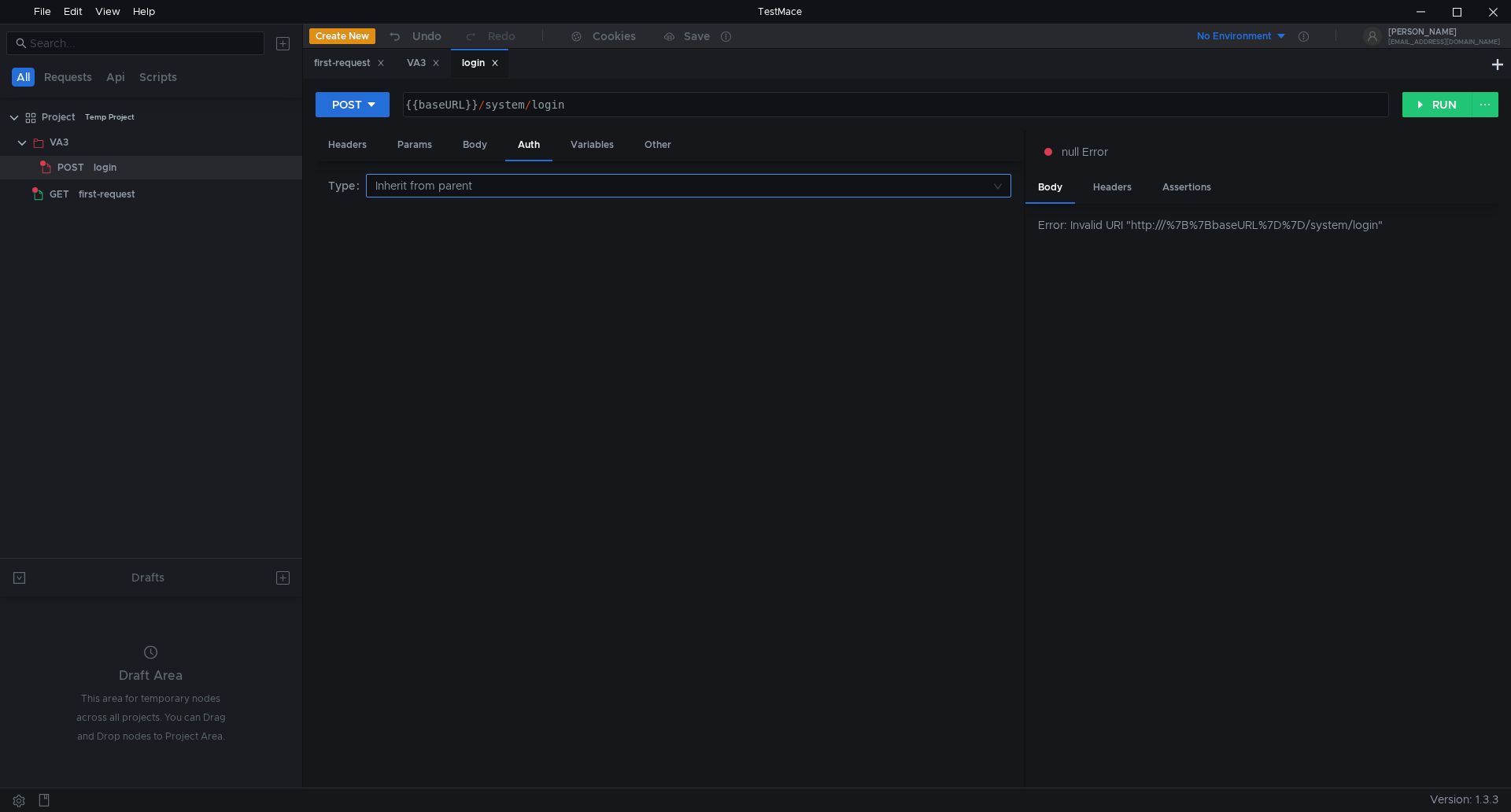
click at [505, 184] on input at bounding box center [683, 186] width 616 height 22
click at [430, 290] on div "Bearer token" at bounding box center [689, 292] width 627 height 18
click at [394, 264] on div at bounding box center [668, 274] width 681 height 38
type textarea "accessToken"
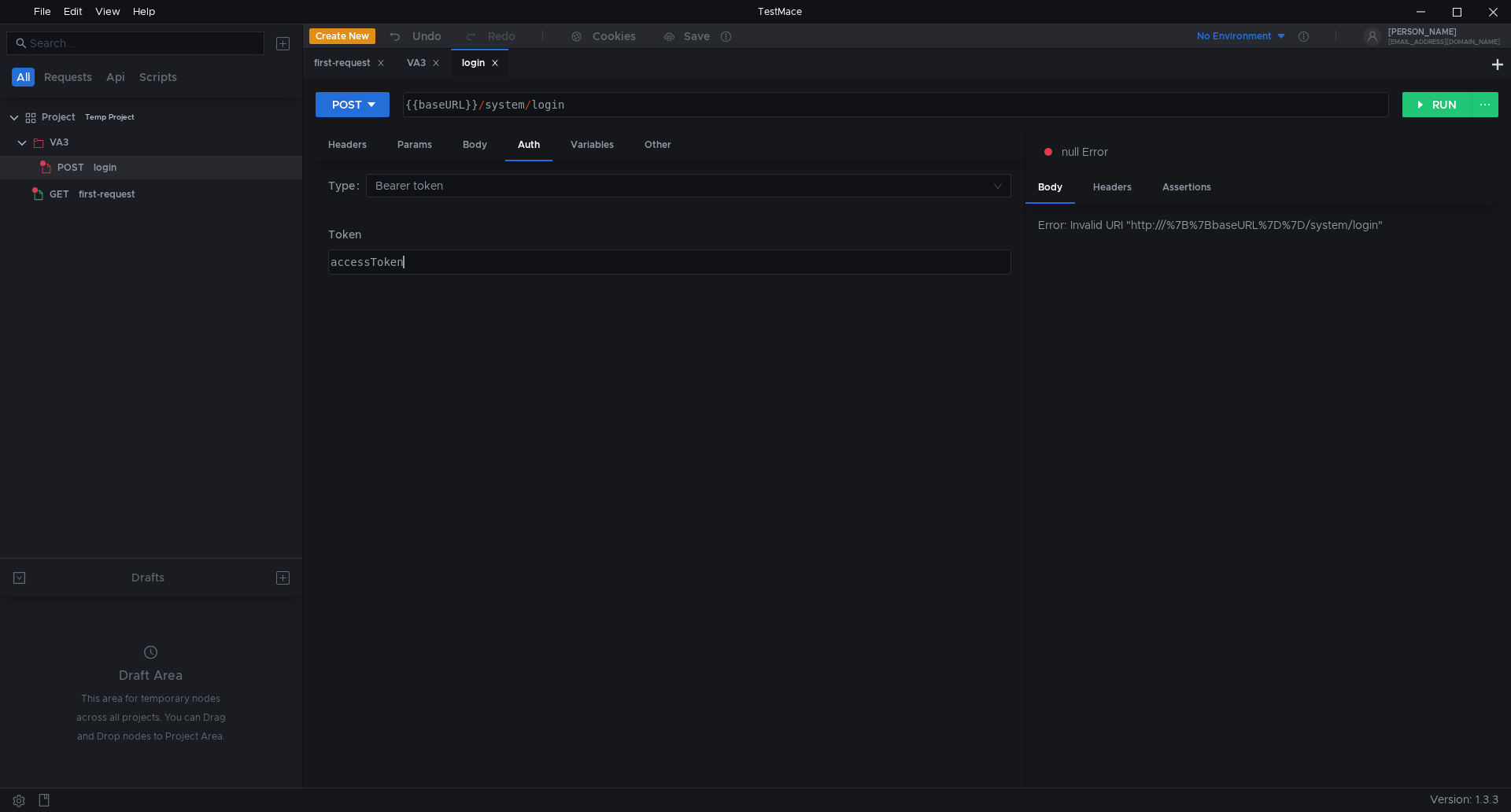
click at [417, 309] on div "Type Bearer token Token accessToken accessToken ההההההההההההההההההההההההההההההה…" at bounding box center [670, 475] width 683 height 603
click at [1442, 103] on button "RUN" at bounding box center [1438, 105] width 70 height 25
drag, startPoint x: 448, startPoint y: 266, endPoint x: 483, endPoint y: 246, distance: 40.3
click at [449, 266] on div "accessToken" at bounding box center [668, 274] width 681 height 38
click at [587, 142] on div "Variables" at bounding box center [592, 145] width 69 height 29
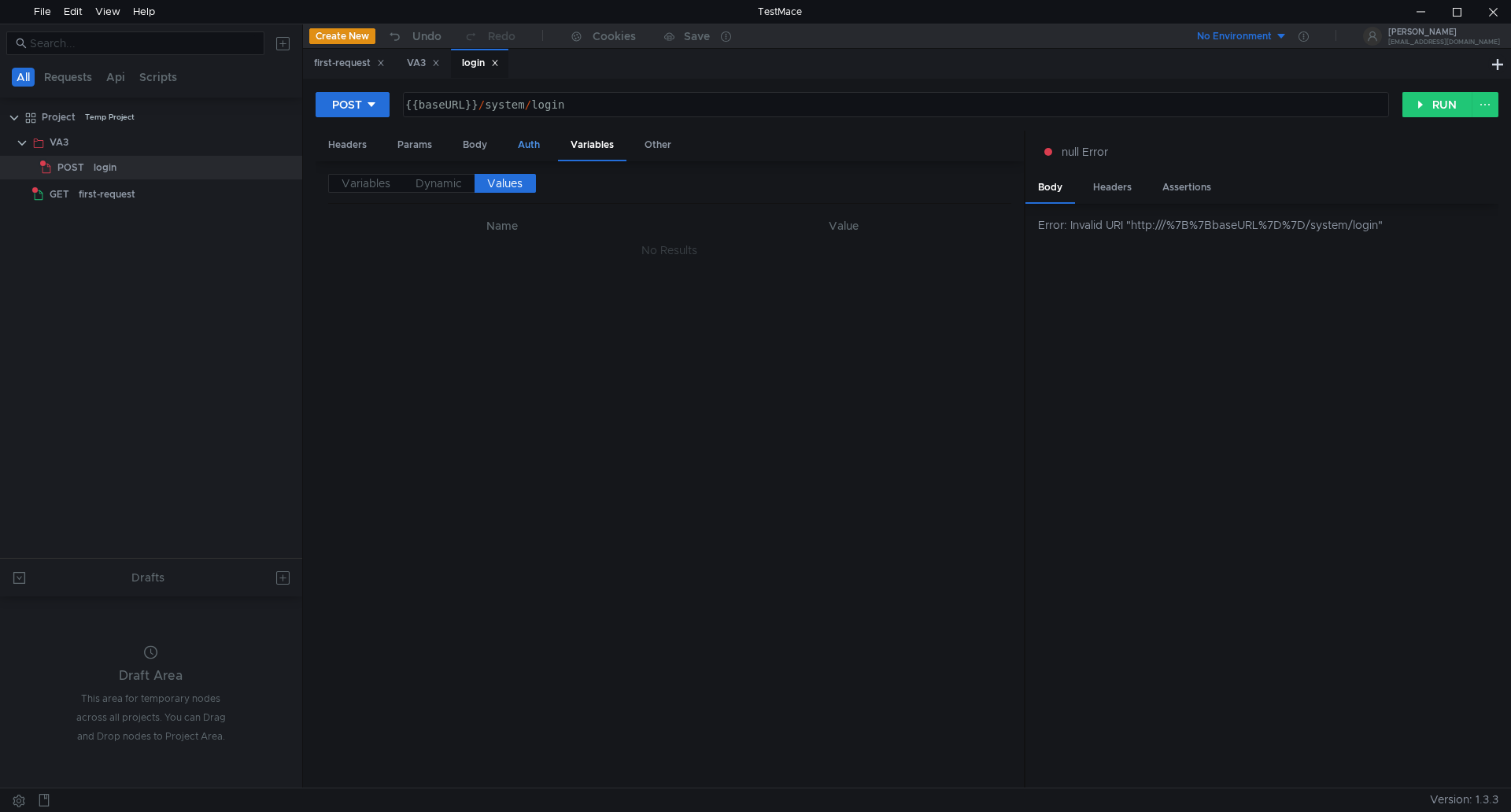
click at [530, 144] on div "Auth" at bounding box center [529, 145] width 47 height 29
drag, startPoint x: 571, startPoint y: 144, endPoint x: 587, endPoint y: 144, distance: 16.0
click at [573, 144] on div "Variables" at bounding box center [592, 145] width 69 height 29
click at [660, 143] on div "Other" at bounding box center [658, 145] width 52 height 29
click at [340, 143] on div "Headers" at bounding box center [348, 145] width 64 height 29
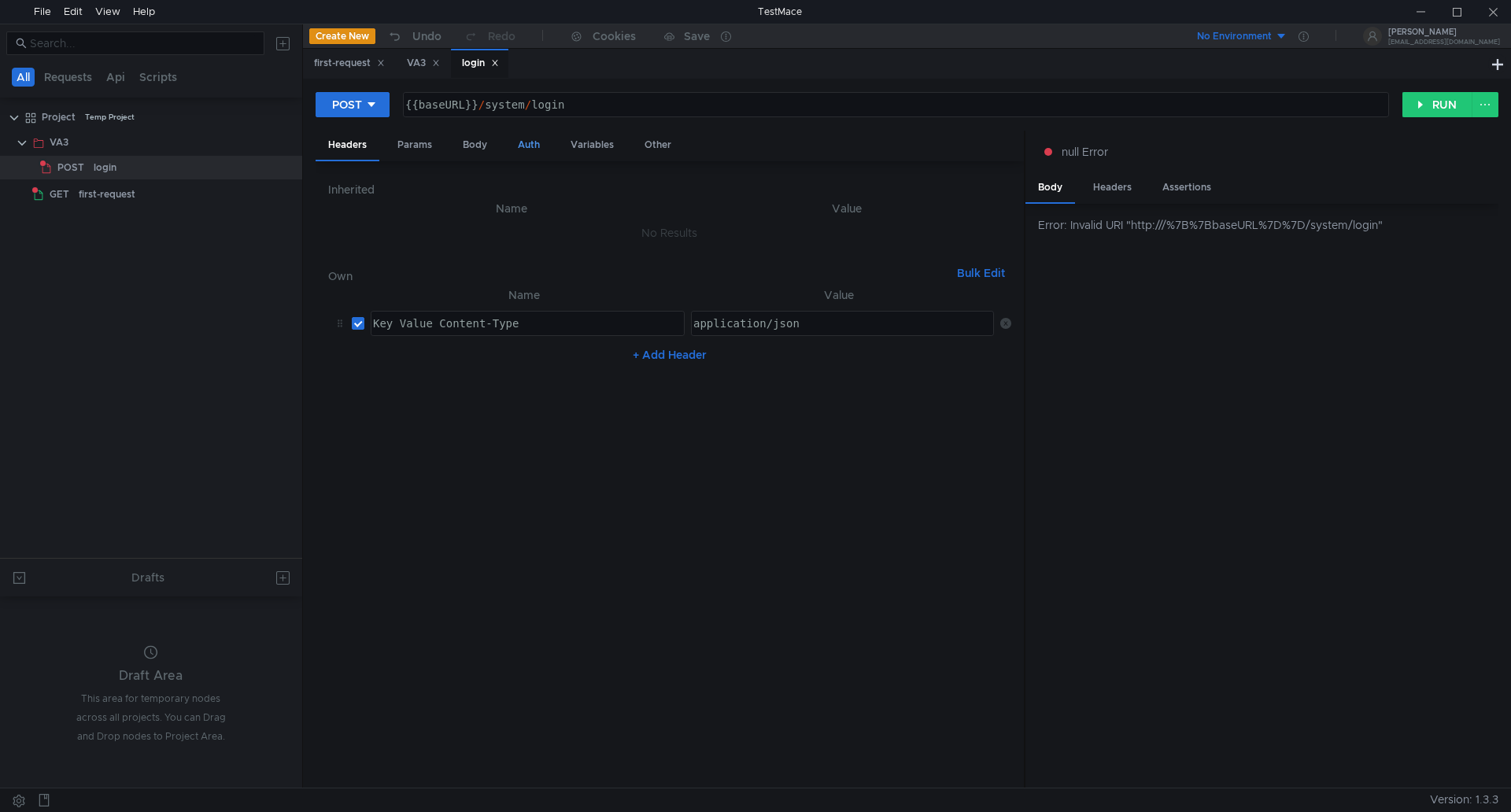
click at [528, 146] on div "Auth" at bounding box center [529, 145] width 47 height 29
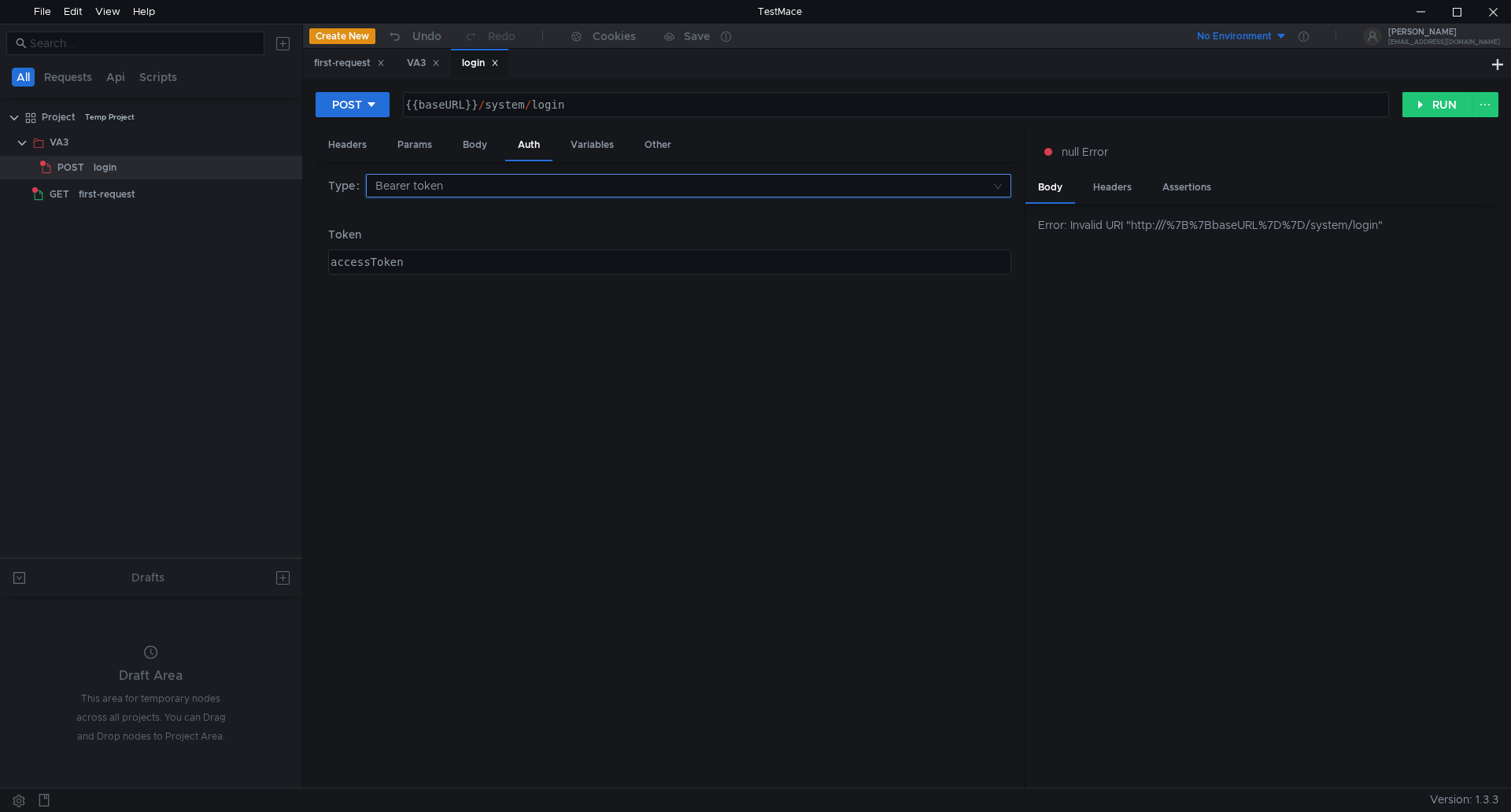
click at [479, 186] on input at bounding box center [683, 186] width 616 height 22
click at [473, 292] on div "Bearer token" at bounding box center [689, 292] width 627 height 18
click at [463, 266] on div "accessToken" at bounding box center [668, 274] width 681 height 38
click at [1128, 188] on div "Headers" at bounding box center [1113, 188] width 64 height 29
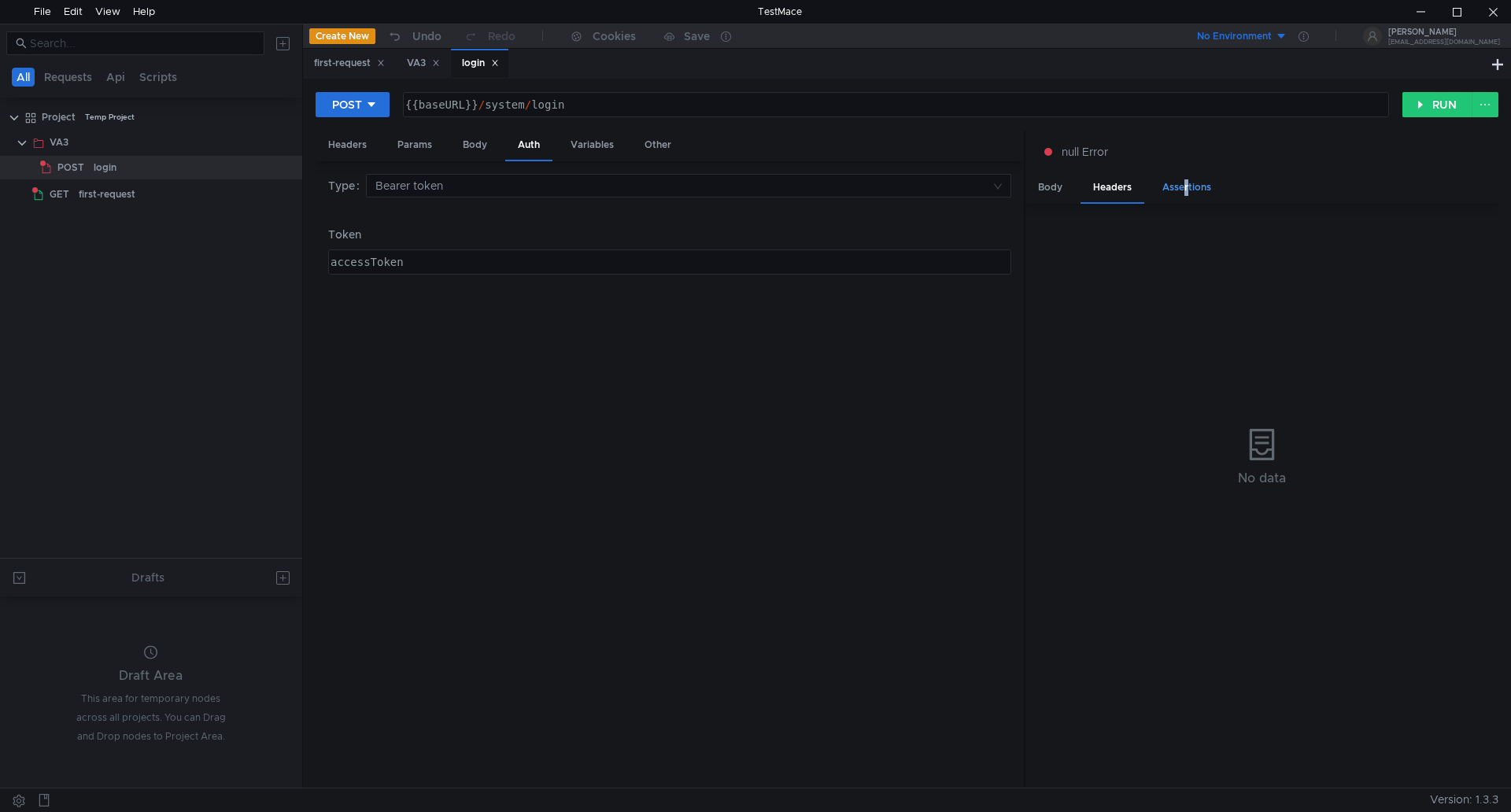
click at [1182, 187] on div "Assertions" at bounding box center [1187, 188] width 74 height 29
click at [660, 147] on div "Other" at bounding box center [658, 145] width 52 height 29
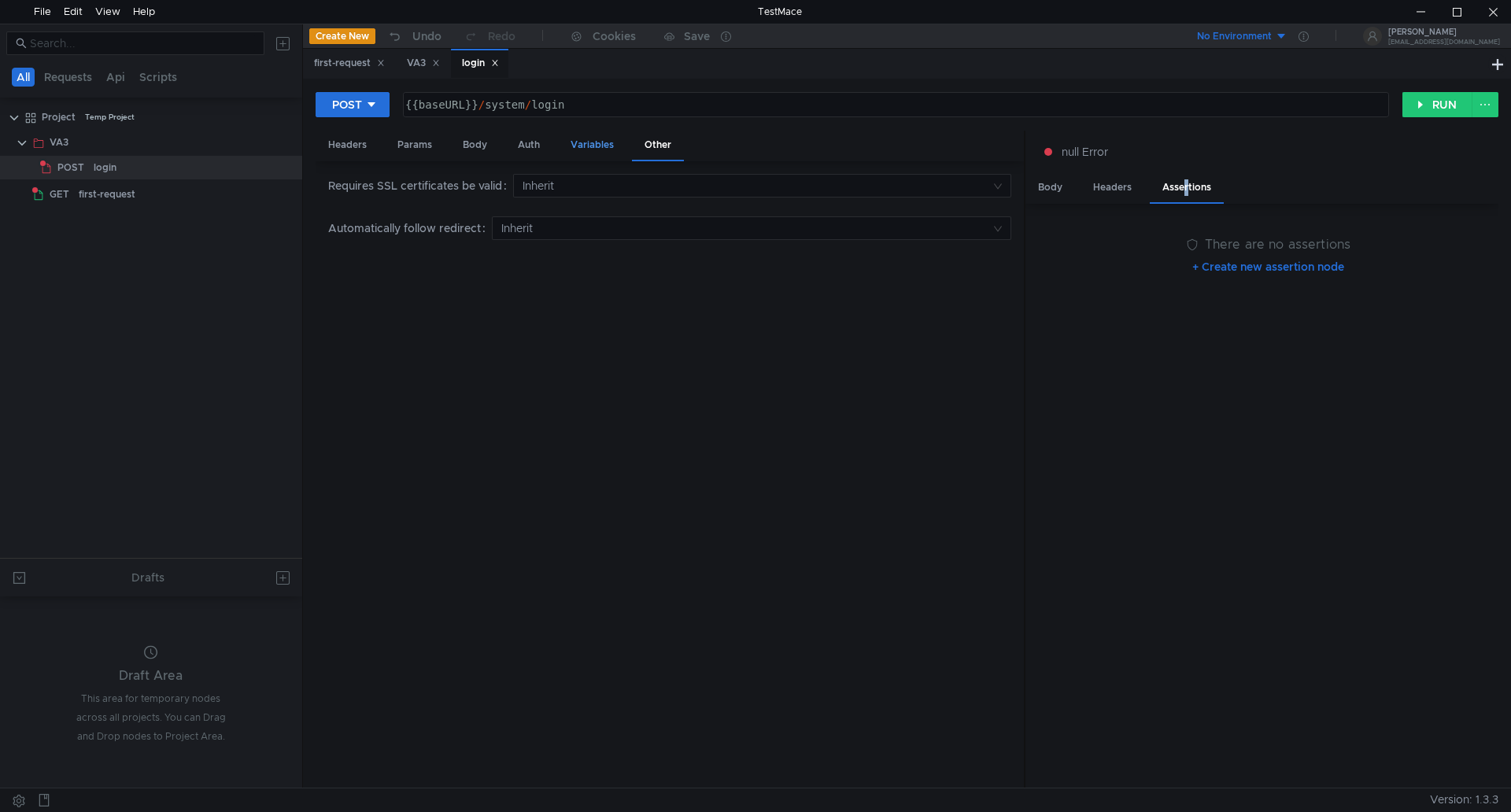
click at [598, 147] on div "Variables" at bounding box center [592, 145] width 69 height 29
click at [532, 145] on div "Auth" at bounding box center [529, 145] width 47 height 29
click at [481, 151] on div "Body" at bounding box center [474, 145] width 49 height 29
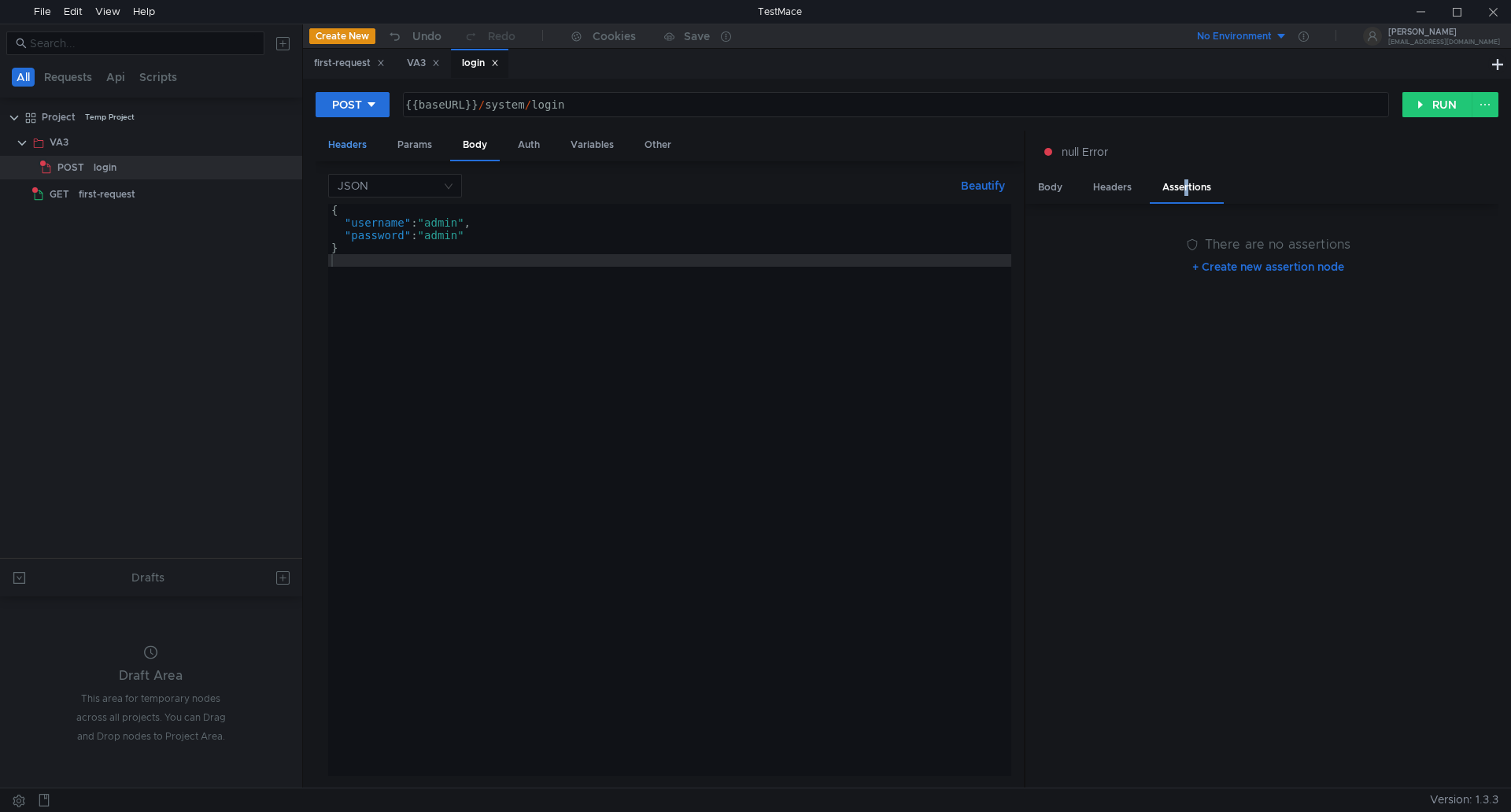
click at [366, 145] on div "Headers" at bounding box center [348, 145] width 64 height 29
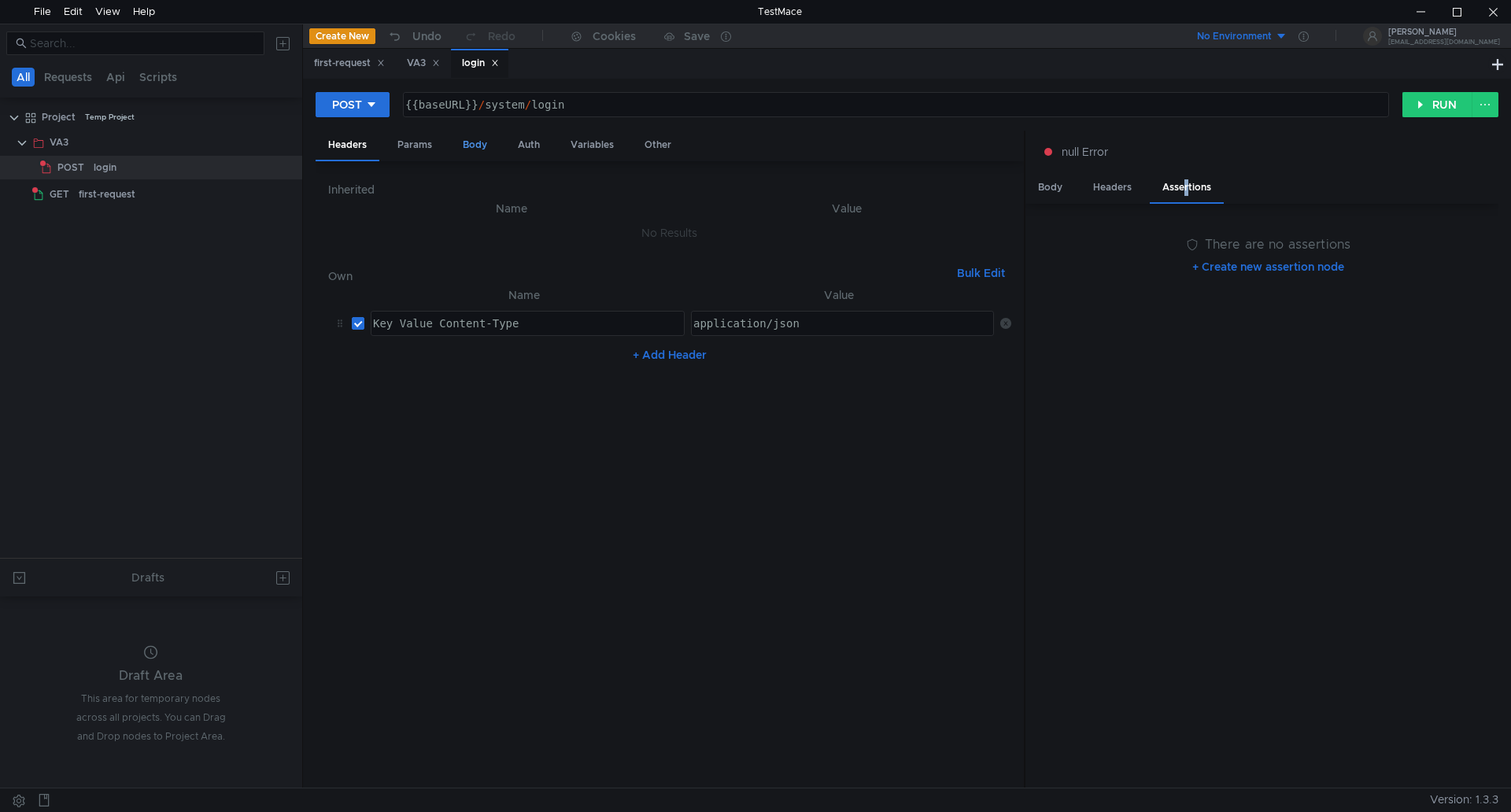
click at [466, 142] on div "Body" at bounding box center [474, 145] width 49 height 29
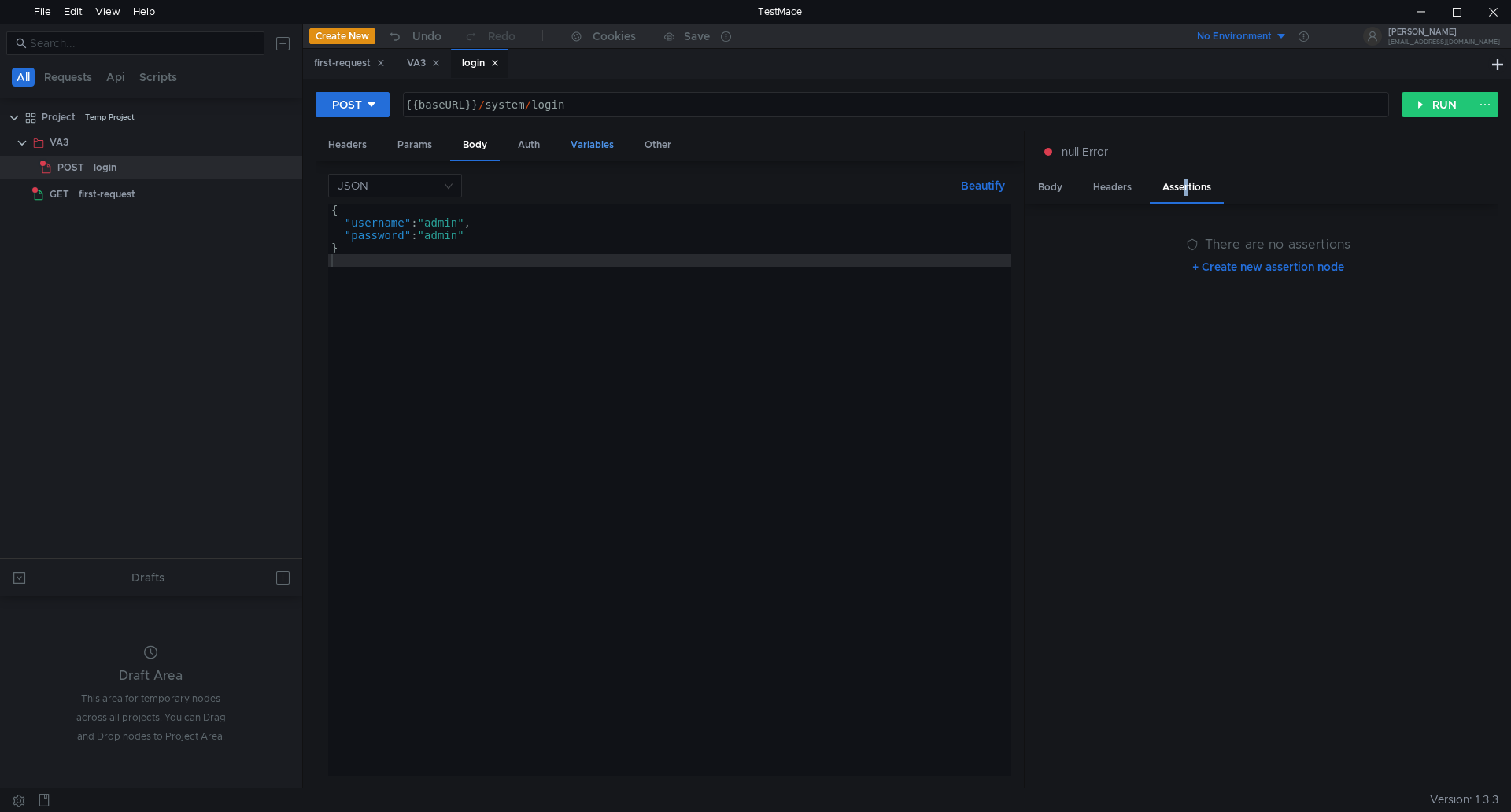
click at [600, 145] on div "Variables" at bounding box center [592, 145] width 69 height 29
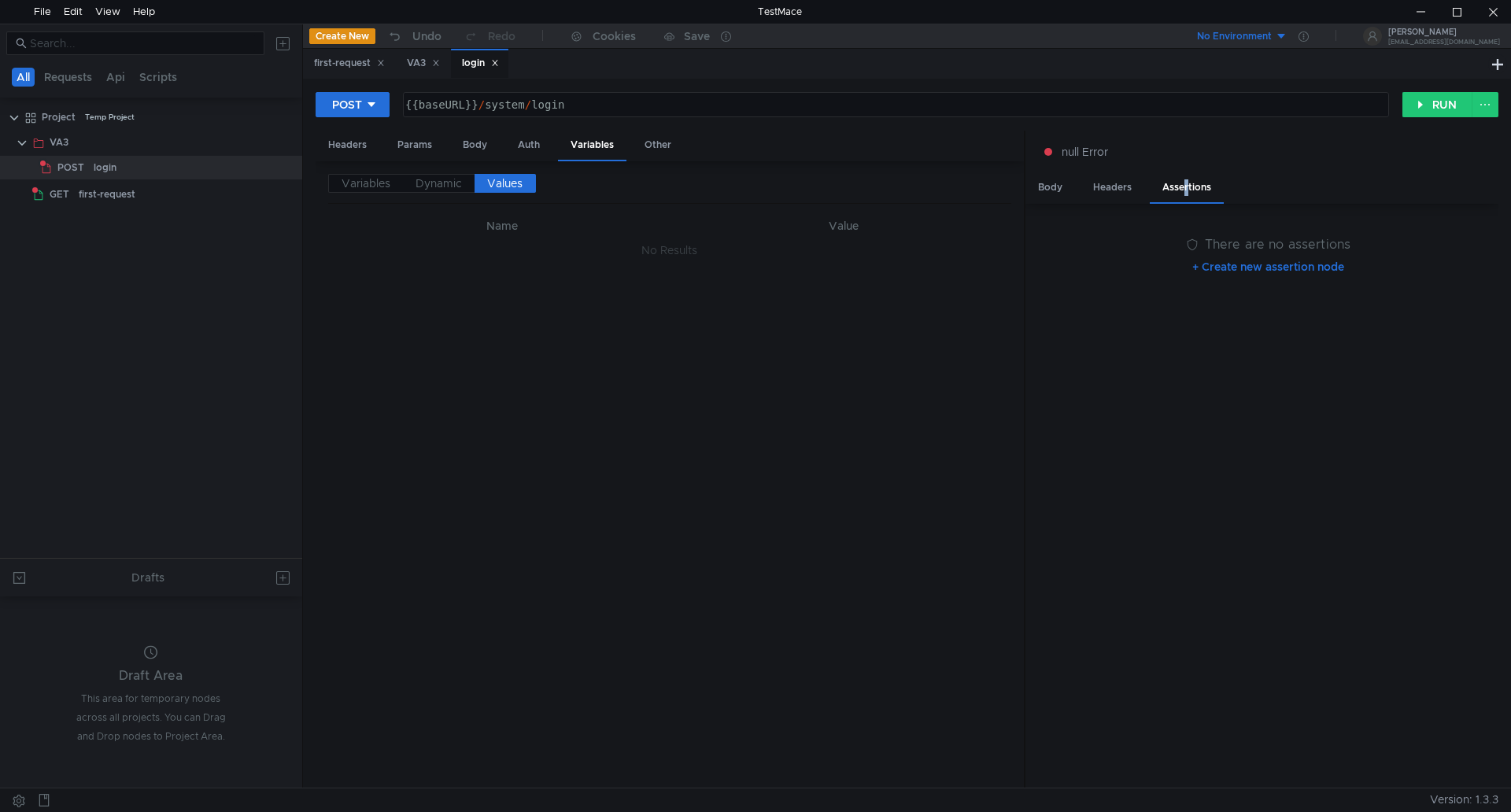
click at [666, 252] on nz-embed-empty "No Results" at bounding box center [670, 250] width 56 height 14
click at [561, 251] on td "No Results" at bounding box center [670, 251] width 683 height 30
click at [498, 178] on span "Values" at bounding box center [505, 183] width 35 height 14
click at [499, 241] on td "No Results" at bounding box center [670, 251] width 683 height 30
click at [505, 214] on div "Variables Dynamic Values Name Value No Results" at bounding box center [670, 475] width 683 height 603
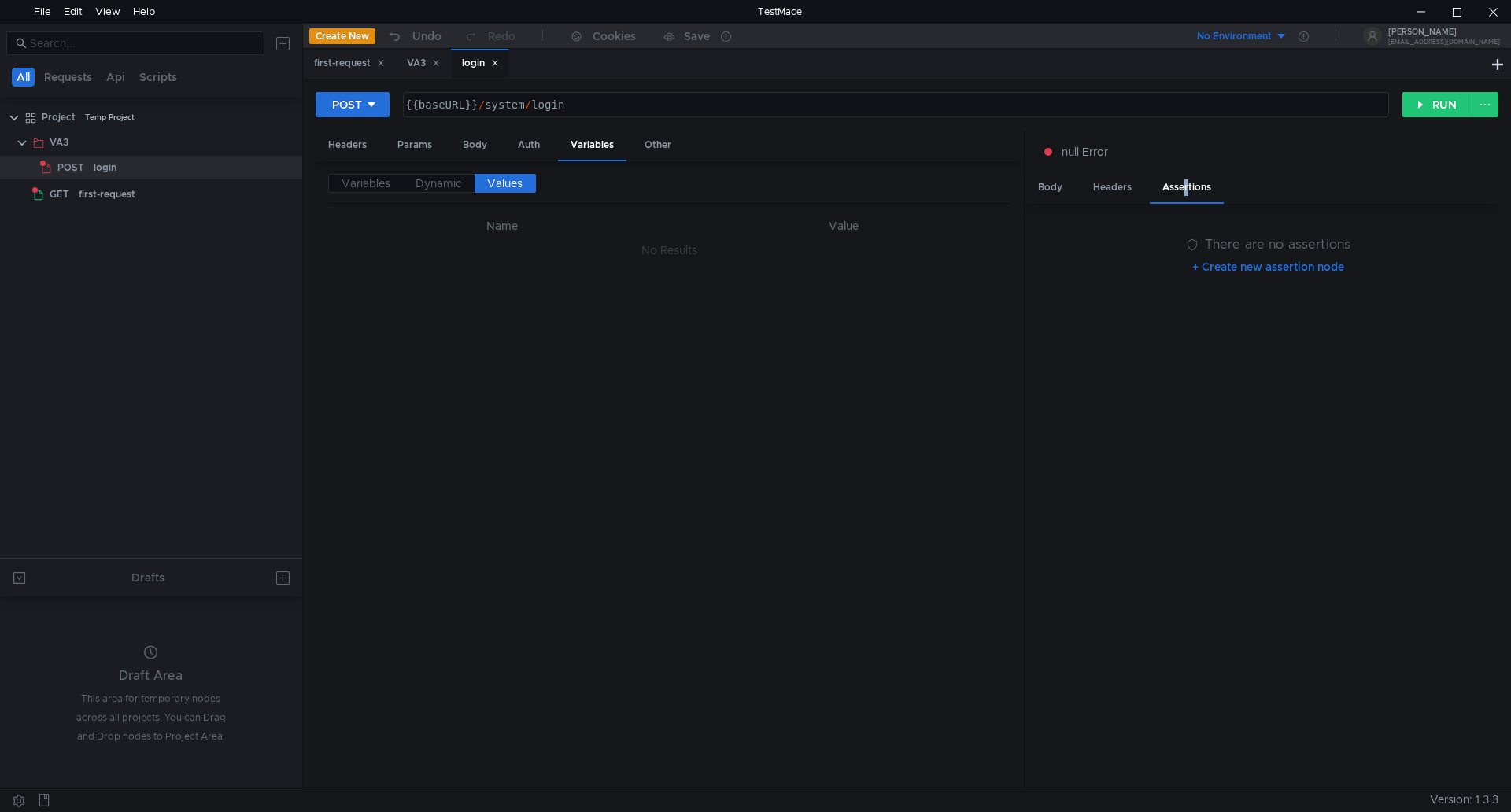
click at [849, 230] on th "Value" at bounding box center [844, 225] width 335 height 19
click at [655, 147] on div "Other" at bounding box center [658, 145] width 52 height 29
click at [578, 144] on div "Variables" at bounding box center [592, 145] width 69 height 29
drag, startPoint x: 540, startPoint y: 144, endPoint x: 492, endPoint y: 142, distance: 48.0
click at [539, 144] on div "Auth" at bounding box center [529, 145] width 47 height 29
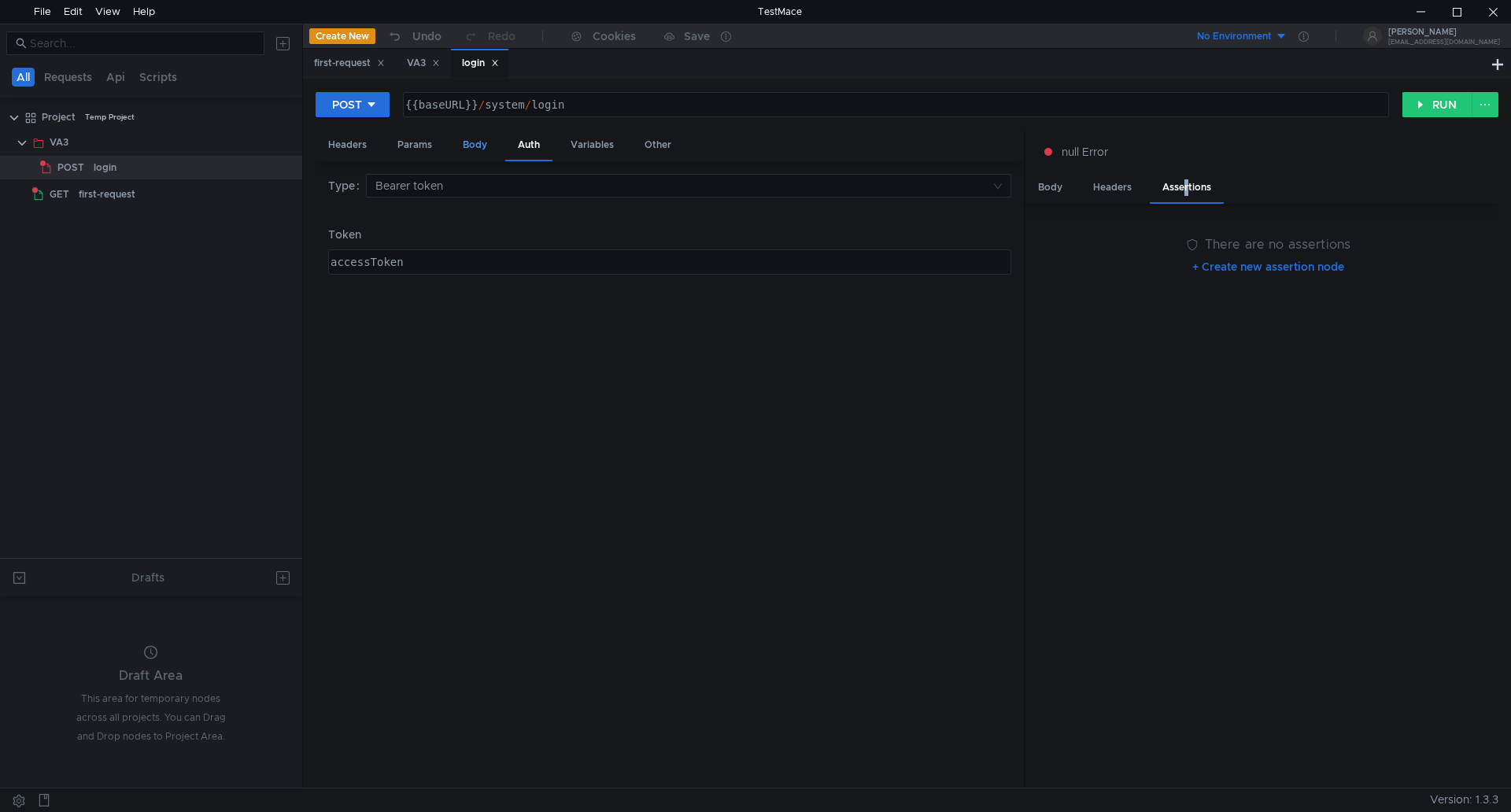
drag, startPoint x: 480, startPoint y: 142, endPoint x: 445, endPoint y: 150, distance: 35.9
click at [479, 142] on div "Body" at bounding box center [474, 145] width 49 height 29
click at [420, 148] on div "Params" at bounding box center [414, 145] width 60 height 29
click at [351, 147] on div "Headers" at bounding box center [348, 145] width 64 height 29
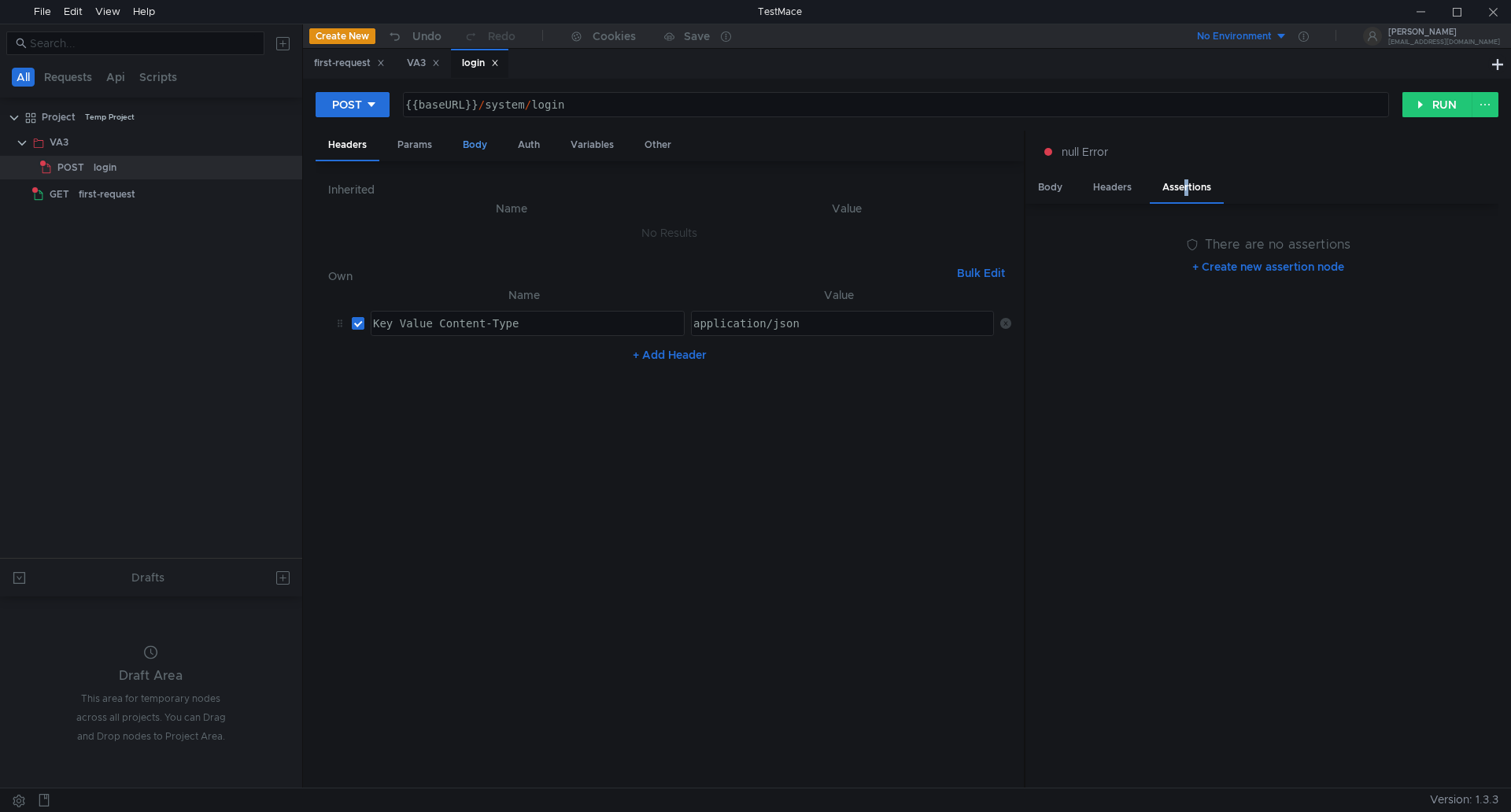
click at [463, 149] on div "Body" at bounding box center [474, 145] width 49 height 29
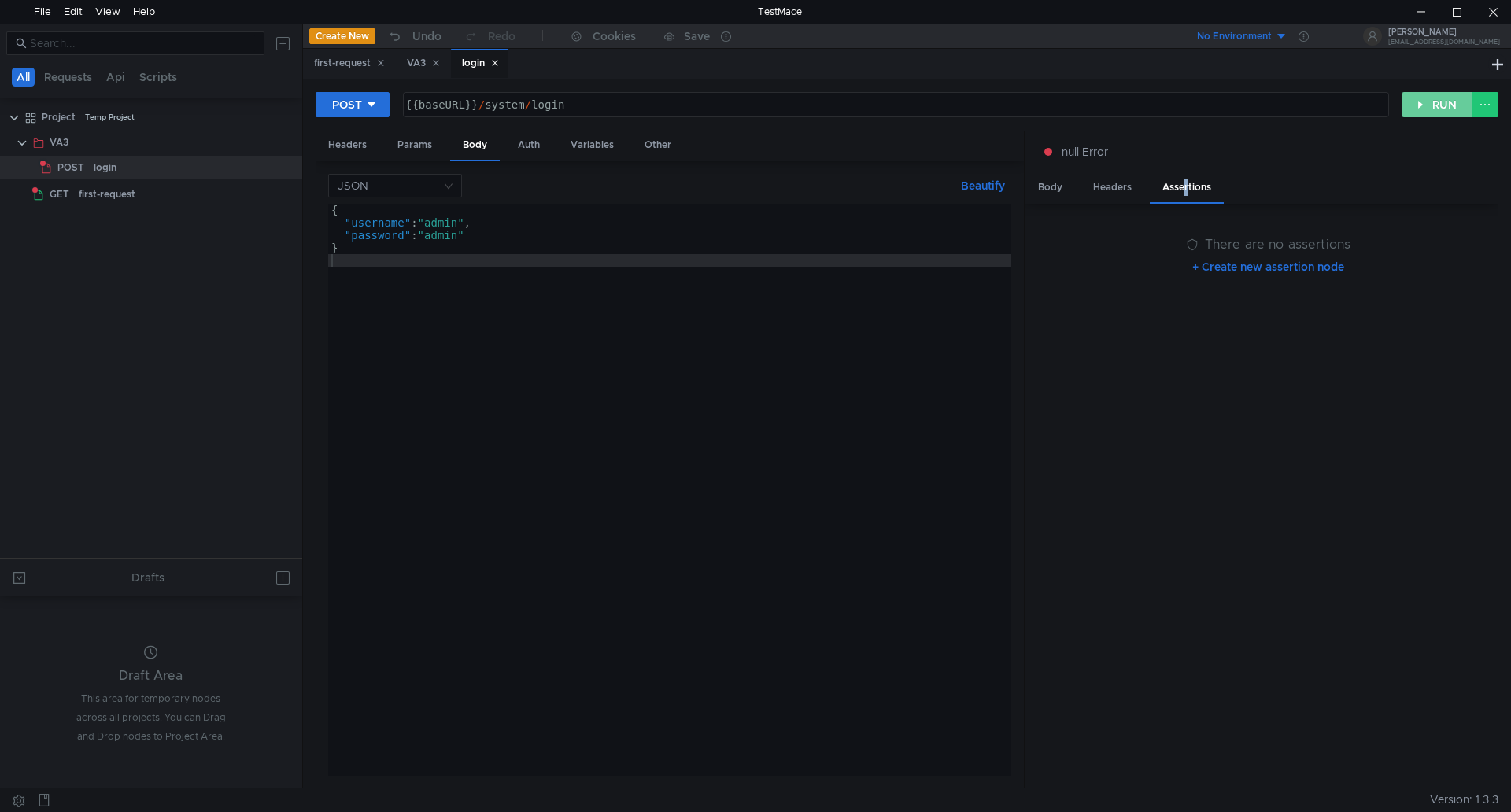
click at [1432, 101] on button "RUN" at bounding box center [1438, 105] width 70 height 25
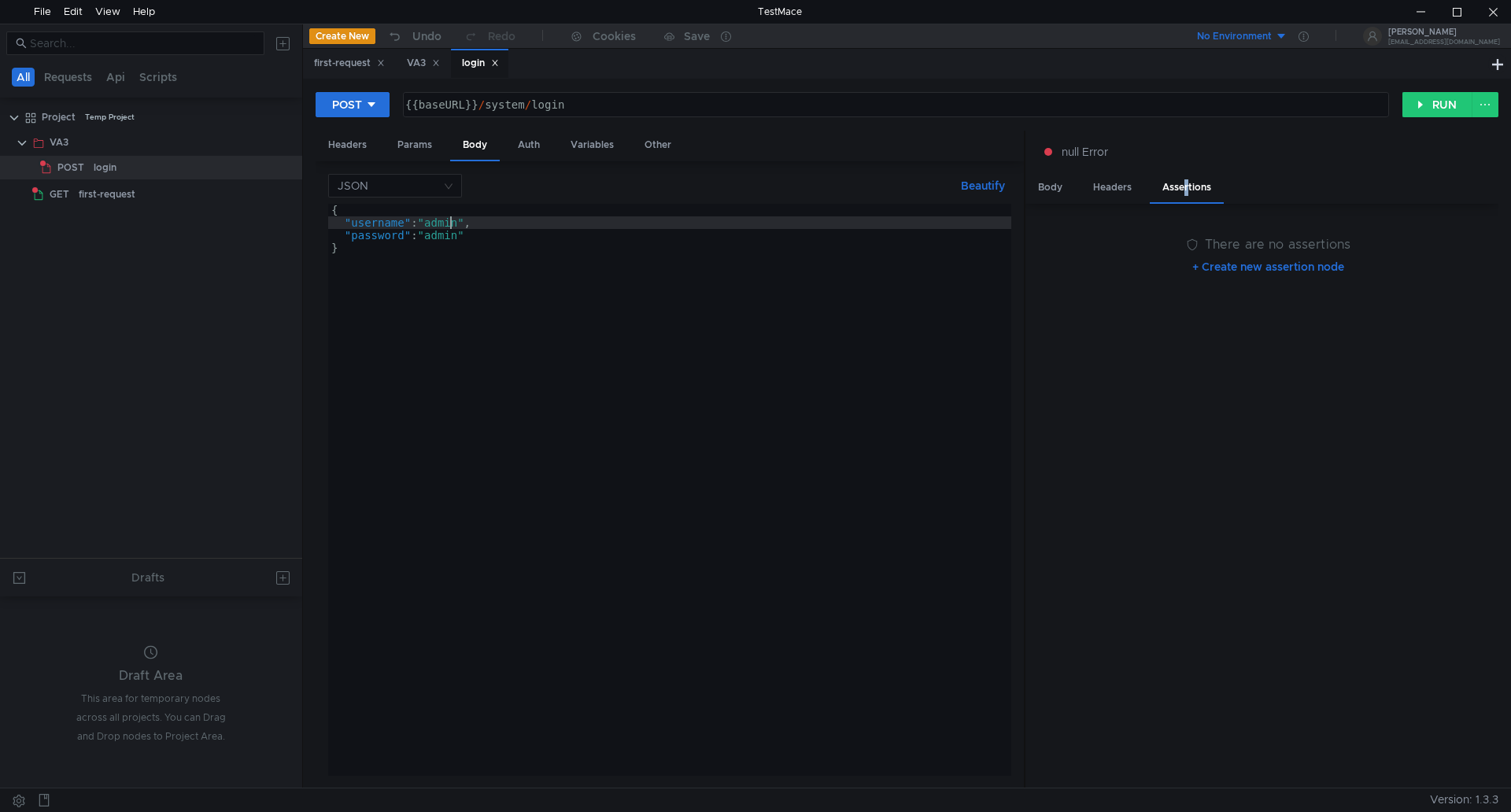
type textarea ""username": "admin","
click at [452, 223] on div "{ "username" : "admin" , "password" : "admin" }" at bounding box center [670, 502] width 683 height 597
click at [981, 184] on button "Beautify" at bounding box center [983, 185] width 57 height 19
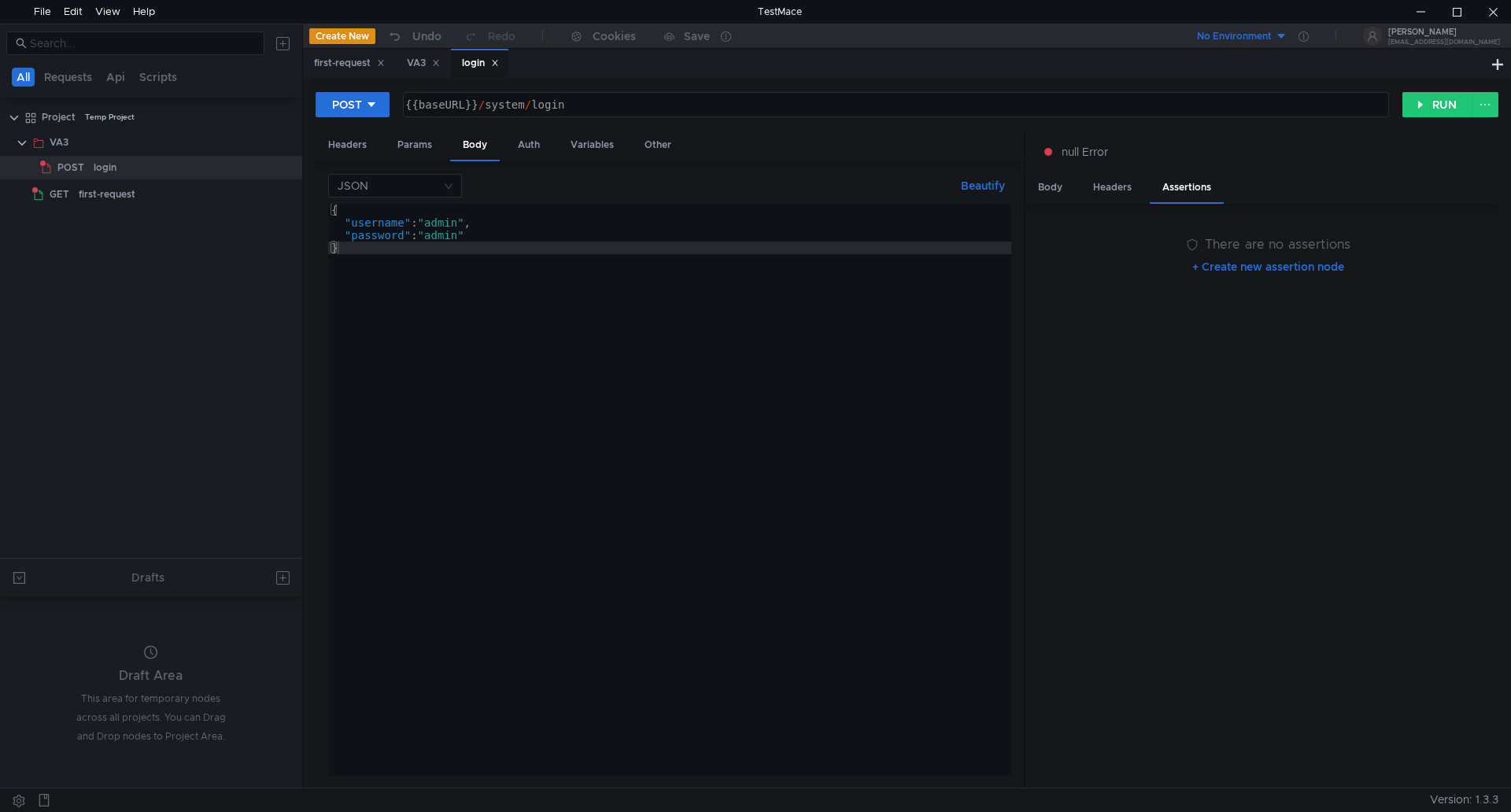
click at [981, 184] on button "Beautify" at bounding box center [983, 185] width 57 height 19
click at [1053, 188] on div "Body" at bounding box center [1050, 188] width 49 height 29
click at [474, 148] on div "Body" at bounding box center [474, 146] width 49 height 31
click at [1420, 8] on div at bounding box center [1420, 12] width 36 height 23
